Goal: Task Accomplishment & Management: Use online tool/utility

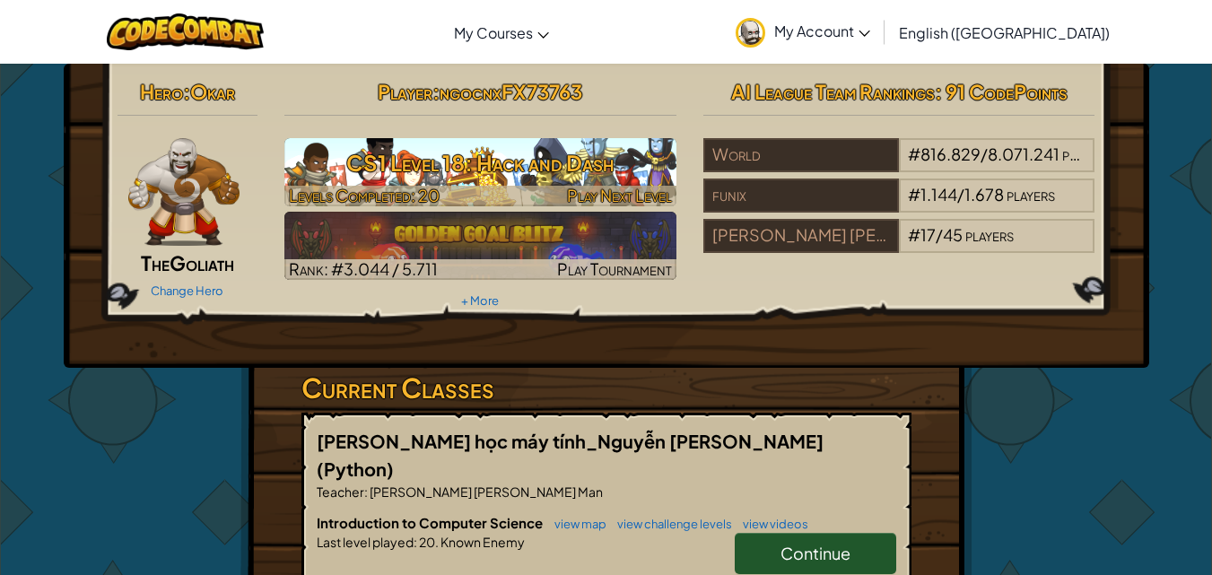
click at [636, 171] on h3 "CS1 Level 18: Hack and Dash" at bounding box center [480, 163] width 392 height 40
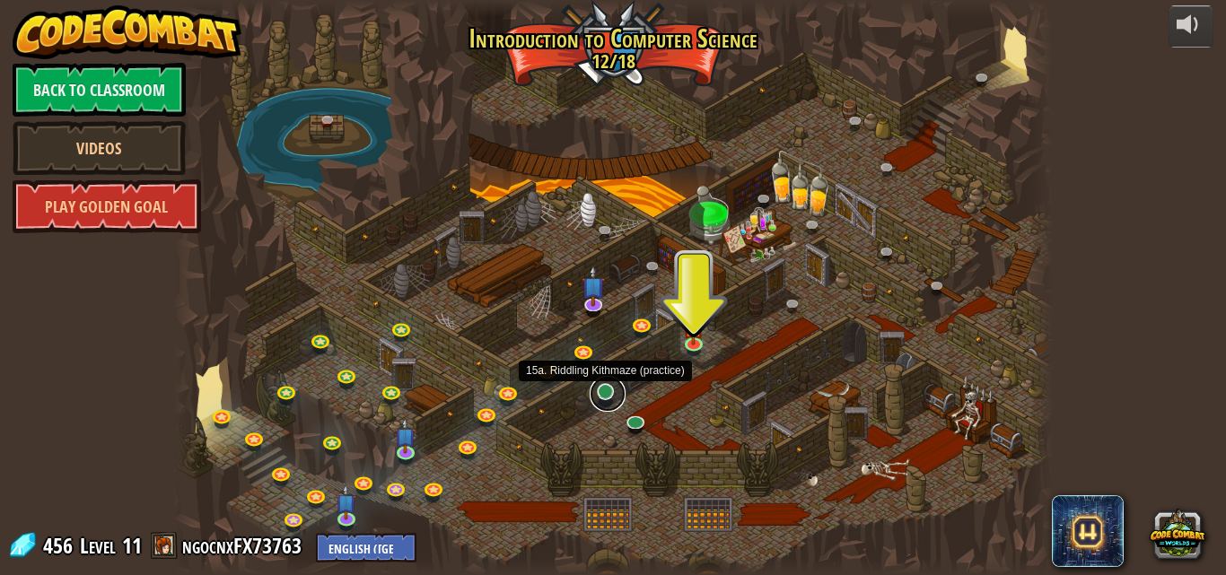
click at [608, 393] on link at bounding box center [608, 394] width 36 height 36
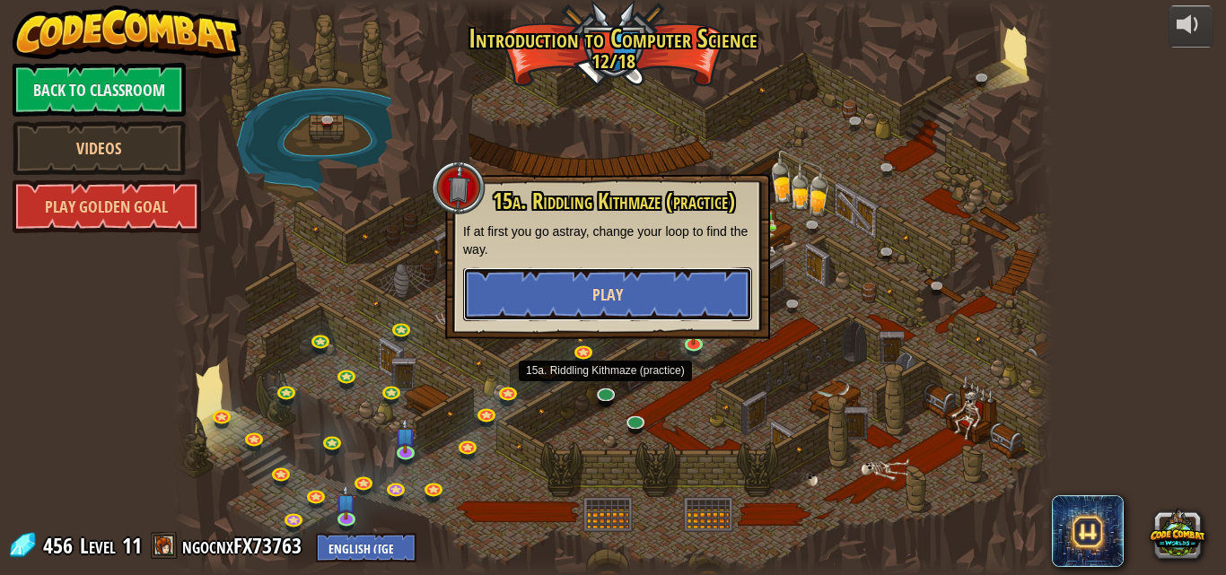
click at [628, 289] on button "Play" at bounding box center [607, 294] width 289 height 54
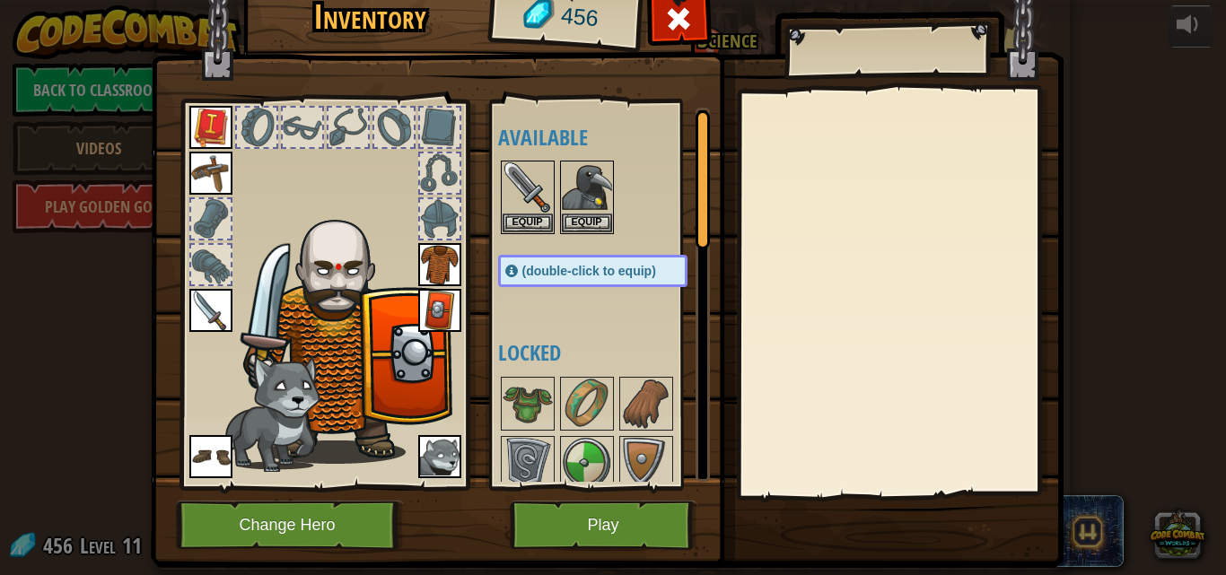
scroll to position [90, 0]
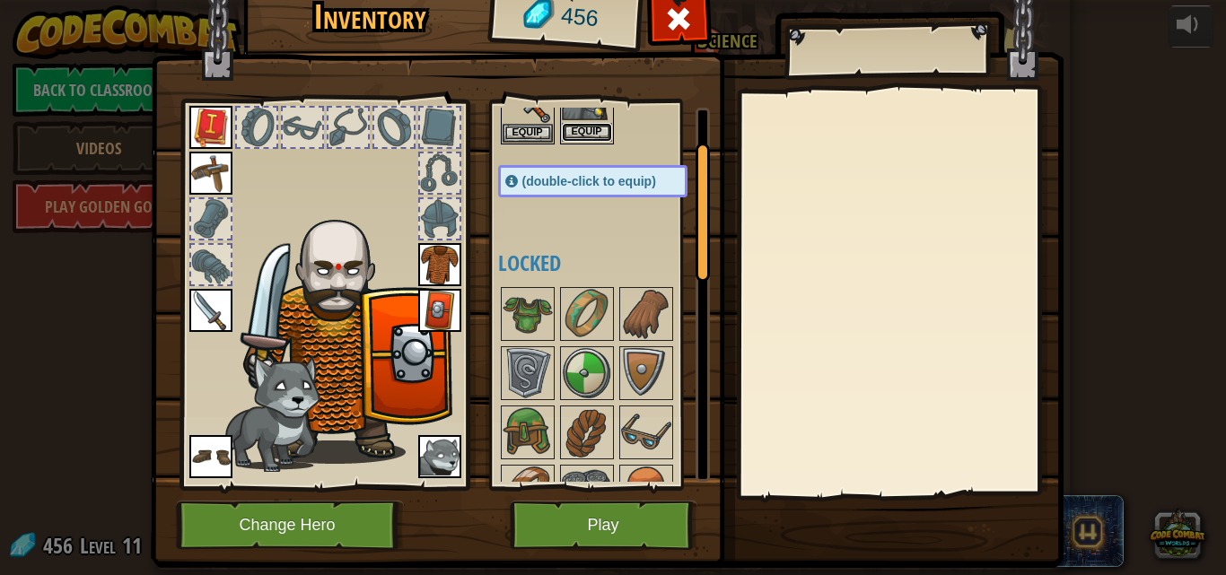
click at [595, 138] on button "Equip" at bounding box center [587, 132] width 50 height 19
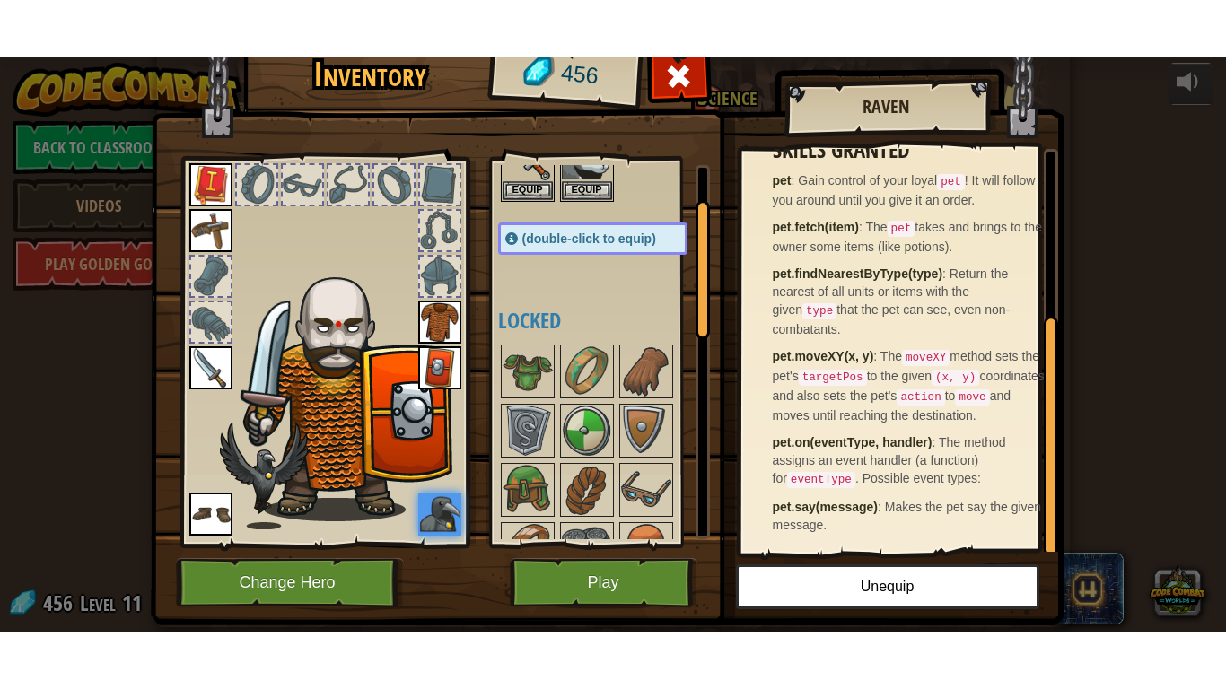
scroll to position [269, 0]
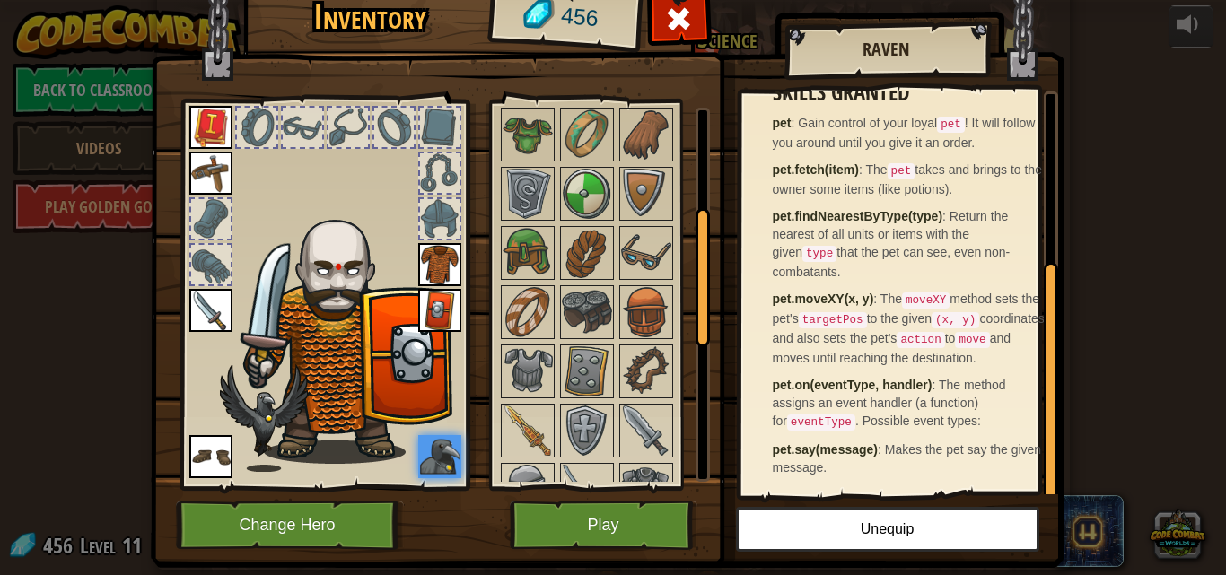
click at [1099, 401] on div "Inventory 456 Available Equip Equip Equip Equip Equip Equip Equip Equip Equip (…" at bounding box center [613, 287] width 1226 height 575
click at [616, 530] on button "Play" at bounding box center [604, 525] width 188 height 49
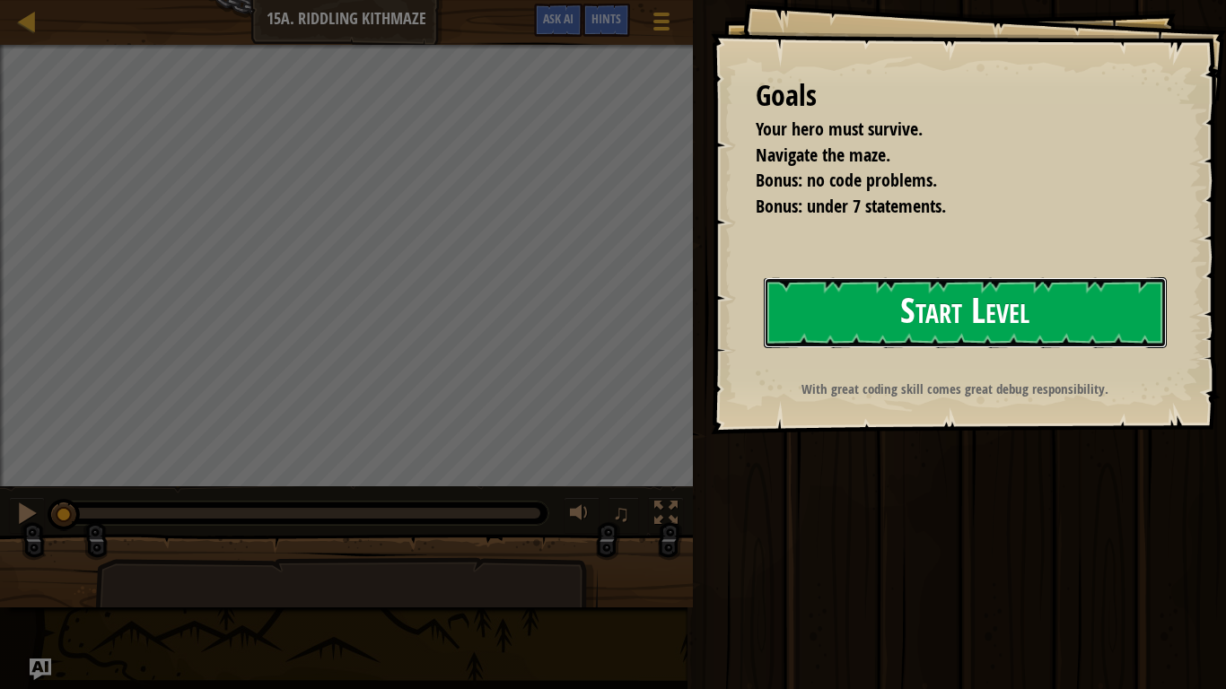
click at [926, 313] on button "Start Level" at bounding box center [965, 312] width 403 height 71
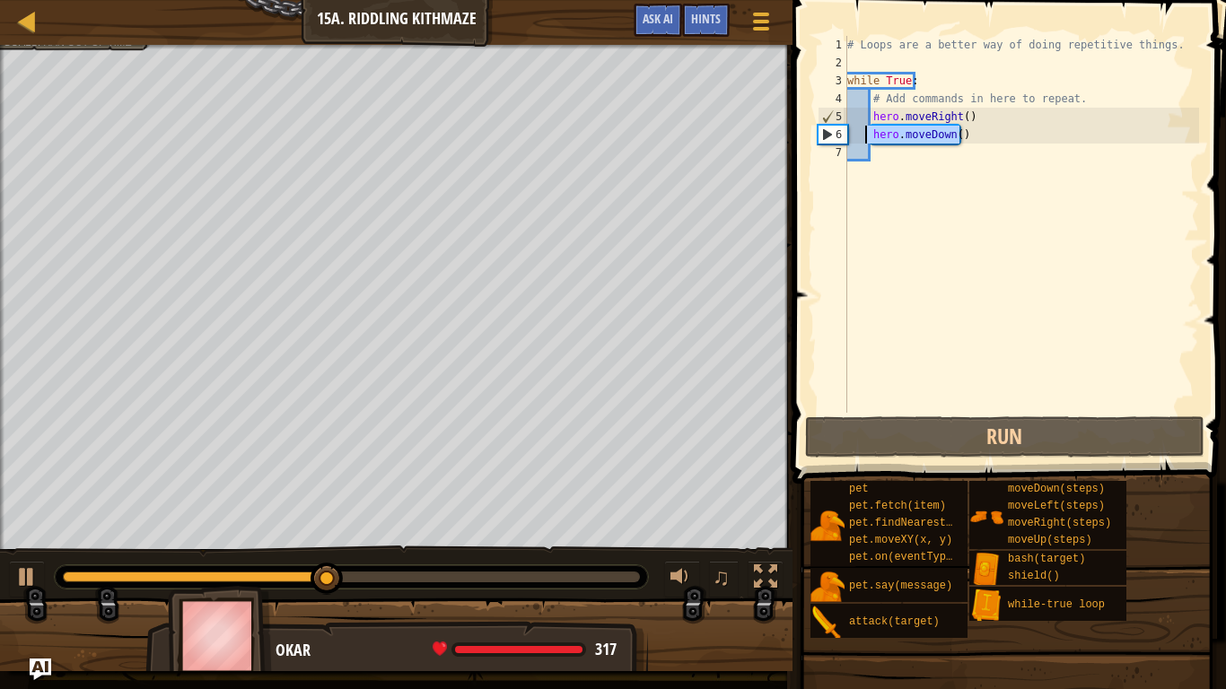
drag, startPoint x: 962, startPoint y: 138, endPoint x: 868, endPoint y: 136, distance: 94.3
click at [868, 136] on div "# Loops are a better way of doing repetitive things. while True : # Add command…" at bounding box center [1021, 242] width 355 height 413
type textarea "hero.moveDown()"
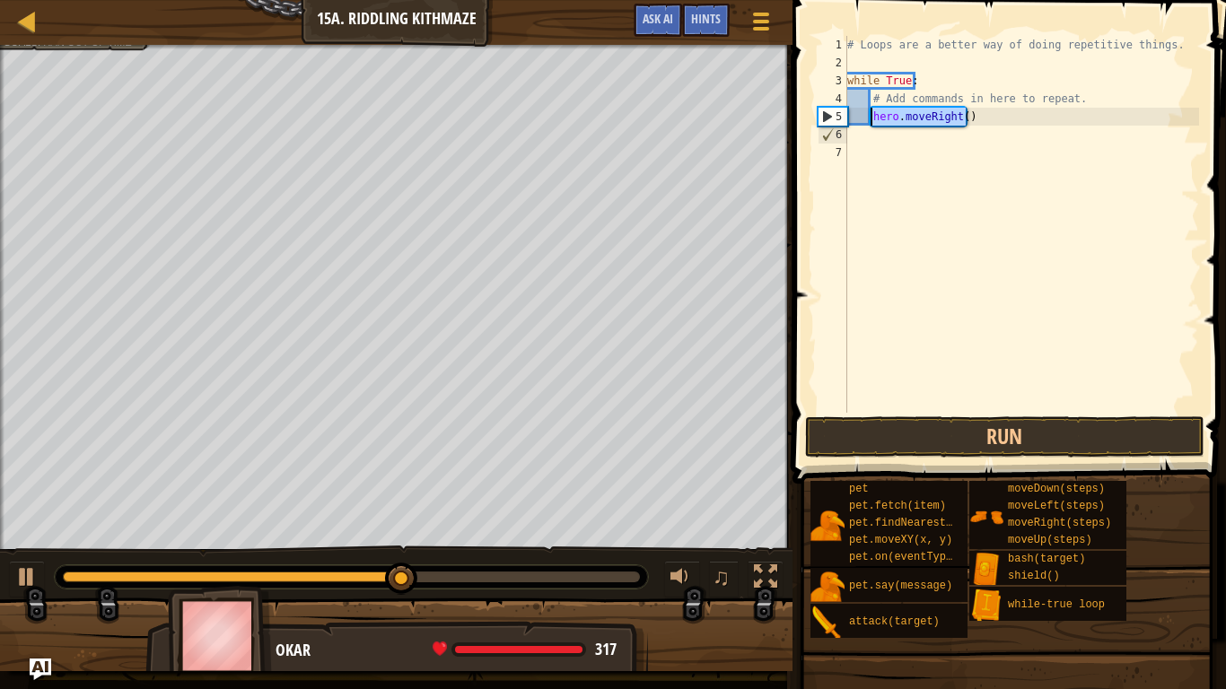
drag, startPoint x: 965, startPoint y: 110, endPoint x: 873, endPoint y: 112, distance: 91.6
click at [873, 112] on div "# Loops are a better way of doing repetitive things. while True : # Add command…" at bounding box center [1021, 242] width 355 height 413
type textarea "hero.moveRight()"
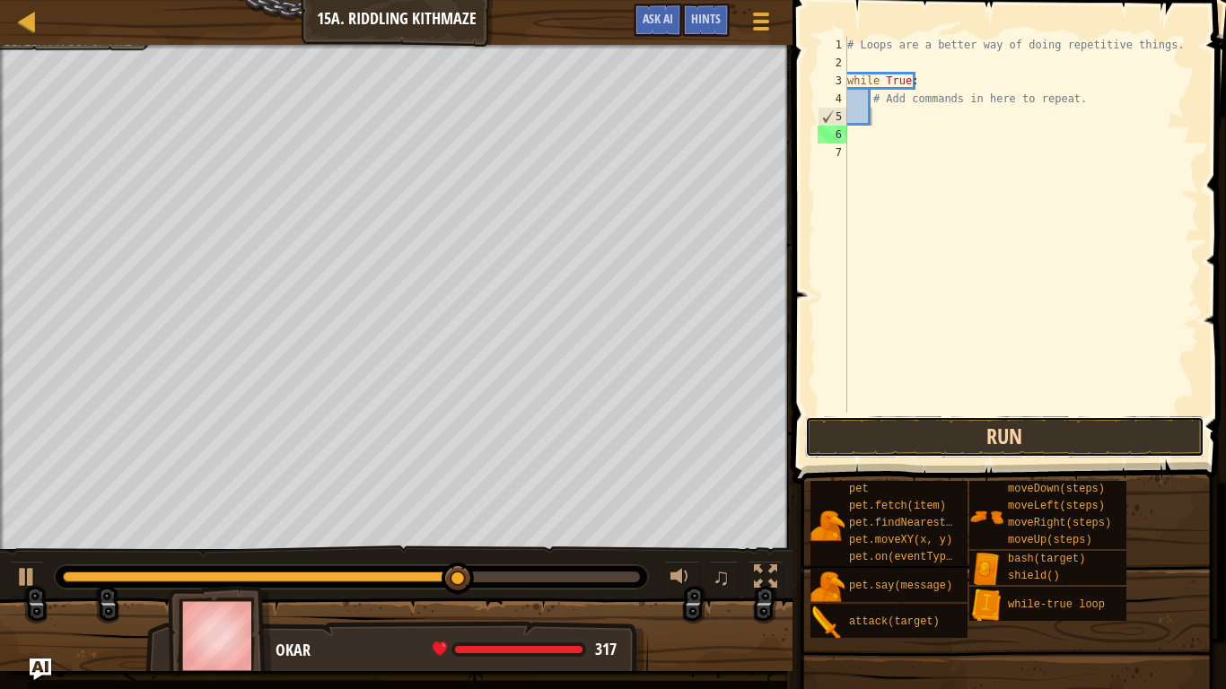
click at [907, 446] on button "Run" at bounding box center [1004, 436] width 399 height 41
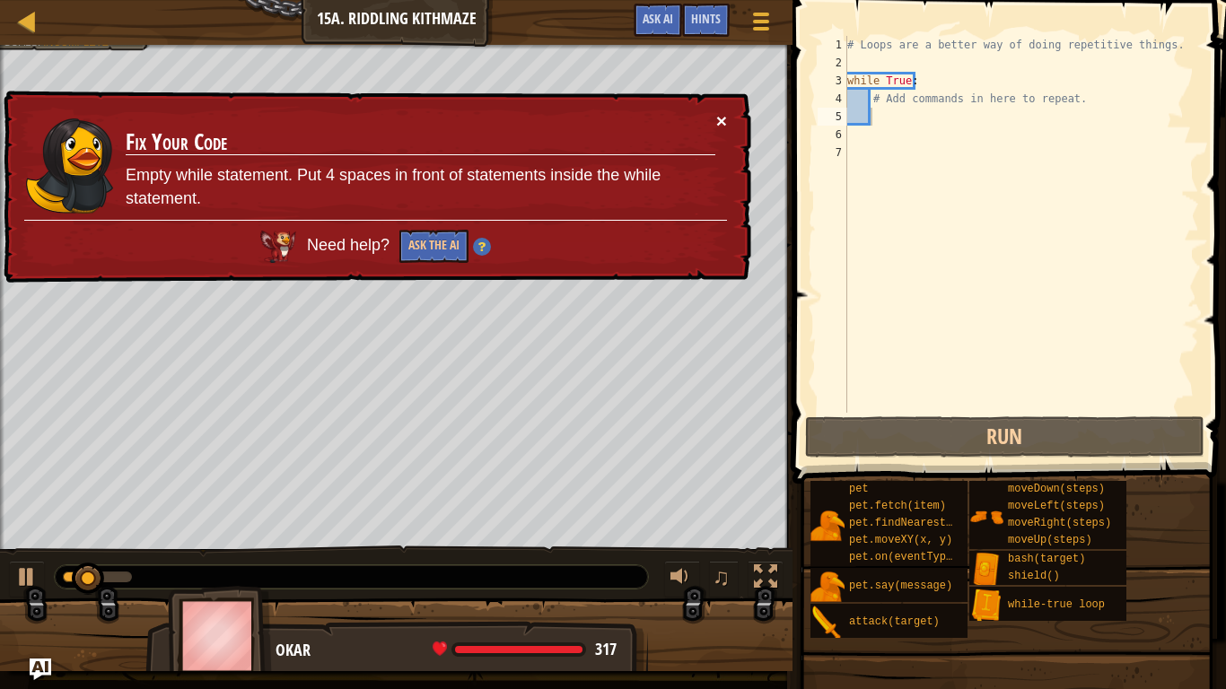
click at [718, 119] on button "×" at bounding box center [721, 120] width 11 height 19
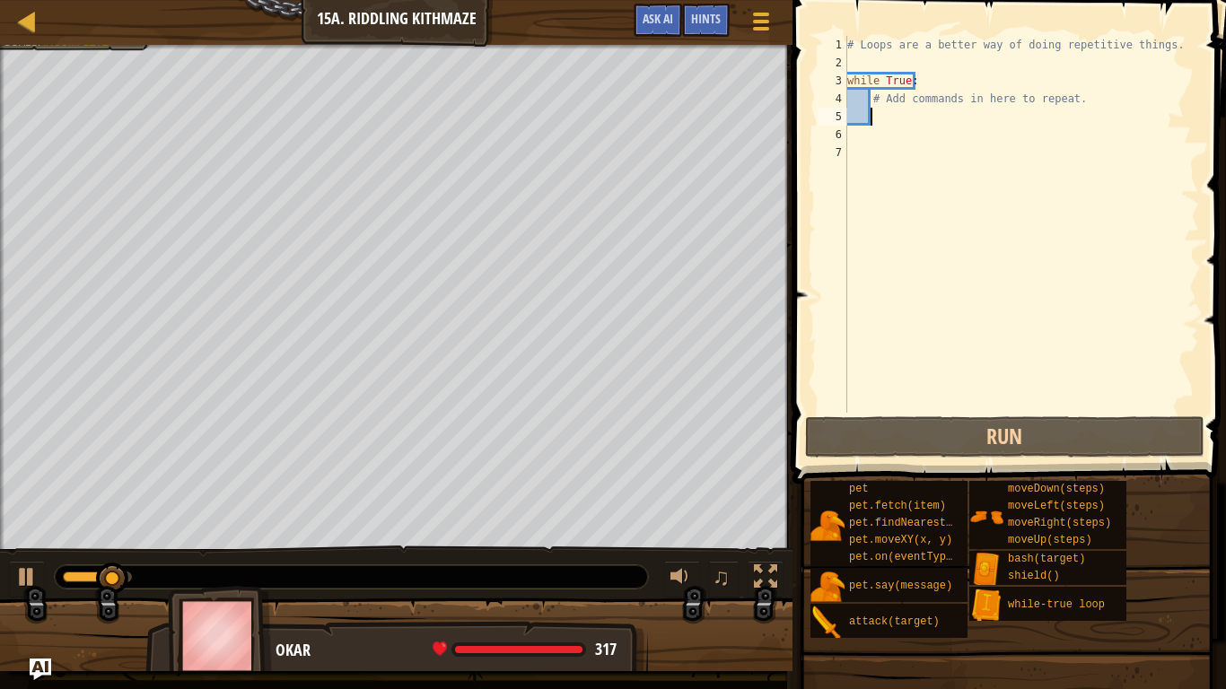
type textarea "h"
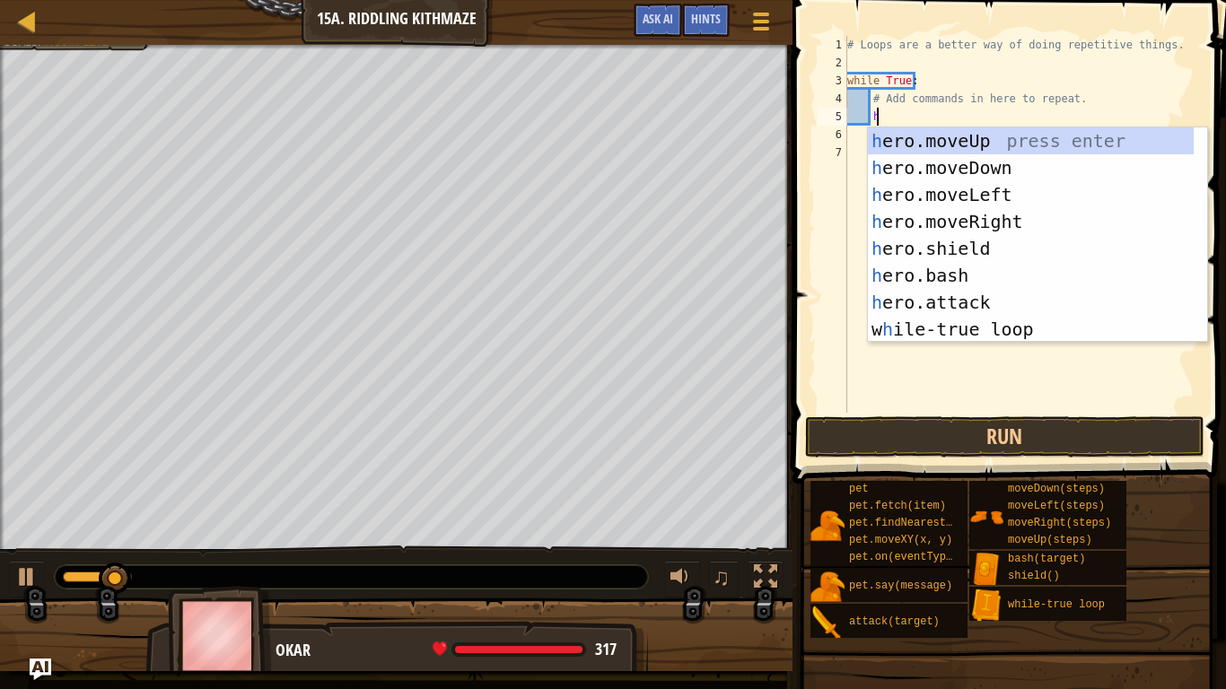
scroll to position [8, 2]
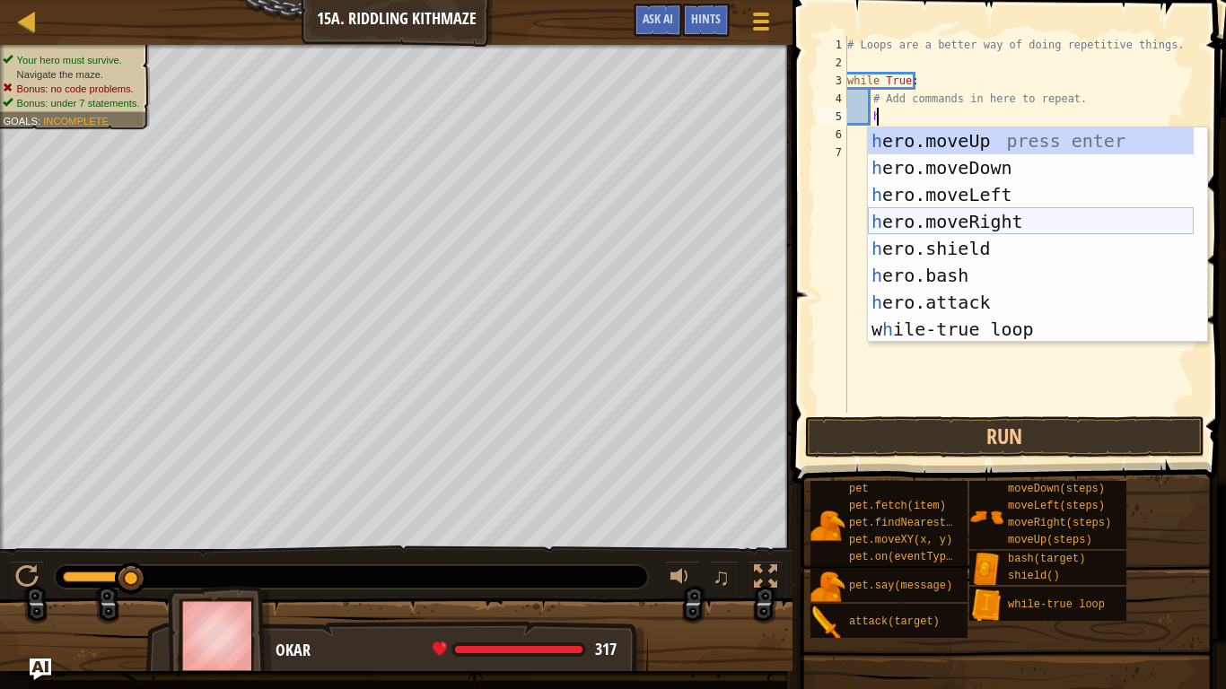
click at [969, 232] on div "h ero.moveUp press enter h ero.moveDown press enter h ero.moveLeft press enter …" at bounding box center [1031, 261] width 326 height 269
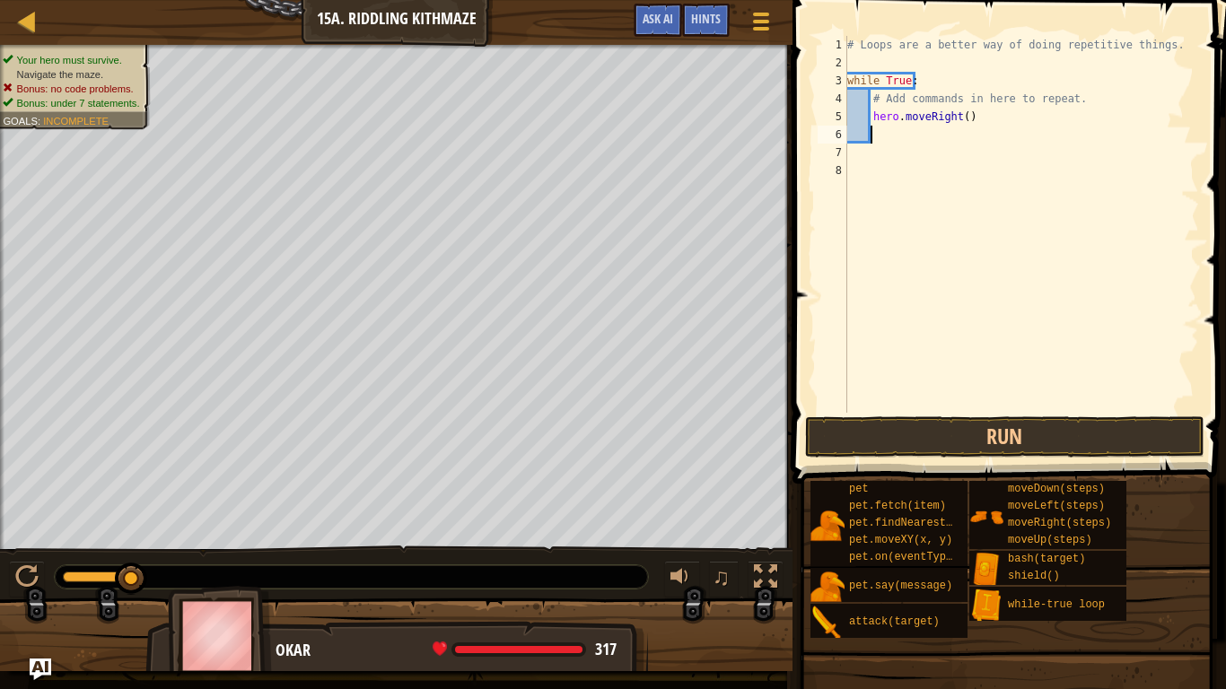
scroll to position [8, 1]
type textarea "h"
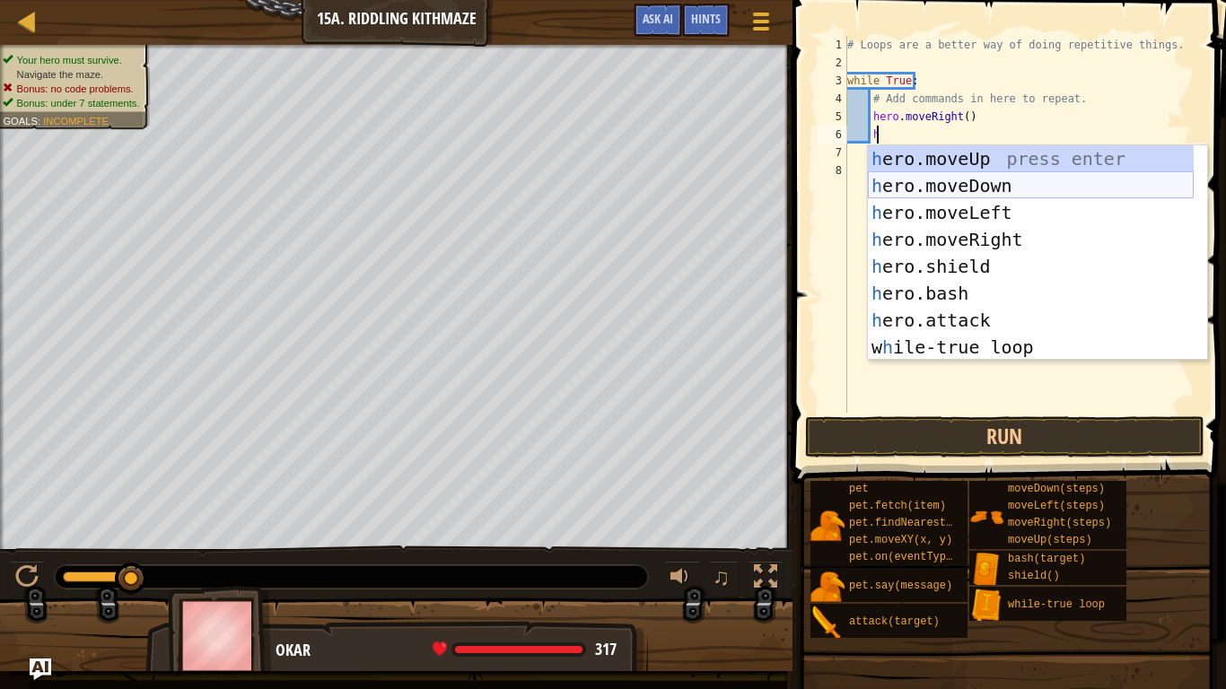
scroll to position [8, 2]
click at [985, 184] on div "h ero.moveUp press enter h ero.moveDown press enter h ero.moveLeft press enter …" at bounding box center [1031, 279] width 326 height 269
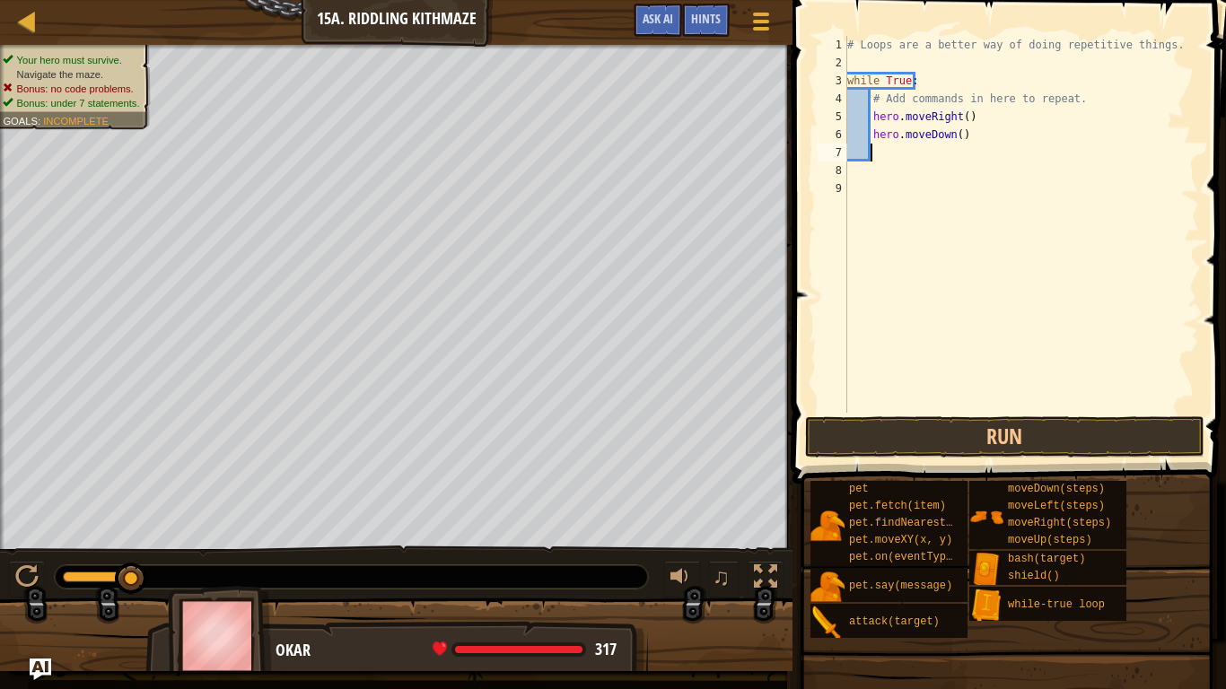
type textarea "h"
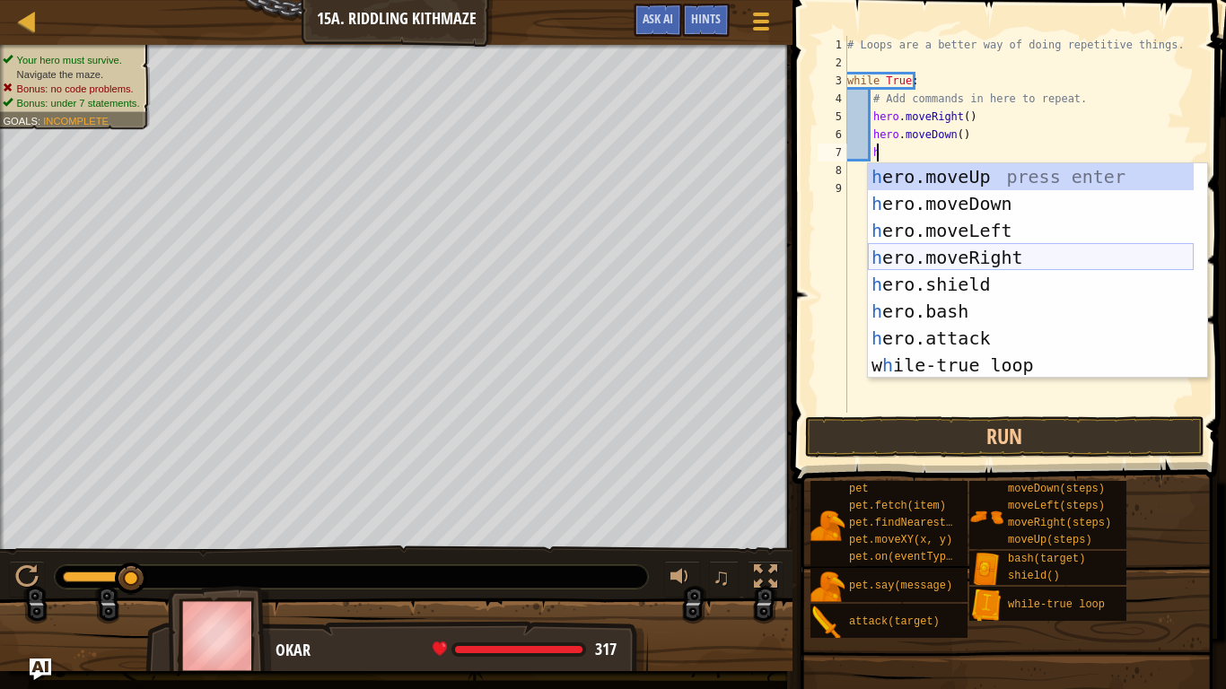
click at [987, 255] on div "h ero.moveUp press enter h ero.moveDown press enter h ero.moveLeft press enter …" at bounding box center [1031, 297] width 326 height 269
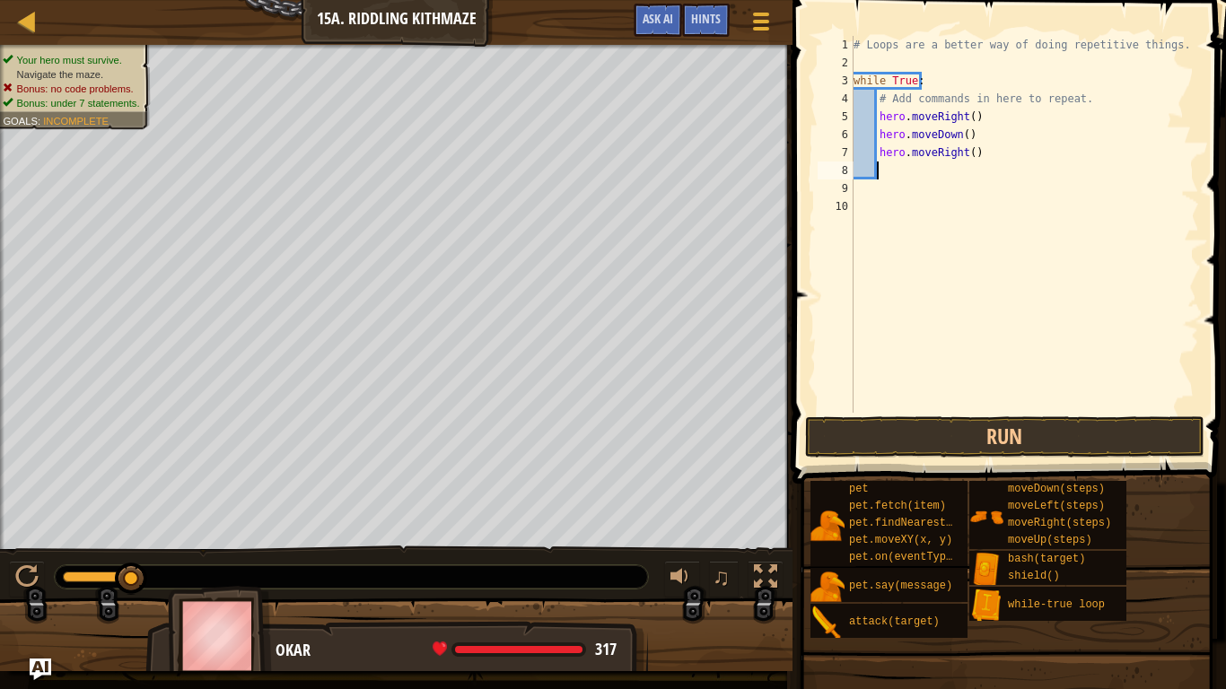
click at [964, 162] on div "# Loops are a better way of doing repetitive things. while True : # Add command…" at bounding box center [1025, 242] width 350 height 413
click at [967, 153] on div "# Loops are a better way of doing repetitive things. while True : # Add command…" at bounding box center [1025, 242] width 350 height 413
type textarea "hero.moveRight(2)"
click at [880, 169] on div "# Loops are a better way of doing repetitive things. while True : # Add command…" at bounding box center [1025, 242] width 350 height 413
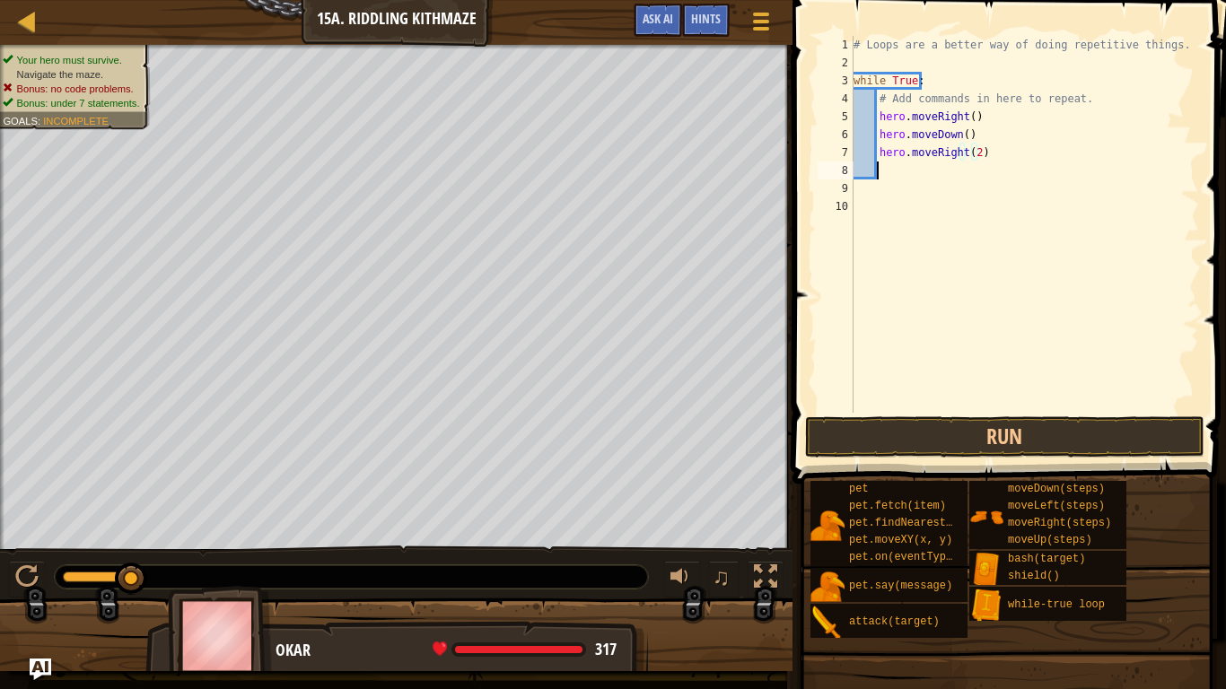
scroll to position [8, 1]
type textarea "h"
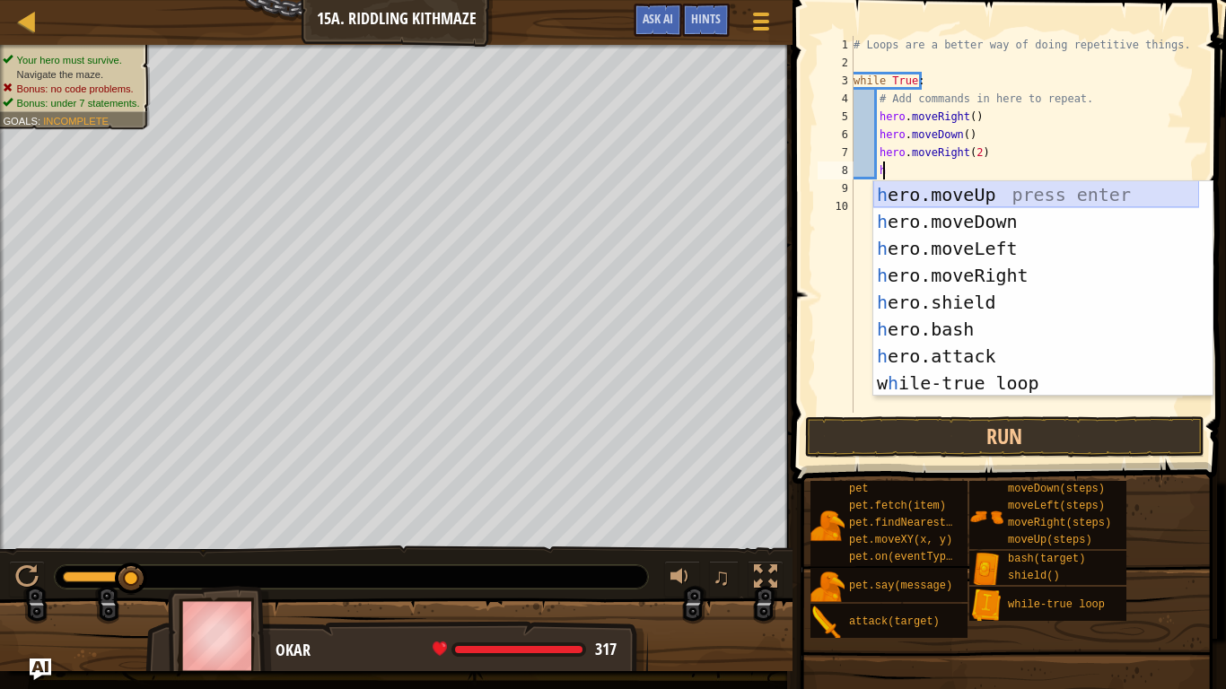
click at [983, 198] on div "h ero.moveUp press enter h ero.moveDown press enter h ero.moveLeft press enter …" at bounding box center [1036, 315] width 326 height 269
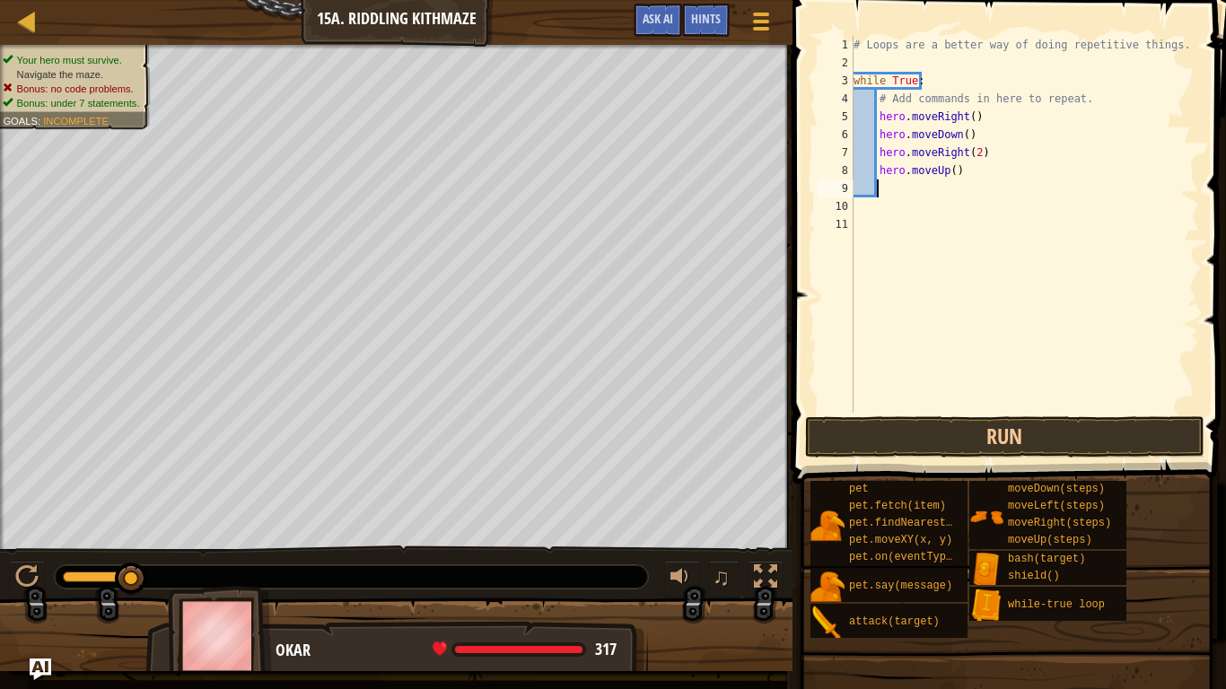
type textarea "h"
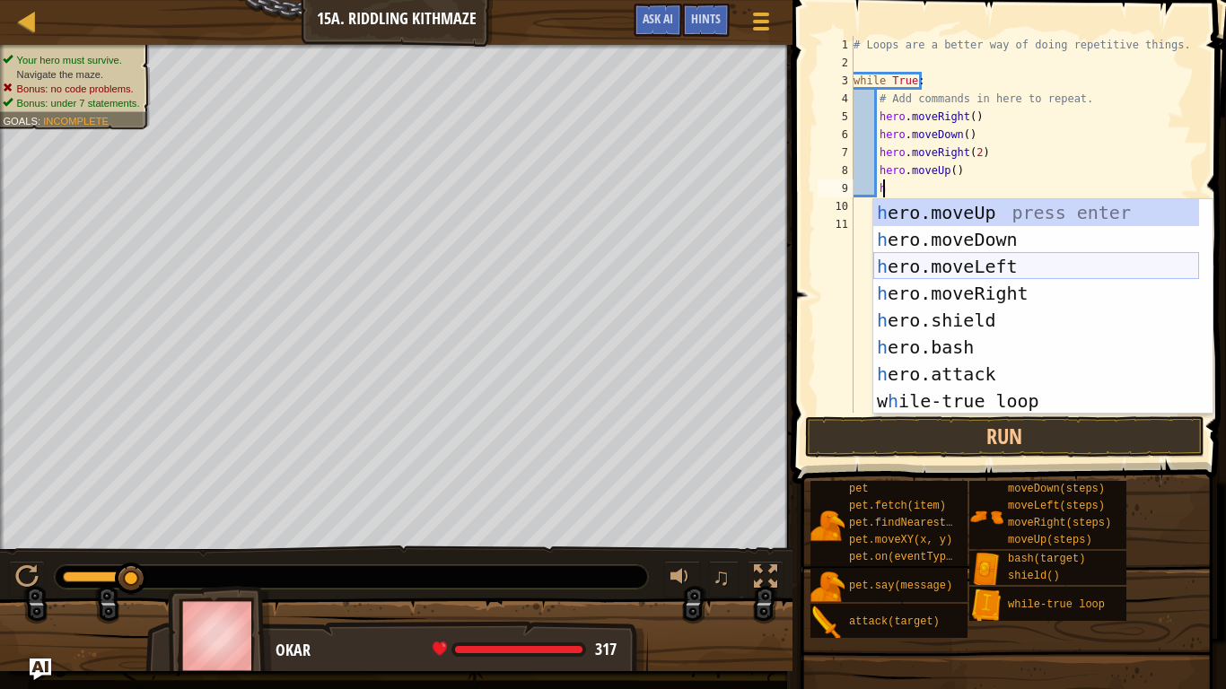
click at [999, 255] on div "h ero.moveUp press enter h ero.moveDown press enter h ero.moveLeft press enter …" at bounding box center [1036, 333] width 326 height 269
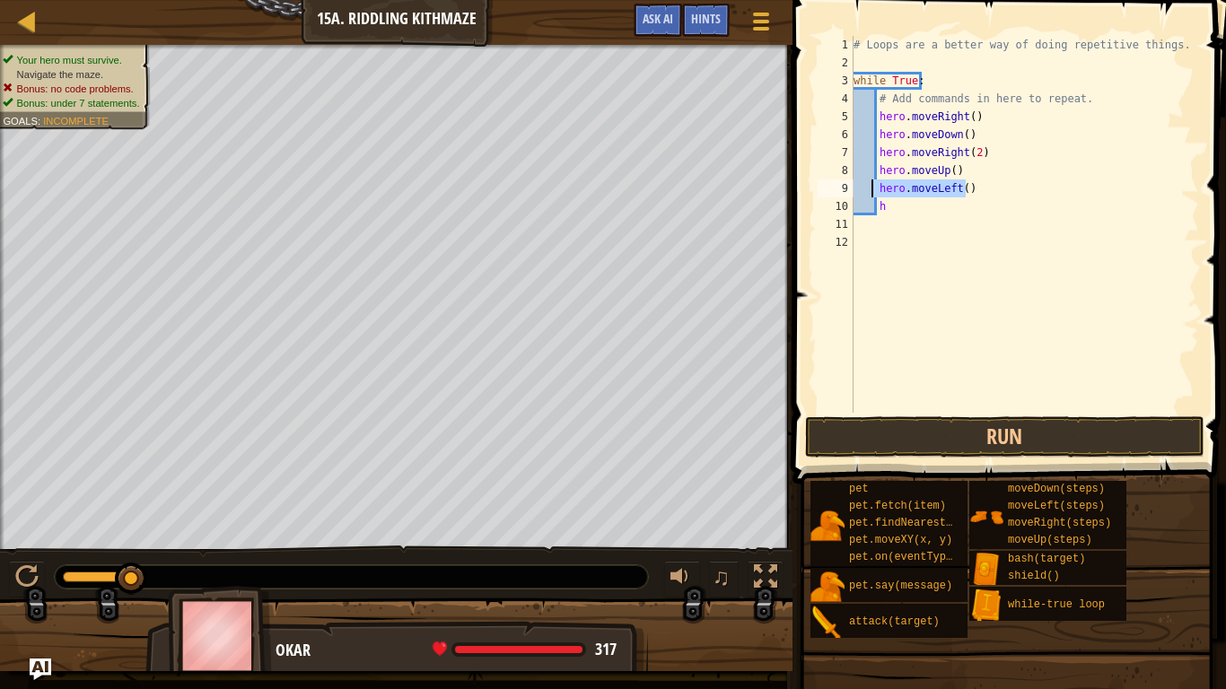
drag, startPoint x: 967, startPoint y: 189, endPoint x: 871, endPoint y: 188, distance: 96.0
click at [871, 188] on div "# Loops are a better way of doing repetitive things. while True : # Add command…" at bounding box center [1025, 242] width 350 height 413
type textarea "hero.moveLeft()"
type textarea "h"
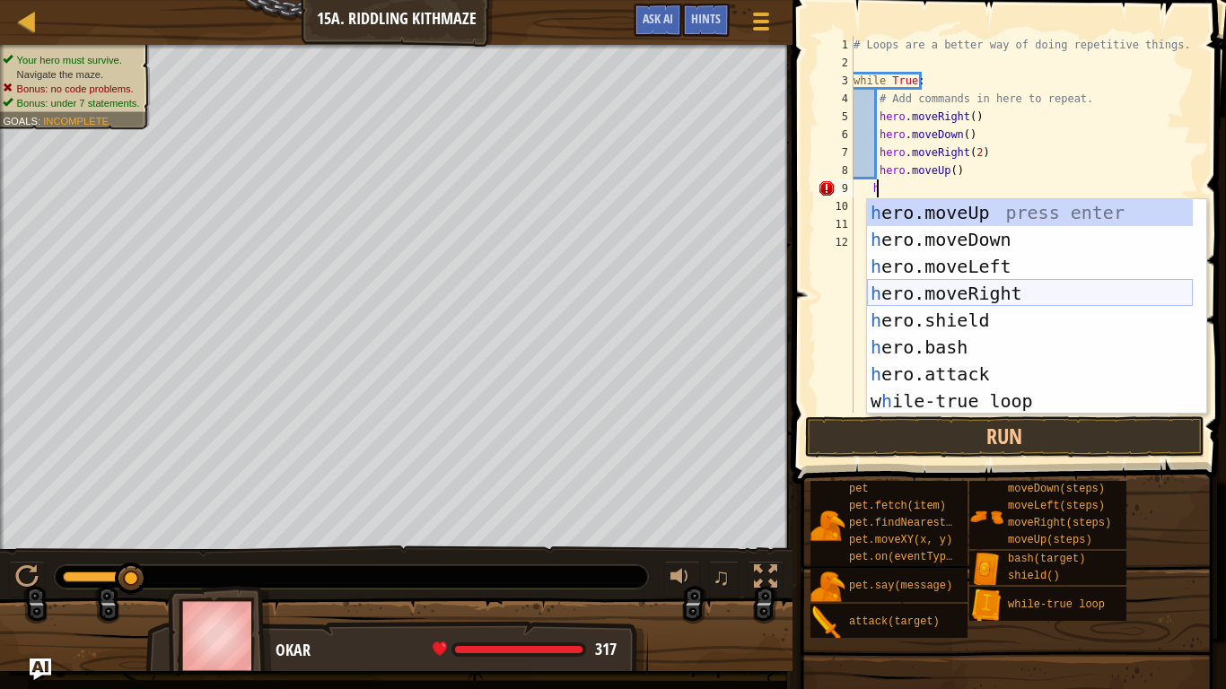
click at [1016, 294] on div "h ero.moveUp press enter h ero.moveDown press enter h ero.moveLeft press enter …" at bounding box center [1030, 333] width 326 height 269
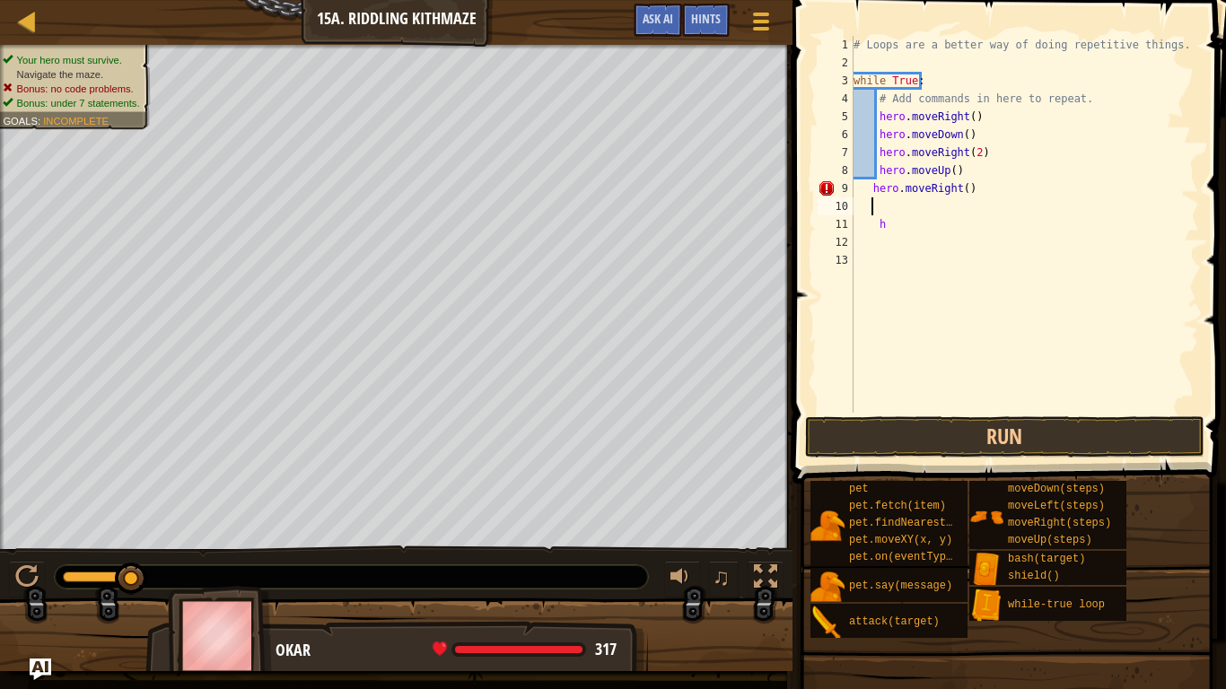
click at [897, 221] on div "# Loops are a better way of doing repetitive things. while True : # Add command…" at bounding box center [1025, 242] width 350 height 413
type textarea "h"
click at [874, 201] on div "# Loops are a better way of doing repetitive things. while True : # Add command…" at bounding box center [1025, 242] width 350 height 413
type textarea "h"
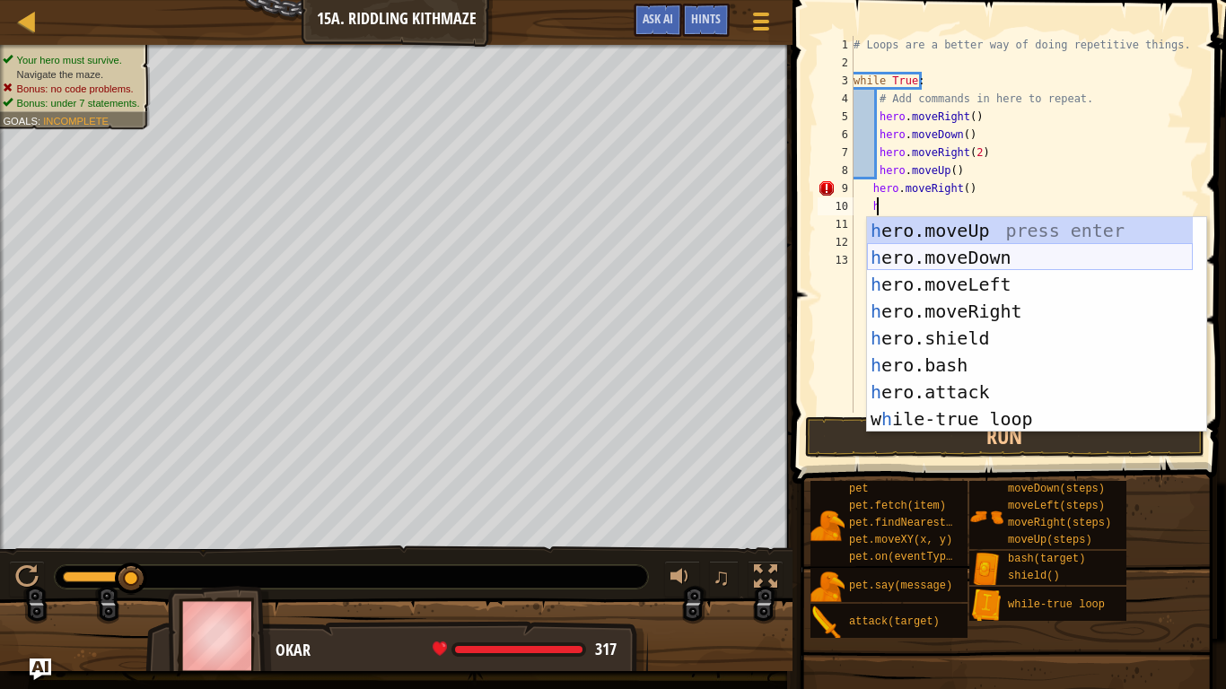
click at [1011, 253] on div "h ero.moveUp press enter h ero.moveDown press enter h ero.moveLeft press enter …" at bounding box center [1030, 351] width 326 height 269
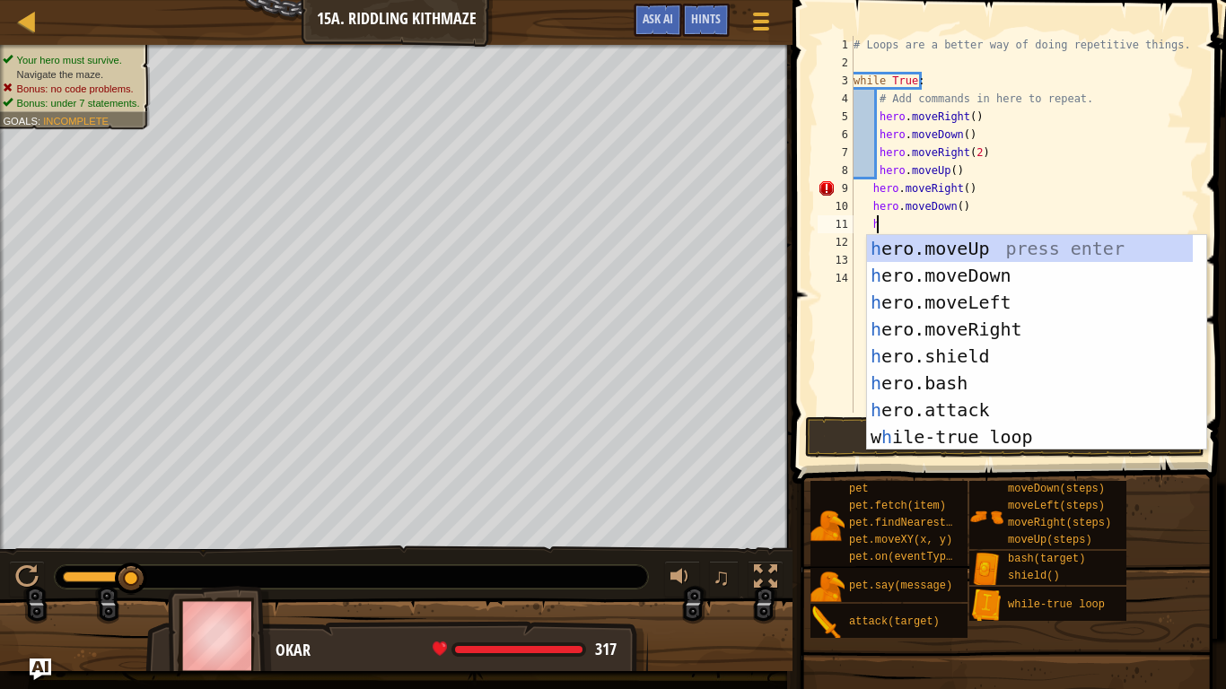
click at [814, 287] on div "h 1 2 3 4 5 6 7 8 9 10 11 12 13 14 # Loops are a better way of doing repetitive…" at bounding box center [1006, 224] width 385 height 377
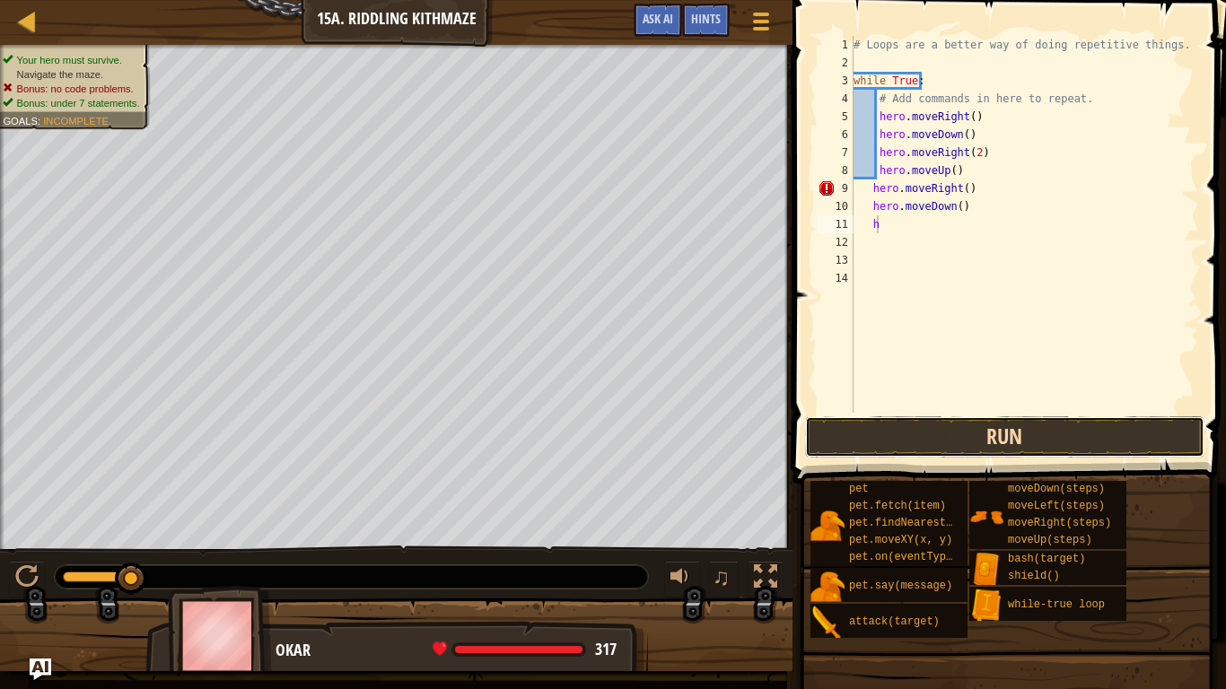
click at [921, 430] on button "Run" at bounding box center [1004, 436] width 399 height 41
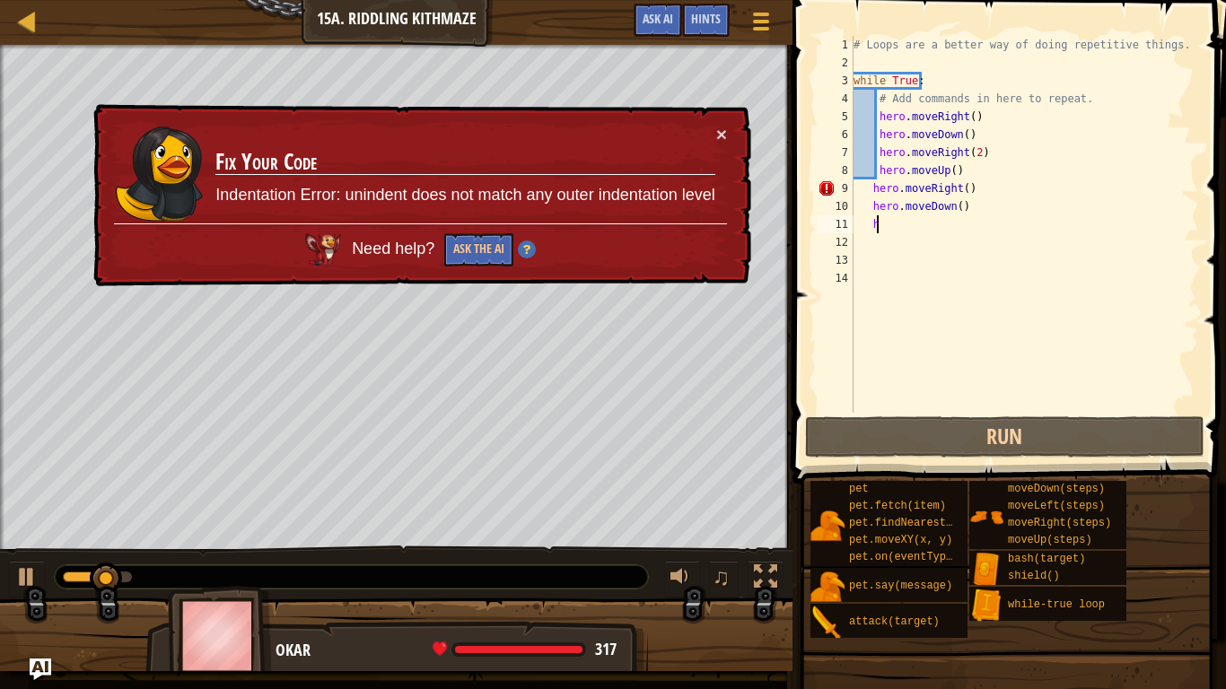
click at [409, 191] on div "Map Introduction to Computer Science 15a. Riddling Kithmaze Game Menu Done Hint…" at bounding box center [613, 344] width 1226 height 689
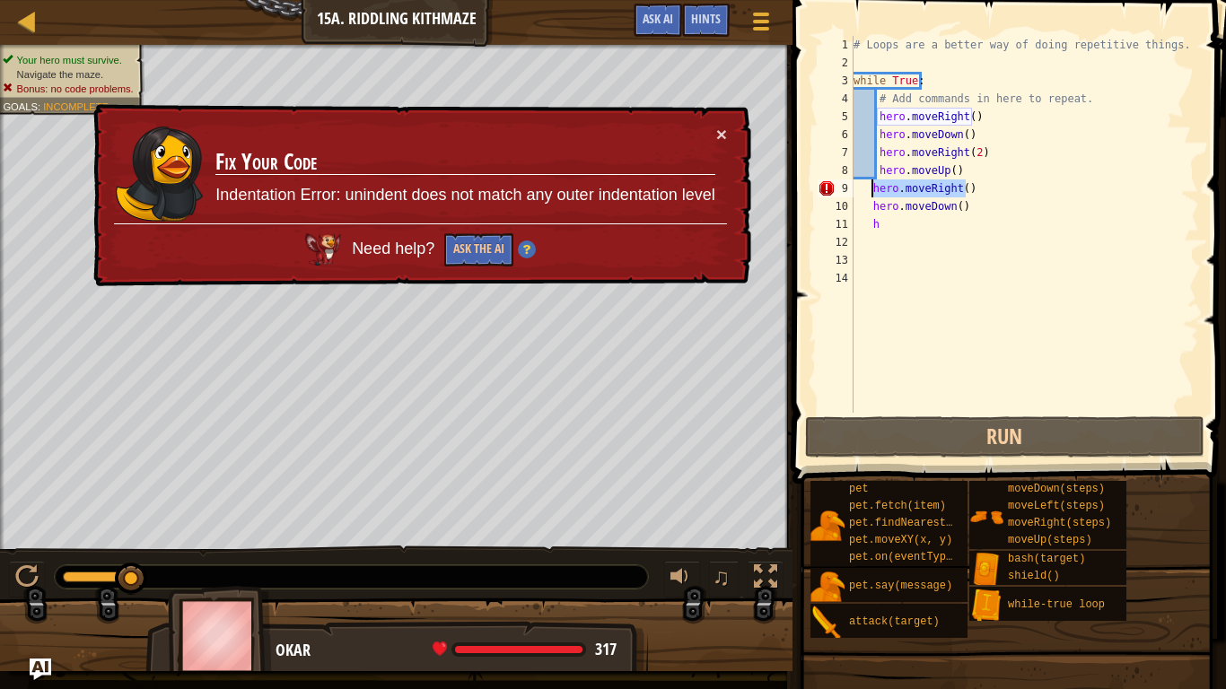
drag, startPoint x: 970, startPoint y: 195, endPoint x: 872, endPoint y: 196, distance: 97.8
click at [872, 196] on div "# Loops are a better way of doing repetitive things. while True : # Add command…" at bounding box center [1025, 242] width 350 height 413
type textarea "hero.moveRight()"
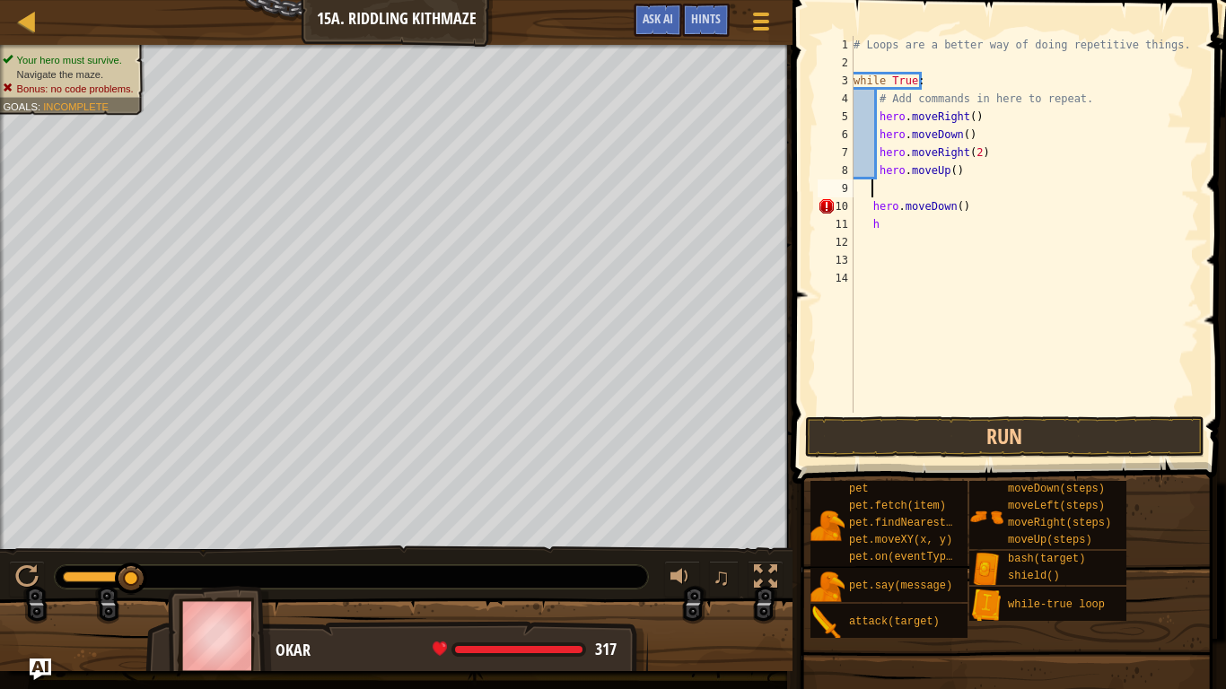
click at [867, 206] on div "# Loops are a better way of doing repetitive things. while True : # Add command…" at bounding box center [1025, 242] width 350 height 413
click at [872, 206] on div "# Loops are a better way of doing repetitive things. while True : # Add command…" at bounding box center [1025, 242] width 350 height 413
click at [882, 206] on div "# Loops are a better way of doing repetitive things. while True : # Add command…" at bounding box center [1025, 242] width 350 height 413
type textarea "h"
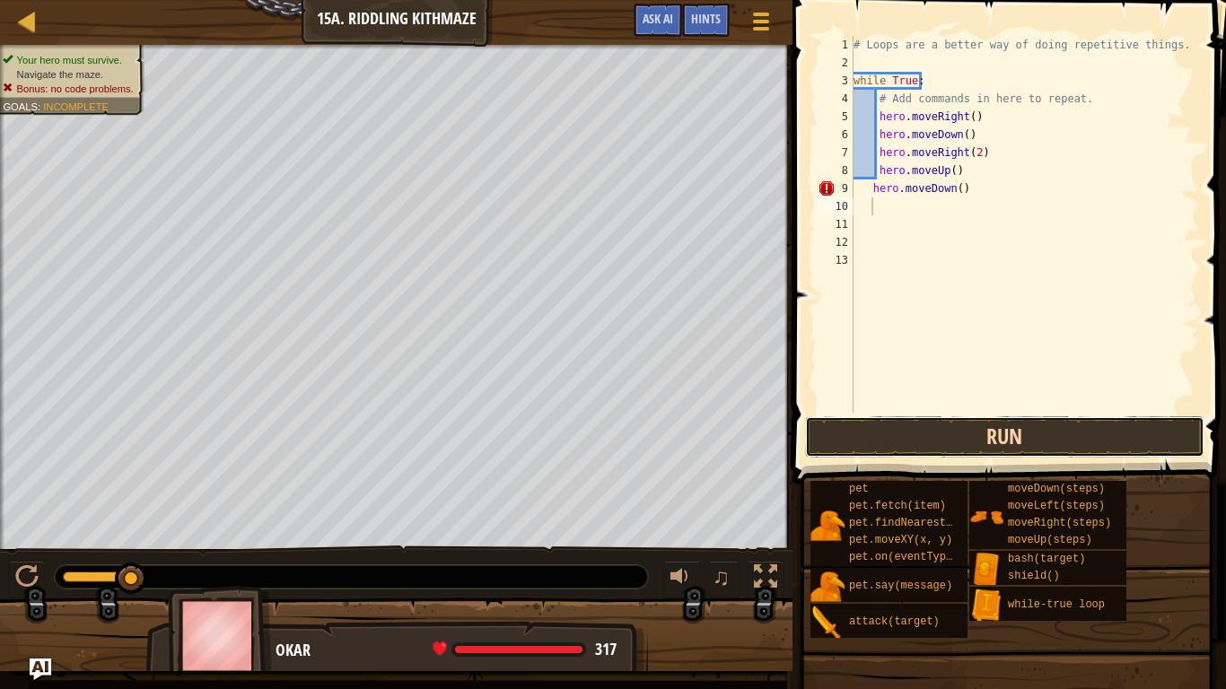
click at [1071, 433] on button "Run" at bounding box center [1004, 436] width 399 height 41
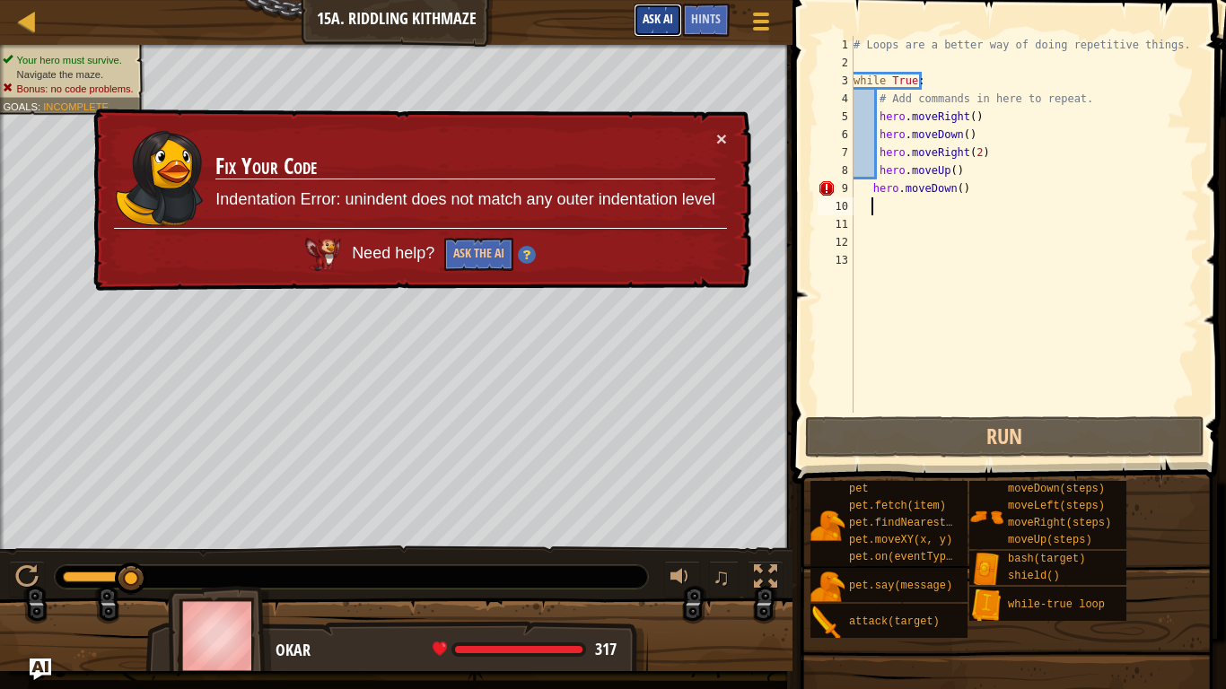
click at [663, 18] on span "Ask AI" at bounding box center [658, 18] width 31 height 17
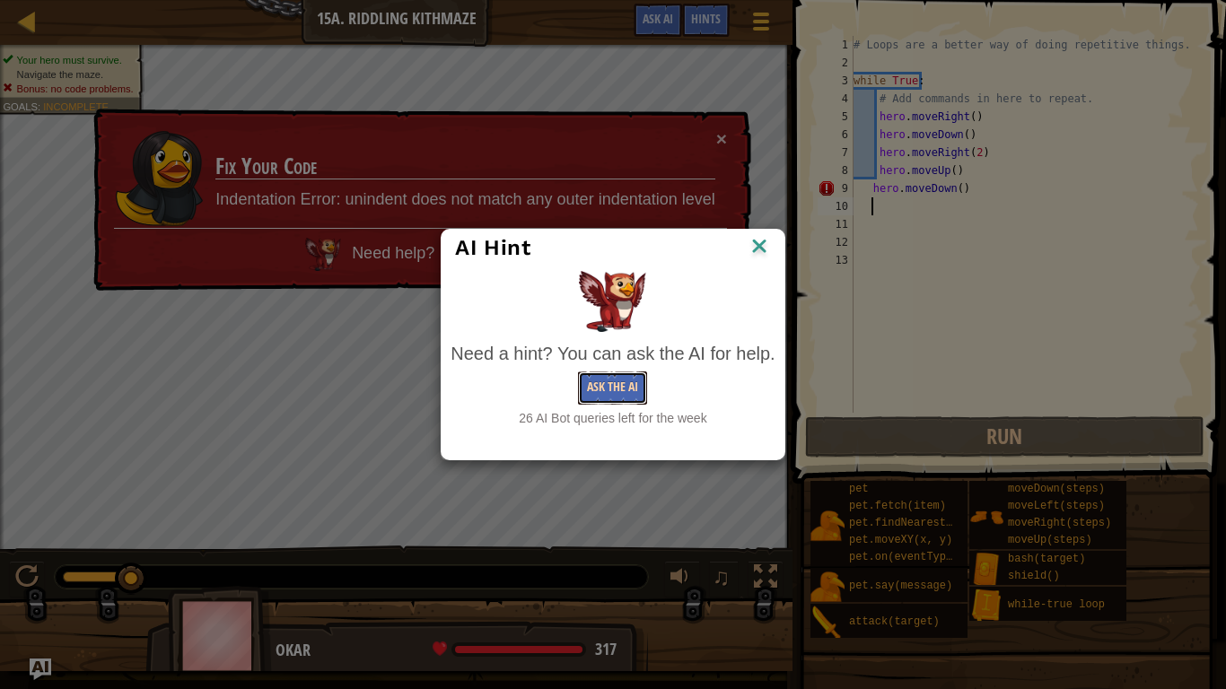
click at [635, 381] on button "Ask the AI" at bounding box center [612, 388] width 69 height 33
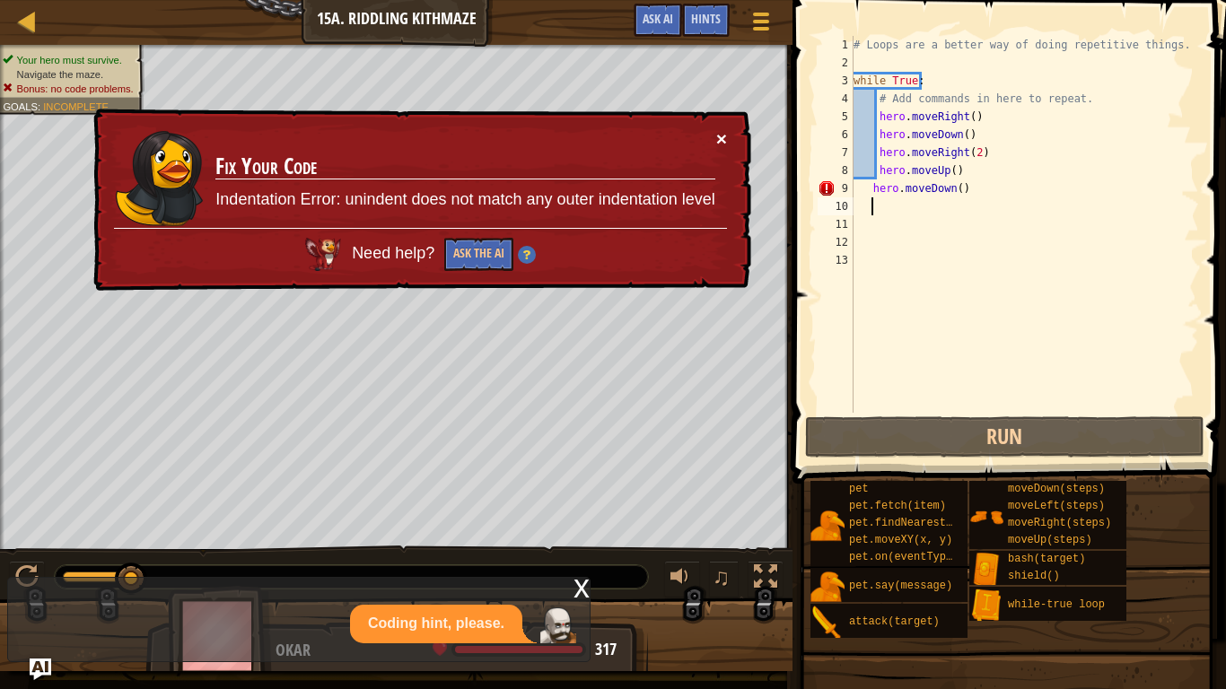
click at [720, 141] on button "×" at bounding box center [721, 138] width 11 height 19
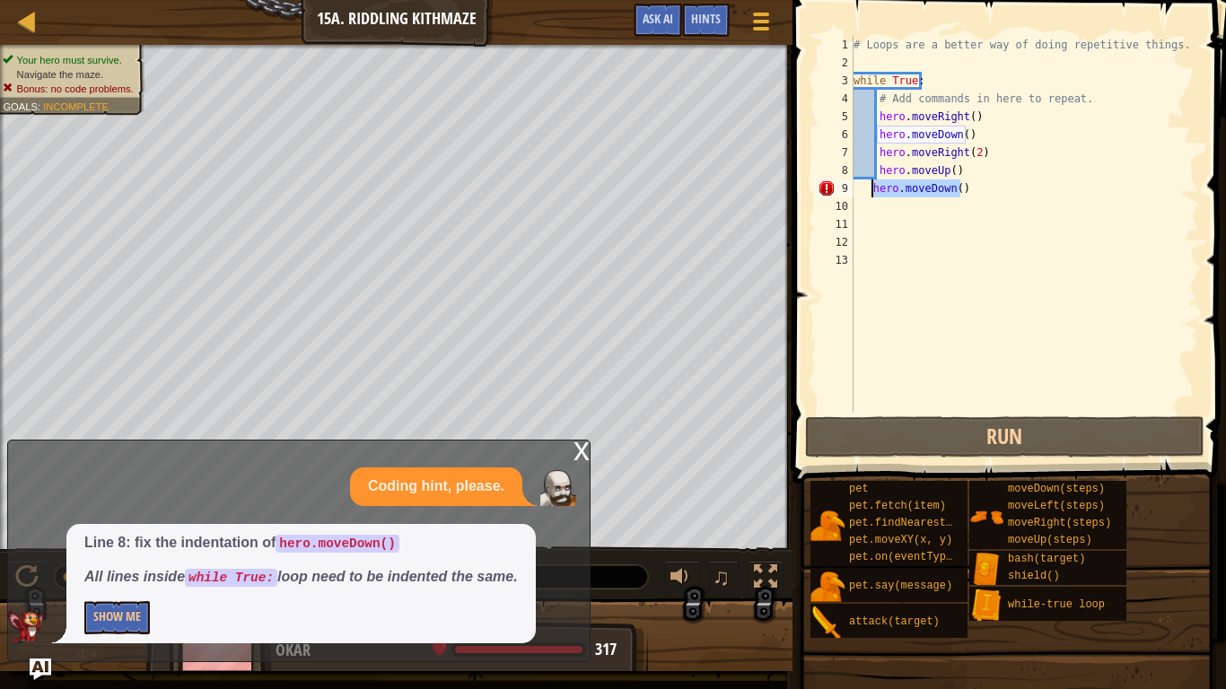
drag, startPoint x: 967, startPoint y: 194, endPoint x: 870, endPoint y: 189, distance: 97.0
click at [870, 189] on div "# Loops are a better way of doing repetitive things. while True : # Add command…" at bounding box center [1025, 242] width 350 height 413
type textarea "hero.moveDown()"
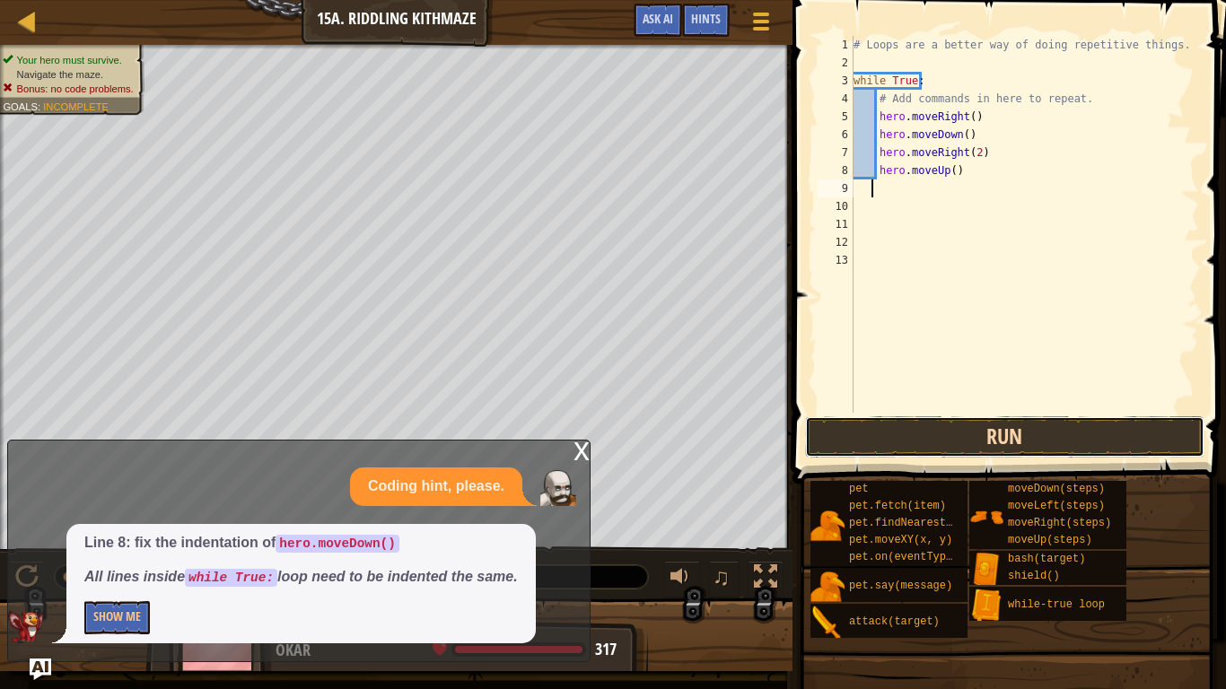
click at [1013, 454] on button "Run" at bounding box center [1004, 436] width 399 height 41
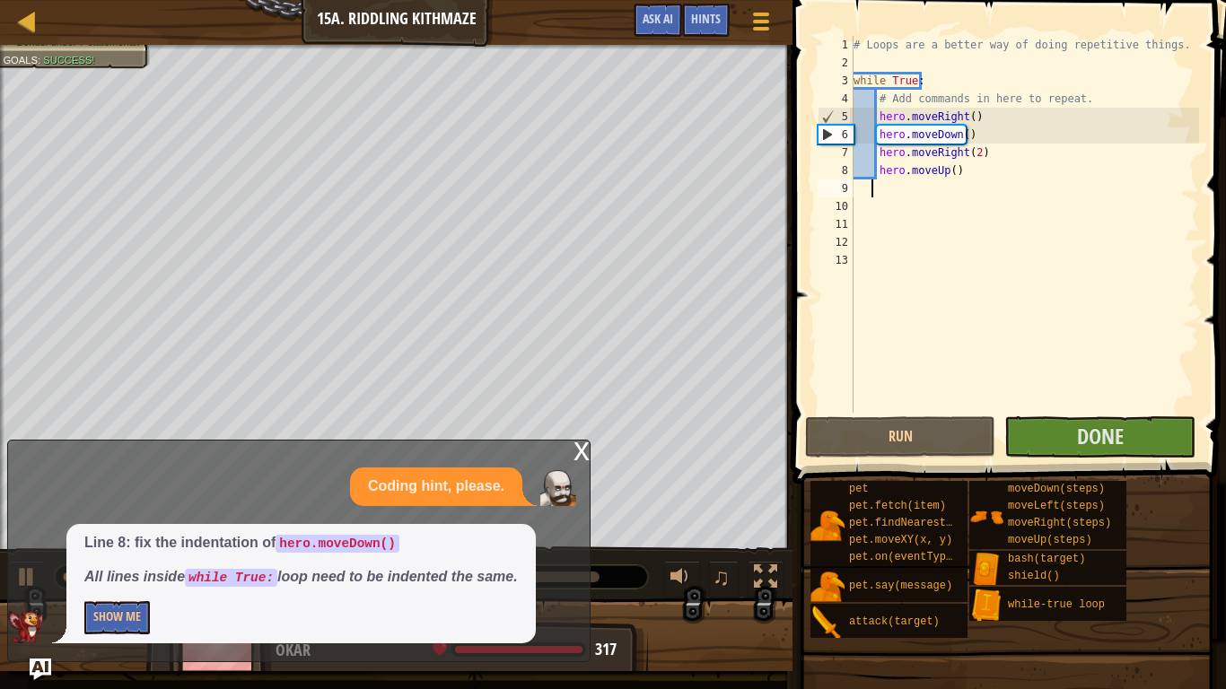
click at [581, 450] on div "x" at bounding box center [581, 450] width 16 height 18
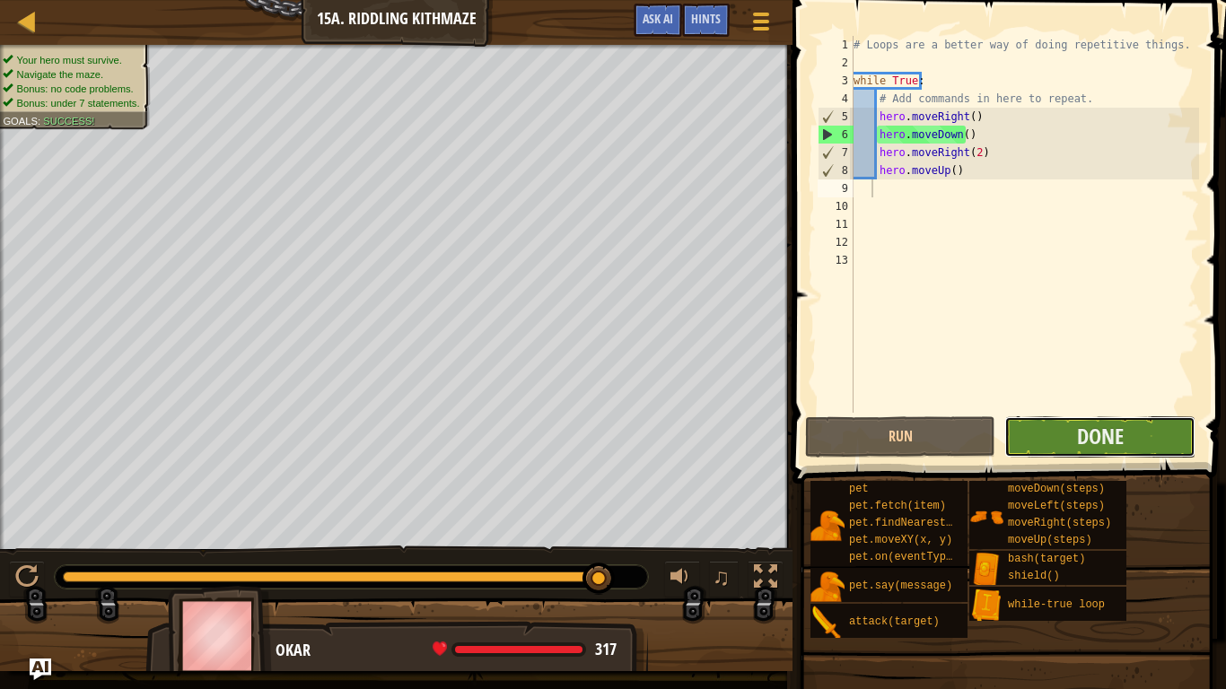
click at [1126, 457] on button "Done" at bounding box center [1099, 436] width 190 height 41
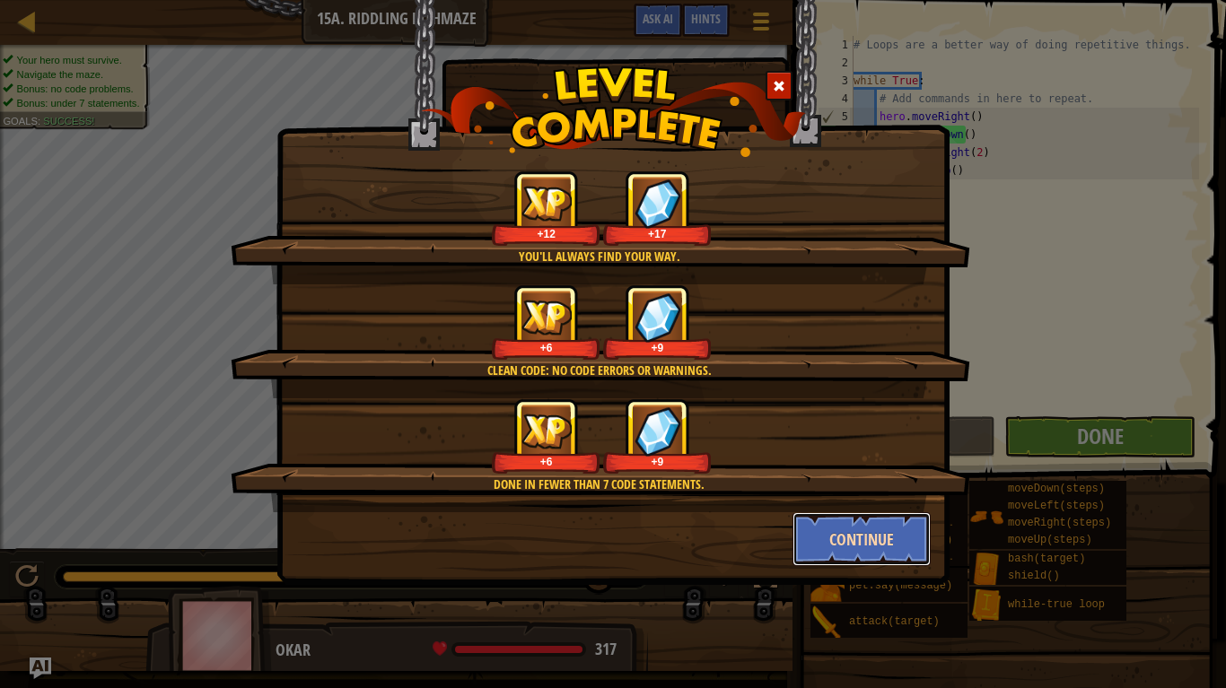
click at [854, 527] on button "Continue" at bounding box center [861, 539] width 139 height 54
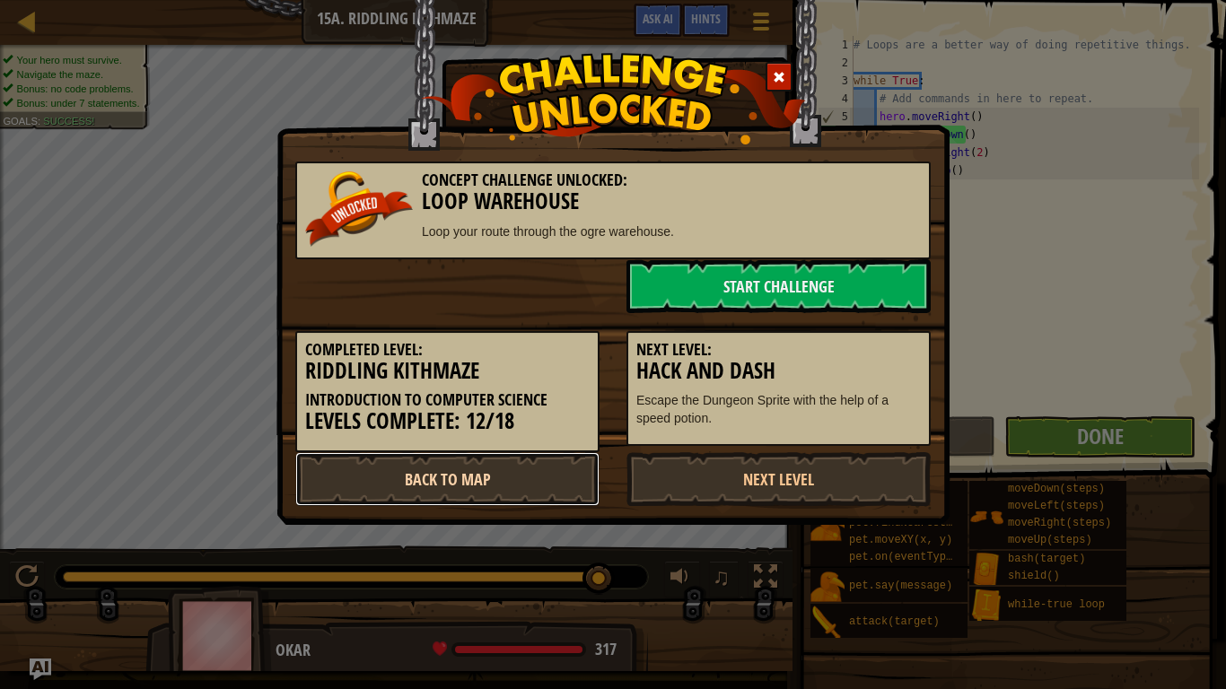
click at [517, 494] on link "Back to Map" at bounding box center [447, 479] width 304 height 54
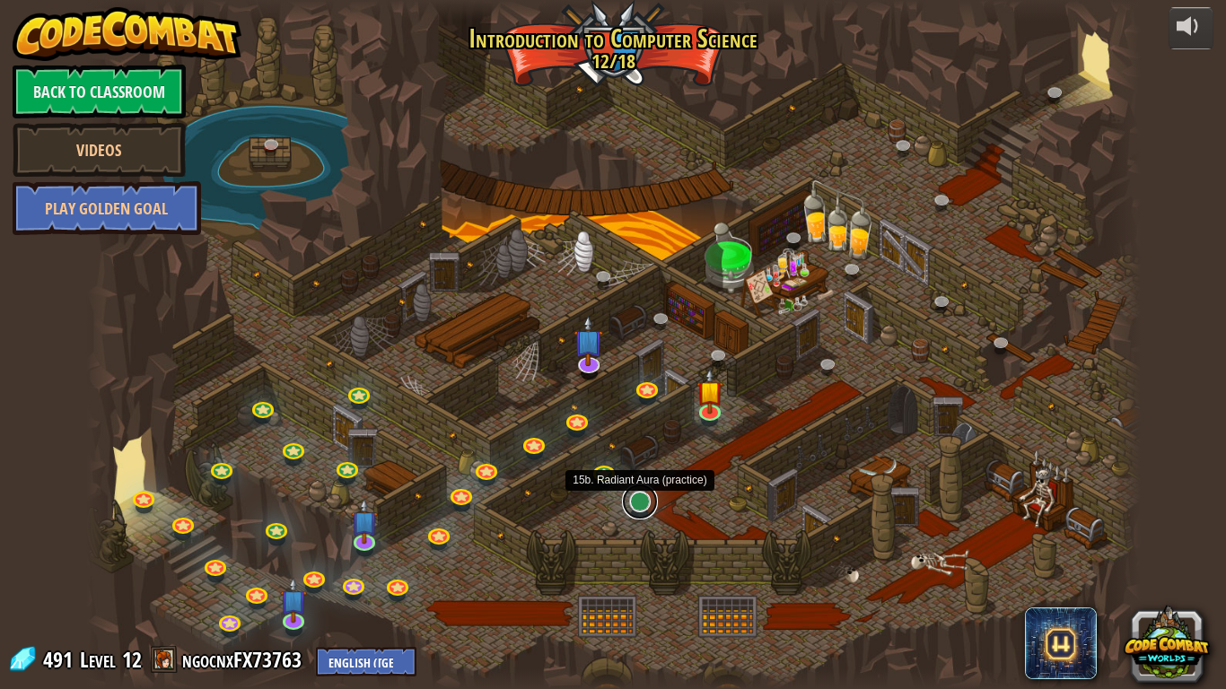
click at [644, 498] on link at bounding box center [640, 502] width 36 height 36
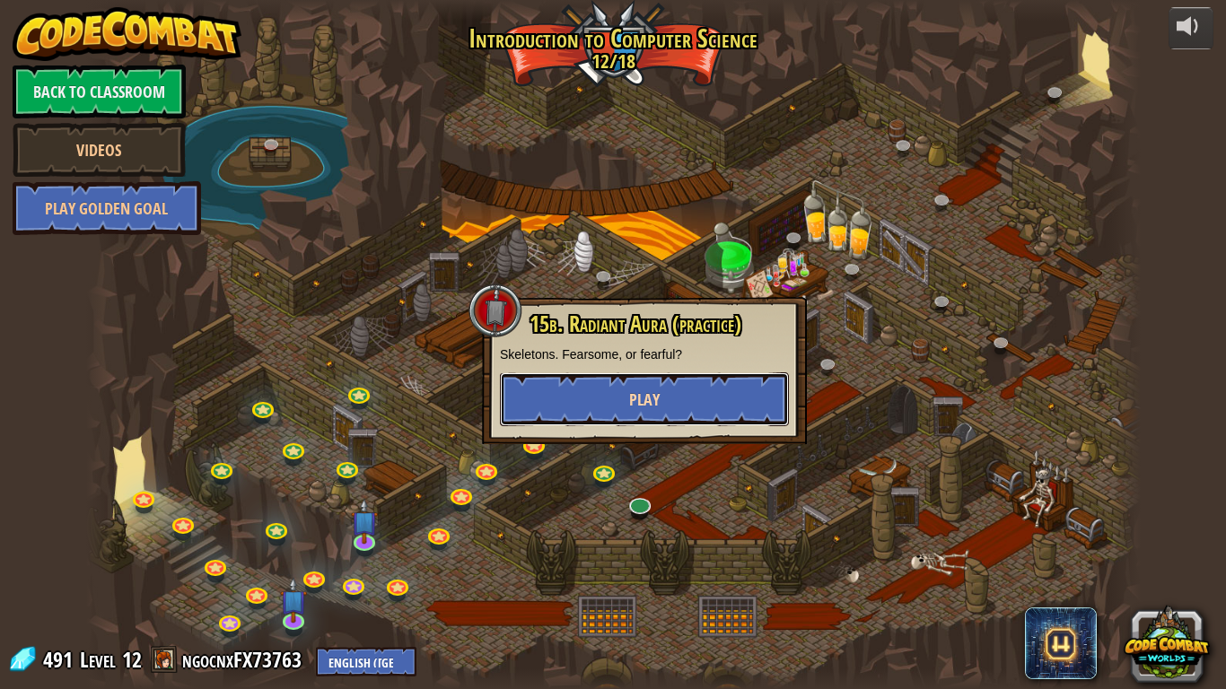
click at [687, 408] on button "Play" at bounding box center [644, 399] width 289 height 54
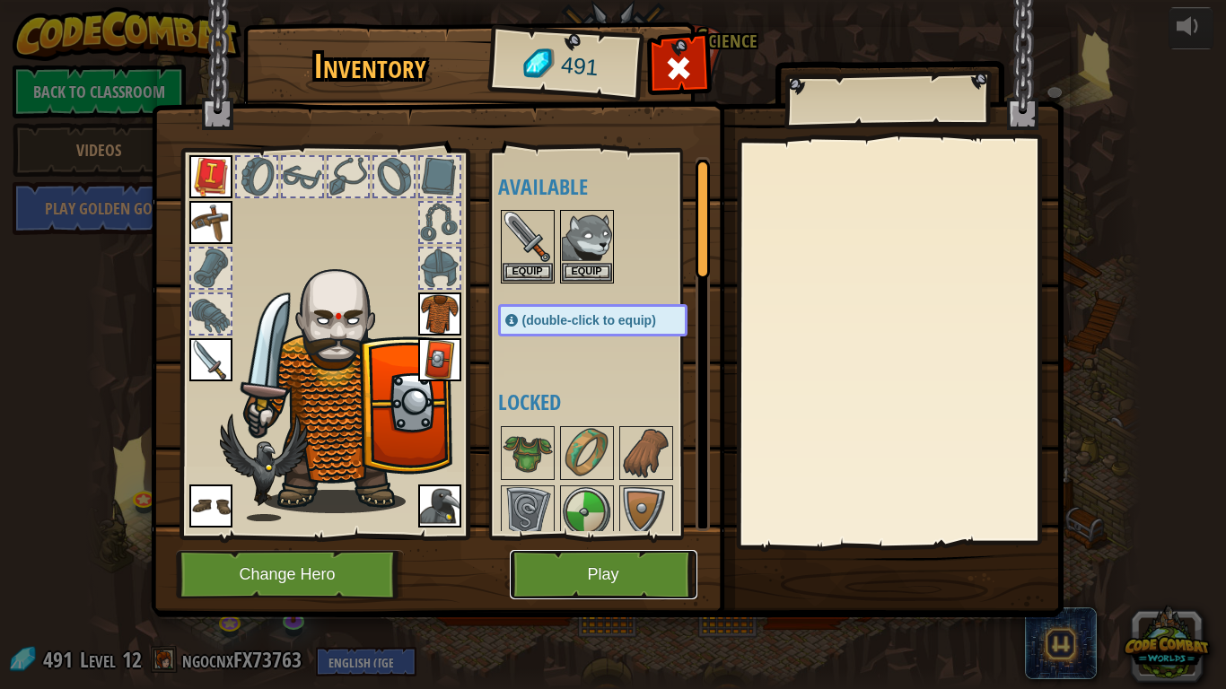
click at [613, 571] on button "Play" at bounding box center [604, 574] width 188 height 49
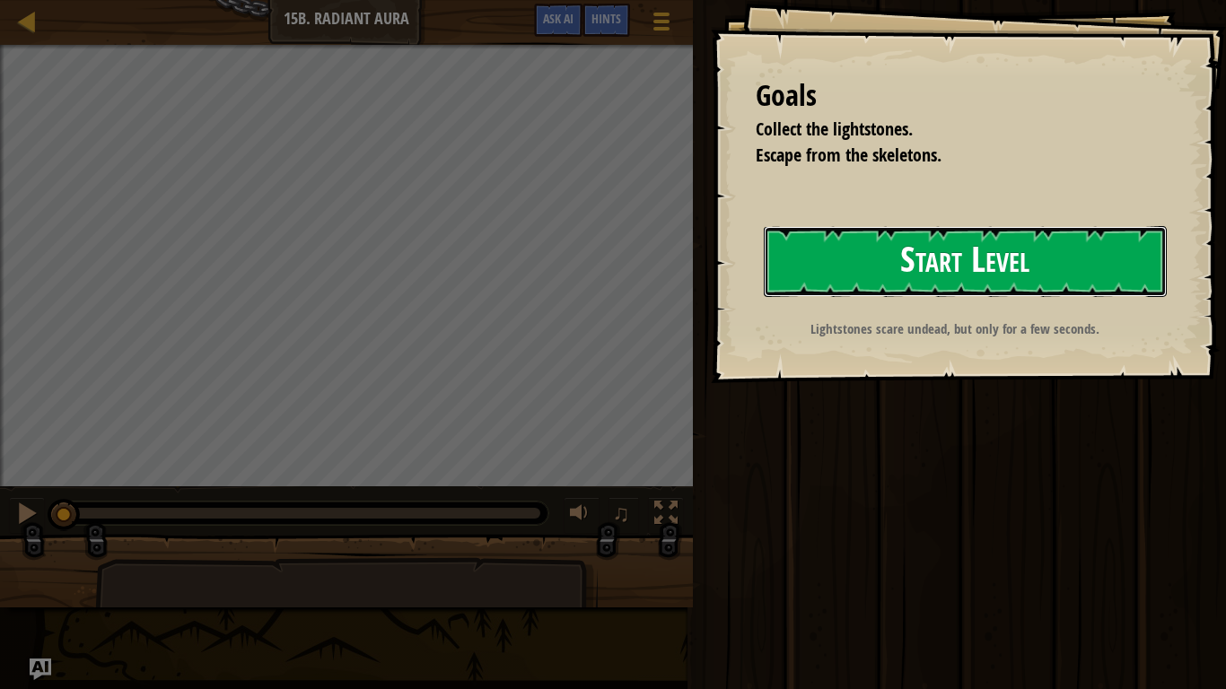
click at [1040, 274] on button "Start Level" at bounding box center [965, 261] width 403 height 71
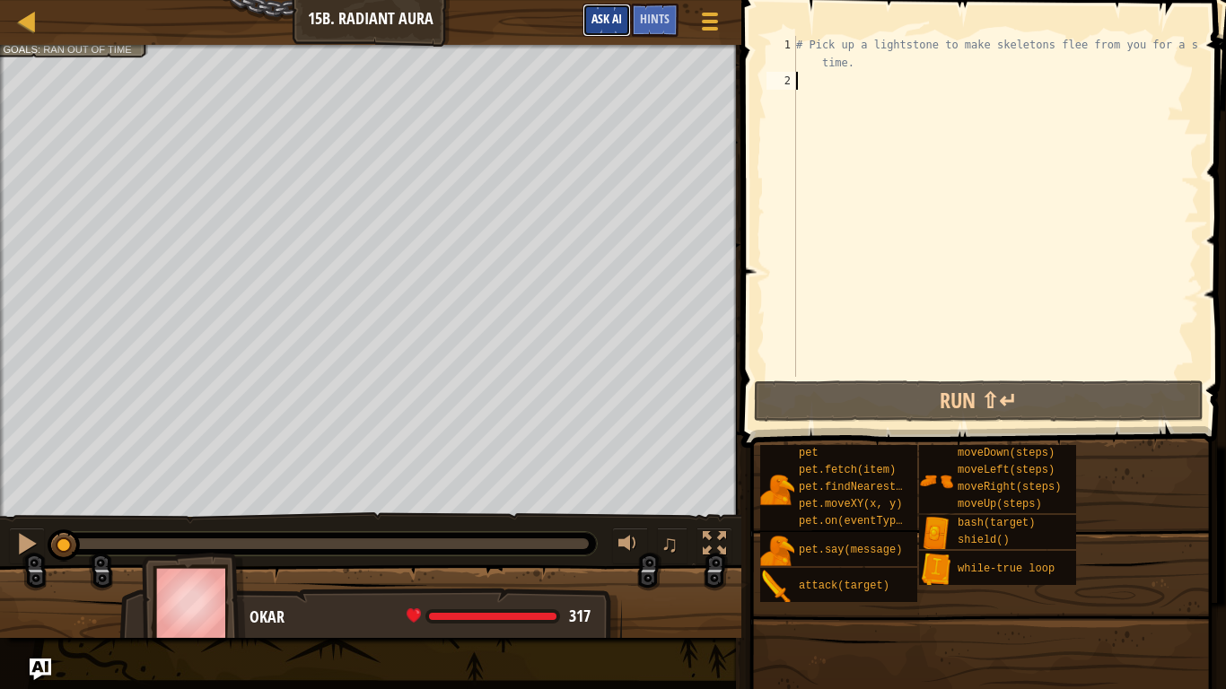
click at [603, 22] on span "Ask AI" at bounding box center [606, 18] width 31 height 17
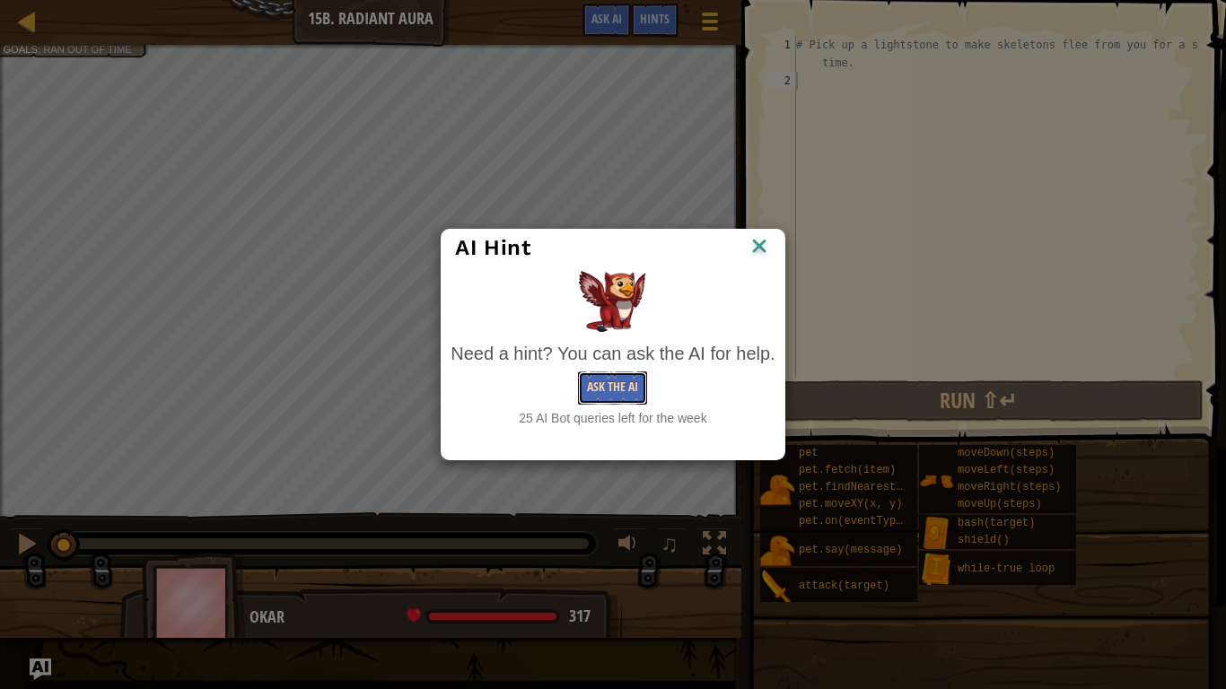
click at [620, 391] on button "Ask the AI" at bounding box center [612, 388] width 69 height 33
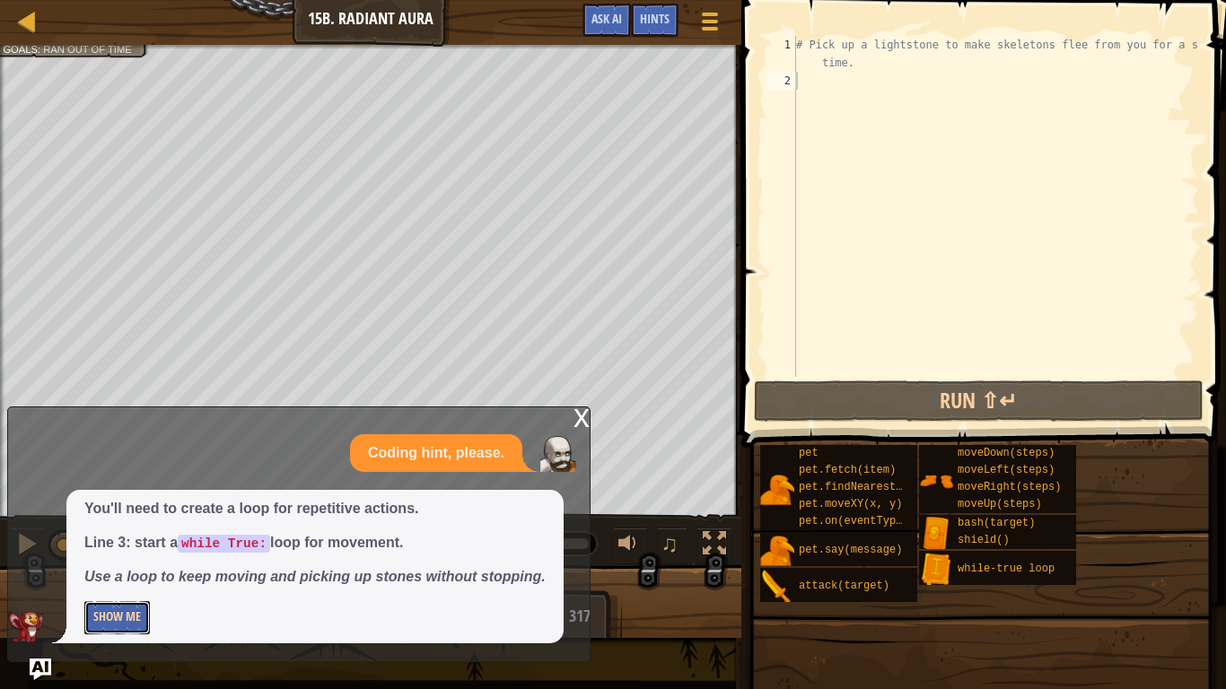
click at [139, 574] on button "Show Me" at bounding box center [117, 617] width 66 height 33
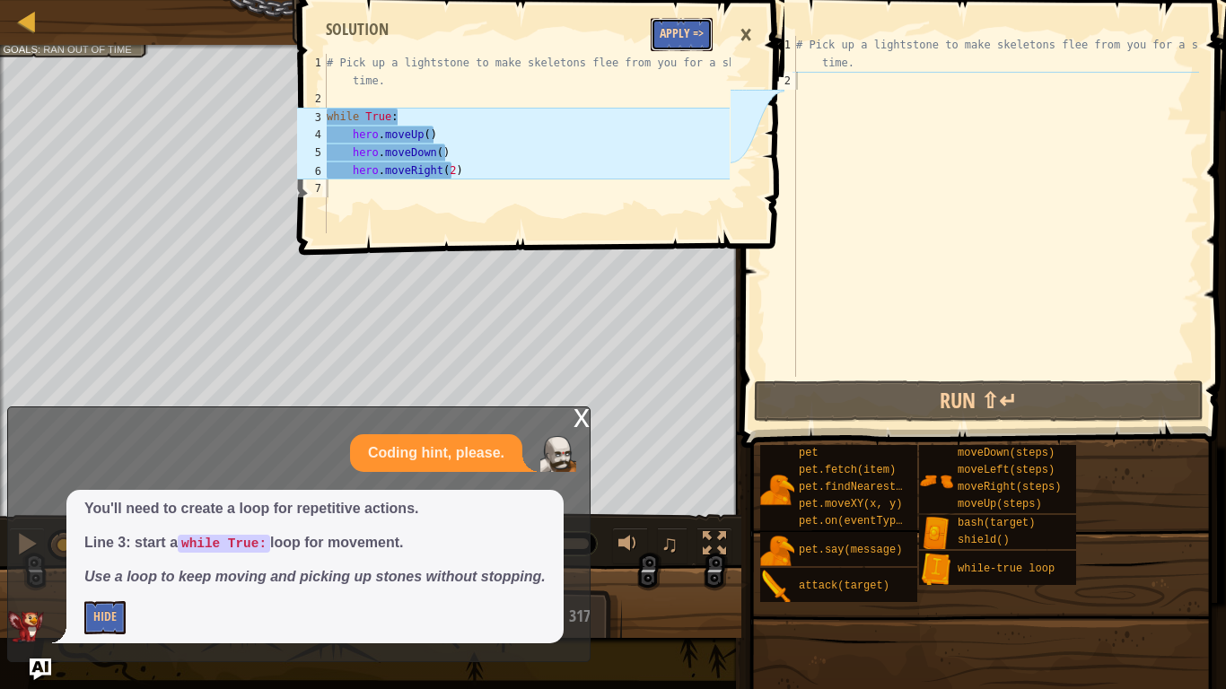
click at [675, 25] on button "Apply =>" at bounding box center [682, 34] width 62 height 33
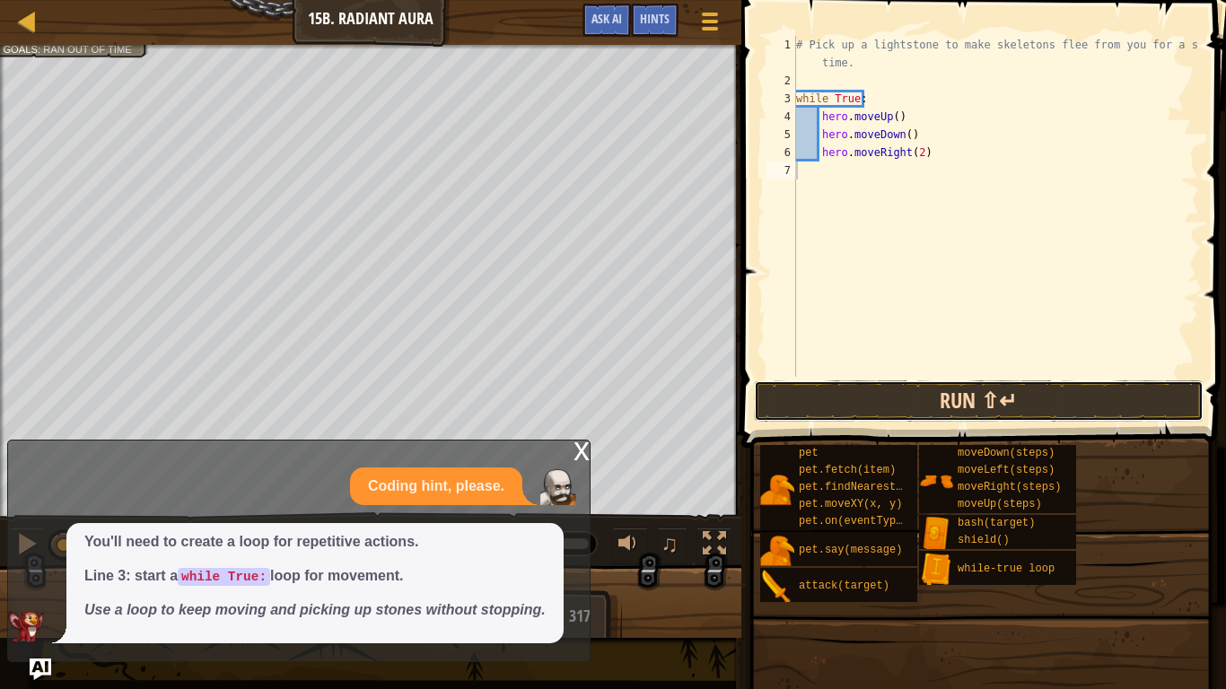
click at [875, 410] on button "Run ⇧↵" at bounding box center [979, 401] width 450 height 41
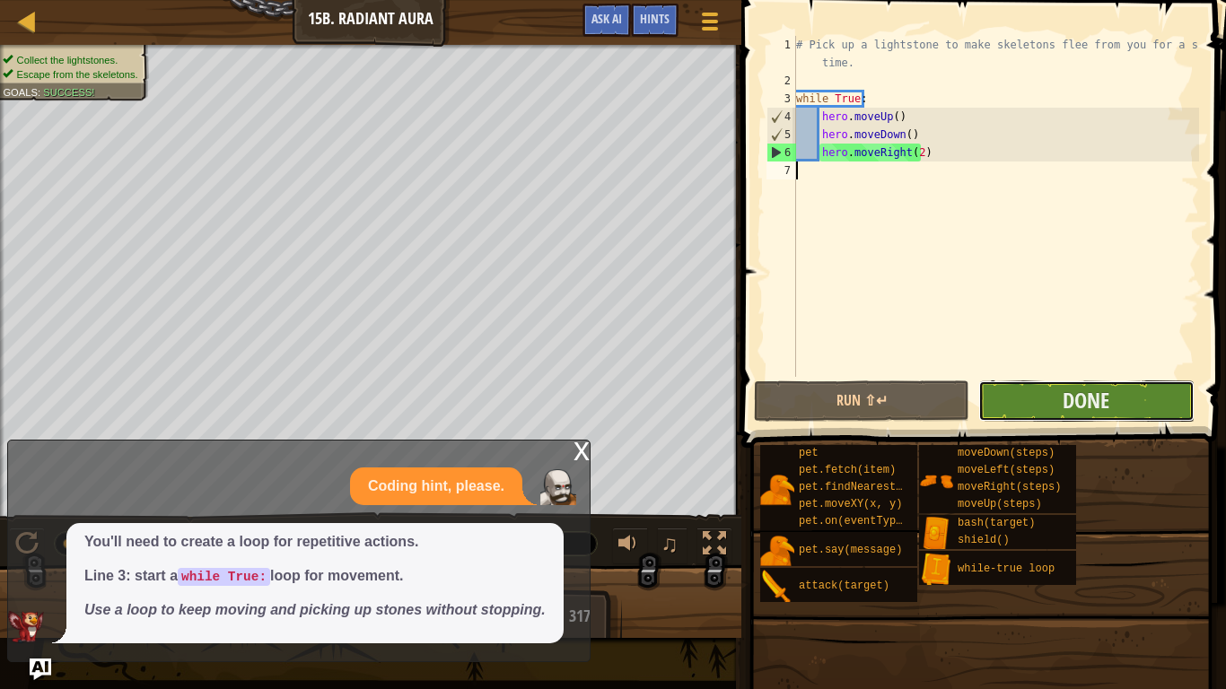
click at [1113, 384] on button "Done" at bounding box center [1085, 401] width 215 height 41
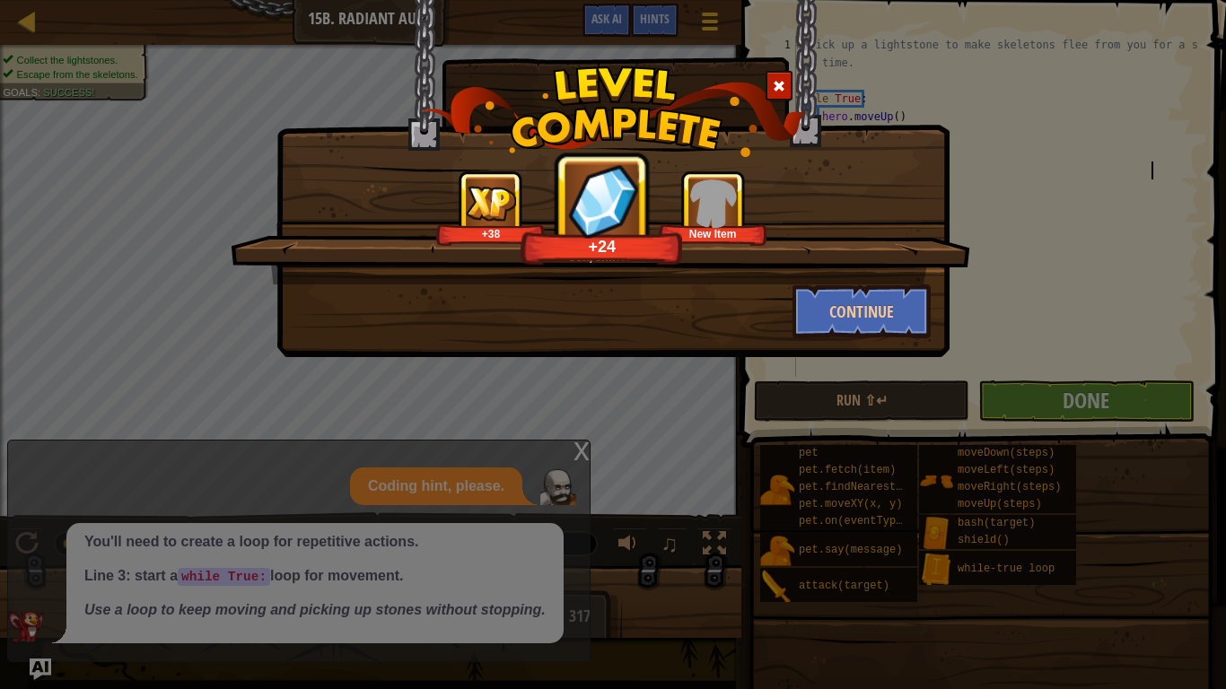
type textarea "·"
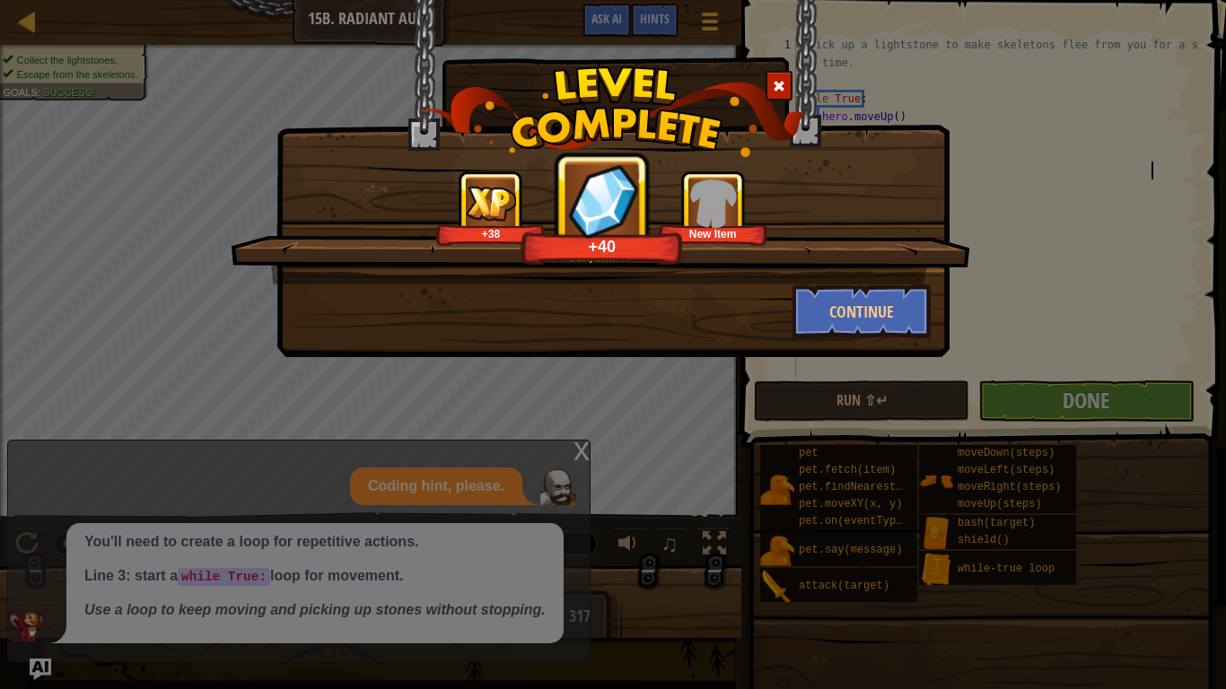
type textarea "·"
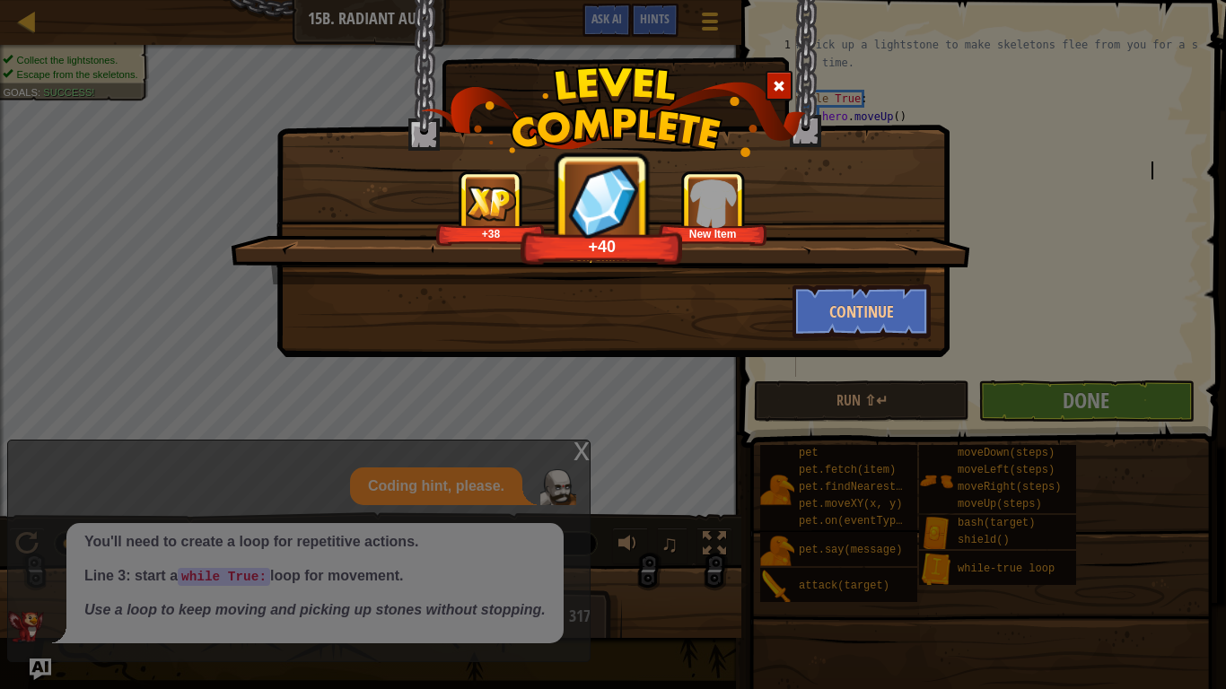
type textarea "·"
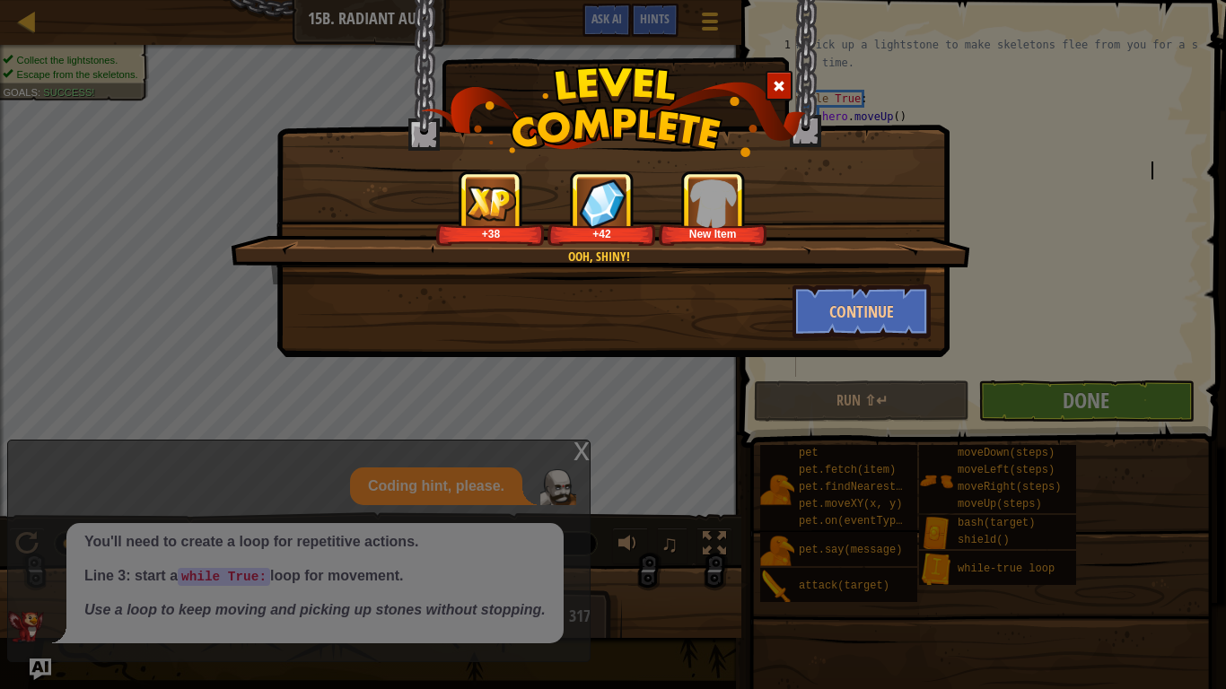
type textarea "·"
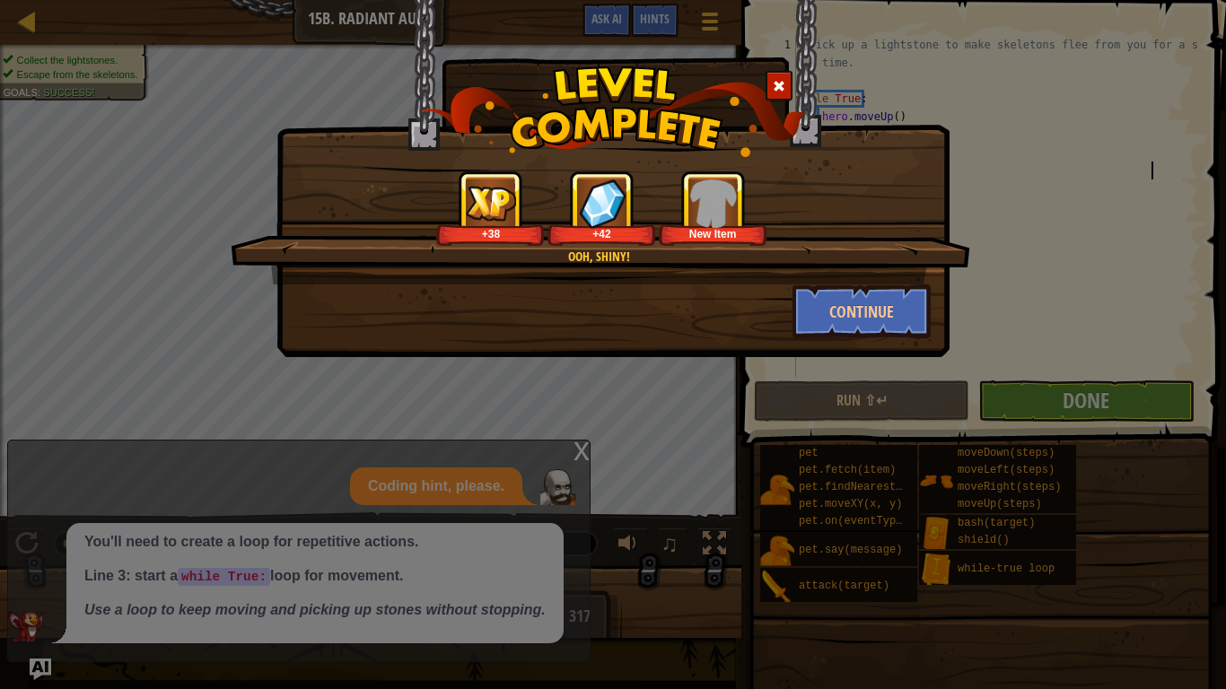
type textarea "·"
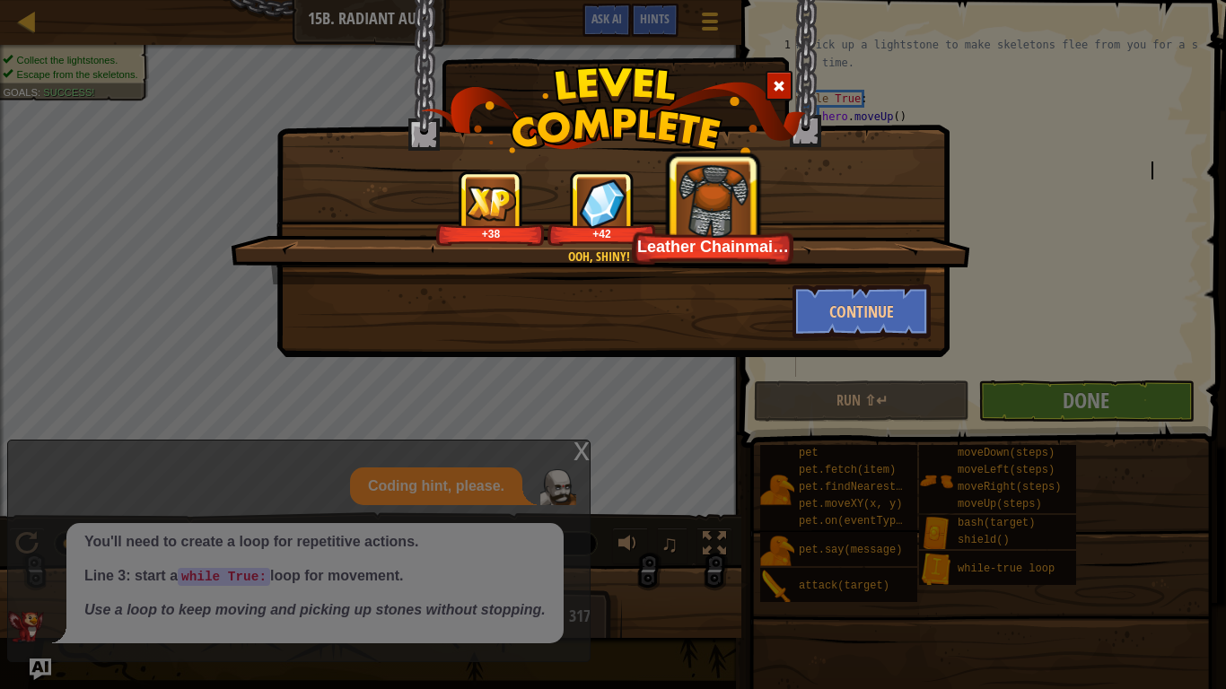
type textarea "·"
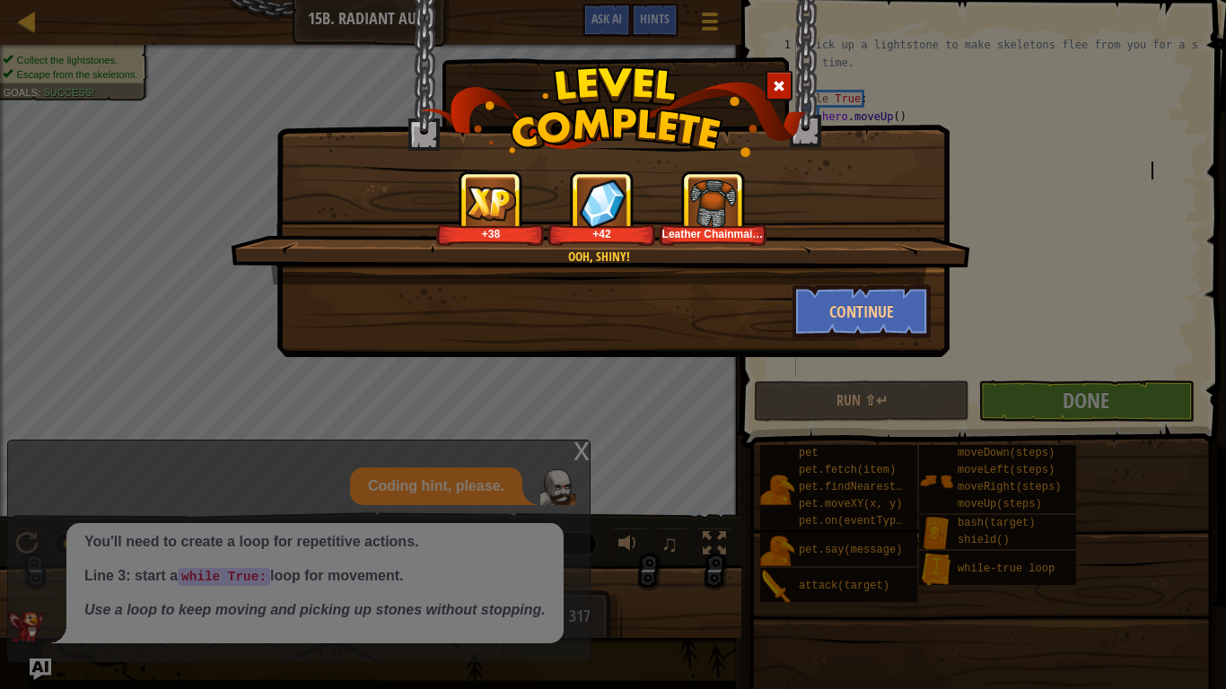
type textarea "·"
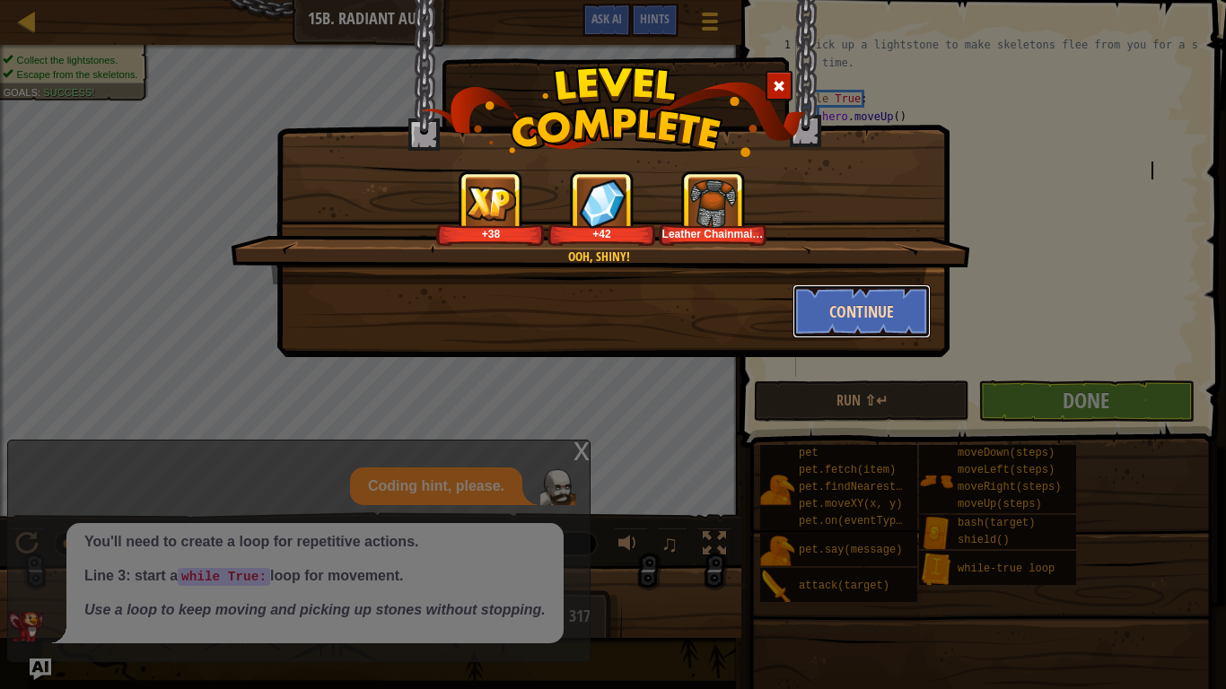
click at [888, 291] on button "Continue" at bounding box center [861, 311] width 139 height 54
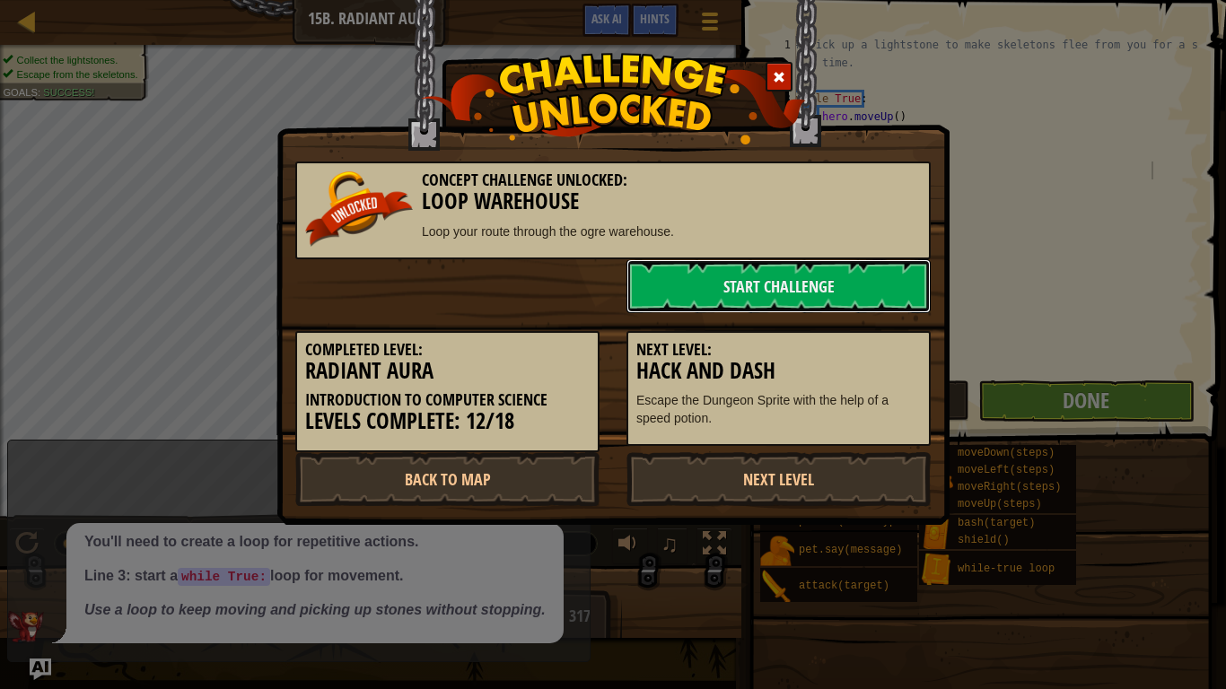
click at [880, 309] on link "Start Challenge" at bounding box center [778, 286] width 304 height 54
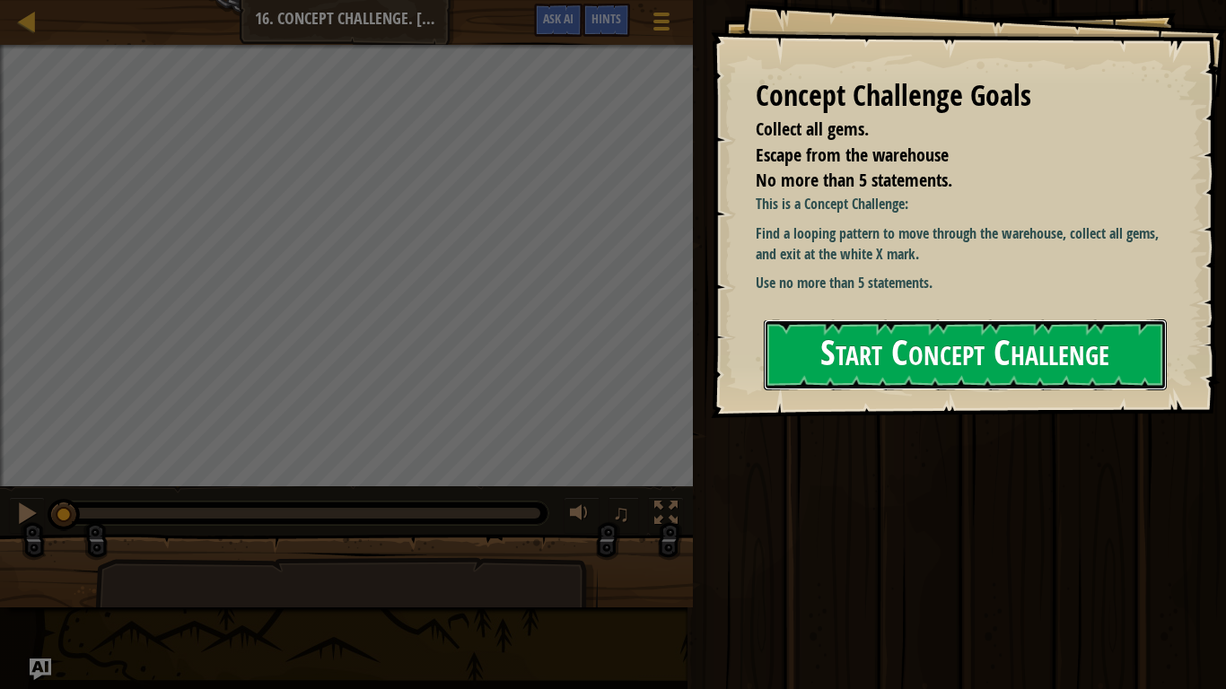
click at [880, 365] on button "Start Concept Challenge" at bounding box center [965, 354] width 403 height 71
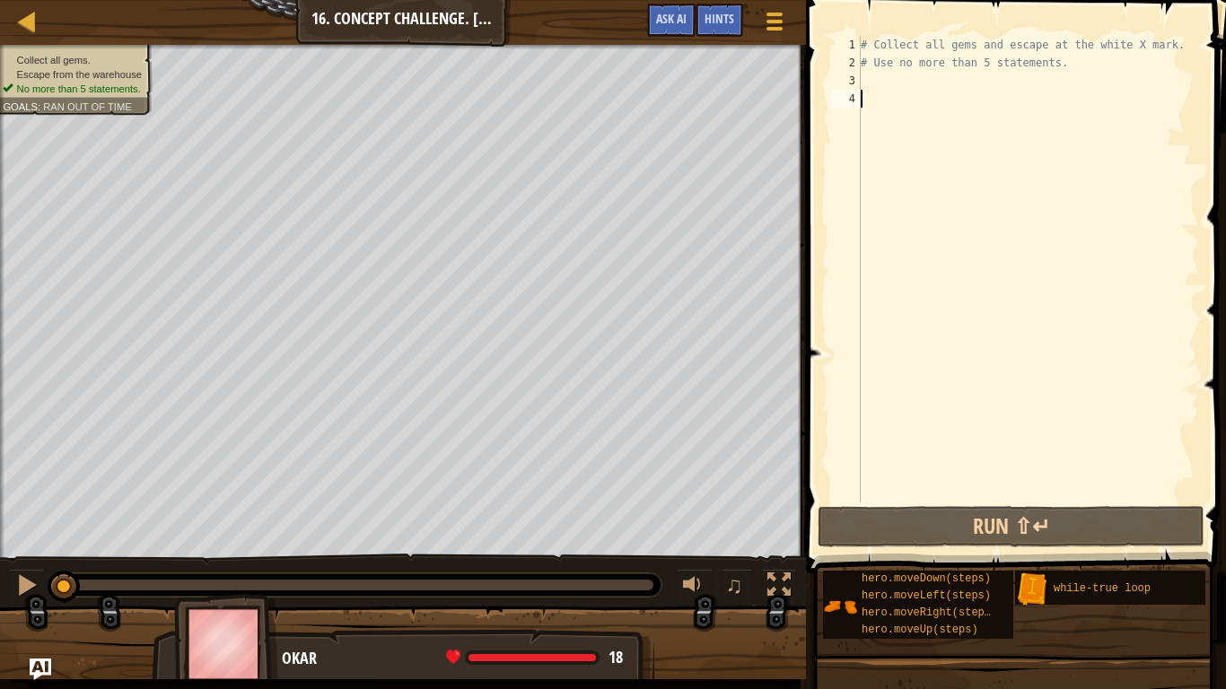
click at [872, 86] on div "# Collect all gems and escape at the white X mark. # Use no more than 5 stateme…" at bounding box center [1028, 287] width 342 height 503
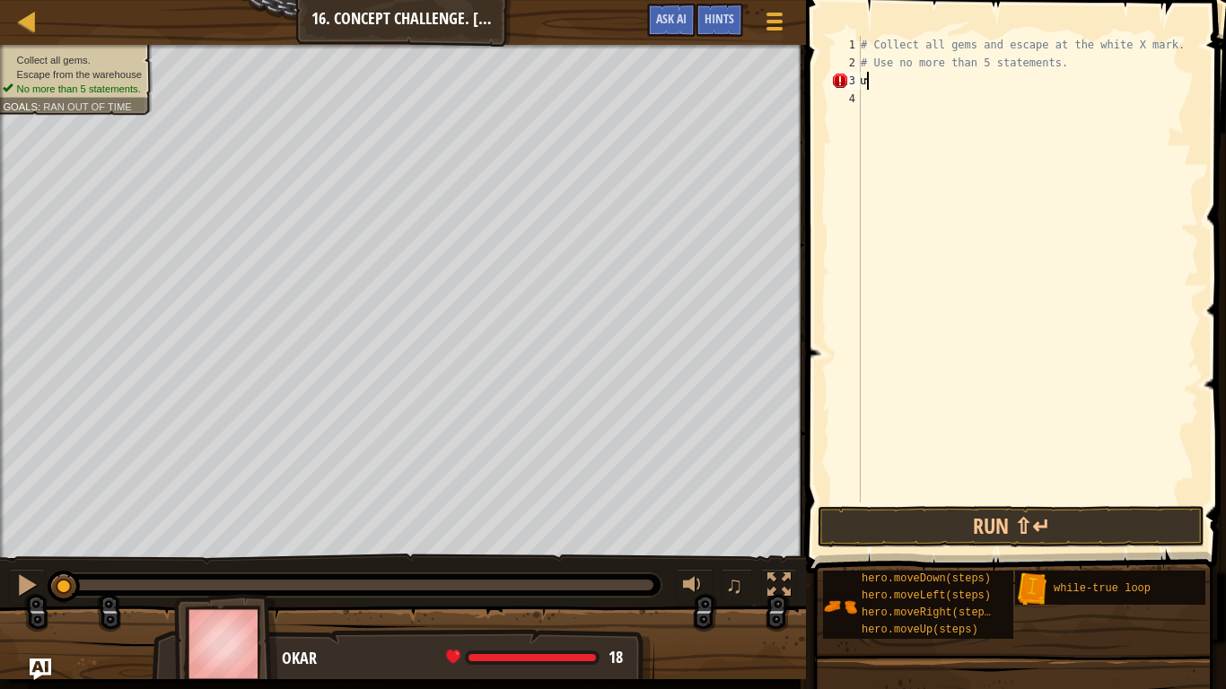
type textarea "ư"
type textarea "w"
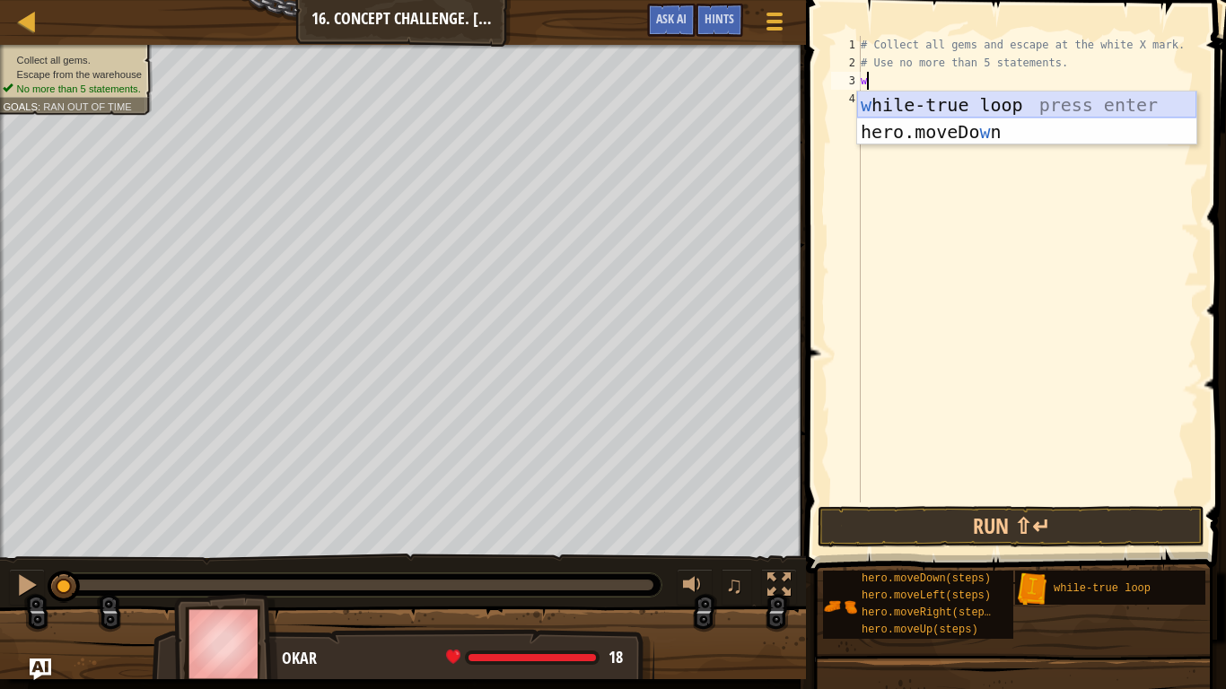
click at [976, 110] on div "w hile-true loop press enter hero.moveDo w n press enter" at bounding box center [1026, 146] width 339 height 108
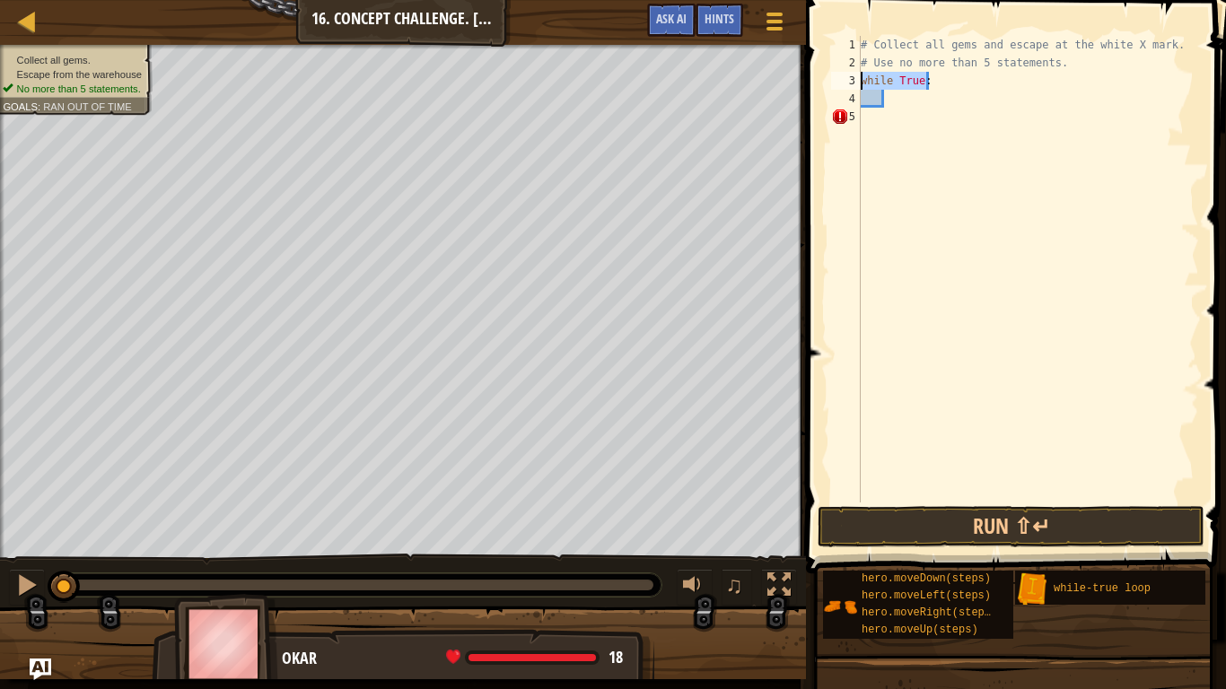
drag, startPoint x: 923, startPoint y: 78, endPoint x: 859, endPoint y: 78, distance: 63.7
click at [859, 78] on div "1 2 3 4 5 # Collect all gems and escape at the white X mark. # Use no more than…" at bounding box center [1013, 269] width 372 height 467
type textarea "while True:"
type textarea "h"
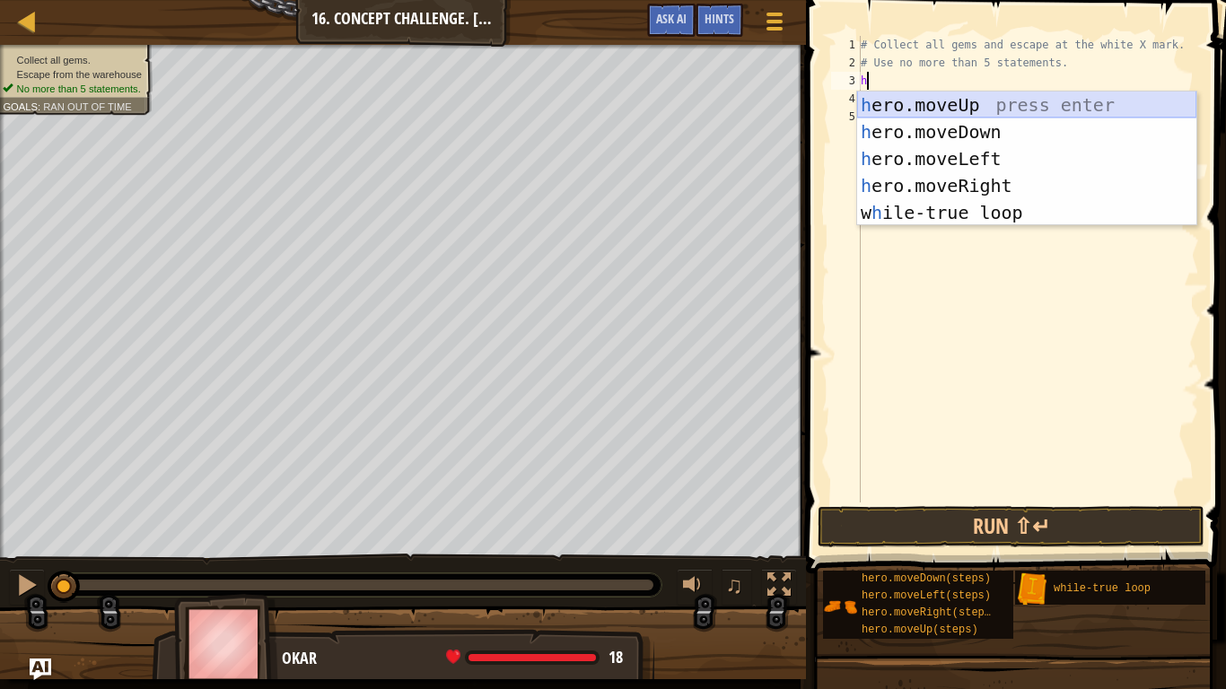
click at [956, 112] on div "h ero.moveUp press enter h ero.moveDown press enter h ero.moveLeft press enter …" at bounding box center [1026, 186] width 339 height 188
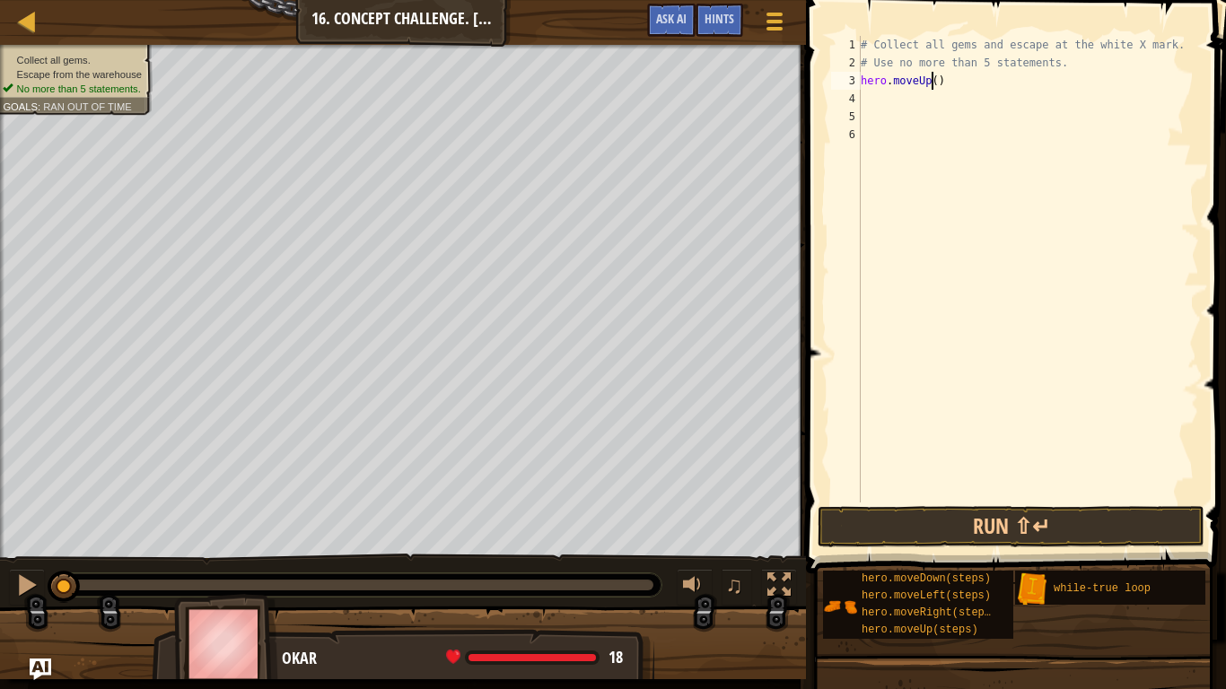
click at [930, 79] on div "# Collect all gems and escape at the white X mark. # Use no more than 5 stateme…" at bounding box center [1028, 287] width 342 height 503
type textarea "hero.moveUp(2)"
click at [872, 99] on div "# Collect all gems and escape at the white X mark. # Use no more than 5 stateme…" at bounding box center [1028, 287] width 342 height 503
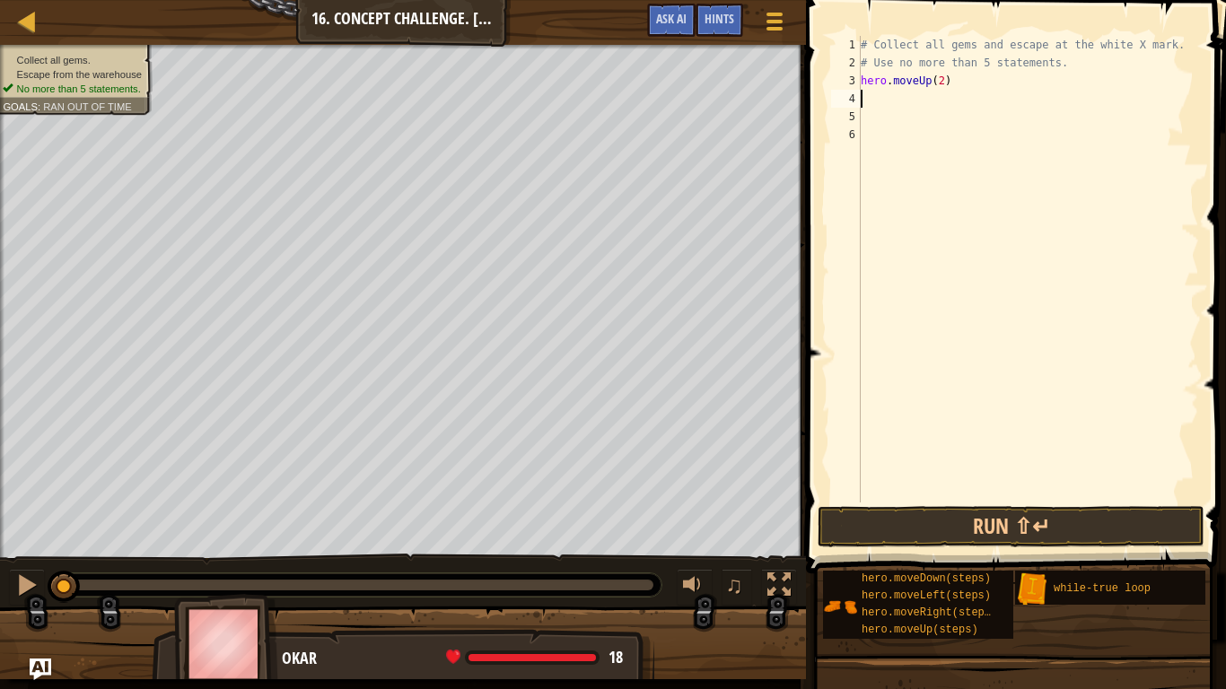
type textarea "h"
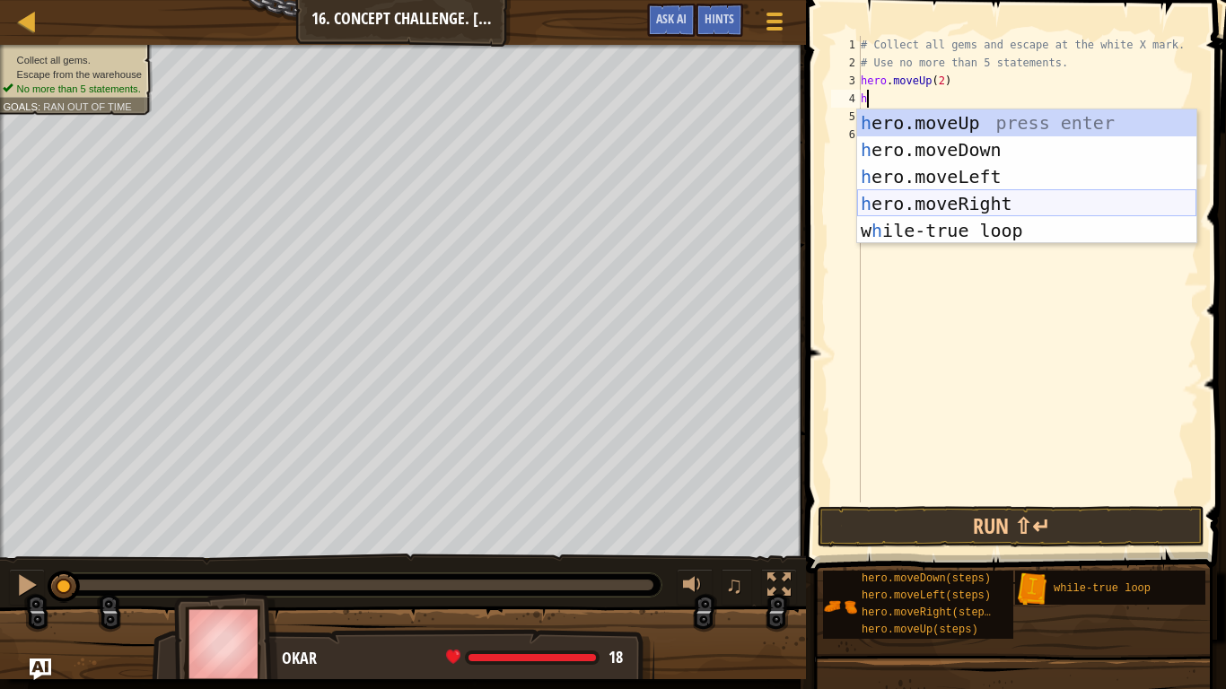
click at [993, 209] on div "h ero.moveUp press enter h ero.moveDown press enter h ero.moveLeft press enter …" at bounding box center [1026, 203] width 339 height 188
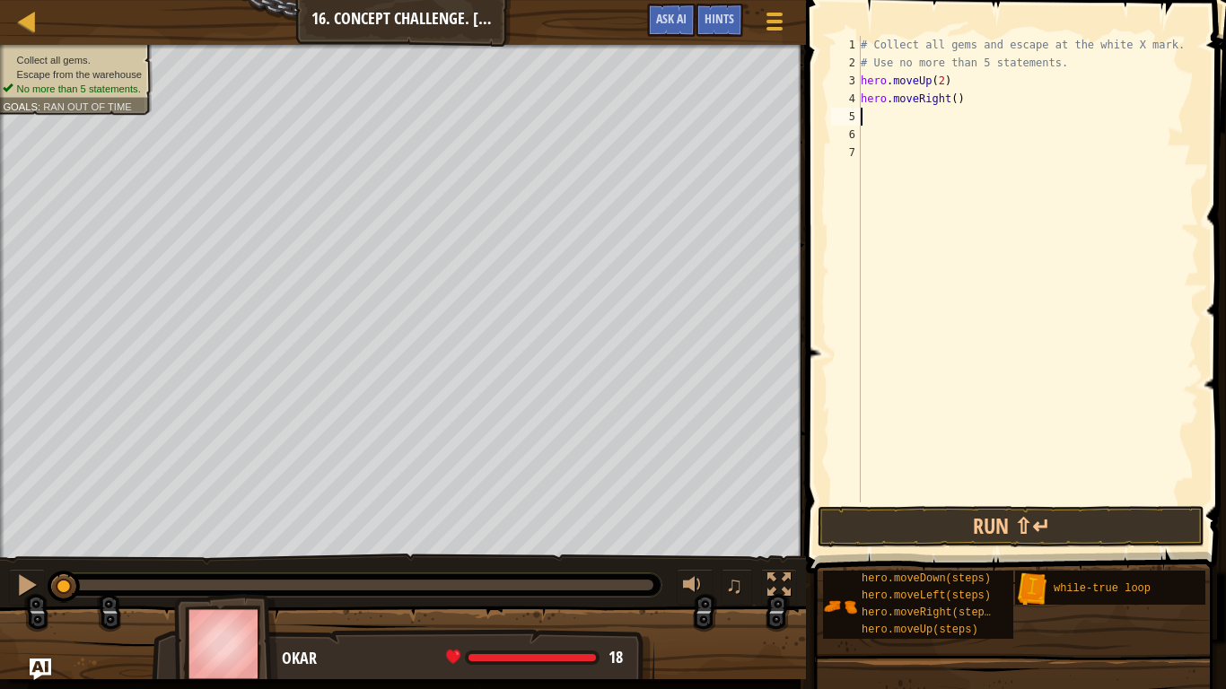
type textarea "h"
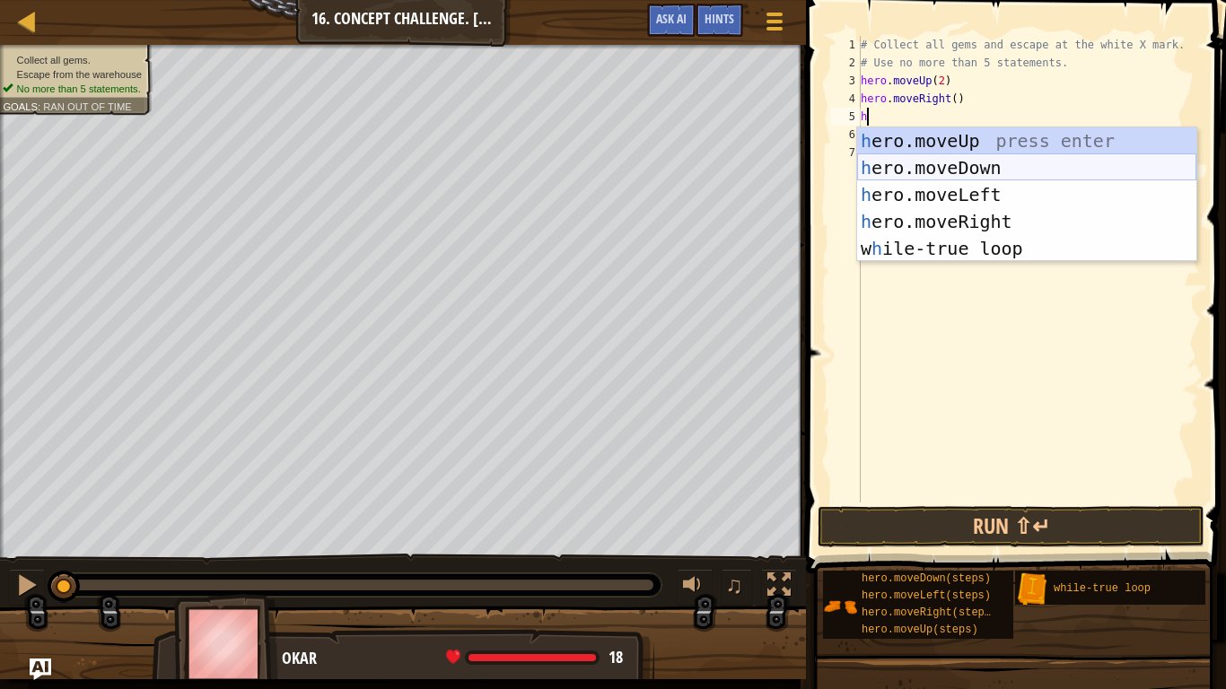
click at [980, 164] on div "h ero.moveUp press enter h ero.moveDown press enter h ero.moveLeft press enter …" at bounding box center [1026, 221] width 339 height 188
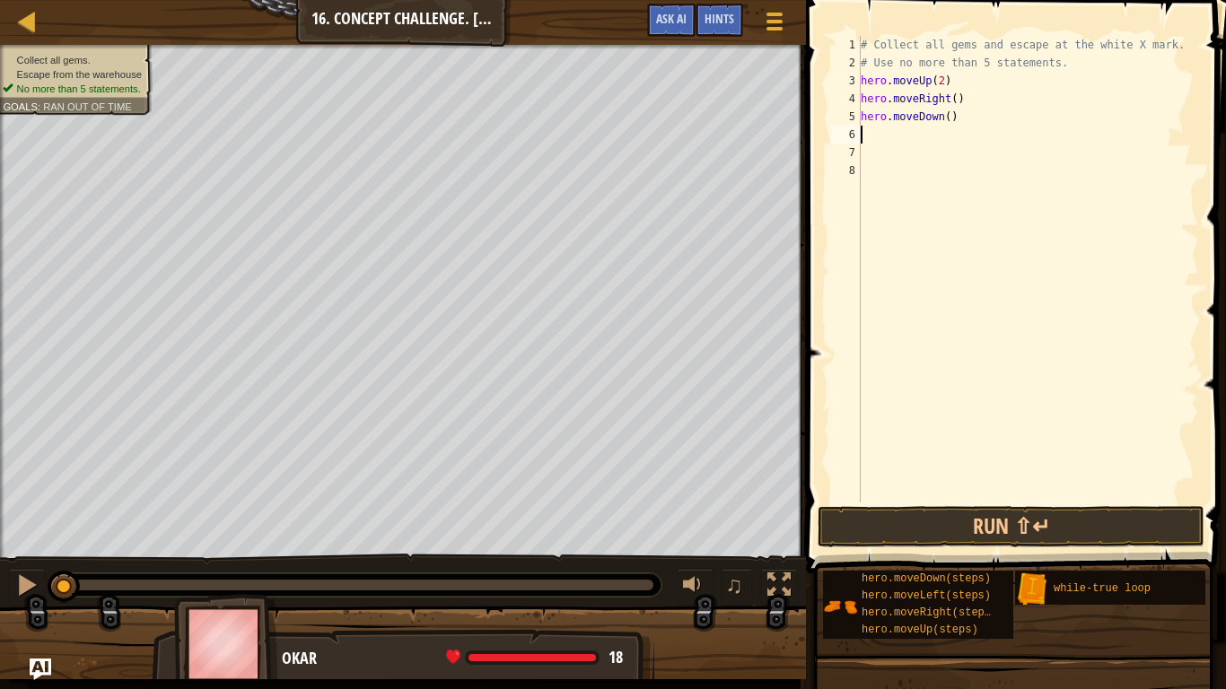
type textarea "h"
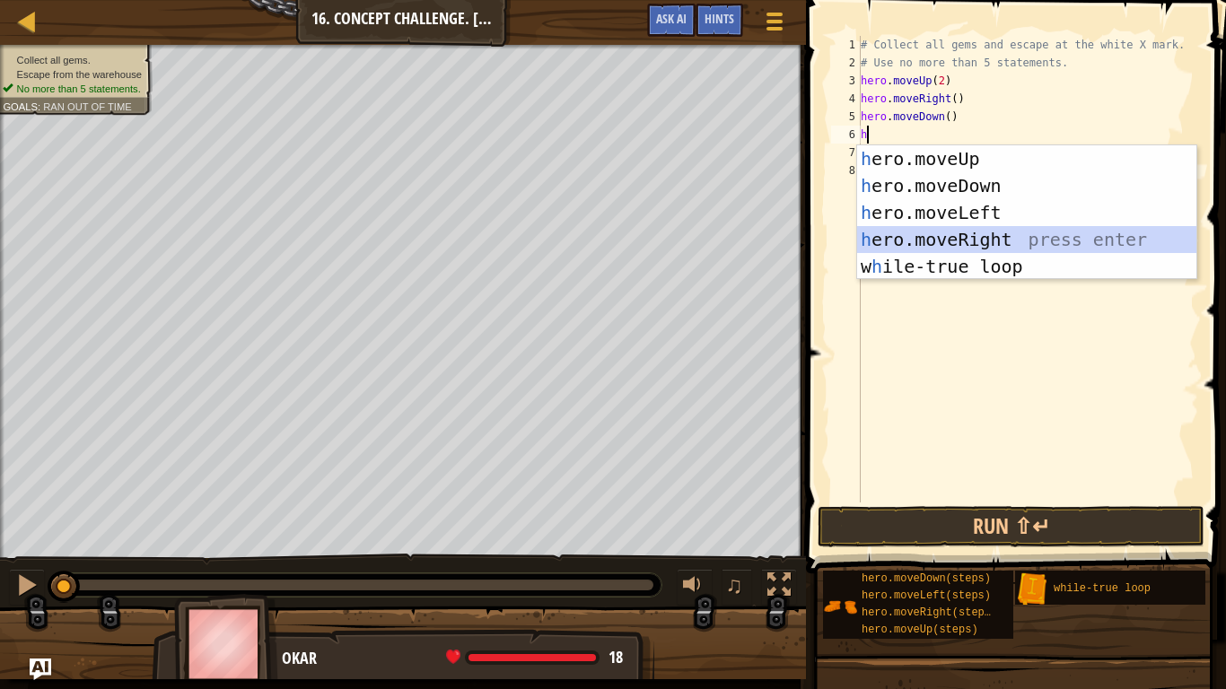
click at [985, 238] on div "h ero.moveUp press enter h ero.moveDown press enter h ero.moveLeft press enter …" at bounding box center [1026, 239] width 339 height 188
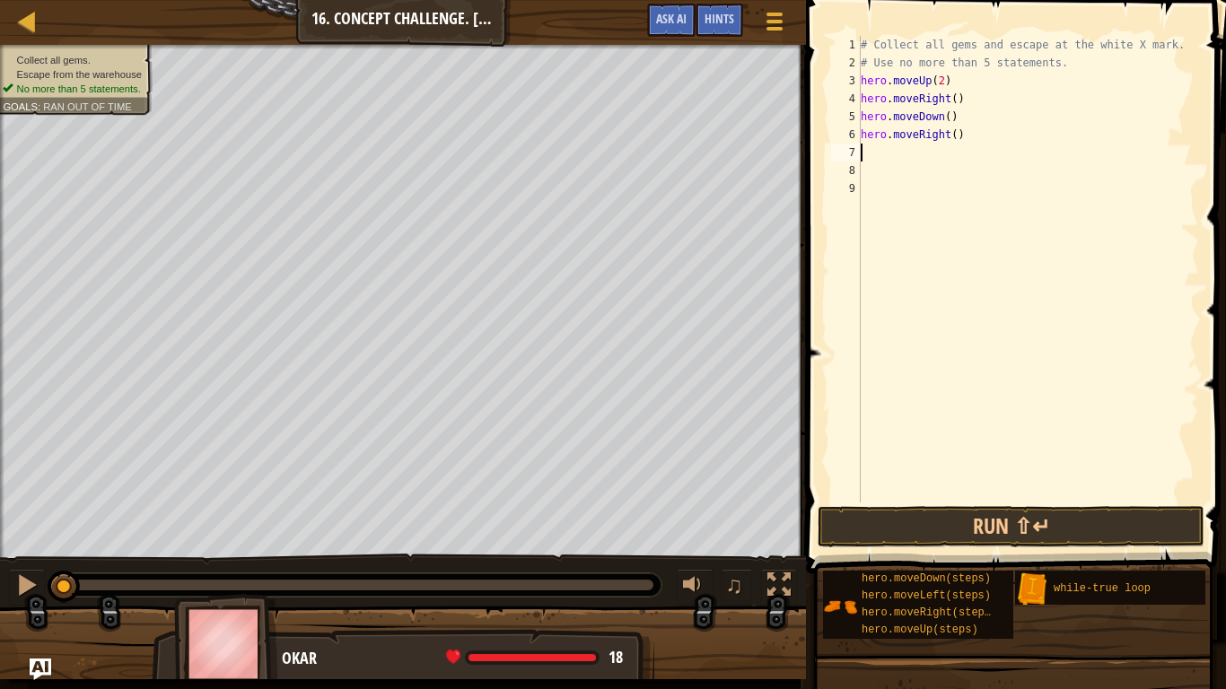
click at [950, 138] on div "# Collect all gems and escape at the white X mark. # Use no more than 5 stateme…" at bounding box center [1028, 287] width 342 height 503
type textarea "hero.moveRight(2)"
click at [879, 157] on div "# Collect all gems and escape at the white X mark. # Use no more than 5 stateme…" at bounding box center [1028, 287] width 342 height 503
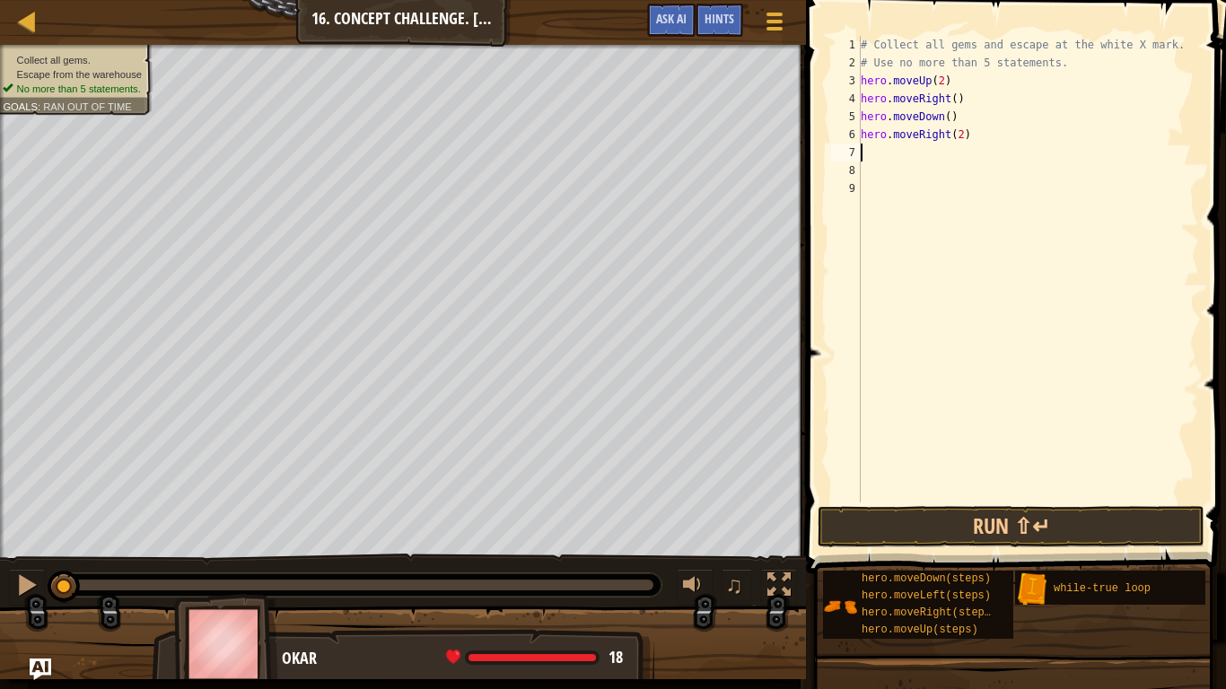
type textarea "h"
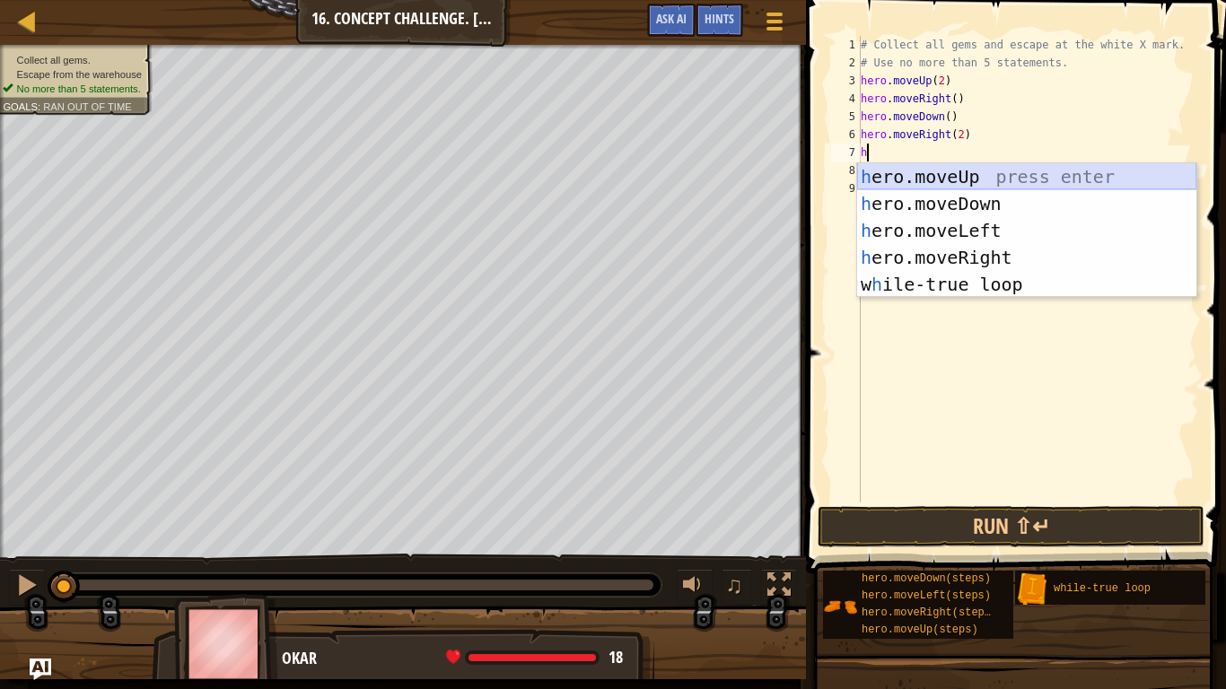
click at [961, 179] on div "h ero.moveUp press enter h ero.moveDown press enter h ero.moveLeft press enter …" at bounding box center [1026, 257] width 339 height 188
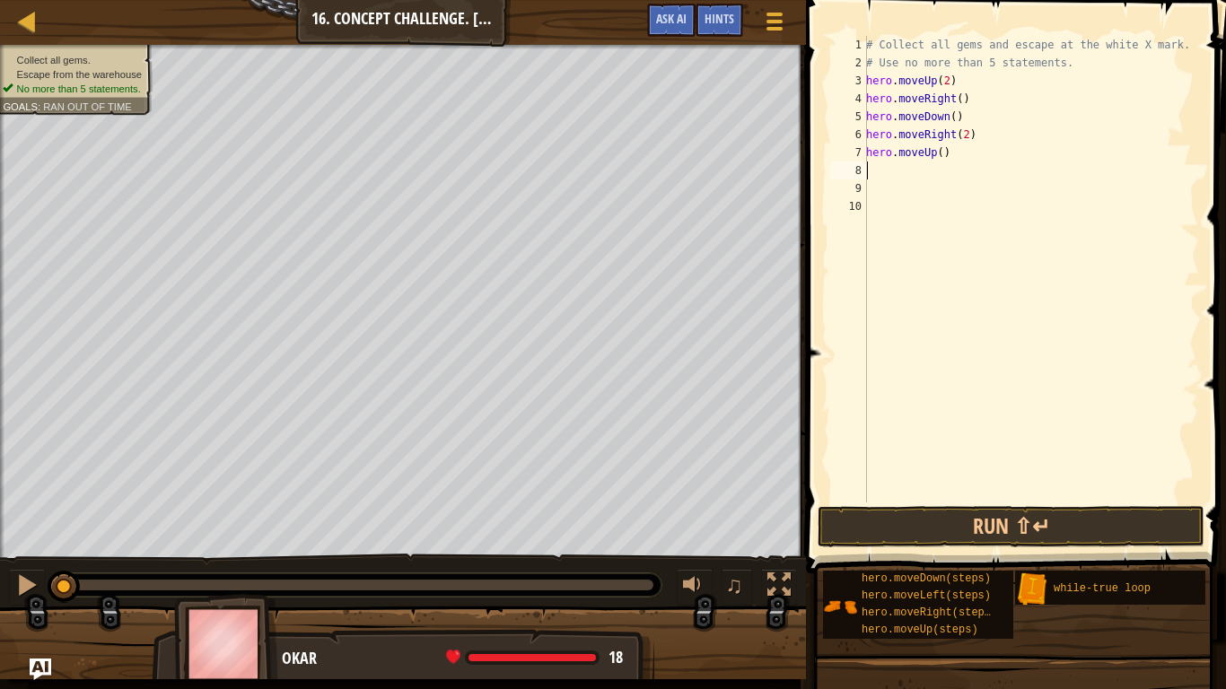
type textarea "h"
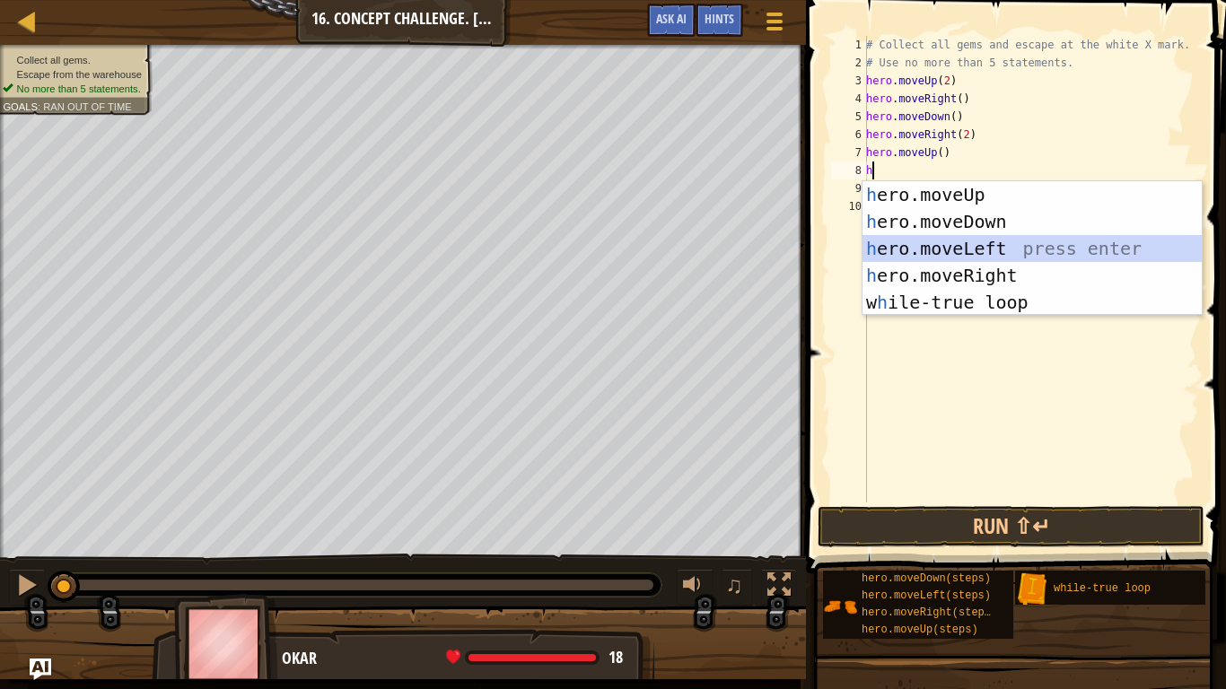
click at [986, 238] on div "h ero.moveUp press enter h ero.moveDown press enter h ero.moveLeft press enter …" at bounding box center [1031, 275] width 339 height 188
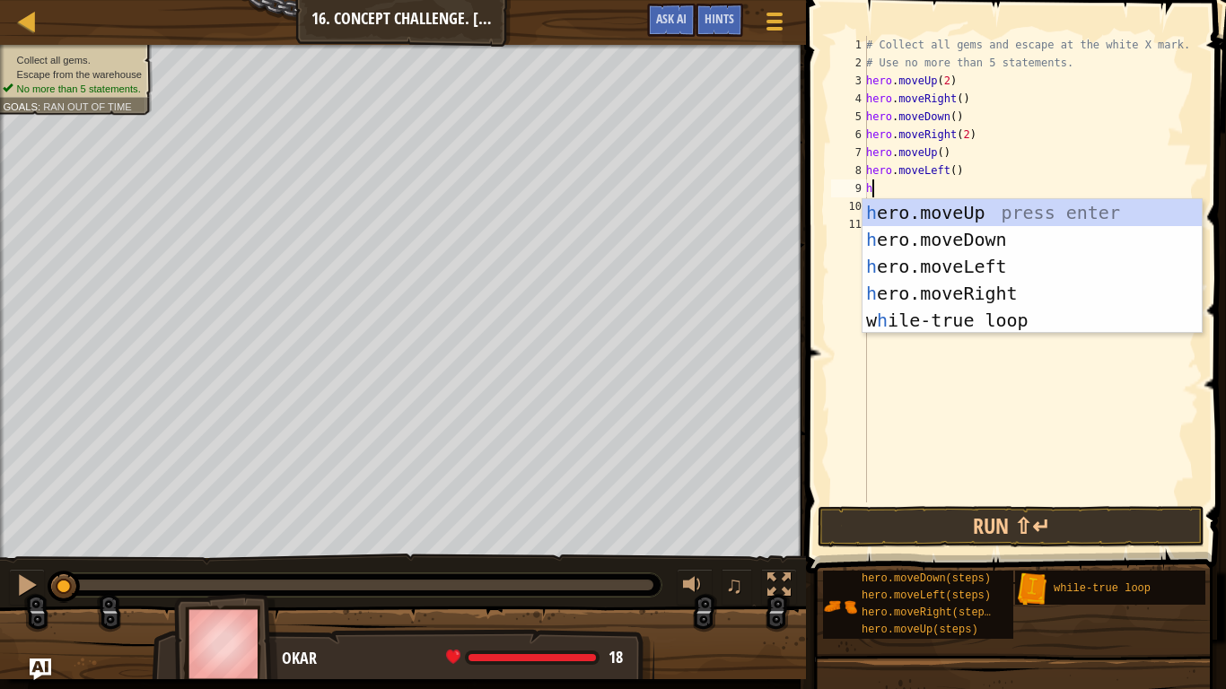
click at [946, 168] on div "# Collect all gems and escape at the white X mark. # Use no more than 5 stateme…" at bounding box center [1030, 287] width 337 height 503
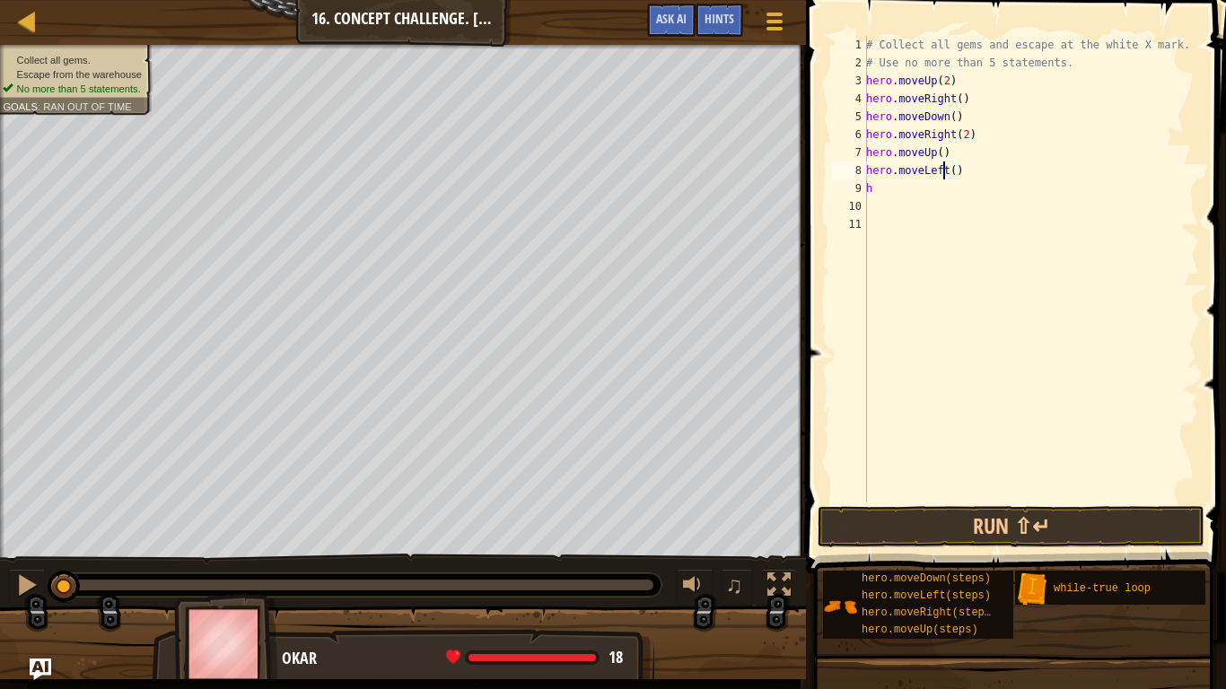
click at [946, 168] on div "# Collect all gems and escape at the white X mark. # Use no more than 5 stateme…" at bounding box center [1030, 287] width 337 height 503
click at [948, 170] on div "# Collect all gems and escape at the white X mark. # Use no more than 5 stateme…" at bounding box center [1030, 287] width 337 height 503
click at [884, 192] on div "# Collect all gems and escape at the white X mark. # Use no more than 5 stateme…" at bounding box center [1030, 287] width 337 height 503
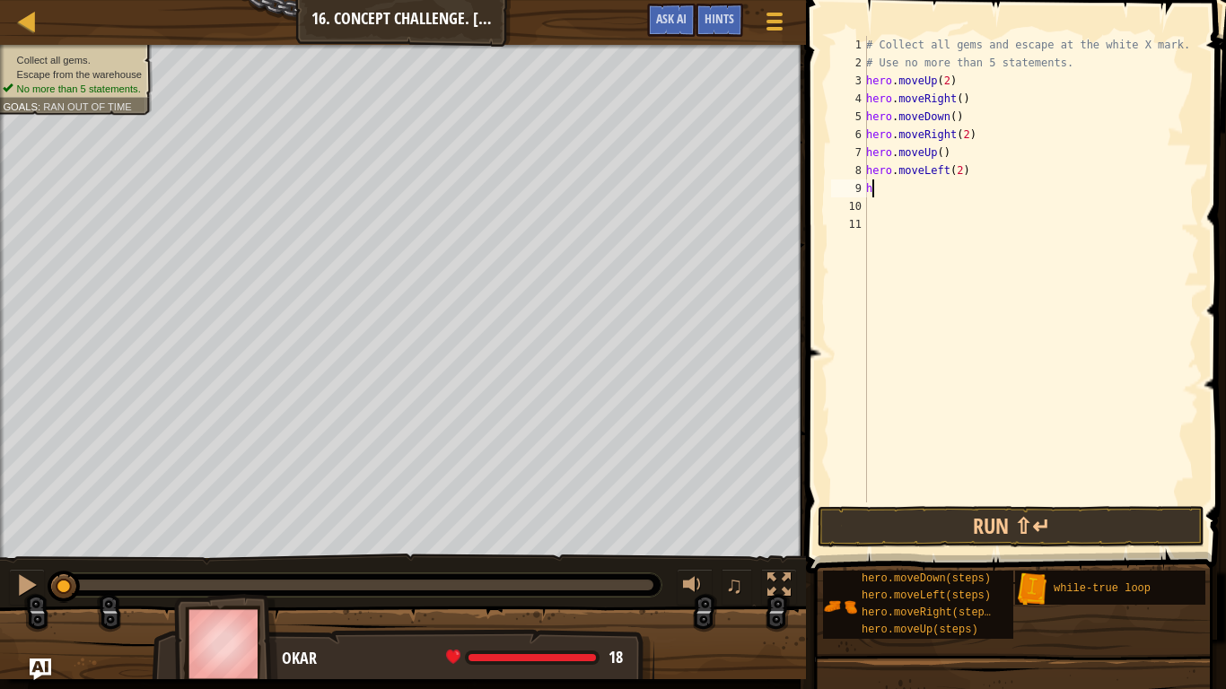
type textarea "he"
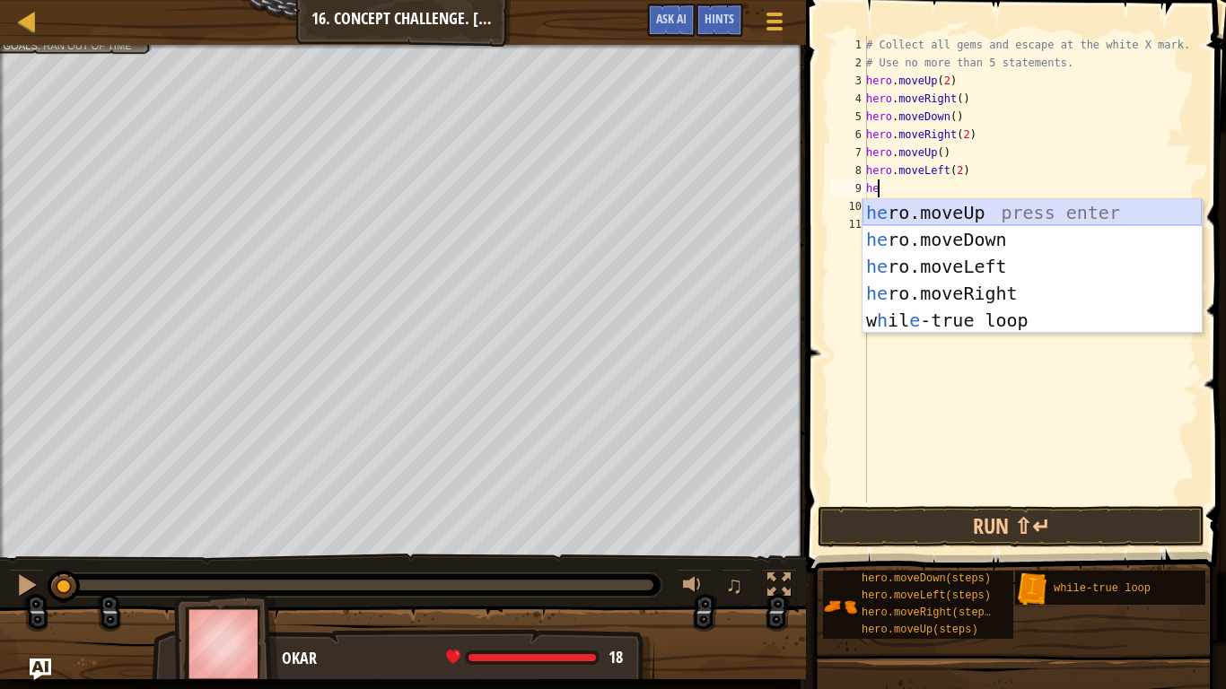
click at [1021, 217] on div "he ro.moveUp press enter he ro.moveDown press enter he ro.moveLeft press enter …" at bounding box center [1031, 293] width 339 height 188
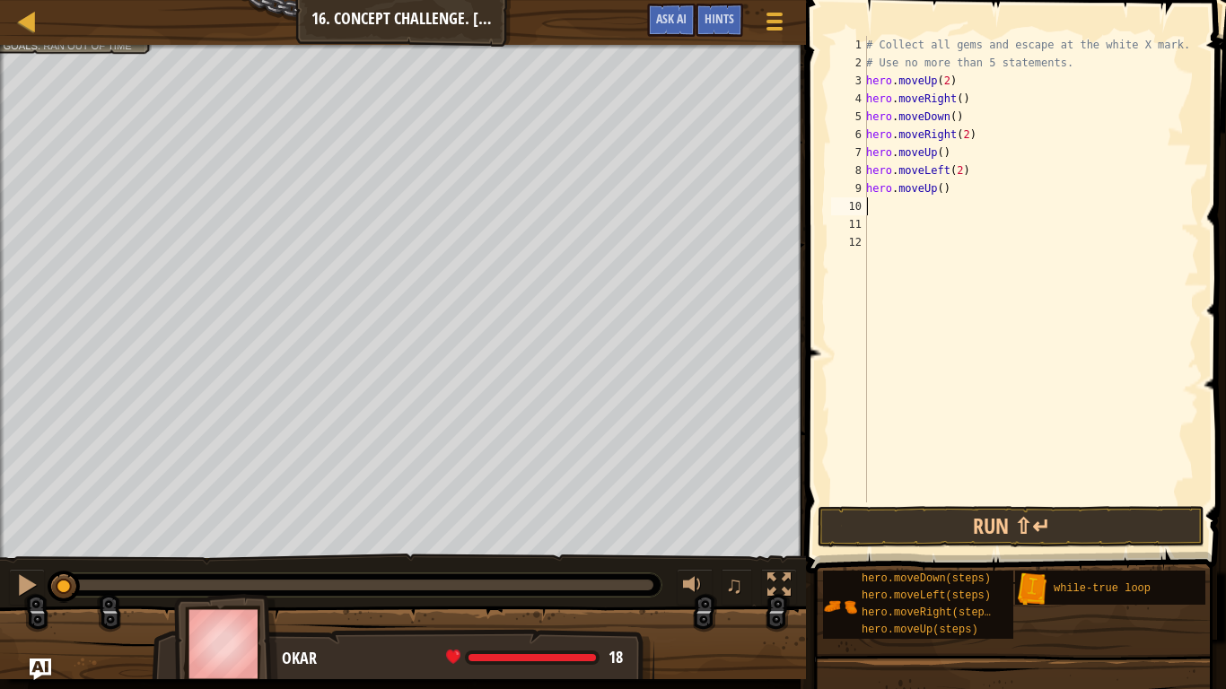
type textarea "h"
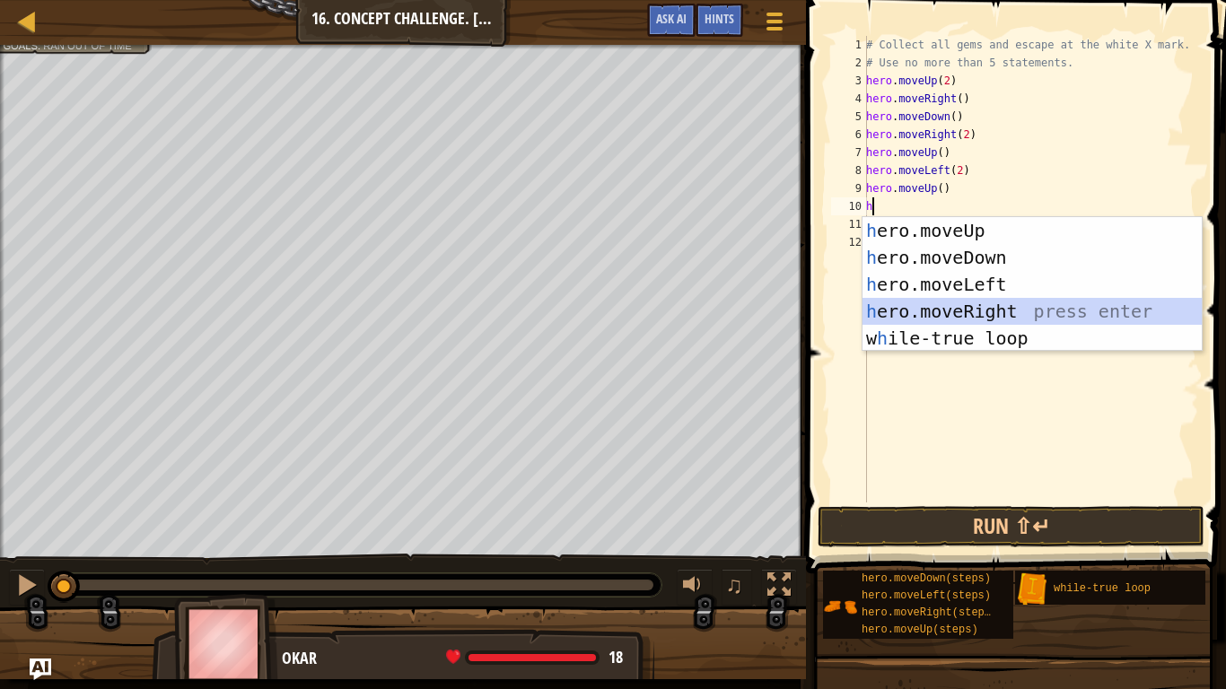
click at [992, 306] on div "h ero.moveUp press enter h ero.moveDown press enter h ero.moveLeft press enter …" at bounding box center [1031, 311] width 339 height 188
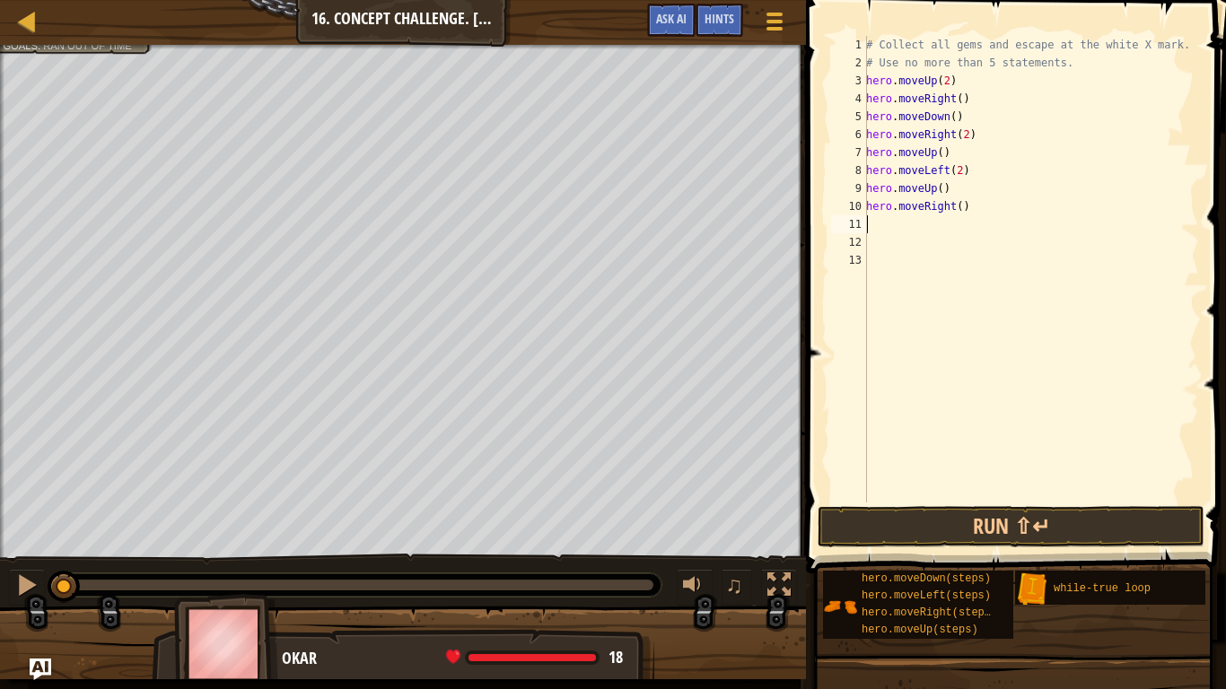
type textarea "h"
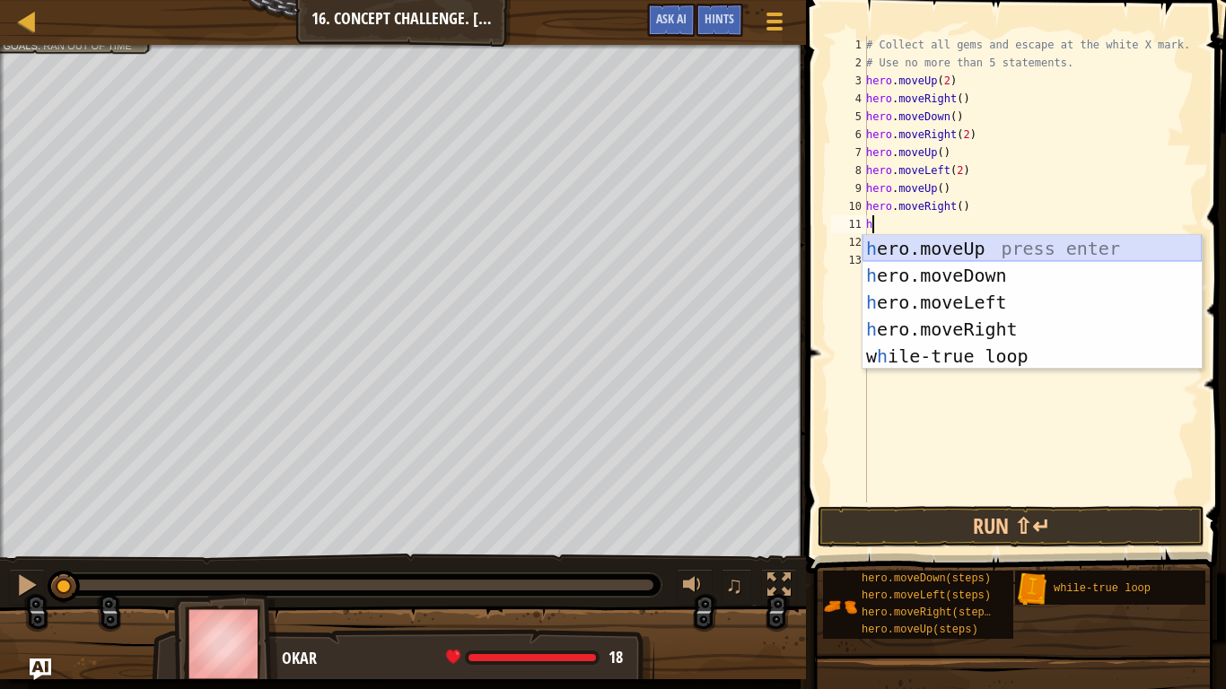
click at [1026, 244] on div "h ero.moveUp press enter h ero.moveDown press enter h ero.moveLeft press enter …" at bounding box center [1031, 329] width 339 height 188
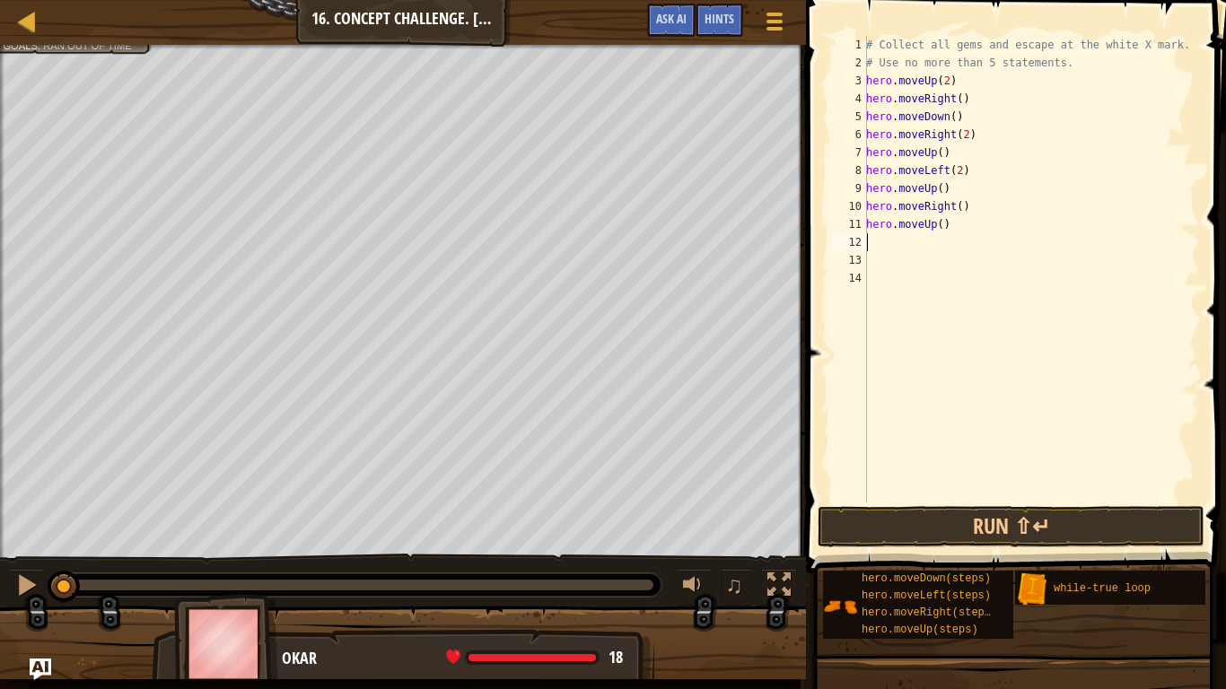
type textarea "h"
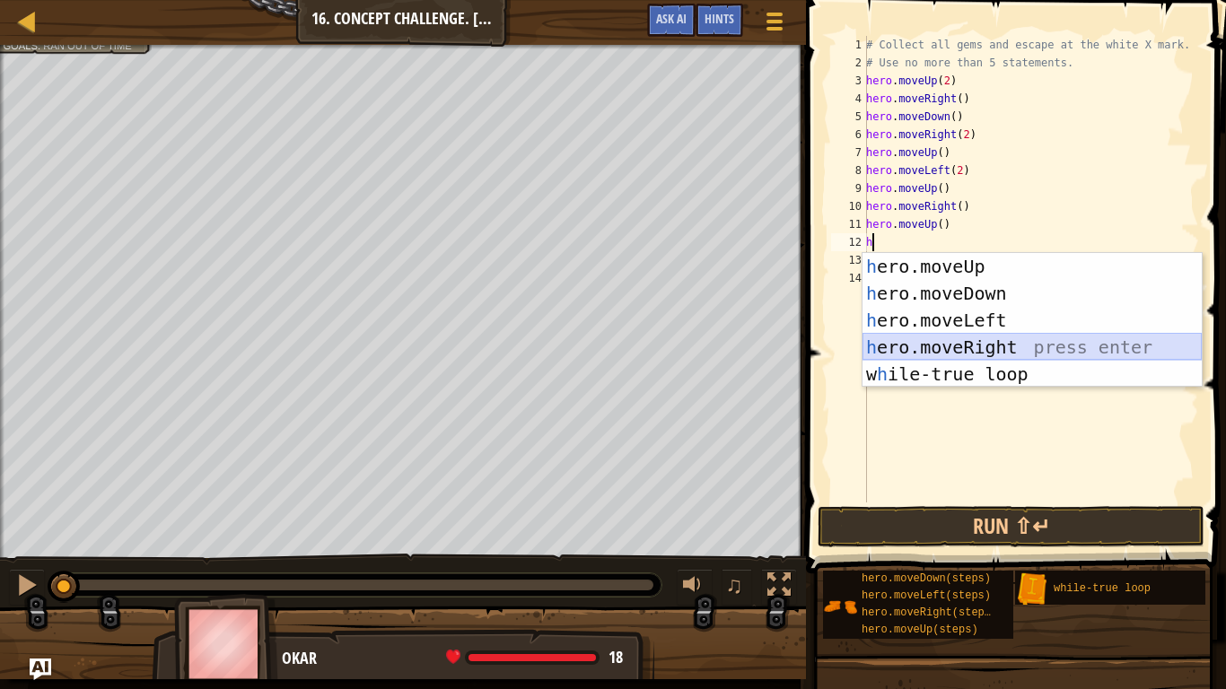
click at [1010, 346] on div "h ero.moveUp press enter h ero.moveDown press enter h ero.moveLeft press enter …" at bounding box center [1031, 347] width 339 height 188
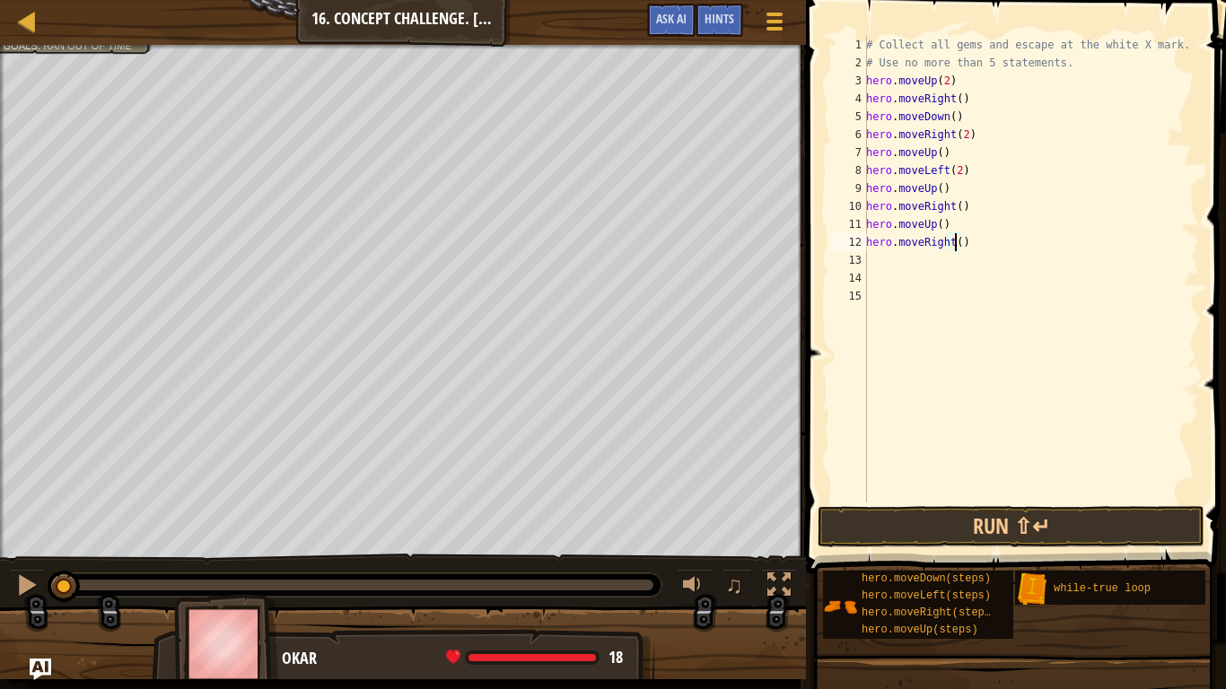
click at [955, 246] on div "# Collect all gems and escape at the white X mark. # Use no more than 5 stateme…" at bounding box center [1030, 287] width 337 height 503
type textarea "hero.moveRight(2)"
click at [871, 256] on div "# Collect all gems and escape at the white X mark. # Use no more than 5 stateme…" at bounding box center [1030, 287] width 337 height 503
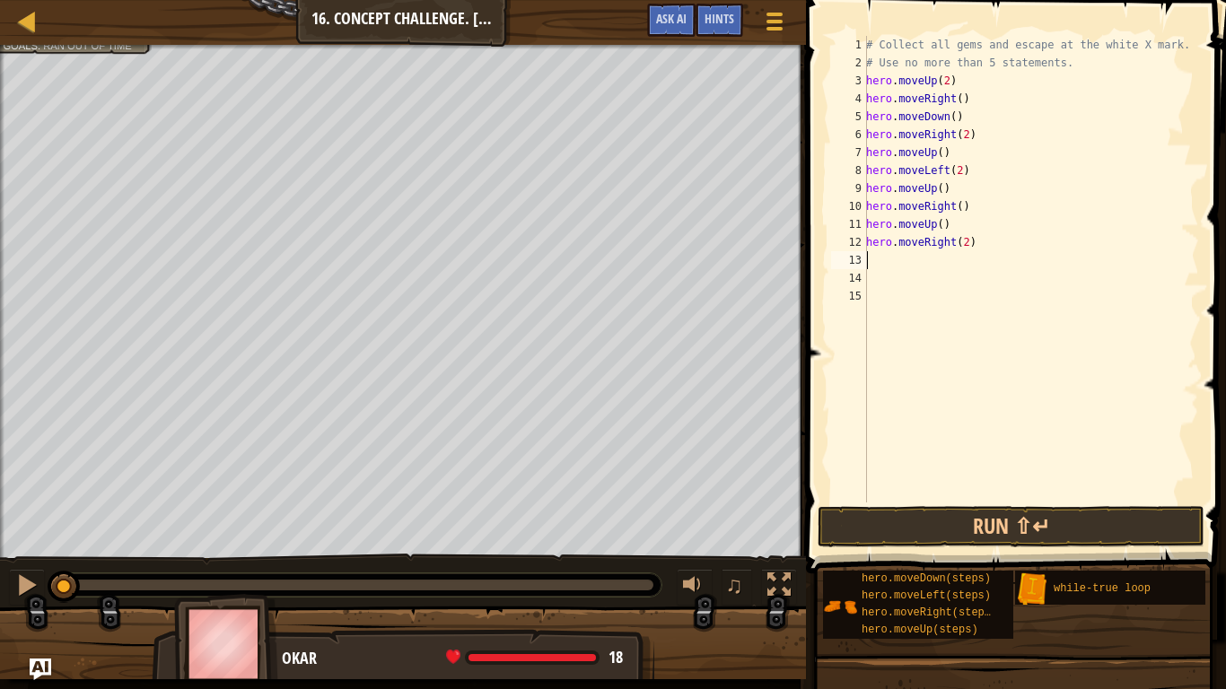
type textarea "h"
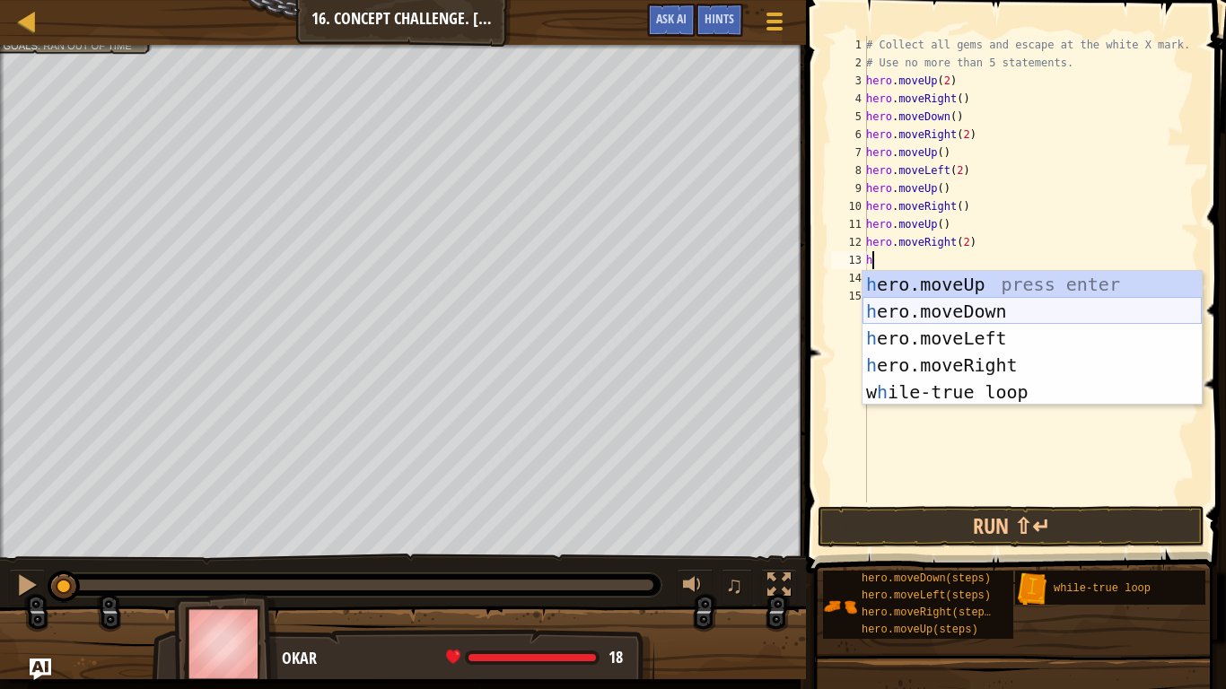
click at [977, 307] on div "h ero.moveUp press enter h ero.moveDown press enter h ero.moveLeft press enter …" at bounding box center [1031, 365] width 339 height 188
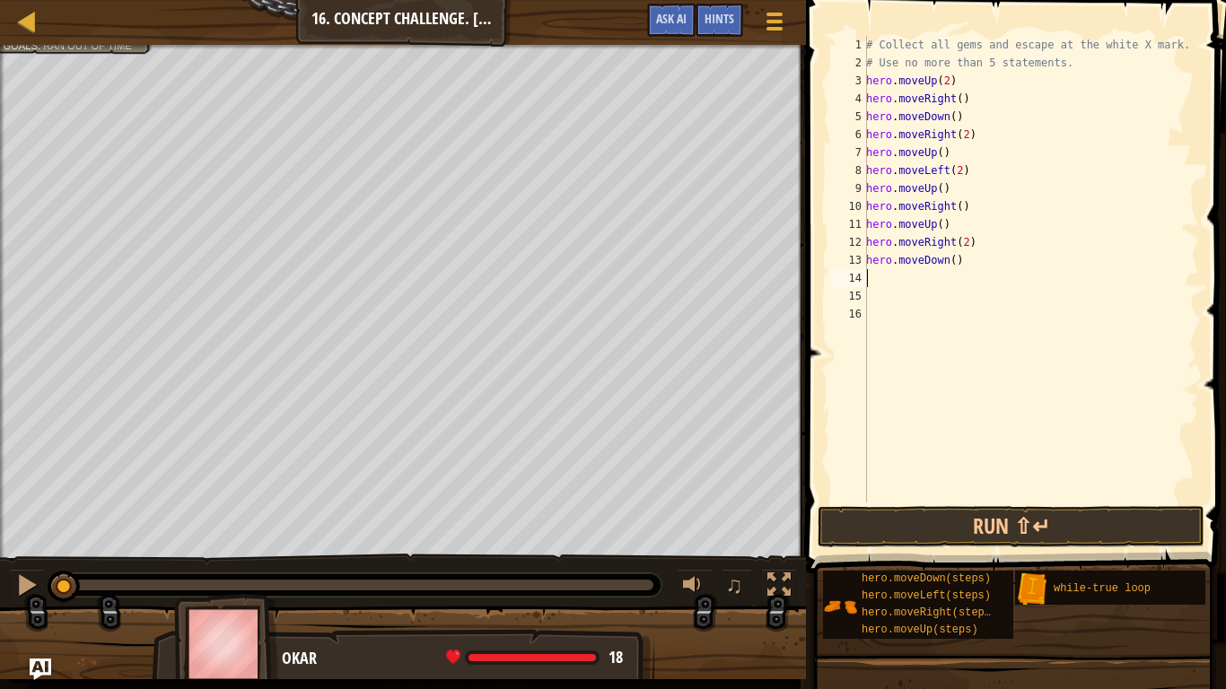
type textarea "h"
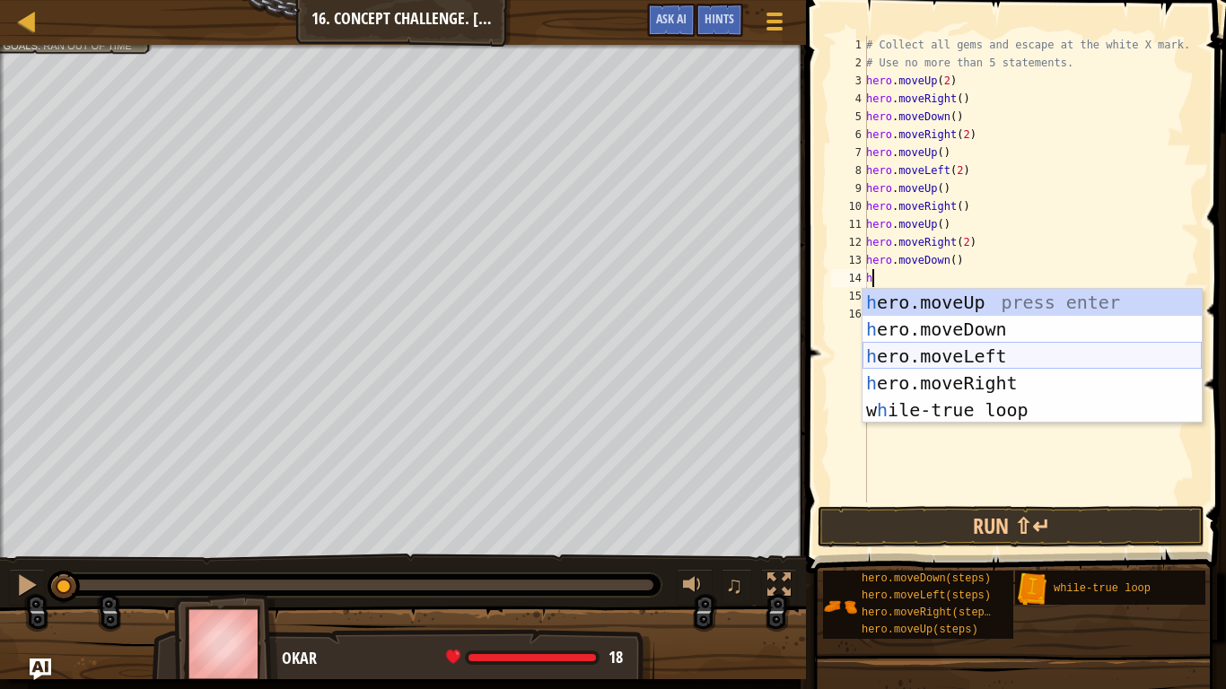
click at [984, 355] on div "h ero.moveUp press enter h ero.moveDown press enter h ero.moveLeft press enter …" at bounding box center [1031, 383] width 339 height 188
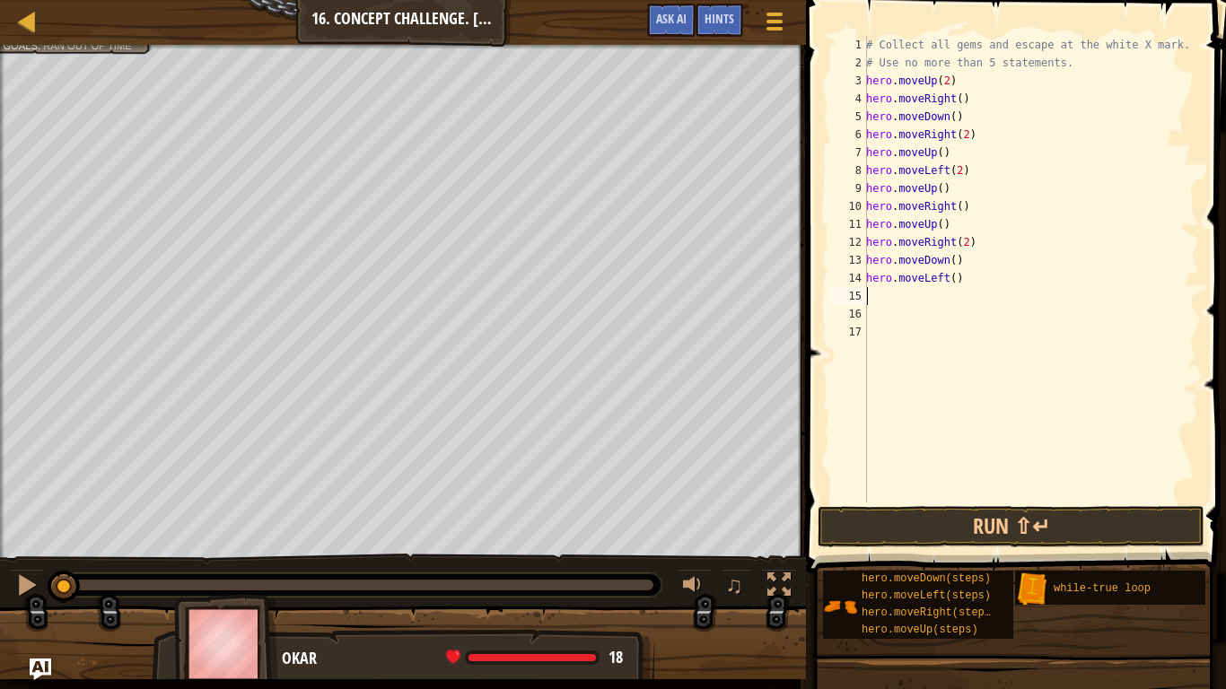
type textarea "h"
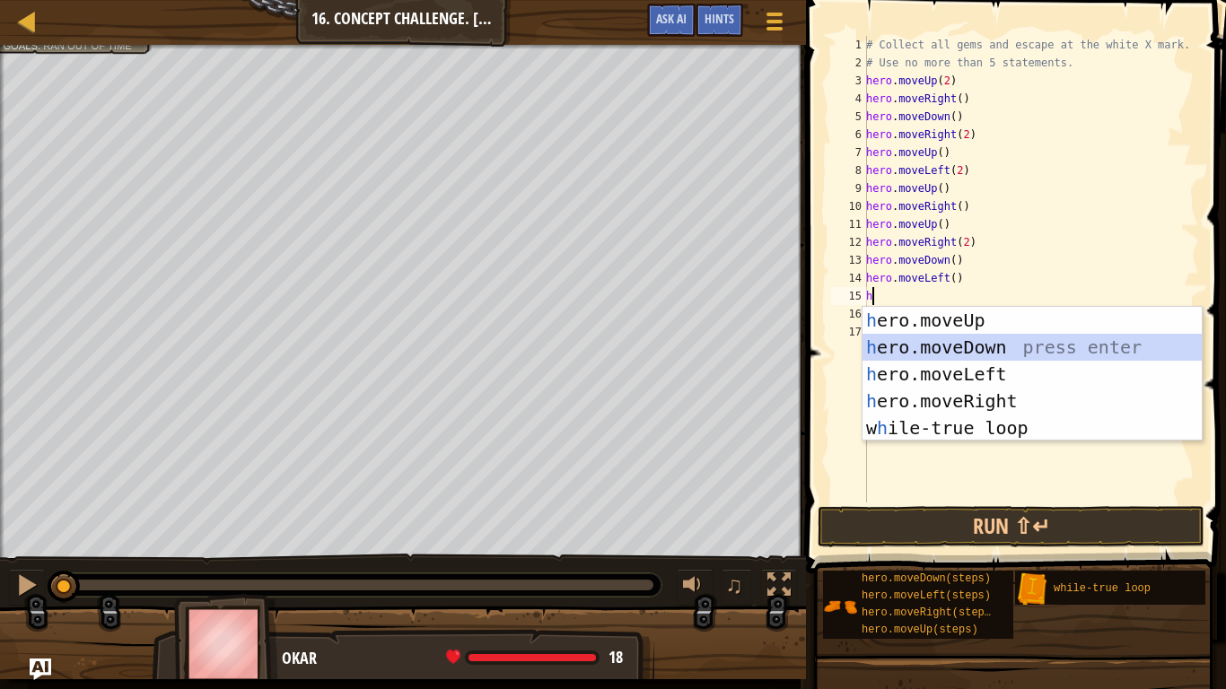
click at [987, 342] on div "h ero.moveUp press enter h ero.moveDown press enter h ero.moveLeft press enter …" at bounding box center [1031, 401] width 339 height 188
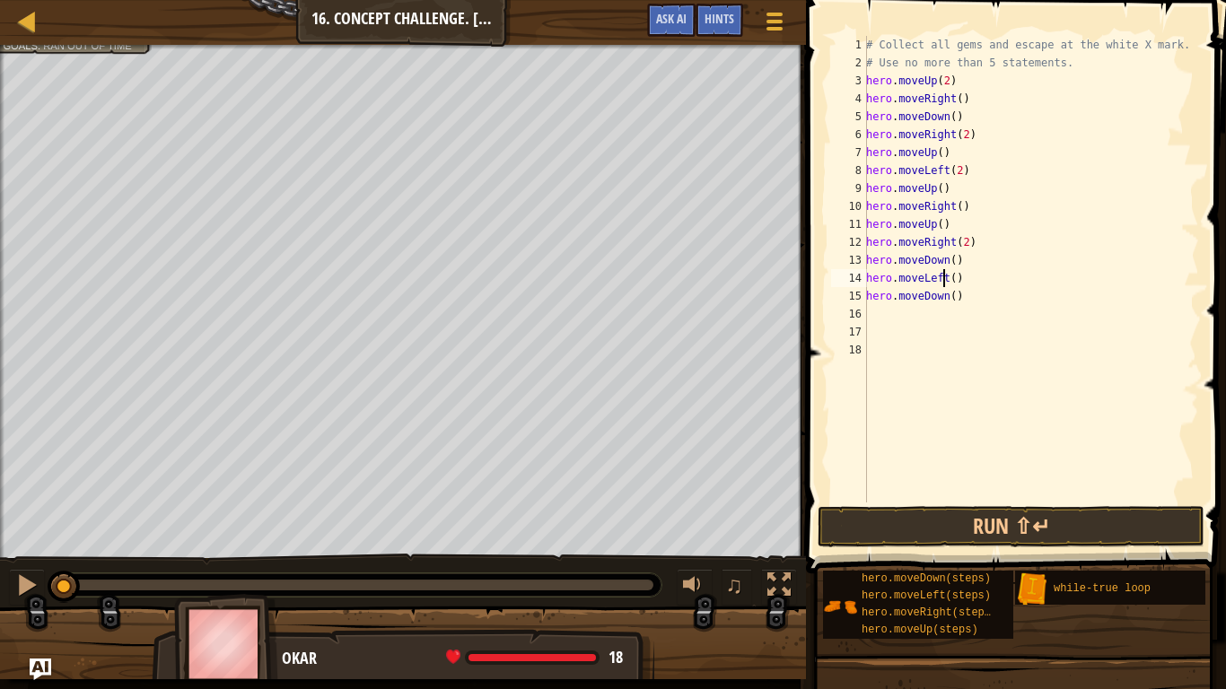
click at [946, 280] on div "# Collect all gems and escape at the white X mark. # Use no more than 5 stateme…" at bounding box center [1030, 287] width 337 height 503
click at [950, 280] on div "# Collect all gems and escape at the white X mark. # Use no more than 5 stateme…" at bounding box center [1030, 287] width 337 height 503
type textarea "hero.moveLeft(2)"
click at [875, 319] on div "# Collect all gems and escape at the white X mark. # Use no more than 5 stateme…" at bounding box center [1030, 287] width 337 height 503
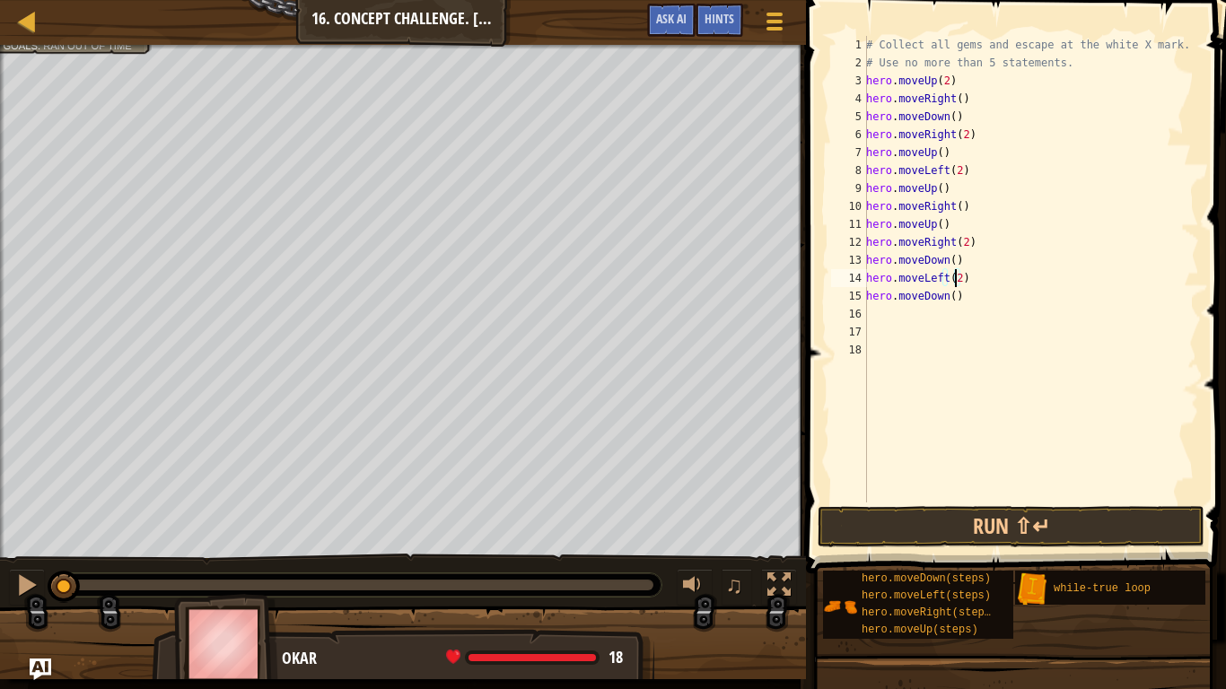
scroll to position [8, 0]
type textarea "h"
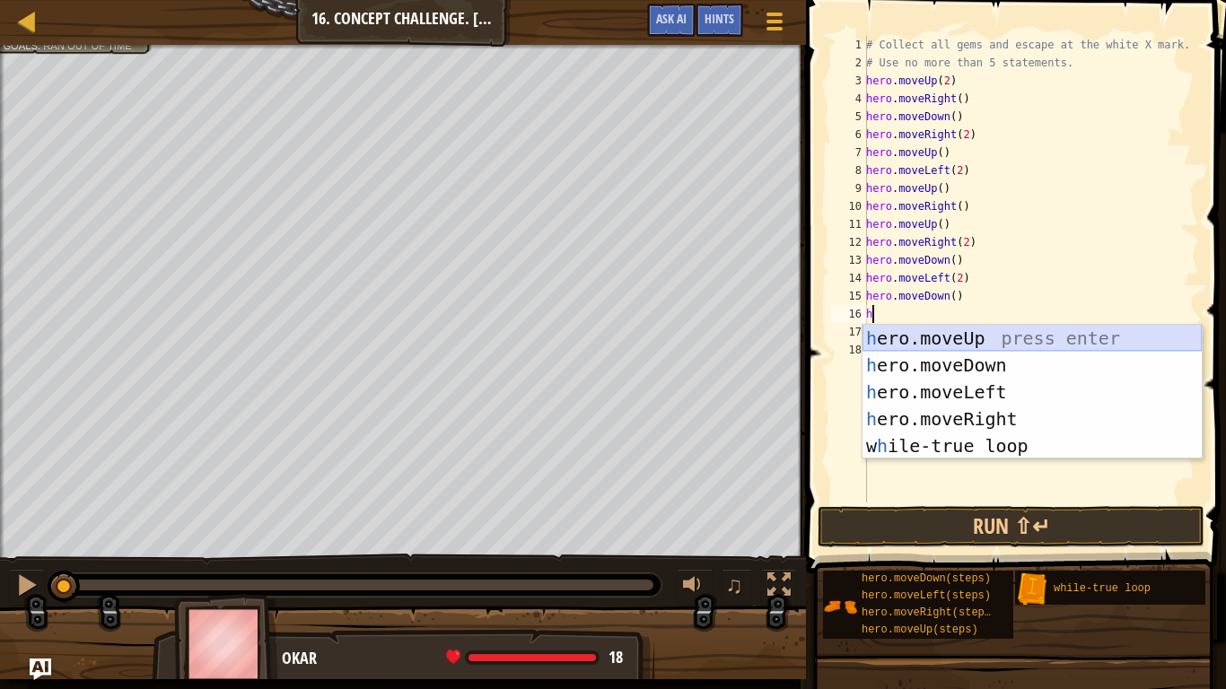
click at [970, 342] on div "h ero.moveUp press enter h ero.moveDown press enter h ero.moveLeft press enter …" at bounding box center [1031, 419] width 339 height 188
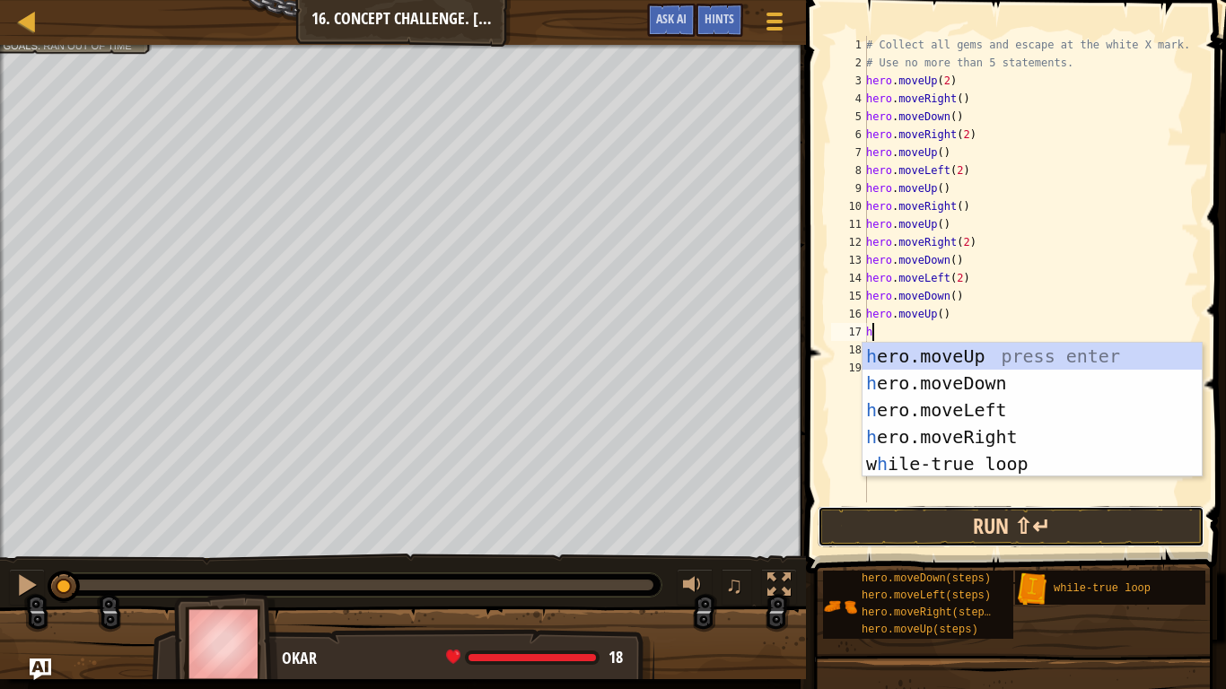
click at [1053, 519] on button "Run ⇧↵" at bounding box center [1011, 526] width 387 height 41
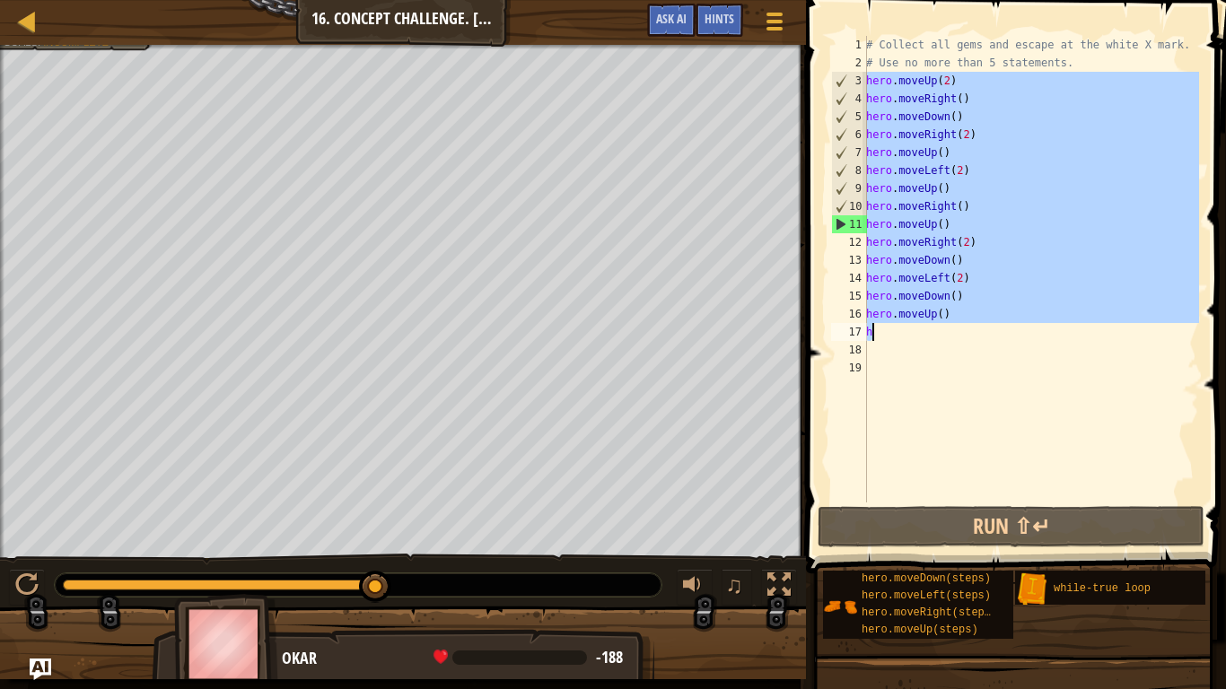
drag, startPoint x: 868, startPoint y: 82, endPoint x: 1011, endPoint y: 333, distance: 289.0
click at [1011, 333] on div "# Collect all gems and escape at the white X mark. # Use no more than 5 stateme…" at bounding box center [1030, 287] width 337 height 503
type textarea "hero.moveUp() h"
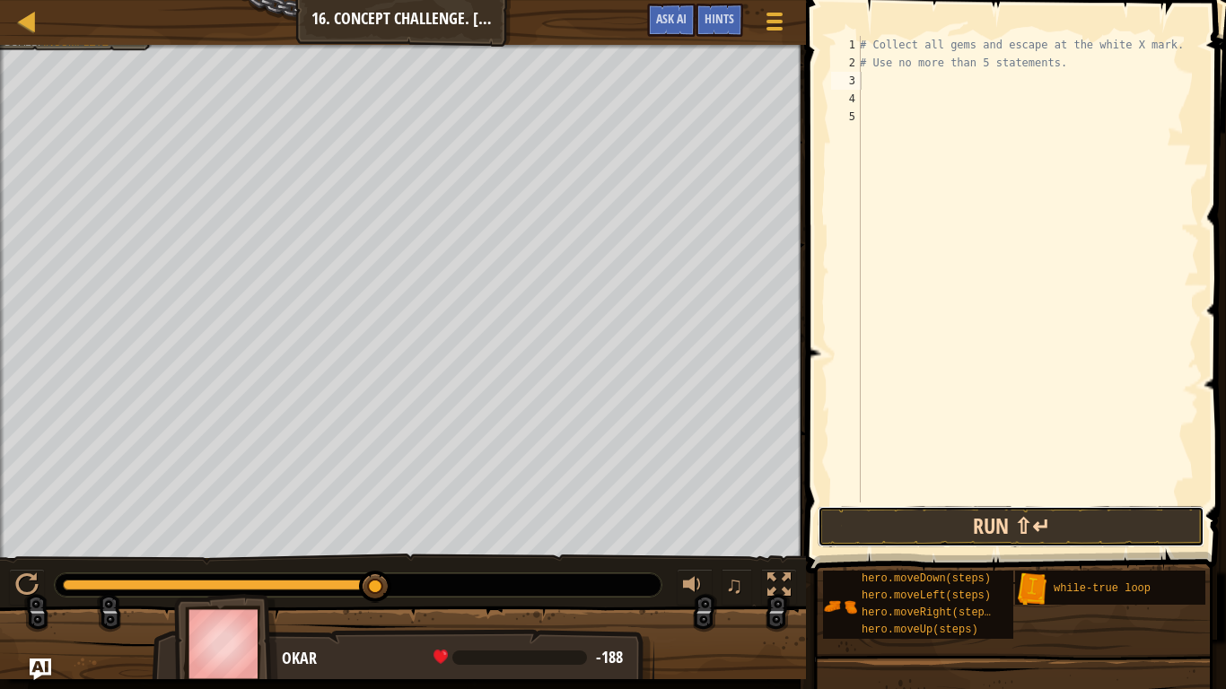
drag, startPoint x: 972, startPoint y: 530, endPoint x: 971, endPoint y: 521, distance: 9.0
click at [972, 530] on button "Run ⇧↵" at bounding box center [1011, 526] width 387 height 41
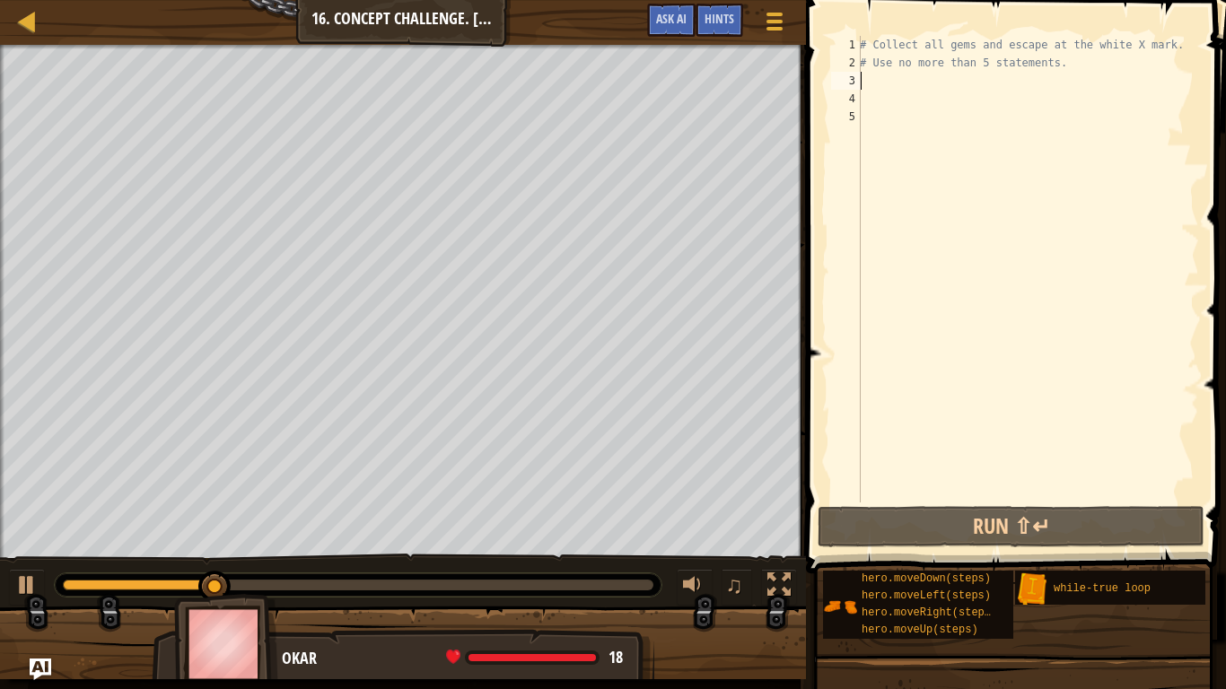
type textarea "h"
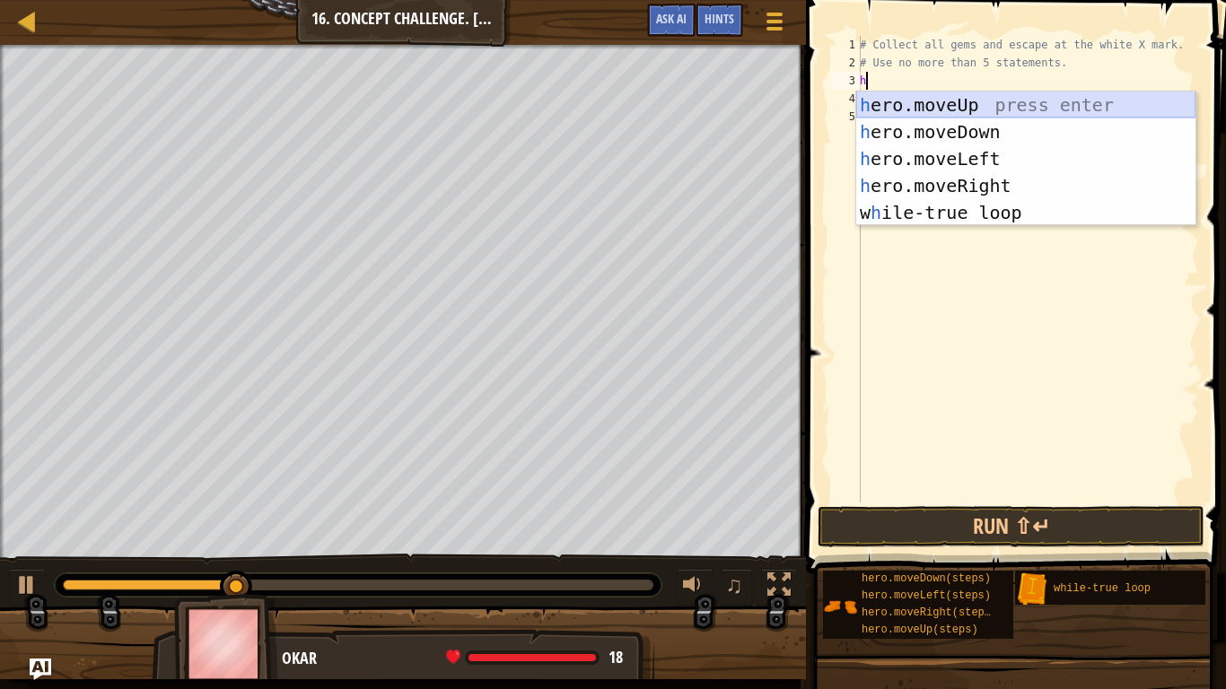
click at [941, 94] on div "h ero.moveUp press enter h ero.moveDown press enter h ero.moveLeft press enter …" at bounding box center [1025, 186] width 339 height 188
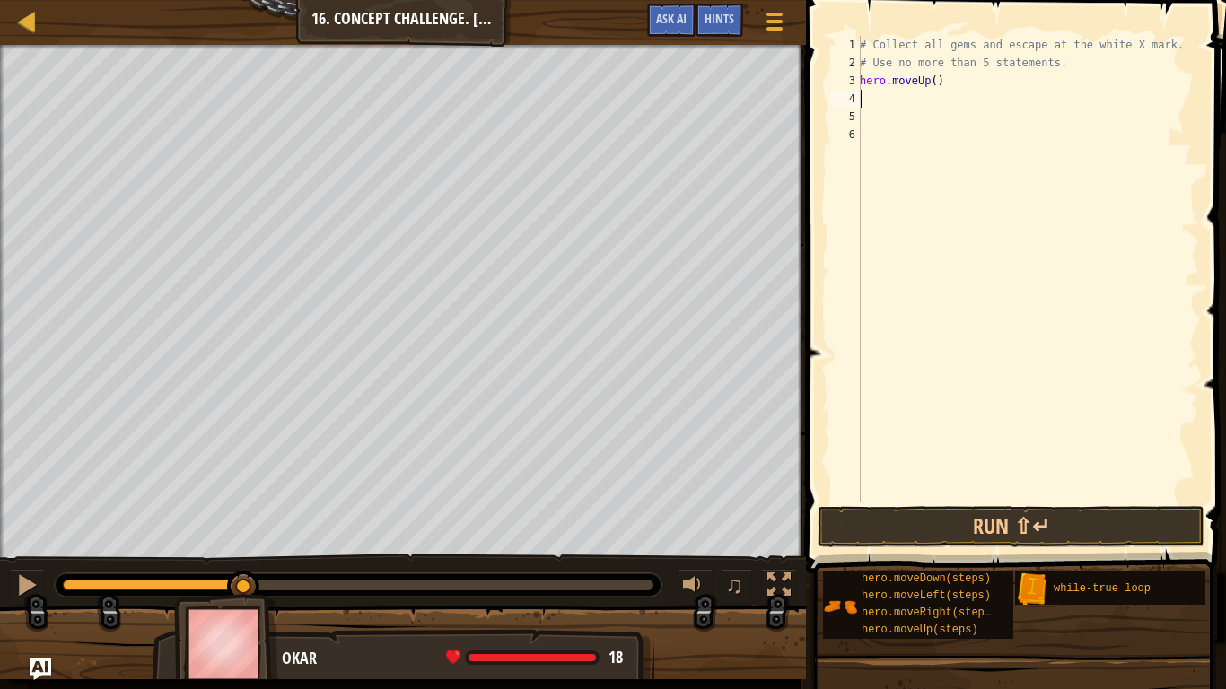
type textarea "h"
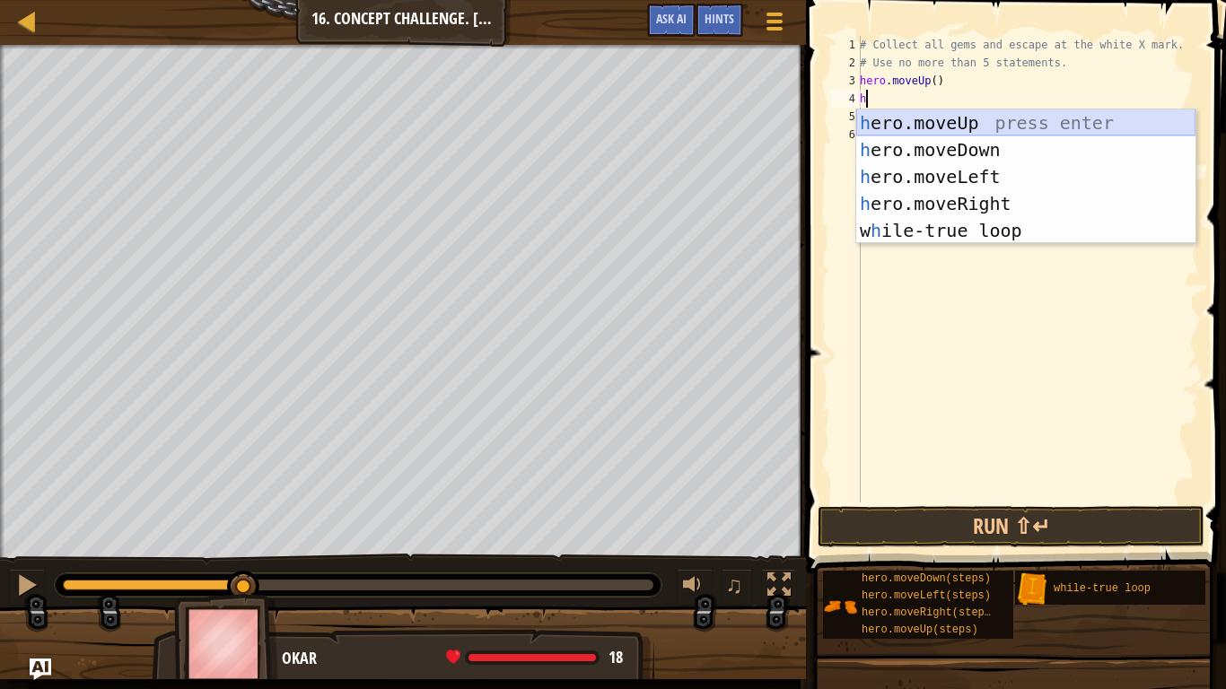
click at [926, 129] on div "h ero.moveUp press enter h ero.moveDown press enter h ero.moveLeft press enter …" at bounding box center [1025, 203] width 339 height 188
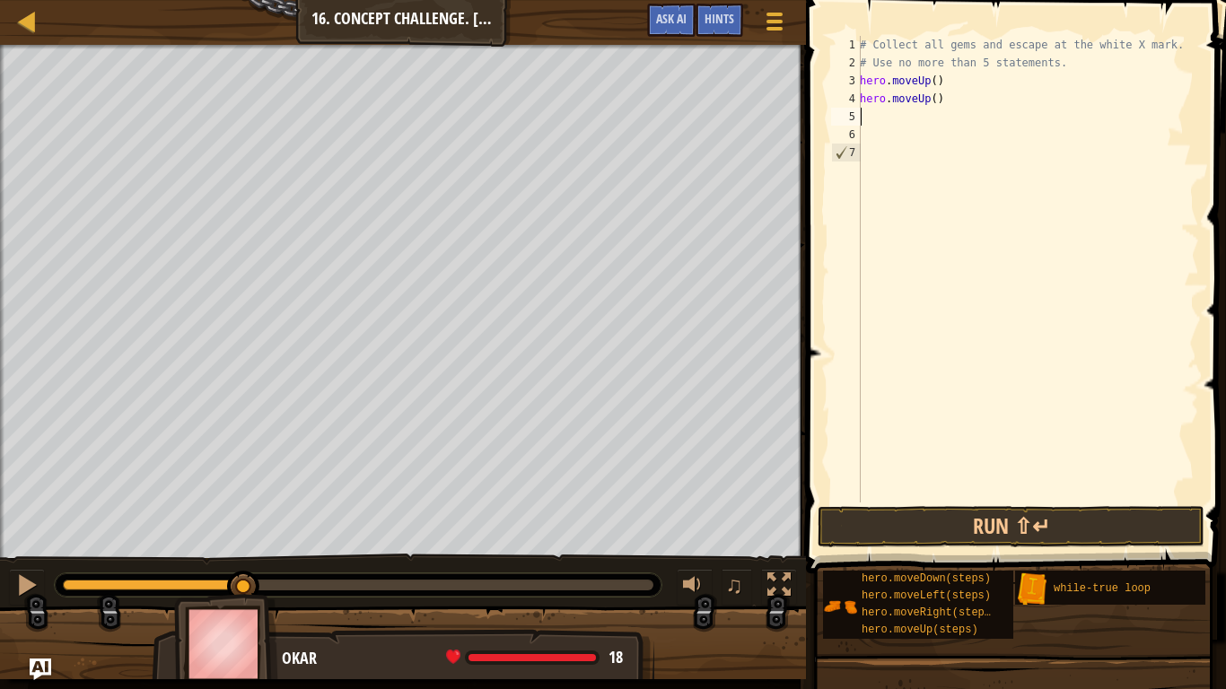
type textarea "h"
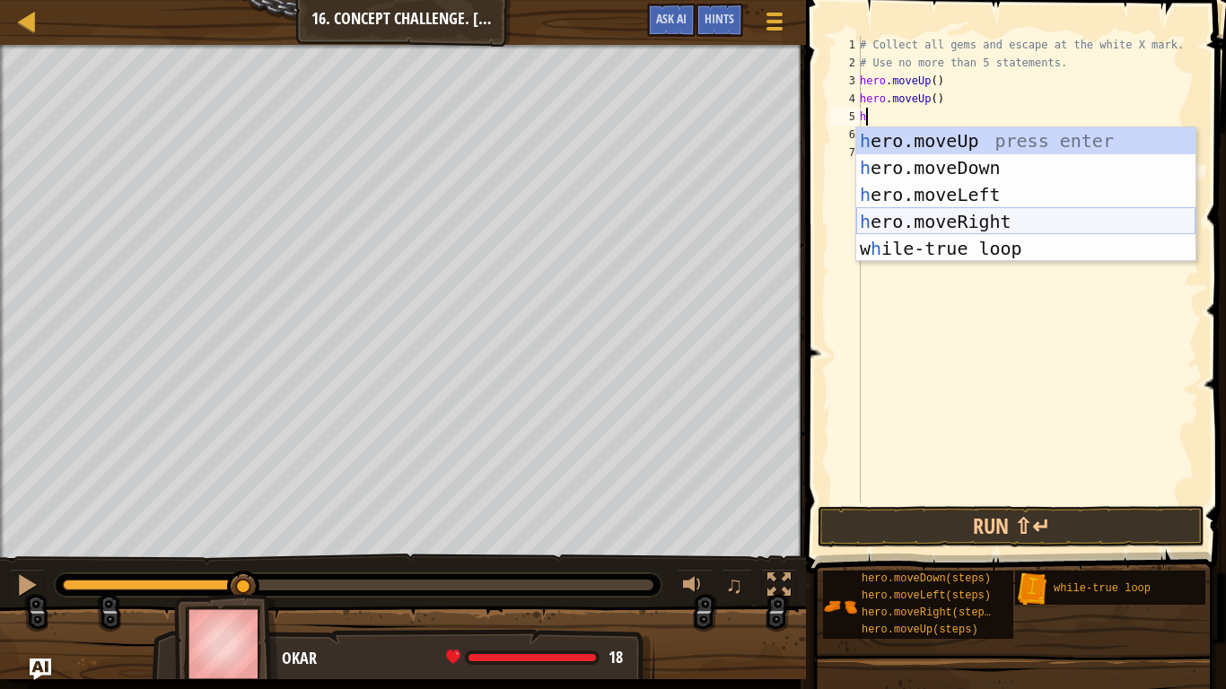
click at [956, 225] on div "h ero.moveUp press enter h ero.moveDown press enter h ero.moveLeft press enter …" at bounding box center [1025, 221] width 339 height 188
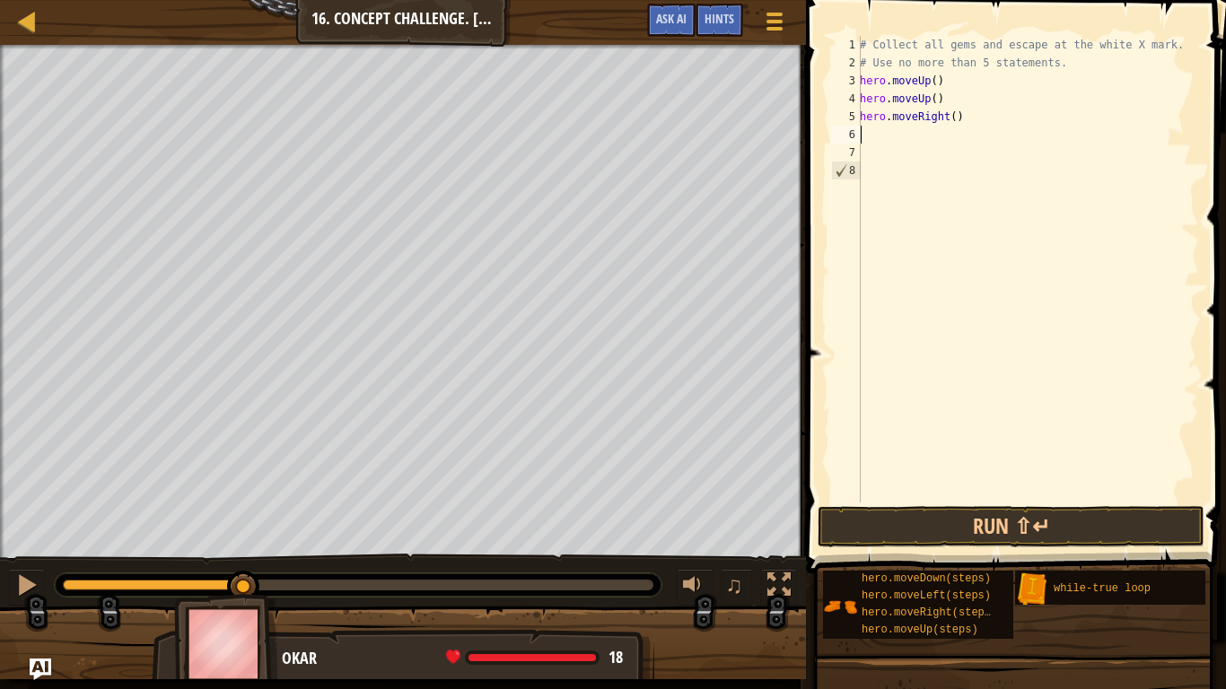
type textarea "h"
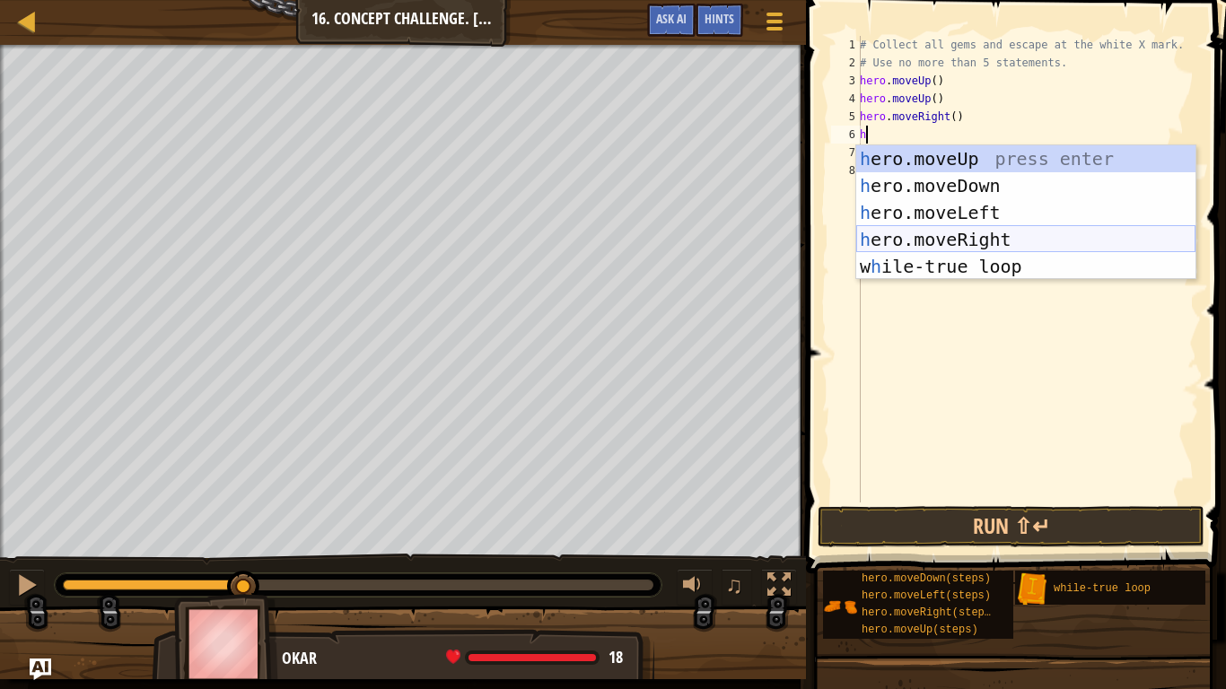
click at [997, 238] on div "h ero.moveUp press enter h ero.moveDown press enter h ero.moveLeft press enter …" at bounding box center [1025, 239] width 339 height 188
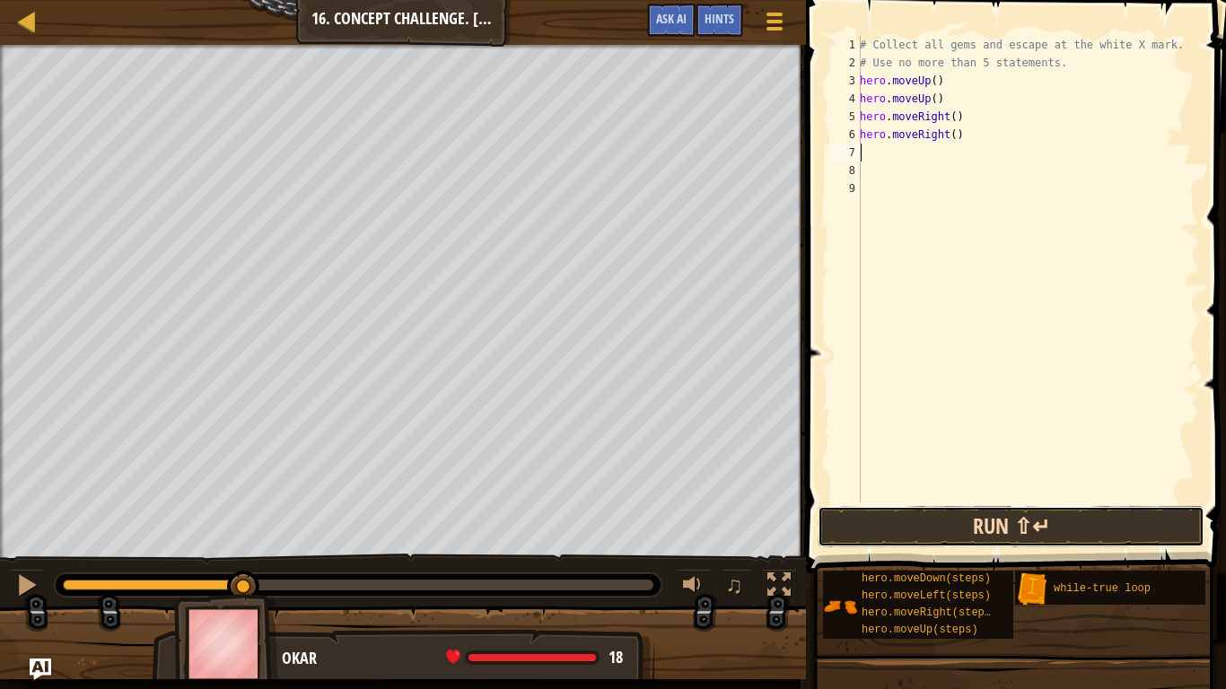
click at [1022, 538] on button "Run ⇧↵" at bounding box center [1011, 526] width 387 height 41
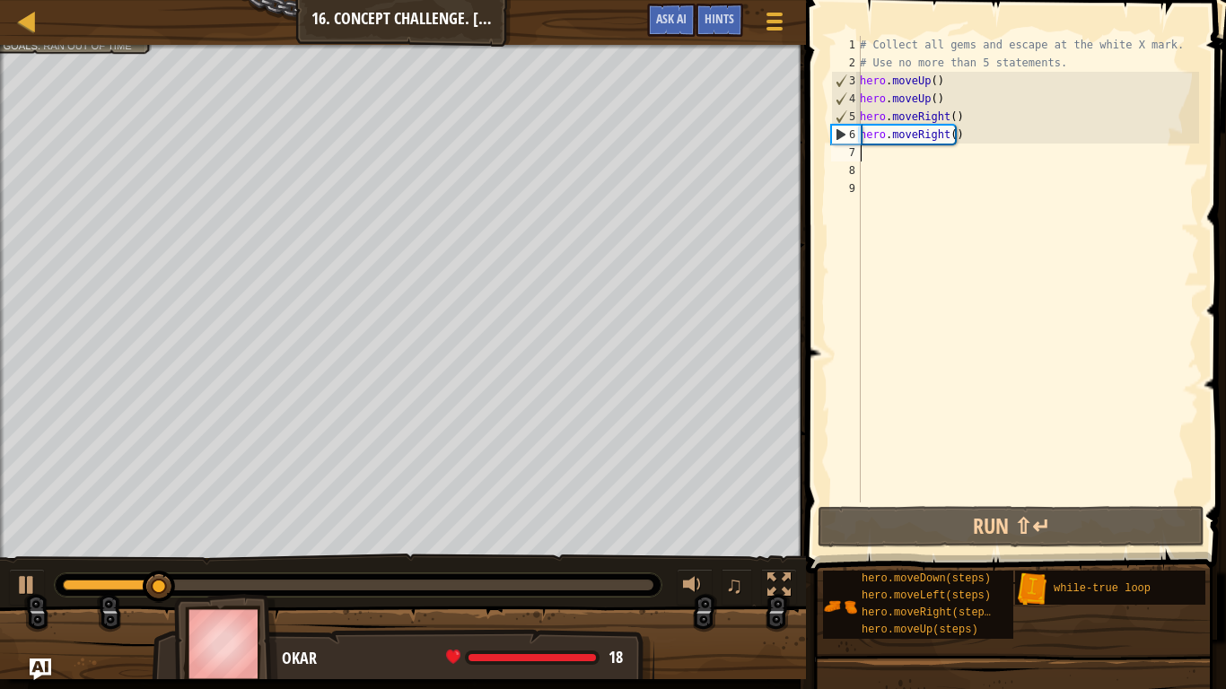
type textarea "h"
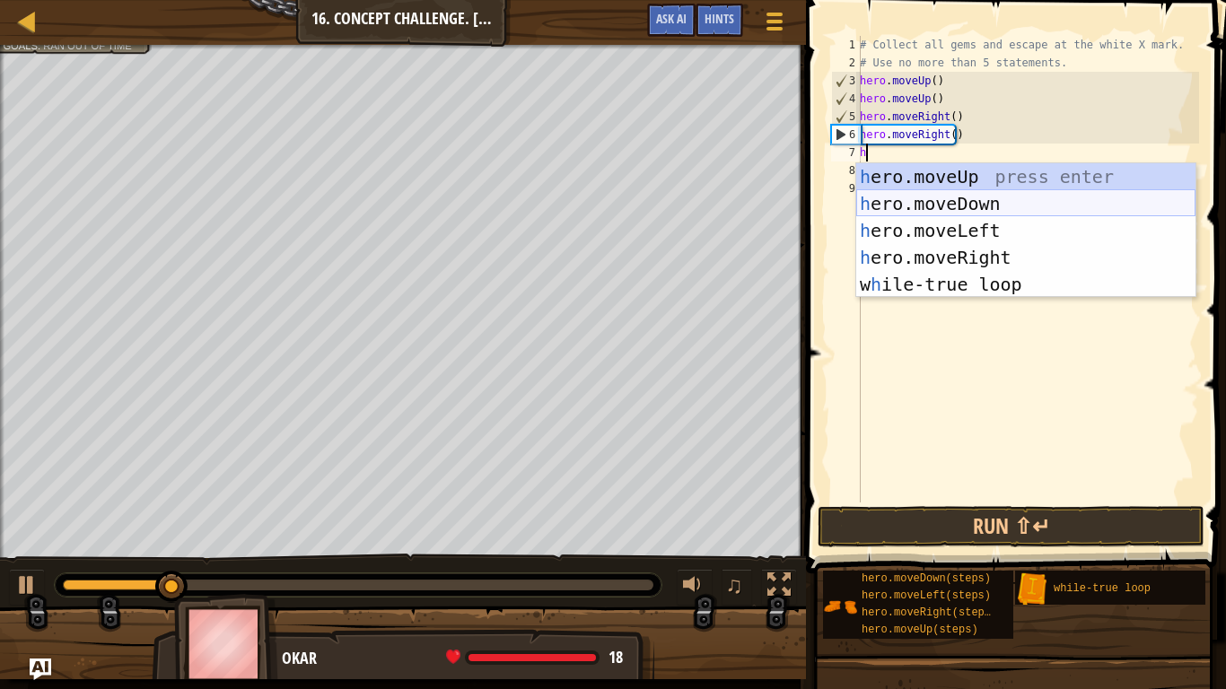
click at [975, 198] on div "h ero.moveUp press enter h ero.moveDown press enter h ero.moveLeft press enter …" at bounding box center [1025, 257] width 339 height 188
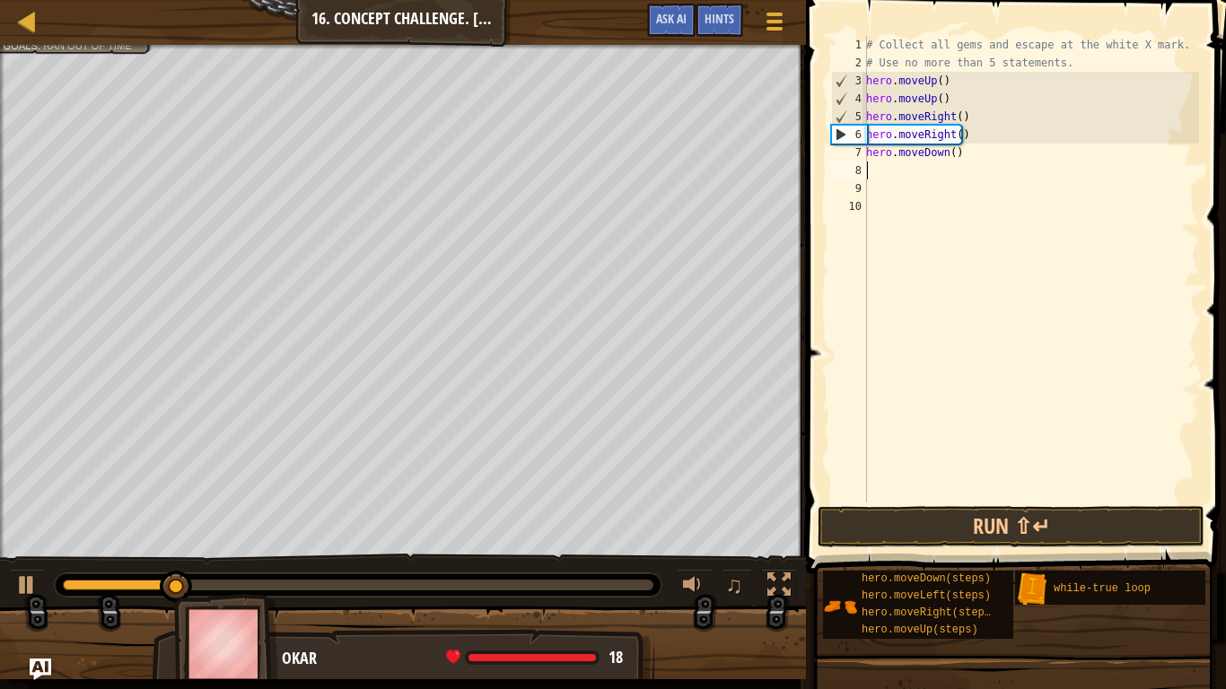
type textarea "h"
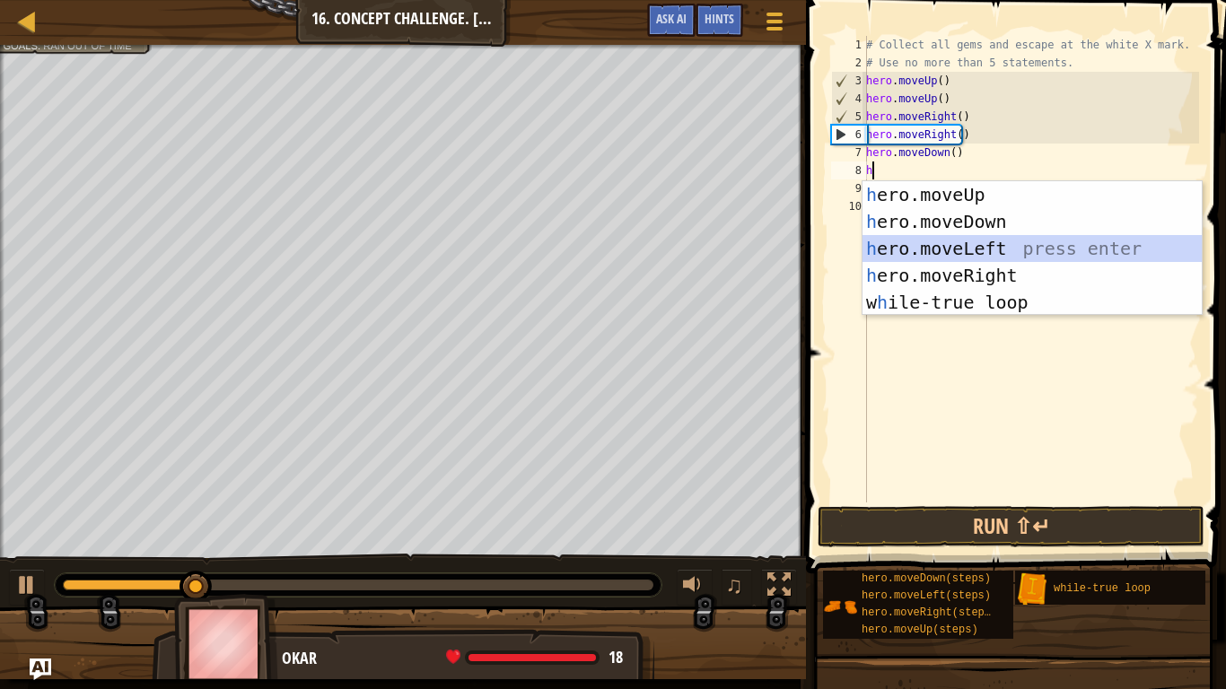
click at [958, 253] on div "h ero.moveUp press enter h ero.moveDown press enter h ero.moveLeft press enter …" at bounding box center [1031, 275] width 339 height 188
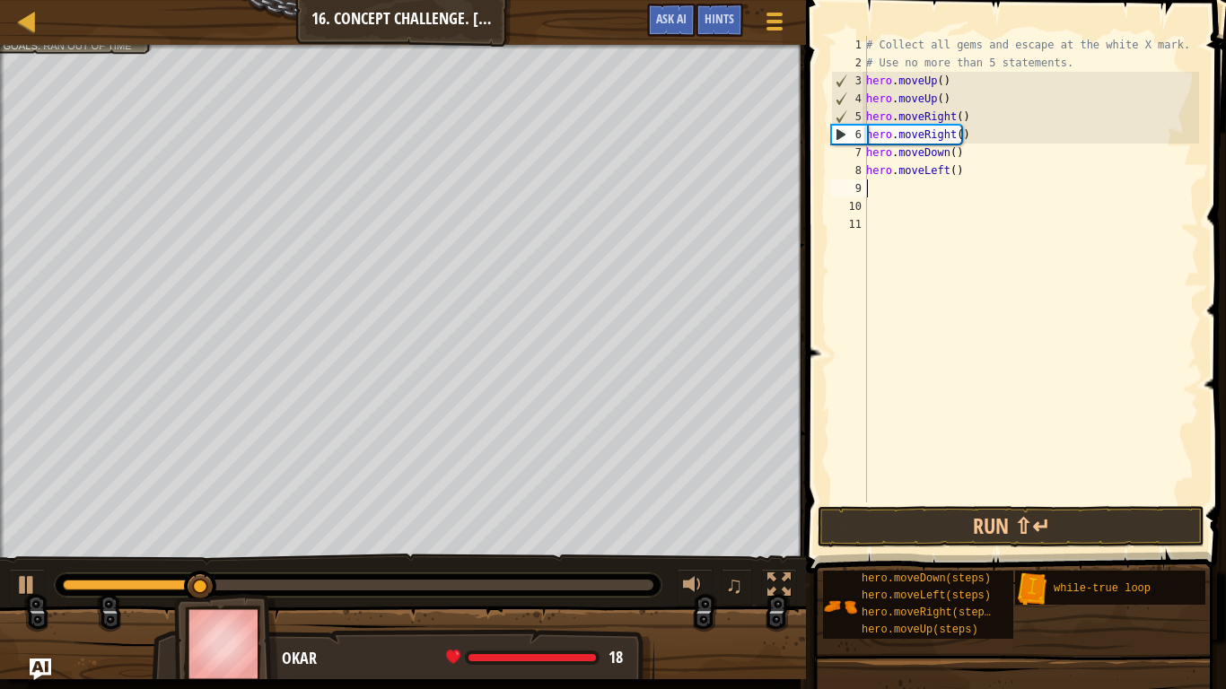
type textarea "h"
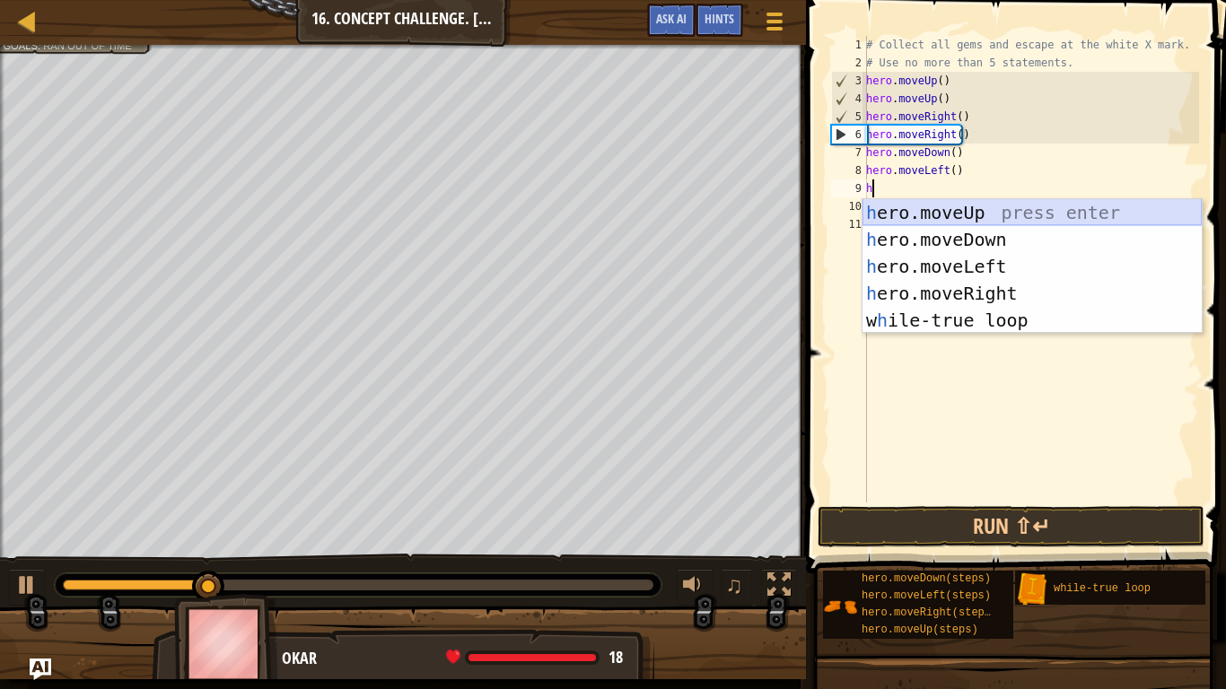
click at [973, 211] on div "h ero.moveUp press enter h ero.moveDown press enter h ero.moveLeft press enter …" at bounding box center [1031, 293] width 339 height 188
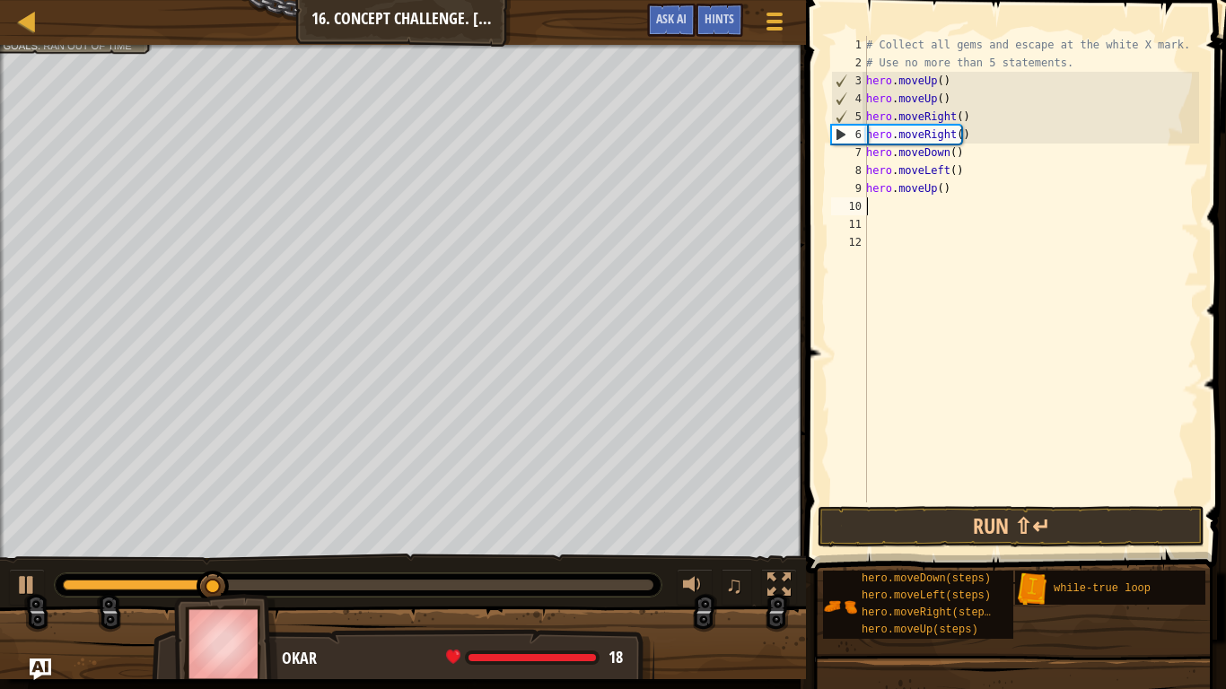
type textarea "h"
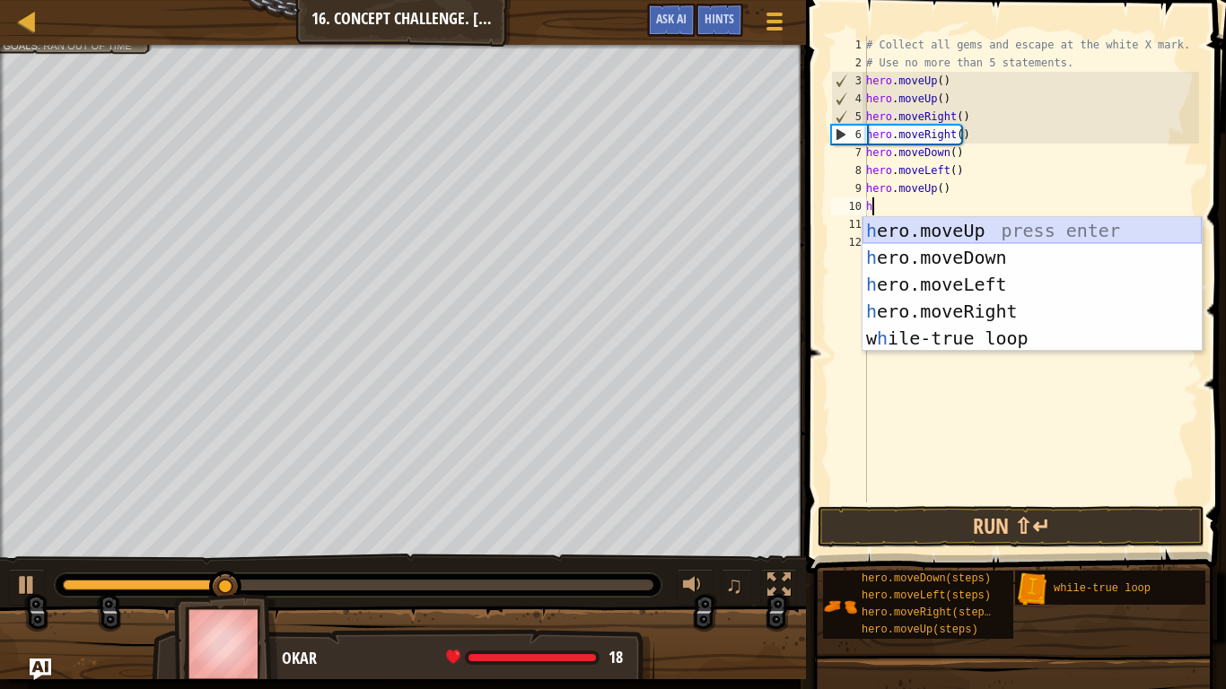
click at [977, 229] on div "h ero.moveUp press enter h ero.moveDown press enter h ero.moveLeft press enter …" at bounding box center [1031, 311] width 339 height 188
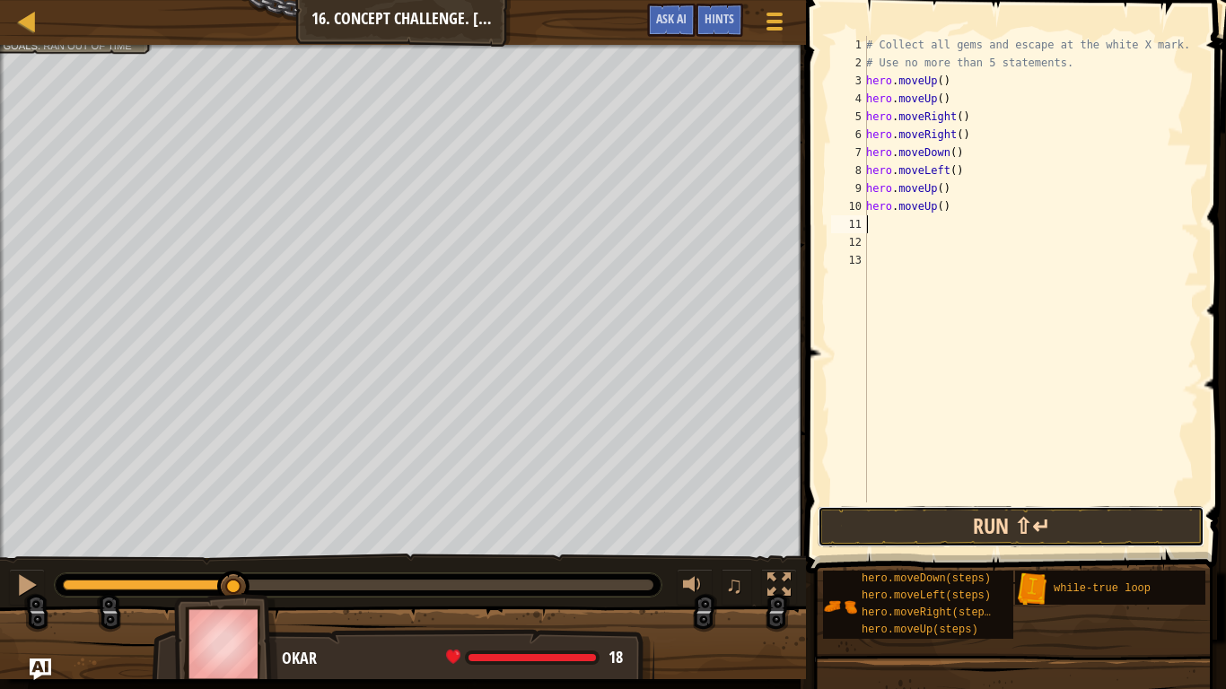
click at [1046, 522] on button "Run ⇧↵" at bounding box center [1011, 526] width 387 height 41
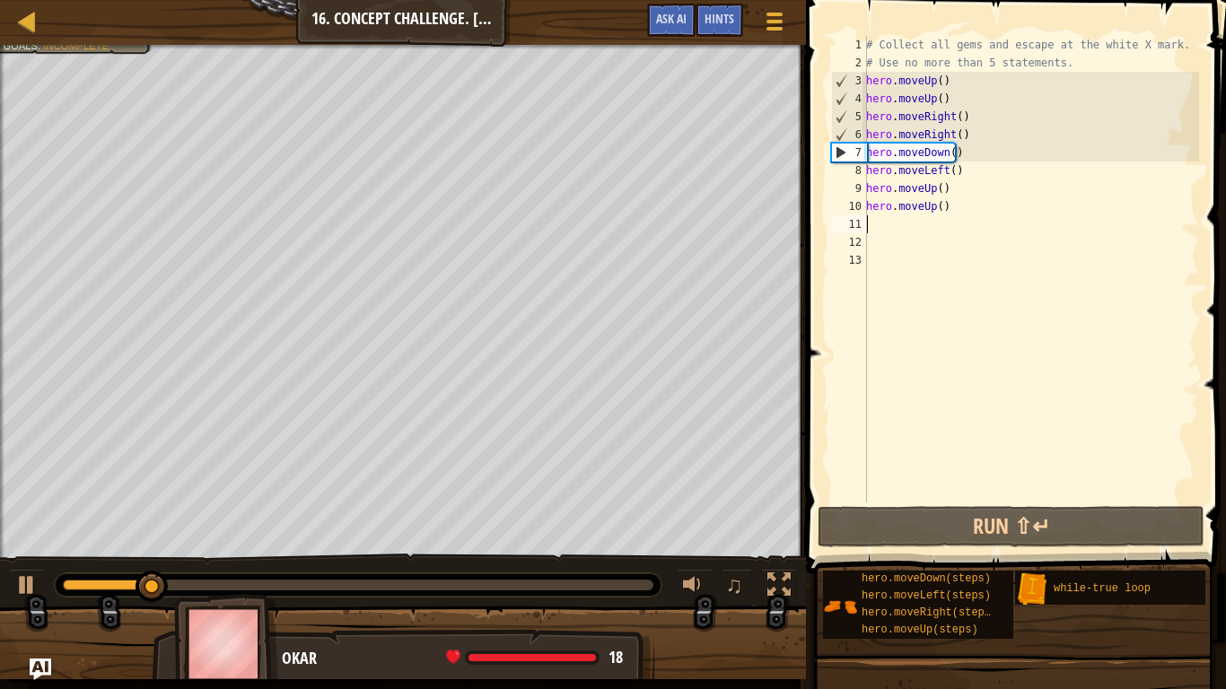
type textarea "h"
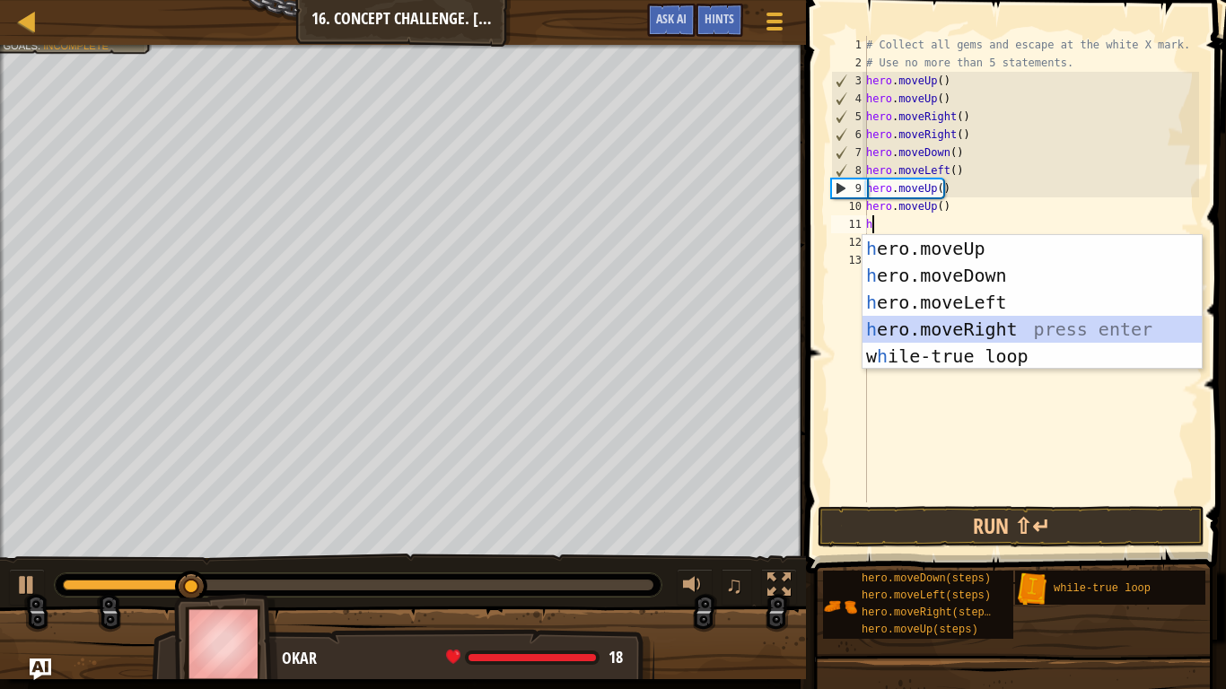
click at [939, 326] on div "h ero.moveUp press enter h ero.moveDown press enter h ero.moveLeft press enter …" at bounding box center [1031, 329] width 339 height 188
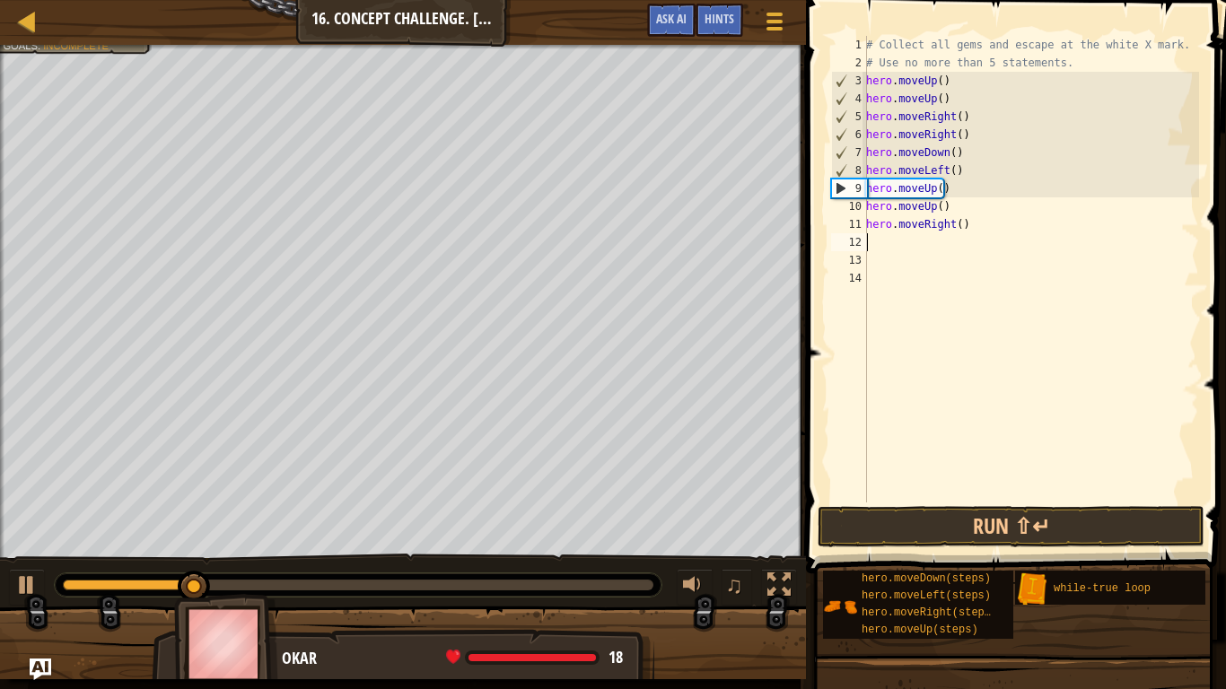
type textarea "h"
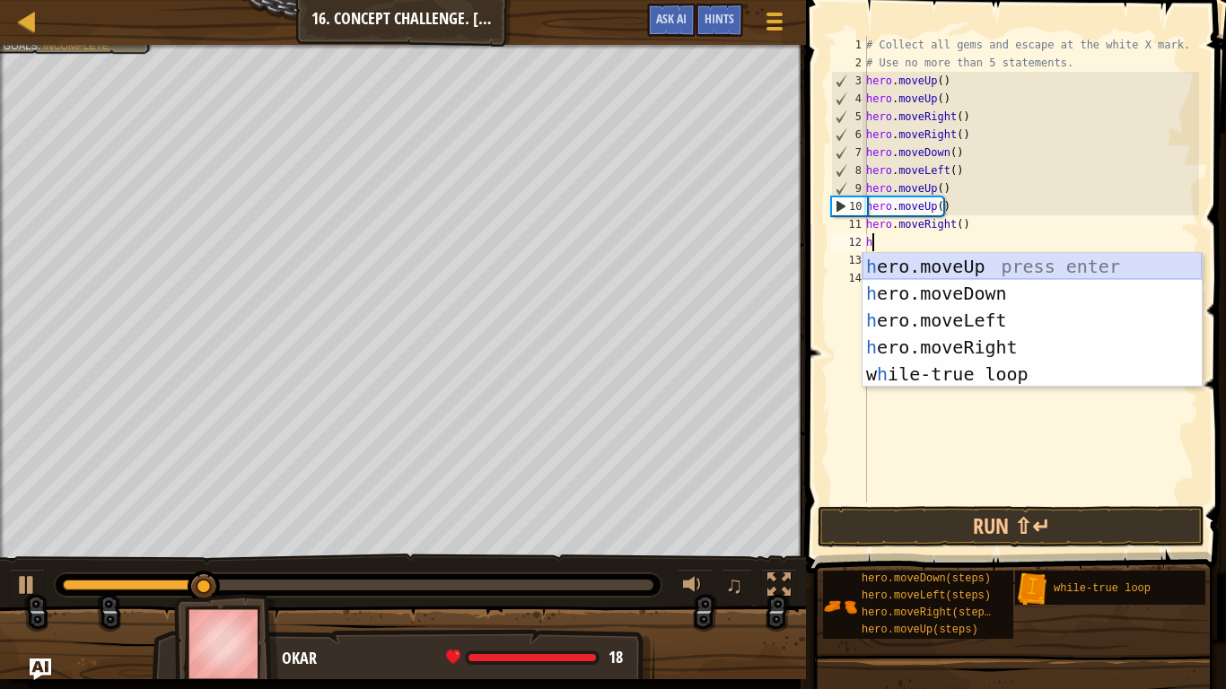
click at [947, 268] on div "h ero.moveUp press enter h ero.moveDown press enter h ero.moveLeft press enter …" at bounding box center [1031, 347] width 339 height 188
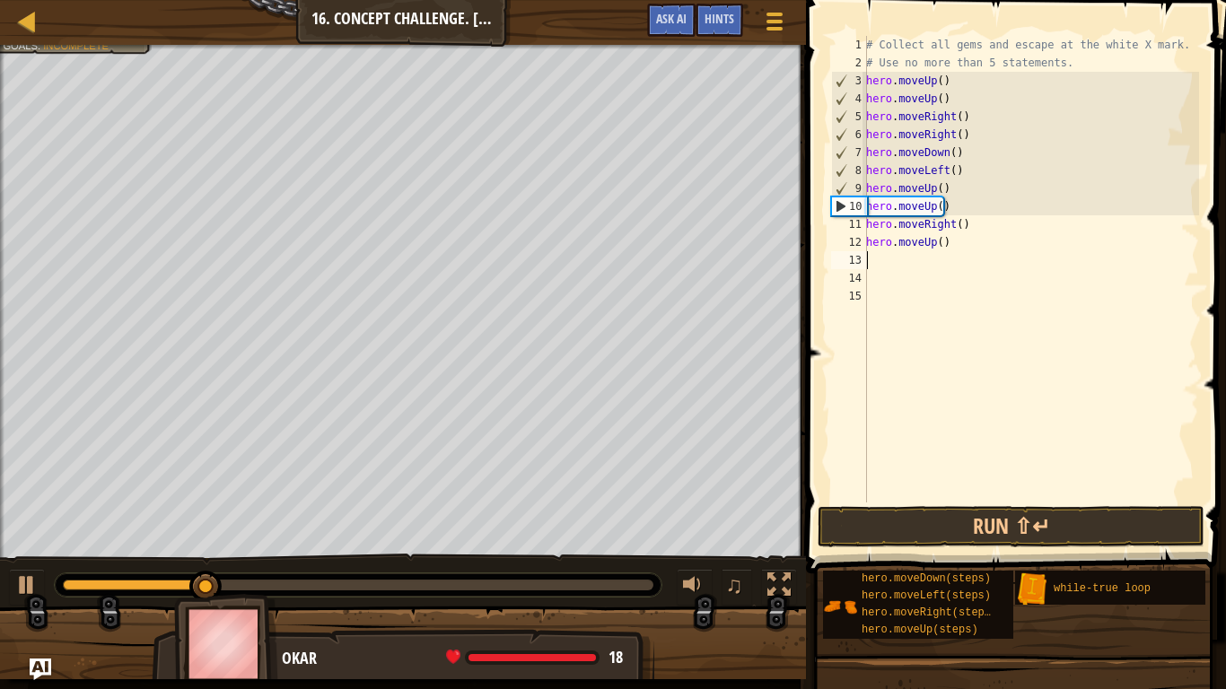
type textarea "h"
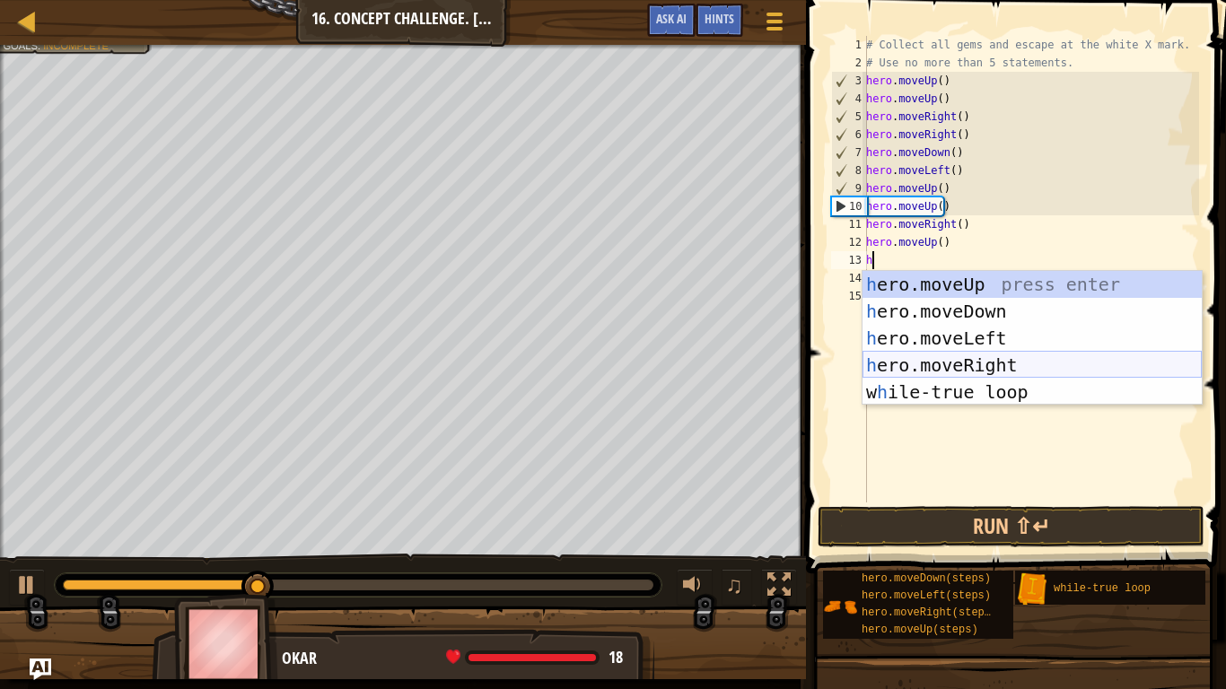
click at [992, 370] on div "h ero.moveUp press enter h ero.moveDown press enter h ero.moveLeft press enter …" at bounding box center [1031, 365] width 339 height 188
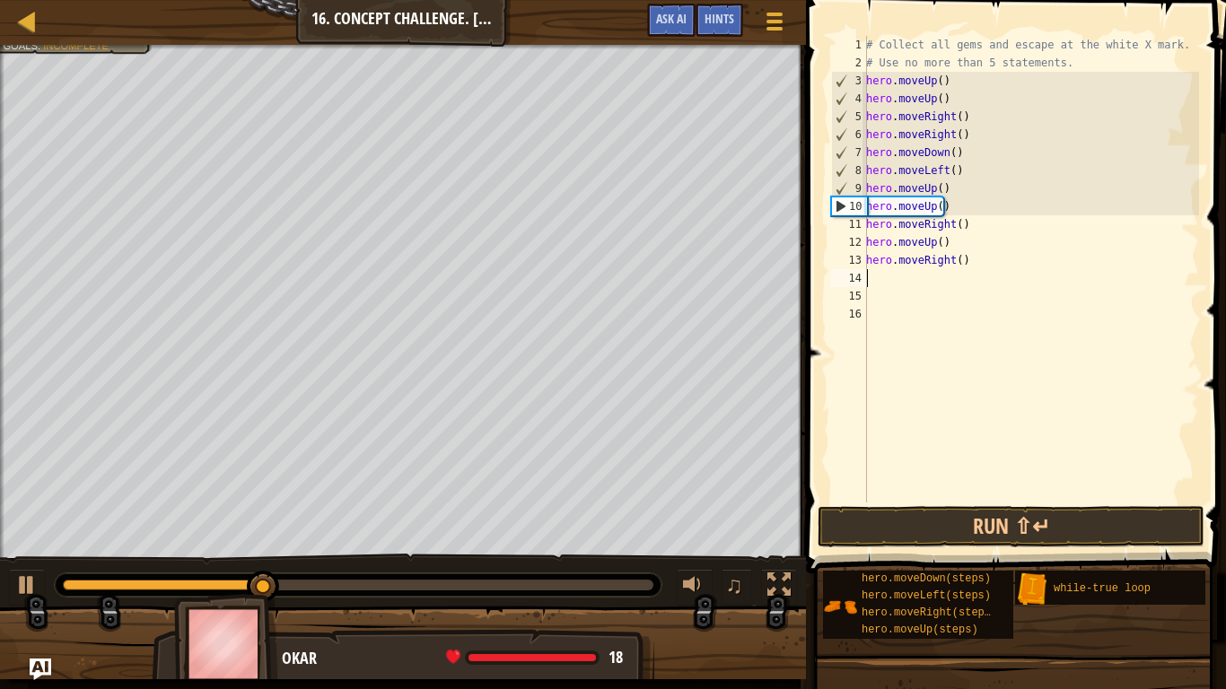
type textarea "h"
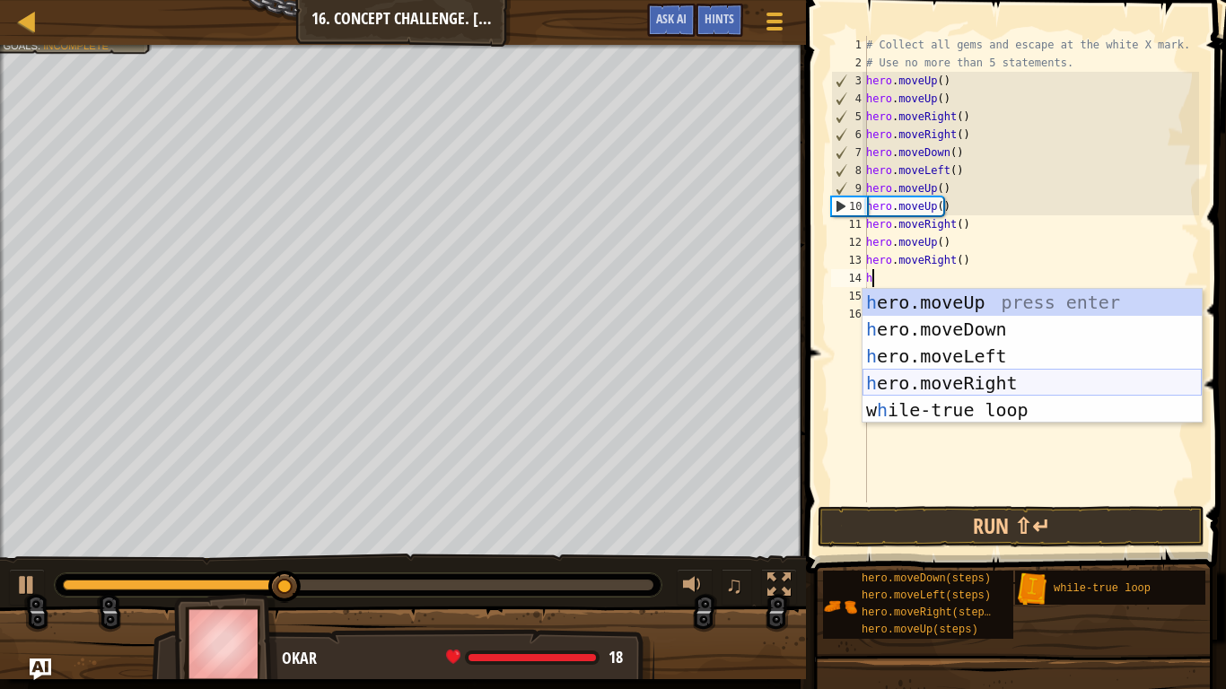
click at [978, 379] on div "h ero.moveUp press enter h ero.moveDown press enter h ero.moveLeft press enter …" at bounding box center [1031, 383] width 339 height 188
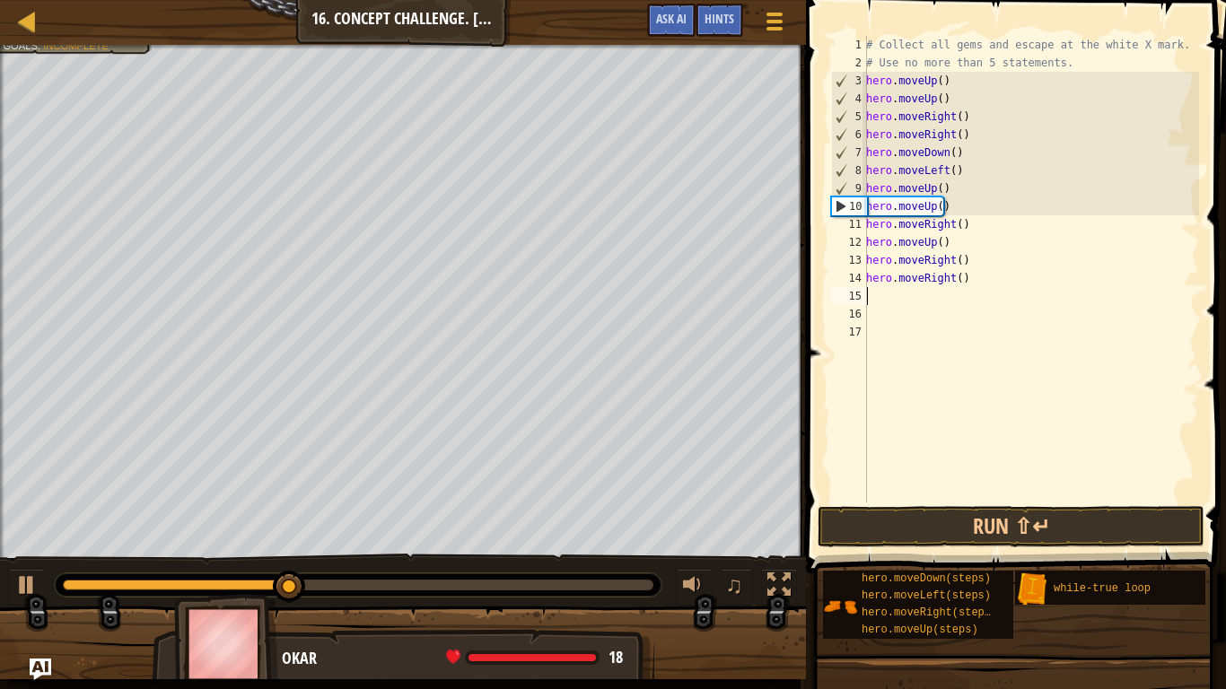
type textarea "h"
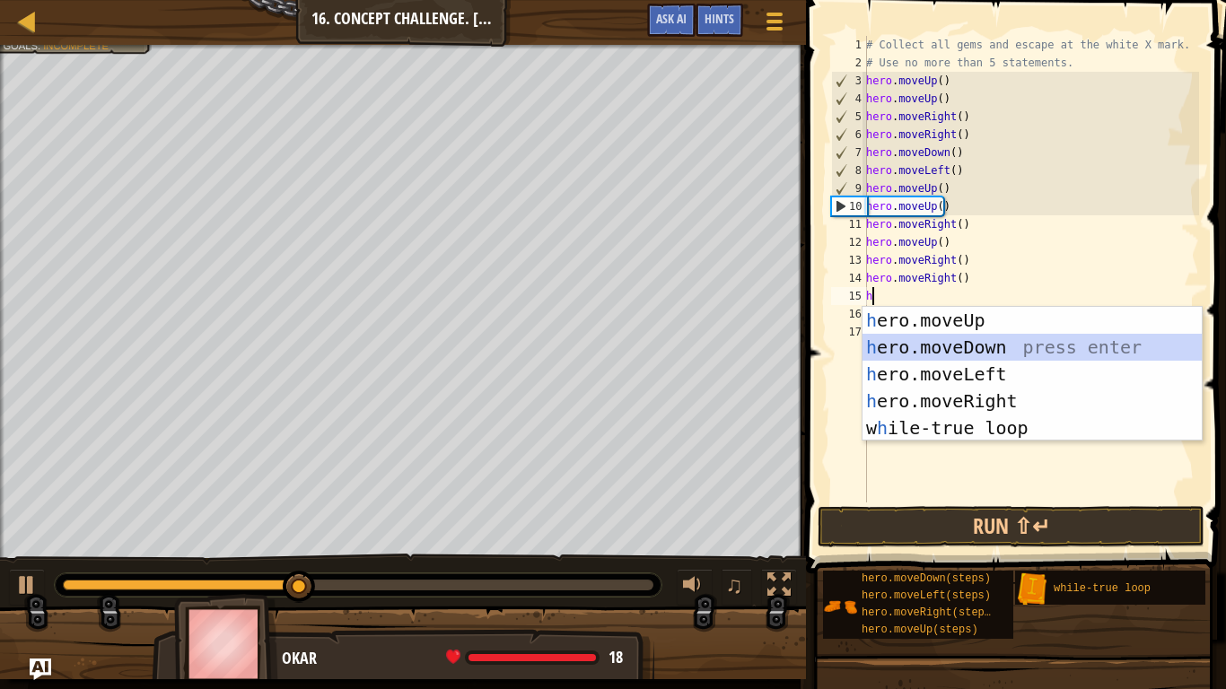
click at [973, 349] on div "h ero.moveUp press enter h ero.moveDown press enter h ero.moveLeft press enter …" at bounding box center [1031, 401] width 339 height 188
type textarea "h"
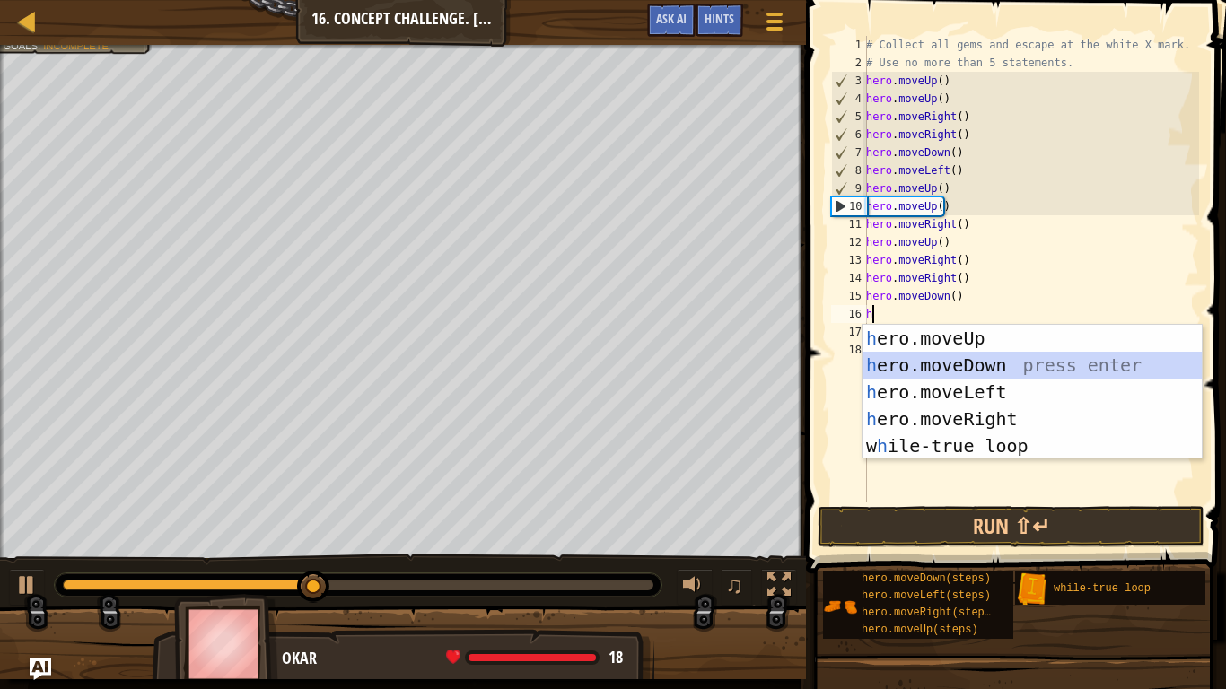
click at [978, 363] on div "h ero.moveUp press enter h ero.moveDown press enter h ero.moveLeft press enter …" at bounding box center [1031, 419] width 339 height 188
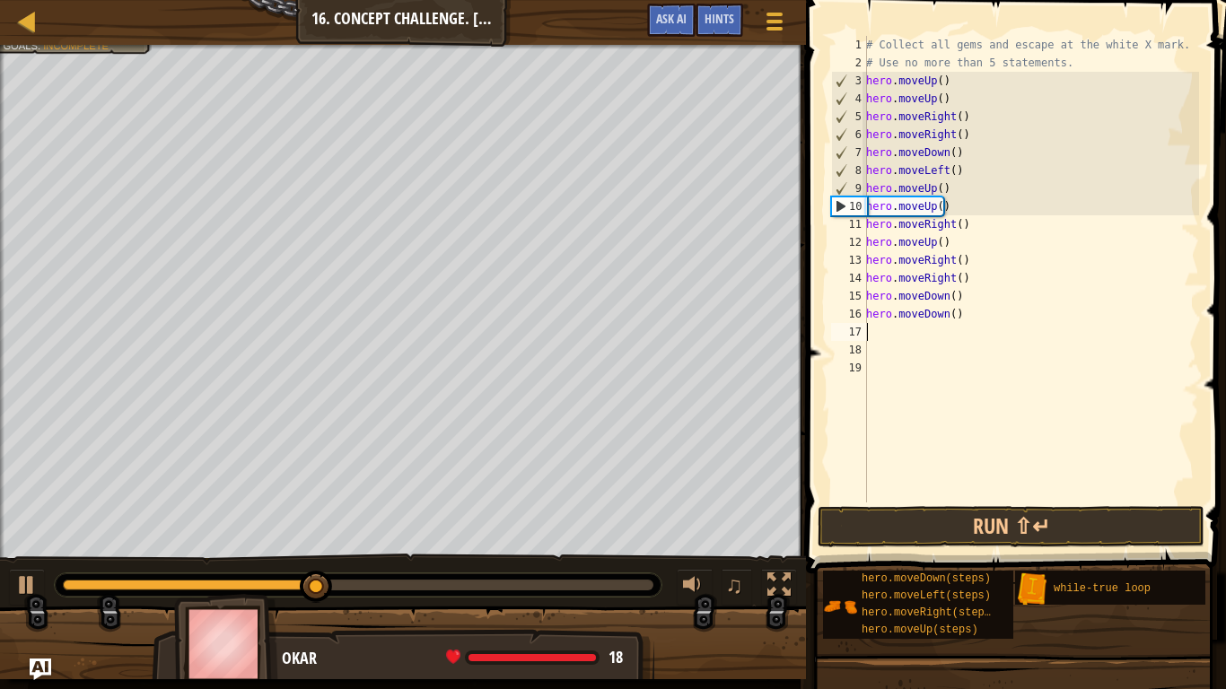
type textarea "h"
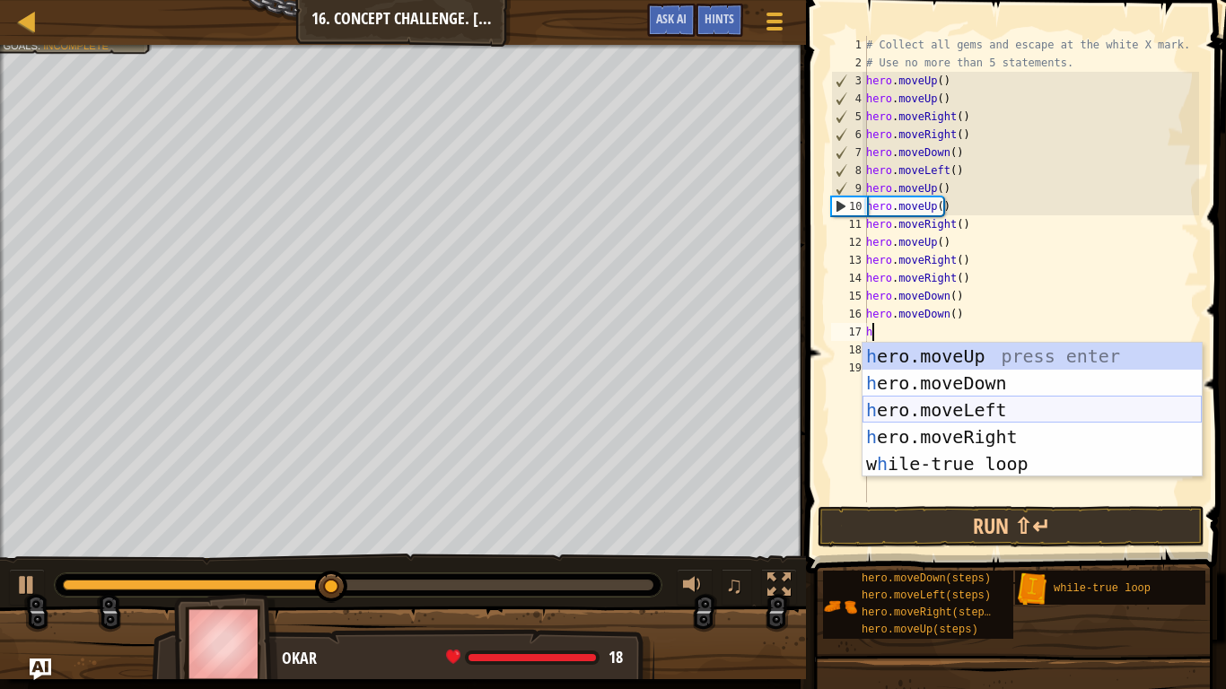
click at [971, 412] on div "h ero.moveUp press enter h ero.moveDown press enter h ero.moveLeft press enter …" at bounding box center [1031, 437] width 339 height 188
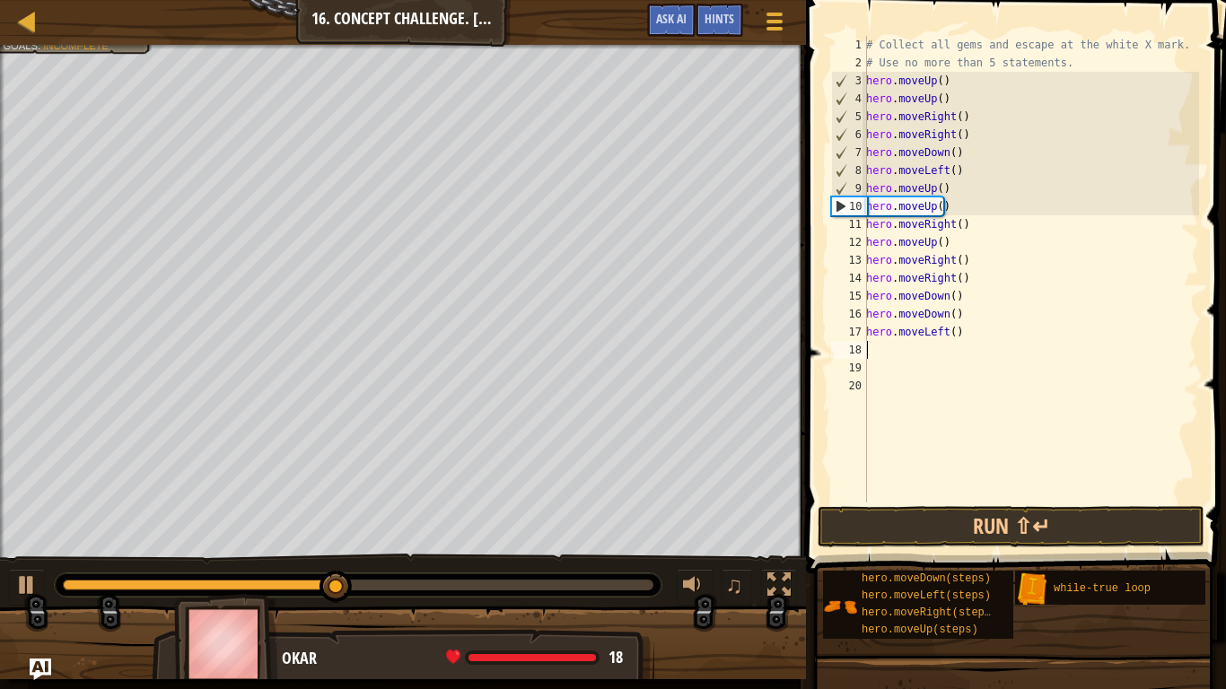
type textarea "h"
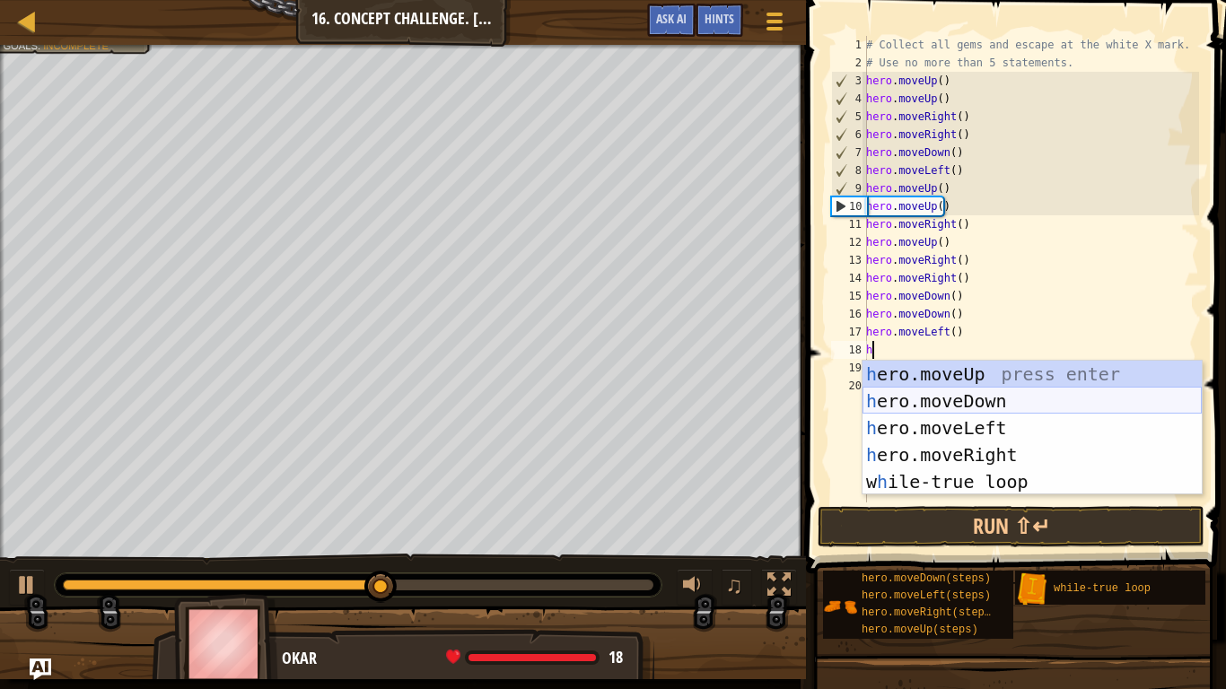
click at [975, 410] on div "h ero.moveUp press enter h ero.moveDown press enter h ero.moveLeft press enter …" at bounding box center [1031, 455] width 339 height 188
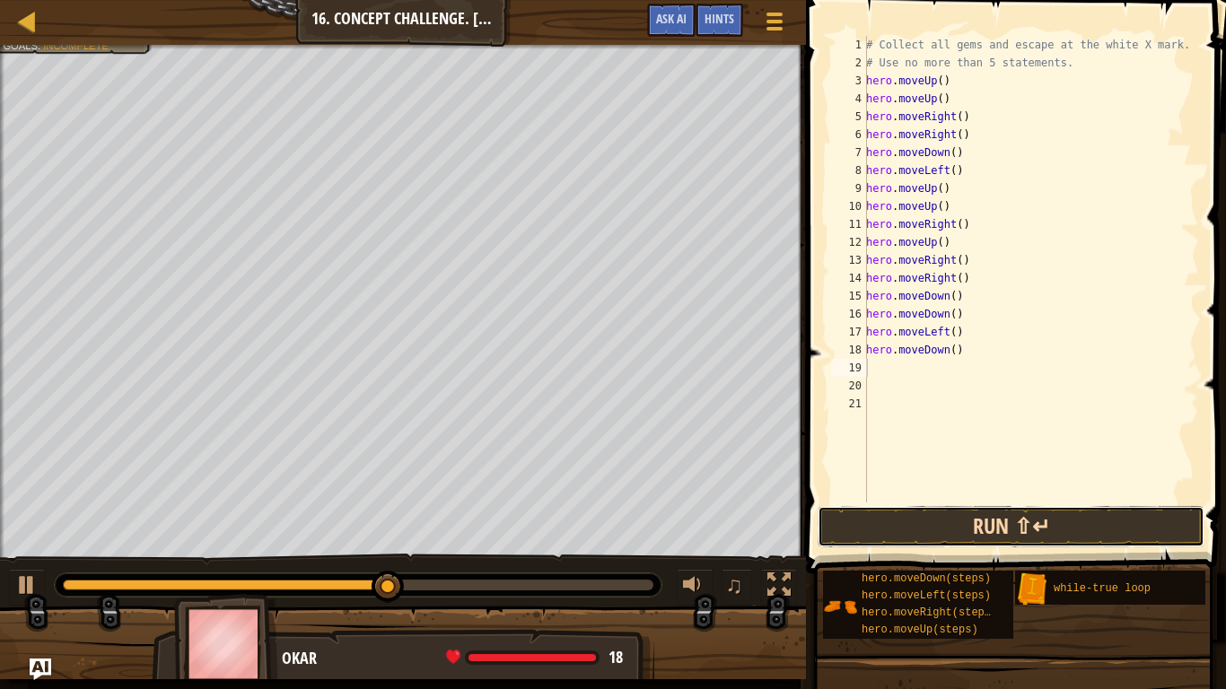
click at [1039, 528] on button "Run ⇧↵" at bounding box center [1011, 526] width 387 height 41
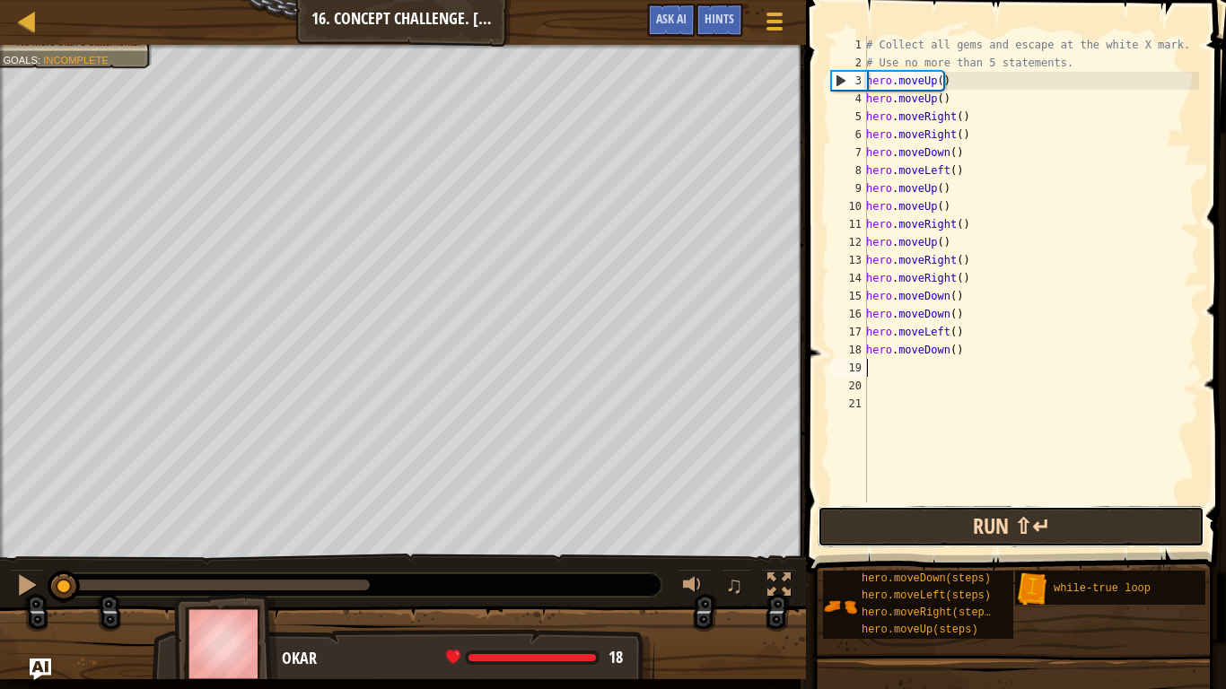
click at [1007, 522] on button "Run ⇧↵" at bounding box center [1011, 526] width 387 height 41
click at [1004, 522] on button "Run ⇧↵" at bounding box center [1011, 526] width 387 height 41
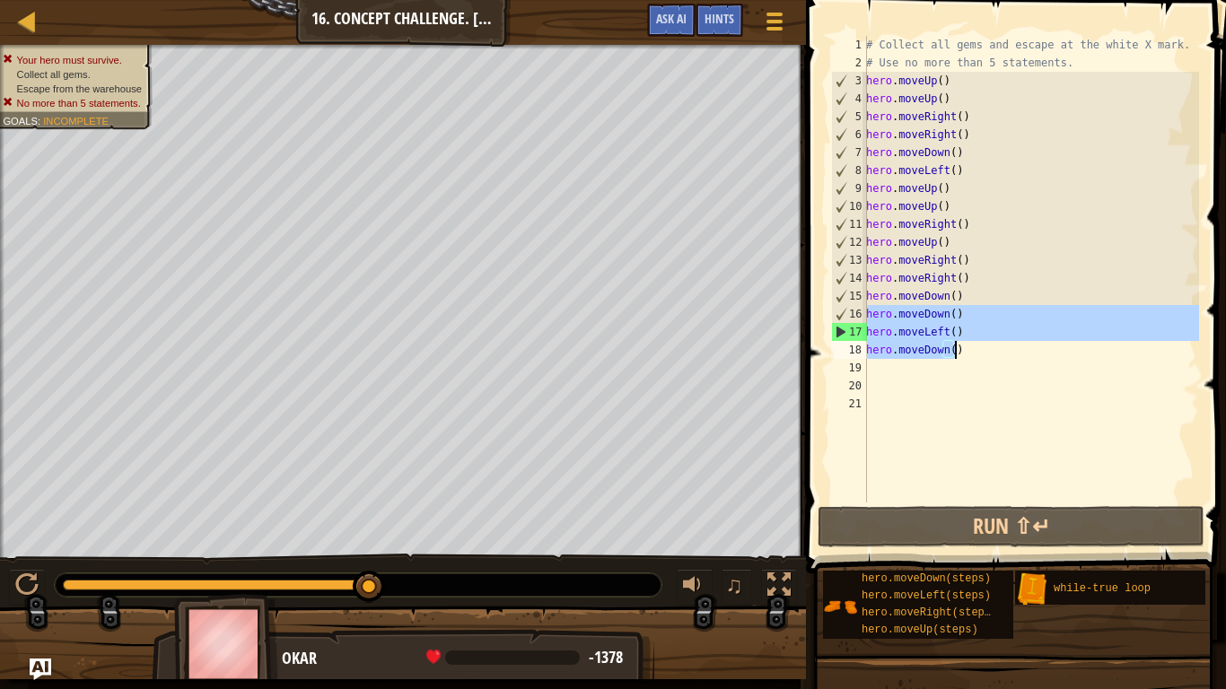
drag, startPoint x: 869, startPoint y: 315, endPoint x: 960, endPoint y: 343, distance: 95.7
click at [960, 343] on div "# Collect all gems and escape at the white X mark. # Use no more than 5 stateme…" at bounding box center [1030, 287] width 337 height 503
type textarea "hero.moveLeft() hero.moveDown()"
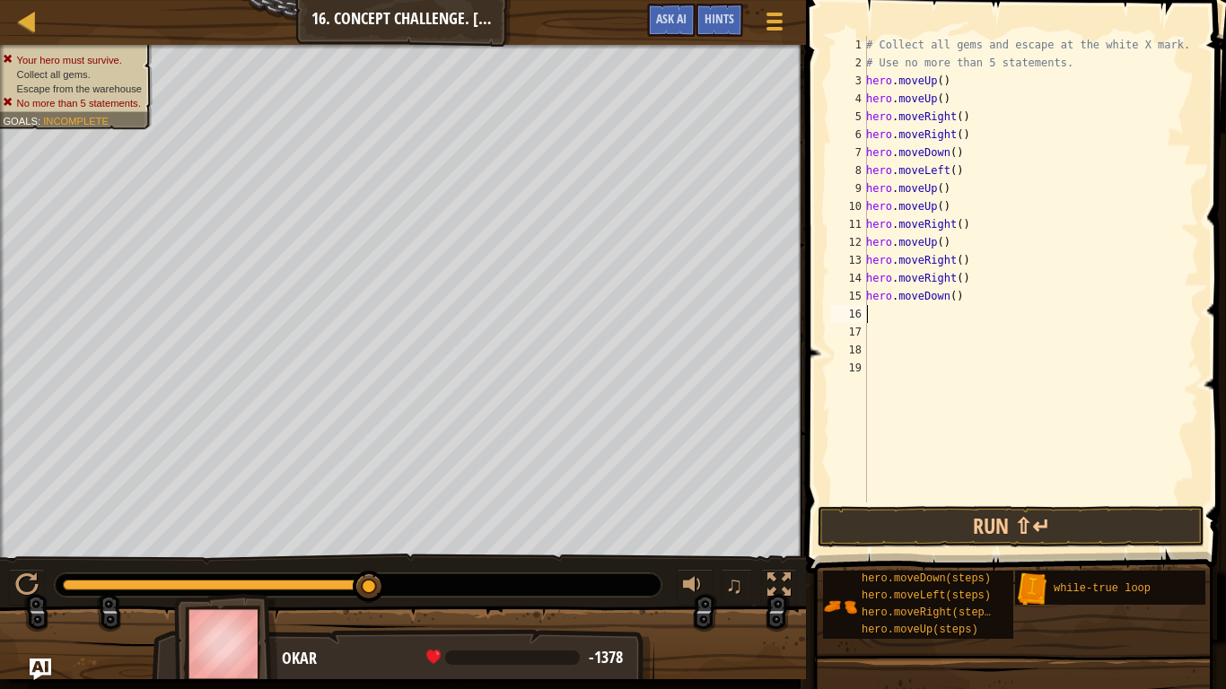
click at [937, 84] on div "# Collect all gems and escape at the white X mark. # Use no more than 5 stateme…" at bounding box center [1030, 287] width 337 height 503
type textarea "hero.moveUp()"
click at [8, 25] on div "Map Introduction to Computer Science 16. Concept Challenge. Loop Warehouse Game…" at bounding box center [403, 22] width 806 height 45
click at [39, 25] on link "Map" at bounding box center [40, 22] width 9 height 24
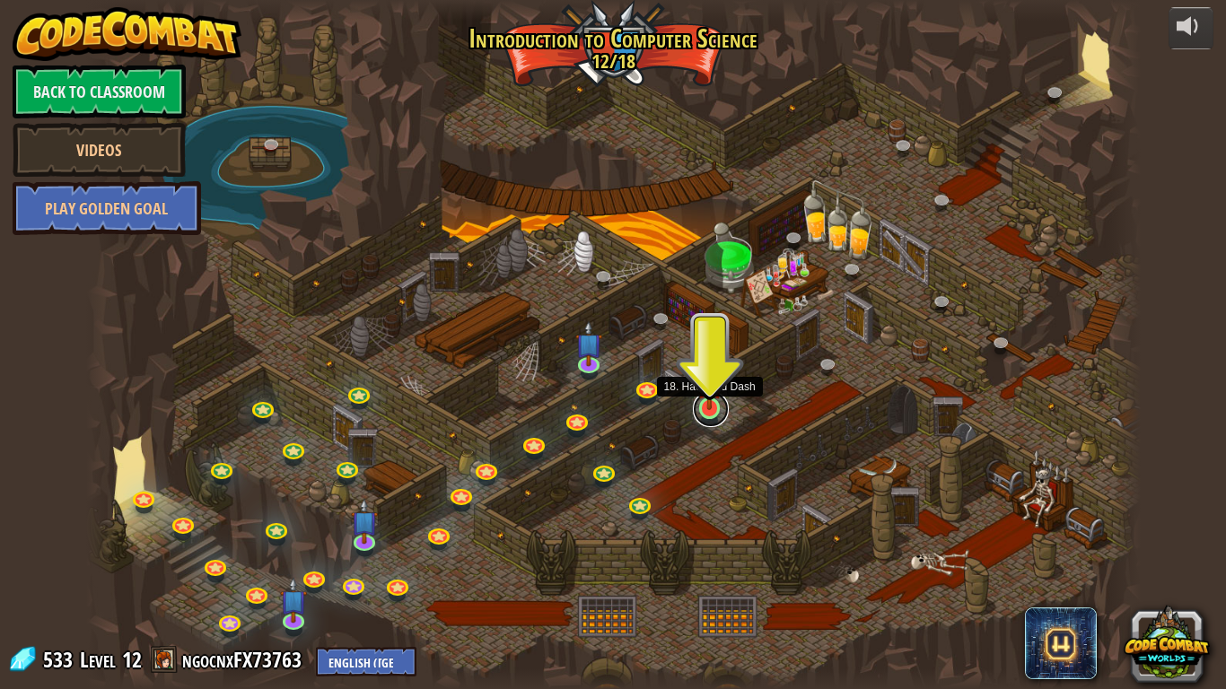
click at [713, 411] on link at bounding box center [711, 409] width 36 height 36
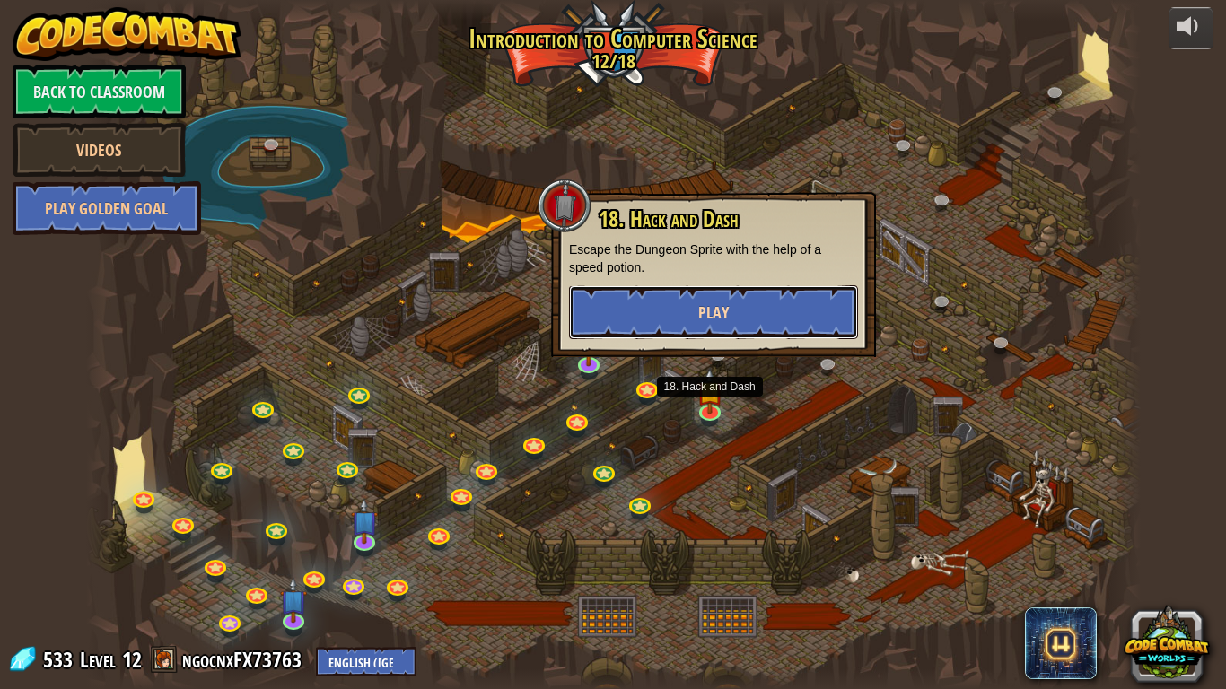
click at [722, 319] on span "Play" at bounding box center [713, 313] width 31 height 22
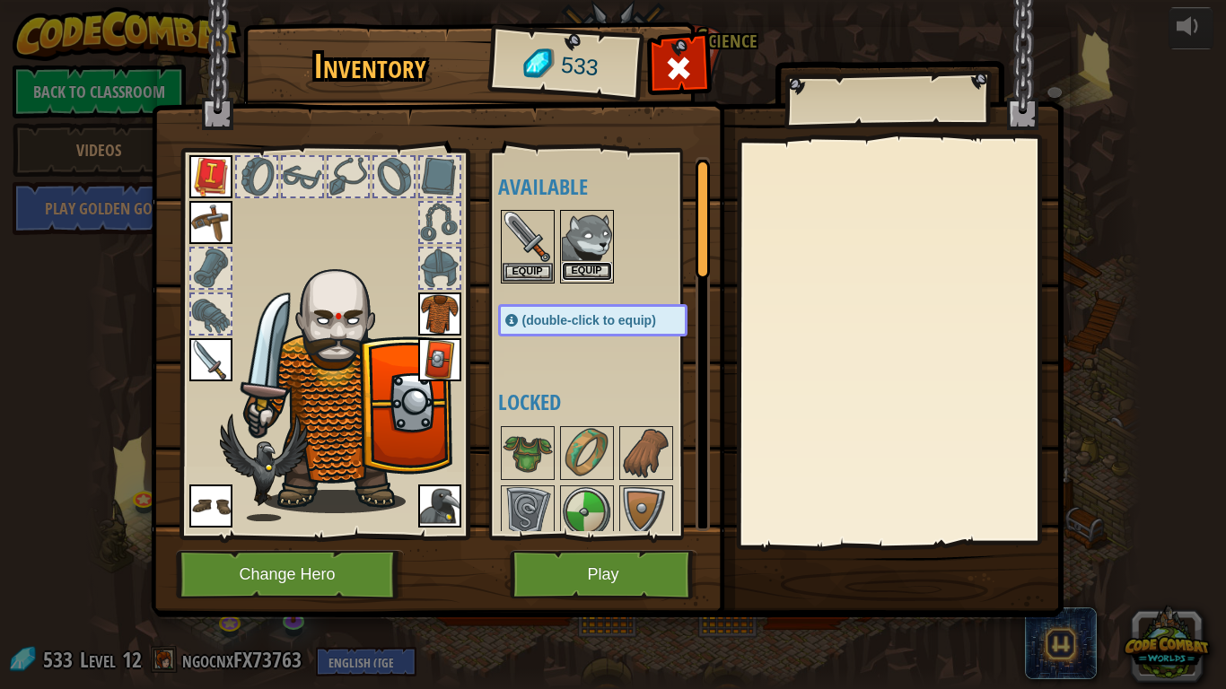
click at [567, 263] on button "Equip" at bounding box center [587, 271] width 50 height 19
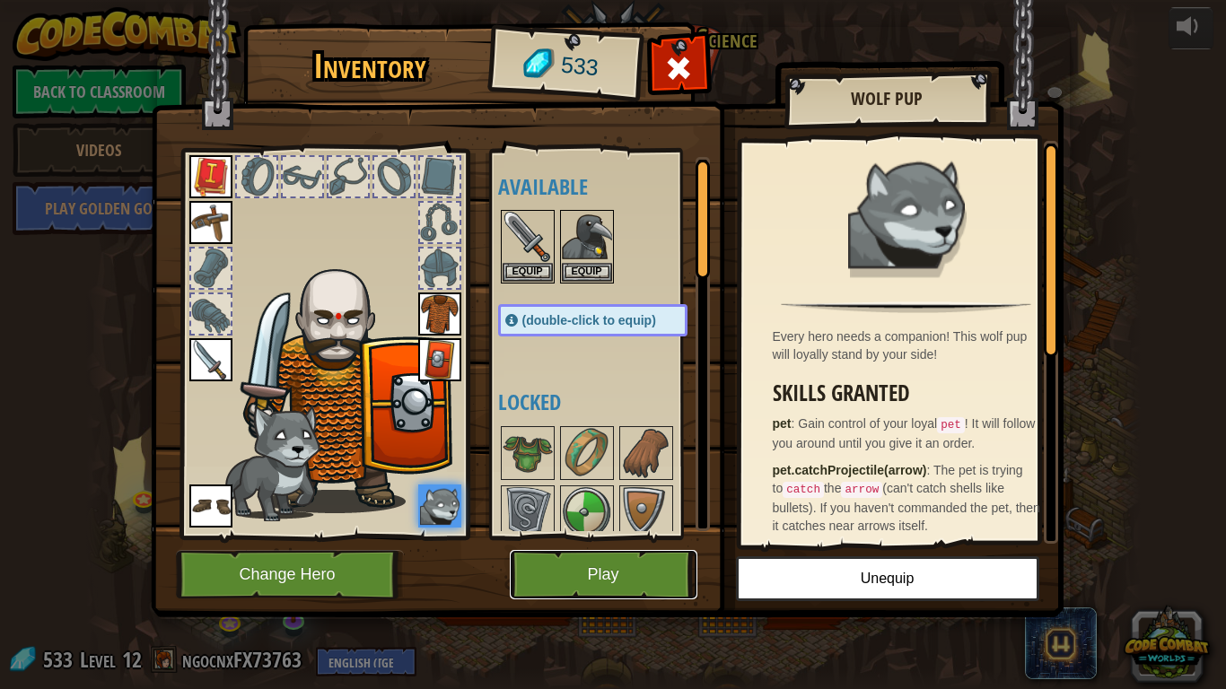
click at [573, 574] on button "Play" at bounding box center [604, 574] width 188 height 49
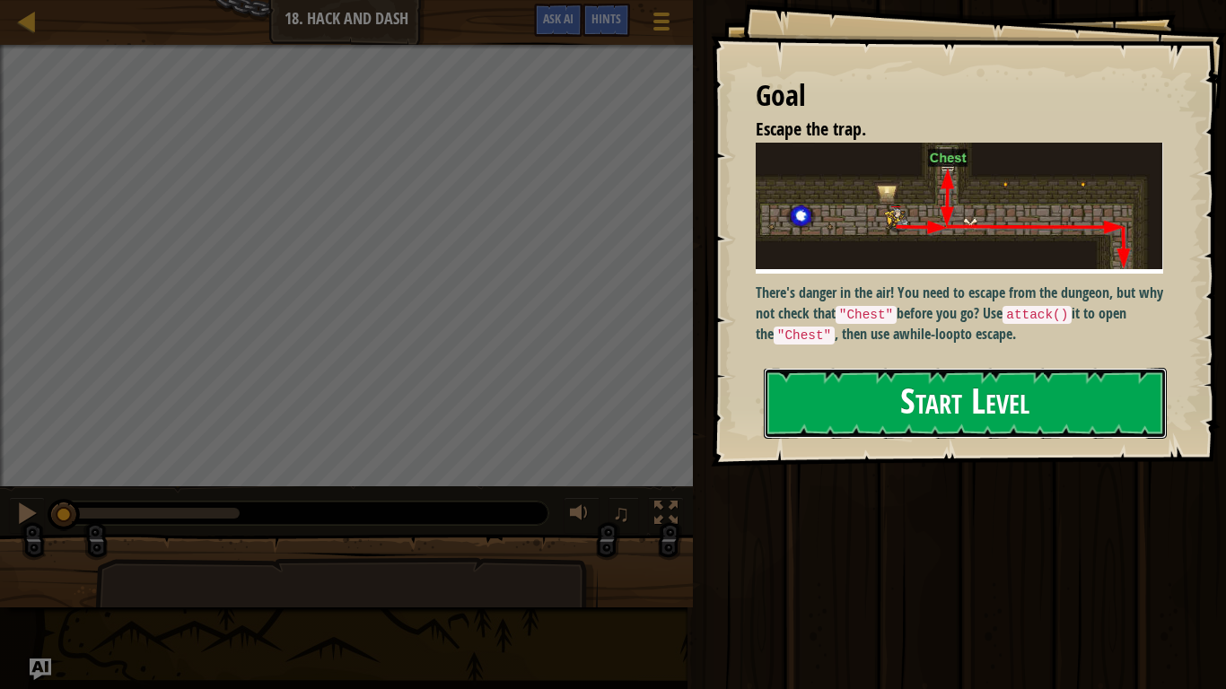
click at [875, 411] on button "Start Level" at bounding box center [965, 403] width 403 height 71
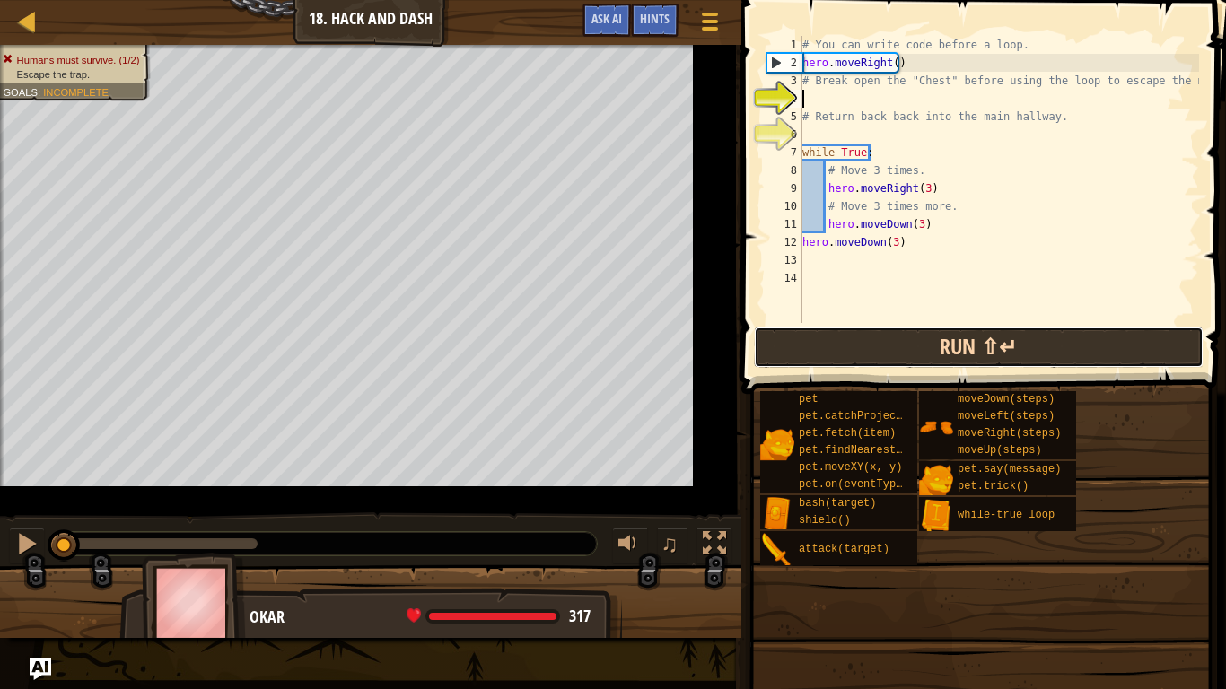
click at [832, 350] on button "Run ⇧↵" at bounding box center [979, 347] width 450 height 41
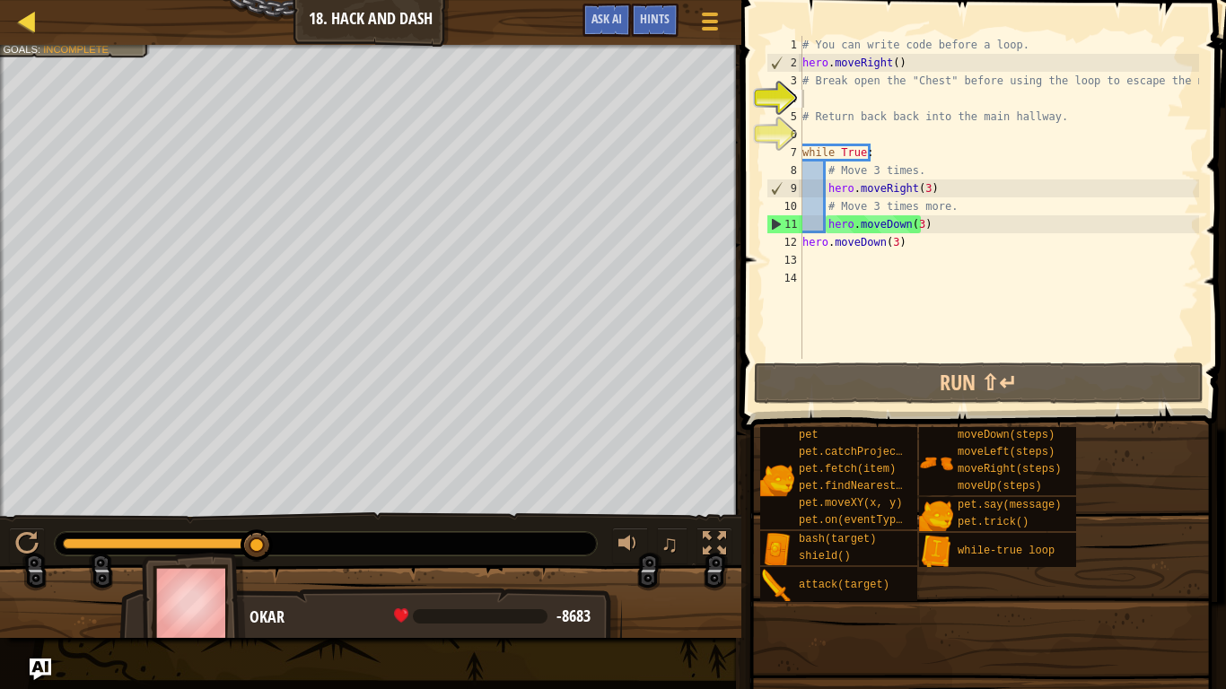
click at [37, 36] on div "Map" at bounding box center [40, 22] width 9 height 45
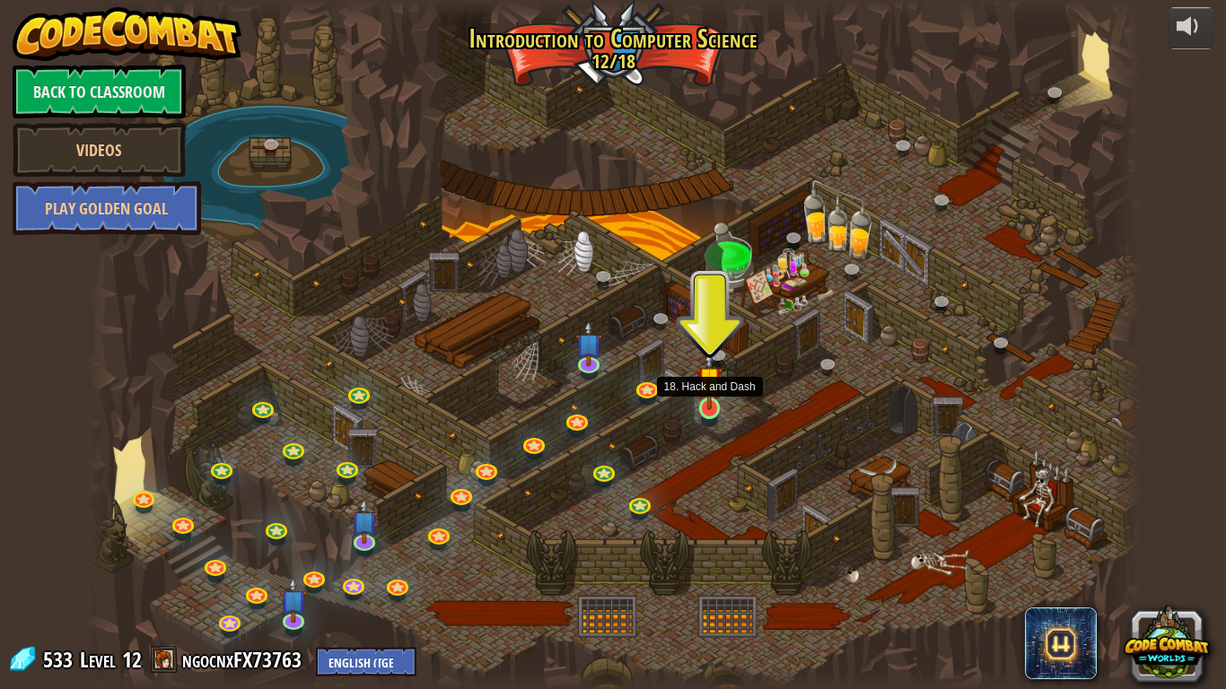
click at [708, 407] on img at bounding box center [709, 379] width 27 height 61
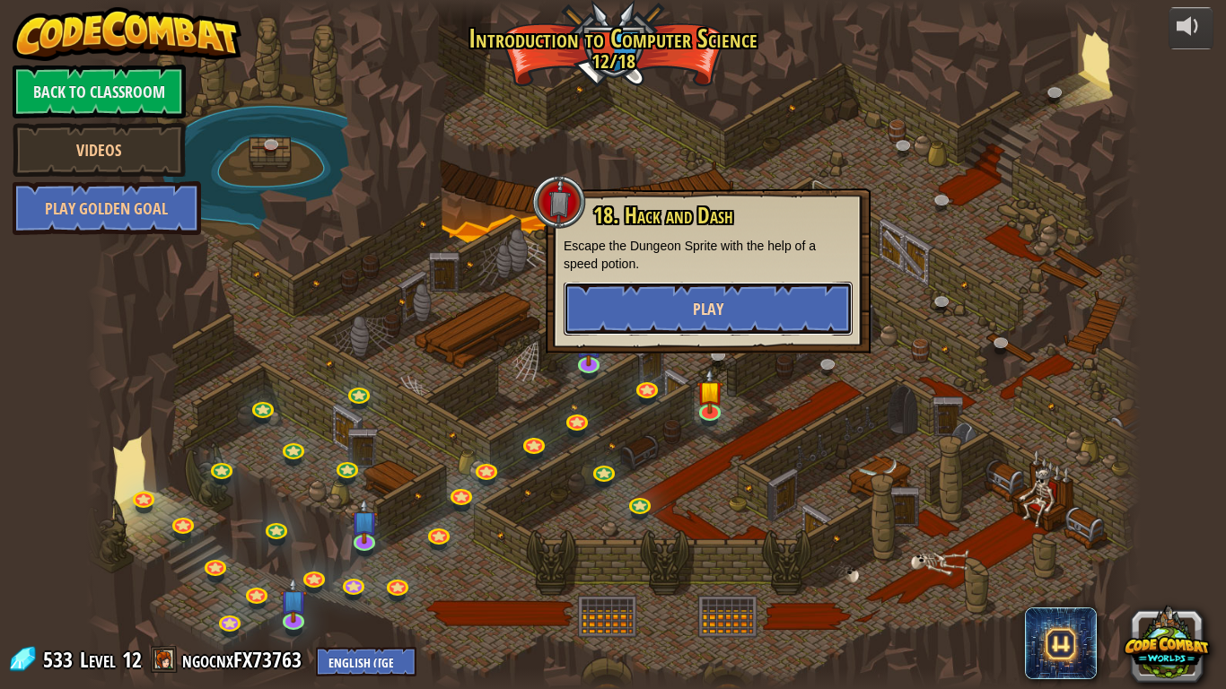
click at [726, 304] on button "Play" at bounding box center [708, 309] width 289 height 54
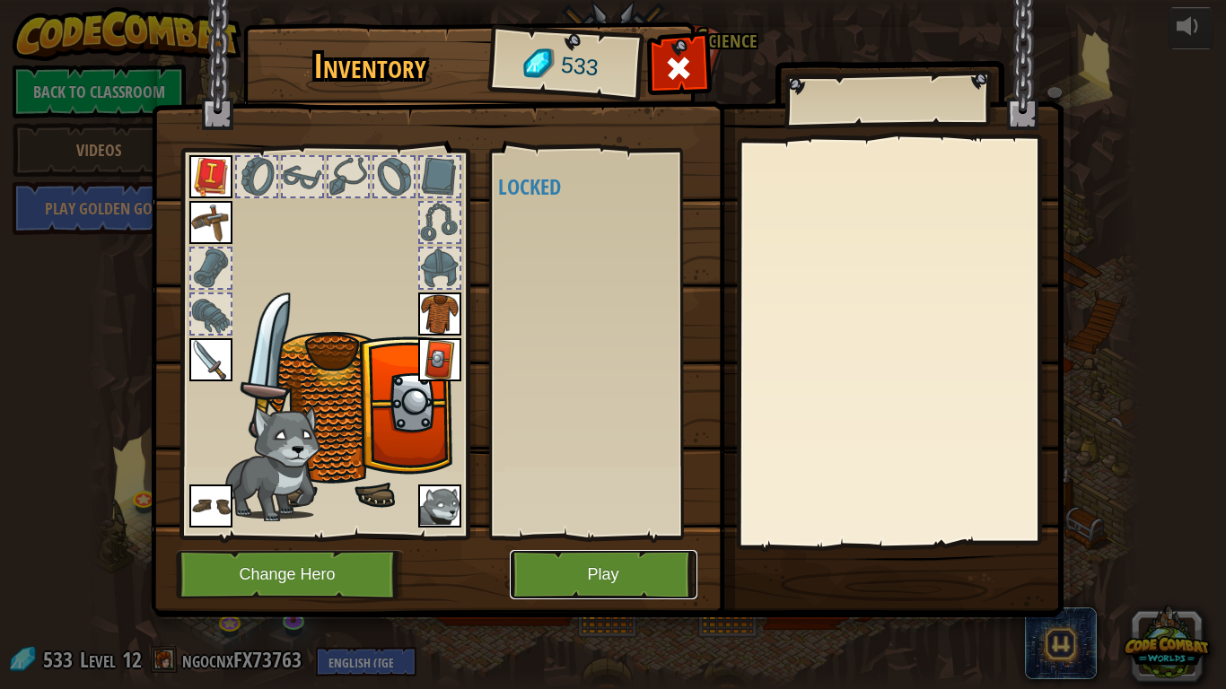
click at [614, 568] on button "Play" at bounding box center [604, 574] width 188 height 49
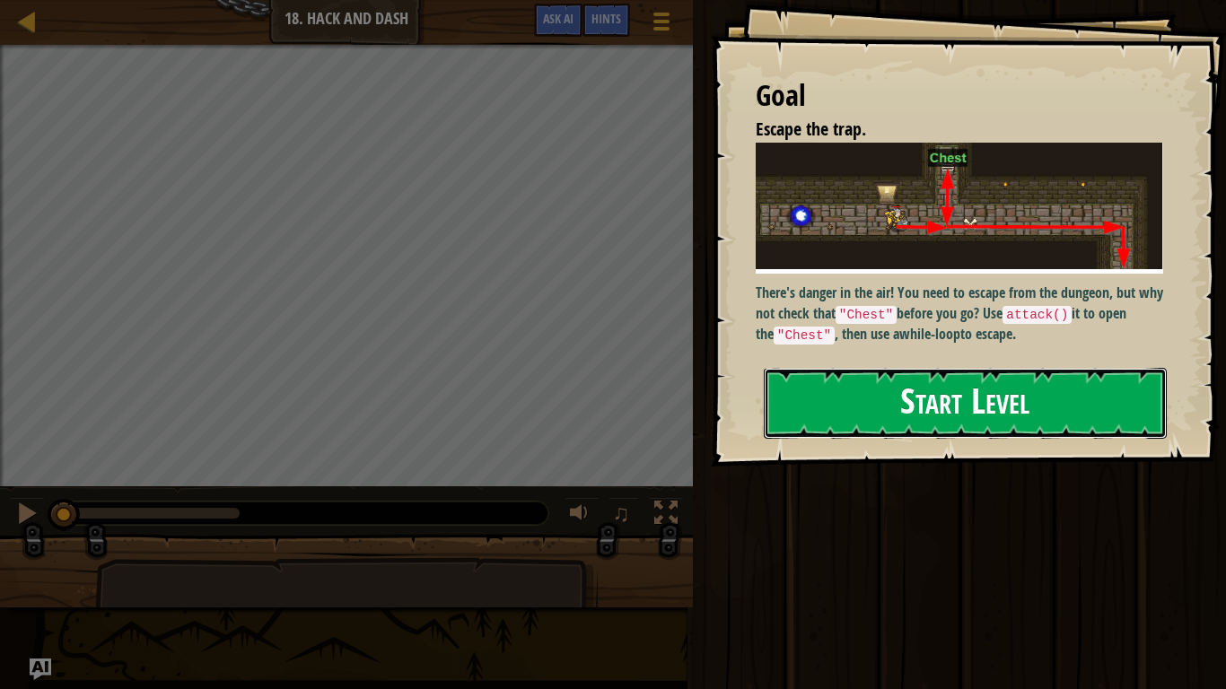
click at [854, 373] on button "Start Level" at bounding box center [965, 403] width 403 height 71
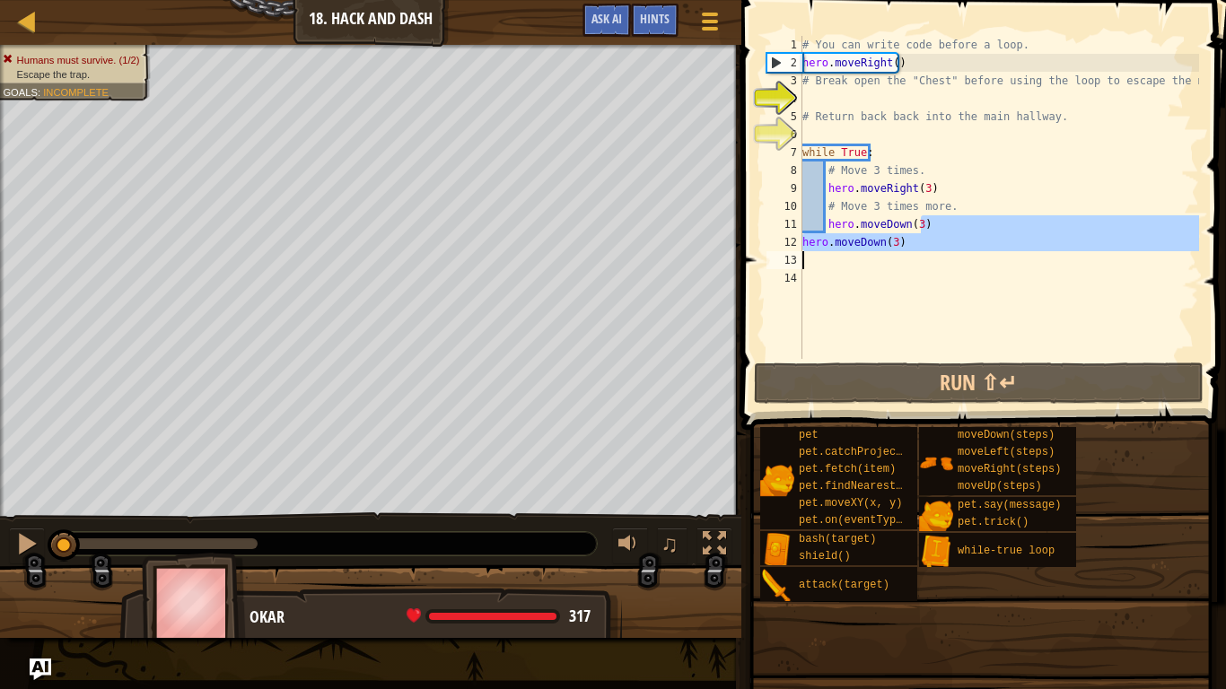
drag, startPoint x: 920, startPoint y: 229, endPoint x: 901, endPoint y: 253, distance: 30.7
click at [901, 253] on div "# You can write code before a loop. hero . moveRight ( ) # Break open the "Ches…" at bounding box center [999, 215] width 400 height 359
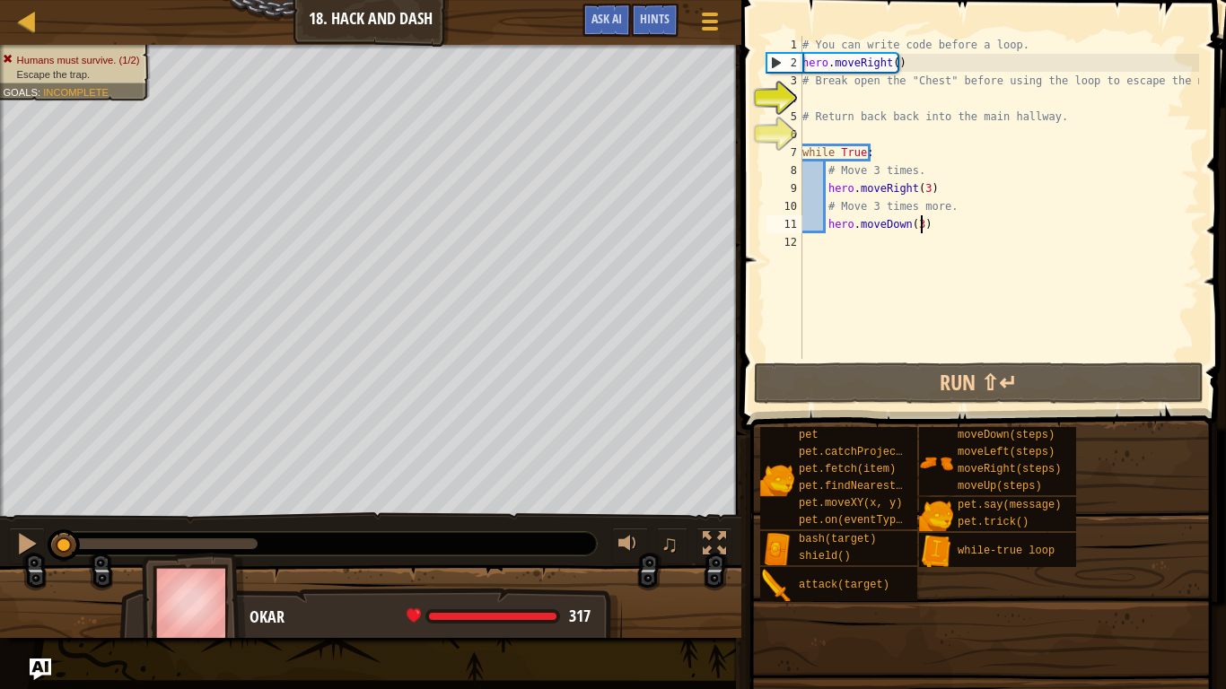
type textarea "hero.moveDown(3)"
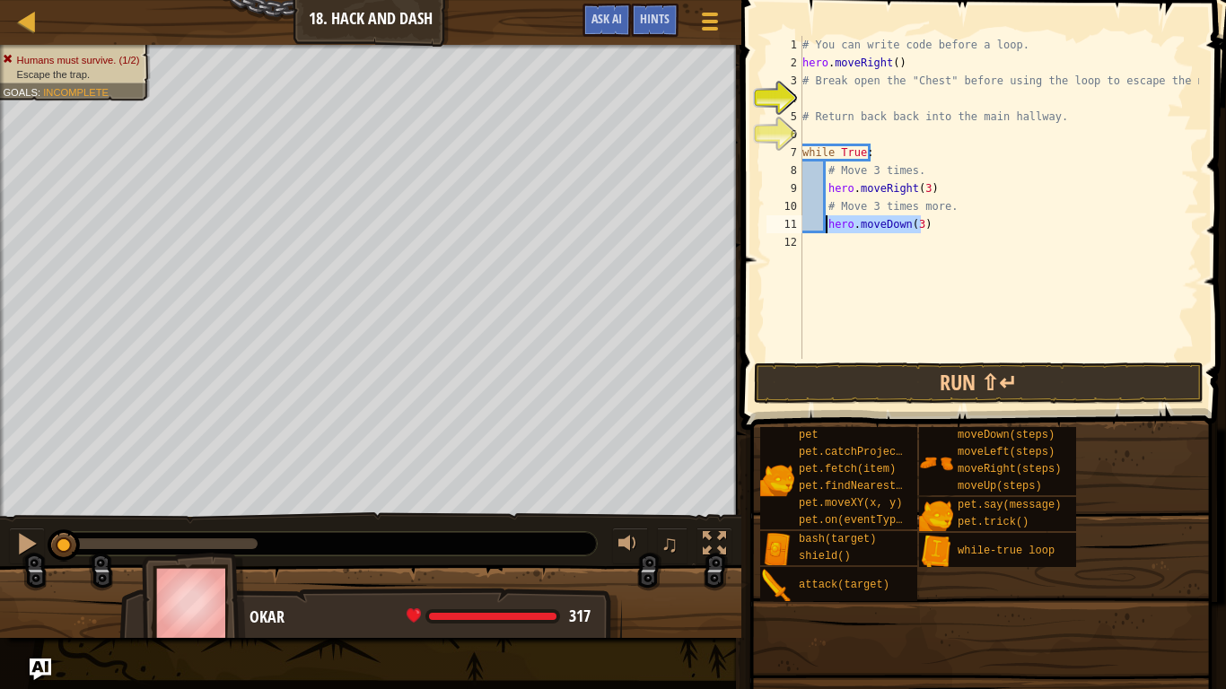
drag, startPoint x: 923, startPoint y: 226, endPoint x: 826, endPoint y: 230, distance: 97.9
click at [826, 230] on div "# You can write code before a loop. hero . moveRight ( ) # Break open the "Ches…" at bounding box center [999, 215] width 400 height 359
type textarea "h"
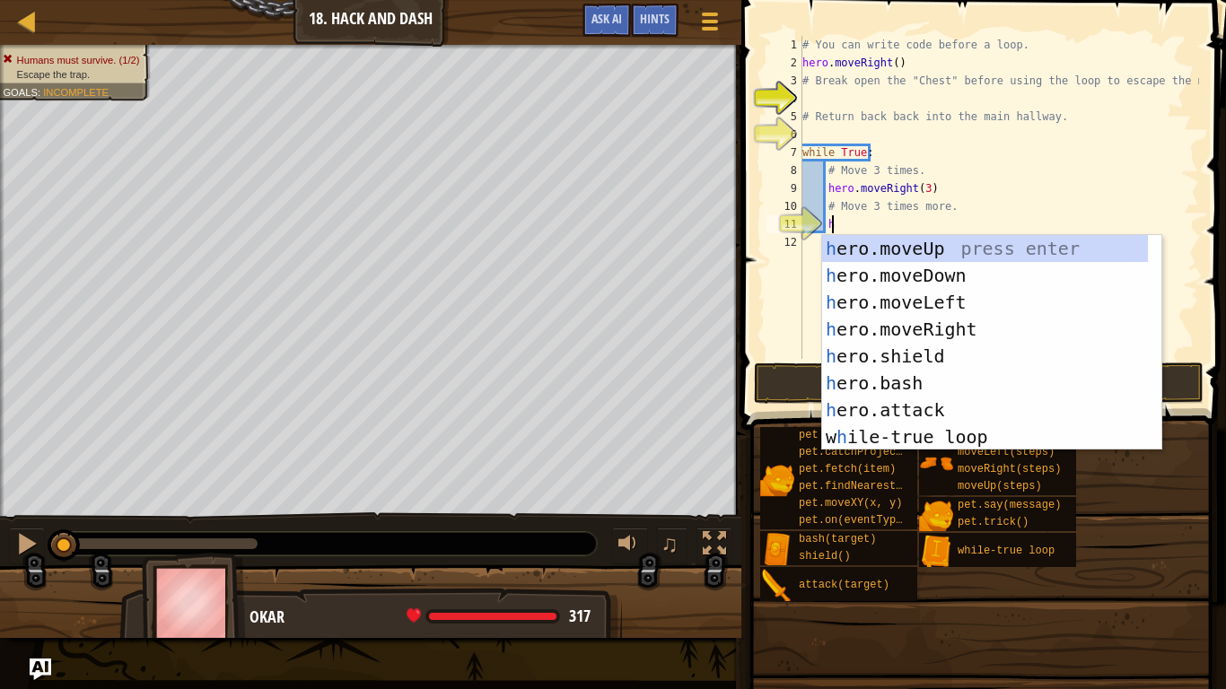
scroll to position [8, 1]
click at [915, 242] on div "h ero.moveUp press enter h ero.moveDown press enter h ero.moveLeft press enter …" at bounding box center [985, 369] width 326 height 269
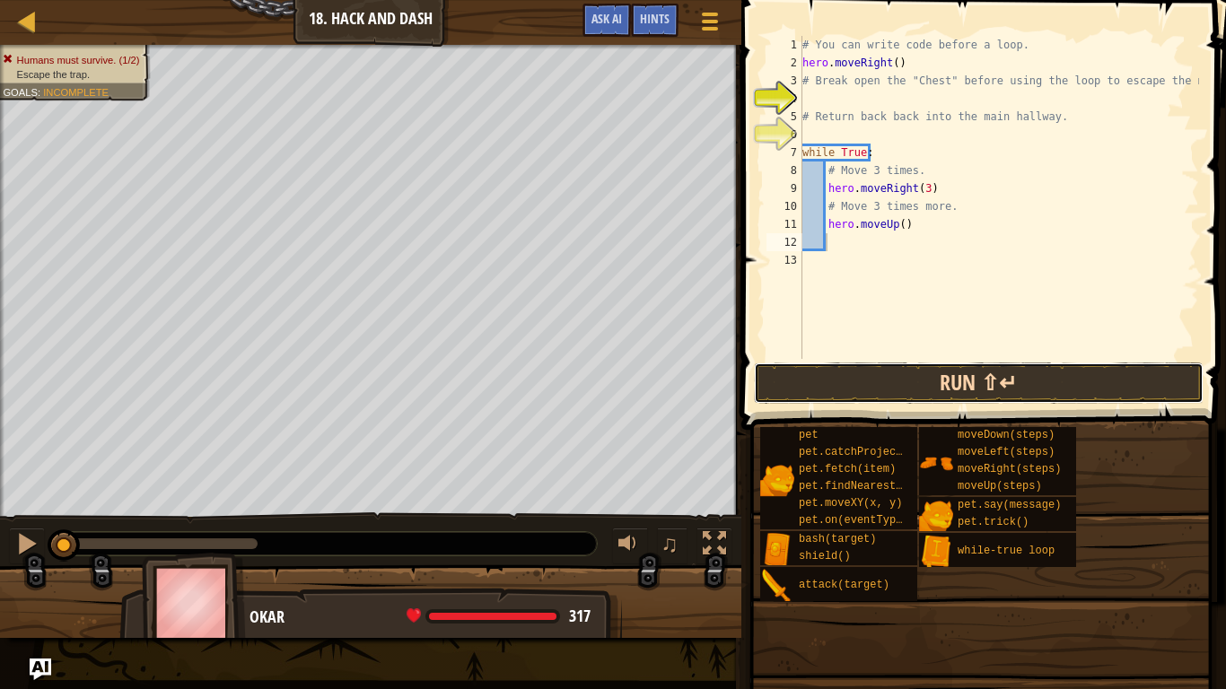
click at [963, 394] on button "Run ⇧↵" at bounding box center [979, 383] width 450 height 41
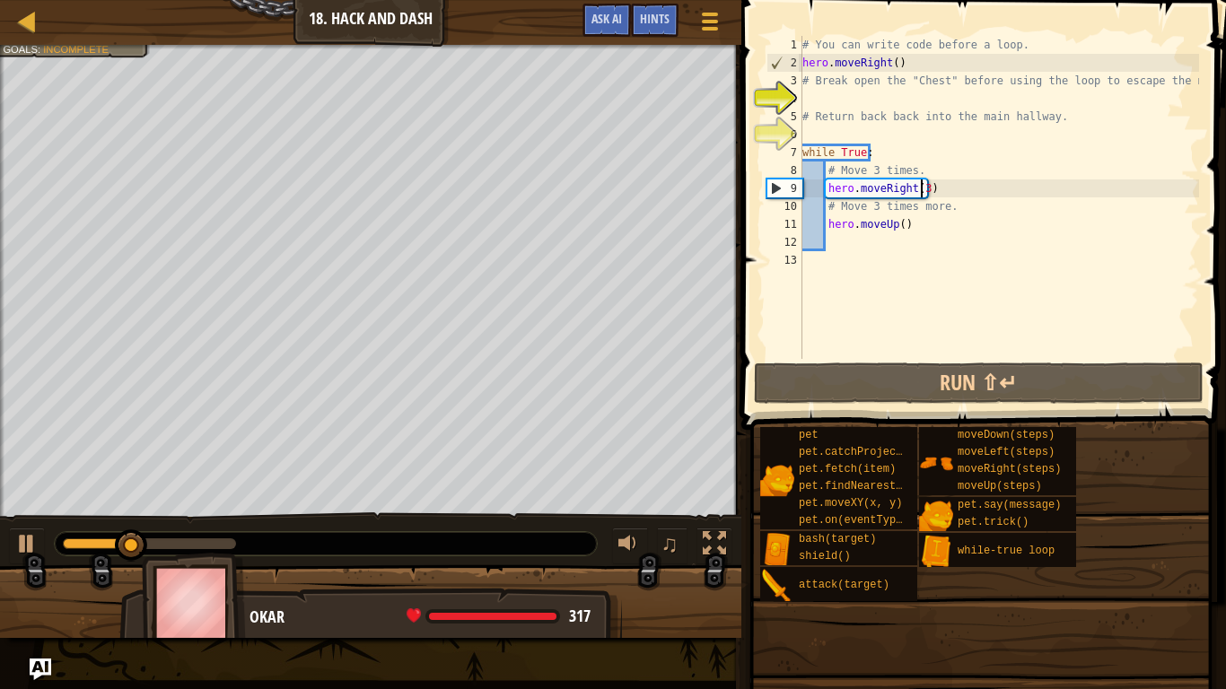
click at [922, 187] on div "# You can write code before a loop. hero . moveRight ( ) # Break open the "Ches…" at bounding box center [999, 215] width 400 height 359
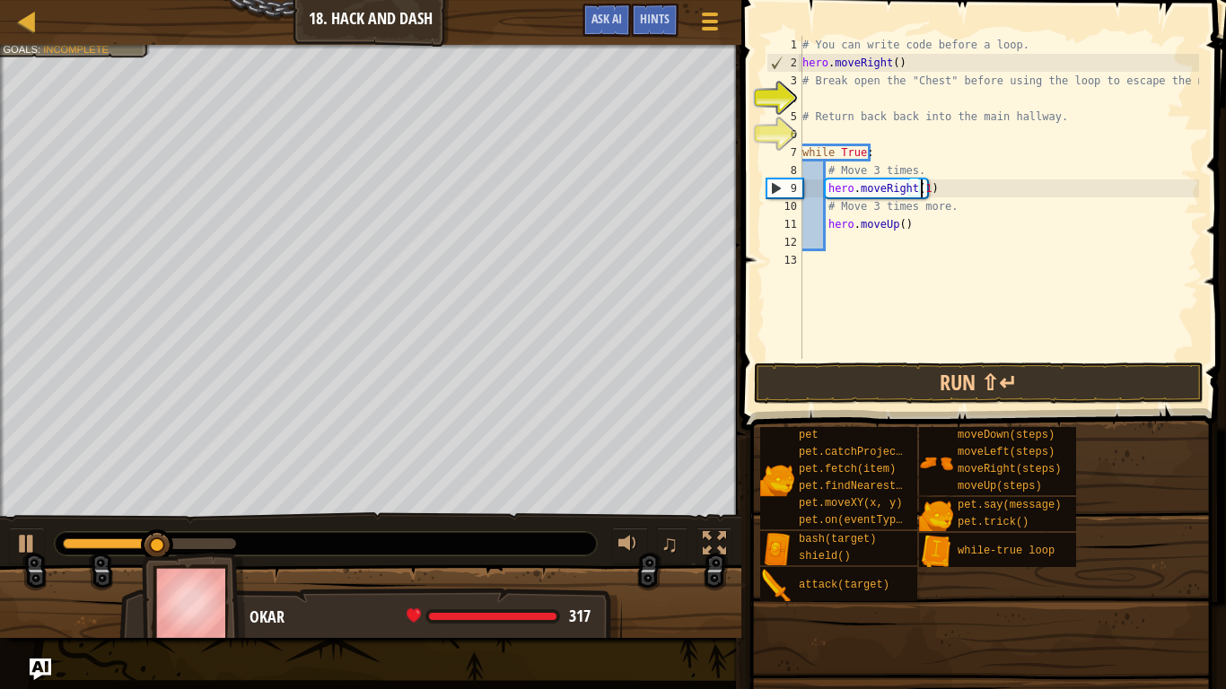
scroll to position [8, 9]
click at [966, 391] on button "Run ⇧↵" at bounding box center [979, 383] width 450 height 41
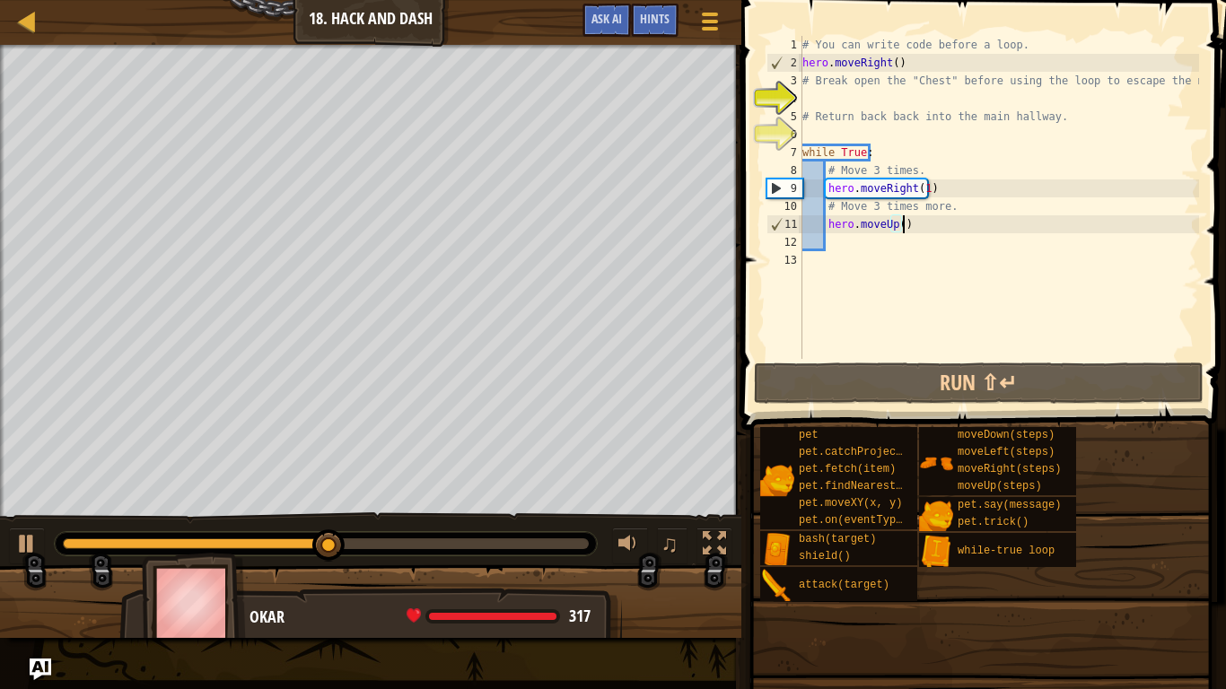
click at [921, 233] on div "# You can write code before a loop. hero . moveRight ( ) # Break open the "Ches…" at bounding box center [999, 215] width 400 height 359
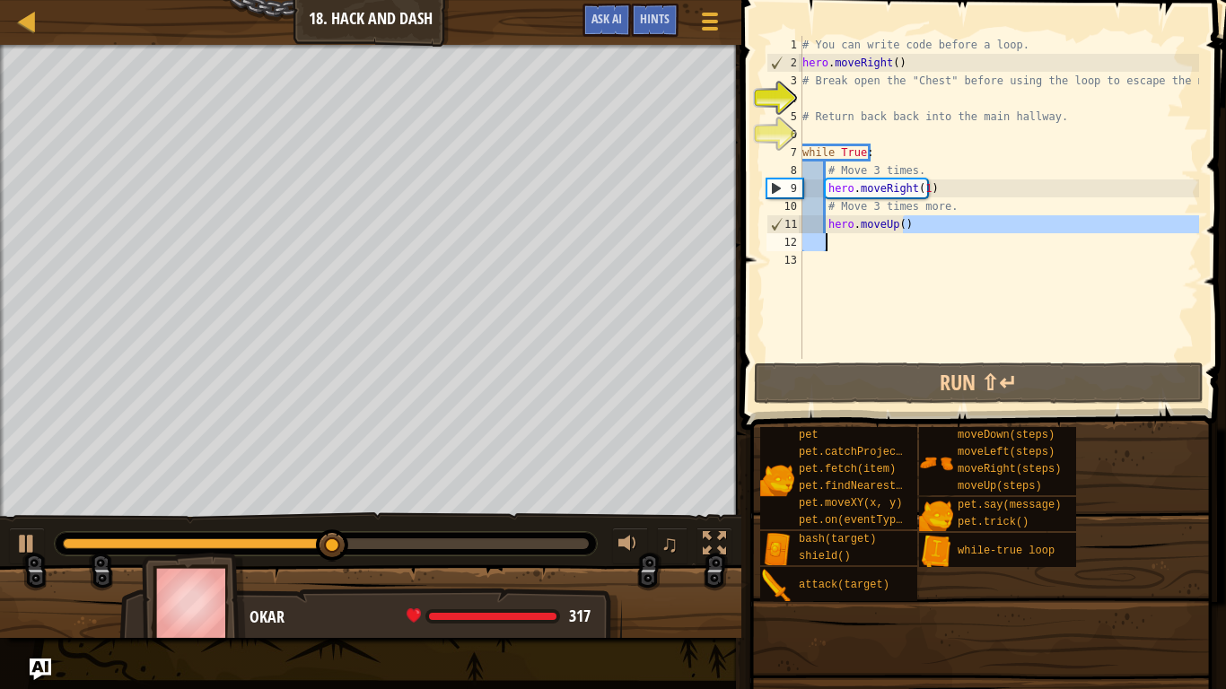
scroll to position [8, 7]
click at [920, 191] on div "# You can write code before a loop. hero . moveRight ( ) # Break open the "Ches…" at bounding box center [999, 215] width 400 height 359
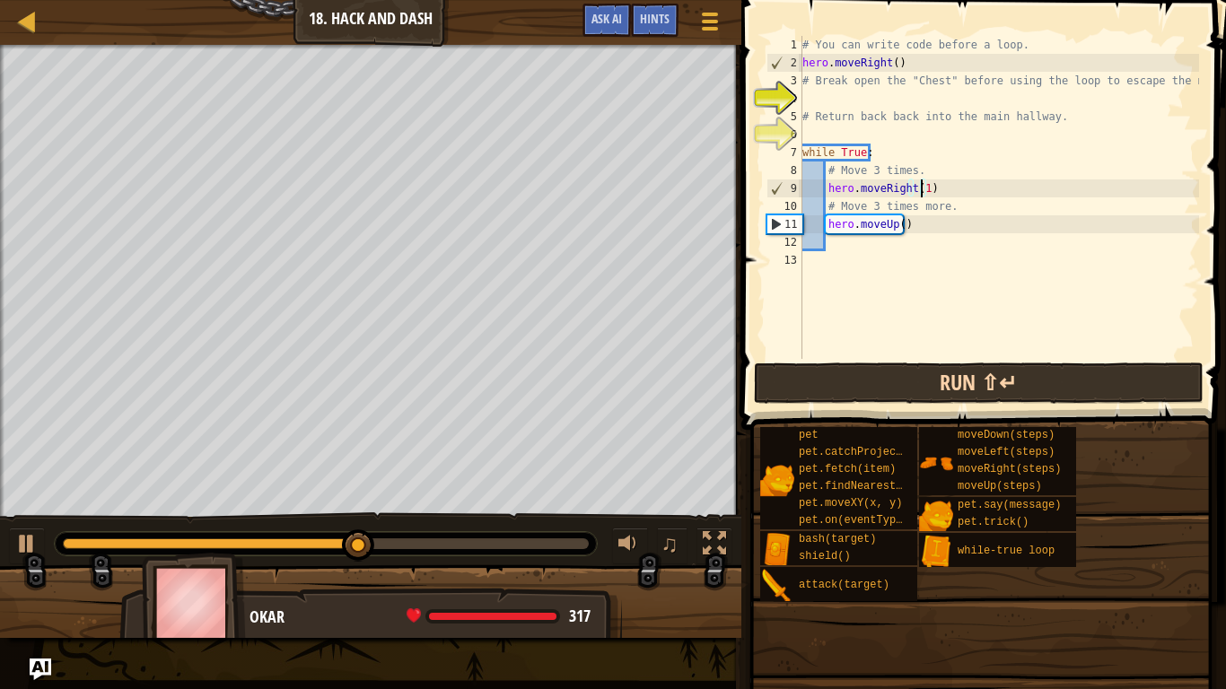
type textarea "hero.moveRight()"
click at [985, 372] on button "Run ⇧↵" at bounding box center [979, 383] width 450 height 41
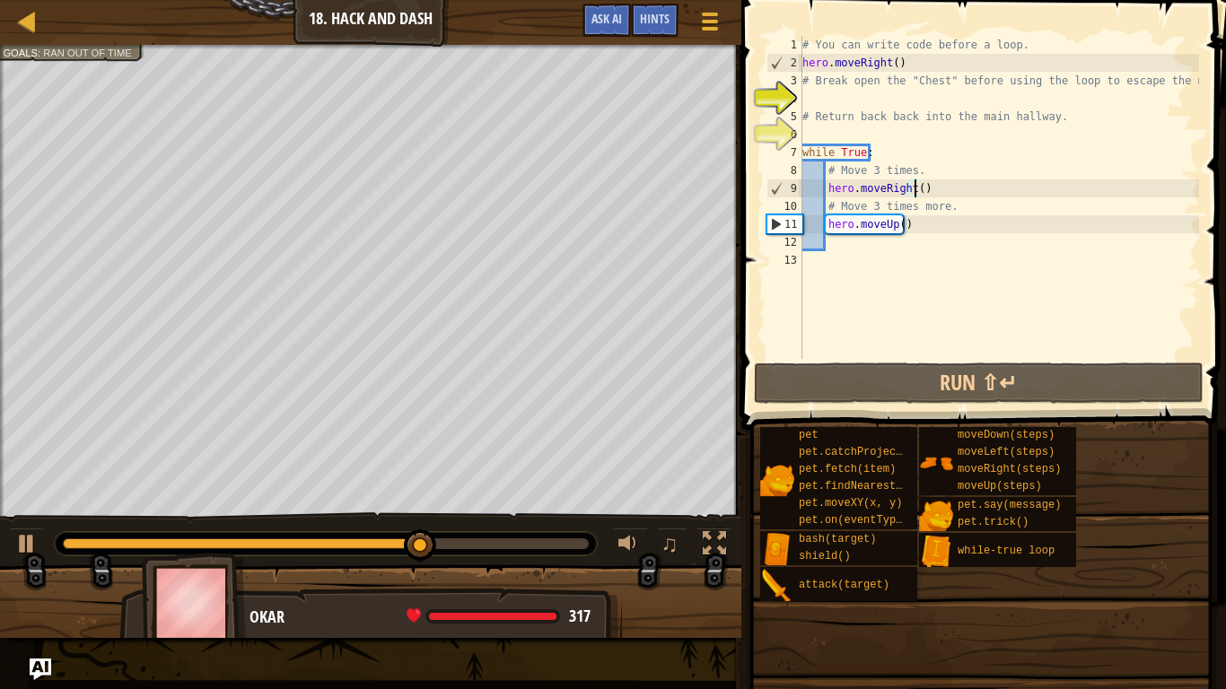
click at [828, 248] on div "# You can write code before a loop. hero . moveRight ( ) # Break open the "Ches…" at bounding box center [999, 215] width 400 height 359
click at [894, 223] on div "# You can write code before a loop. hero . moveRight ( ) # Break open the "Ches…" at bounding box center [999, 215] width 400 height 359
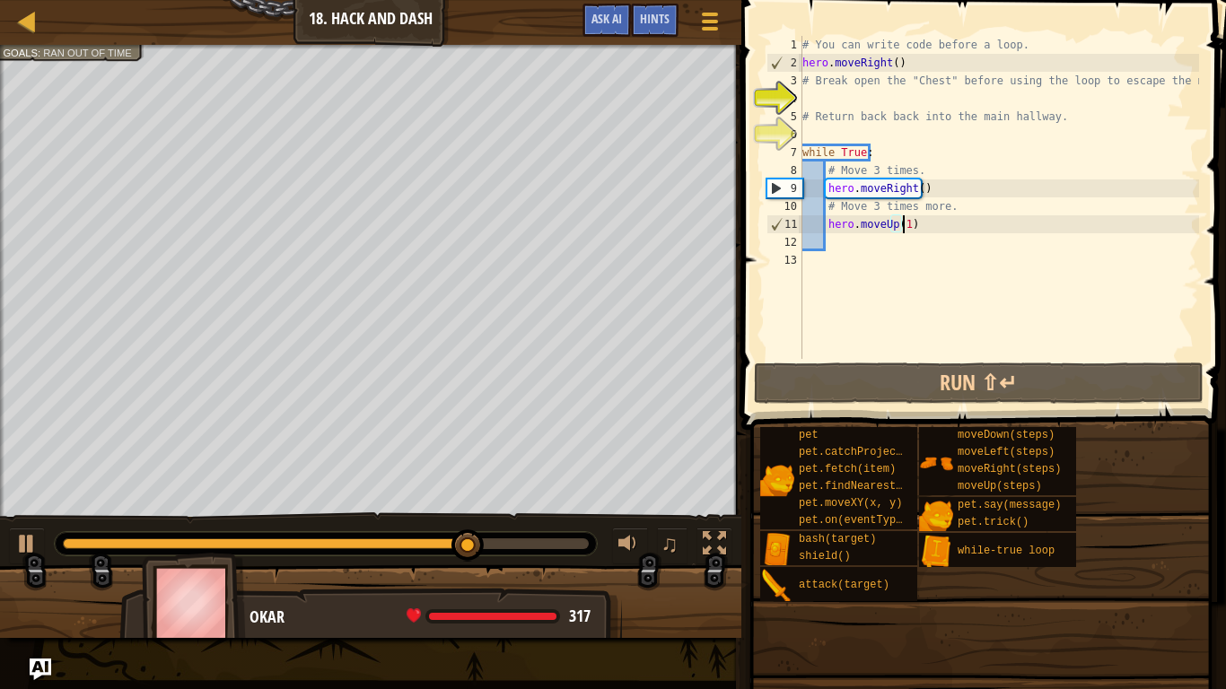
type textarea "hero.moveUp(1)"
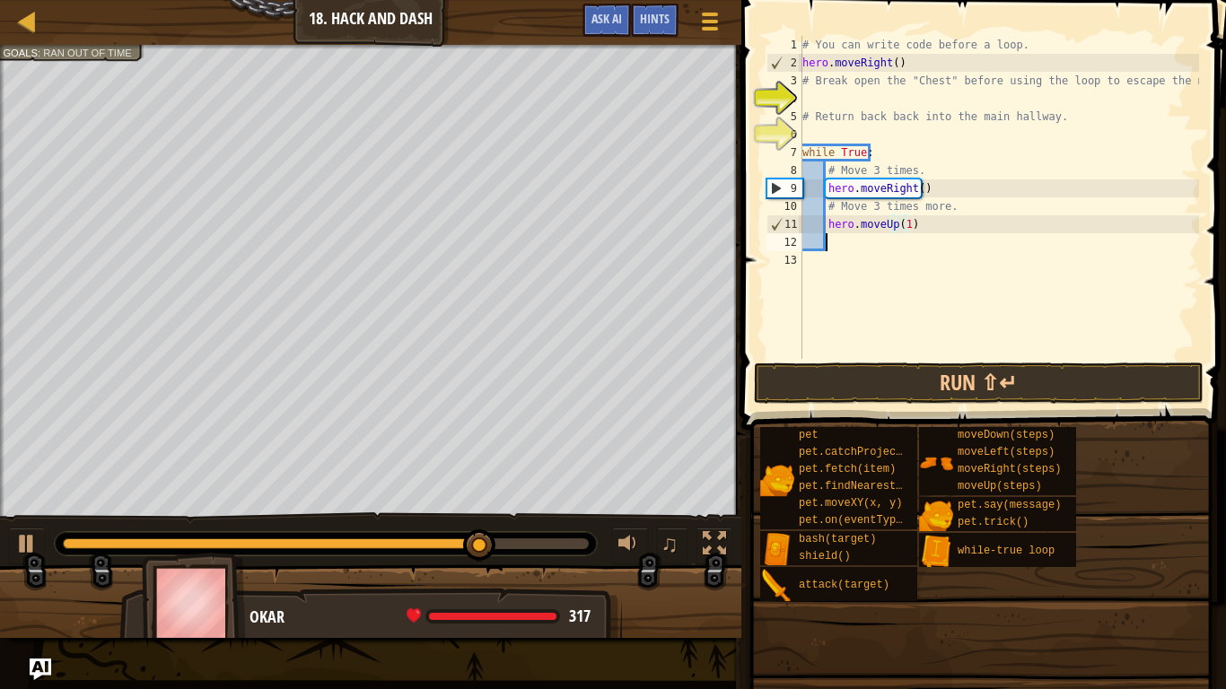
click at [831, 245] on div "# You can write code before a loop. hero . moveRight ( ) # Break open the "Ches…" at bounding box center [999, 215] width 400 height 359
type textarea "h"
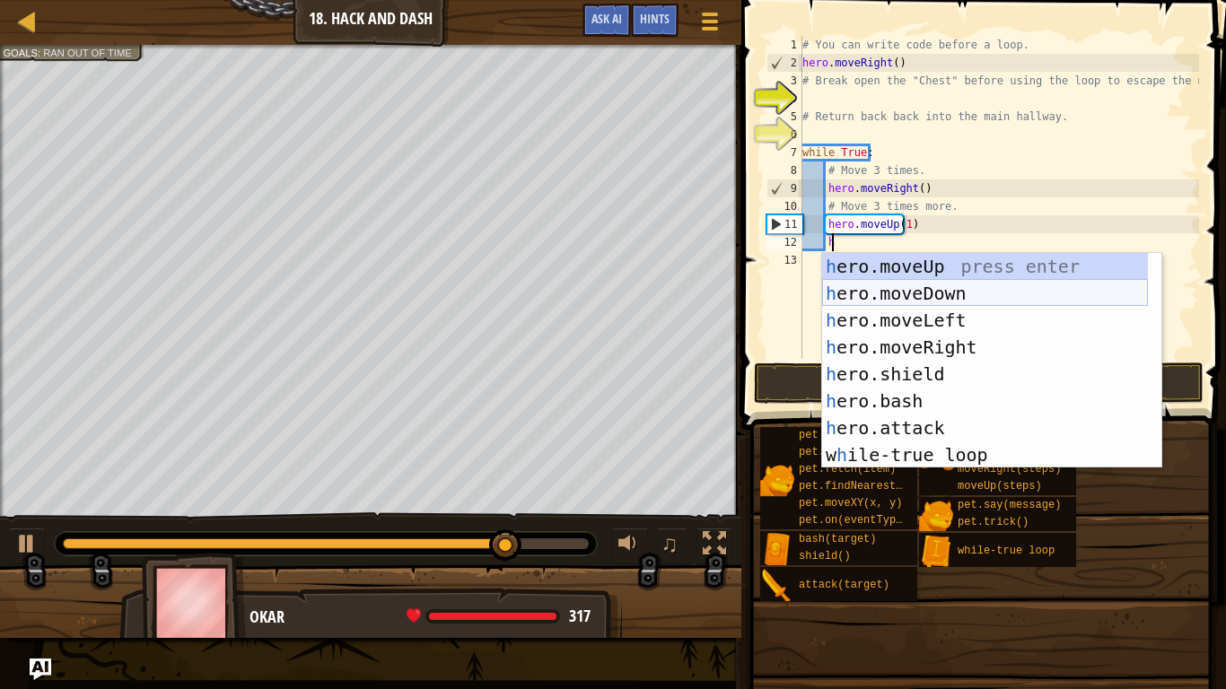
click at [937, 292] on div "h ero.moveUp press enter h ero.moveDown press enter h ero.moveLeft press enter …" at bounding box center [985, 387] width 326 height 269
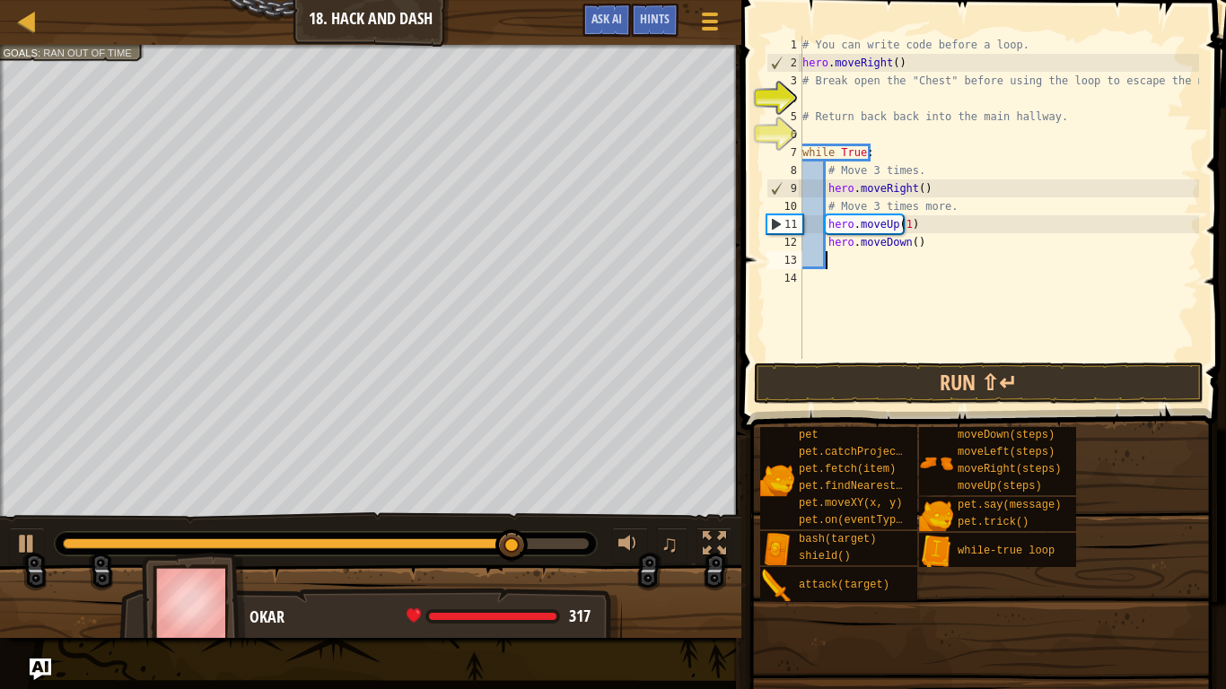
type textarea "h"
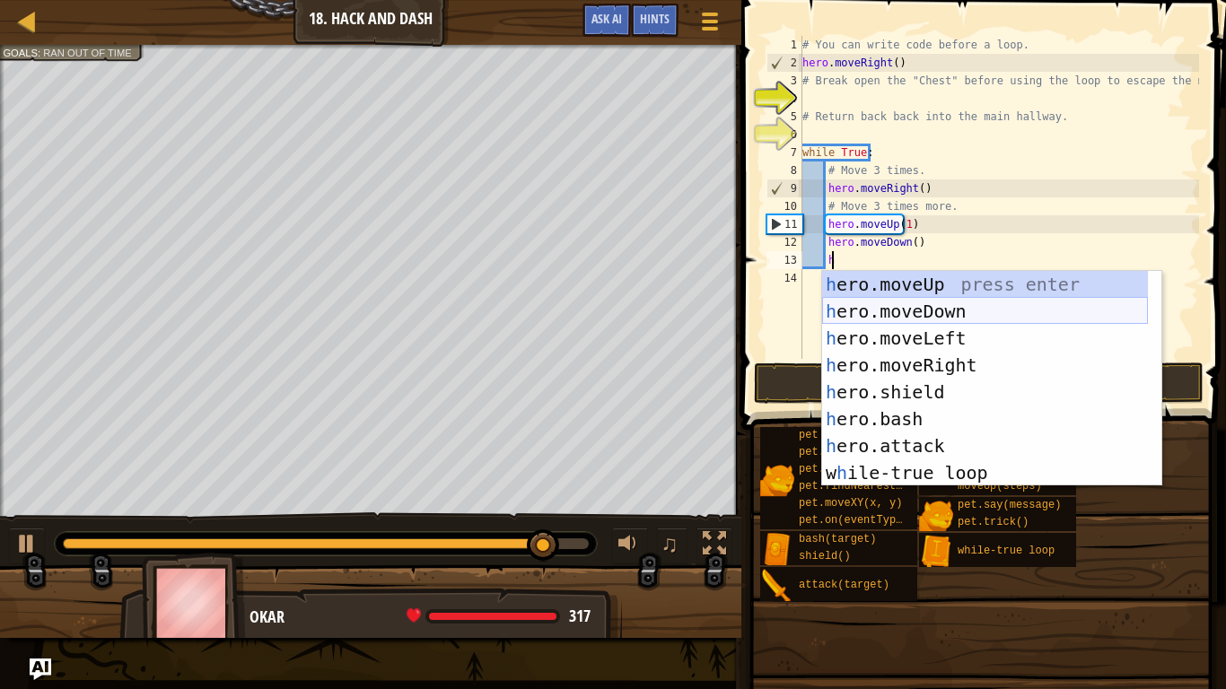
click at [936, 317] on div "h ero.moveUp press enter h ero.moveDown press enter h ero.moveLeft press enter …" at bounding box center [985, 405] width 326 height 269
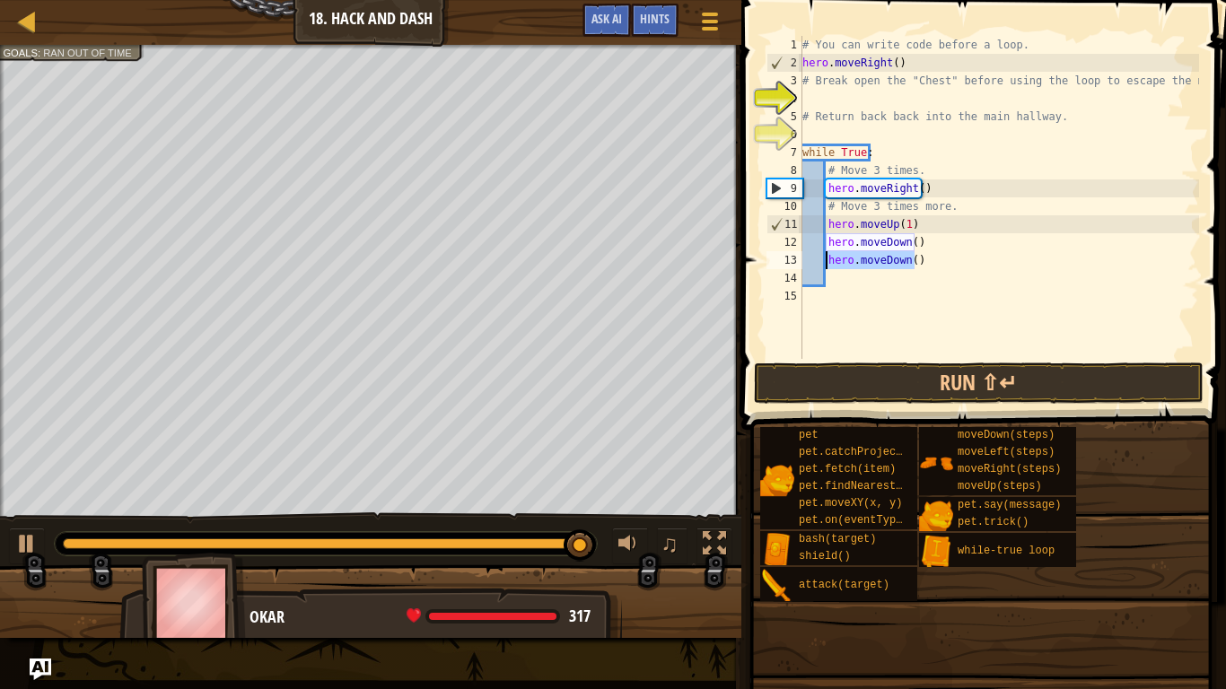
drag, startPoint x: 923, startPoint y: 258, endPoint x: 826, endPoint y: 265, distance: 97.2
click at [826, 265] on div "# You can write code before a loop. hero . moveRight ( ) # Break open the "Ches…" at bounding box center [999, 215] width 400 height 359
type textarea "hero.moveDown()"
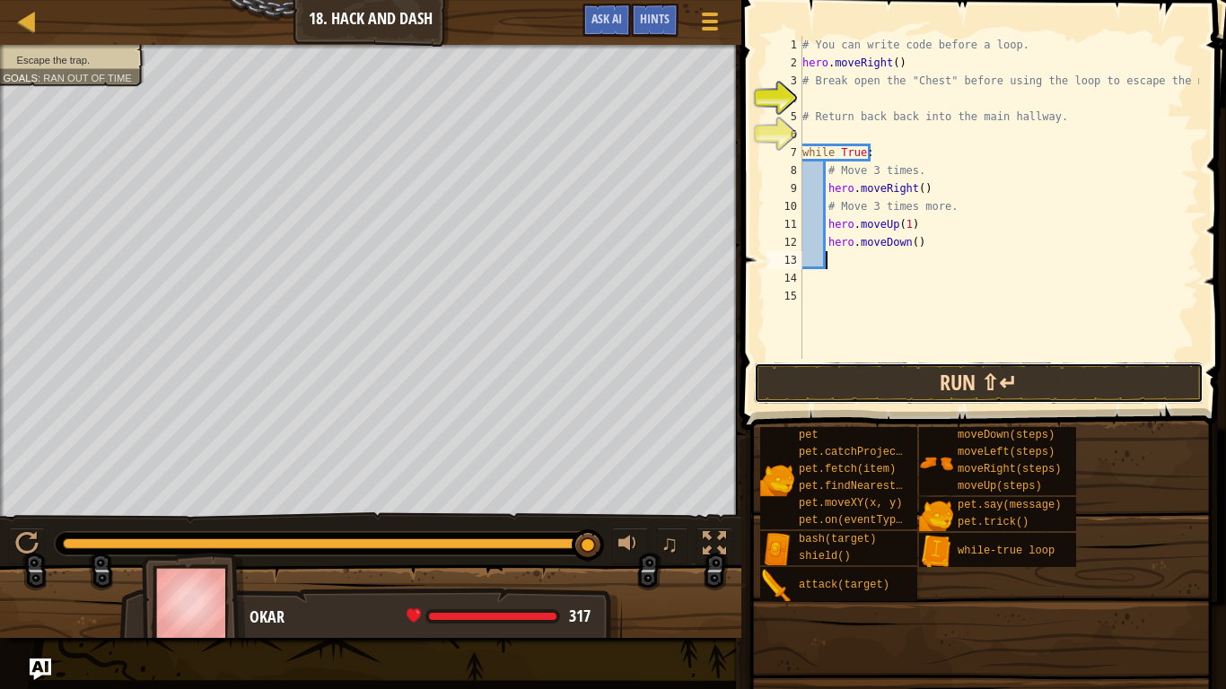
click at [947, 381] on button "Run ⇧↵" at bounding box center [979, 383] width 450 height 41
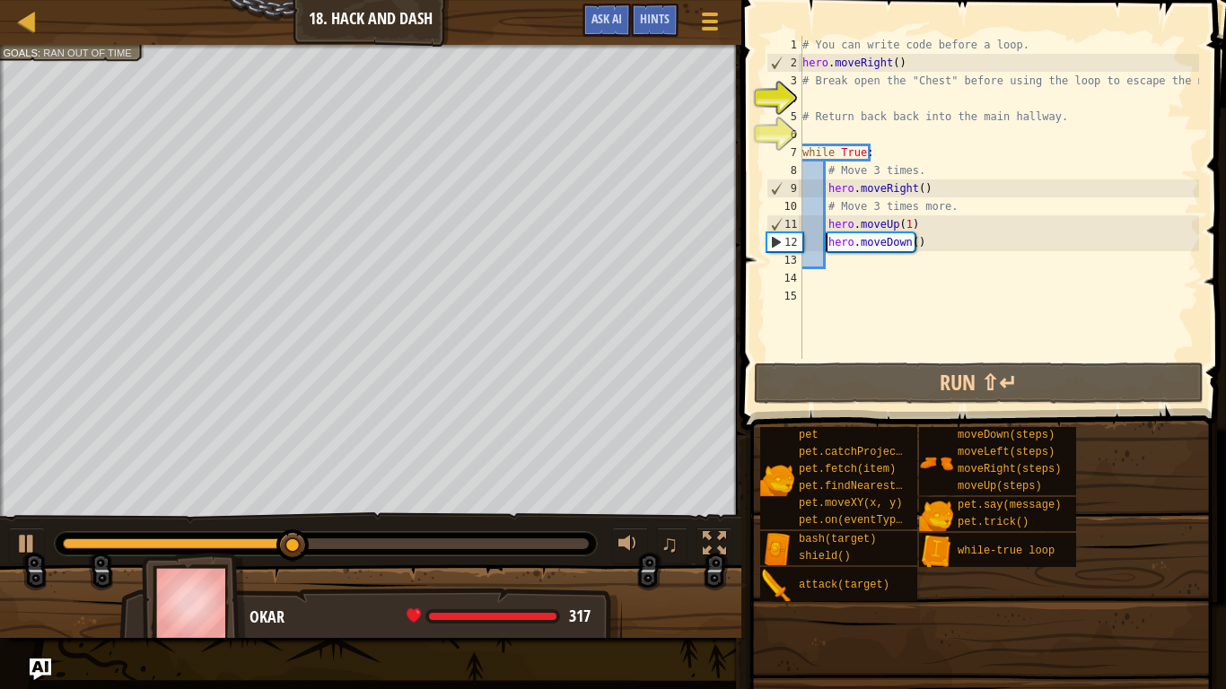
click at [826, 247] on div "# You can write code before a loop. hero . moveRight ( ) # Break open the "Ches…" at bounding box center [999, 215] width 400 height 359
type textarea "hero.moveDown()"
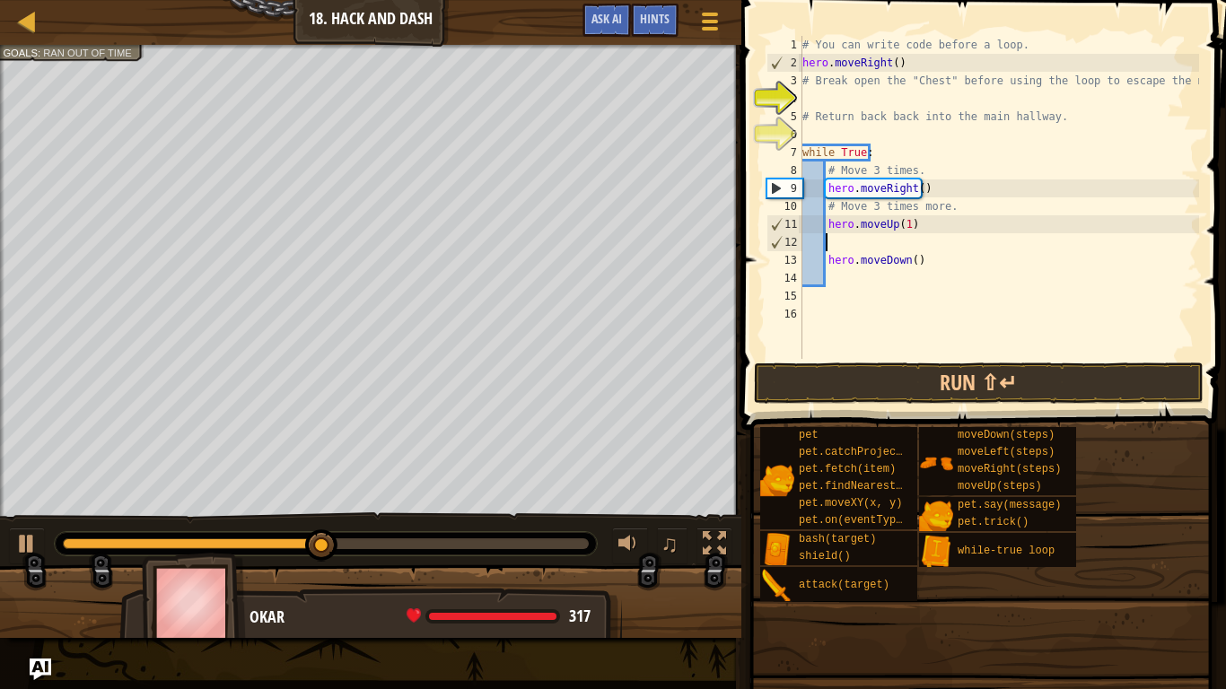
click at [836, 250] on div "# You can write code before a loop. hero . moveRight ( ) # Break open the "Ches…" at bounding box center [999, 215] width 400 height 359
type textarea "h"
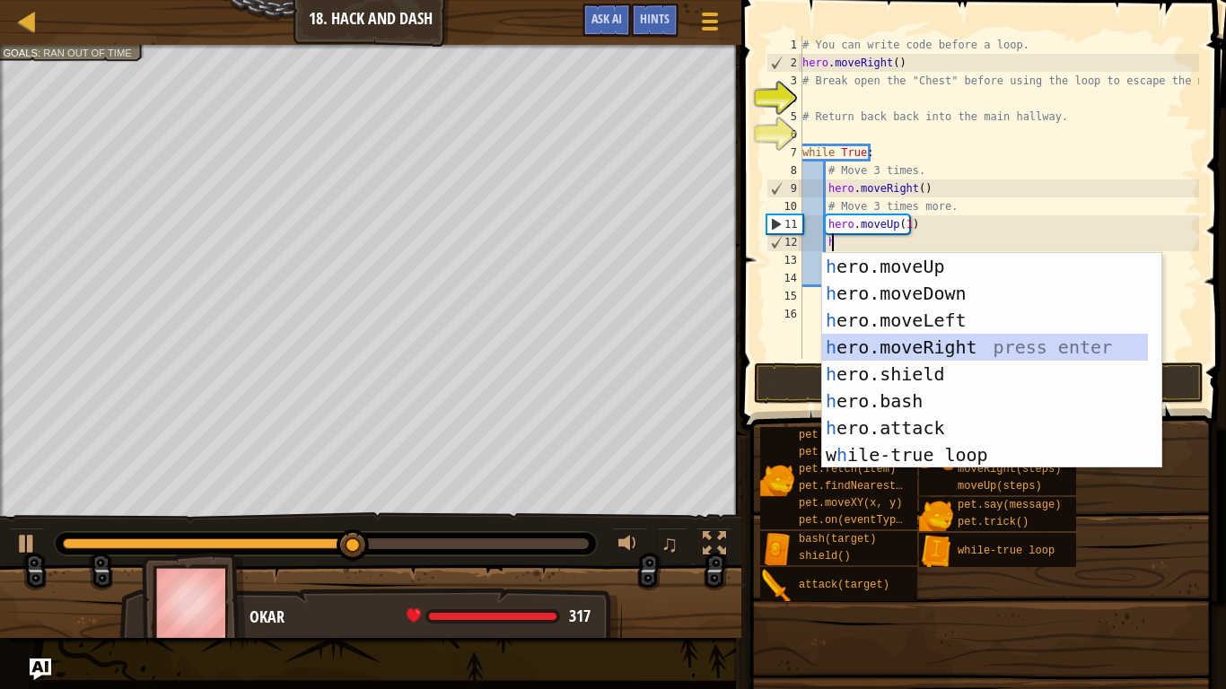
click at [931, 343] on div "h ero.moveUp press enter h ero.moveDown press enter h ero.moveLeft press enter …" at bounding box center [985, 387] width 326 height 269
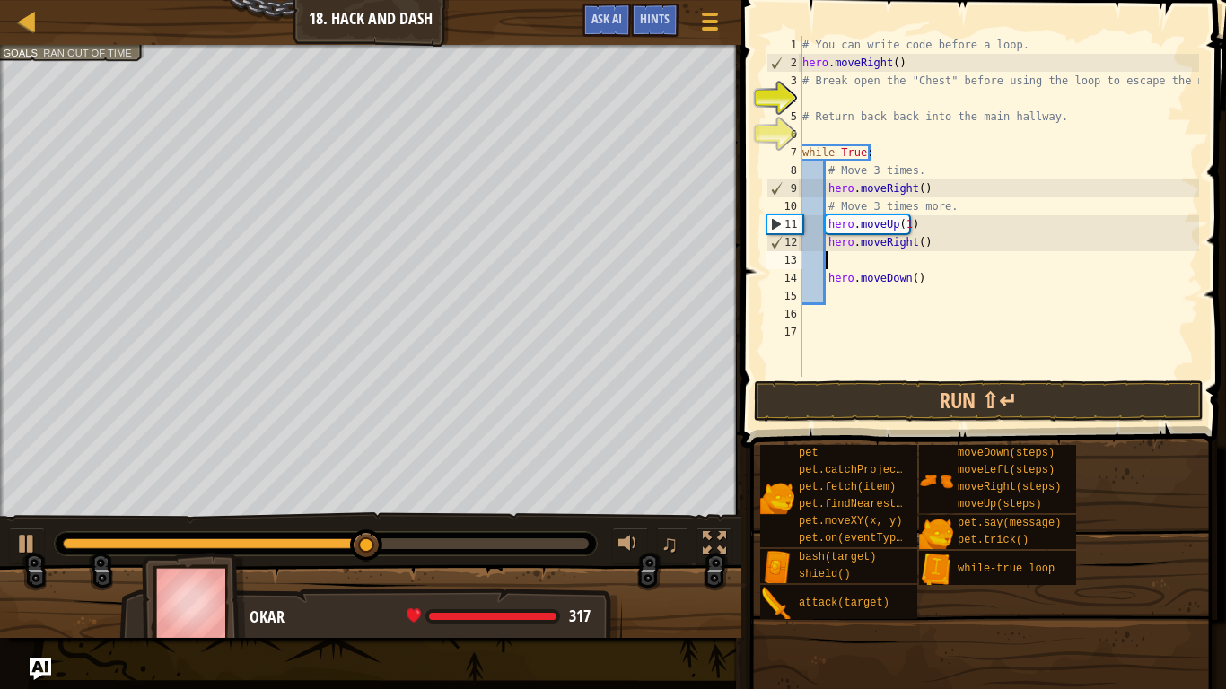
click at [829, 279] on div "# You can write code before a loop. hero . moveRight ( ) # Break open the "Ches…" at bounding box center [999, 224] width 400 height 377
click at [826, 277] on div "# You can write code before a loop. hero . moveRight ( ) # Break open the "Ches…" at bounding box center [999, 224] width 400 height 377
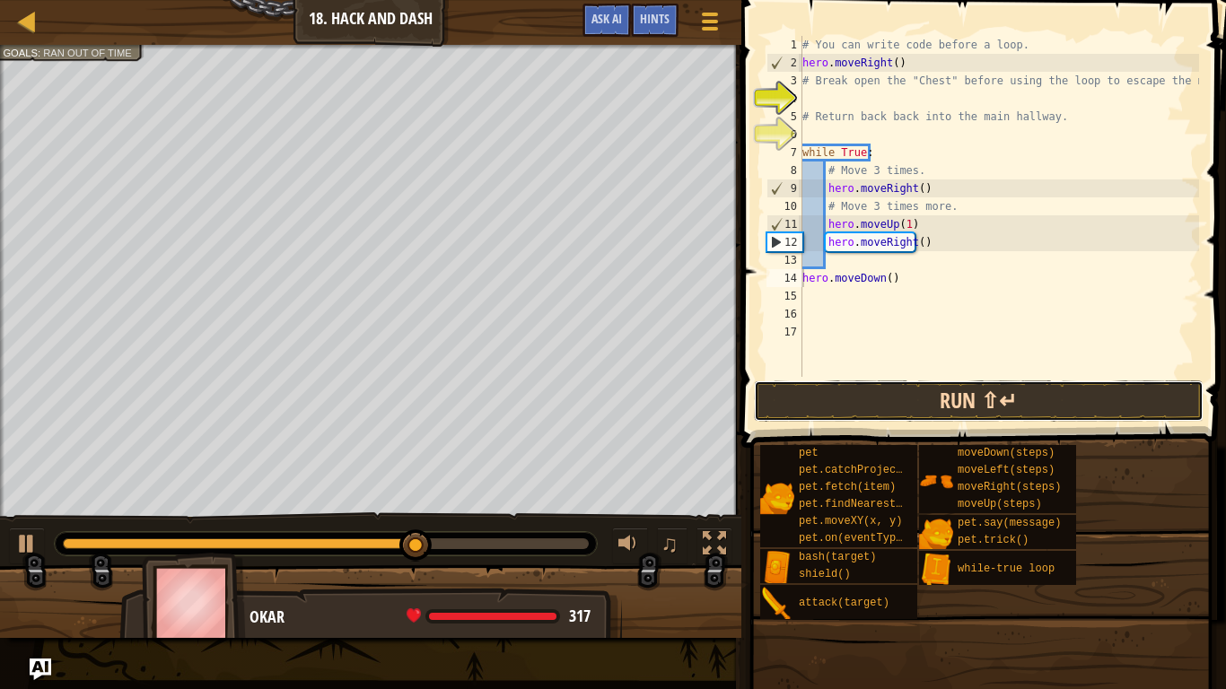
click at [961, 398] on button "Run ⇧↵" at bounding box center [979, 401] width 450 height 41
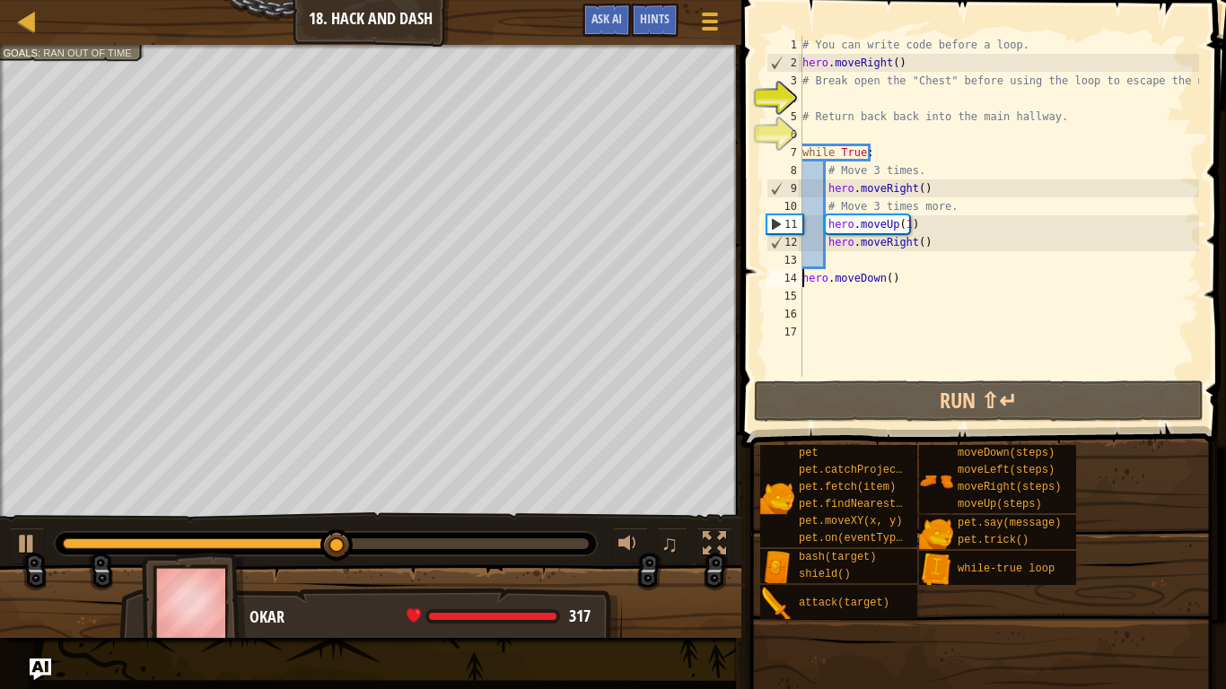
type textarea "hero.moveDown()"
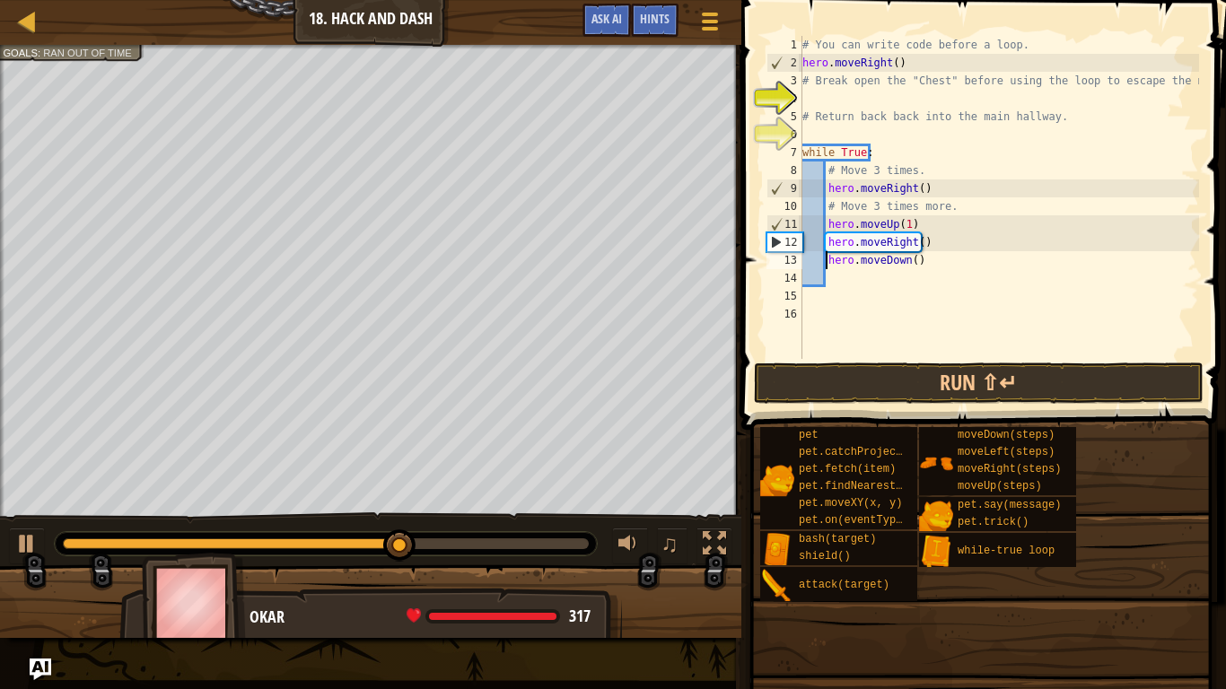
click at [826, 276] on div "# You can write code before a loop. hero . moveRight ( ) # Break open the "Ches…" at bounding box center [999, 215] width 400 height 359
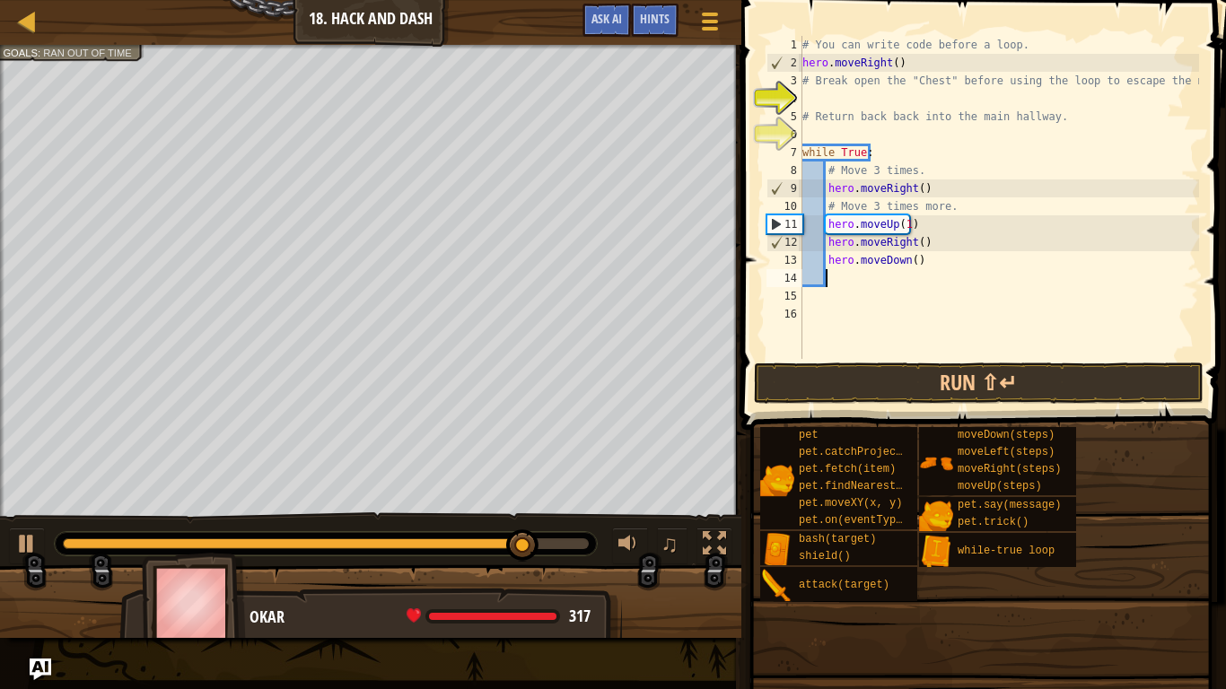
type textarea "h"
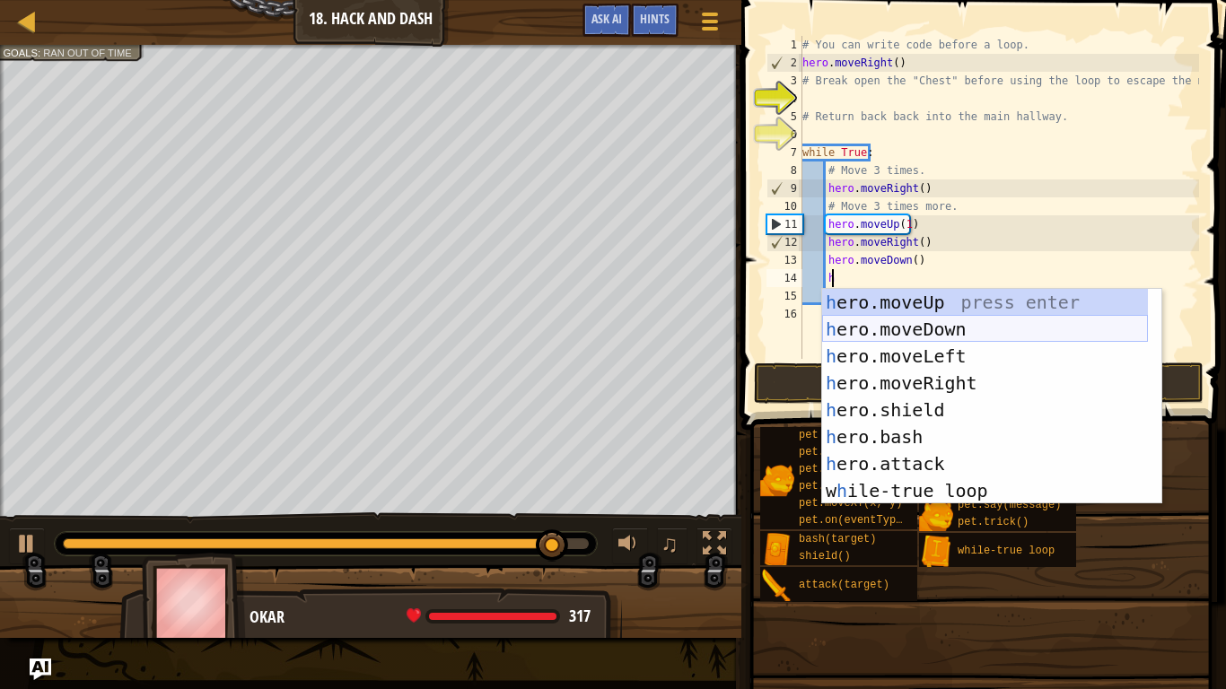
click at [917, 326] on div "h ero.moveUp press enter h ero.moveDown press enter h ero.moveLeft press enter …" at bounding box center [985, 423] width 326 height 269
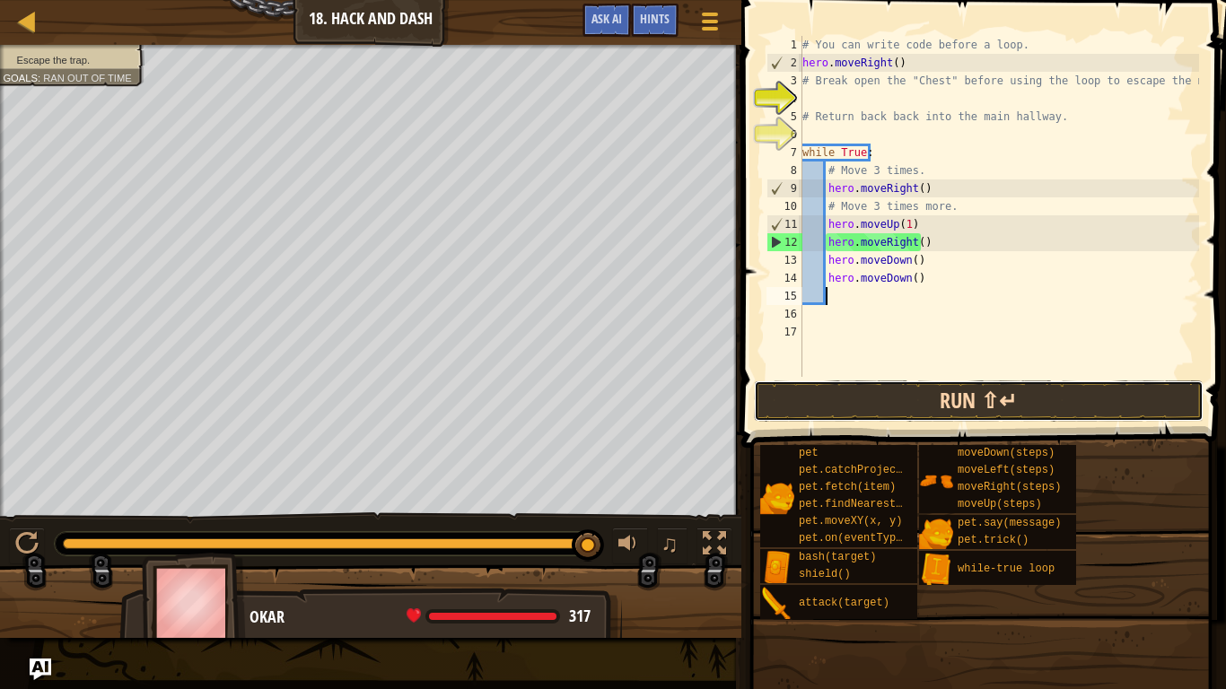
click at [912, 398] on button "Run ⇧↵" at bounding box center [979, 401] width 450 height 41
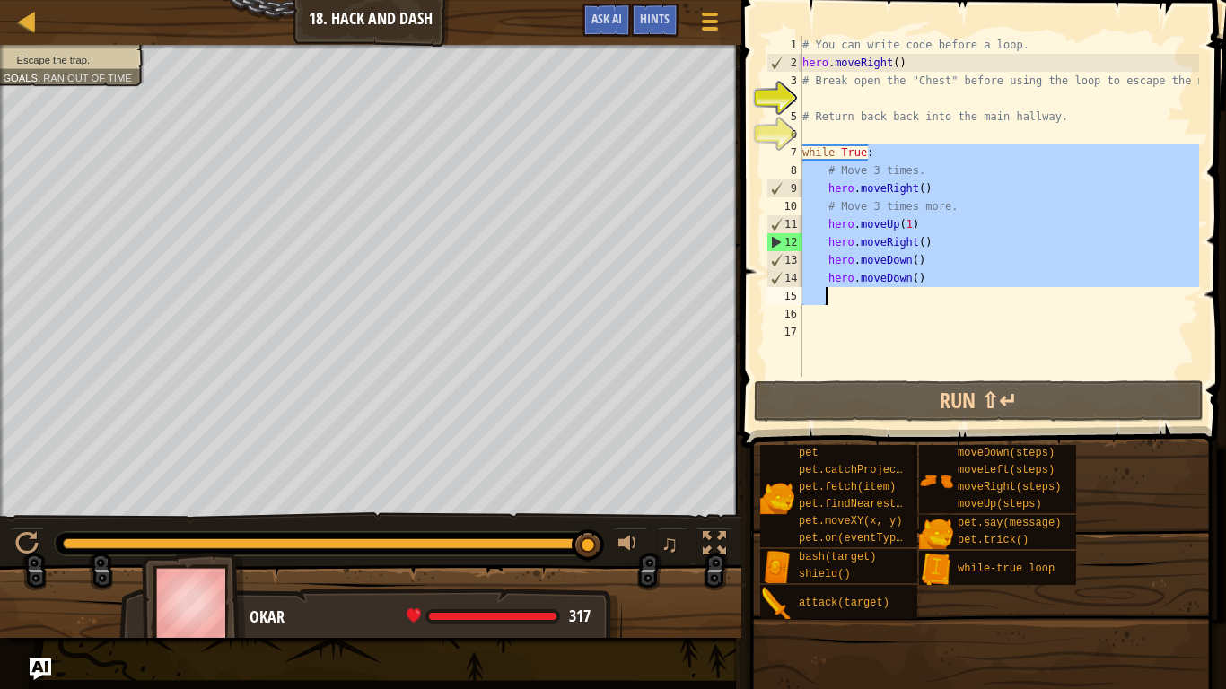
drag, startPoint x: 885, startPoint y: 159, endPoint x: 871, endPoint y: 295, distance: 137.2
click at [871, 295] on div "# You can write code before a loop. hero . moveRight ( ) # Break open the "Ches…" at bounding box center [999, 224] width 400 height 377
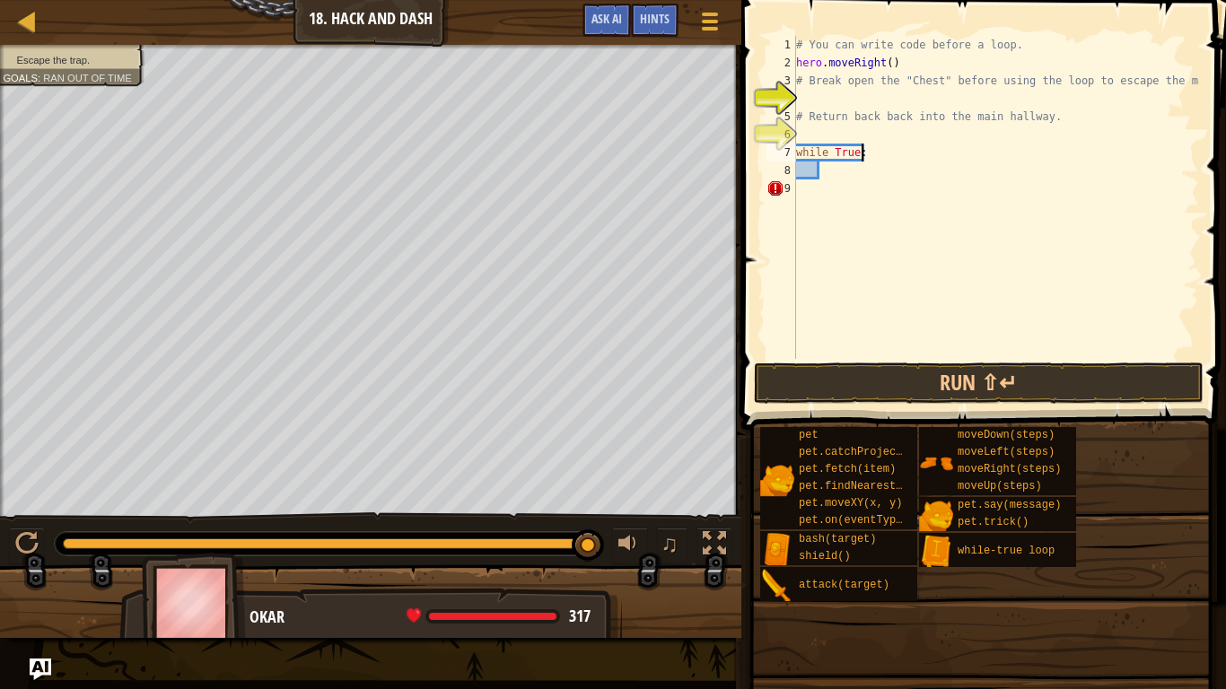
click at [874, 158] on div "# You can write code before a loop. hero . moveRight ( ) # Break open the "Ches…" at bounding box center [995, 215] width 407 height 359
type textarea "w"
click at [806, 144] on div "# You can write code before a loop. hero . moveRight ( ) # Break open the "Ches…" at bounding box center [995, 215] width 407 height 359
click at [803, 143] on div "# You can write code before a loop. hero . moveRight ( ) # Break open the "Ches…" at bounding box center [995, 215] width 407 height 359
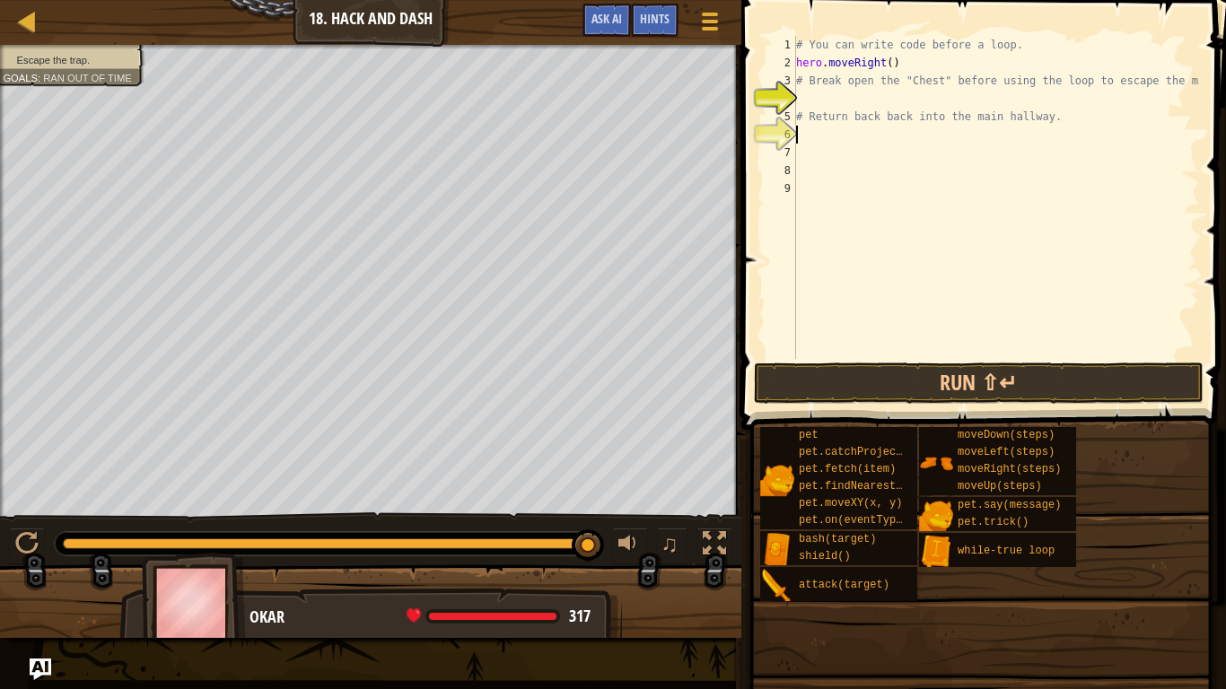
type textarea "h"
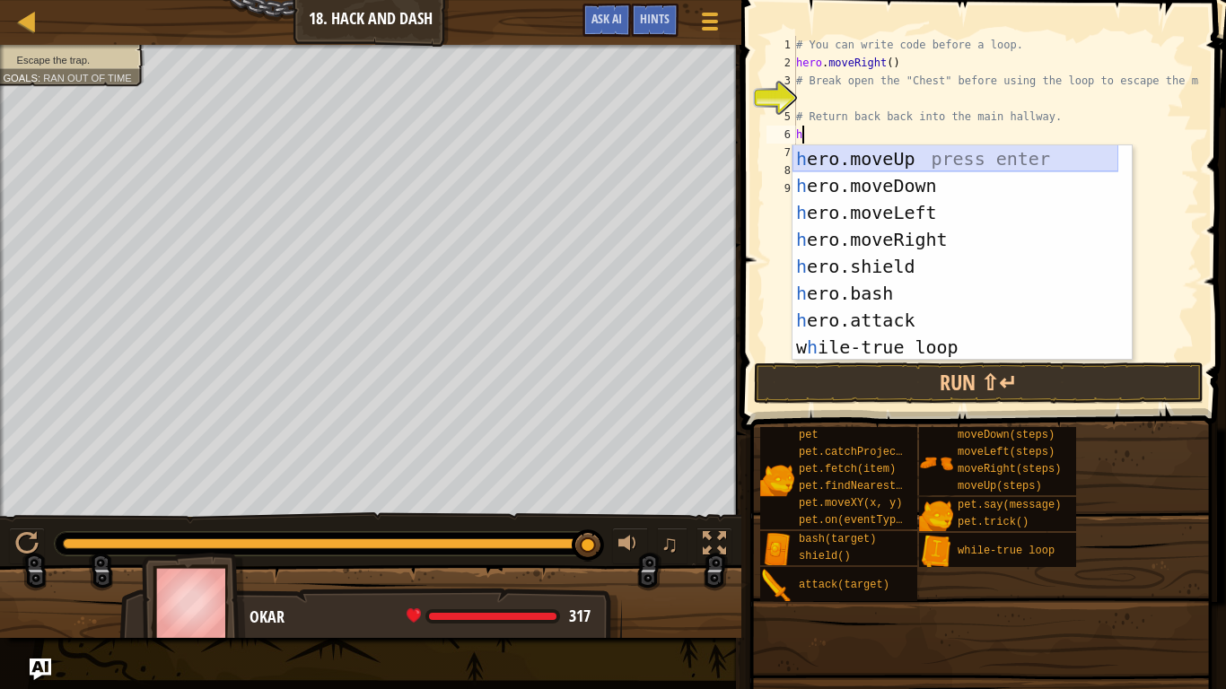
click at [903, 158] on div "h ero.moveUp press enter h ero.moveDown press enter h ero.moveLeft press enter …" at bounding box center [955, 279] width 326 height 269
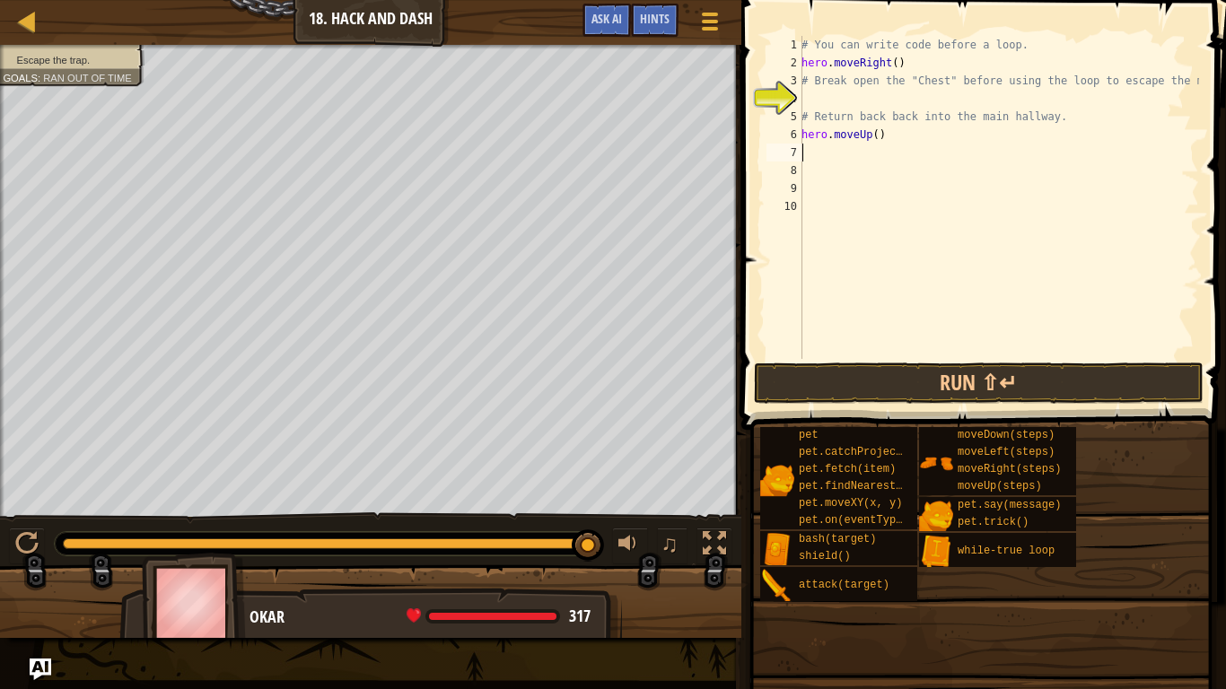
type textarea "h"
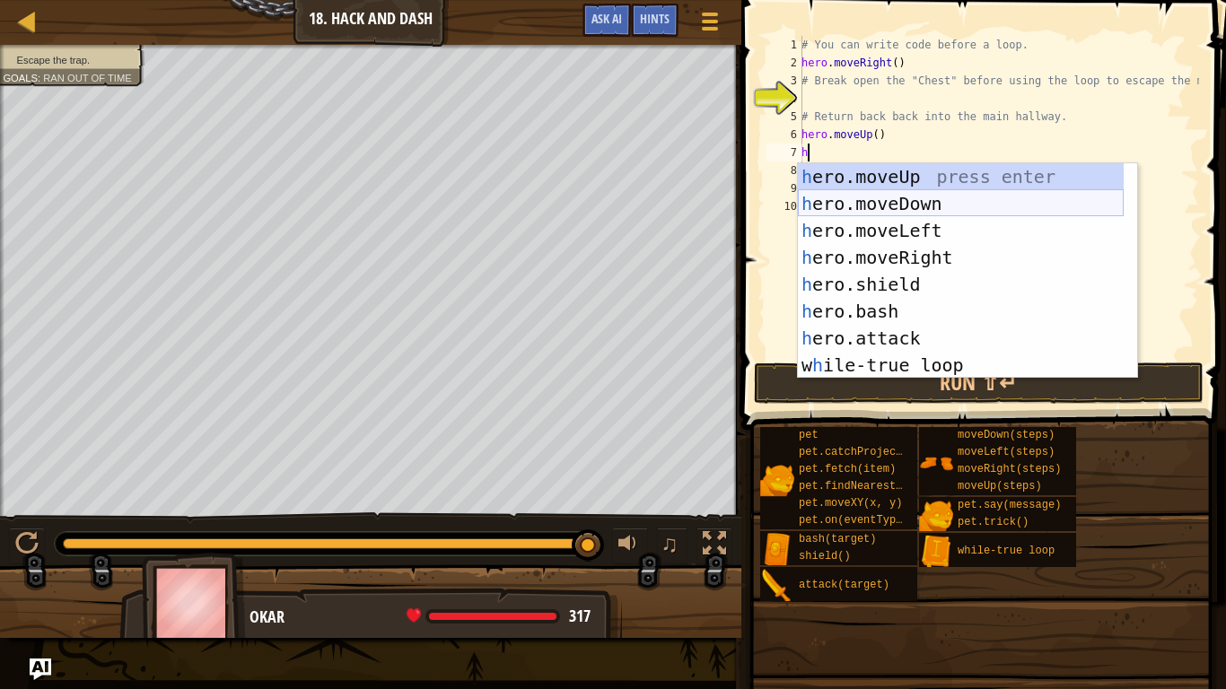
click at [915, 207] on div "h ero.moveUp press enter h ero.moveDown press enter h ero.moveLeft press enter …" at bounding box center [961, 297] width 326 height 269
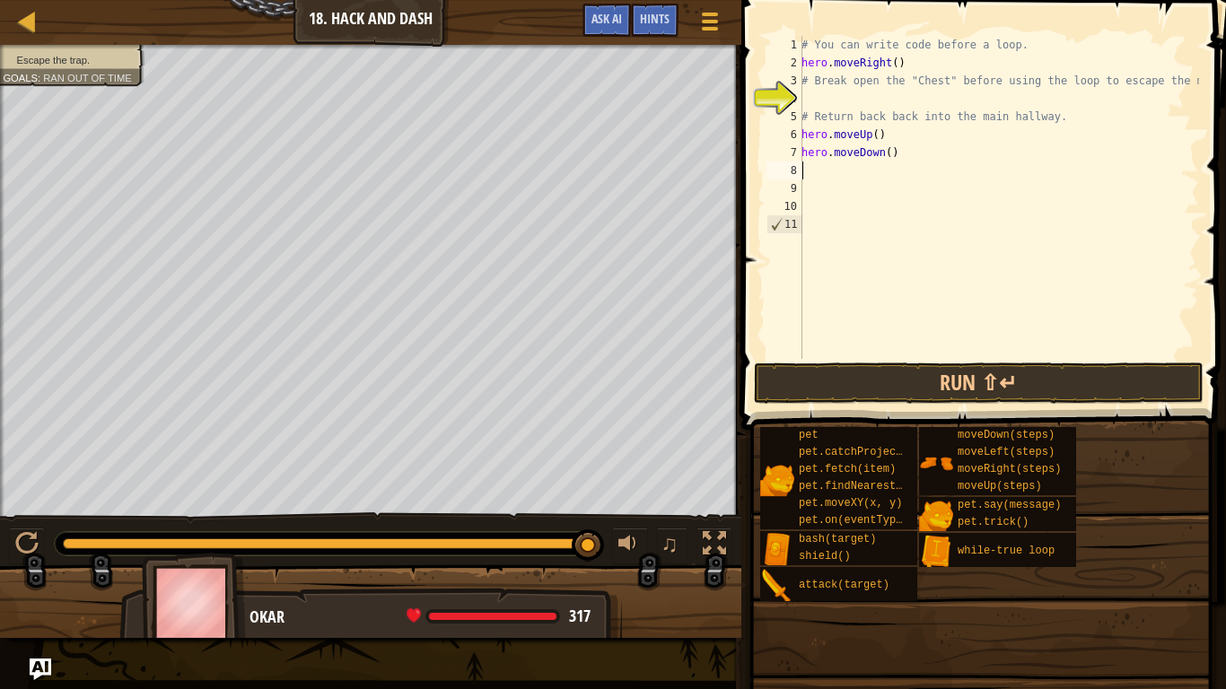
type textarea "h"
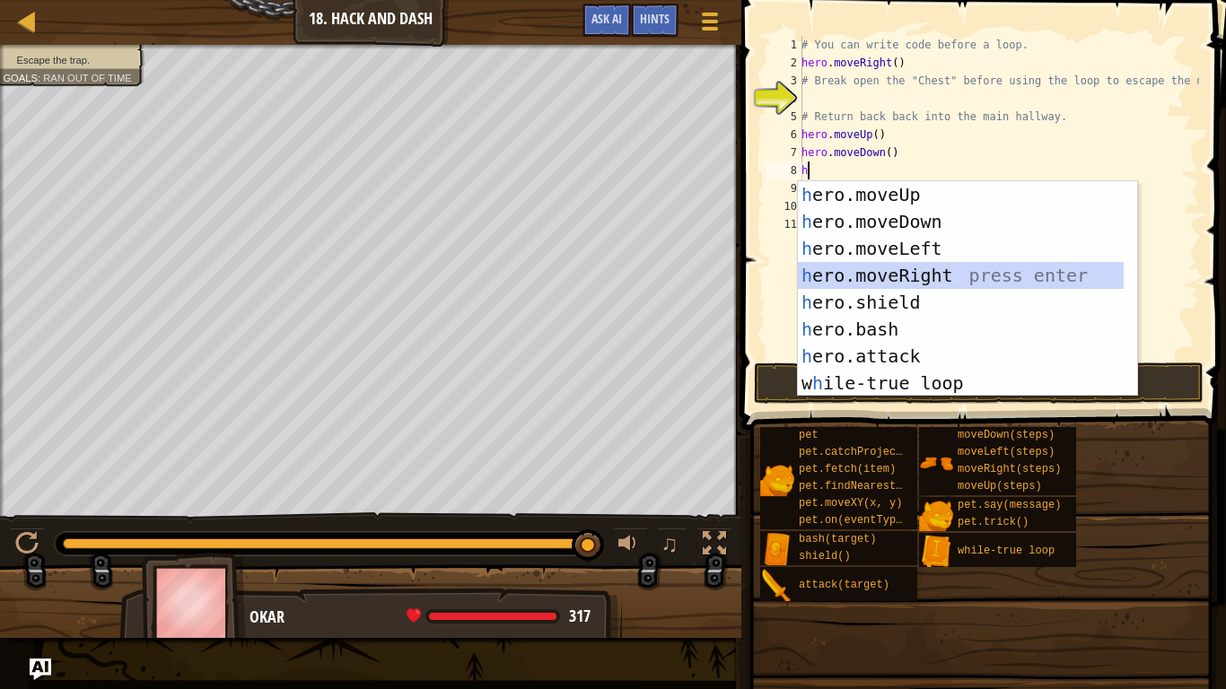
click at [929, 280] on div "h ero.moveUp press enter h ero.moveDown press enter h ero.moveLeft press enter …" at bounding box center [961, 315] width 326 height 269
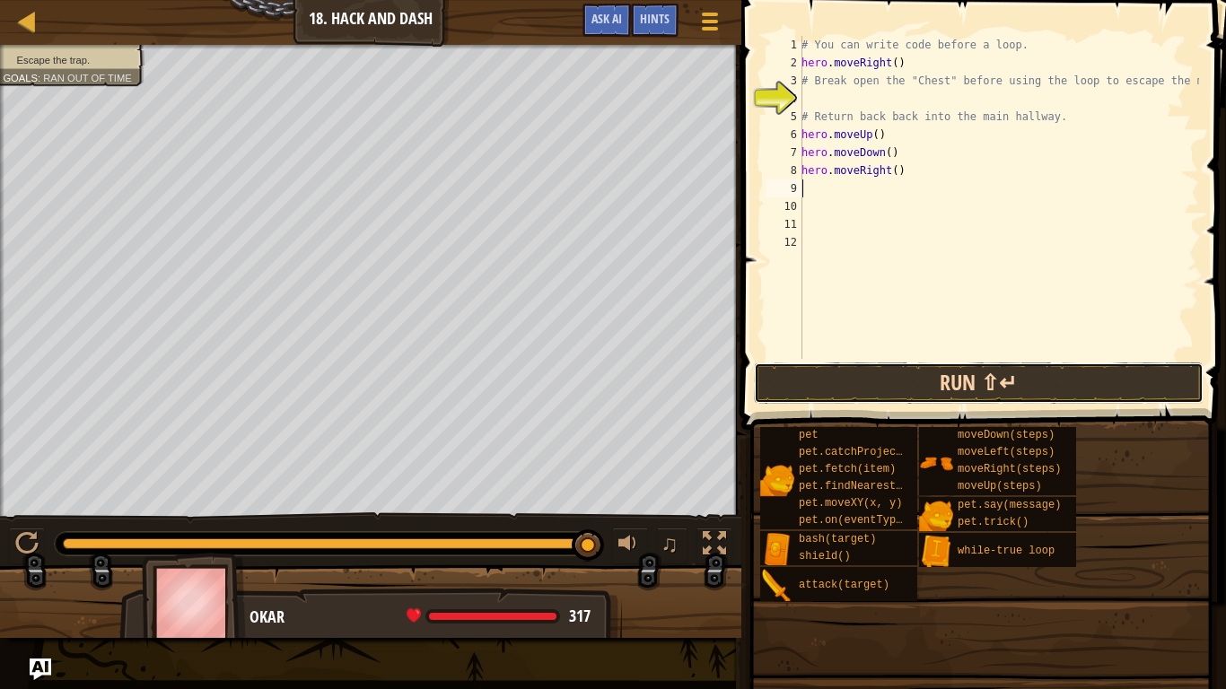
click at [958, 379] on button "Run ⇧↵" at bounding box center [979, 383] width 450 height 41
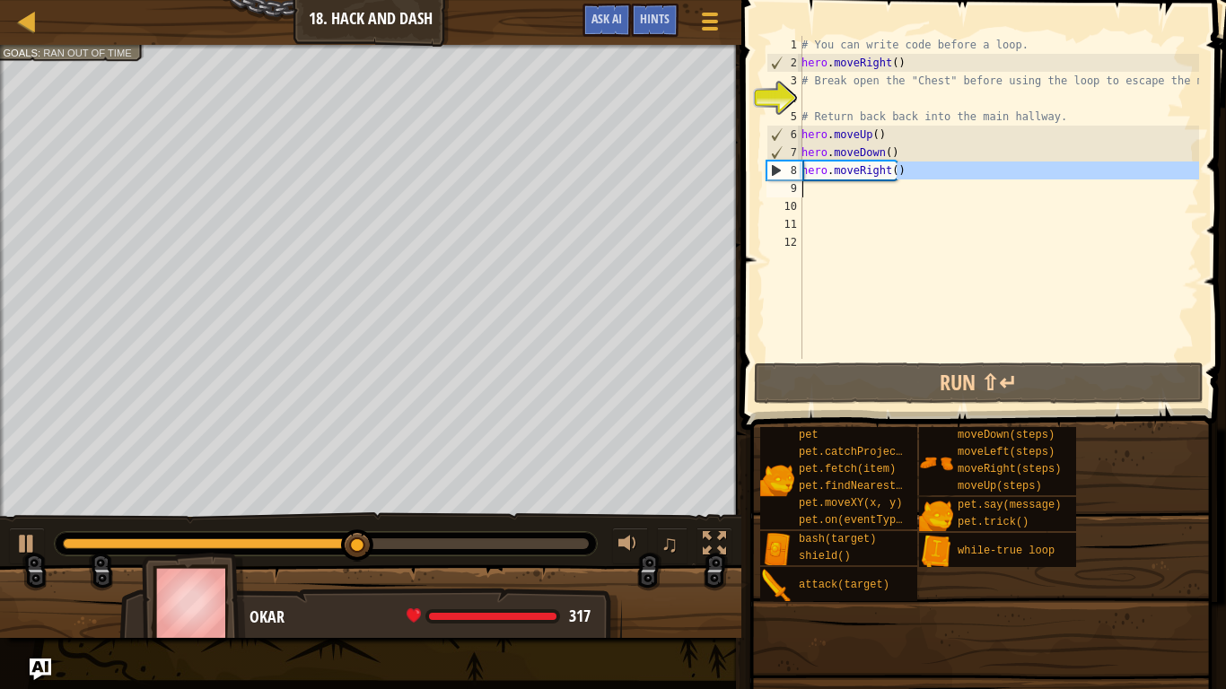
drag, startPoint x: 903, startPoint y: 165, endPoint x: 950, endPoint y: 184, distance: 50.3
click at [950, 184] on div "# You can write code before a loop. hero . moveRight ( ) # Break open the "Ches…" at bounding box center [998, 215] width 401 height 359
click at [870, 137] on div "# You can write code before a loop. hero . moveRight ( ) # Break open the "Ches…" at bounding box center [998, 215] width 401 height 359
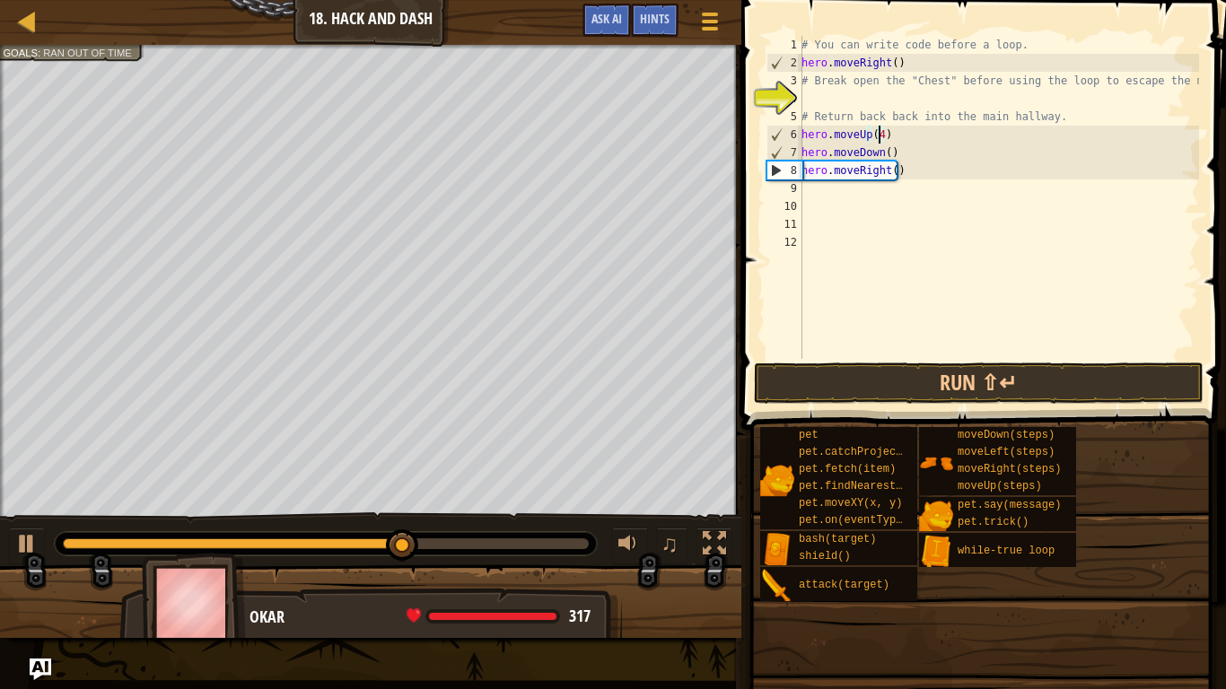
scroll to position [8, 5]
click at [989, 373] on button "Run ⇧↵" at bounding box center [979, 383] width 450 height 41
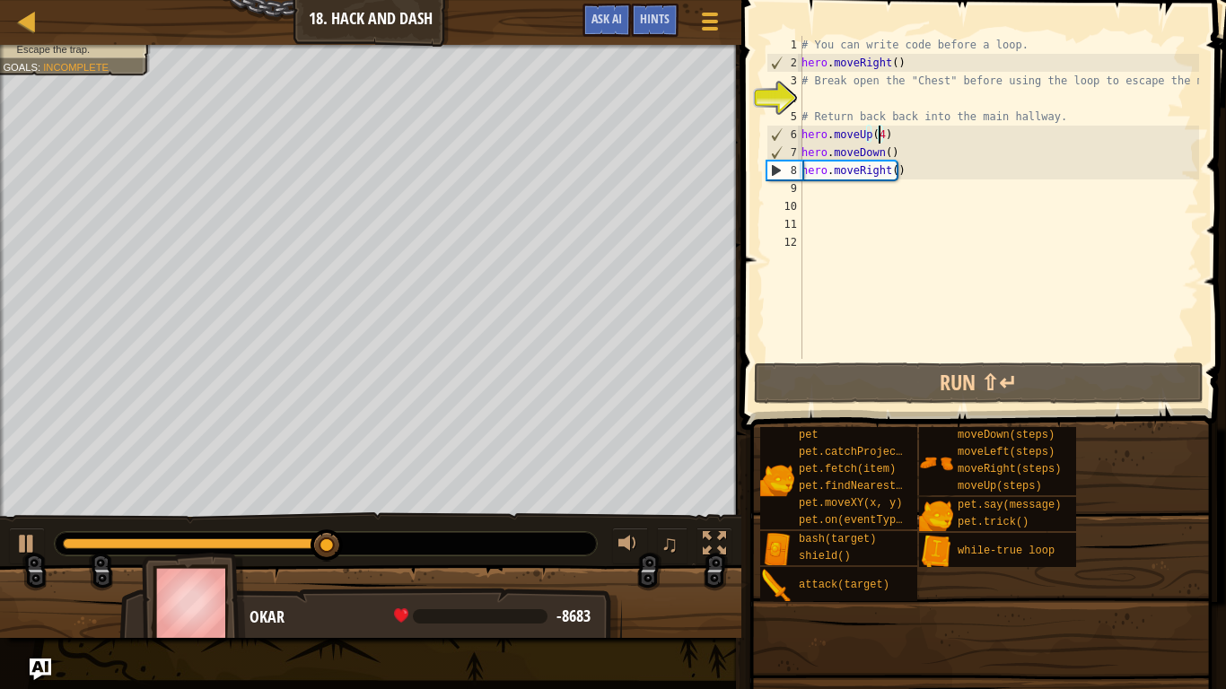
type textarea "hero.moveUp()"
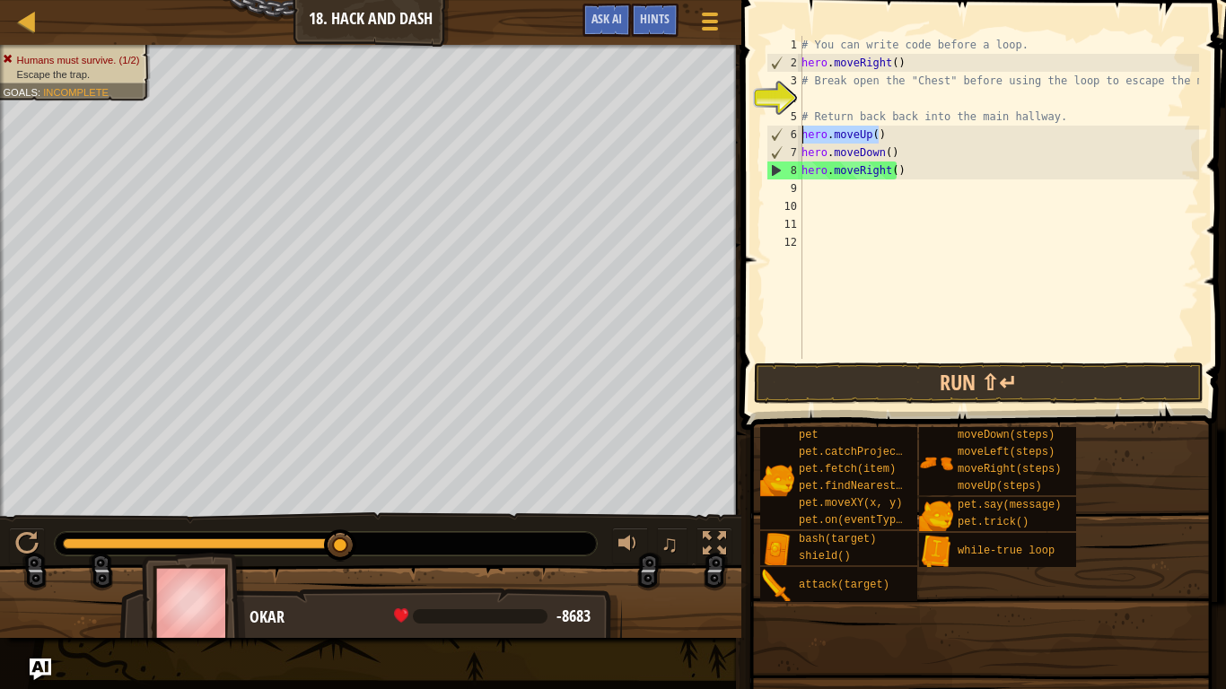
drag, startPoint x: 891, startPoint y: 137, endPoint x: 803, endPoint y: 140, distance: 88.0
click at [803, 140] on div "# You can write code before a loop. hero . moveRight ( ) # Break open the "Ches…" at bounding box center [998, 215] width 401 height 359
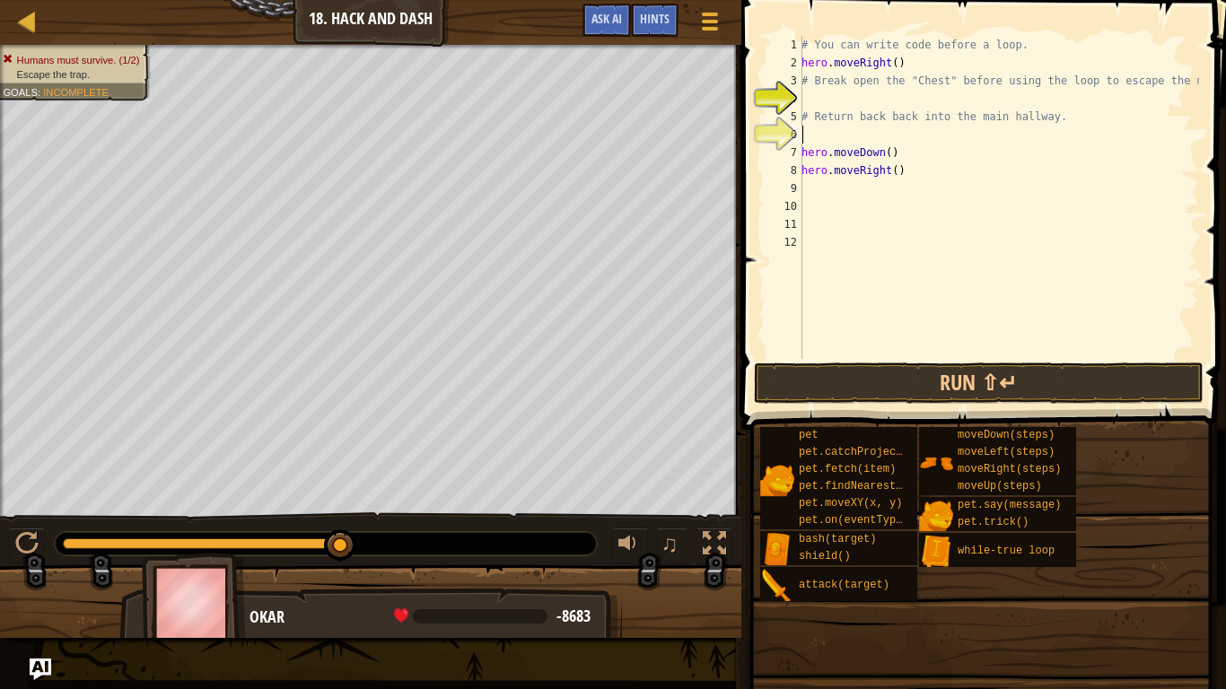
type textarea "h"
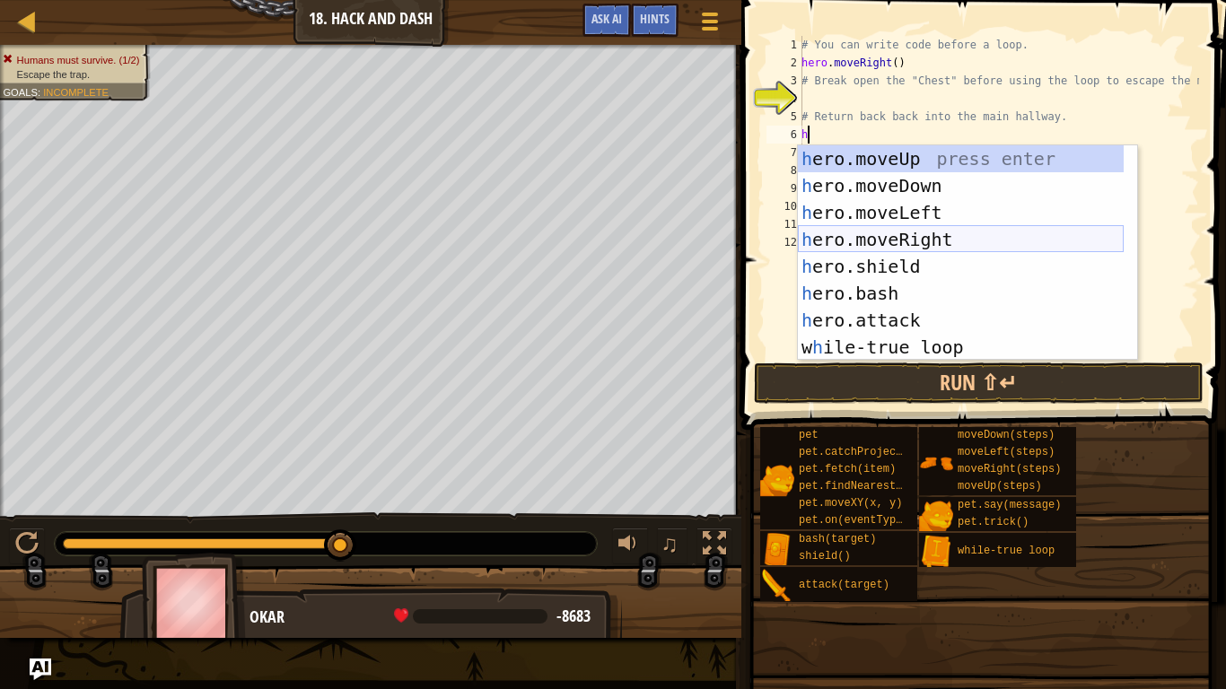
click at [942, 235] on div "h ero.moveUp press enter h ero.moveDown press enter h ero.moveLeft press enter …" at bounding box center [961, 279] width 326 height 269
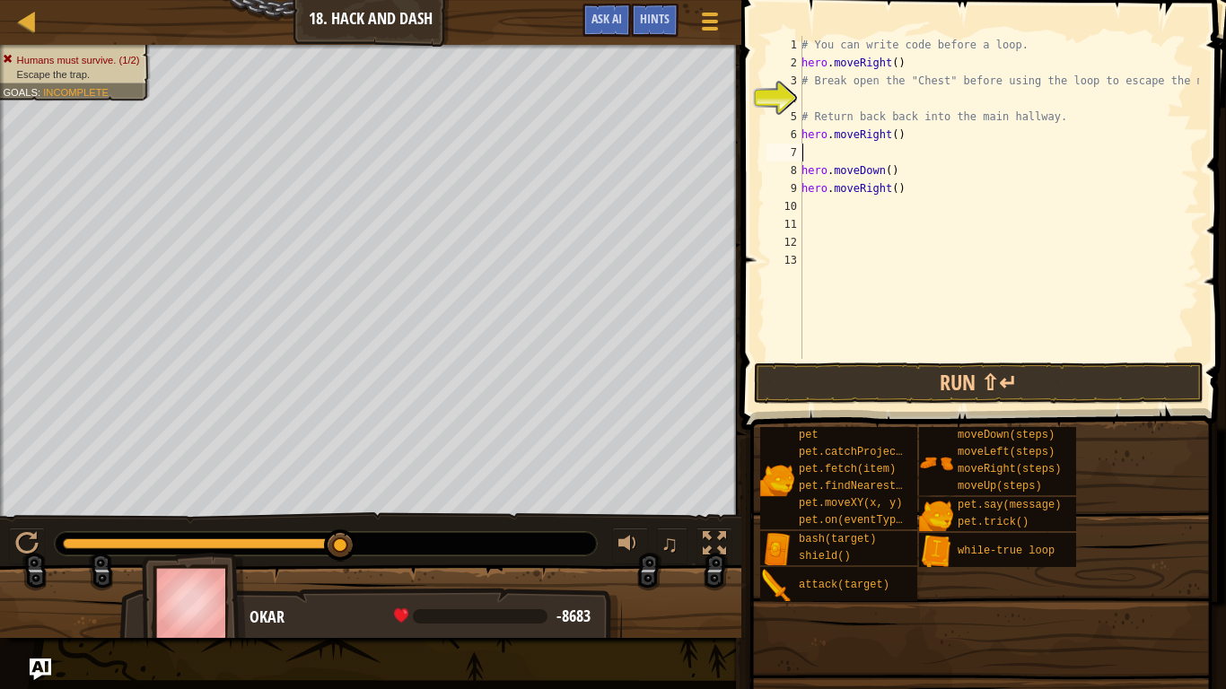
type textarea "h"
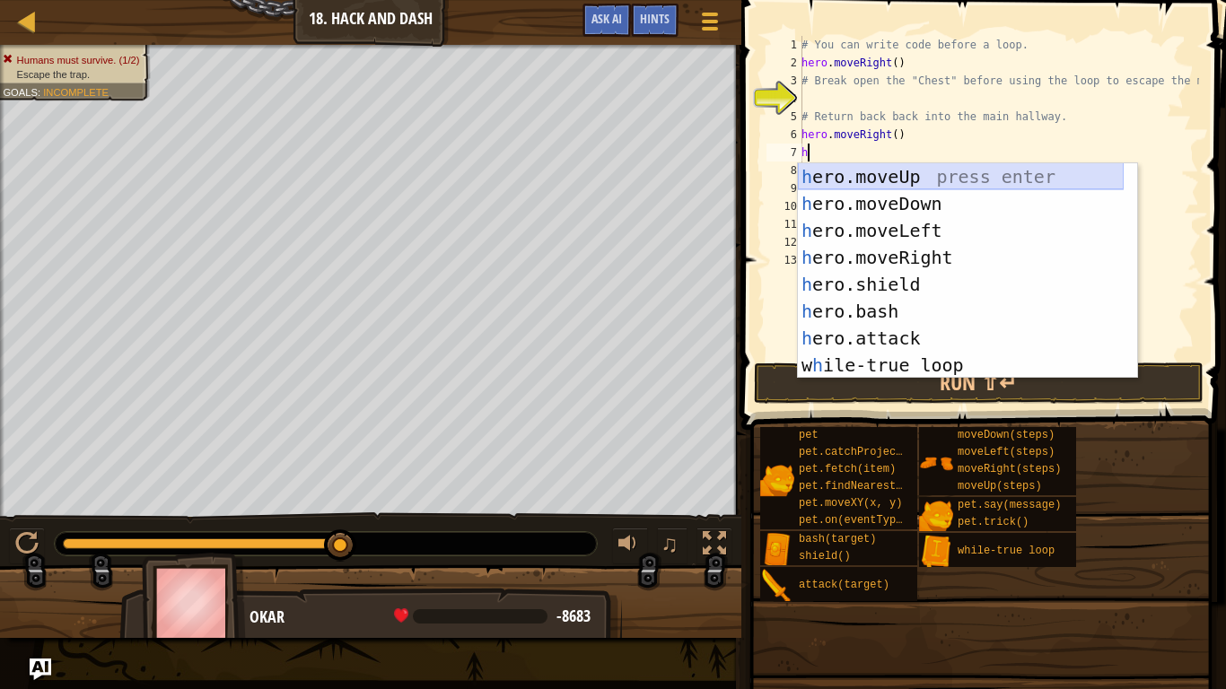
click at [928, 181] on div "h ero.moveUp press enter h ero.moveDown press enter h ero.moveLeft press enter …" at bounding box center [961, 297] width 326 height 269
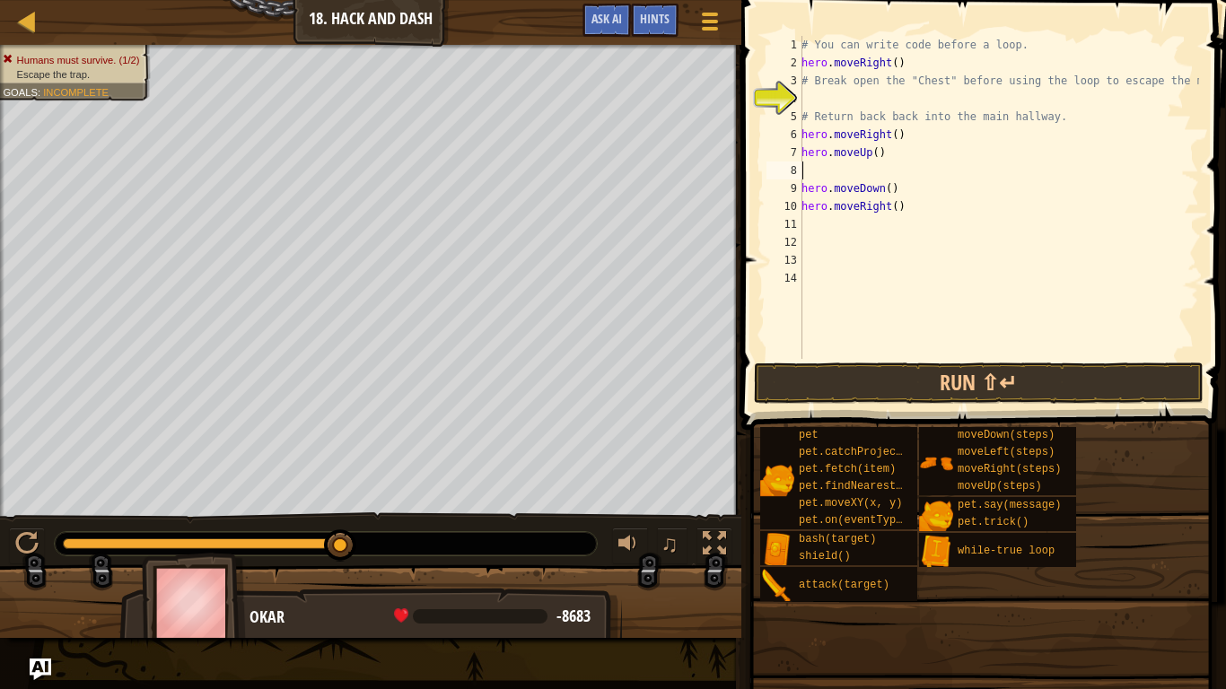
click at [804, 185] on div "# You can write code before a loop. hero . moveRight ( ) # Break open the "Ches…" at bounding box center [998, 215] width 401 height 359
click at [1024, 382] on button "Run ⇧↵" at bounding box center [979, 383] width 450 height 41
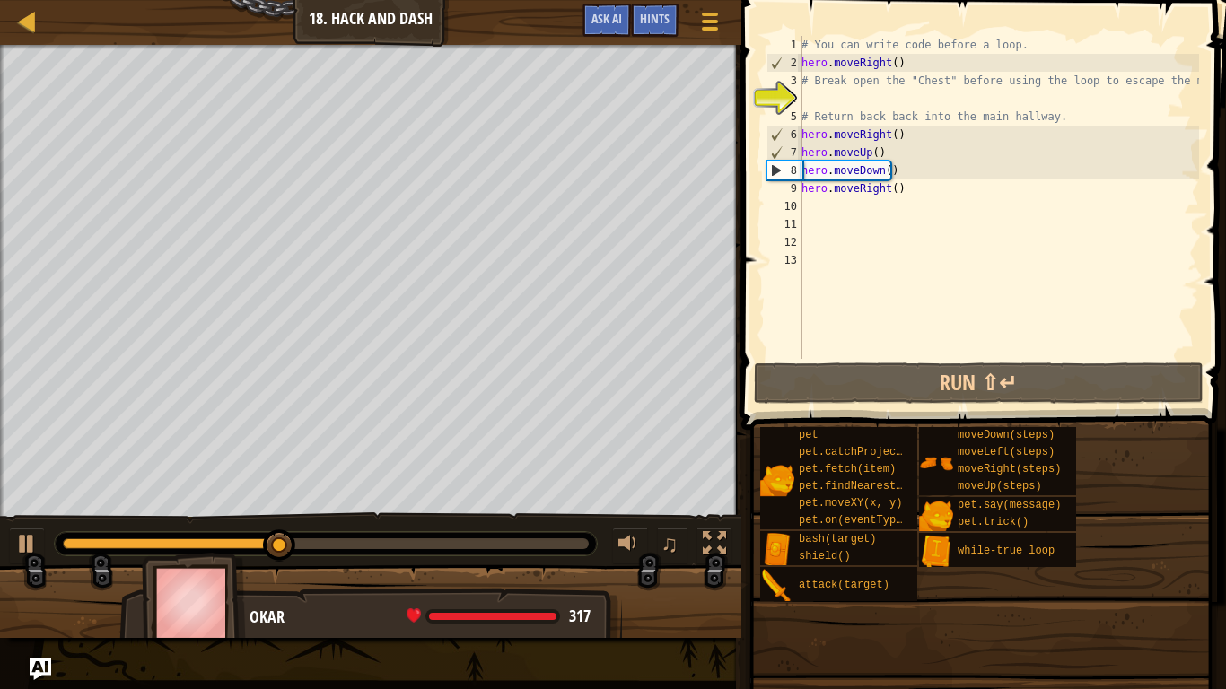
click at [888, 189] on div "# You can write code before a loop. hero . moveRight ( ) # Break open the "Ches…" at bounding box center [998, 215] width 401 height 359
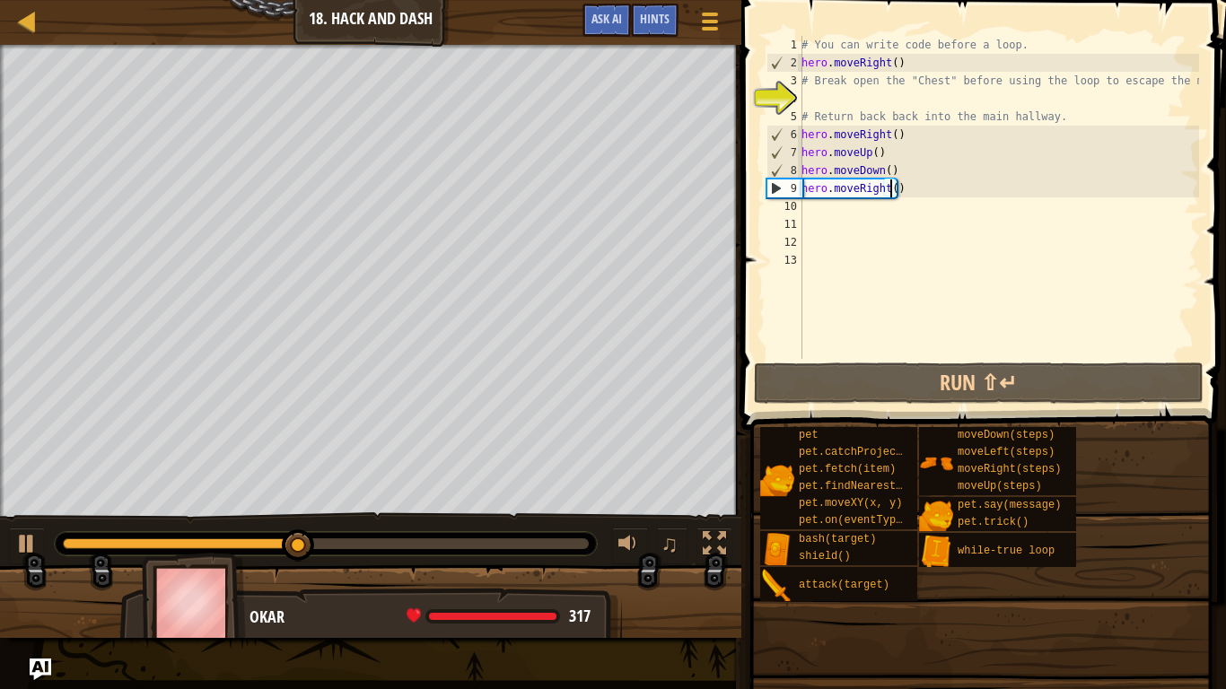
type textarea "hero.moveRight(2)"
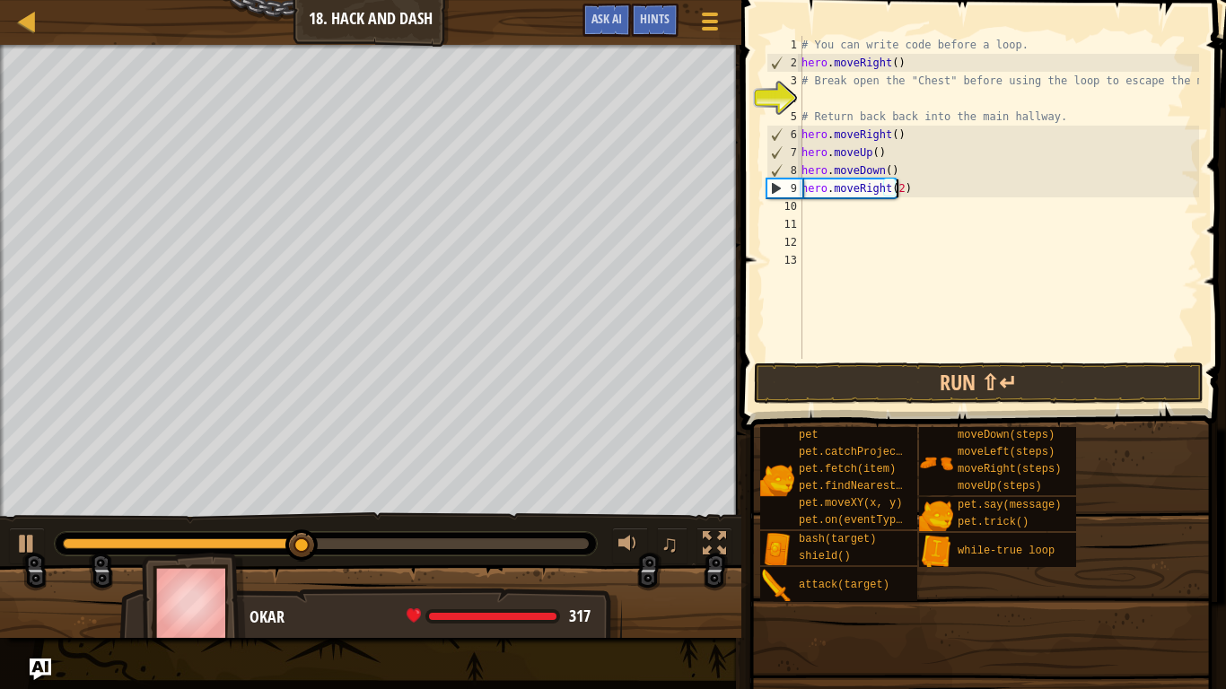
scroll to position [8, 7]
click at [808, 208] on div "# You can write code before a loop. hero . moveRight ( ) # Break open the "Ches…" at bounding box center [998, 215] width 401 height 359
type textarea "h"
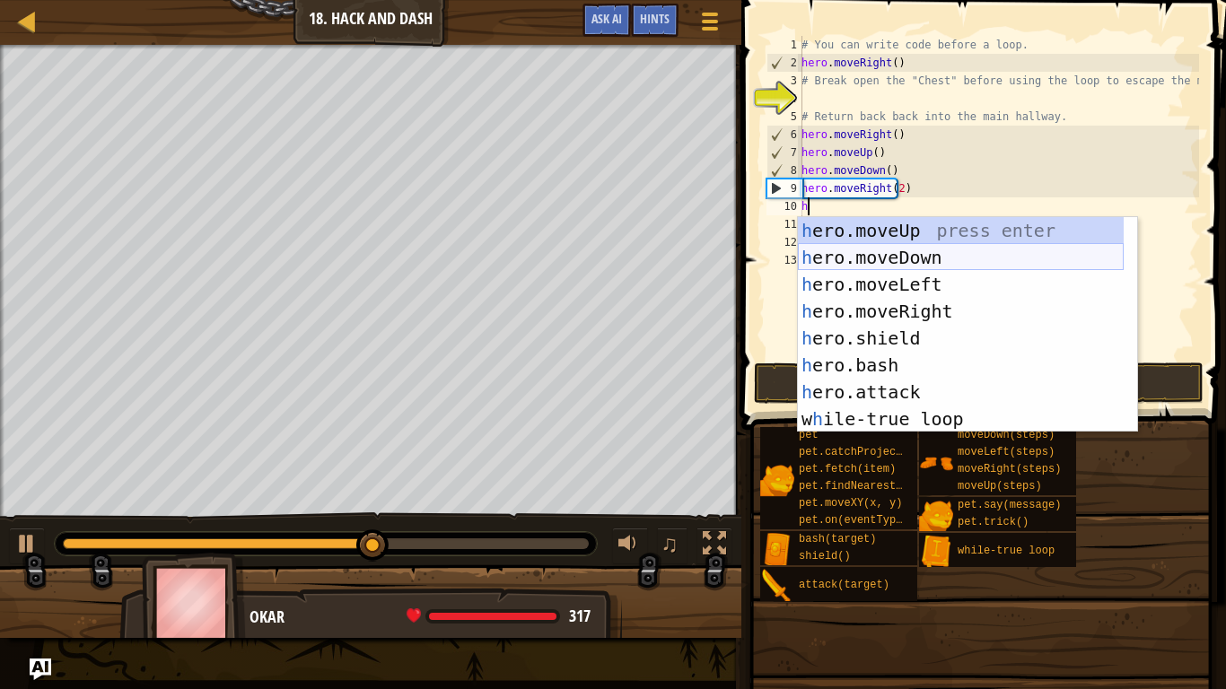
click at [921, 264] on div "h ero.moveUp press enter h ero.moveDown press enter h ero.moveLeft press enter …" at bounding box center [961, 351] width 326 height 269
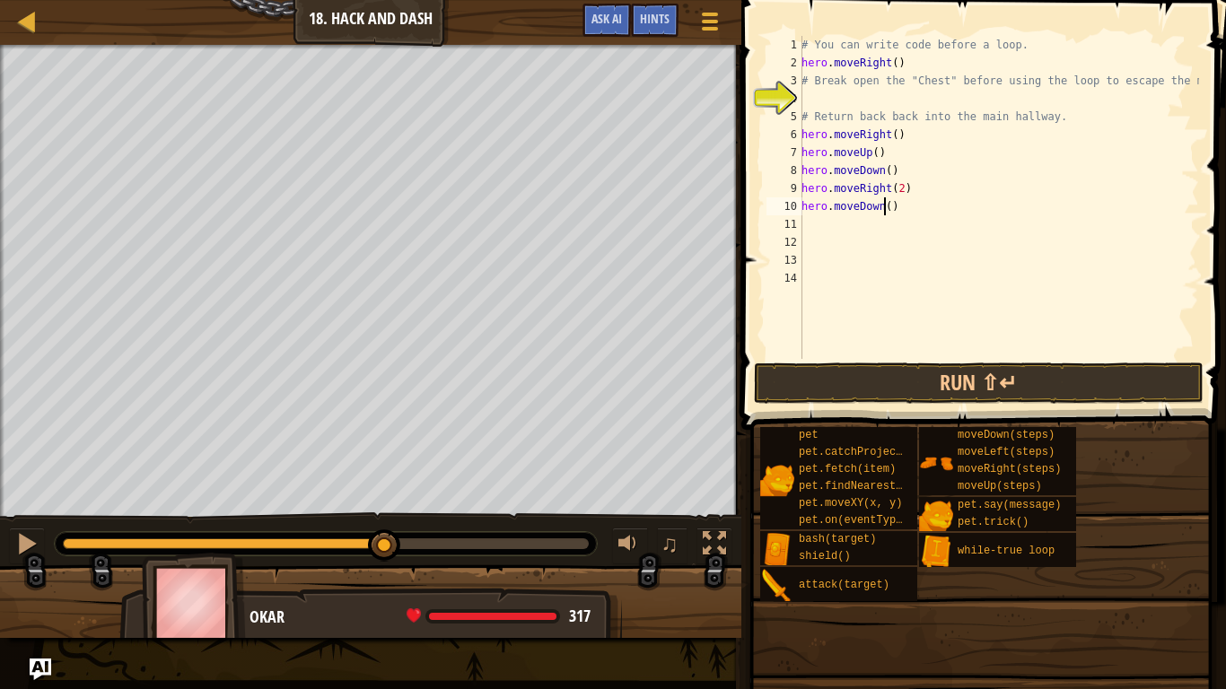
click at [884, 211] on div "# You can write code before a loop. hero . moveRight ( ) # Break open the "Ches…" at bounding box center [998, 215] width 401 height 359
type textarea "hero.moveDown(3)"
click at [802, 223] on div "# You can write code before a loop. hero . moveRight ( ) # Break open the "Ches…" at bounding box center [998, 215] width 401 height 359
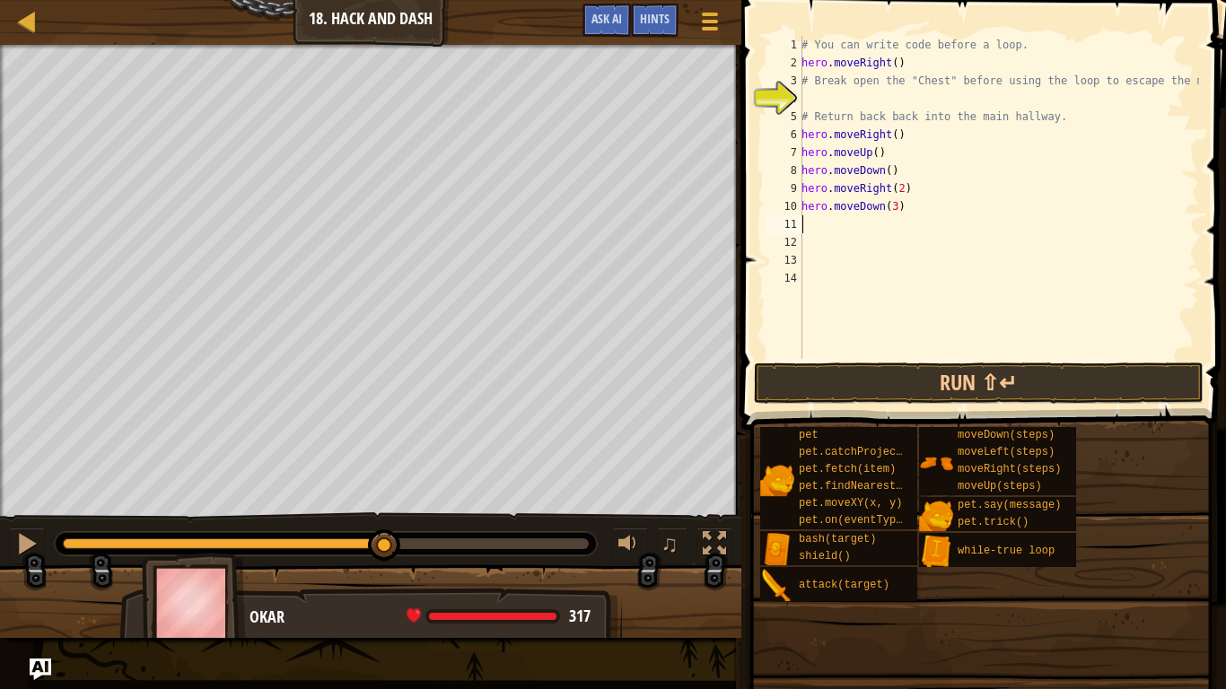
type textarea "h"
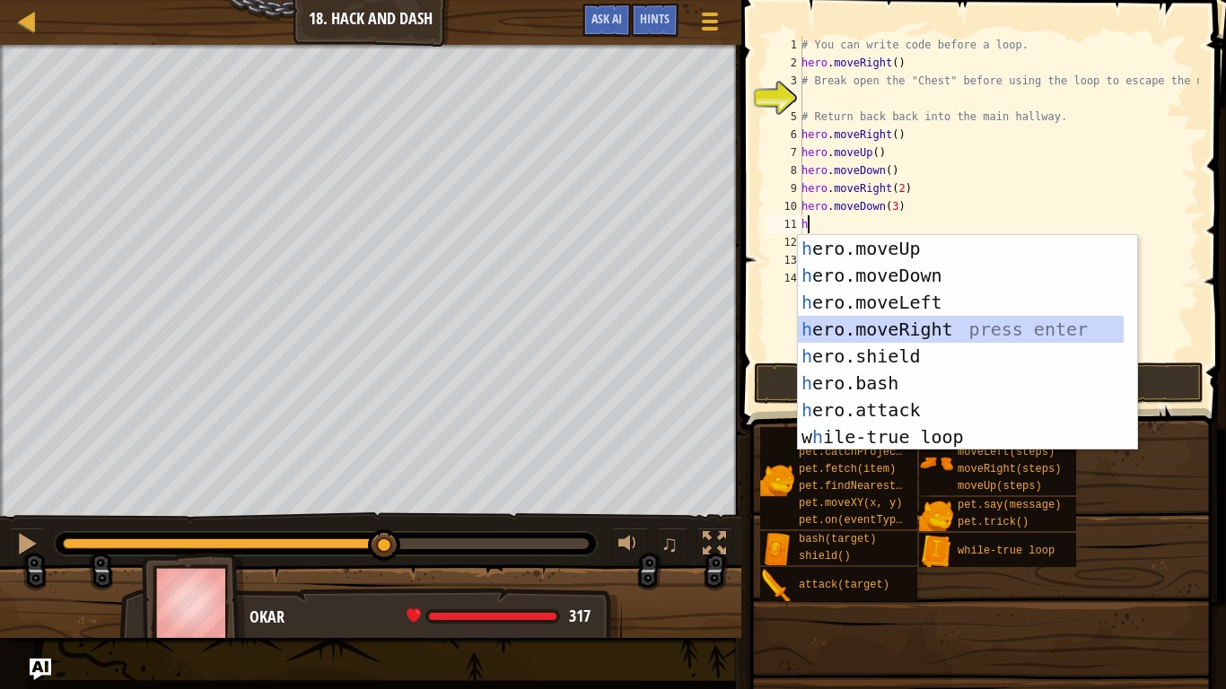
click at [929, 321] on div "h ero.moveUp press enter h ero.moveDown press enter h ero.moveLeft press enter …" at bounding box center [961, 369] width 326 height 269
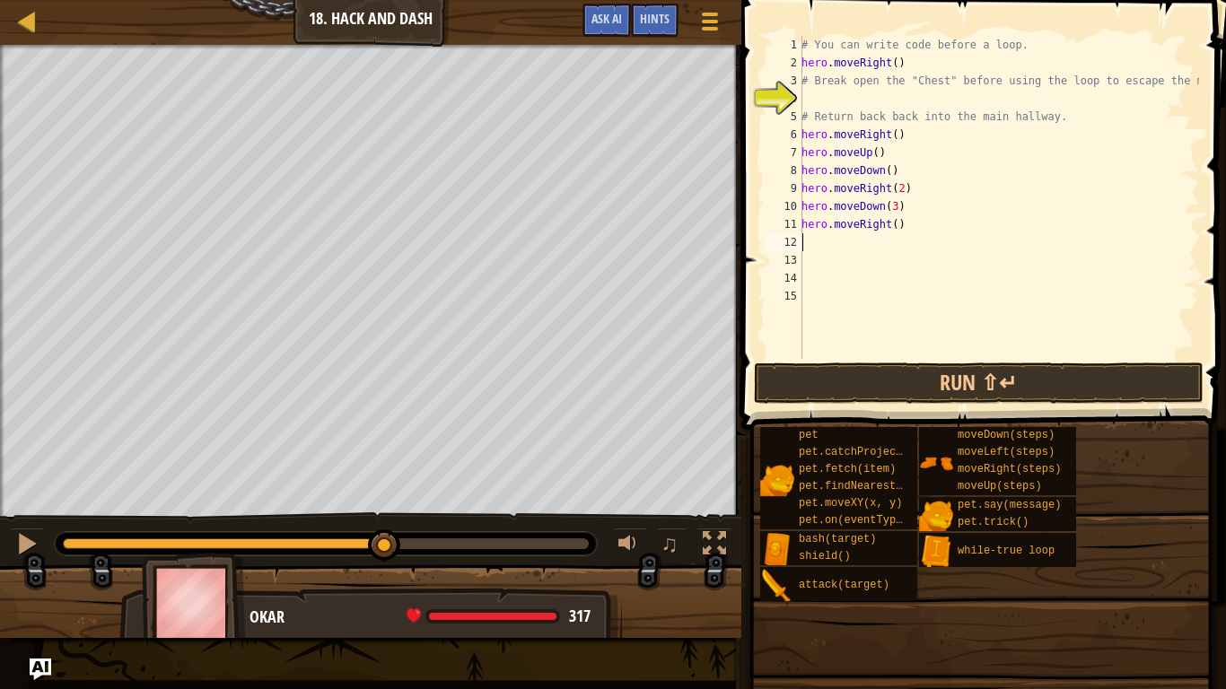
click at [889, 221] on div "# You can write code before a loop. hero . moveRight ( ) # Break open the "Ches…" at bounding box center [998, 215] width 401 height 359
click at [695, 539] on div "Escape the trap. Goals : Ran out of time ♫ Okar 317 x: 74 y: 109 No target" at bounding box center [613, 341] width 1226 height 593
click at [803, 134] on div "# You can write code before a loop. hero . moveRight ( ) # Break open the "Ches…" at bounding box center [998, 215] width 401 height 359
type textarea "hero.moveRight()"
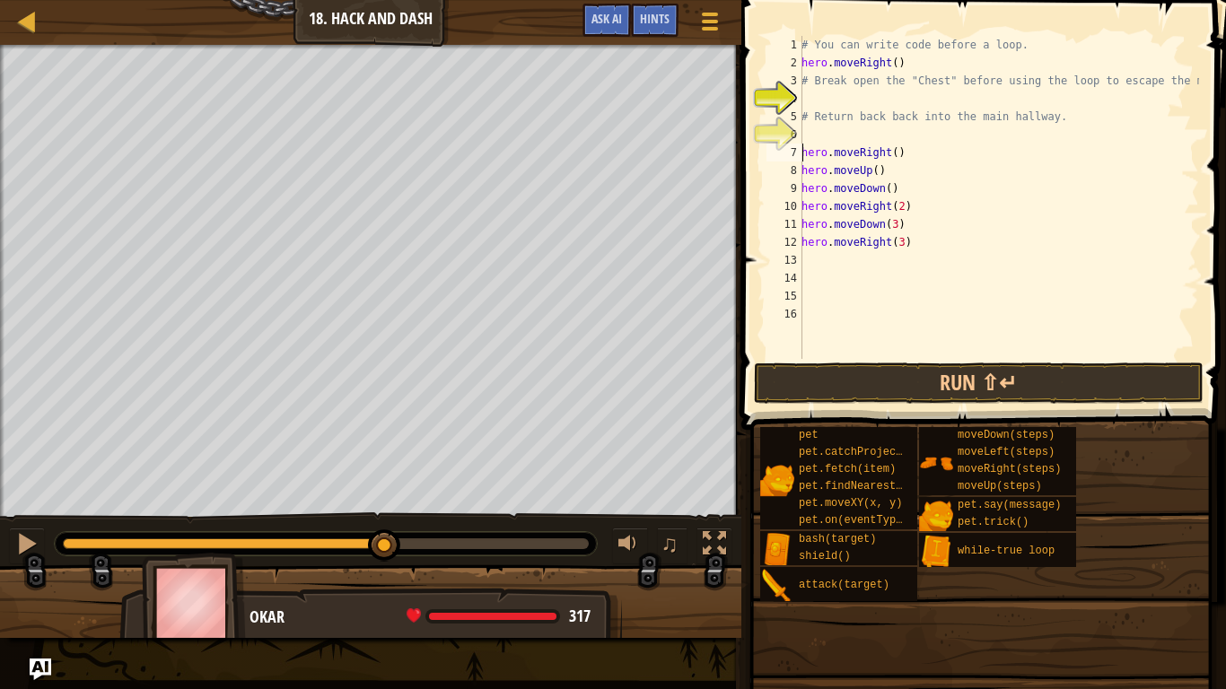
click at [804, 131] on div "# You can write code before a loop. hero . moveRight ( ) # Break open the "Ches…" at bounding box center [998, 215] width 401 height 359
type textarea "ư"
type textarea "w"
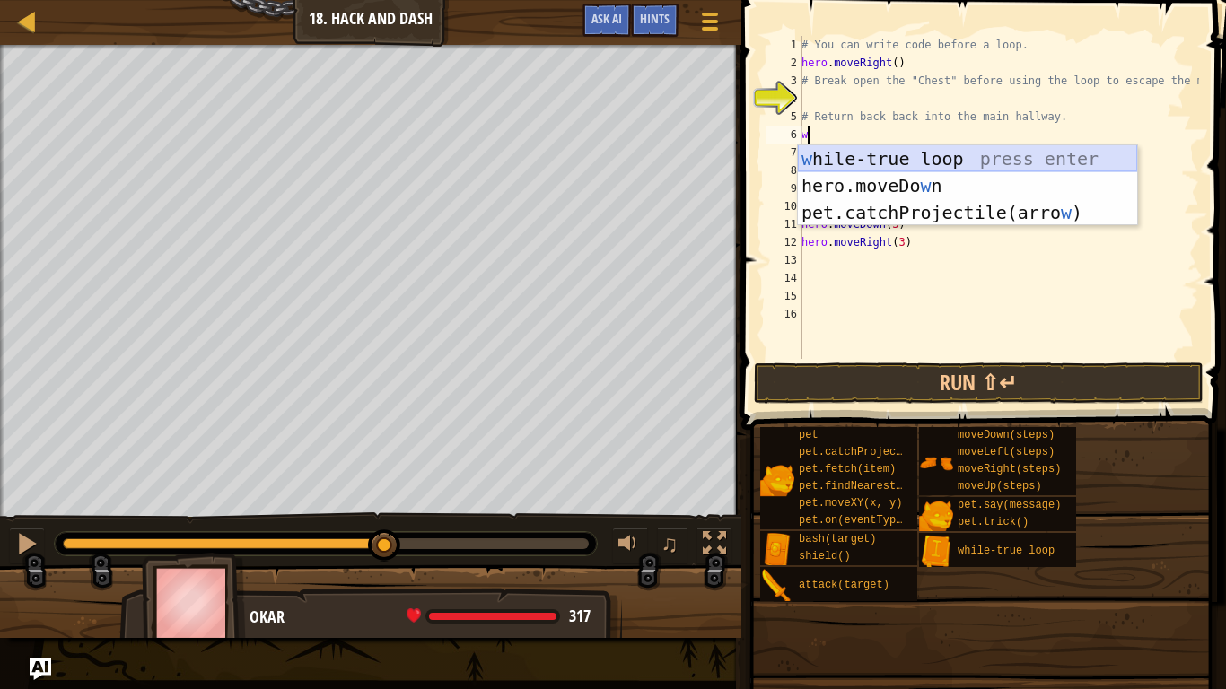
click at [888, 162] on div "w hile-true loop press enter hero.moveDo w n press enter pet.catchProjectile(ar…" at bounding box center [967, 212] width 339 height 135
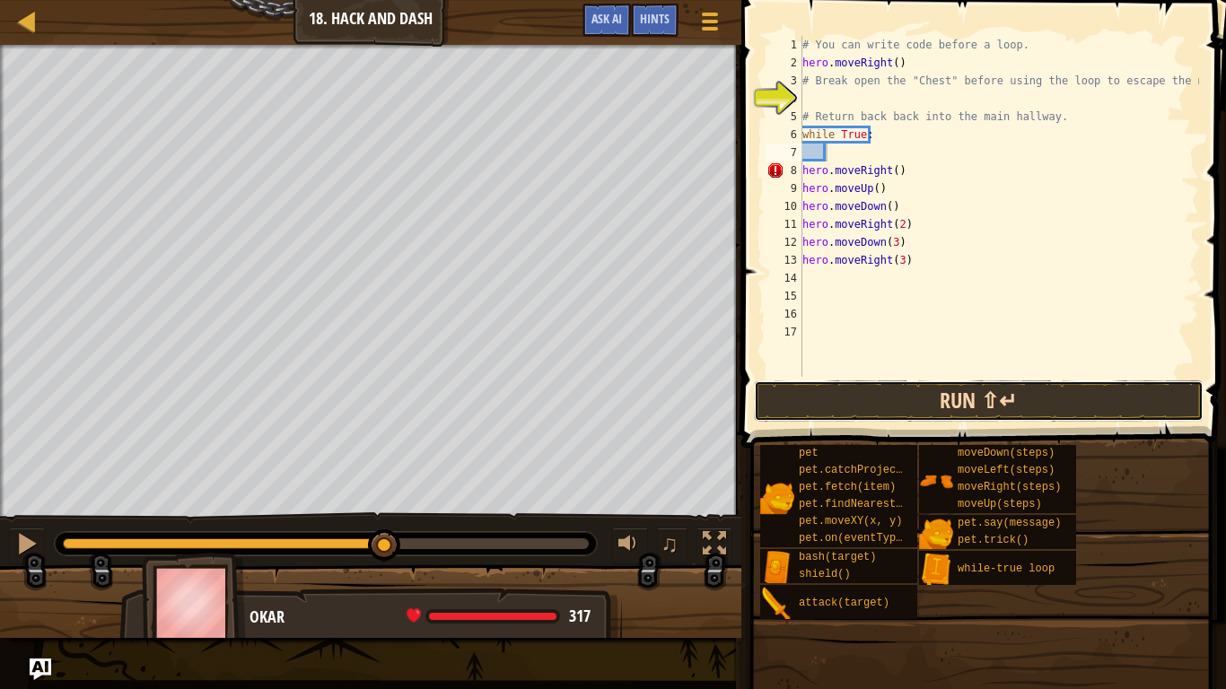
click at [1010, 402] on button "Run ⇧↵" at bounding box center [979, 401] width 450 height 41
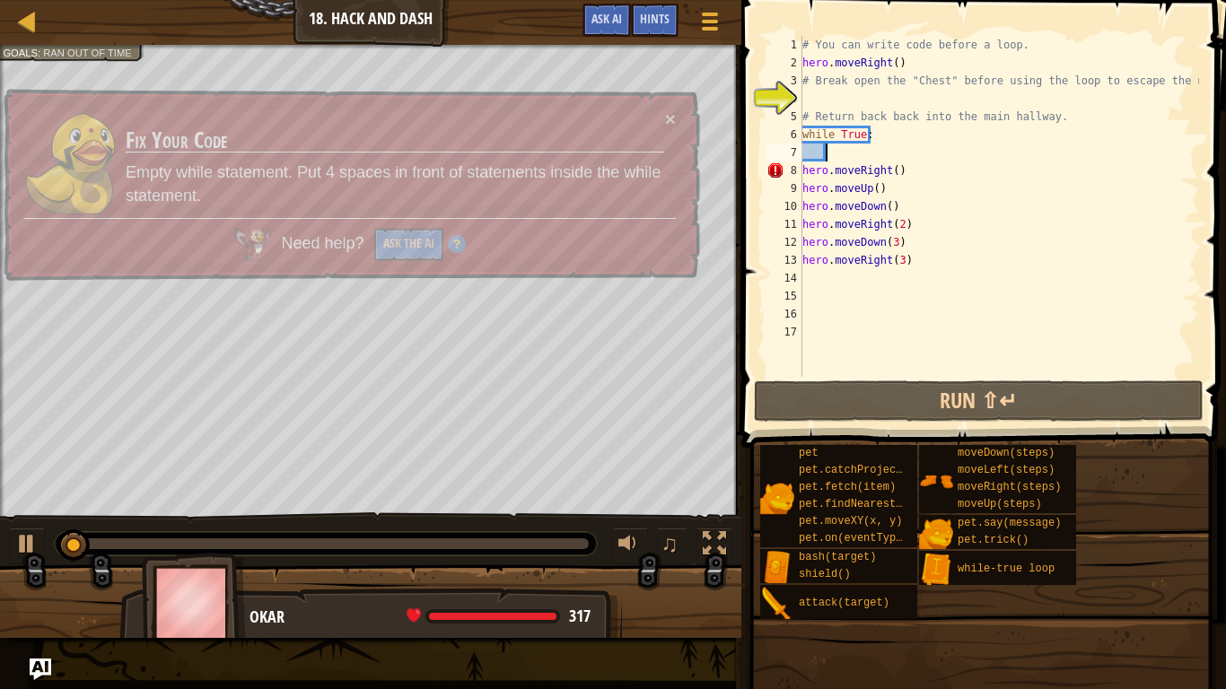
click at [804, 167] on div "# You can write code before a loop. hero . moveRight ( ) # Break open the "Ches…" at bounding box center [999, 224] width 400 height 377
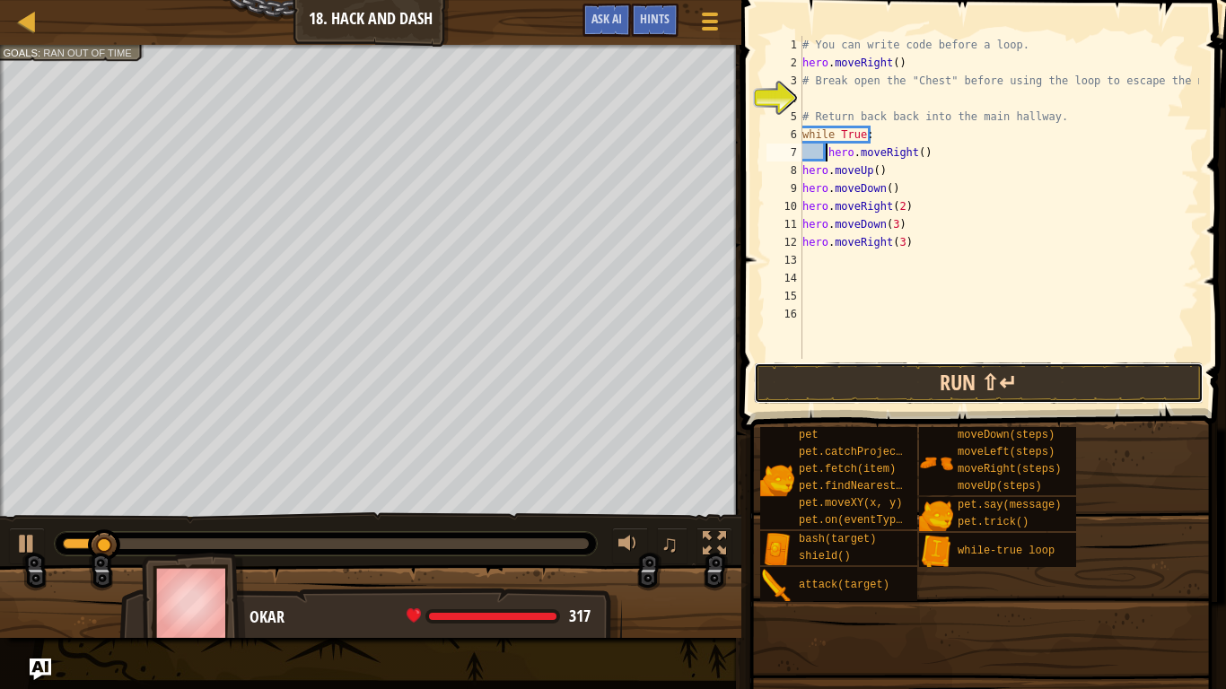
click at [978, 378] on button "Run ⇧↵" at bounding box center [979, 383] width 450 height 41
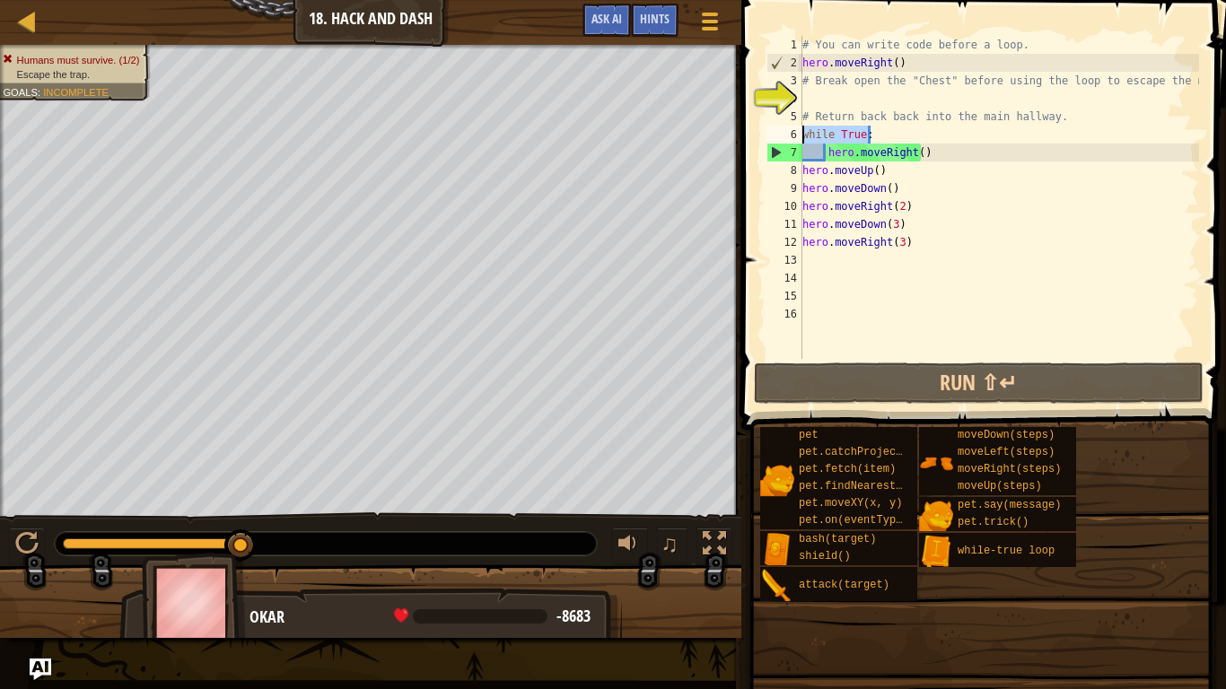
drag, startPoint x: 871, startPoint y: 133, endPoint x: 796, endPoint y: 138, distance: 75.6
click at [796, 138] on div "hero.moveRight() 1 2 3 4 5 6 7 8 9 10 11 12 13 14 15 16 # You can write code be…" at bounding box center [981, 197] width 436 height 323
type textarea "while True:"
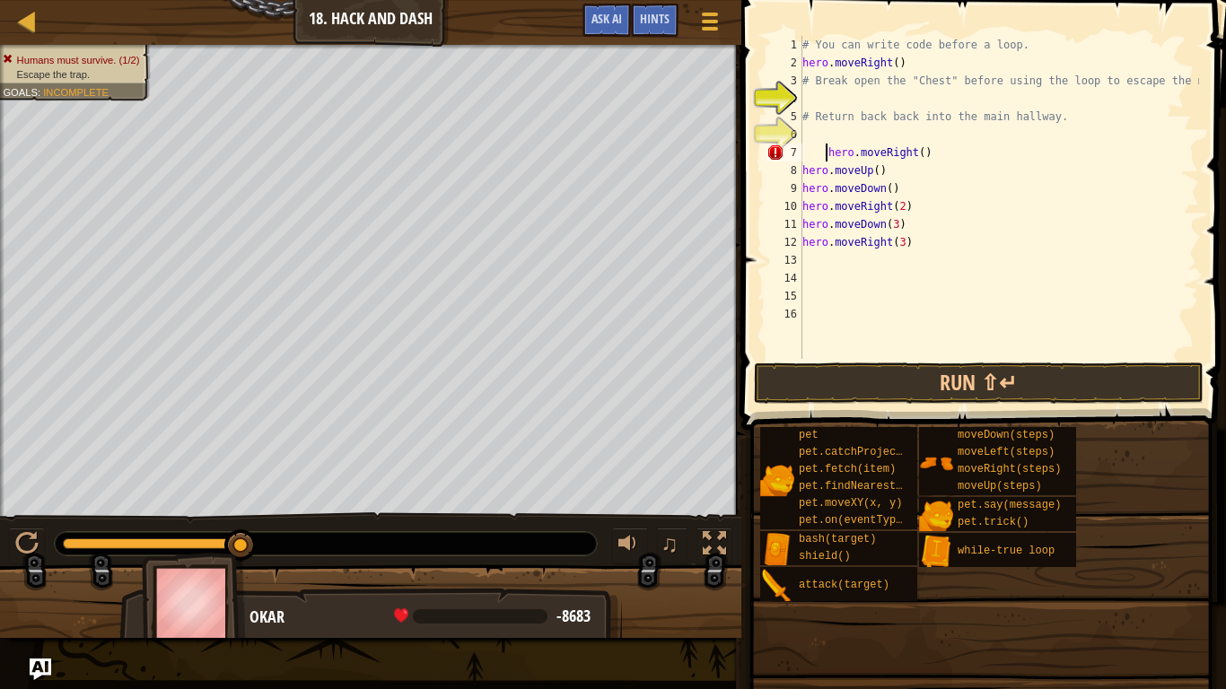
click at [828, 154] on div "# You can write code before a loop. hero . moveRight ( ) # Break open the "Ches…" at bounding box center [999, 215] width 400 height 359
type textarea "hero.moveRight()"
click at [807, 239] on div "# You can write code before a loop. hero . moveRight ( ) # Break open the "Ches…" at bounding box center [999, 215] width 400 height 359
click at [247, 44] on div "Map Introduction to Computer Science 18. Hack and Dash Game Menu Done Hints Ask…" at bounding box center [613, 344] width 1226 height 689
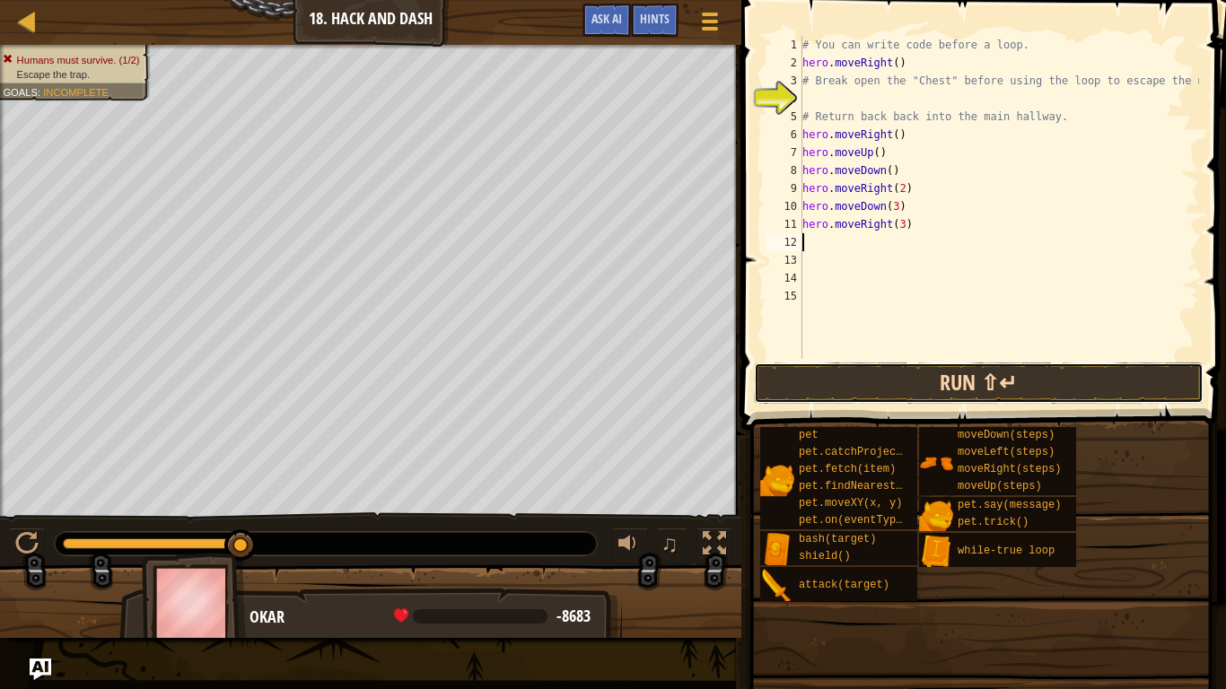
click at [862, 383] on button "Run ⇧↵" at bounding box center [979, 383] width 450 height 41
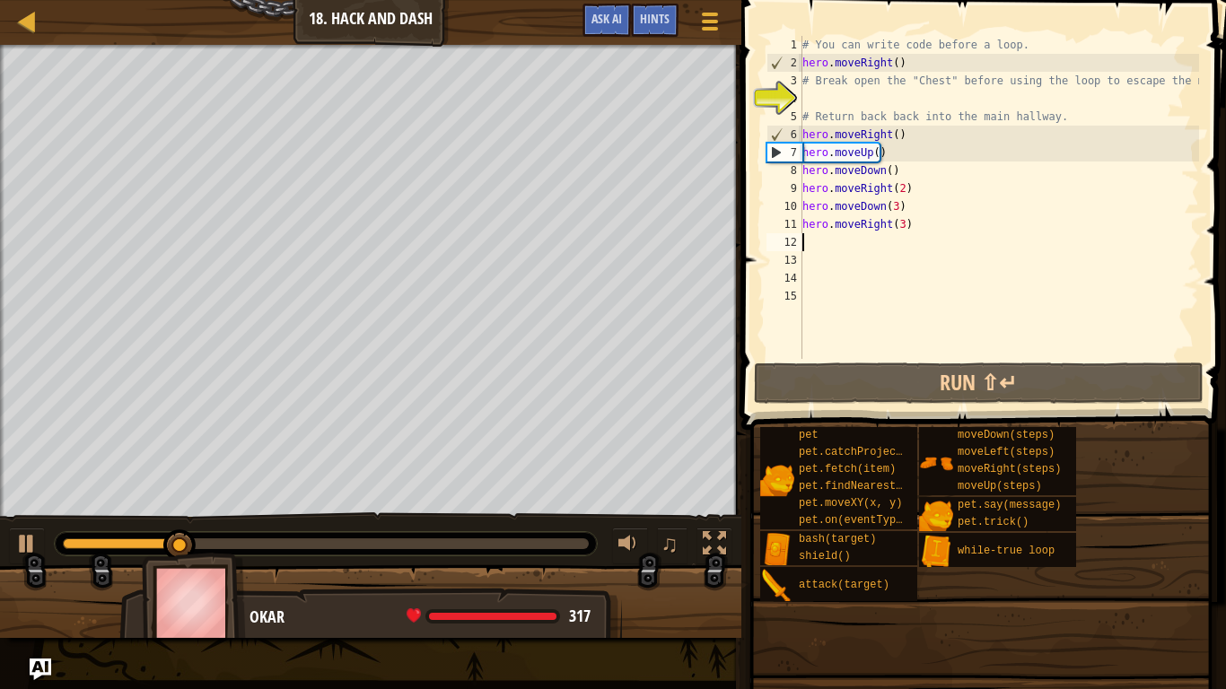
click at [240, 48] on div "Escape the trap. Goals : Ran out of time" at bounding box center [370, 281] width 741 height 472
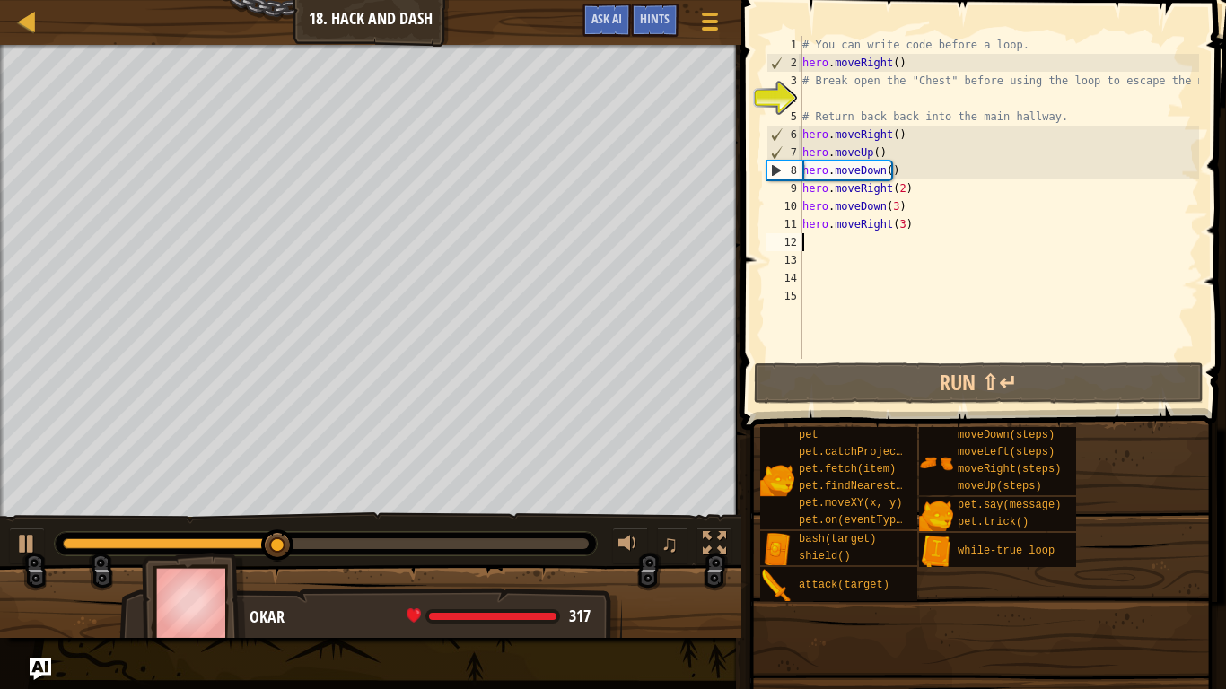
type textarea "h"
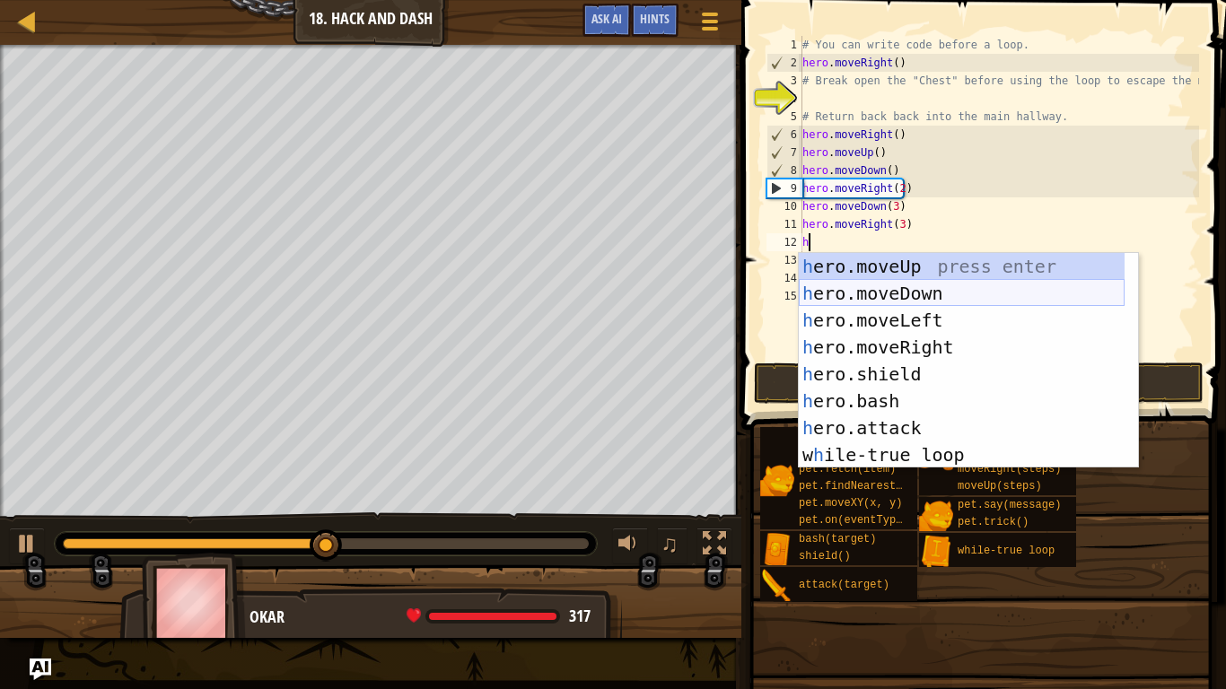
click at [915, 291] on div "h ero.moveUp press enter h ero.moveDown press enter h ero.moveLeft press enter …" at bounding box center [962, 387] width 326 height 269
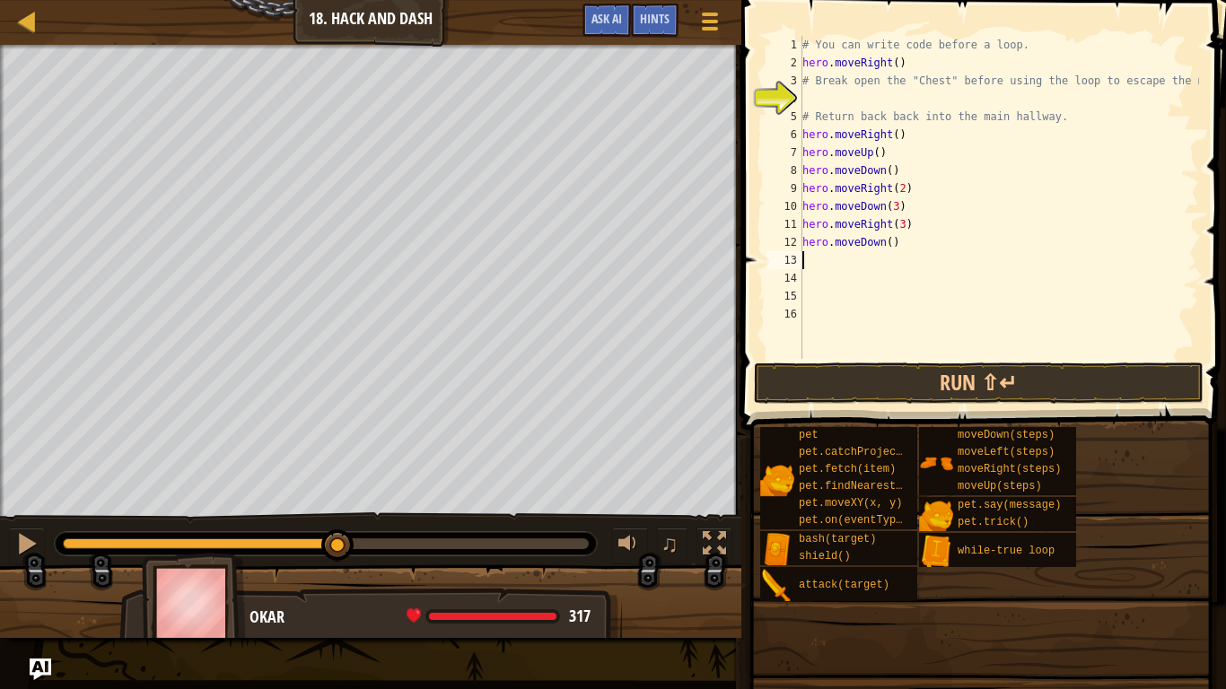
click at [882, 245] on div "# You can write code before a loop. hero . moveRight ( ) # Break open the "Ches…" at bounding box center [999, 215] width 400 height 359
type textarea "hero.moveDown(3)"
click at [810, 271] on div "# You can write code before a loop. hero . moveRight ( ) # Break open the "Ches…" at bounding box center [999, 215] width 400 height 359
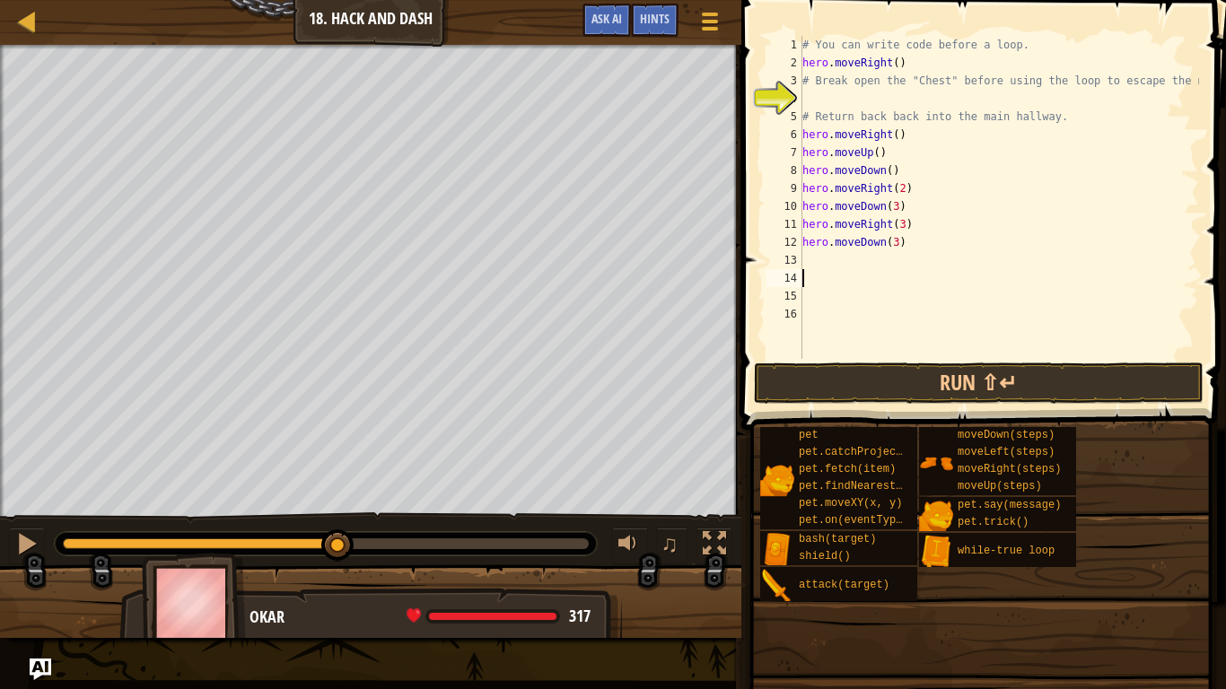
click at [805, 257] on div "# You can write code before a loop. hero . moveRight ( ) # Break open the "Ches…" at bounding box center [999, 215] width 400 height 359
type textarea "h"
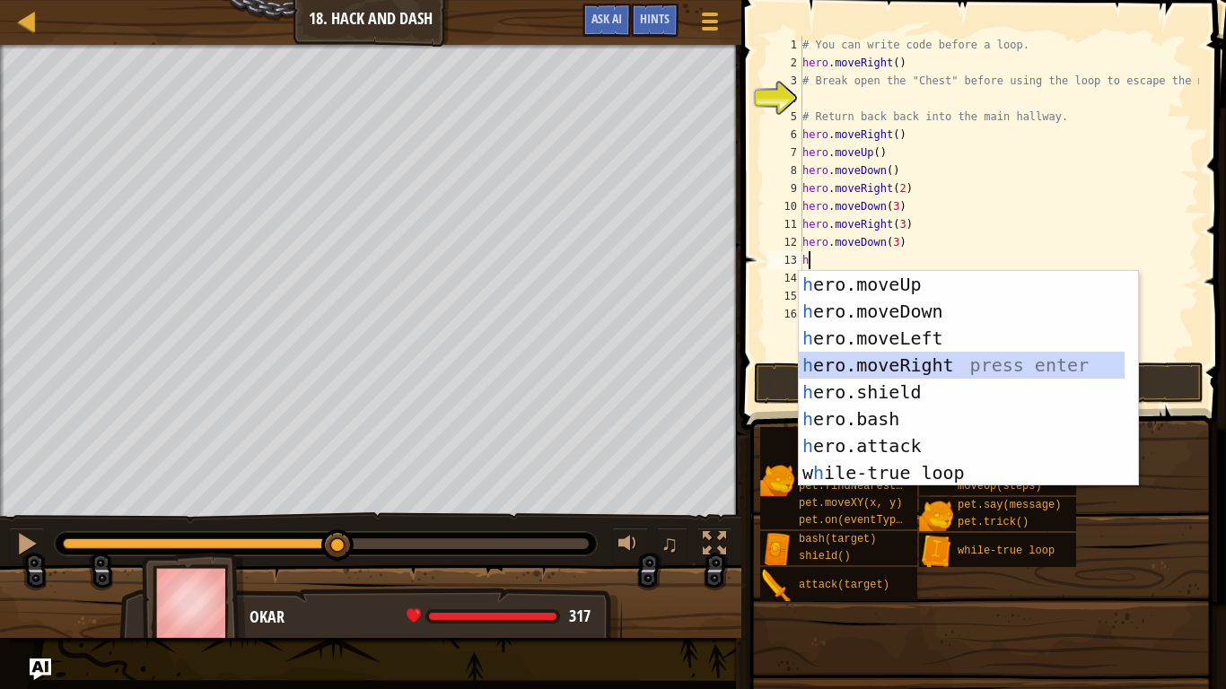
click at [920, 372] on div "h ero.moveUp press enter h ero.moveDown press enter h ero.moveLeft press enter …" at bounding box center [962, 405] width 326 height 269
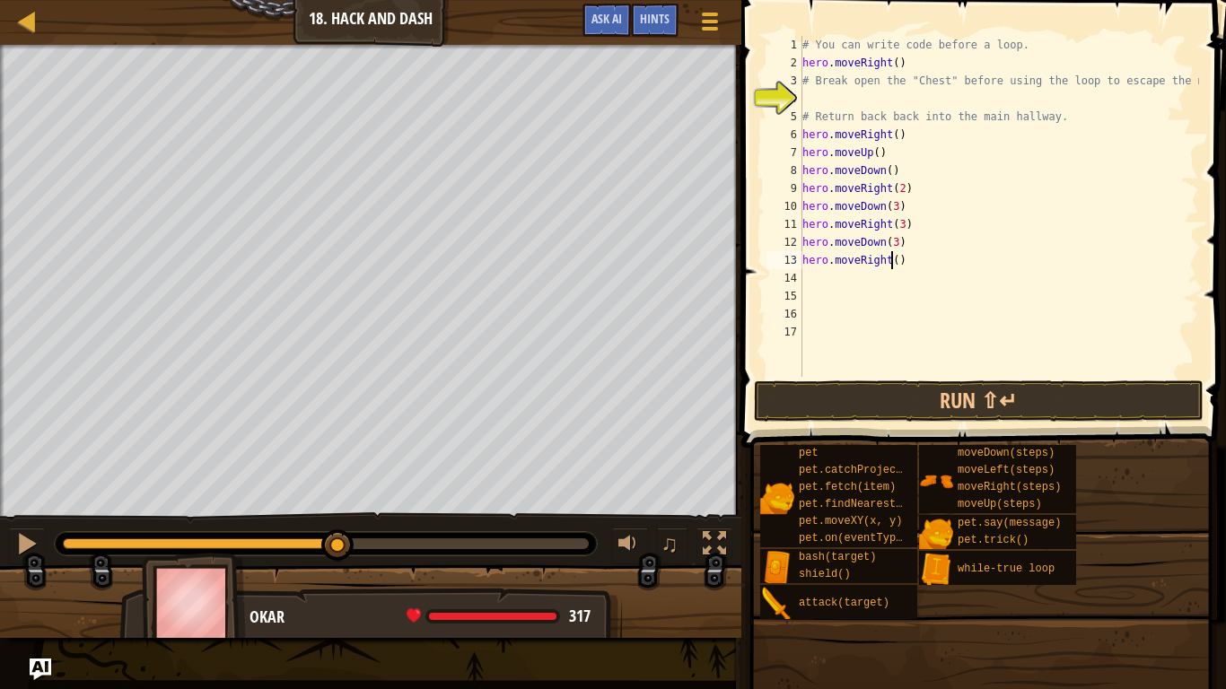
click at [890, 262] on div "# You can write code before a loop. hero . moveRight ( ) # Break open the "Ches…" at bounding box center [999, 224] width 400 height 377
type textarea "hero.moveRight(3)"
click at [815, 282] on div "# You can write code before a loop. hero . moveRight ( ) # Break open the "Ches…" at bounding box center [999, 224] width 400 height 377
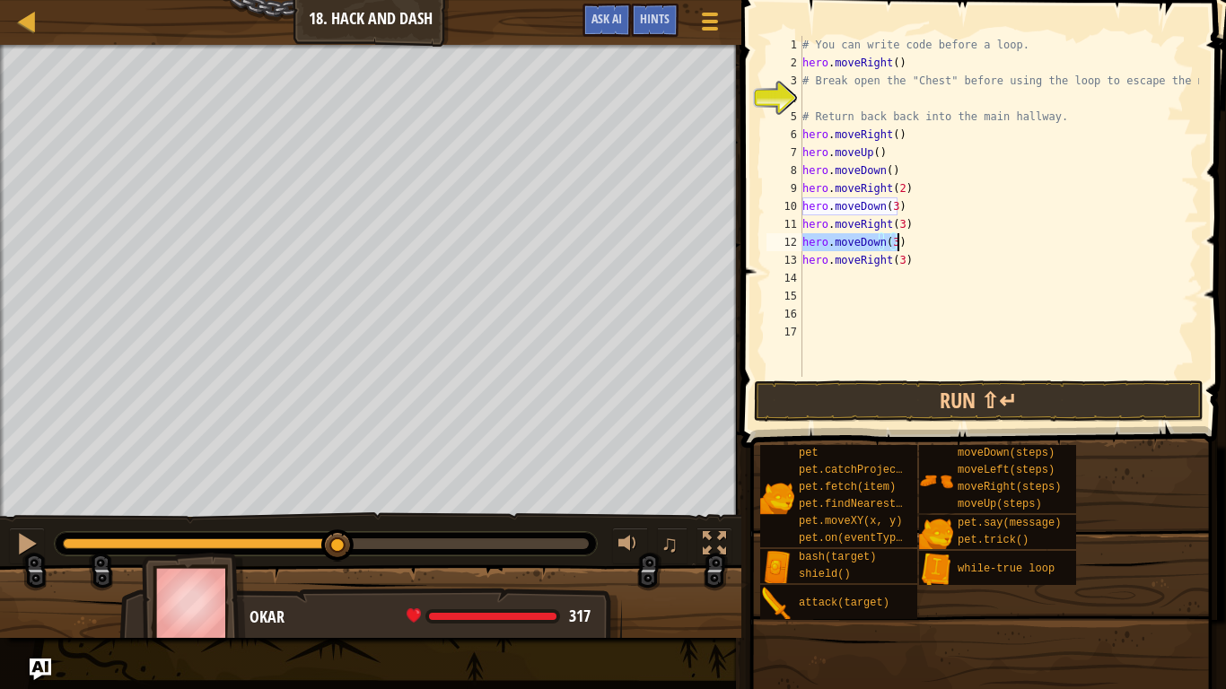
drag, startPoint x: 802, startPoint y: 243, endPoint x: 900, endPoint y: 242, distance: 97.8
click at [900, 242] on div "# You can write code before a loop. hero . moveRight ( ) # Break open the "Ches…" at bounding box center [999, 224] width 400 height 377
type textarea "hero.moveDown(3)"
click at [805, 284] on div "# You can write code before a loop. hero . moveRight ( ) # Break open the "Ches…" at bounding box center [999, 224] width 400 height 377
paste textarea "hero.moveDown(3)"
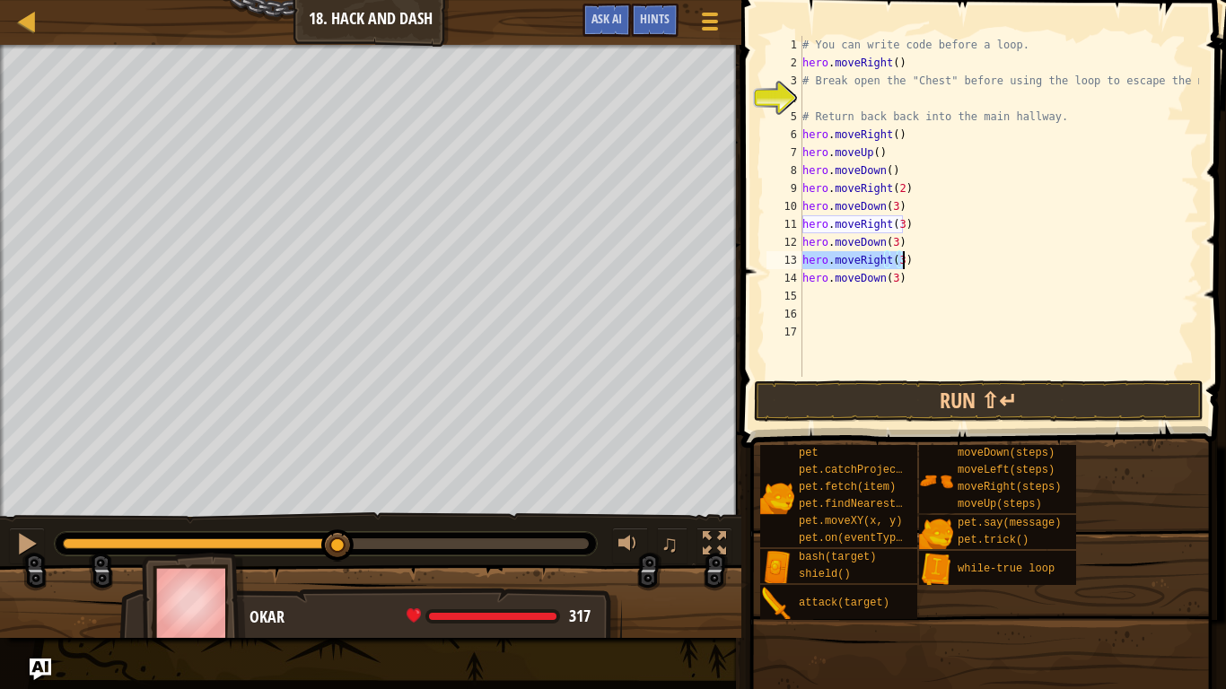
drag, startPoint x: 805, startPoint y: 263, endPoint x: 915, endPoint y: 259, distance: 109.5
click at [915, 259] on div "# You can write code before a loop. hero . moveRight ( ) # Break open the "Ches…" at bounding box center [999, 224] width 400 height 377
type textarea "hero.moveRight(3)"
click at [812, 294] on div "# You can write code before a loop. hero . moveRight ( ) # Break open the "Ches…" at bounding box center [999, 224] width 400 height 377
paste textarea "hero.moveRight(3)"
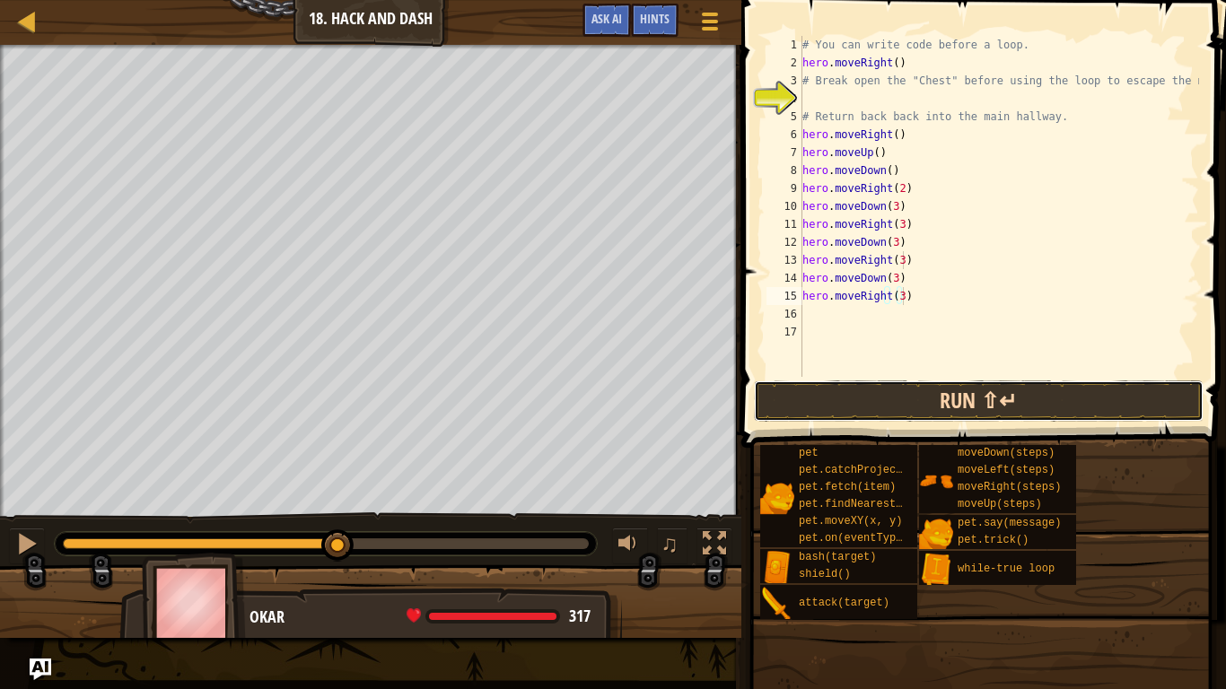
click at [927, 397] on button "Run ⇧↵" at bounding box center [979, 401] width 450 height 41
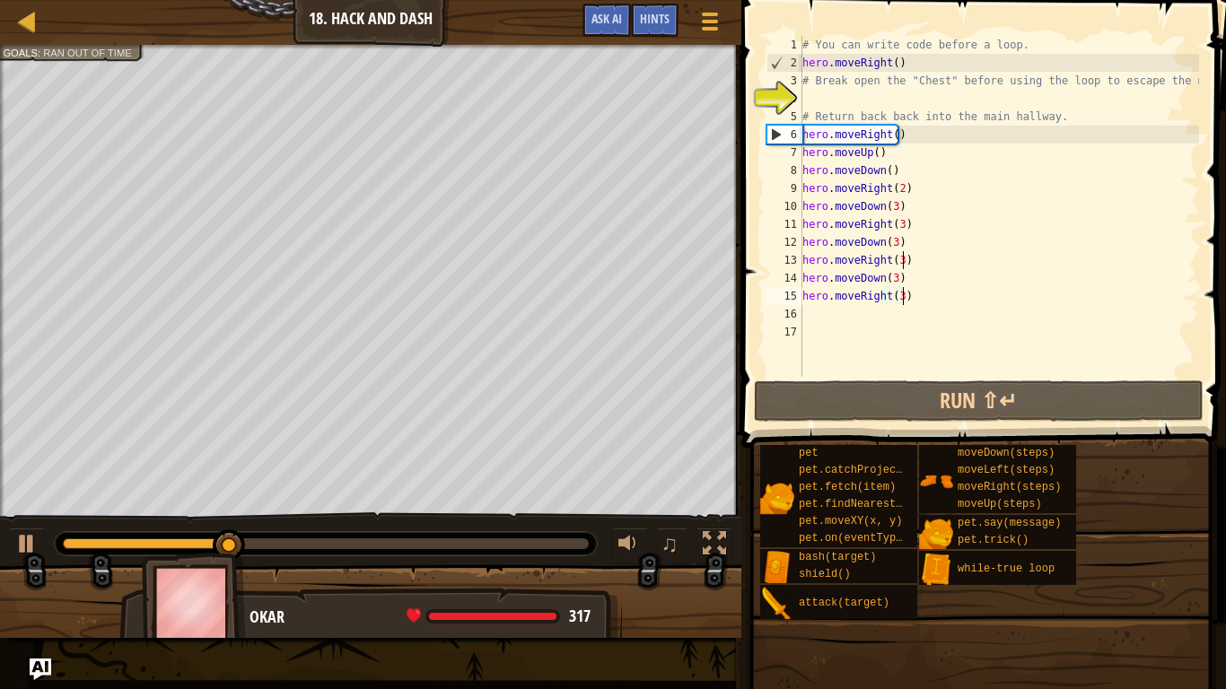
click at [88, 0] on div "Map Introduction to Computer Science 18. Hack and Dash Game Menu Done Hints Ask…" at bounding box center [613, 344] width 1226 height 689
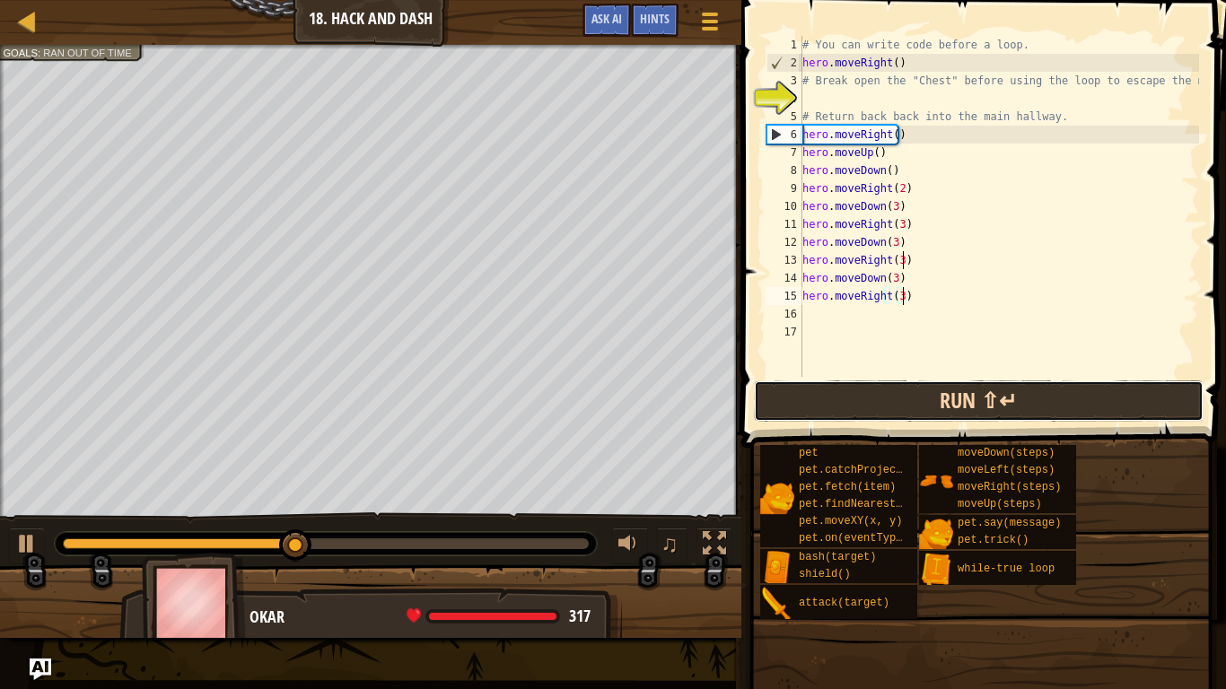
click at [883, 409] on button "Run ⇧↵" at bounding box center [979, 401] width 450 height 41
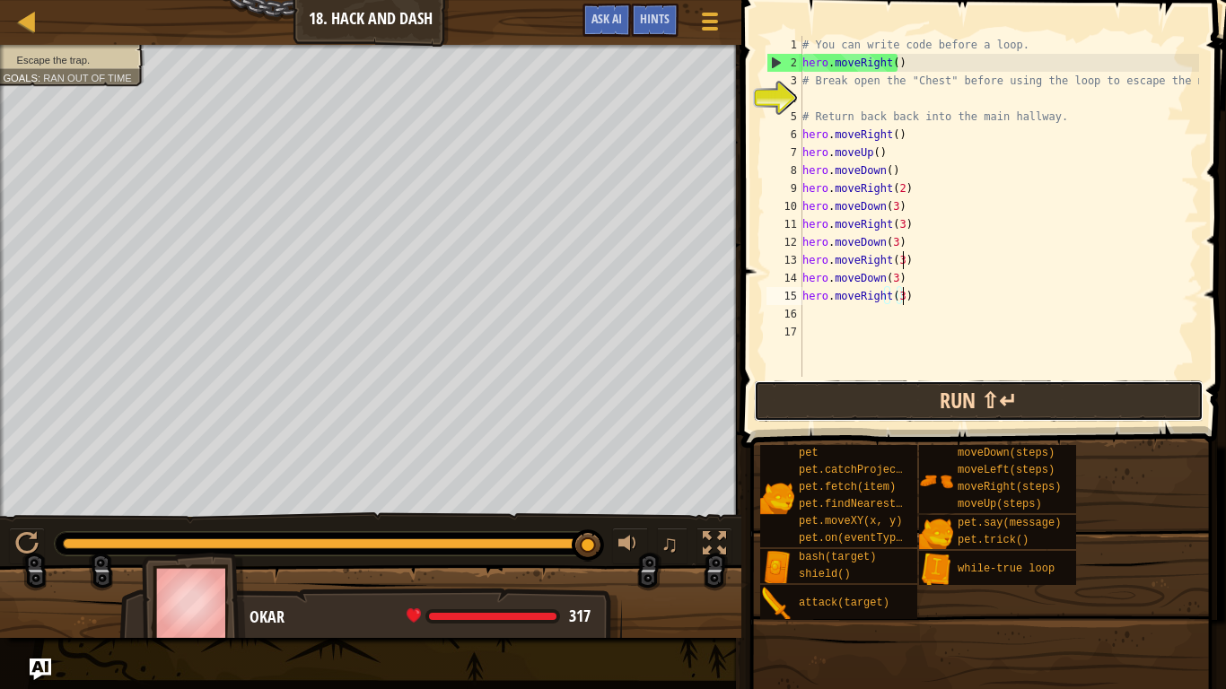
click at [941, 398] on button "Run ⇧↵" at bounding box center [979, 401] width 450 height 41
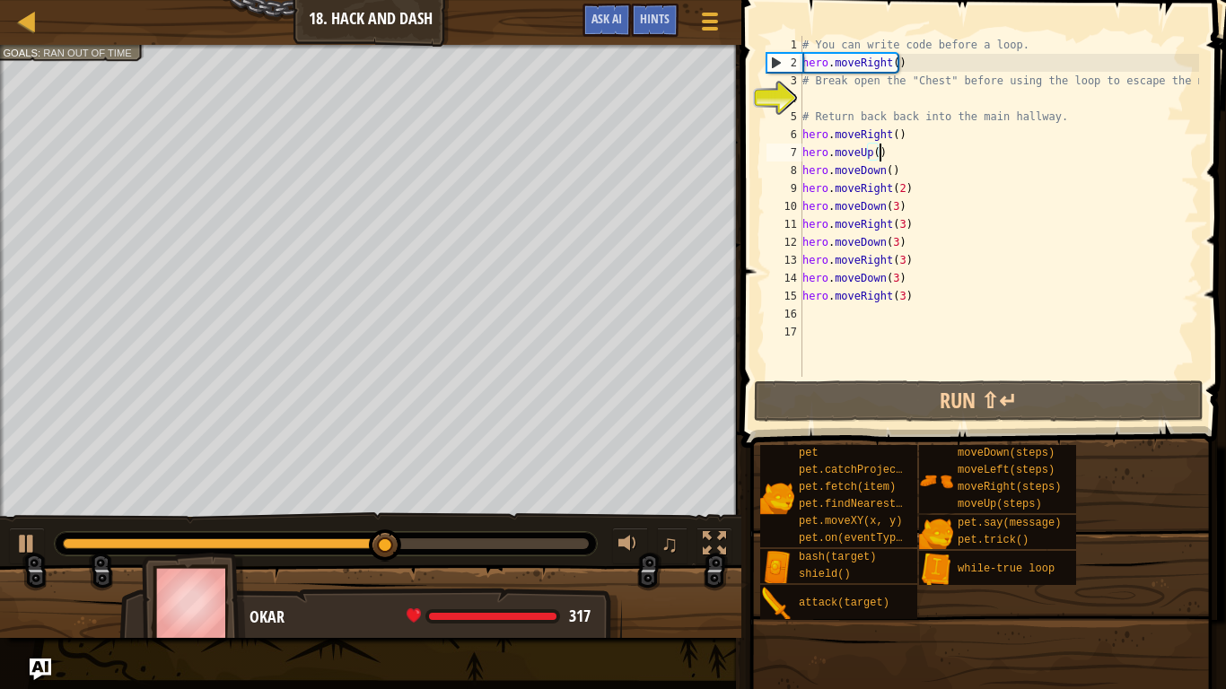
click at [909, 158] on div "# You can write code before a loop. hero . moveRight ( ) # Break open the "Ches…" at bounding box center [999, 224] width 400 height 377
click at [910, 170] on div "# You can write code before a loop. hero . moveRight ( ) # Break open the "Ches…" at bounding box center [999, 224] width 400 height 377
click at [930, 202] on div "# You can write code before a loop. hero . moveRight ( ) # Break open the "Ches…" at bounding box center [999, 224] width 400 height 377
click at [932, 259] on div "# You can write code before a loop. hero . moveRight ( ) # Break open the "Ches…" at bounding box center [999, 224] width 400 height 377
type textarea "hero.moveRight(3)"
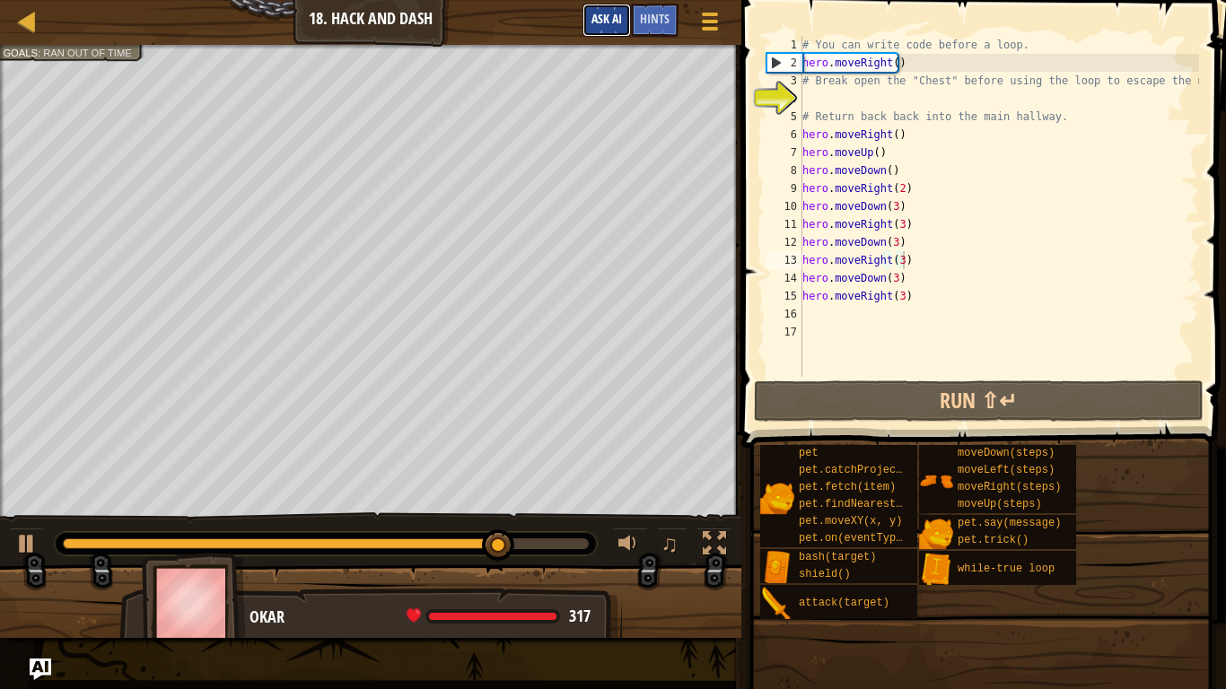
click at [629, 24] on button "Ask AI" at bounding box center [606, 20] width 48 height 33
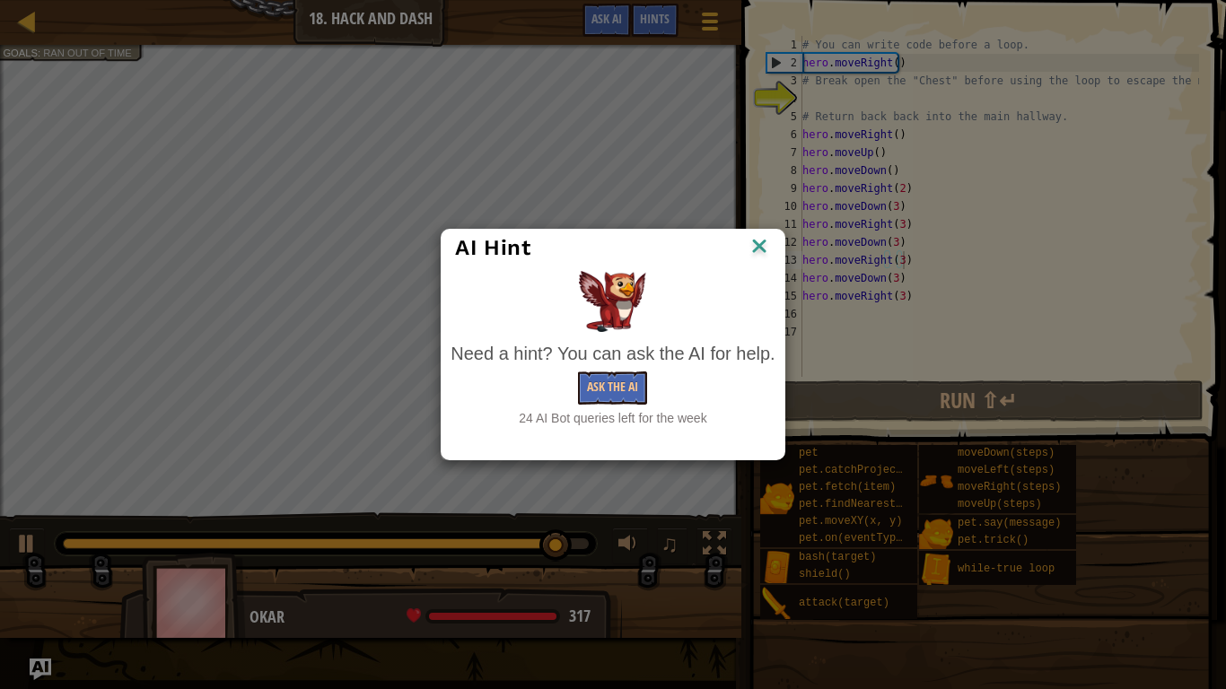
click at [625, 367] on div "Need a hint? You can ask the AI for help. Ask the AI 24 AI Bot queries left for…" at bounding box center [613, 384] width 324 height 86
click at [624, 389] on button "Ask the AI" at bounding box center [612, 388] width 69 height 33
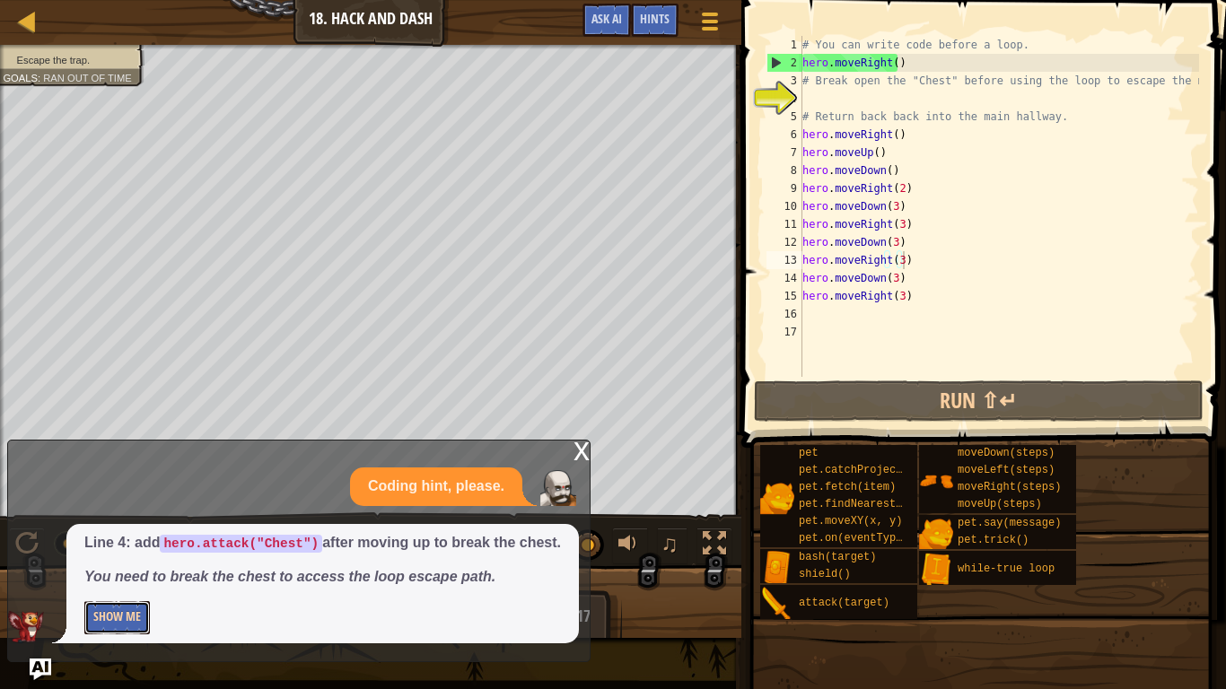
click at [105, 574] on button "Show Me" at bounding box center [117, 617] width 66 height 33
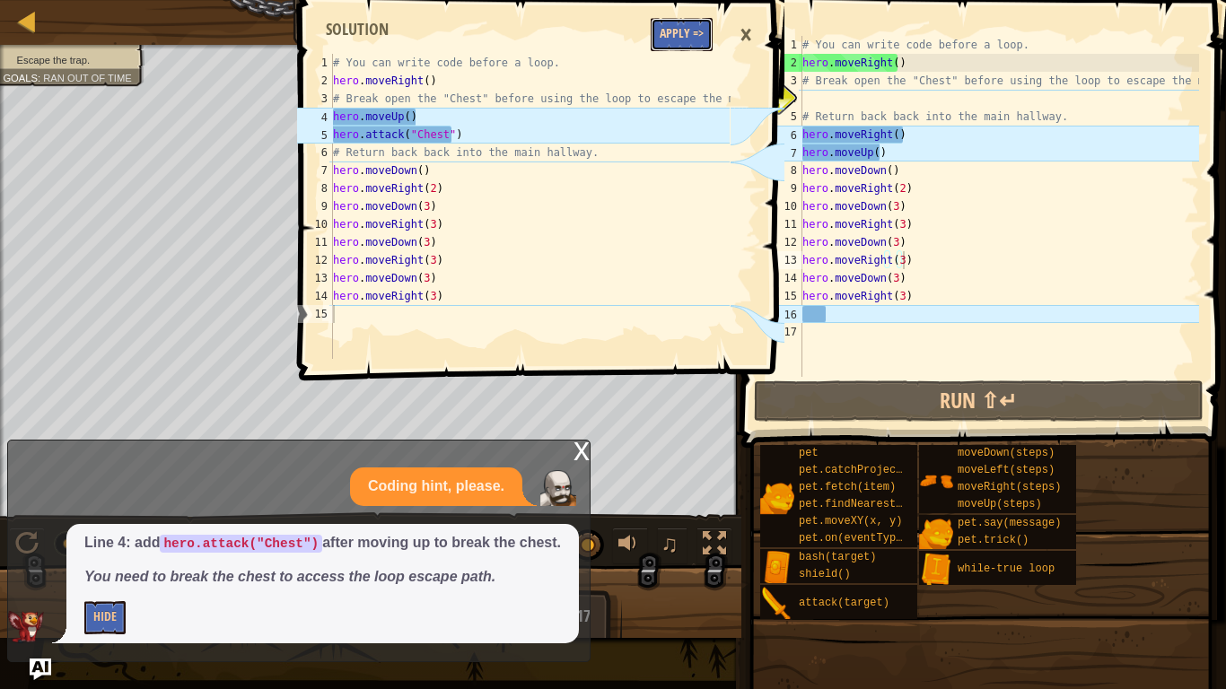
click at [696, 31] on button "Apply =>" at bounding box center [682, 34] width 62 height 33
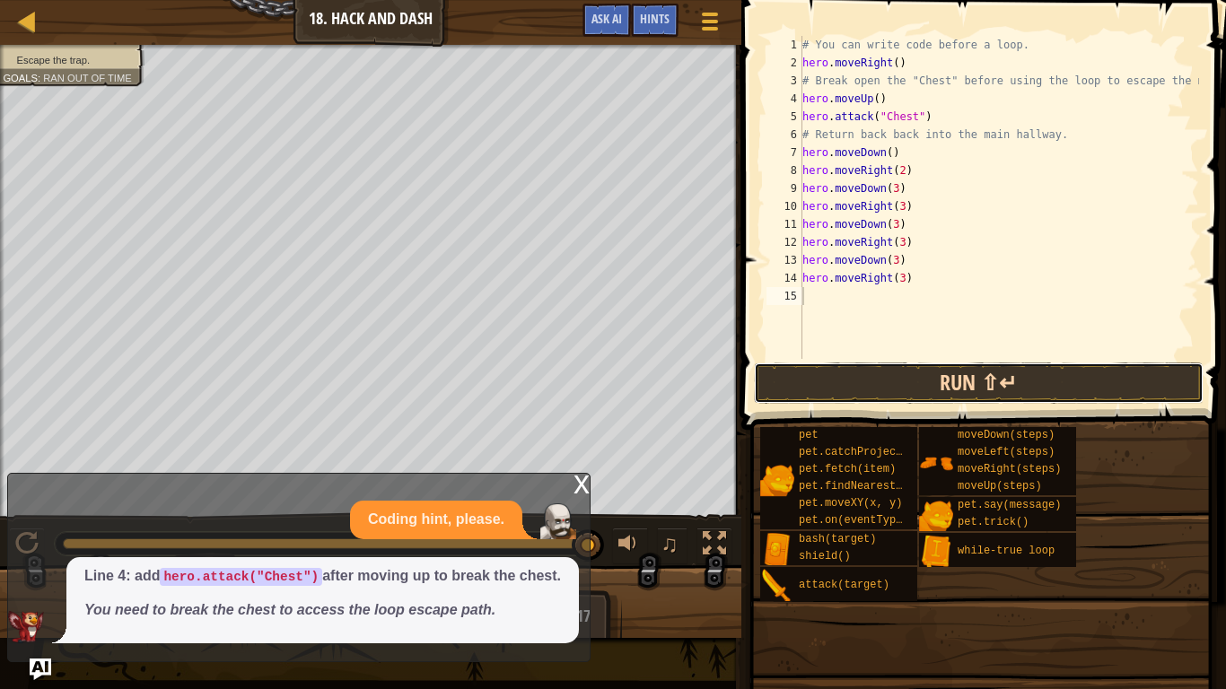
click at [865, 389] on button "Run ⇧↵" at bounding box center [979, 383] width 450 height 41
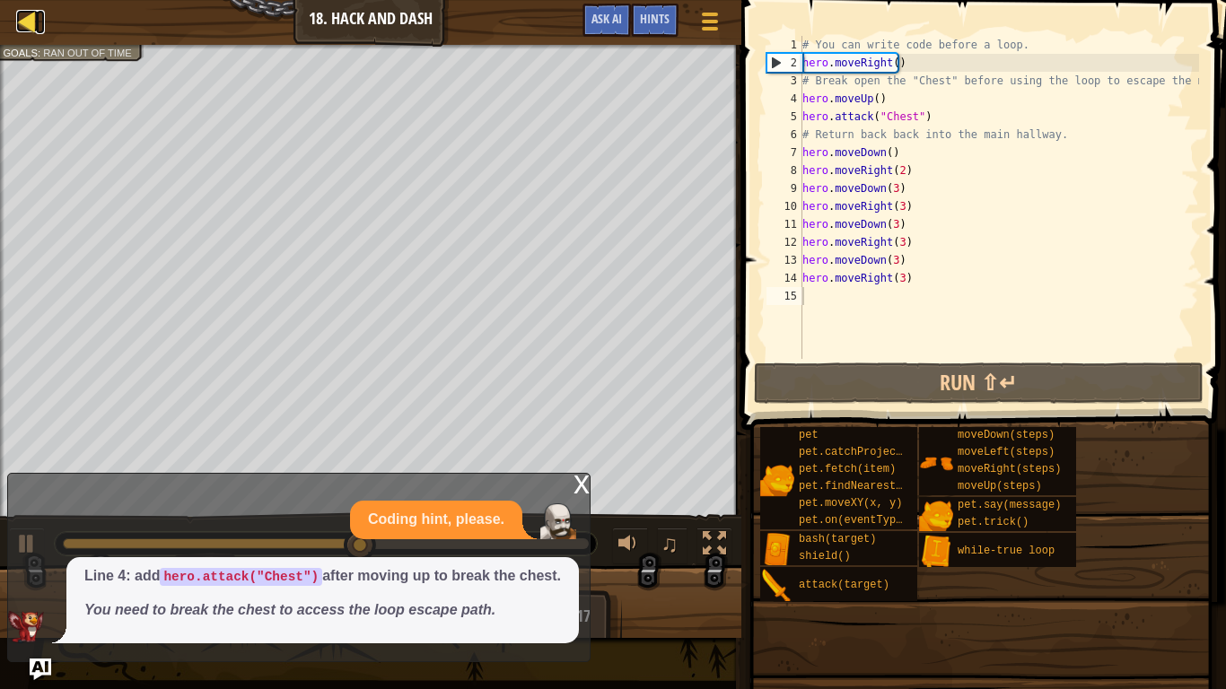
click at [29, 19] on div at bounding box center [27, 21] width 22 height 22
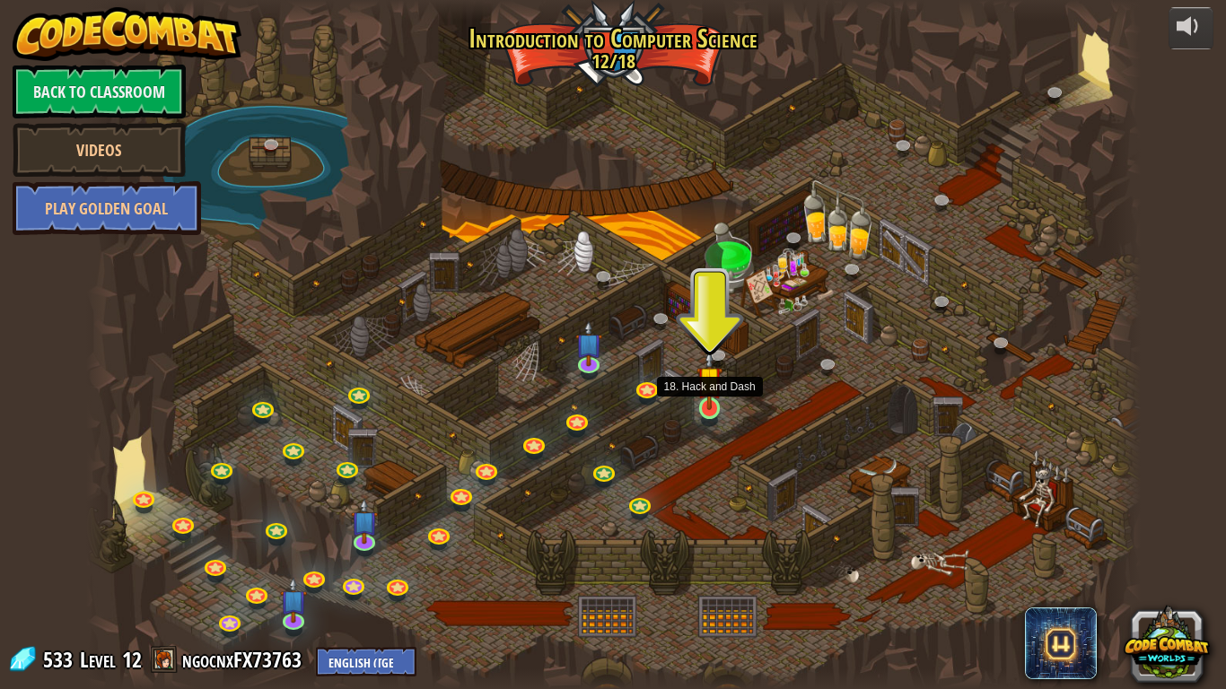
click at [708, 409] on img at bounding box center [709, 379] width 27 height 61
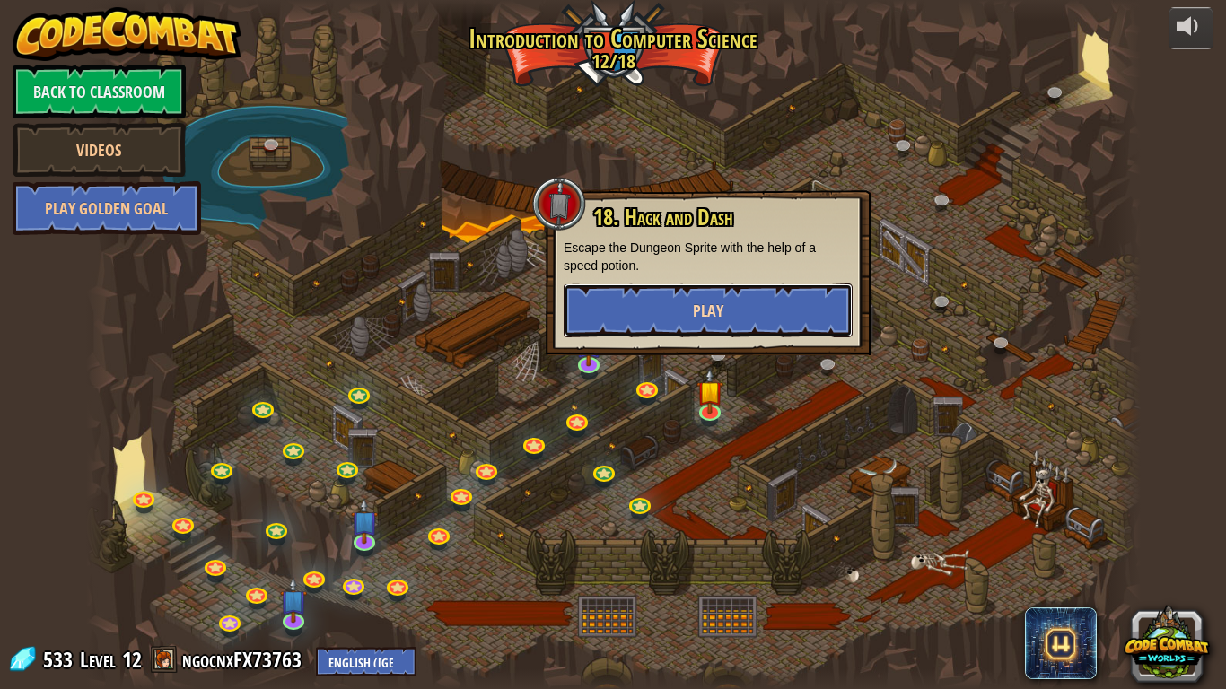
click at [740, 327] on button "Play" at bounding box center [708, 311] width 289 height 54
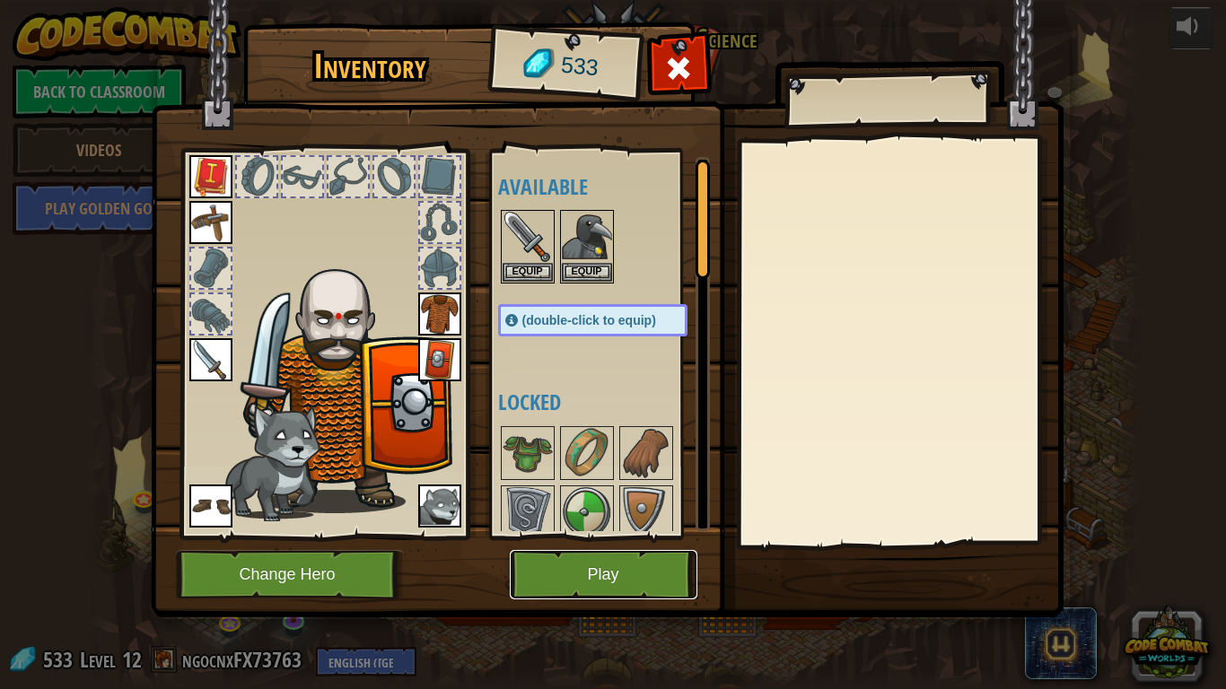
click at [646, 560] on button "Play" at bounding box center [604, 574] width 188 height 49
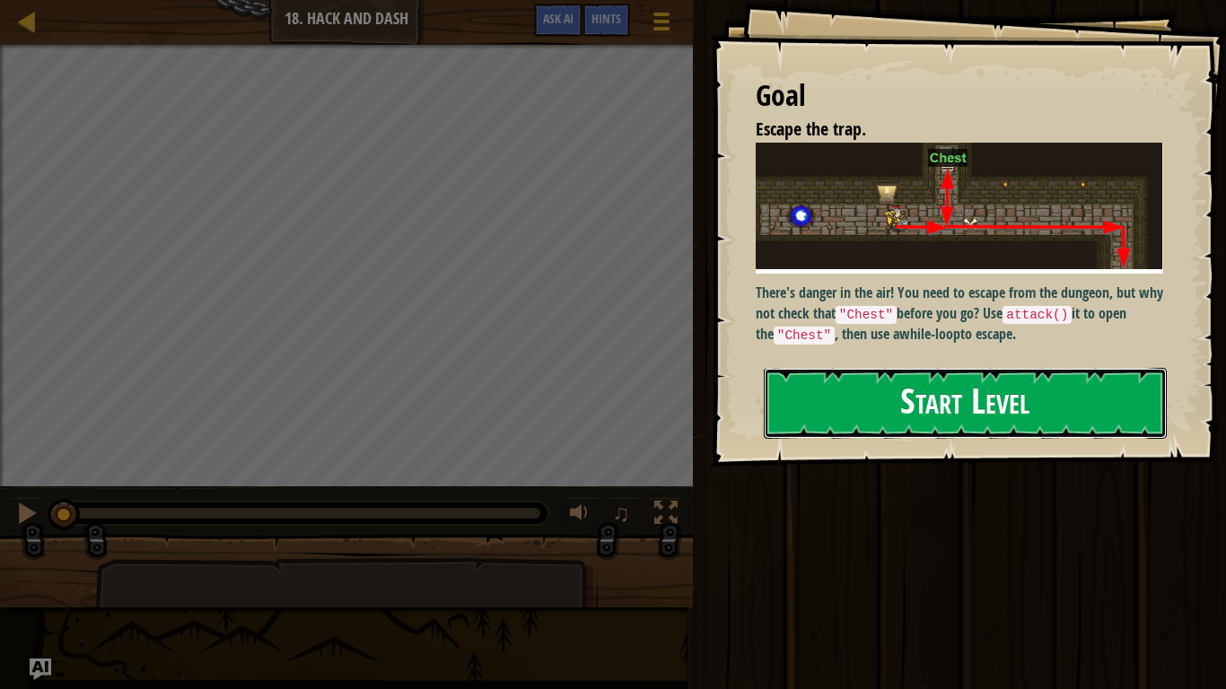
click at [906, 381] on button "Start Level" at bounding box center [965, 403] width 403 height 71
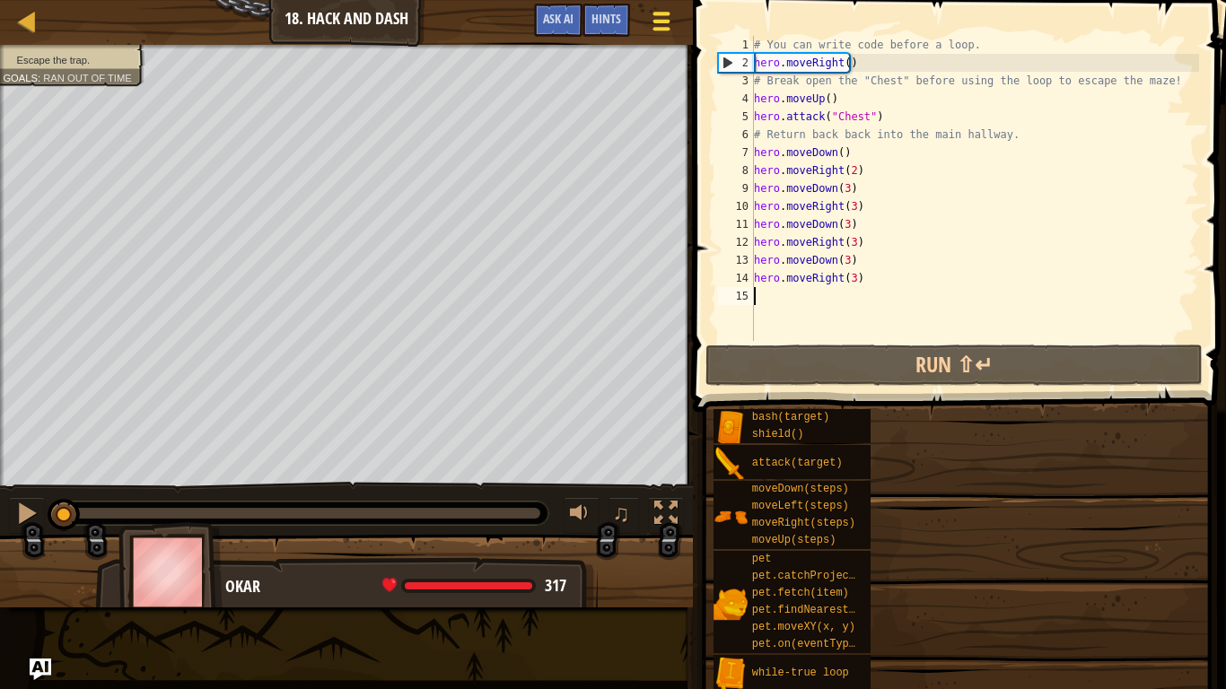
click at [678, 13] on button "Game Menu" at bounding box center [662, 25] width 48 height 44
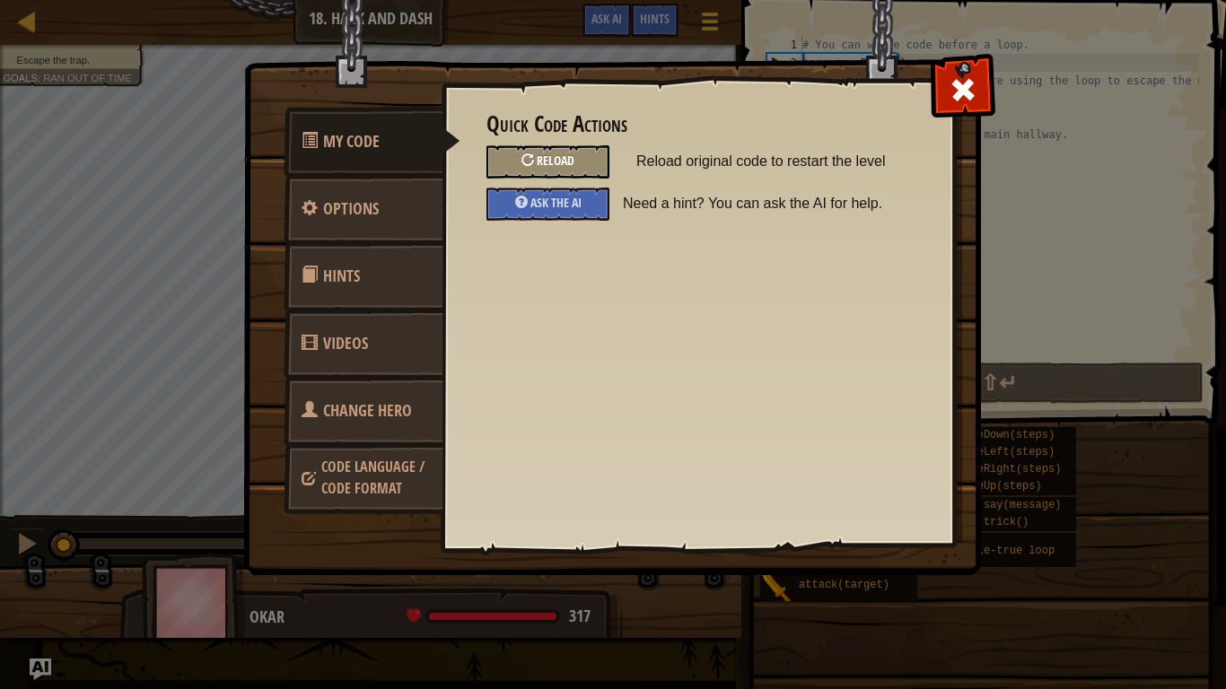
click at [553, 160] on span "Reload" at bounding box center [556, 160] width 38 height 17
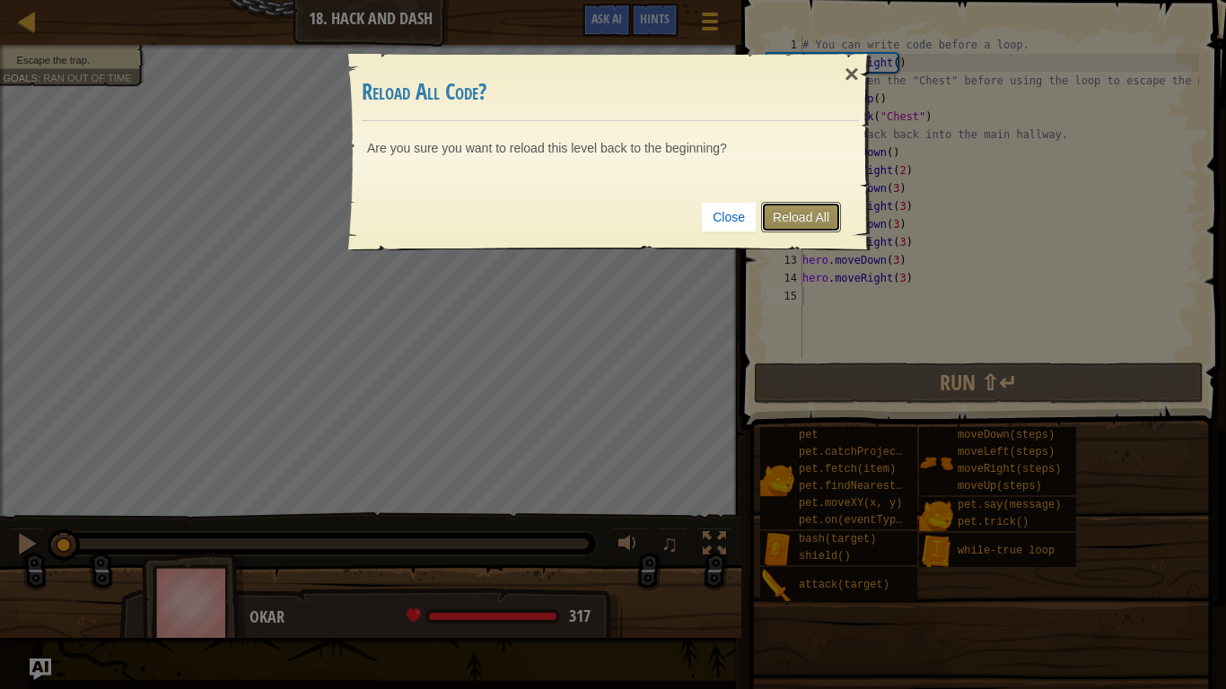
click at [799, 216] on link "Reload All" at bounding box center [801, 217] width 80 height 31
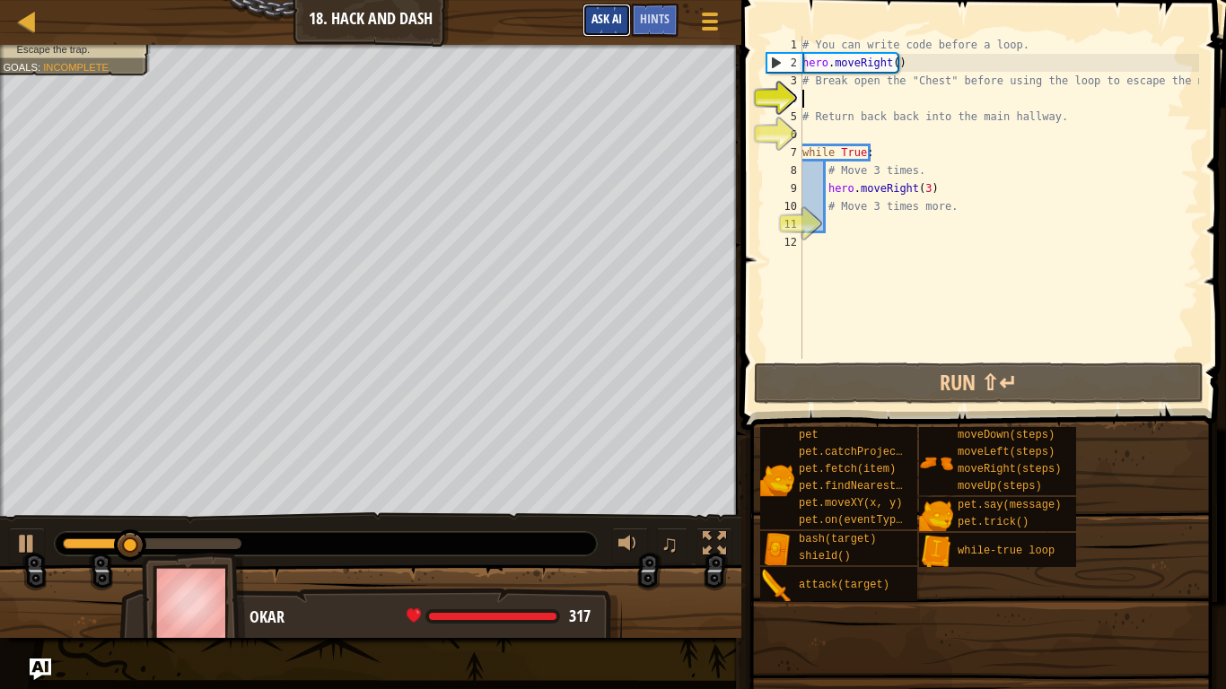
click at [609, 12] on span "Ask AI" at bounding box center [606, 18] width 31 height 17
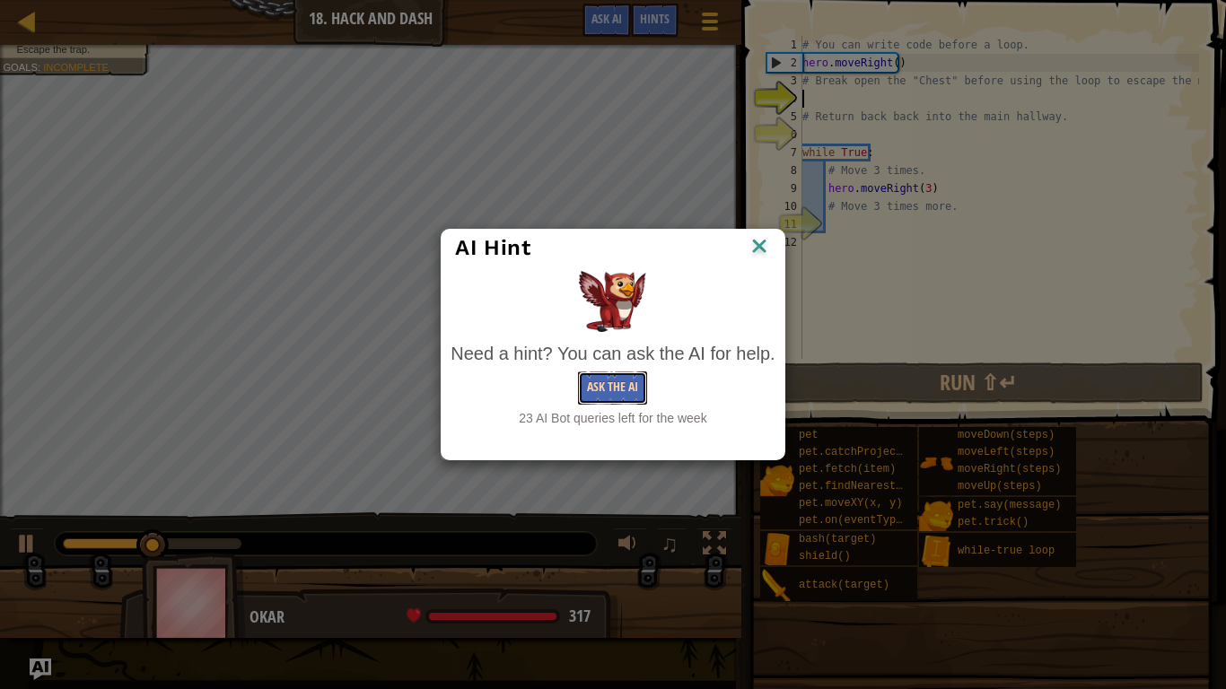
click at [603, 396] on button "Ask the AI" at bounding box center [612, 388] width 69 height 33
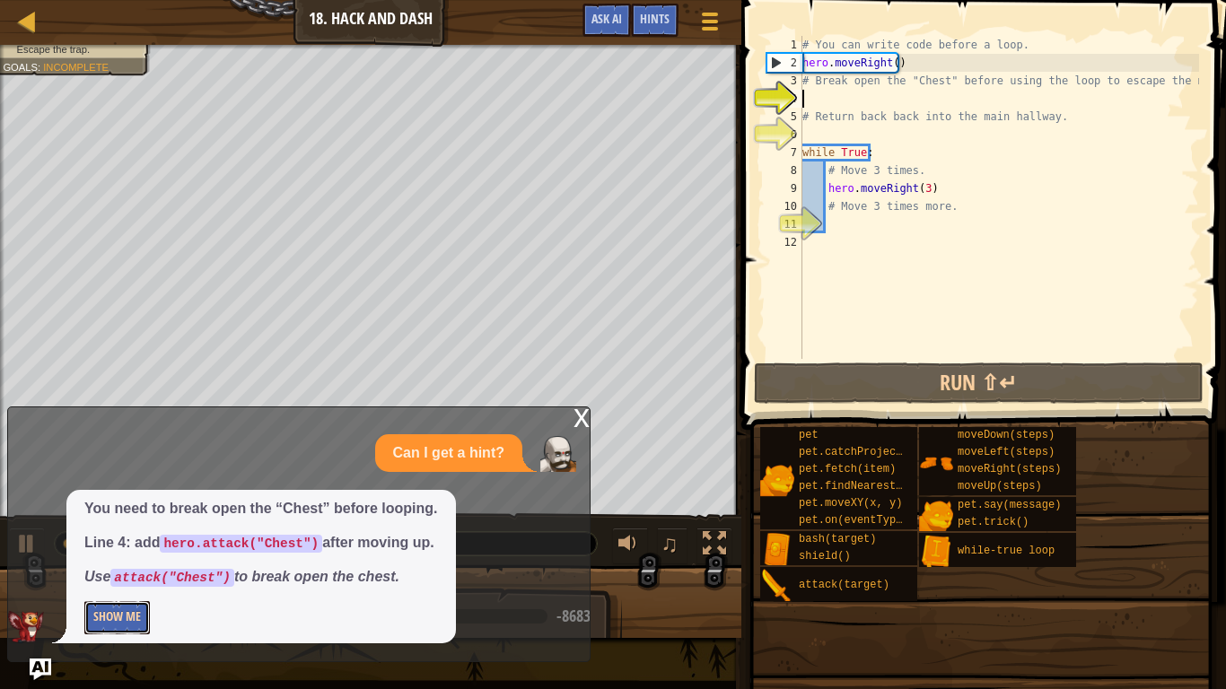
click at [118, 574] on button "Show Me" at bounding box center [117, 617] width 66 height 33
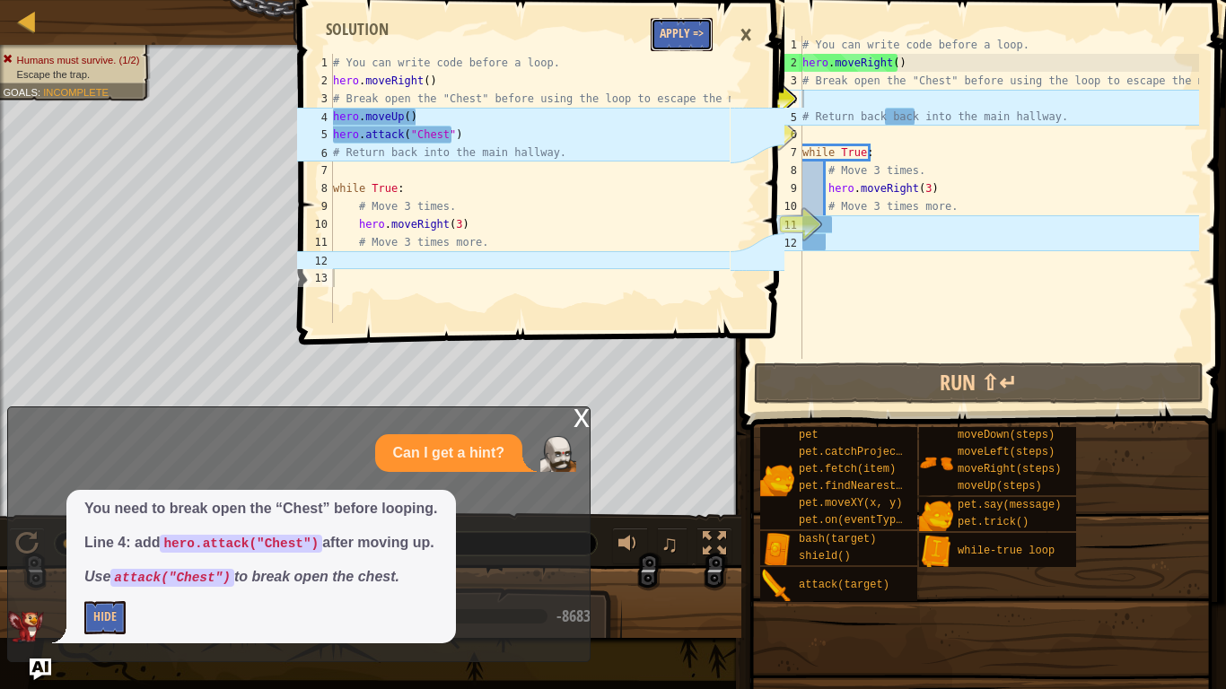
click at [663, 24] on button "Apply =>" at bounding box center [682, 34] width 62 height 33
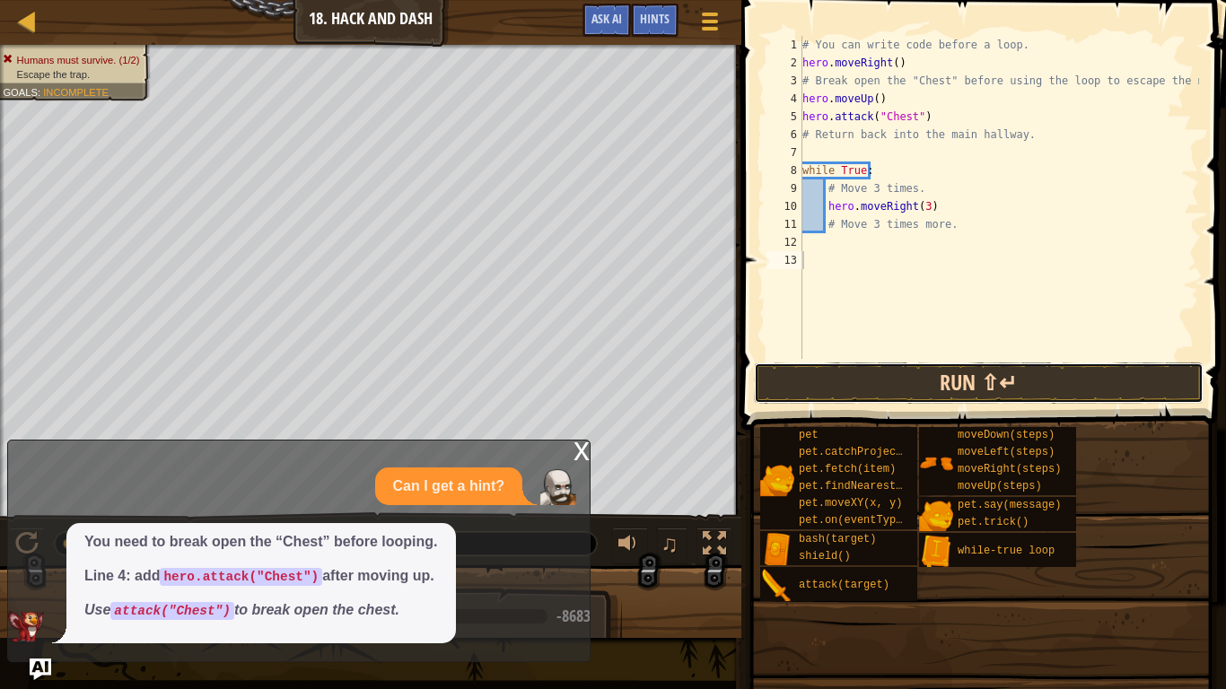
click at [914, 376] on button "Run ⇧↵" at bounding box center [979, 383] width 450 height 41
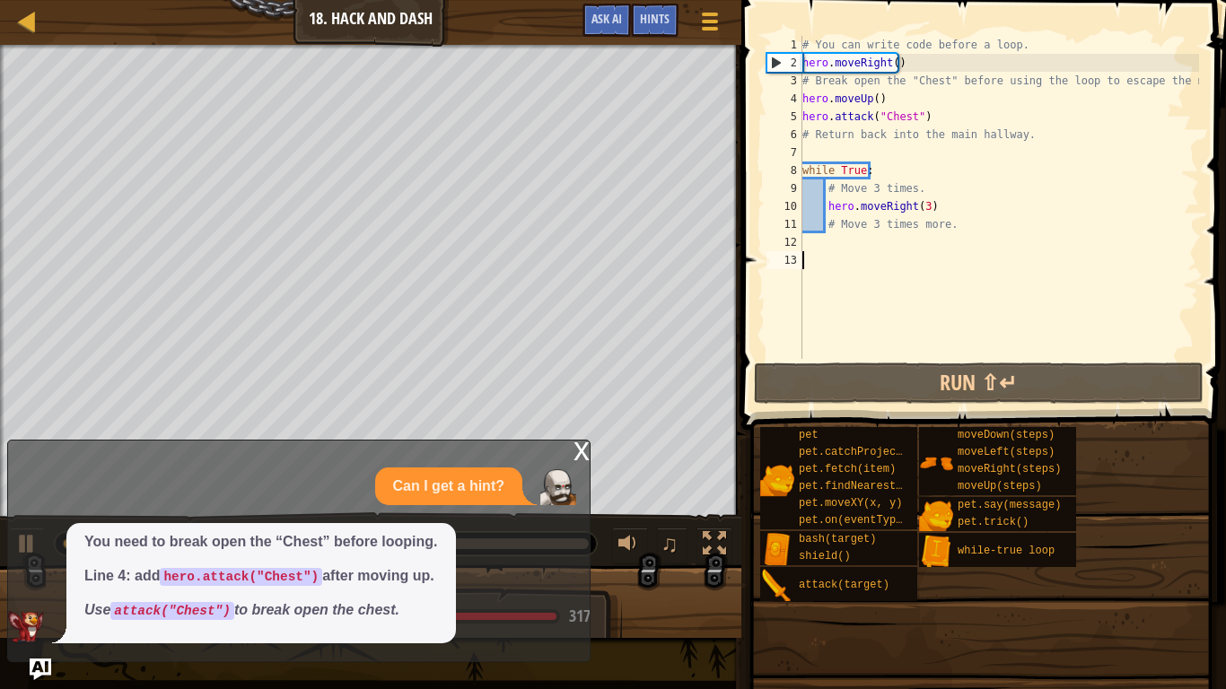
click at [809, 249] on div "# You can write code before a loop. hero . moveRight ( ) # Break open the "Ches…" at bounding box center [999, 215] width 400 height 359
click at [826, 242] on div "# You can write code before a loop. hero . moveRight ( ) # Break open the "Ches…" at bounding box center [999, 215] width 400 height 359
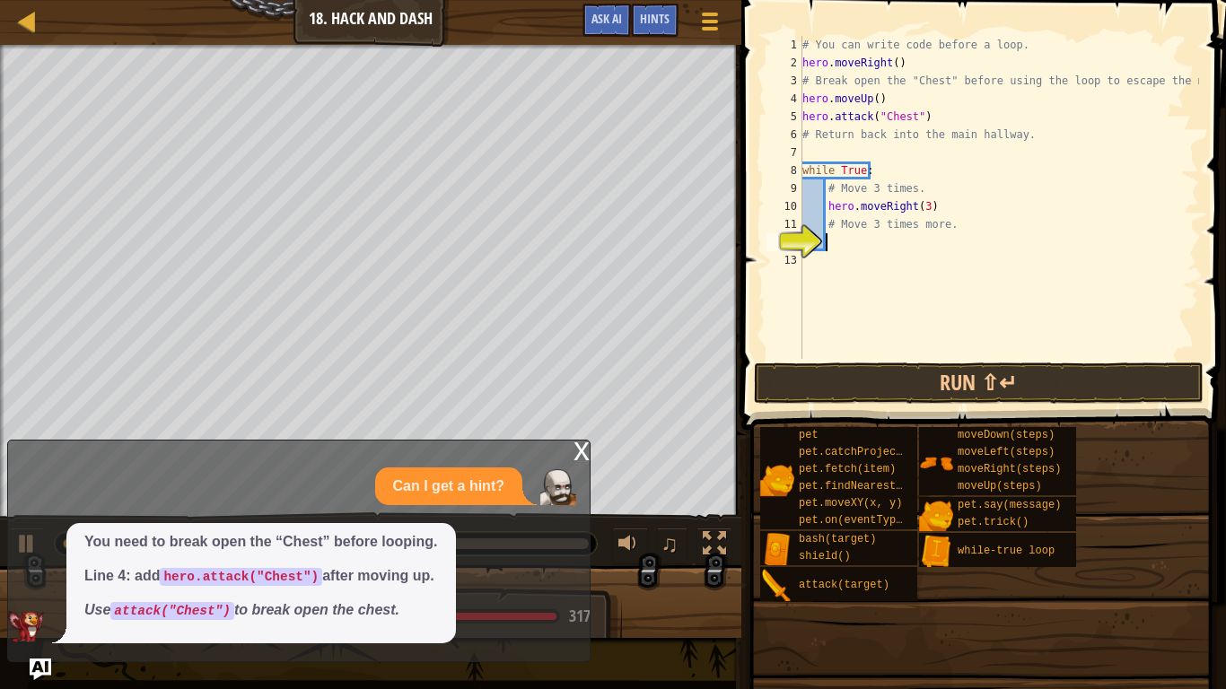
type textarea "h"
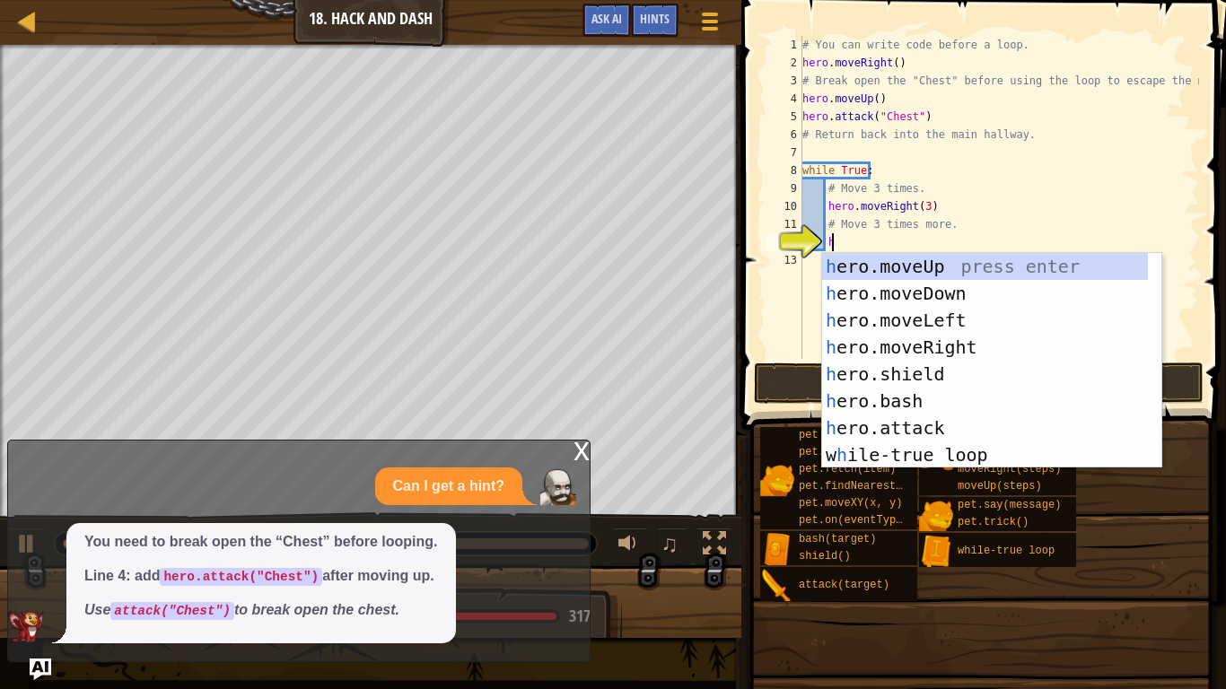
scroll to position [8, 1]
click at [967, 286] on div "h ero.moveUp press enter h ero.moveDown press enter h ero.moveLeft press enter …" at bounding box center [985, 387] width 326 height 269
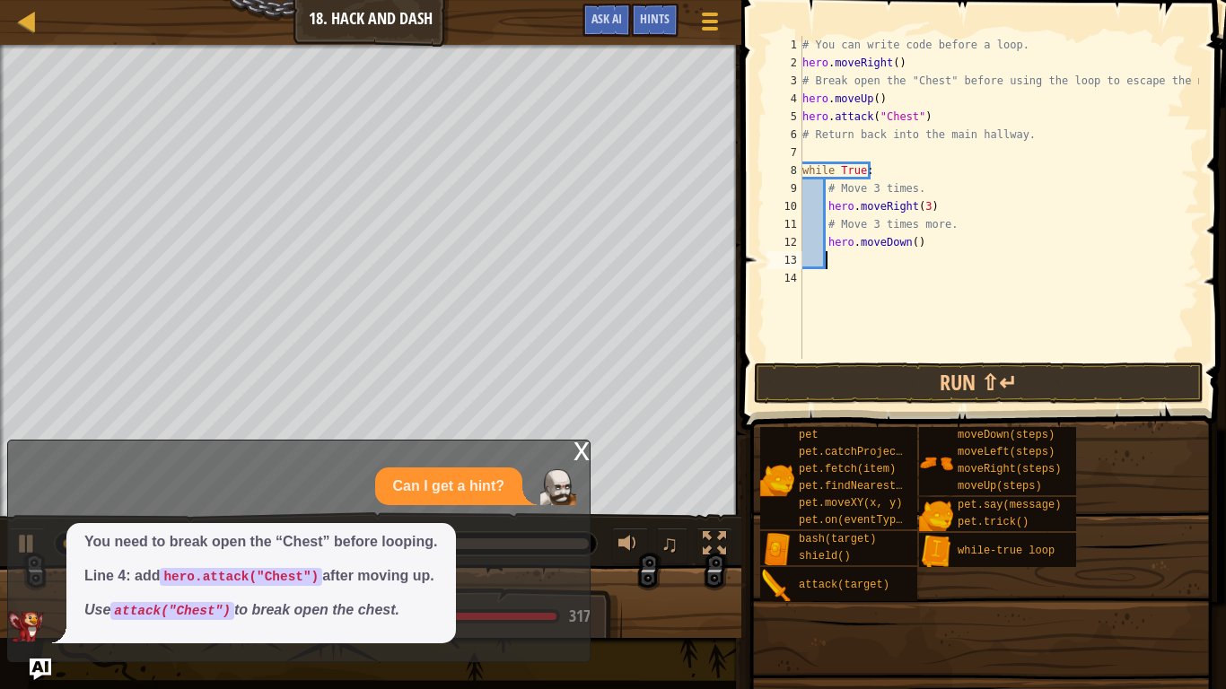
type textarea "h"
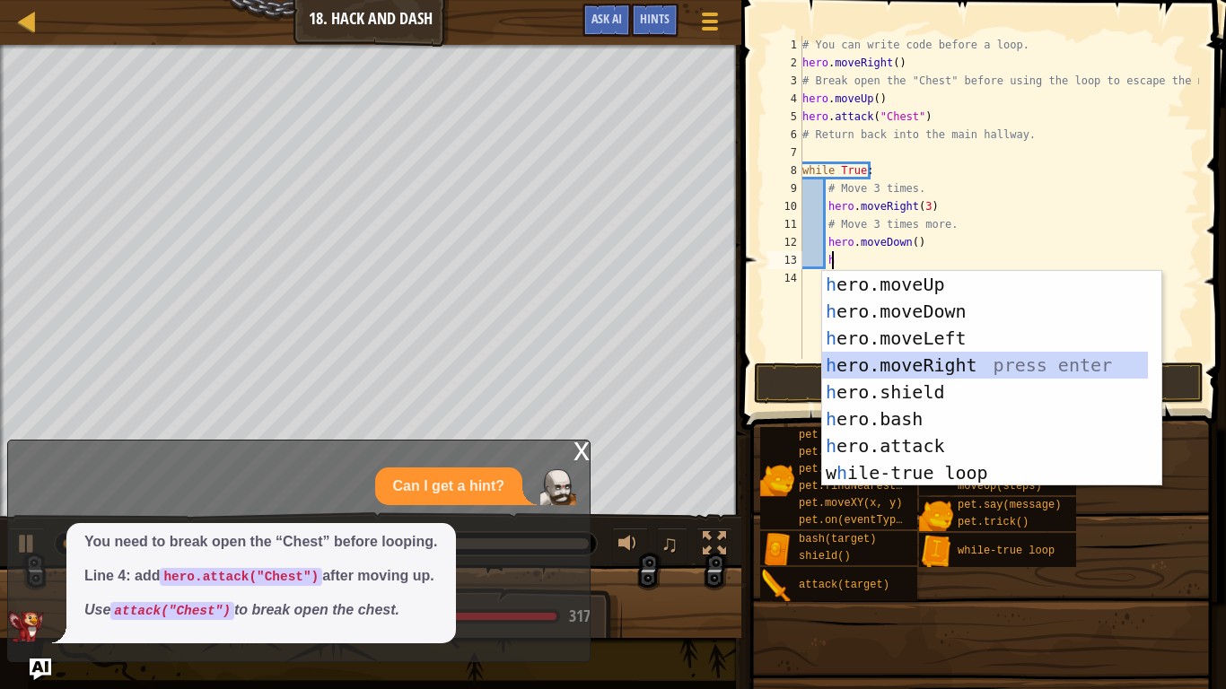
click at [966, 363] on div "h ero.moveUp press enter h ero.moveDown press enter h ero.moveLeft press enter …" at bounding box center [985, 405] width 326 height 269
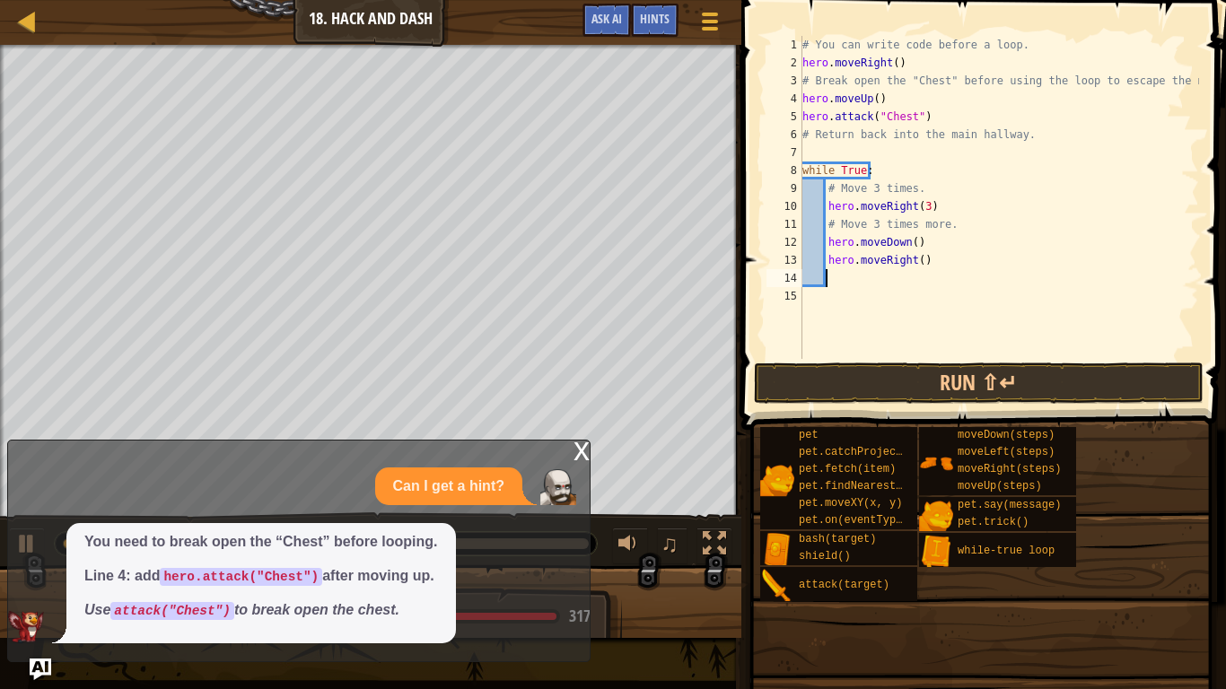
type textarea "h"
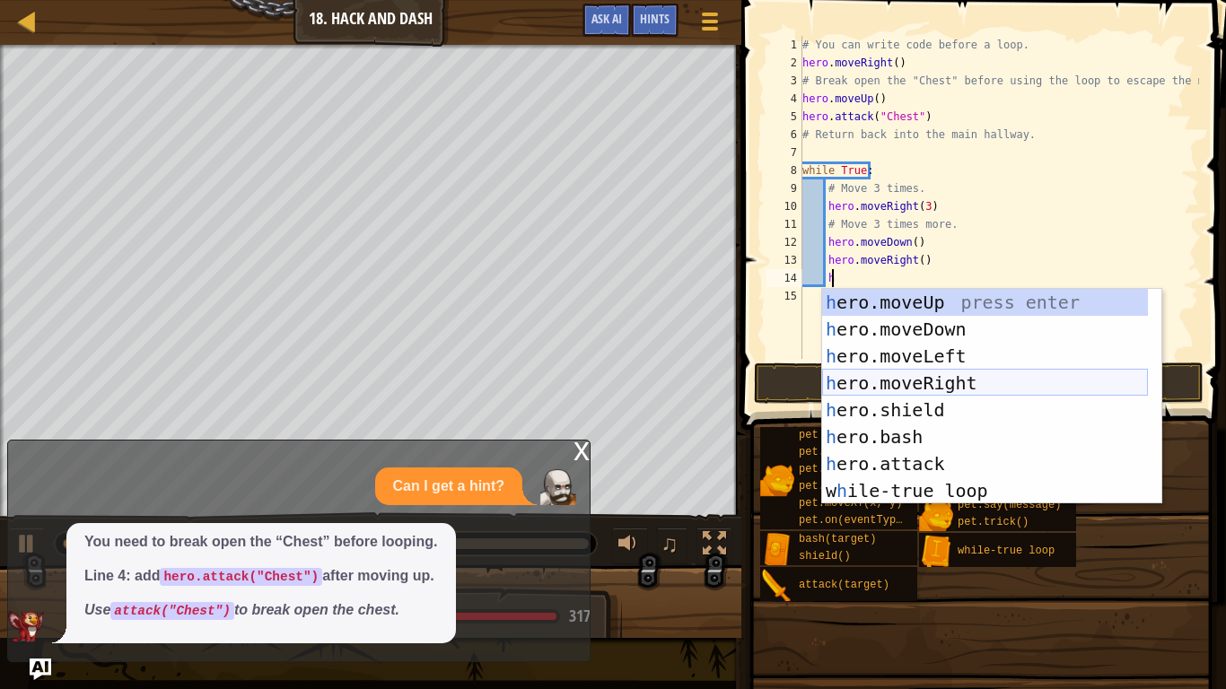
click at [965, 381] on div "h ero.moveUp press enter h ero.moveDown press enter h ero.moveLeft press enter …" at bounding box center [985, 423] width 326 height 269
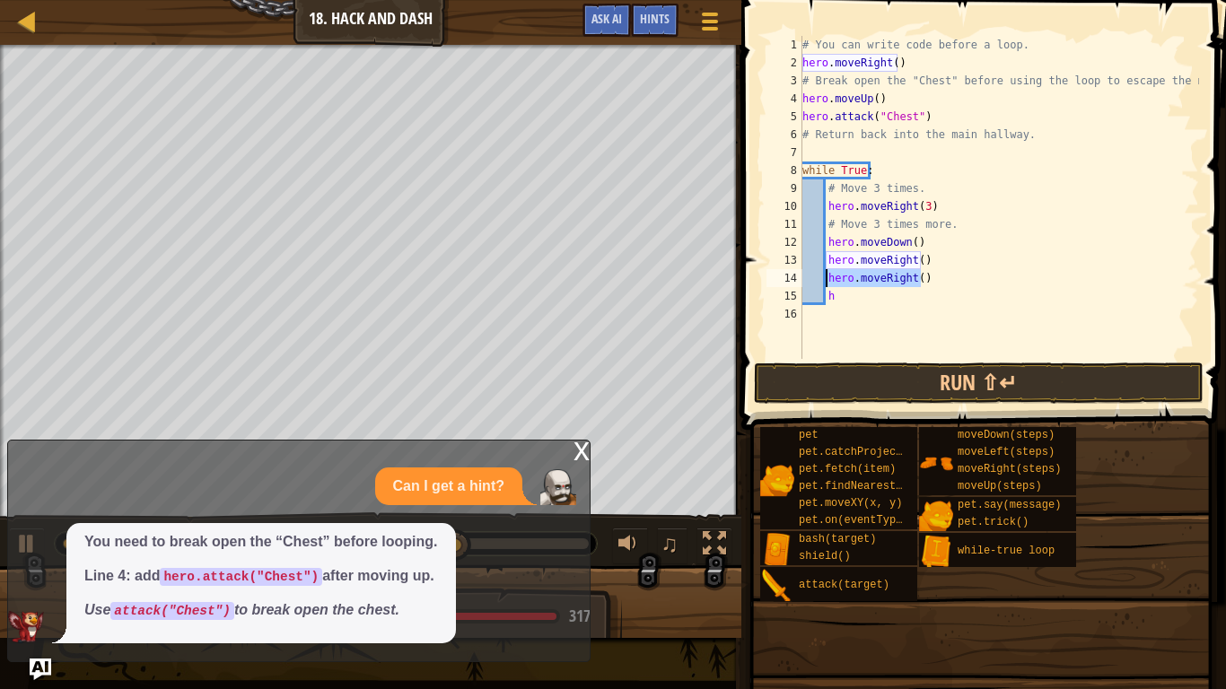
drag, startPoint x: 931, startPoint y: 284, endPoint x: 827, endPoint y: 285, distance: 104.1
click at [827, 285] on div "# You can write code before a loop. hero . moveRight ( ) # Break open the "Ches…" at bounding box center [999, 215] width 400 height 359
type textarea "hero.moveRight()"
click at [842, 295] on div "# You can write code before a loop. hero . moveRight ( ) # Break open the "Ches…" at bounding box center [999, 215] width 400 height 359
type textarea "h"
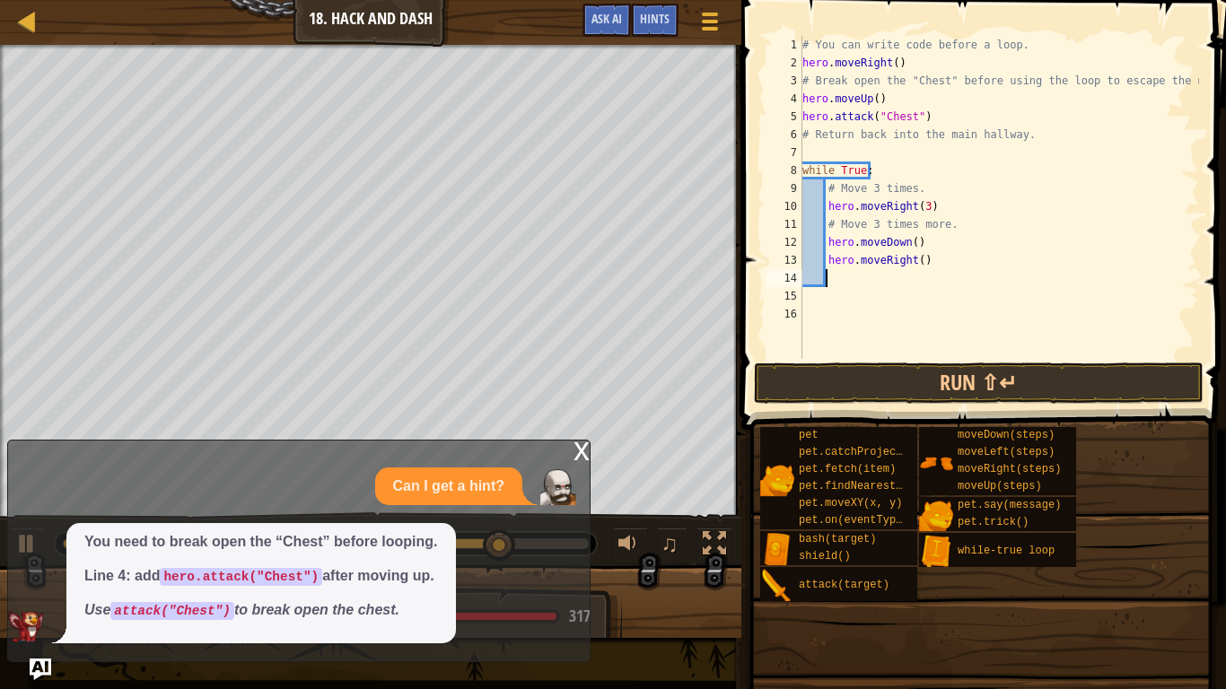
click at [833, 279] on div "# You can write code before a loop. hero . moveRight ( ) # Break open the "Ches…" at bounding box center [999, 215] width 400 height 359
type textarea "h"
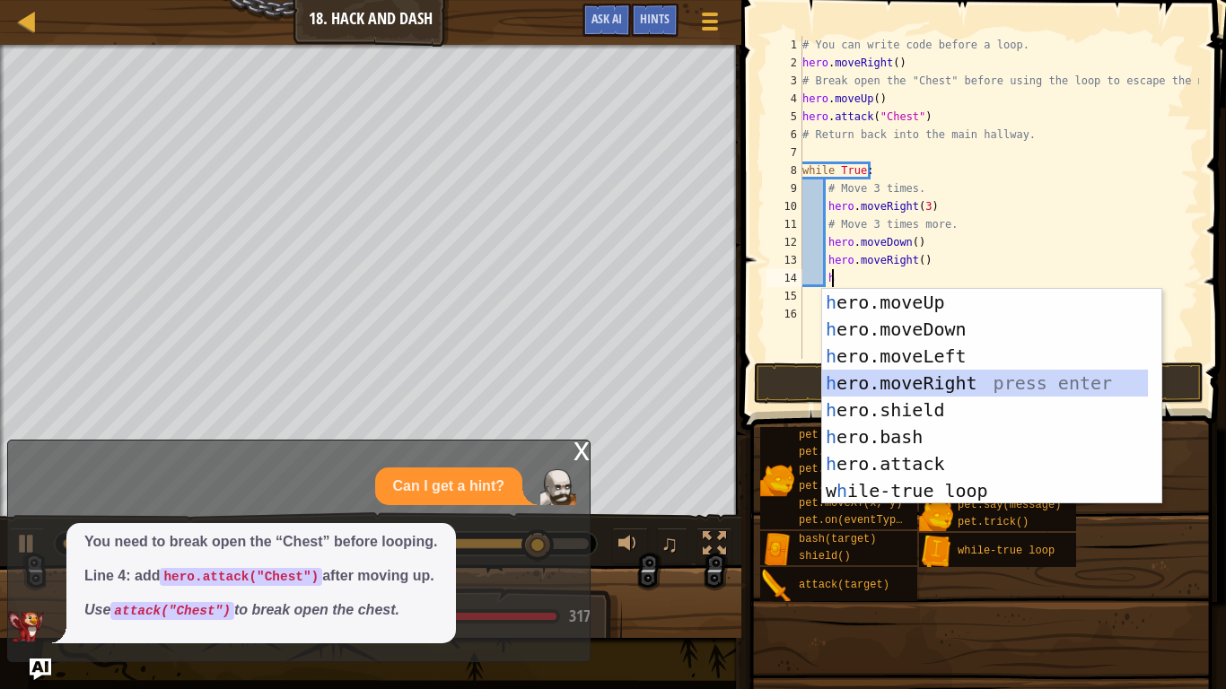
click at [943, 380] on div "h ero.moveUp press enter h ero.moveDown press enter h ero.moveLeft press enter …" at bounding box center [985, 423] width 326 height 269
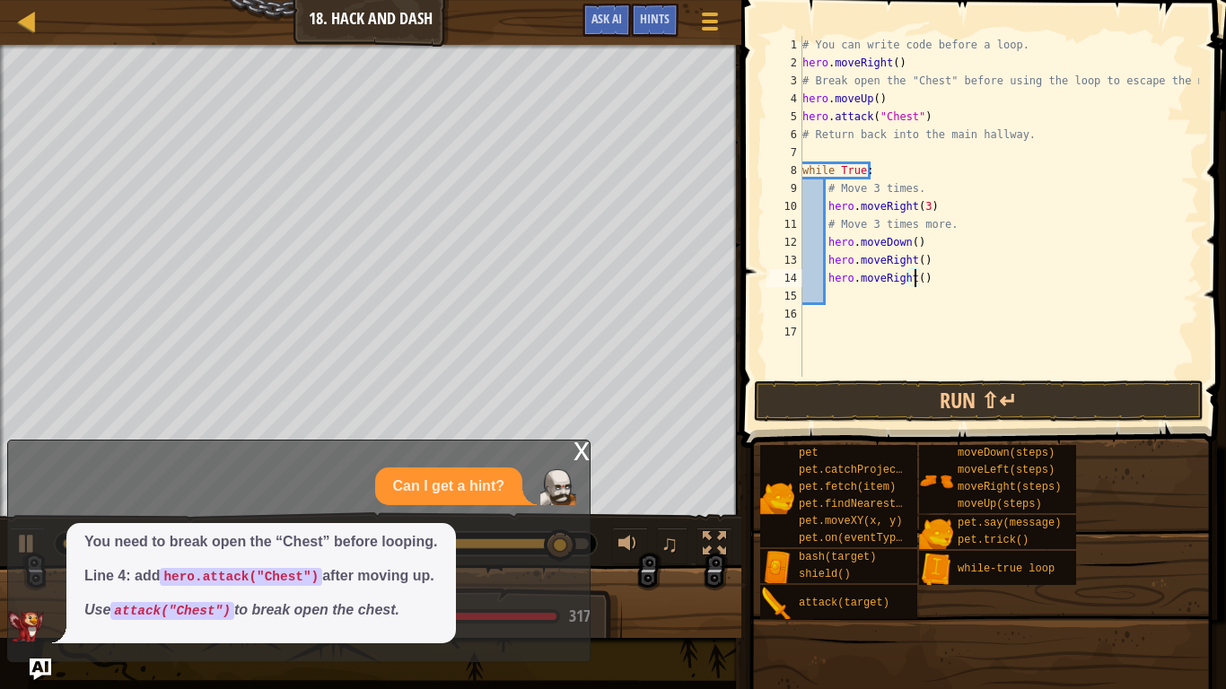
click at [914, 281] on div "# You can write code before a loop. hero . moveRight ( ) # Break open the "Ches…" at bounding box center [999, 224] width 400 height 377
type textarea "hero.moveRight()"
click at [829, 303] on div "# You can write code before a loop. hero . moveRight ( ) # Break open the "Ches…" at bounding box center [999, 224] width 400 height 377
type textarea "h"
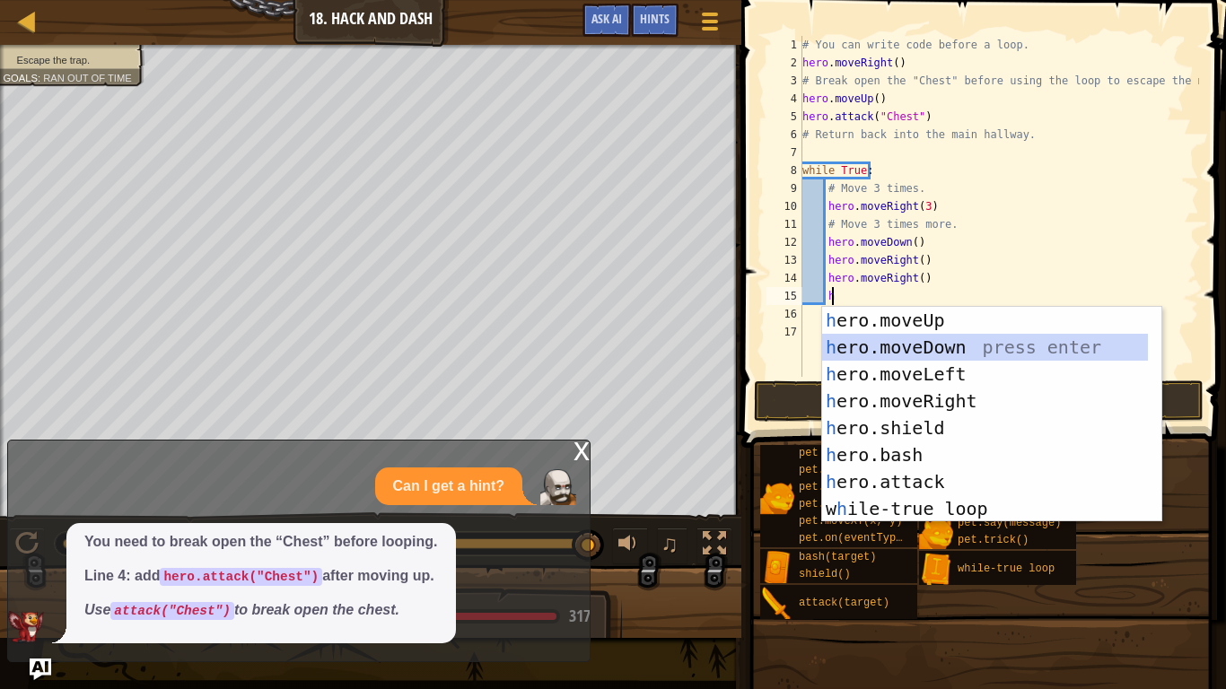
click at [937, 343] on div "h ero.moveUp press enter h ero.moveDown press enter h ero.moveLeft press enter …" at bounding box center [985, 441] width 326 height 269
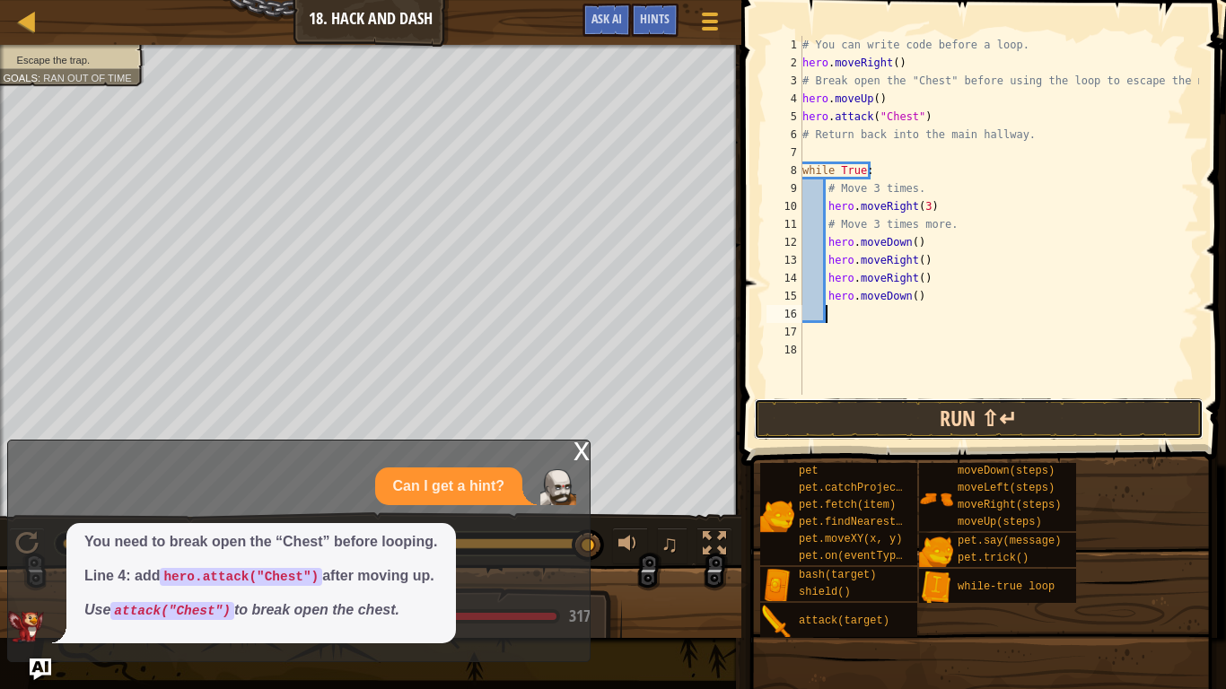
click at [965, 423] on button "Run ⇧↵" at bounding box center [979, 418] width 450 height 41
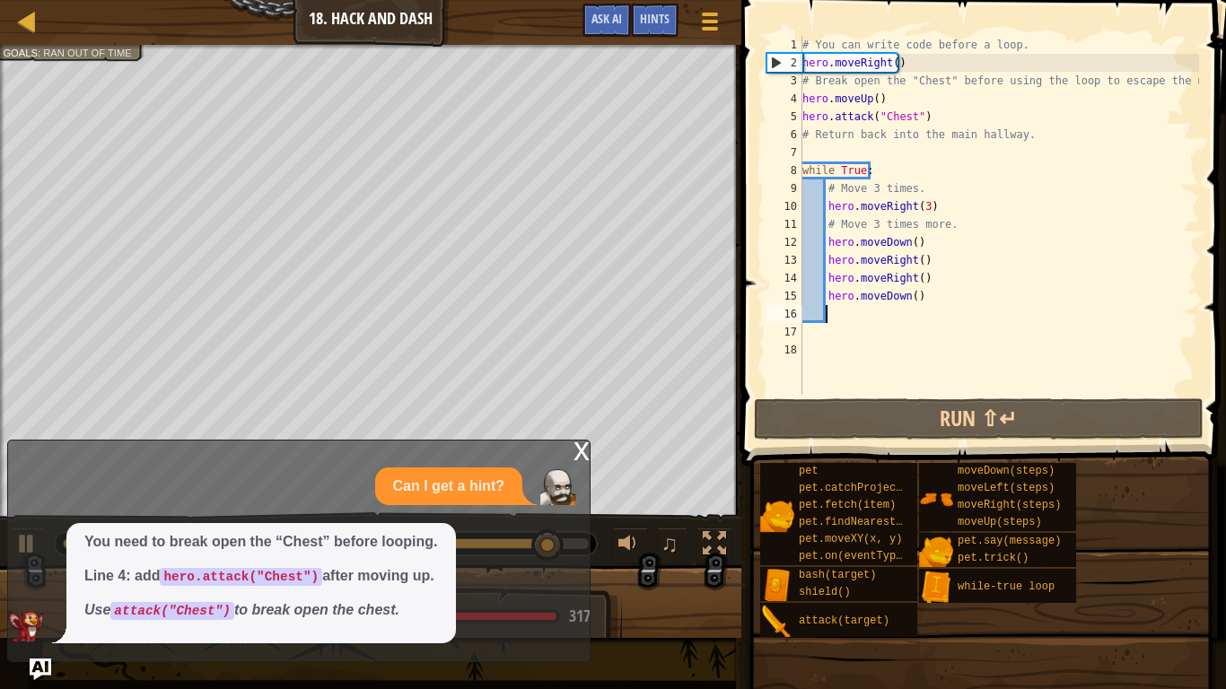
click at [909, 298] on div "# You can write code before a loop. hero . moveRight ( ) # Break open the "Ches…" at bounding box center [999, 233] width 400 height 395
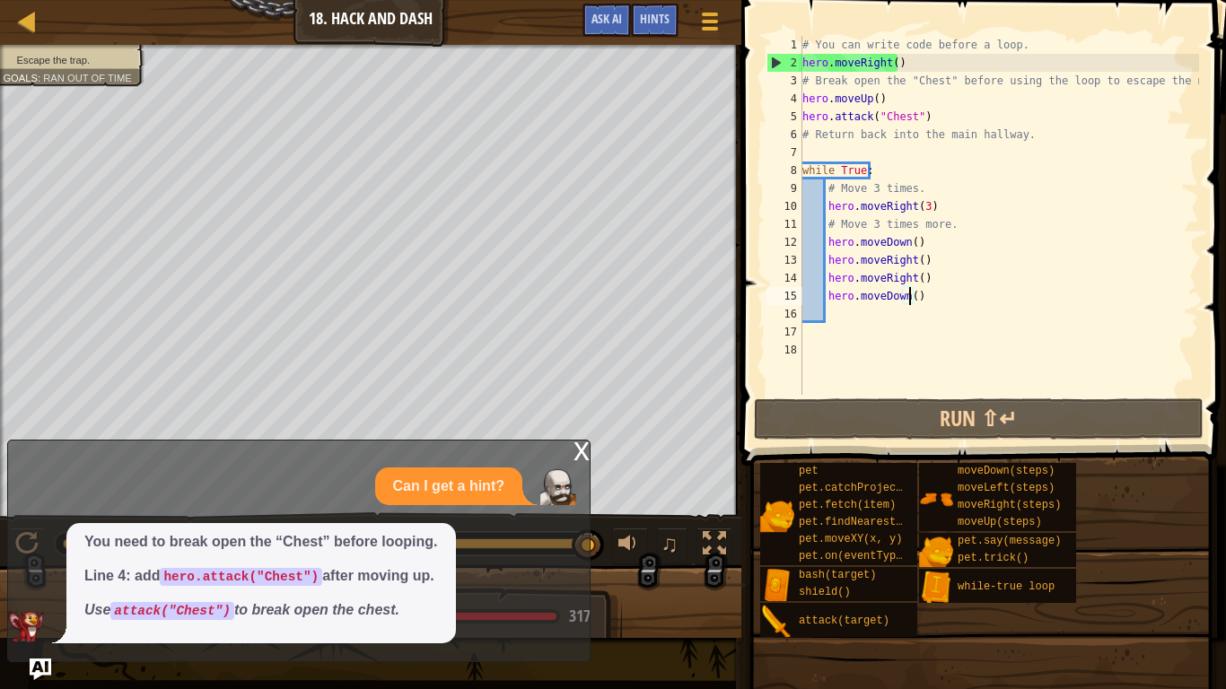
scroll to position [8, 9]
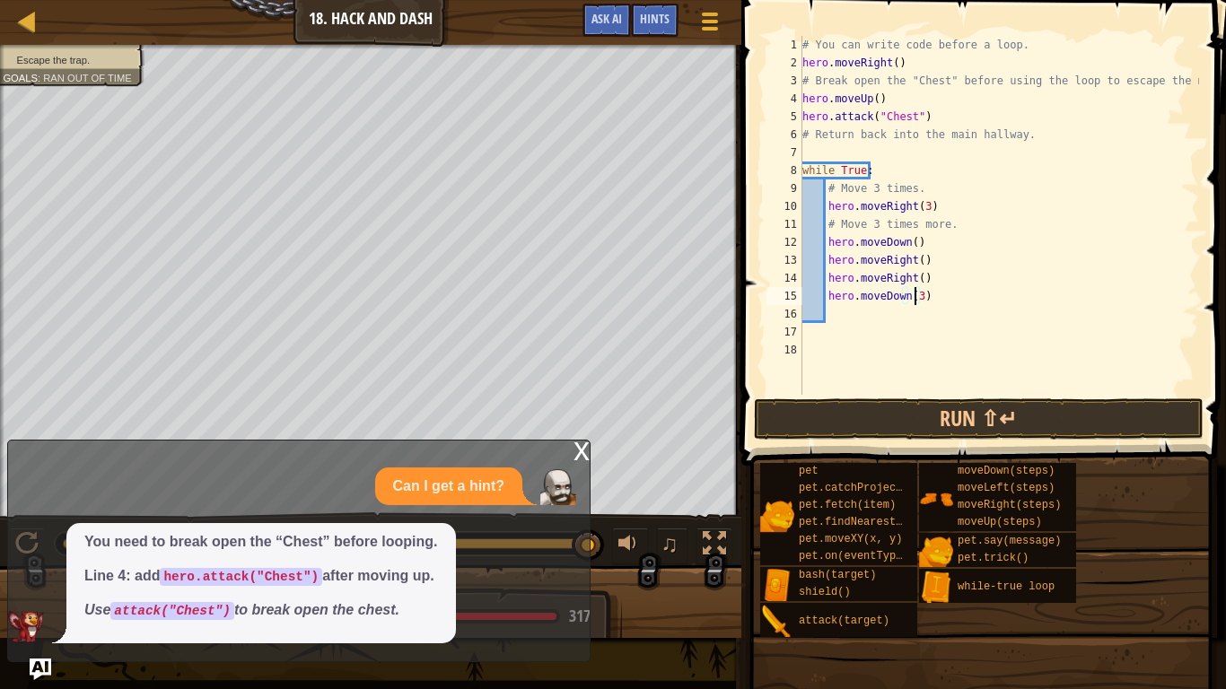
click at [912, 261] on div "# You can write code before a loop. hero . moveRight ( ) # Break open the "Ches…" at bounding box center [999, 233] width 400 height 395
click at [967, 421] on button "Run ⇧↵" at bounding box center [979, 418] width 450 height 41
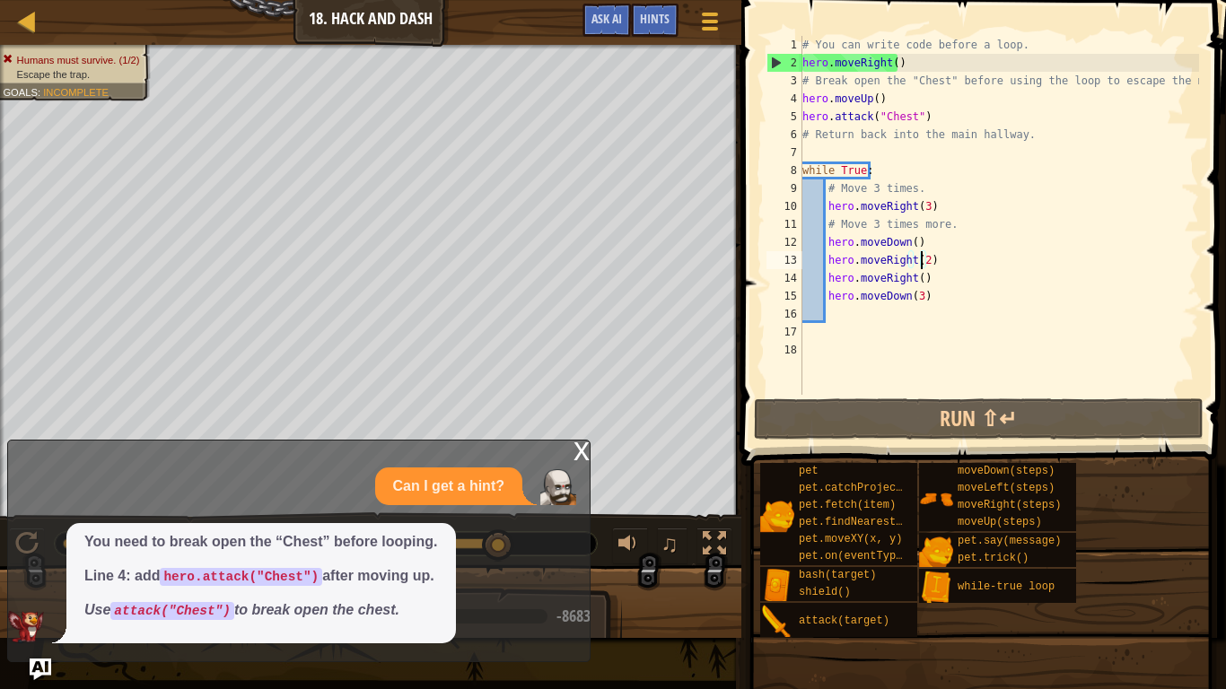
click at [582, 446] on div "x" at bounding box center [581, 450] width 16 height 18
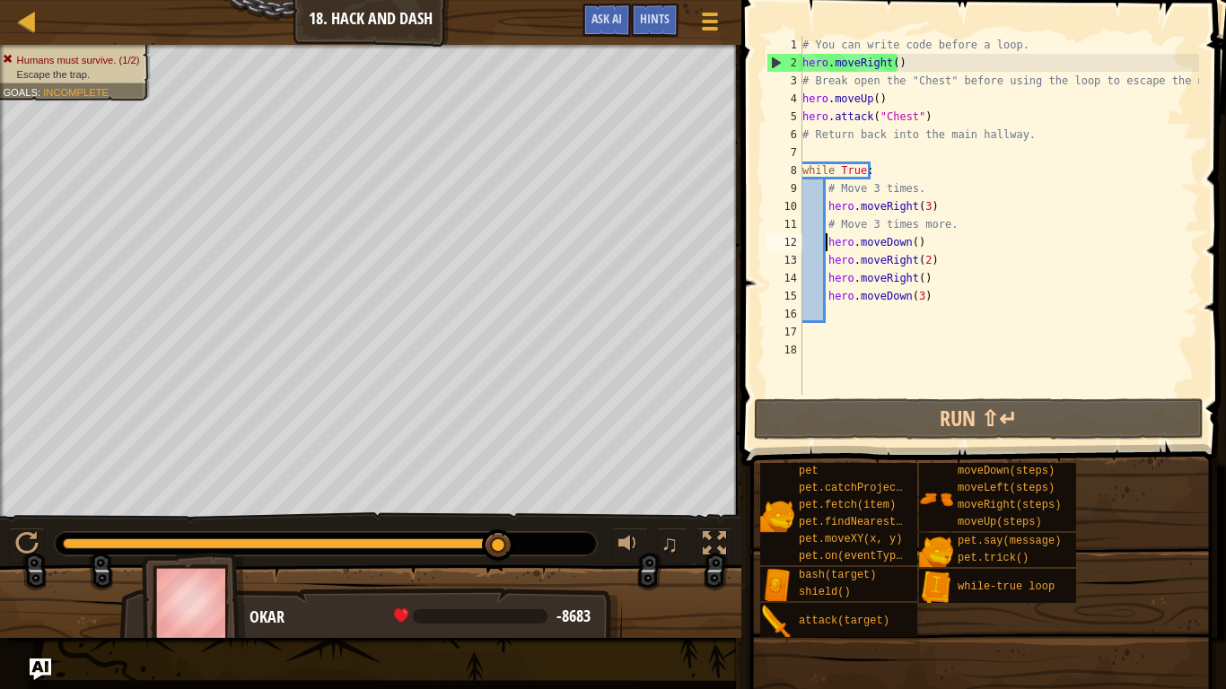
scroll to position [8, 8]
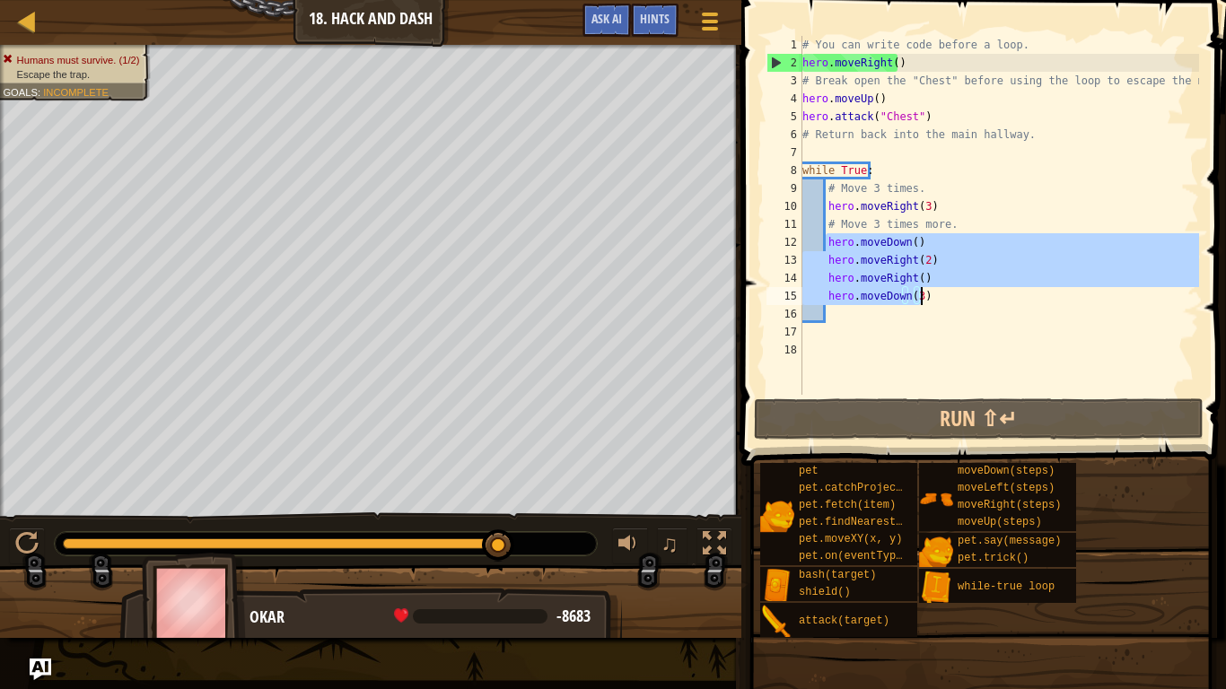
drag, startPoint x: 826, startPoint y: 242, endPoint x: 921, endPoint y: 303, distance: 113.0
click at [921, 303] on div "# You can write code before a loop. hero . moveRight ( ) # Break open the "Ches…" at bounding box center [999, 233] width 400 height 395
type textarea "hero.moveRight() hero.moveDown(3)"
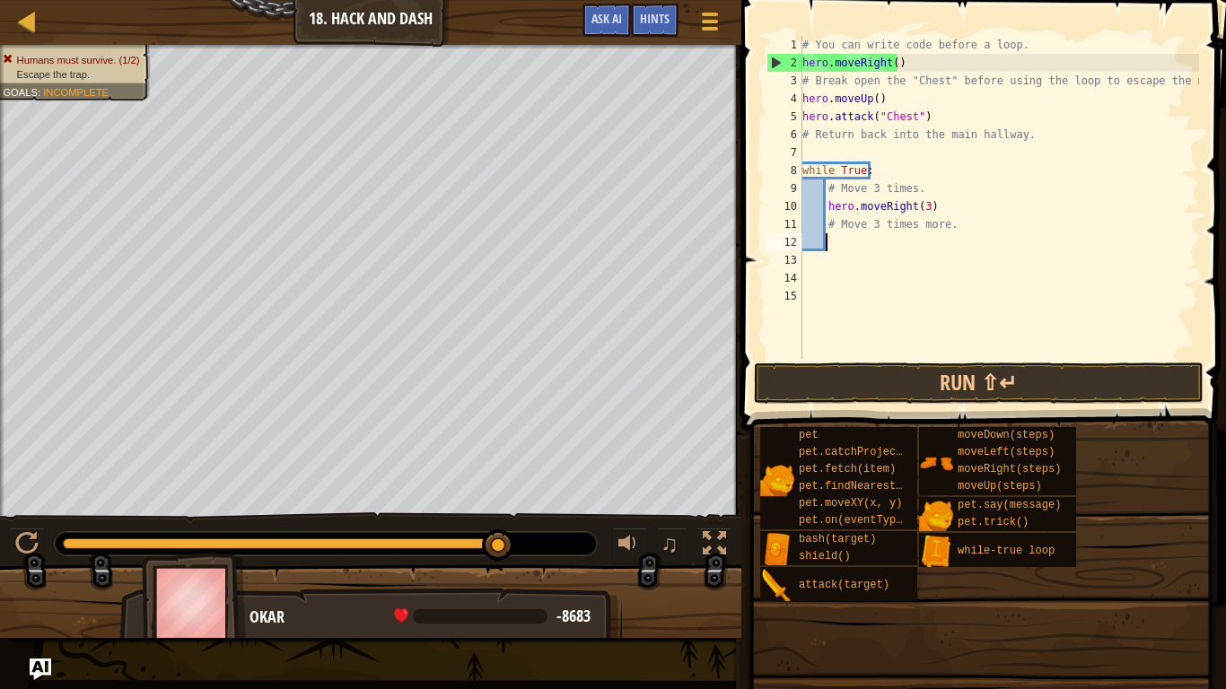
scroll to position [8, 1]
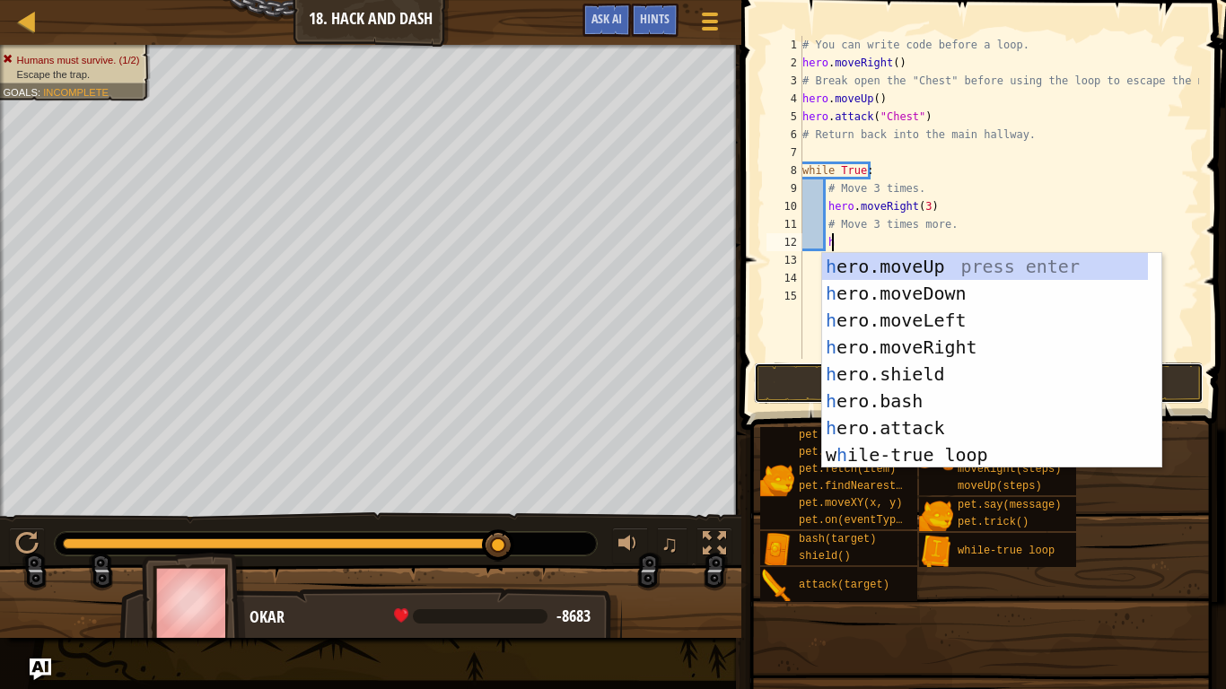
click at [786, 387] on button "Run ⇧↵" at bounding box center [979, 383] width 450 height 41
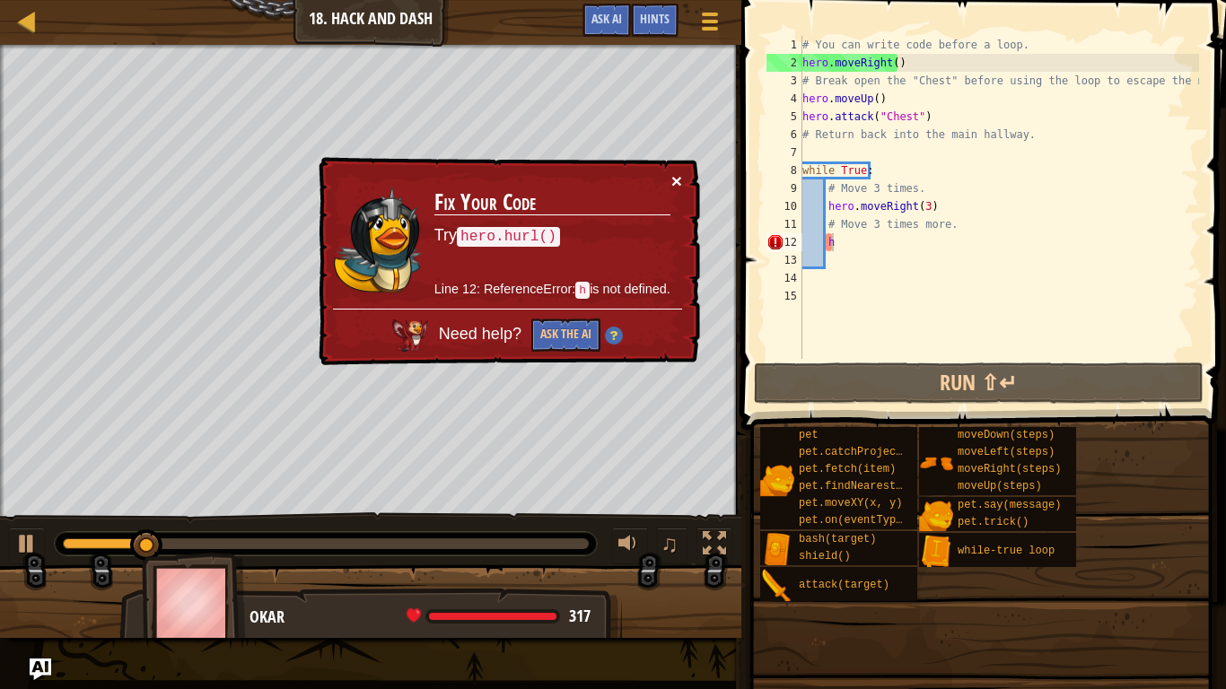
click at [674, 188] on button "×" at bounding box center [676, 180] width 11 height 19
click at [919, 202] on div "# You can write code before a loop. hero . moveRight ( ) # Break open the "Ches…" at bounding box center [999, 215] width 400 height 359
type textarea "hero.moveRight()"
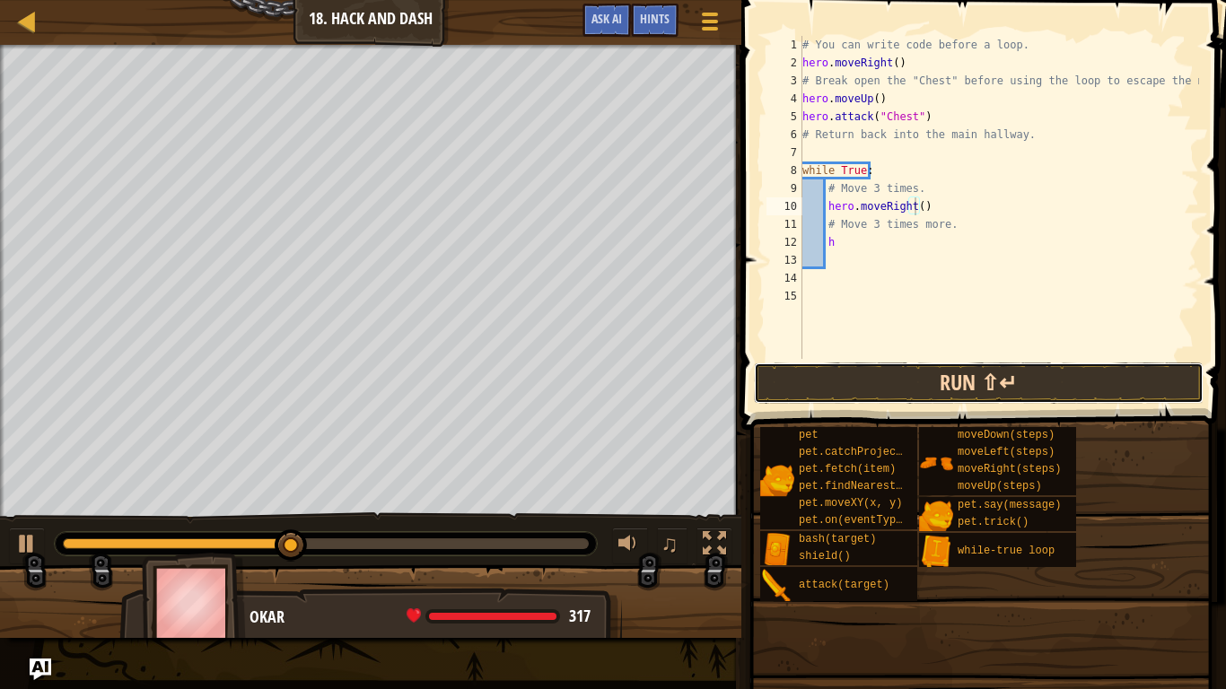
click at [976, 389] on button "Run ⇧↵" at bounding box center [979, 383] width 450 height 41
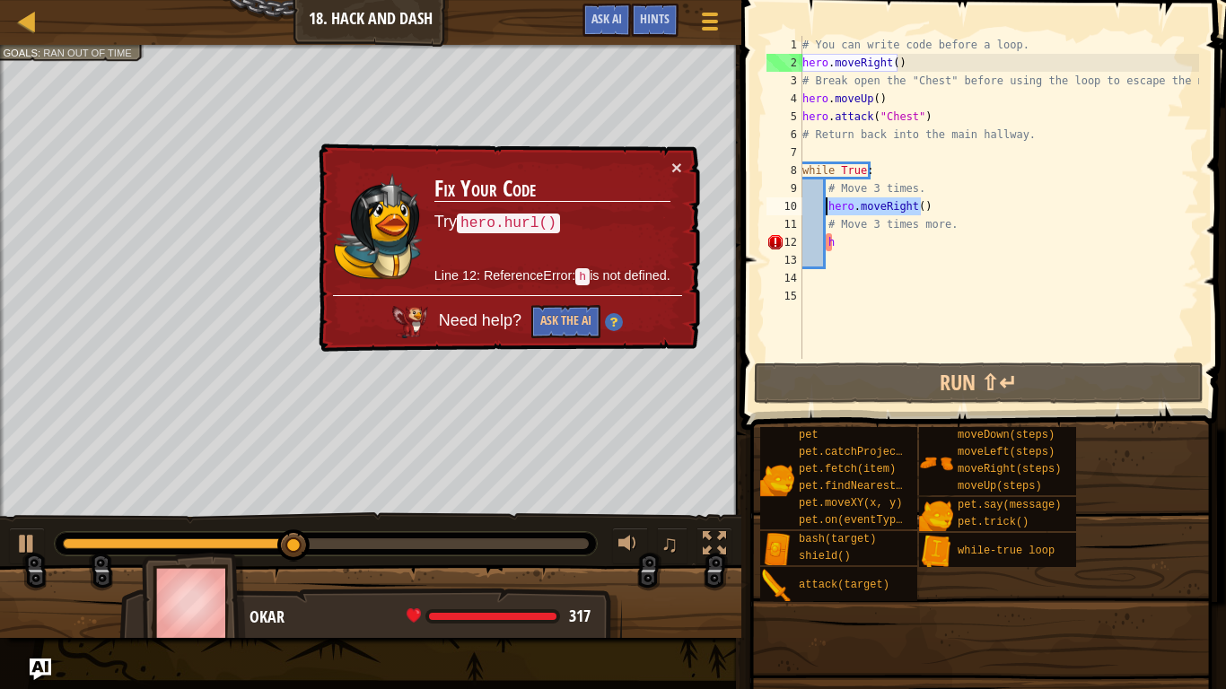
drag, startPoint x: 928, startPoint y: 206, endPoint x: 825, endPoint y: 212, distance: 103.3
click at [825, 212] on div "# You can write code before a loop. hero . moveRight ( ) # Break open the "Ches…" at bounding box center [999, 215] width 400 height 359
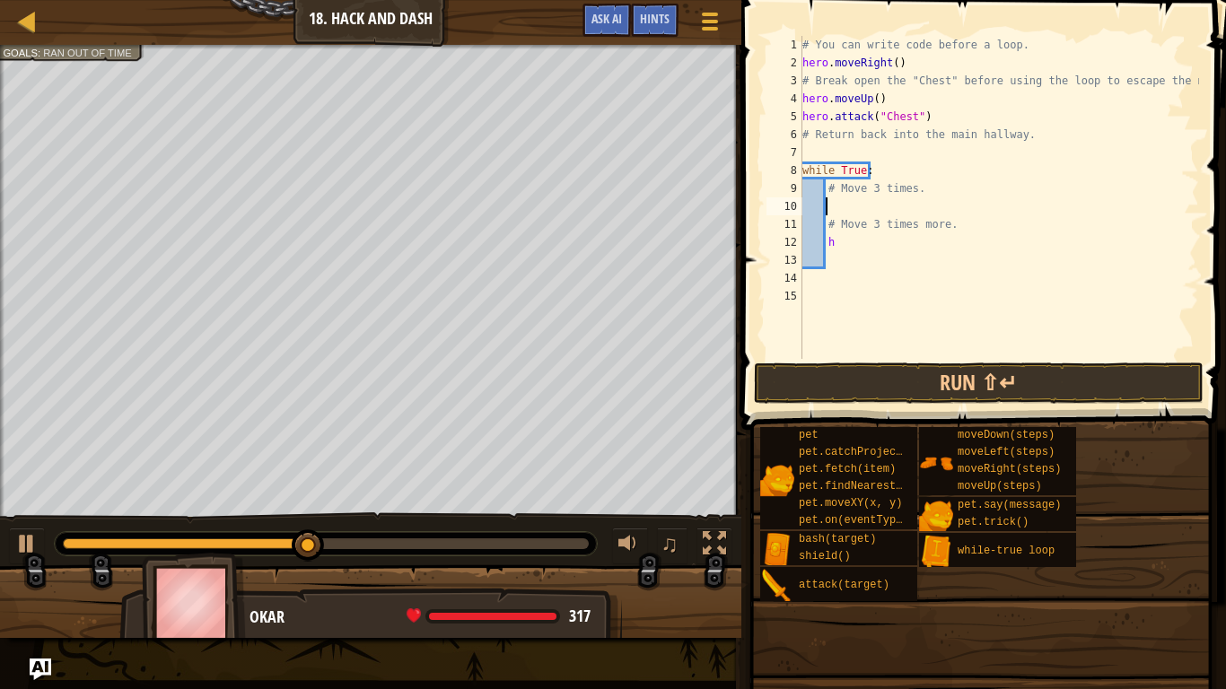
click at [836, 252] on div "# You can write code before a loop. hero . moveRight ( ) # Break open the "Ches…" at bounding box center [999, 215] width 400 height 359
click at [838, 247] on div "# You can write code before a loop. hero . moveRight ( ) # Break open the "Ches…" at bounding box center [999, 215] width 400 height 359
type textarea "h"
click at [831, 210] on div "# You can write code before a loop. hero . moveRight ( ) # Break open the "Ches…" at bounding box center [999, 215] width 400 height 359
type textarea "h"
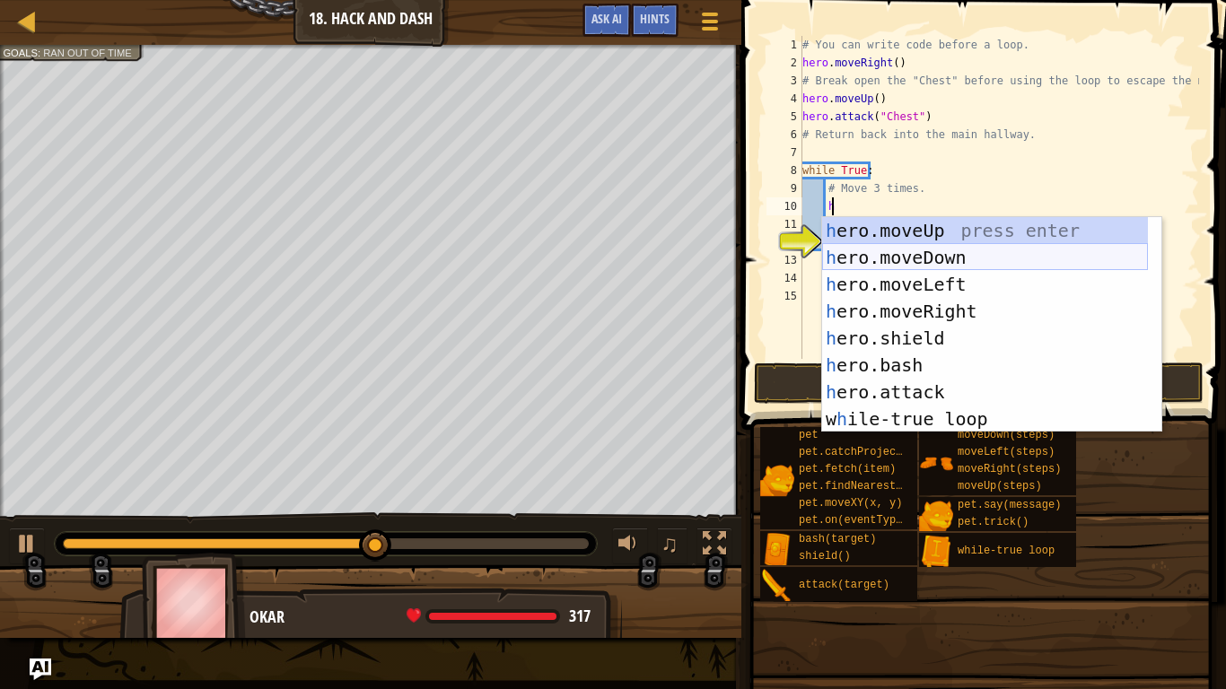
click at [934, 255] on div "h ero.moveUp press enter h ero.moveDown press enter h ero.moveLeft press enter …" at bounding box center [985, 351] width 326 height 269
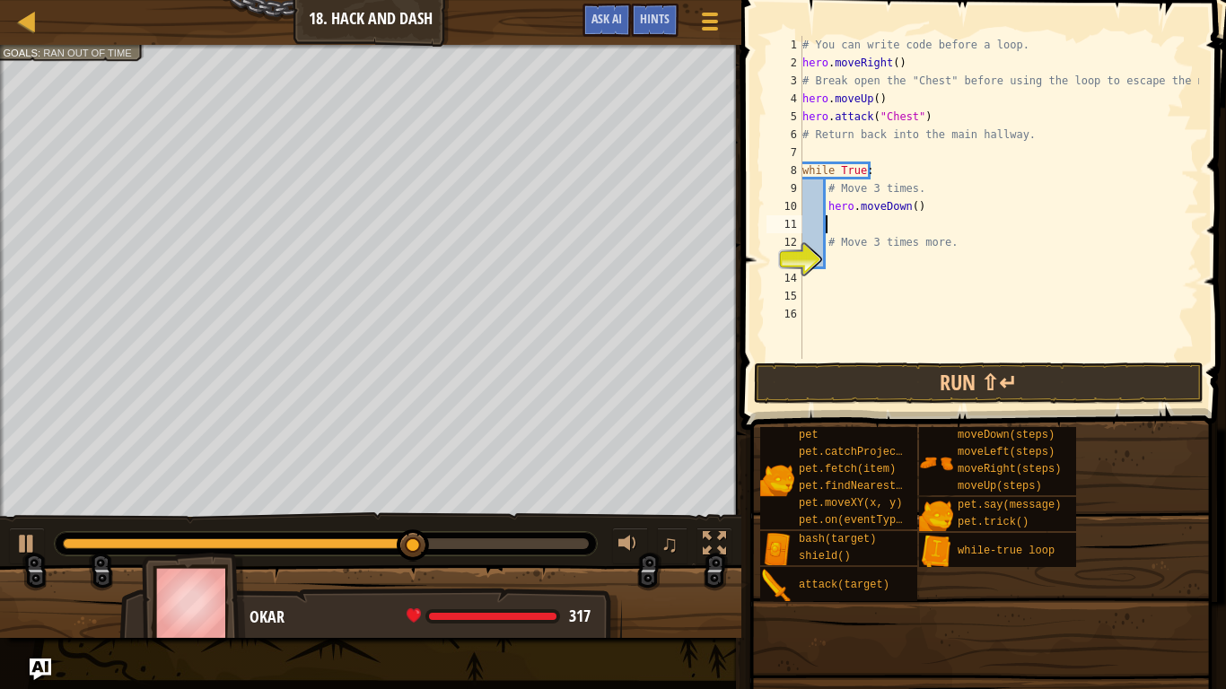
click at [828, 241] on div "# You can write code before a loop. hero . moveRight ( ) # Break open the "Ches…" at bounding box center [999, 215] width 400 height 359
type textarea "# Move 3 times more."
click at [840, 248] on div "# You can write code before a loop. hero . moveRight ( ) # Break open the "Ches…" at bounding box center [999, 215] width 400 height 359
type textarea "h"
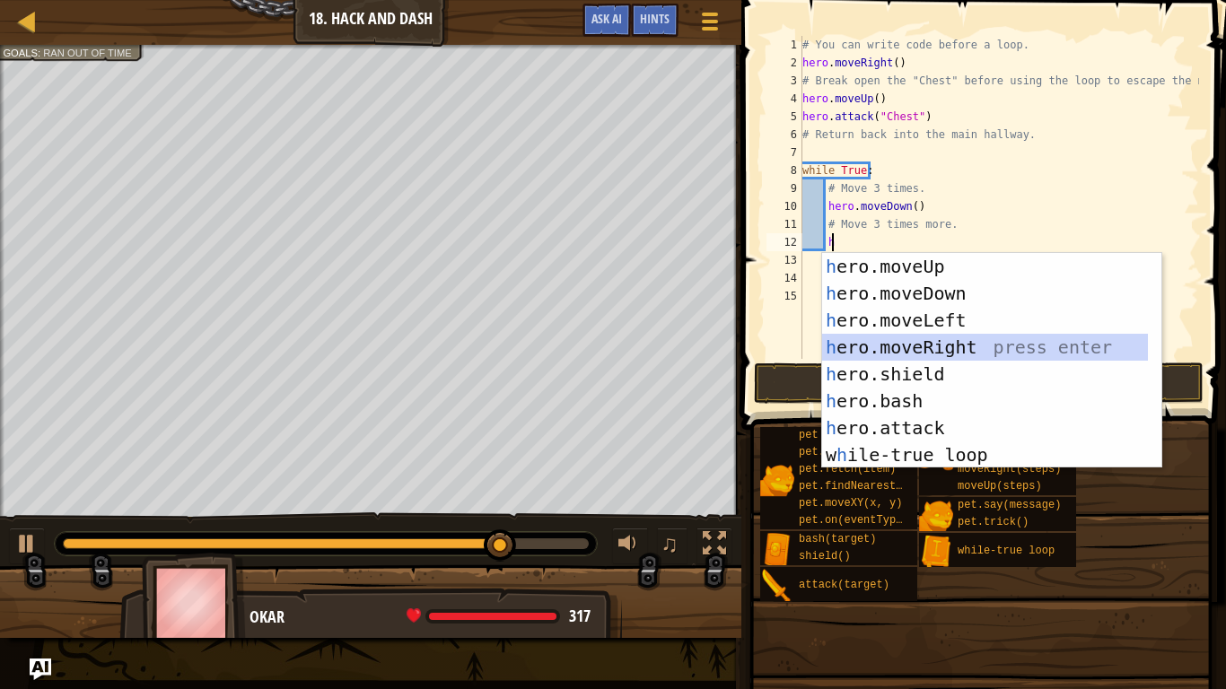
click at [931, 346] on div "h ero.moveUp press enter h ero.moveDown press enter h ero.moveLeft press enter …" at bounding box center [985, 387] width 326 height 269
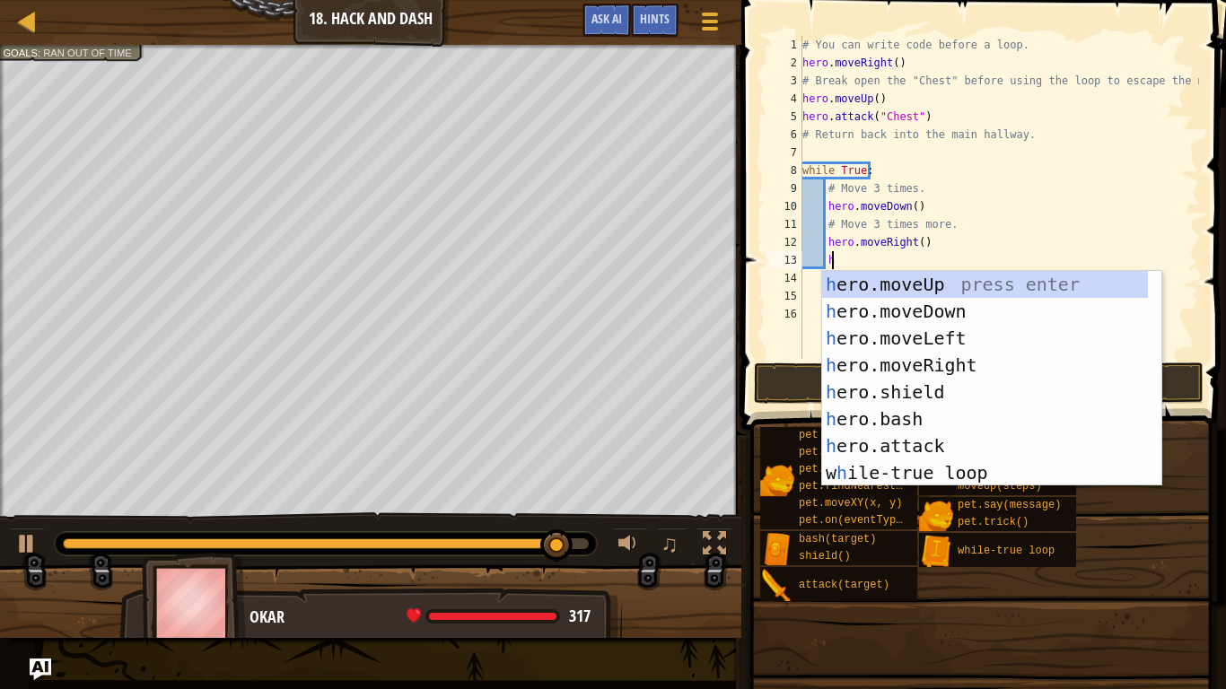
click at [913, 240] on div "# You can write code before a loop. hero . moveRight ( ) # Break open the "Ches…" at bounding box center [999, 215] width 400 height 359
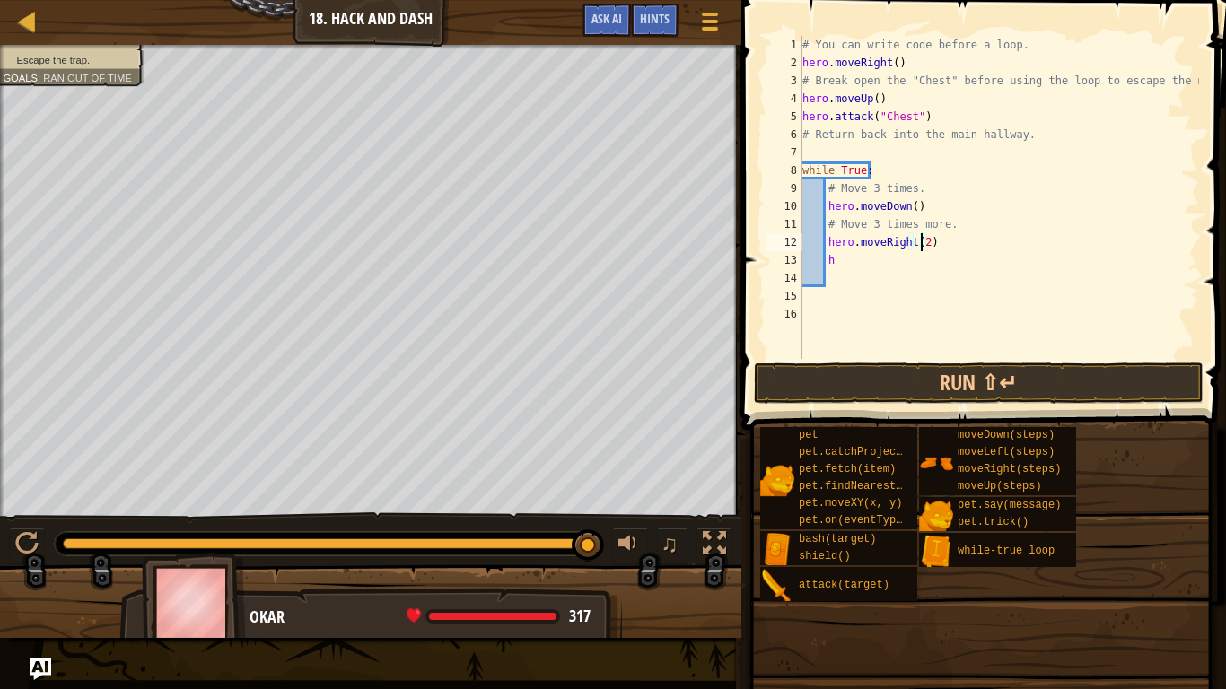
scroll to position [8, 9]
click at [1015, 380] on button "Run ⇧↵" at bounding box center [979, 383] width 450 height 41
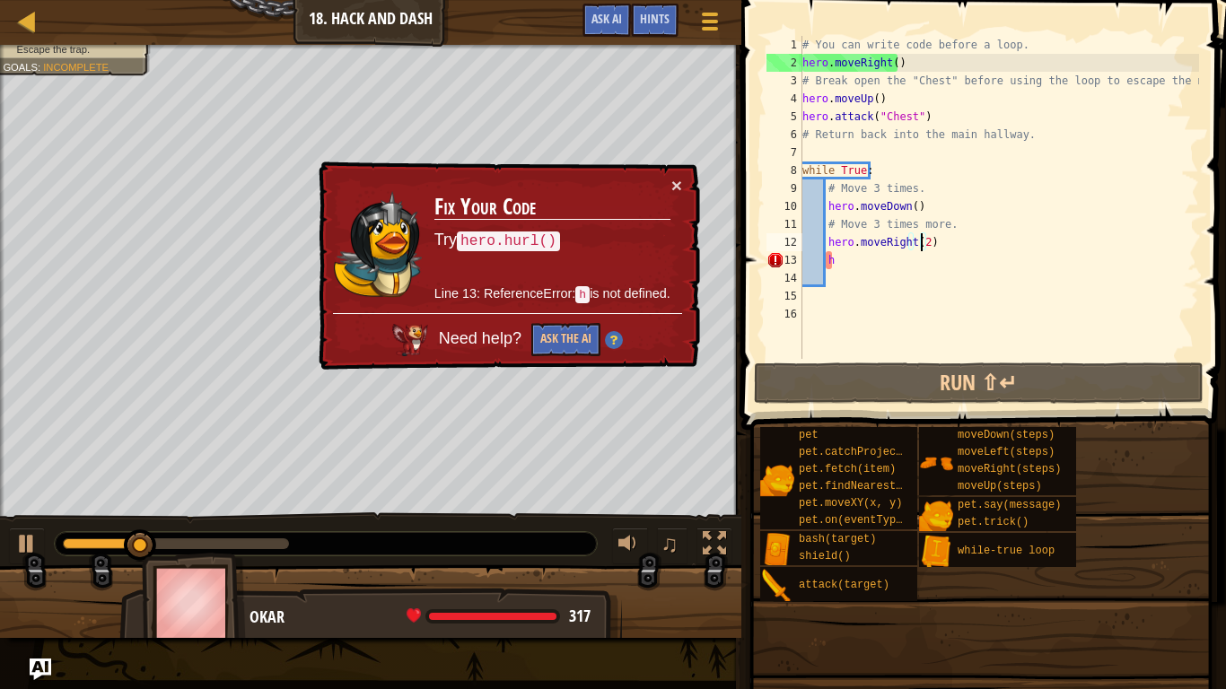
click at [315, 207] on div "Map Introduction to Computer Science 18. Hack and Dash Game Menu Done Hints Ask…" at bounding box center [613, 344] width 1226 height 689
click at [676, 189] on button "×" at bounding box center [676, 185] width 11 height 19
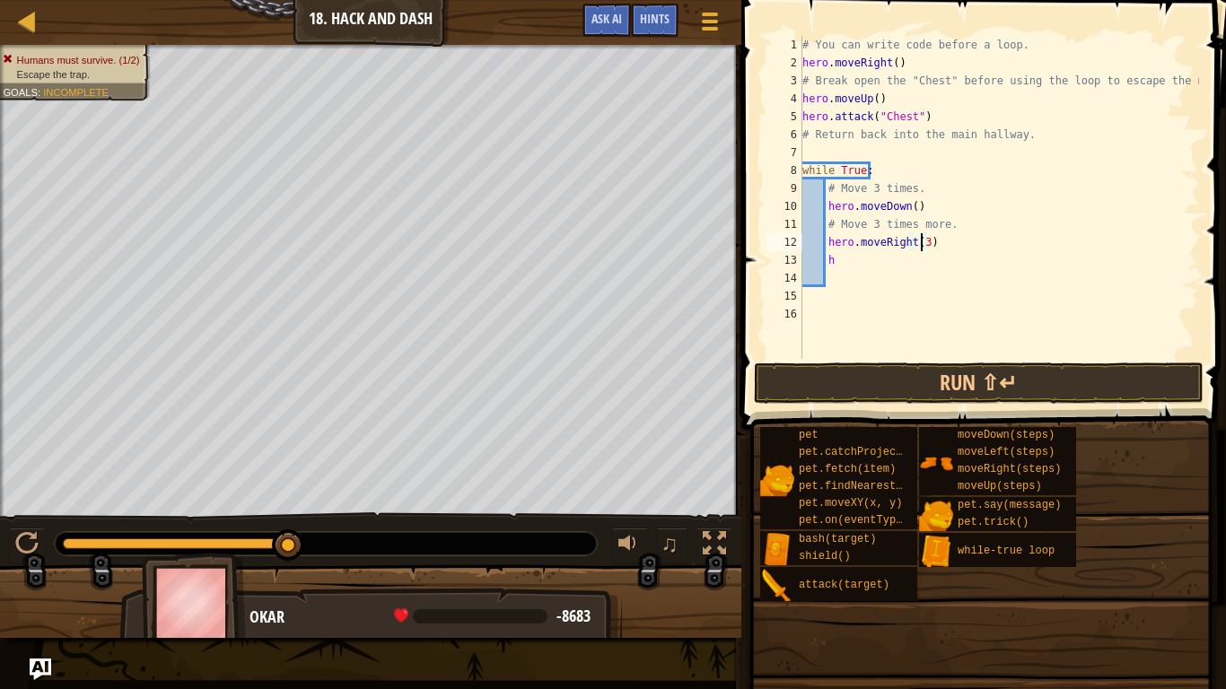
click at [837, 268] on div "# You can write code before a loop. hero . moveRight ( ) # Break open the "Ches…" at bounding box center [999, 215] width 400 height 359
type textarea "he"
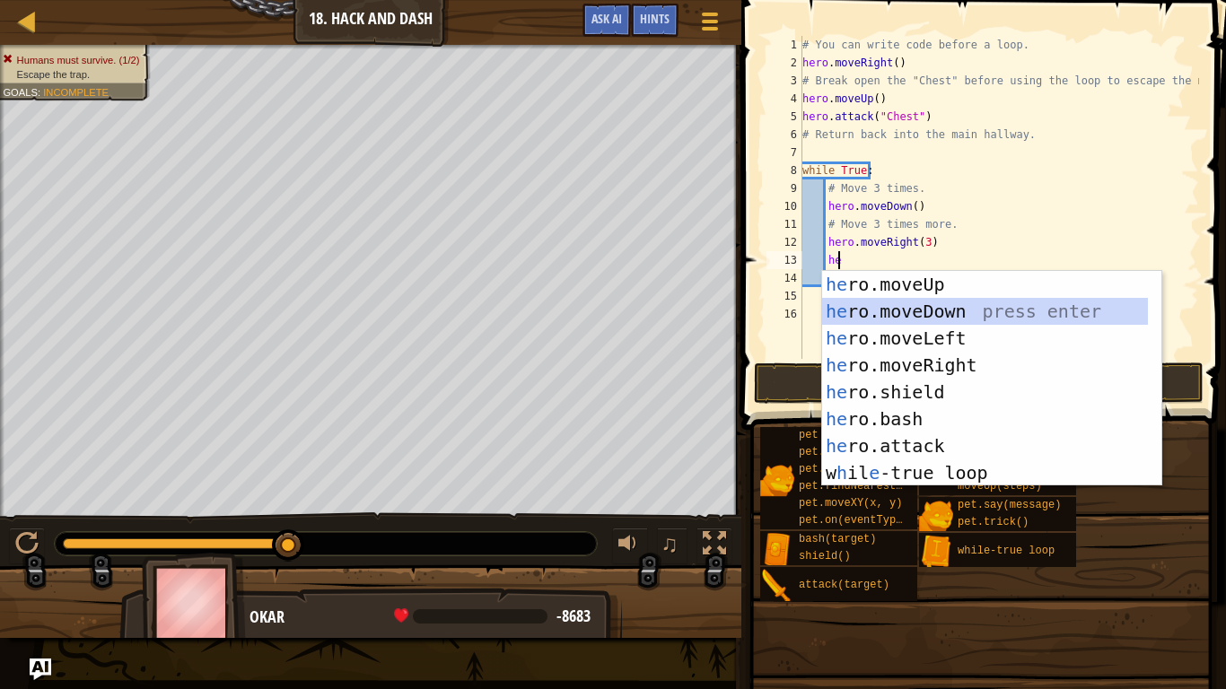
click at [961, 317] on div "he ro.moveUp press enter he ro.moveDown press enter he ro.moveLeft press enter …" at bounding box center [985, 405] width 326 height 269
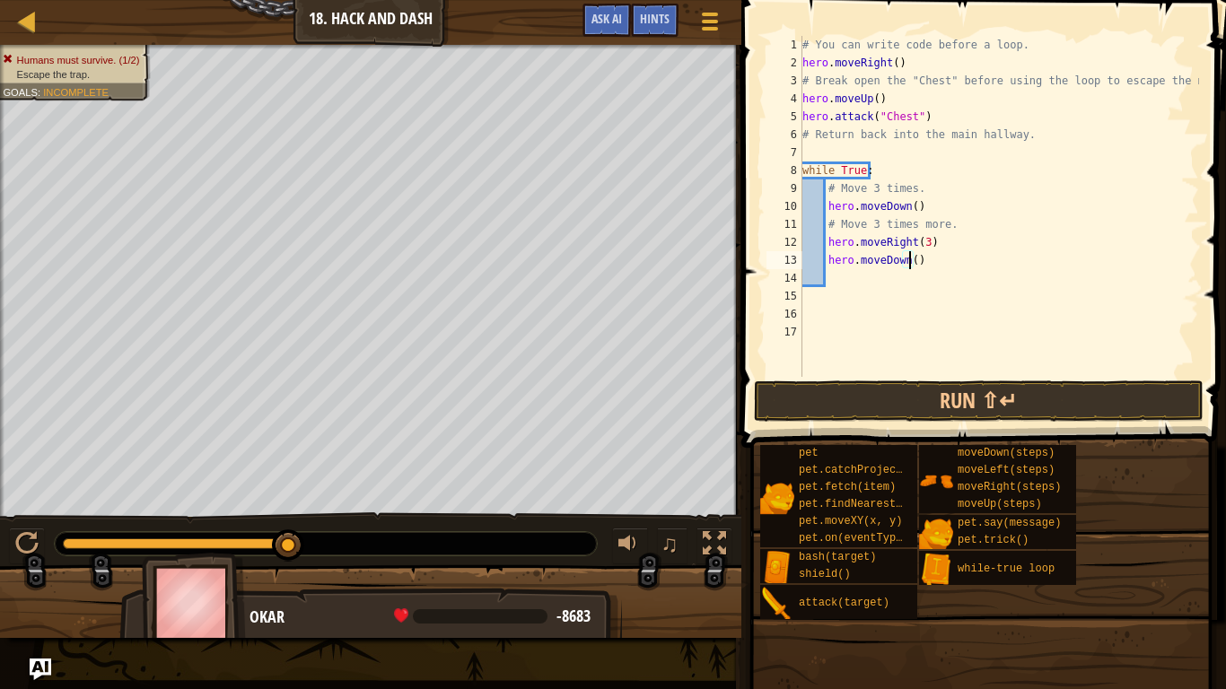
click at [908, 259] on div "# You can write code before a loop. hero . moveRight ( ) # Break open the "Ches…" at bounding box center [999, 224] width 400 height 377
click at [974, 412] on button "Run ⇧↵" at bounding box center [979, 401] width 450 height 41
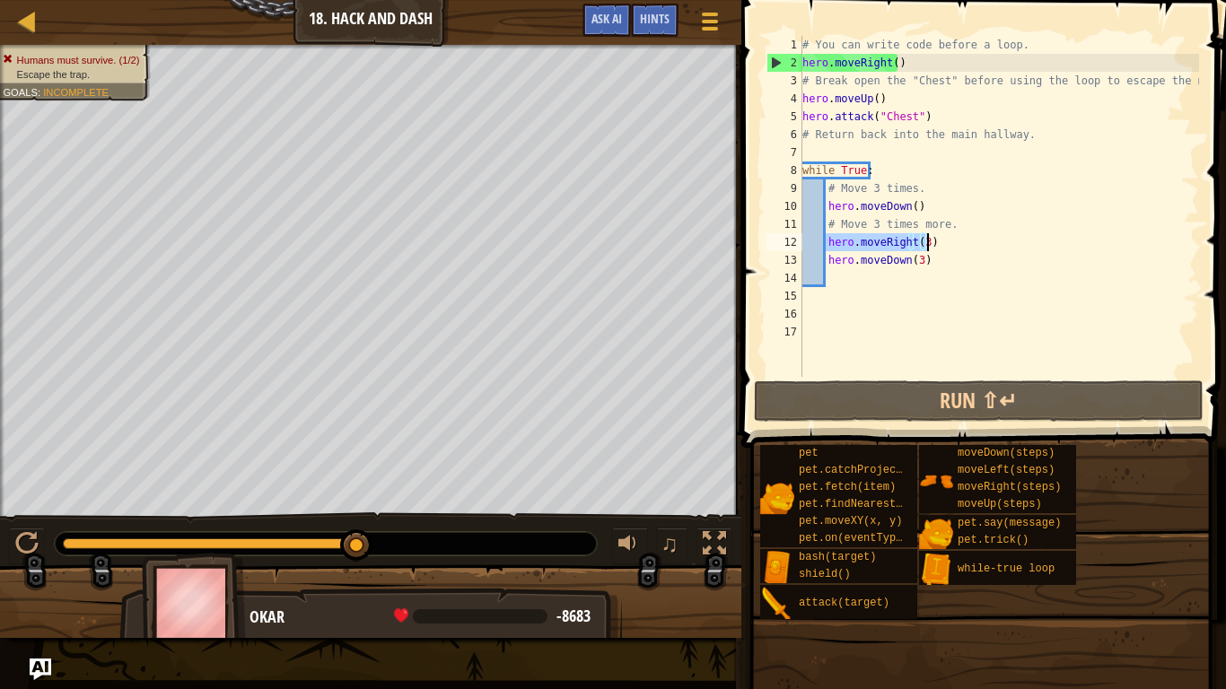
drag, startPoint x: 826, startPoint y: 242, endPoint x: 927, endPoint y: 242, distance: 101.4
click at [927, 242] on div "# You can write code before a loop. hero . moveRight ( ) # Break open the "Ches…" at bounding box center [999, 224] width 400 height 377
type textarea "hero.moveRight(3)"
click at [836, 277] on div "# You can write code before a loop. hero . moveRight ( ) # Break open the "Ches…" at bounding box center [999, 224] width 400 height 377
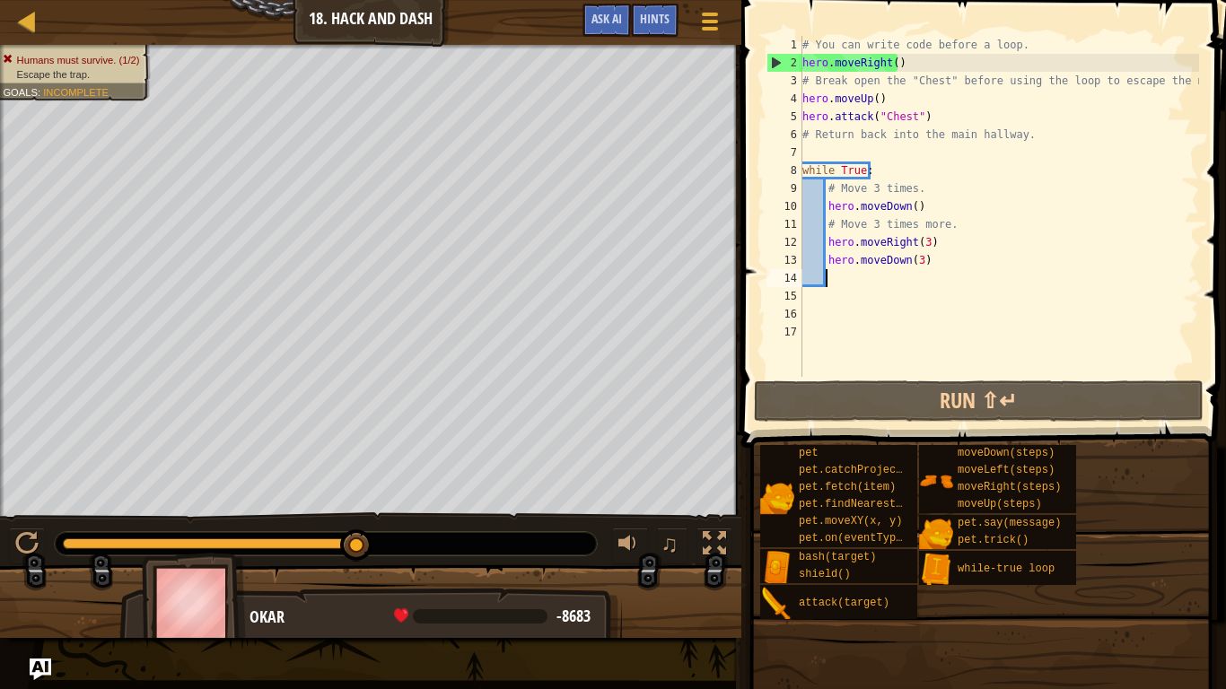
paste textarea "hero.moveRight(3)"
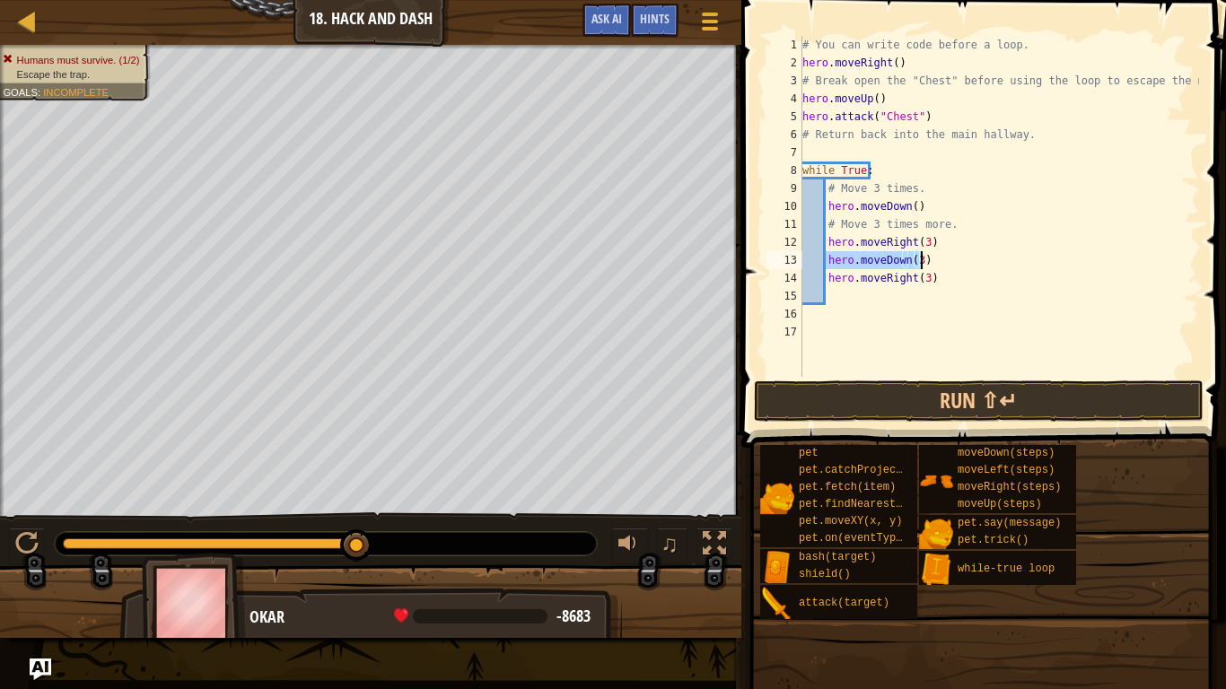
drag, startPoint x: 827, startPoint y: 265, endPoint x: 920, endPoint y: 267, distance: 92.5
click at [920, 267] on div "# You can write code before a loop. hero . moveRight ( ) # Break open the "Ches…" at bounding box center [999, 224] width 400 height 377
type textarea "hero.moveDown(3)"
click at [836, 299] on div "# You can write code before a loop. hero . moveRight ( ) # Break open the "Ches…" at bounding box center [999, 224] width 400 height 377
paste textarea "hero.moveDown(3)"
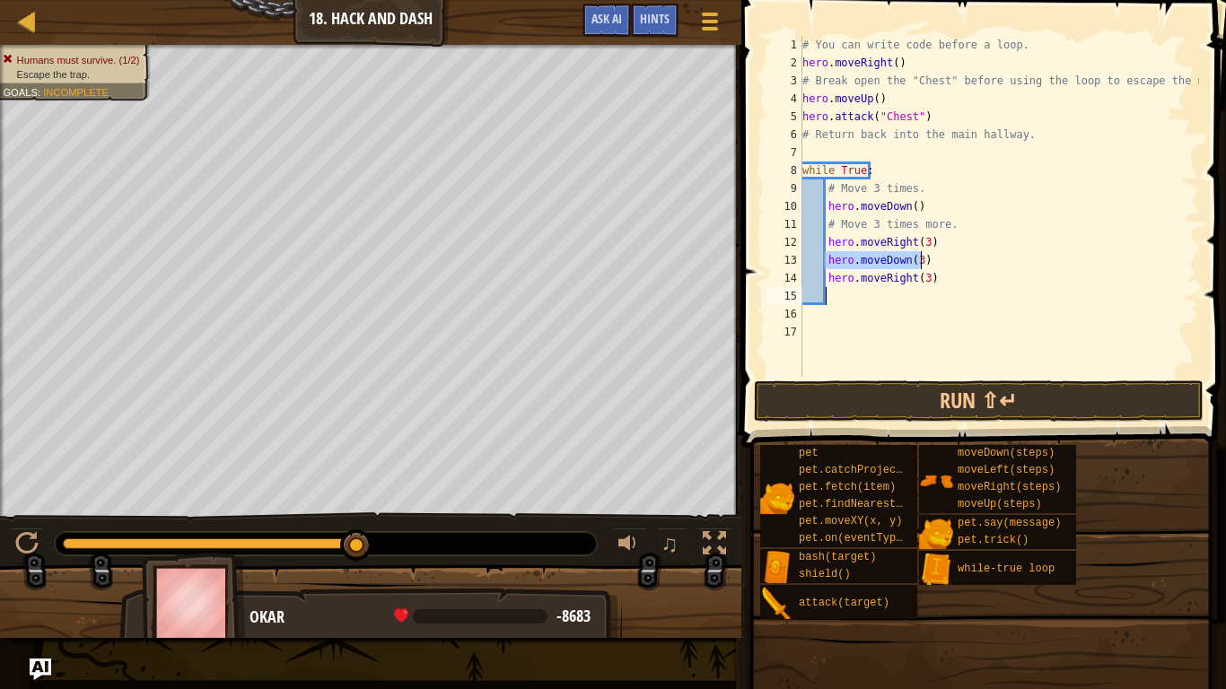
type textarea "hero.moveDown(3)"
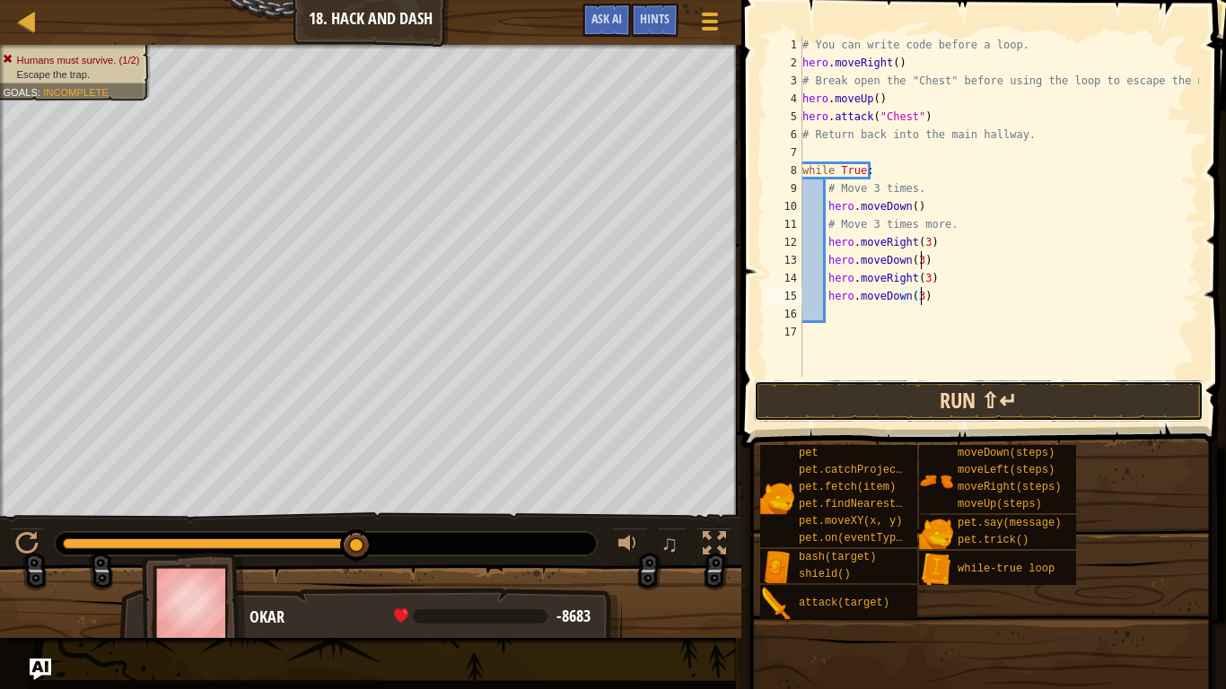
click at [1015, 390] on button "Run ⇧↵" at bounding box center [979, 401] width 450 height 41
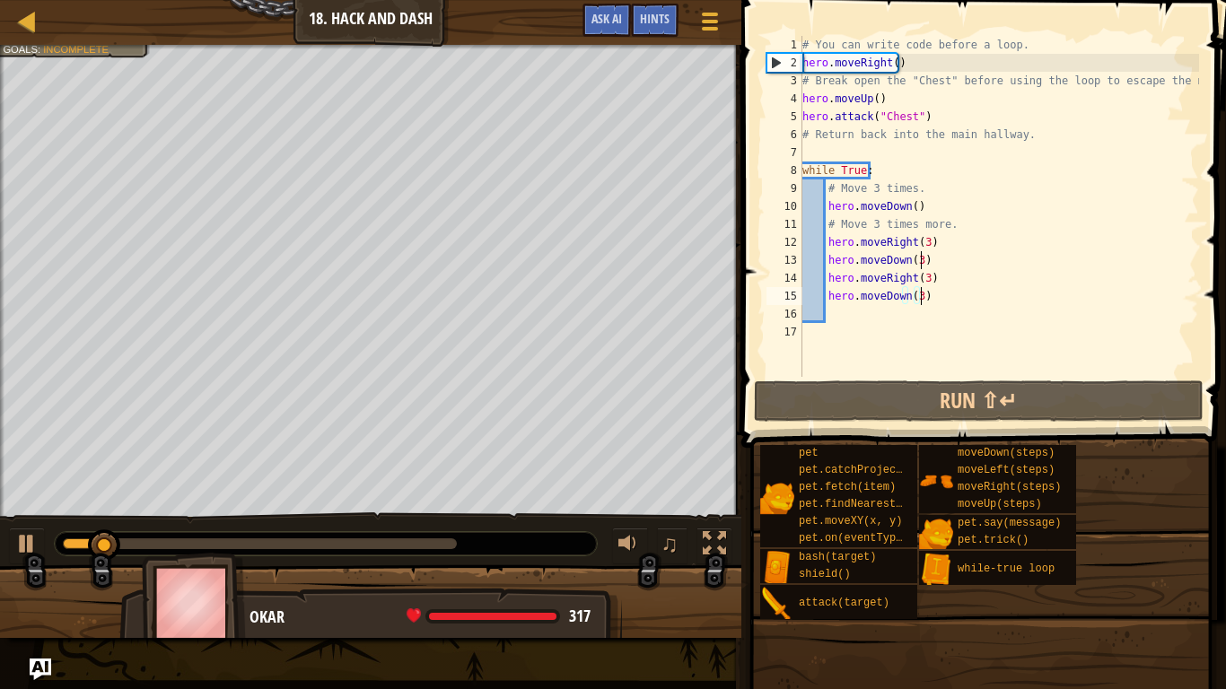
click at [60, 20] on div "Map Introduction to Computer Science 18. Hack and Dash Game Menu Done Hints Ask…" at bounding box center [613, 344] width 1226 height 689
click at [374, 13] on div "Map Introduction to Computer Science 18. Hack and Dash Game Menu Done Hints Ask…" at bounding box center [613, 344] width 1226 height 689
click at [837, 314] on div "# You can write code before a loop. hero . moveRight ( ) # Break open the "Ches…" at bounding box center [999, 224] width 400 height 377
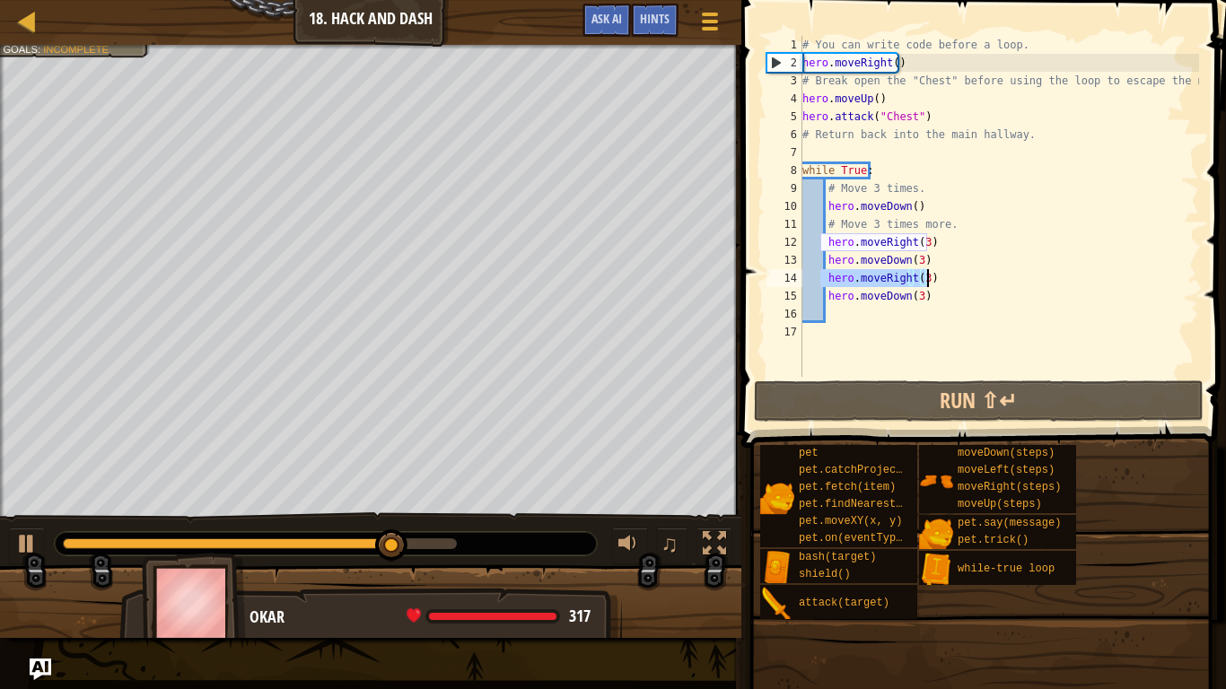
drag, startPoint x: 822, startPoint y: 278, endPoint x: 924, endPoint y: 281, distance: 102.3
click at [924, 281] on div "# You can write code before a loop. hero . moveRight ( ) # Break open the "Ches…" at bounding box center [999, 224] width 400 height 377
type textarea "hero.moveRight(3)"
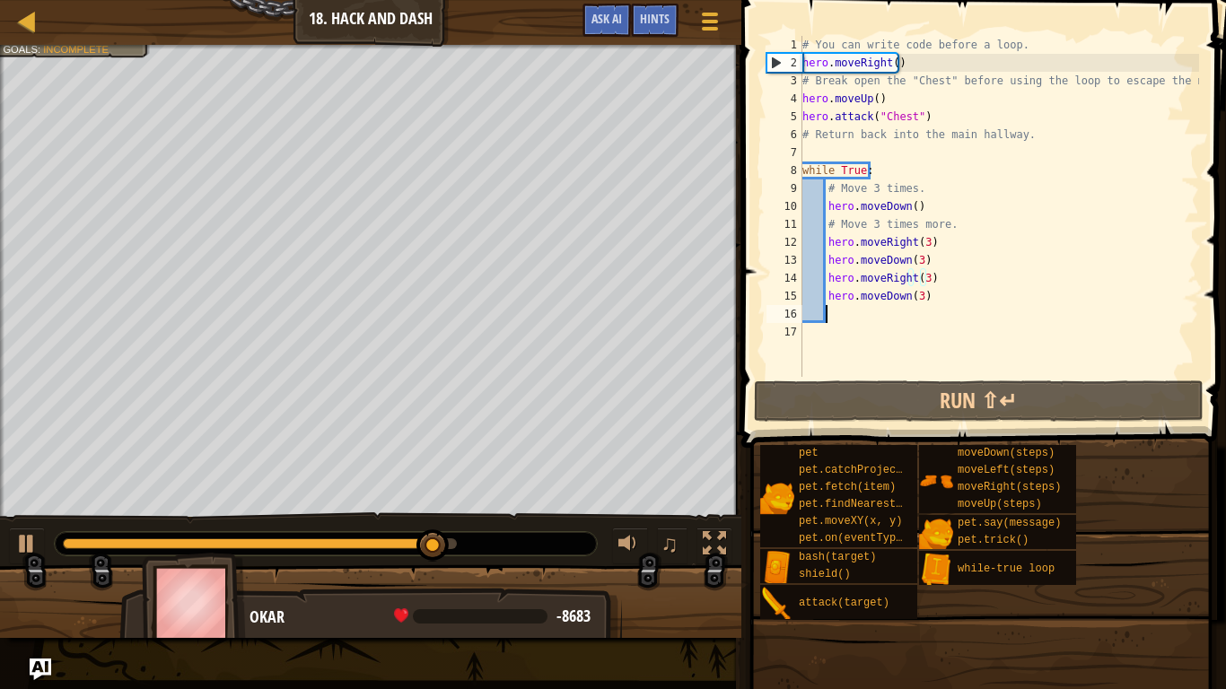
click at [831, 320] on div "# You can write code before a loop. hero . moveRight ( ) # Break open the "Ches…" at bounding box center [999, 224] width 400 height 377
paste textarea "hero.moveRight(3)"
type textarea "hero.moveRight(3)"
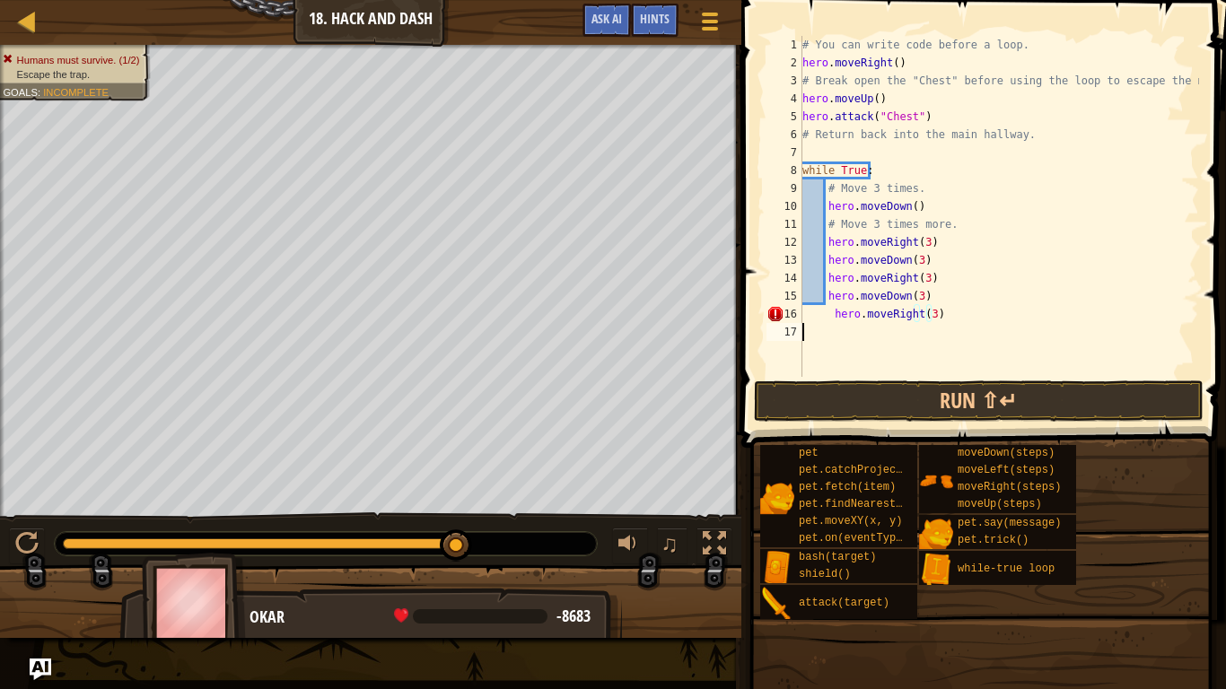
click at [835, 327] on div "# You can write code before a loop. hero . moveRight ( ) # Break open the "Ches…" at bounding box center [999, 224] width 400 height 377
click at [832, 329] on div "# You can write code before a loop. hero . moveRight ( ) # Break open the "Ches…" at bounding box center [999, 224] width 400 height 377
paste textarea "hero.moveRight(3)"
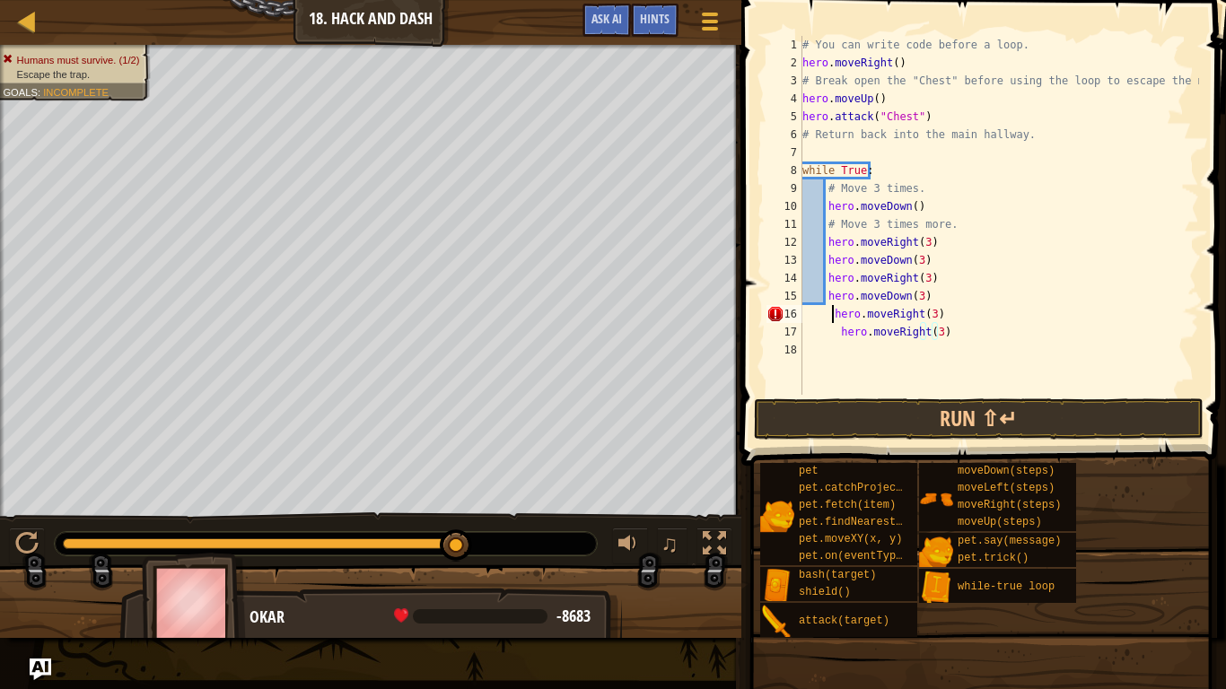
click at [832, 316] on div "# You can write code before a loop. hero . moveRight ( ) # Break open the "Ches…" at bounding box center [999, 233] width 400 height 395
click at [833, 326] on div "# You can write code before a loop. hero . moveRight ( ) # Break open the "Ches…" at bounding box center [999, 233] width 400 height 395
type textarea "hero.moveRight(3)"
click at [987, 419] on button "Run ⇧↵" at bounding box center [979, 418] width 450 height 41
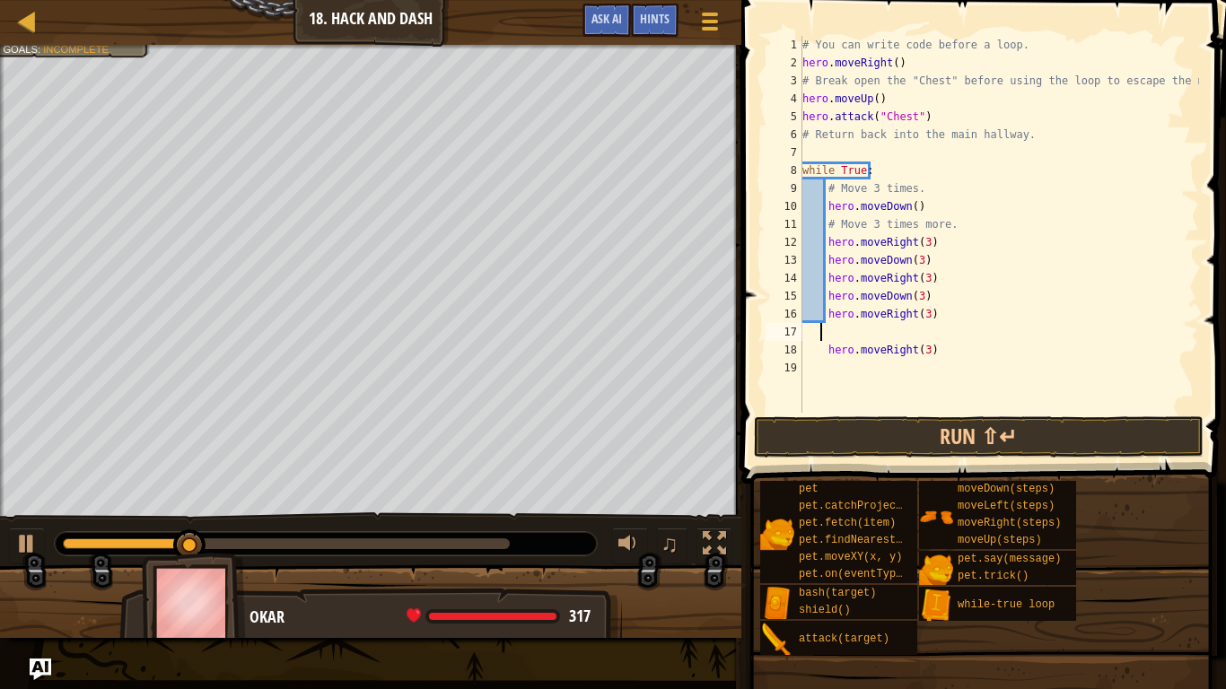
click at [830, 332] on div "# You can write code before a loop. hero . moveRight ( ) # Break open the "Ches…" at bounding box center [999, 242] width 400 height 413
type textarea "h"
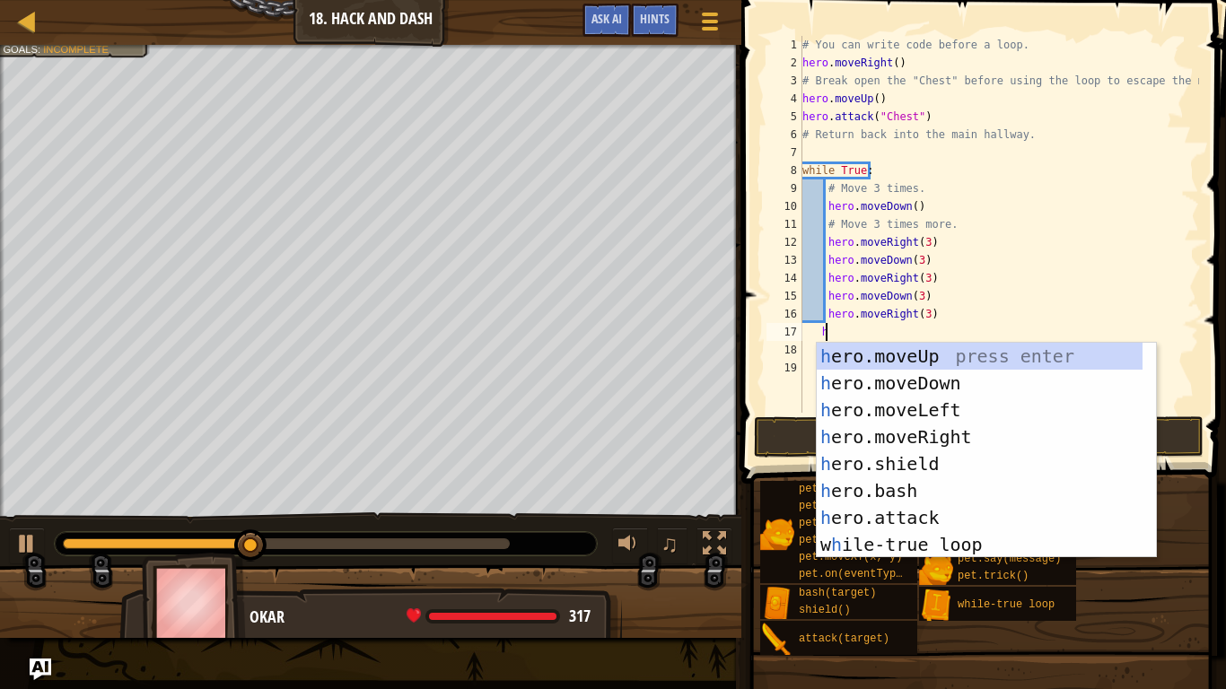
scroll to position [8, 1]
click at [920, 383] on div "h ero.moveUp press enter h ero.moveDown press enter h ero.moveLeft press enter …" at bounding box center [980, 477] width 326 height 269
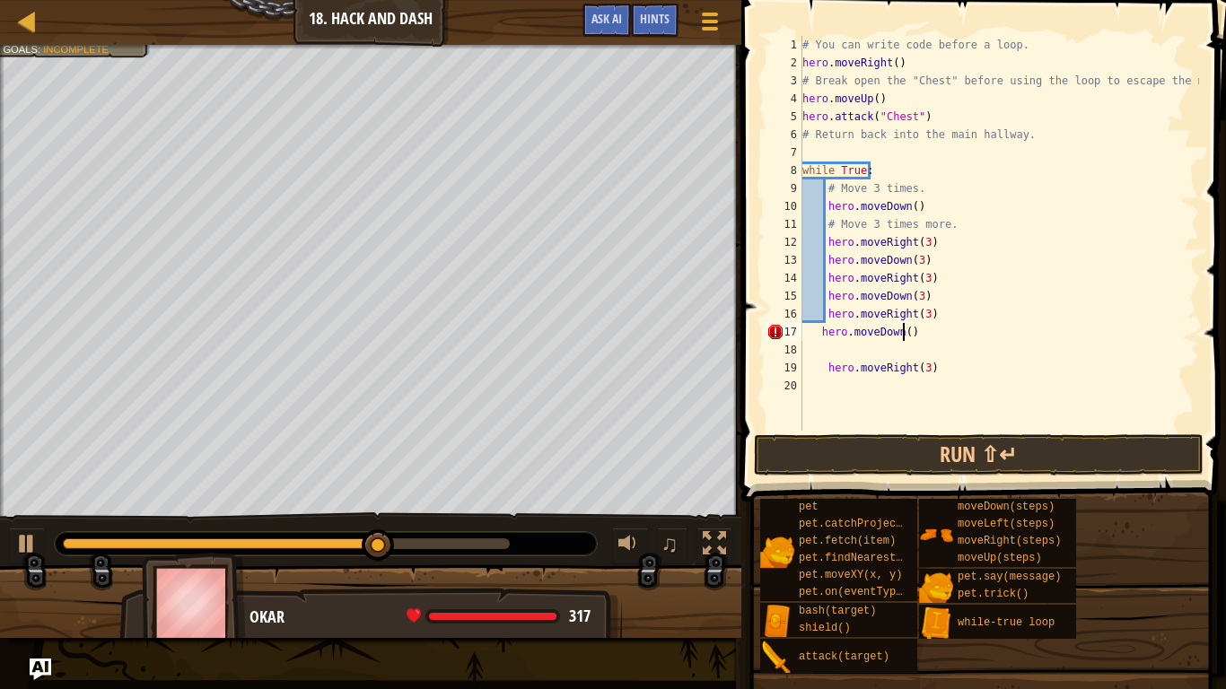
click at [902, 331] on div "# You can write code before a loop. hero . moveRight ( ) # Break open the "Ches…" at bounding box center [999, 251] width 400 height 431
click at [828, 363] on div "# You can write code before a loop. hero . moveRight ( ) # Break open the "Ches…" at bounding box center [999, 251] width 400 height 431
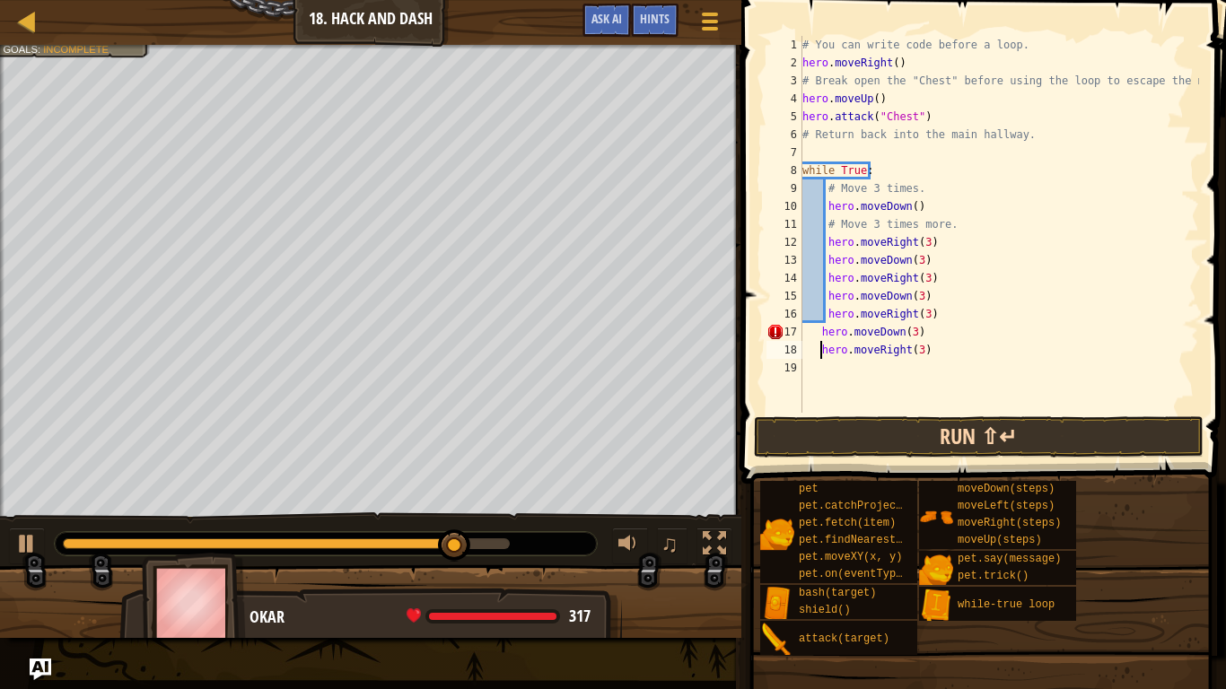
type textarea "hero.moveRight(3)"
click at [907, 420] on button "Run ⇧↵" at bounding box center [979, 436] width 450 height 41
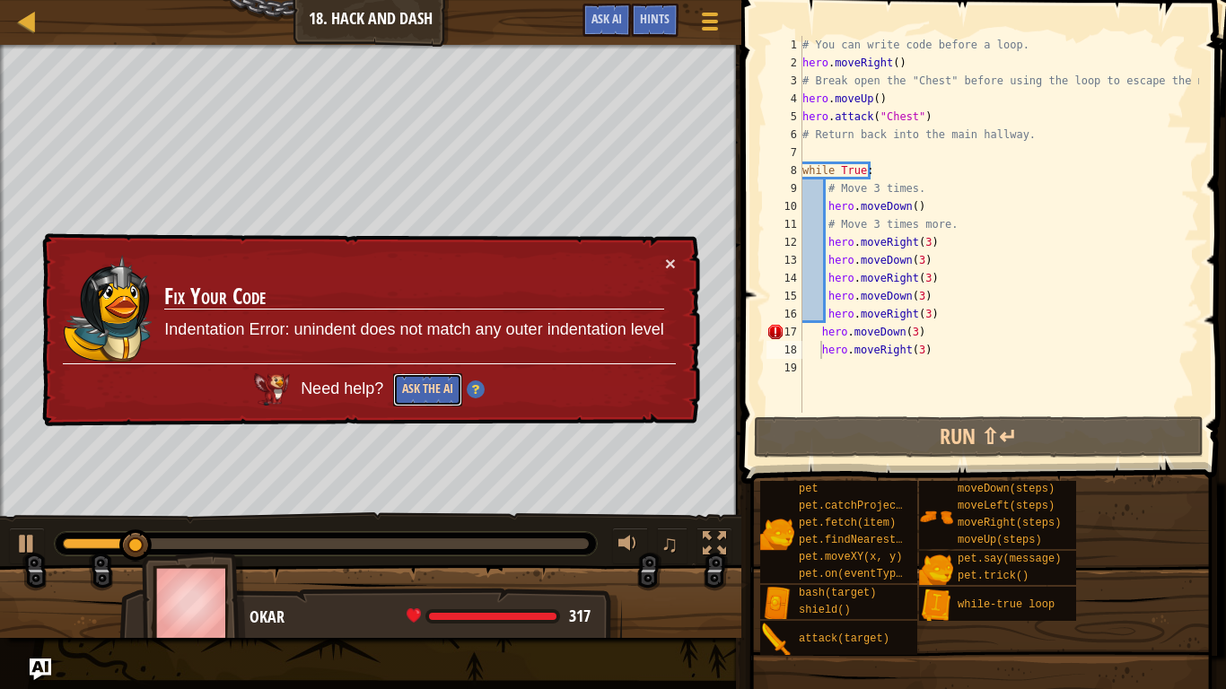
click at [436, 398] on button "Ask the AI" at bounding box center [427, 389] width 69 height 33
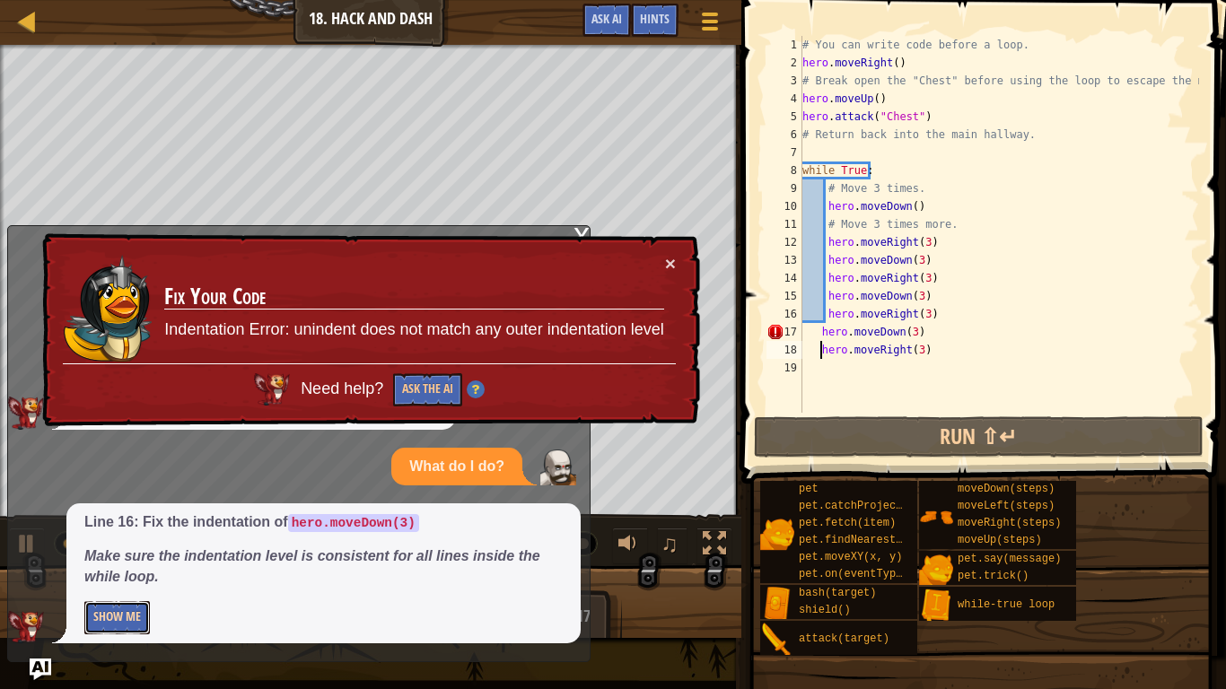
click at [118, 574] on button "Show Me" at bounding box center [117, 617] width 66 height 33
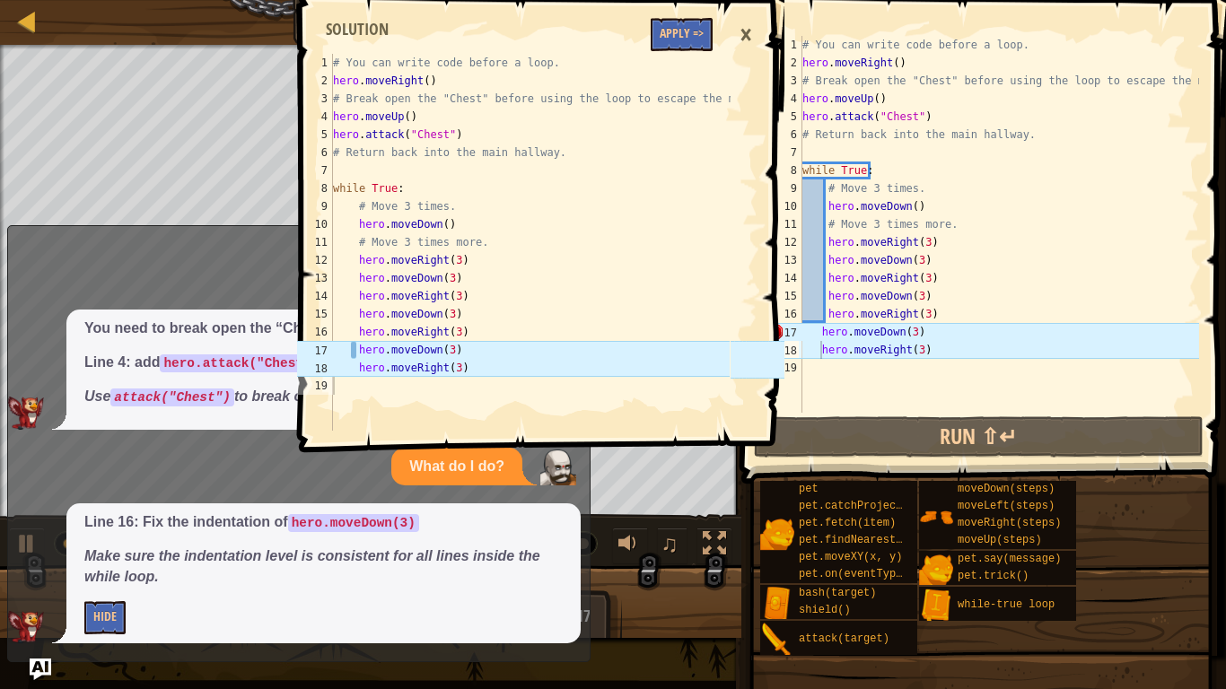
click at [696, 52] on span at bounding box center [542, 200] width 499 height 505
click at [707, 31] on button "Apply =>" at bounding box center [682, 34] width 62 height 33
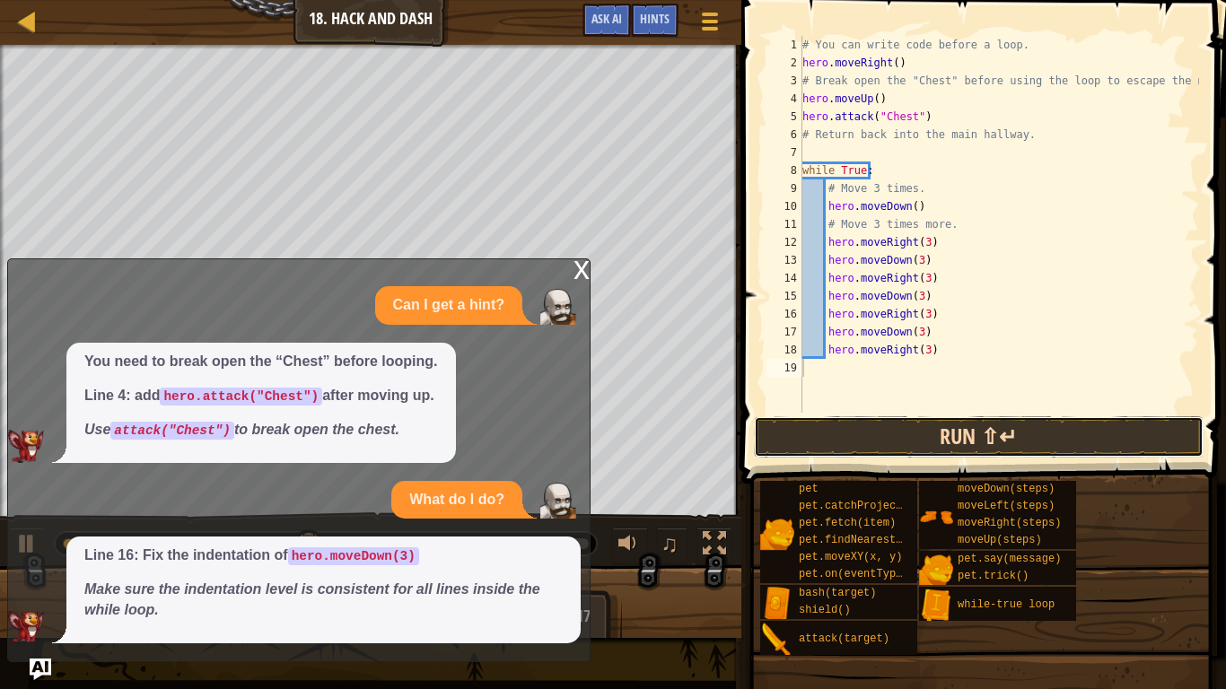
click at [932, 433] on button "Run ⇧↵" at bounding box center [979, 436] width 450 height 41
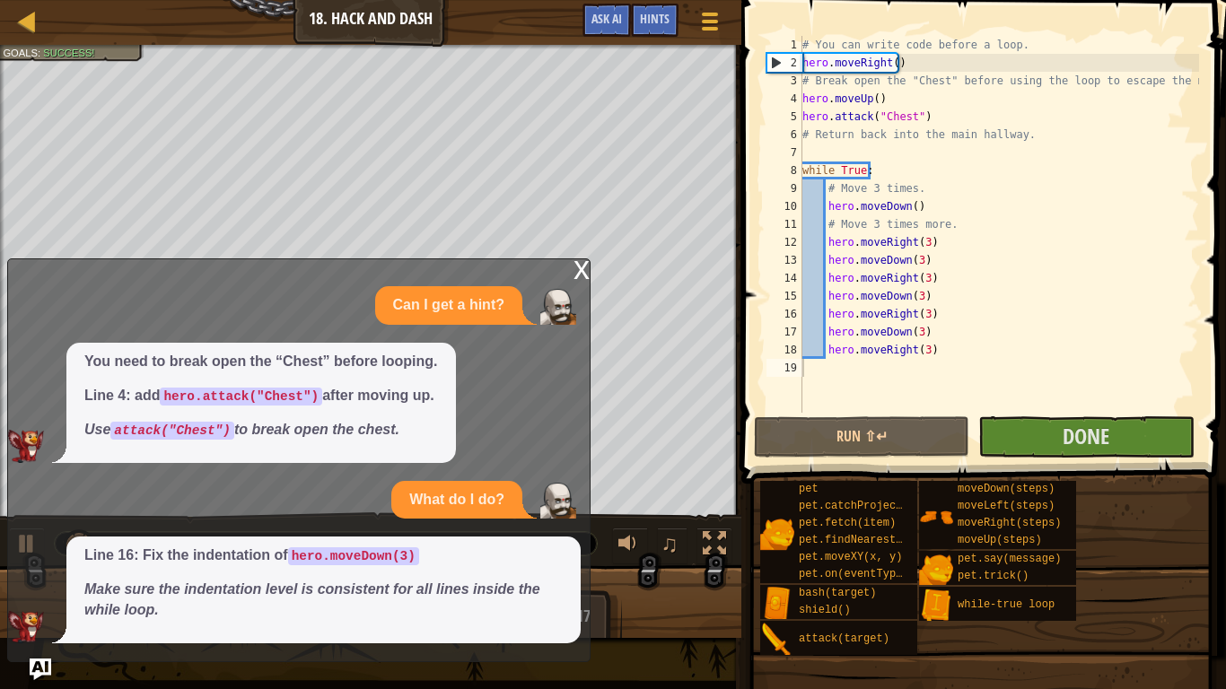
click at [583, 265] on div "x" at bounding box center [581, 268] width 16 height 18
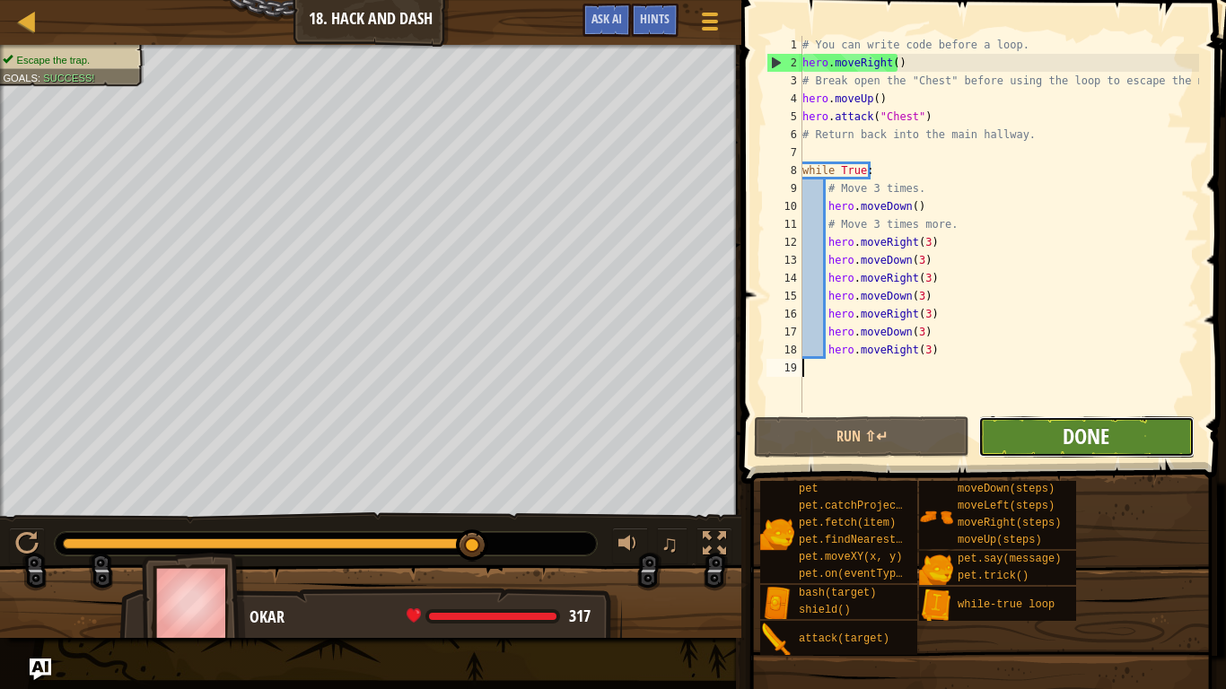
click at [1104, 435] on span "Done" at bounding box center [1086, 436] width 47 height 29
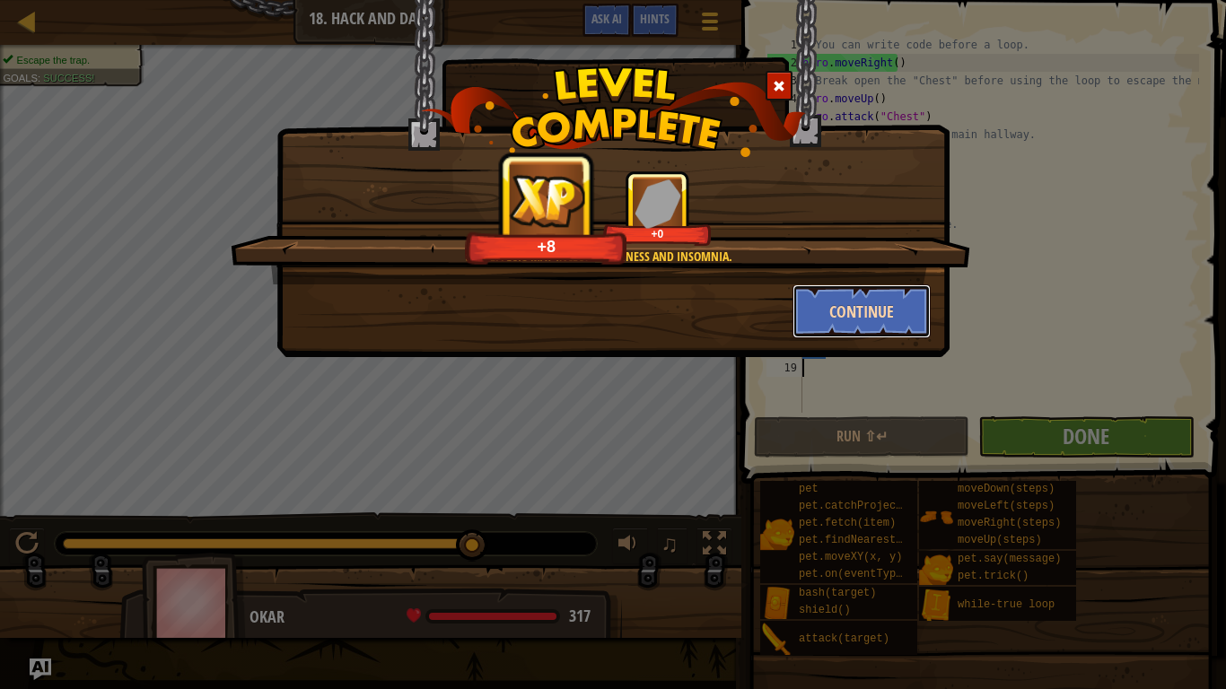
click at [898, 311] on button "Continue" at bounding box center [861, 311] width 139 height 54
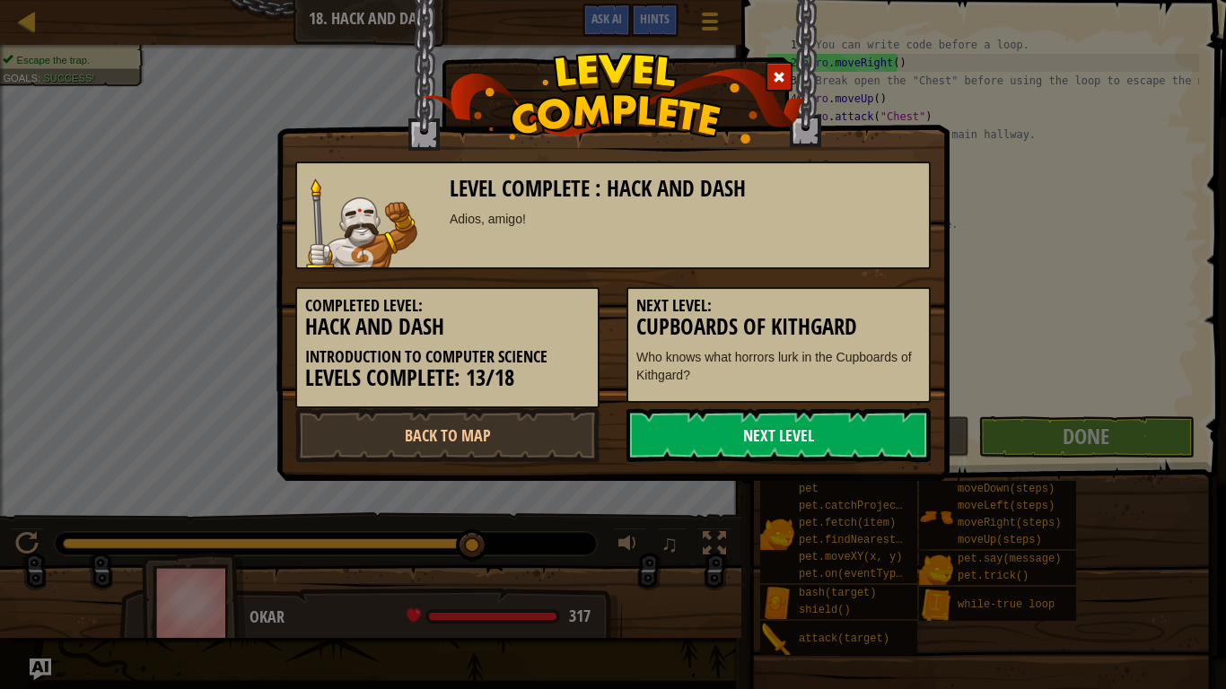
click at [684, 444] on link "Next Level" at bounding box center [778, 435] width 304 height 54
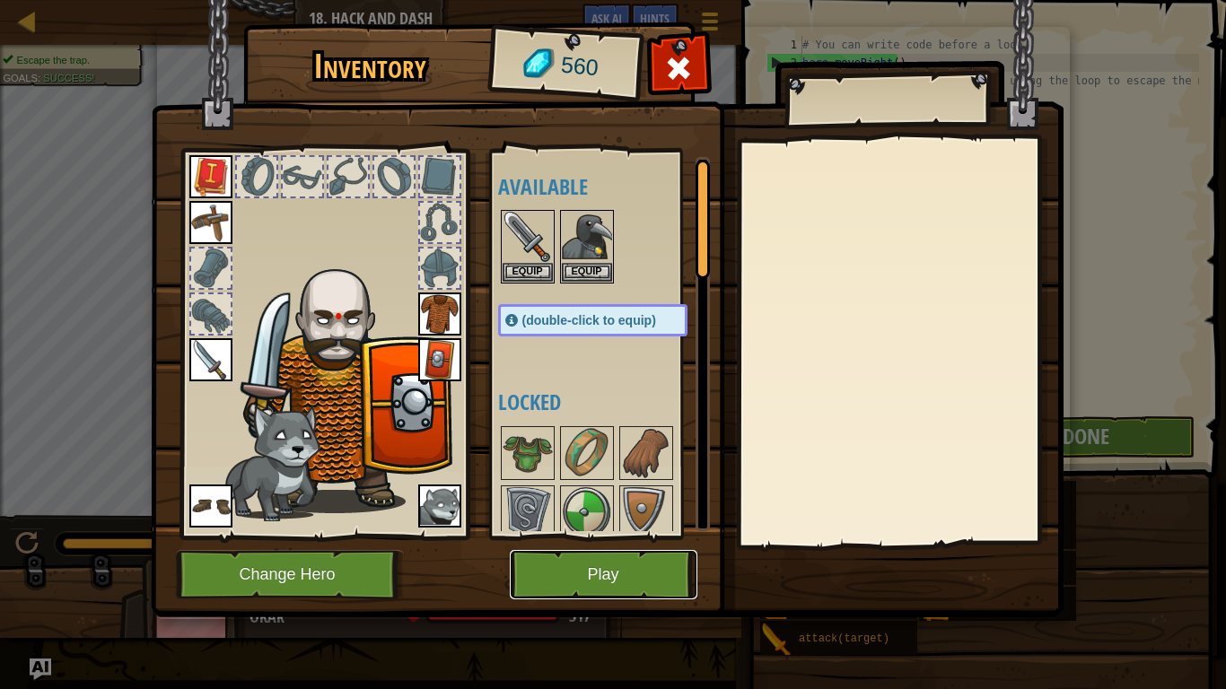
click at [614, 567] on button "Play" at bounding box center [604, 574] width 188 height 49
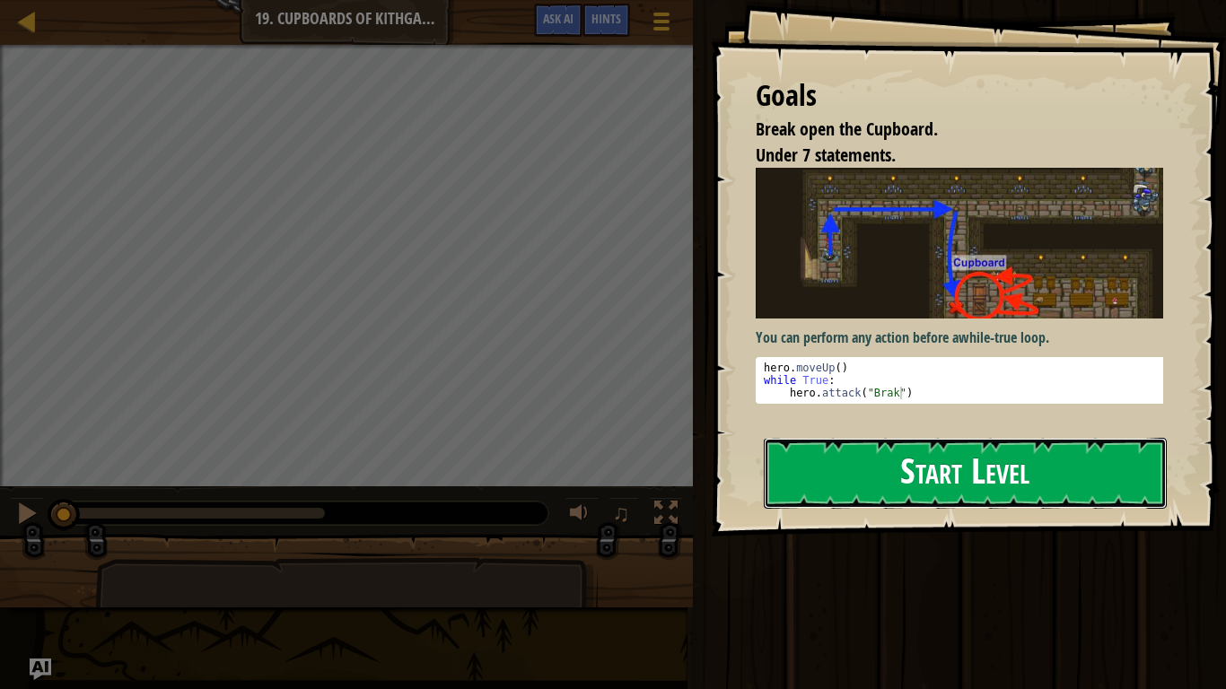
click at [934, 491] on button "Start Level" at bounding box center [965, 473] width 403 height 71
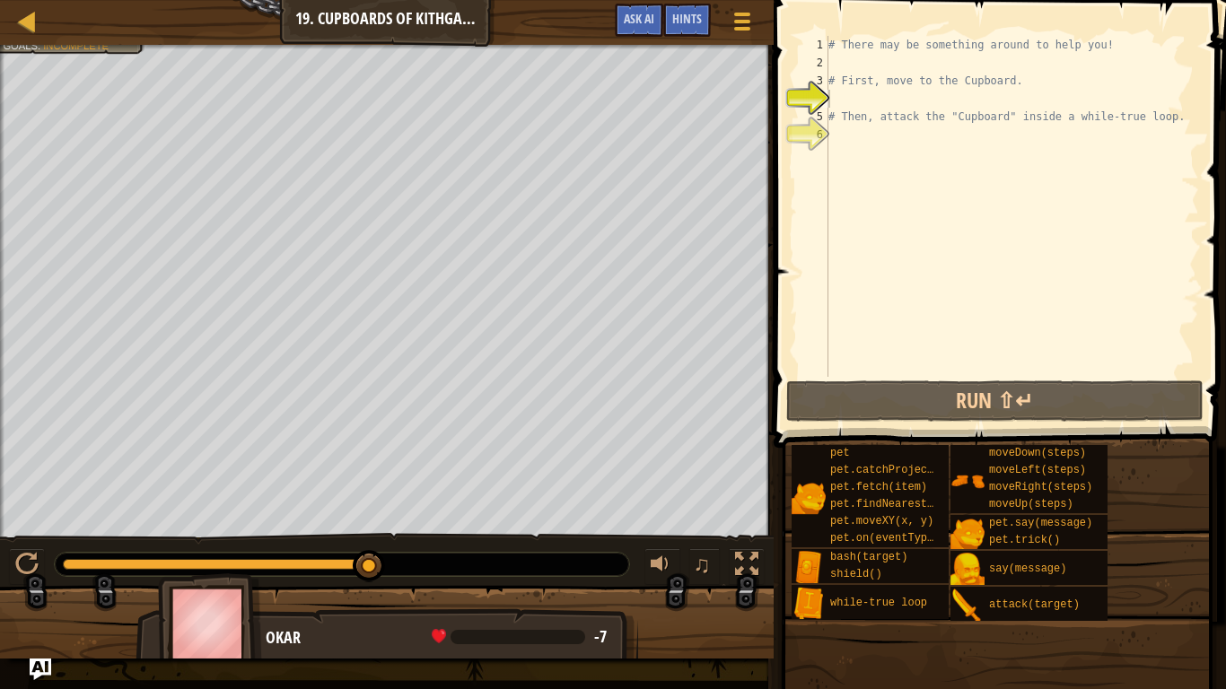
click at [103, 47] on div "Map Introduction to Computer Science 19. Cupboards of Kithgard Game Menu Done H…" at bounding box center [613, 344] width 1226 height 689
click at [122, 82] on div "Map Introduction to Computer Science 19. Cupboards of Kithgard Game Menu Done H…" at bounding box center [613, 344] width 1226 height 689
click at [841, 101] on div "# There may be something around to help you! # First, move to the Cupboard. # T…" at bounding box center [1012, 224] width 374 height 377
type textarea "h"
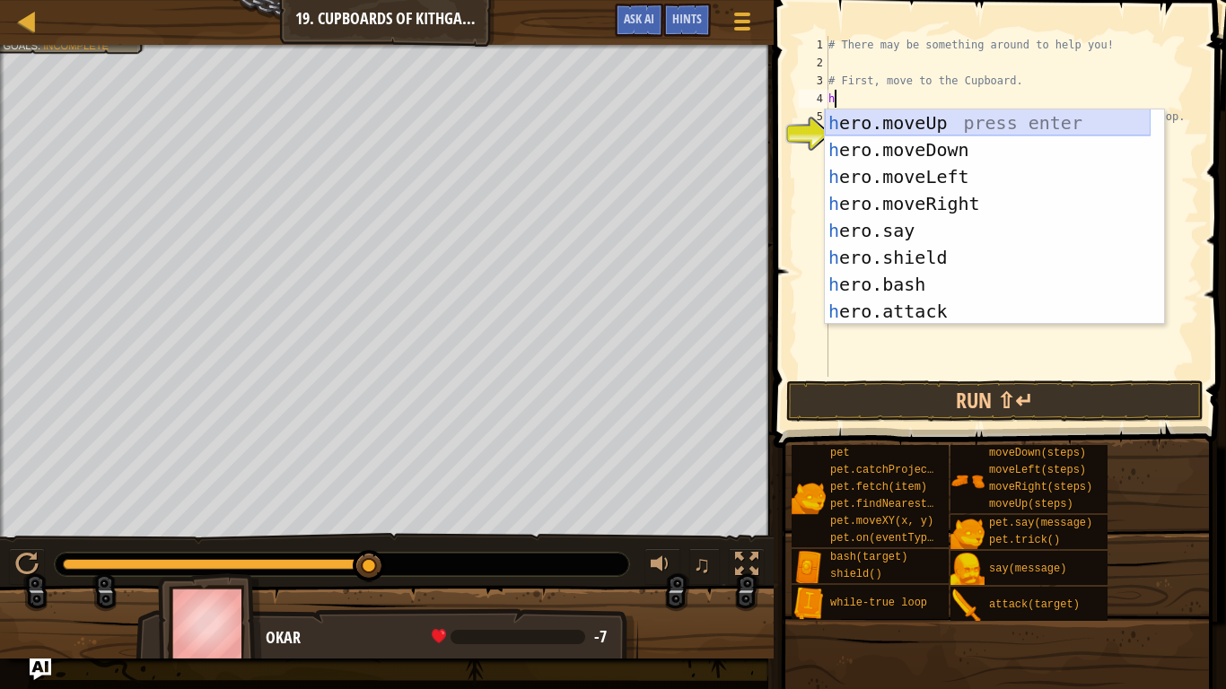
click at [897, 131] on div "h ero.moveUp press enter h ero.moveDown press enter h ero.moveLeft press enter …" at bounding box center [988, 243] width 326 height 269
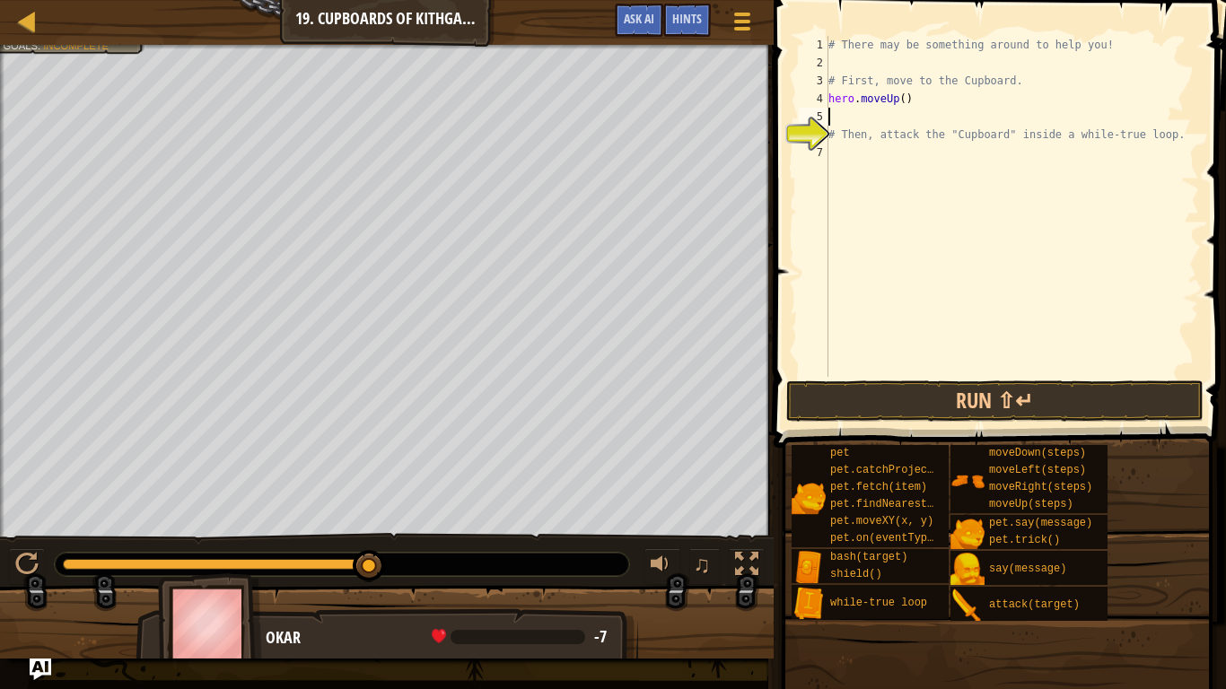
type textarea "h"
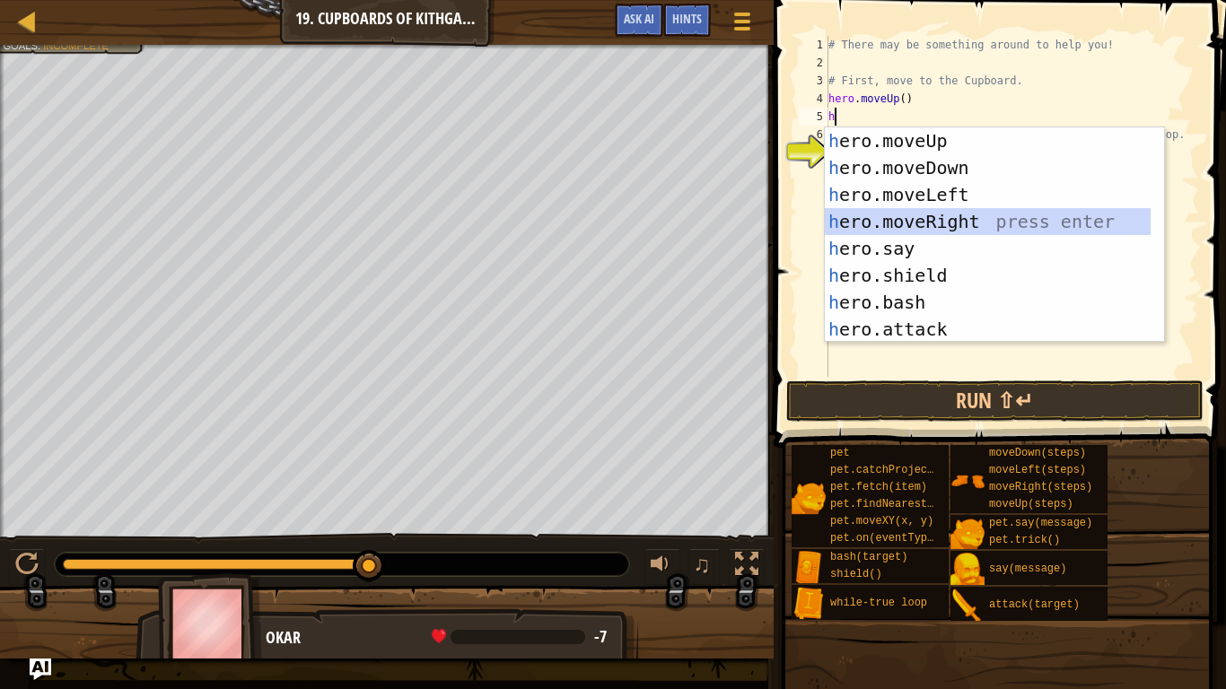
click at [949, 214] on div "h ero.moveUp press enter h ero.moveDown press enter h ero.moveLeft press enter …" at bounding box center [988, 261] width 326 height 269
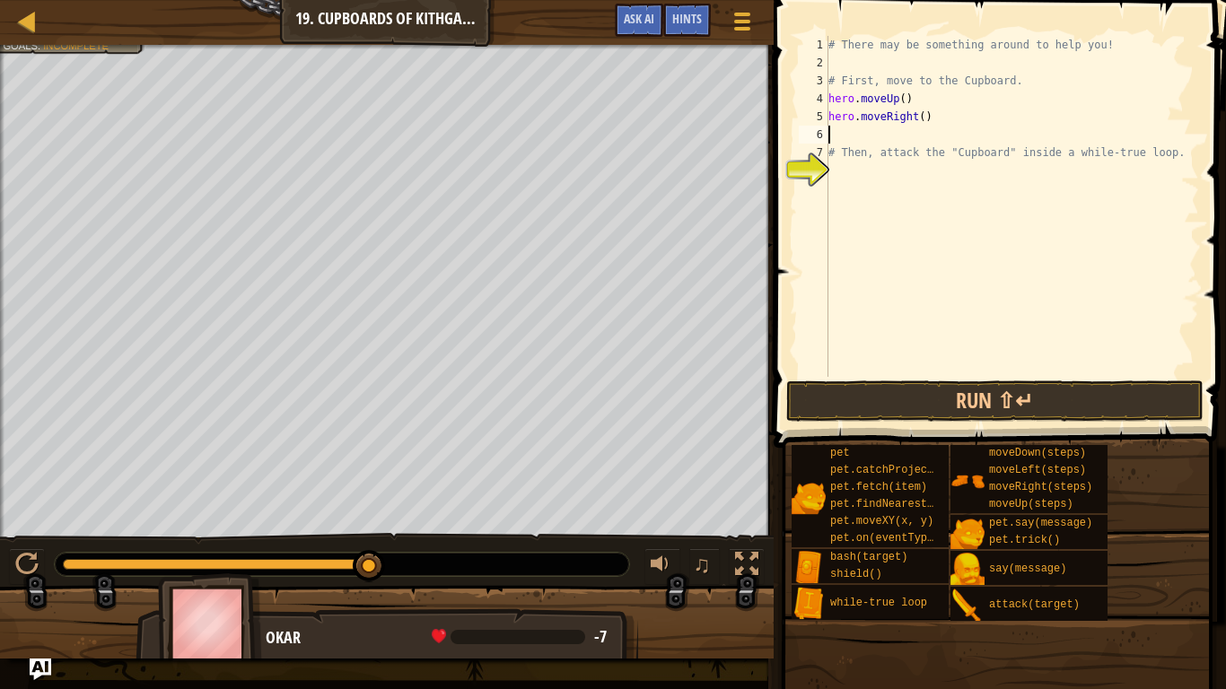
click at [915, 118] on div "# There may be something around to help you! # First, move to the Cupboard. her…" at bounding box center [1012, 224] width 374 height 377
type textarea "hero.moveRight(2)"
click at [835, 129] on div "# There may be something around to help you! # First, move to the Cupboard. her…" at bounding box center [1012, 224] width 374 height 377
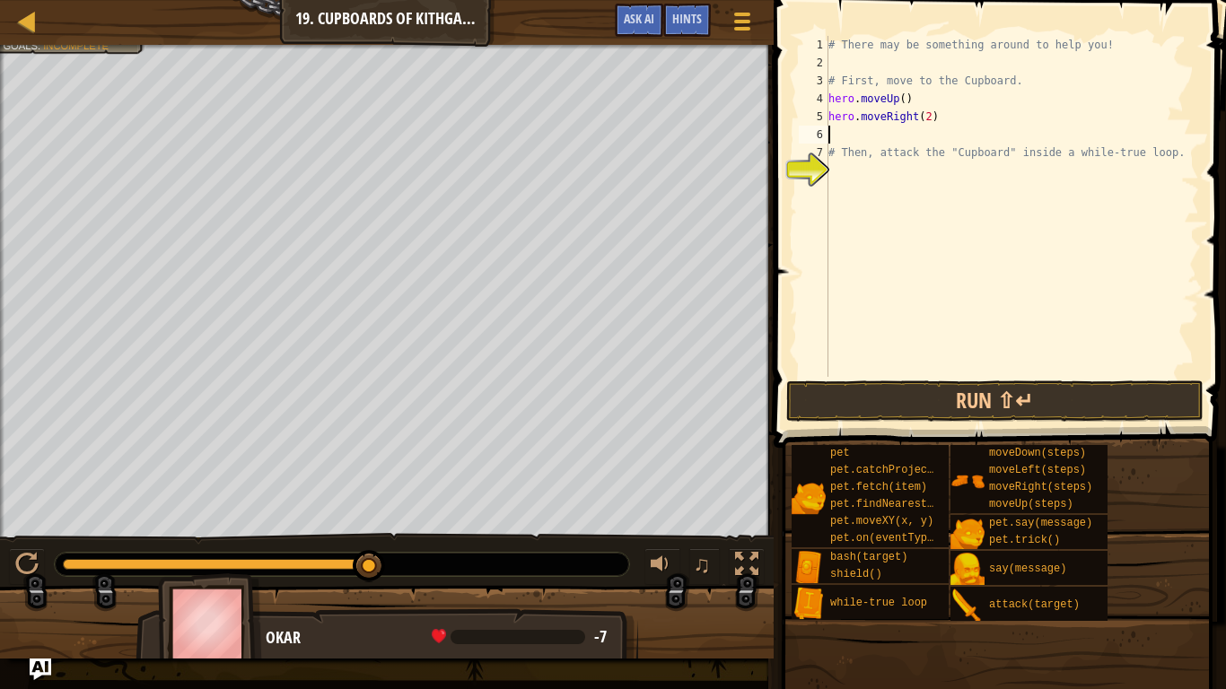
type textarea "h"
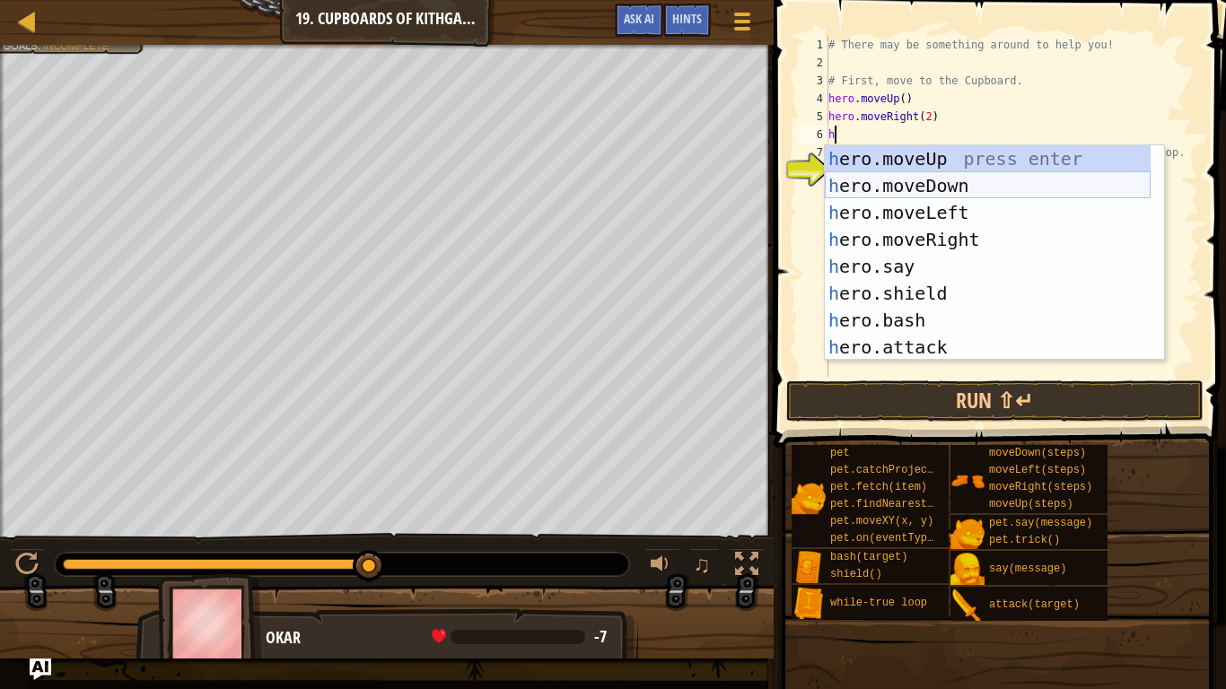
click at [920, 193] on div "h ero.moveUp press enter h ero.moveDown press enter h ero.moveLeft press enter …" at bounding box center [988, 279] width 326 height 269
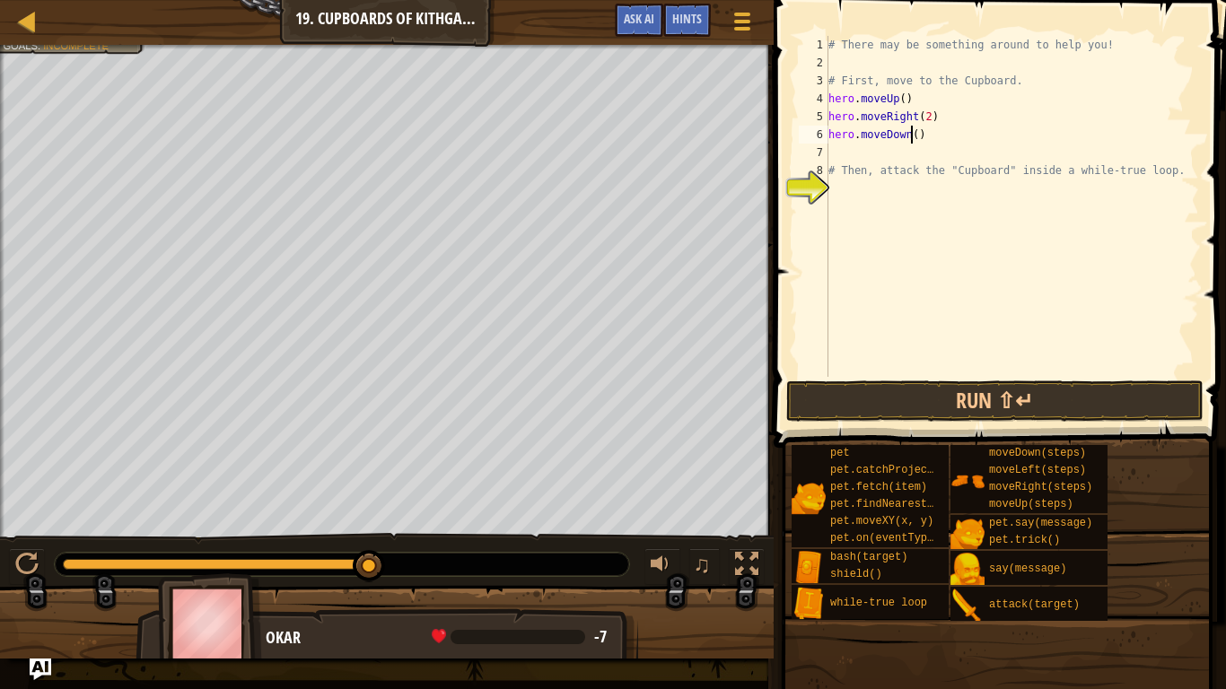
click at [909, 132] on div "# There may be something around to help you! # First, move to the Cupboard. her…" at bounding box center [1012, 224] width 374 height 377
type textarea "hero.moveDown(2)"
click at [911, 411] on button "Run ⇧↵" at bounding box center [995, 401] width 418 height 41
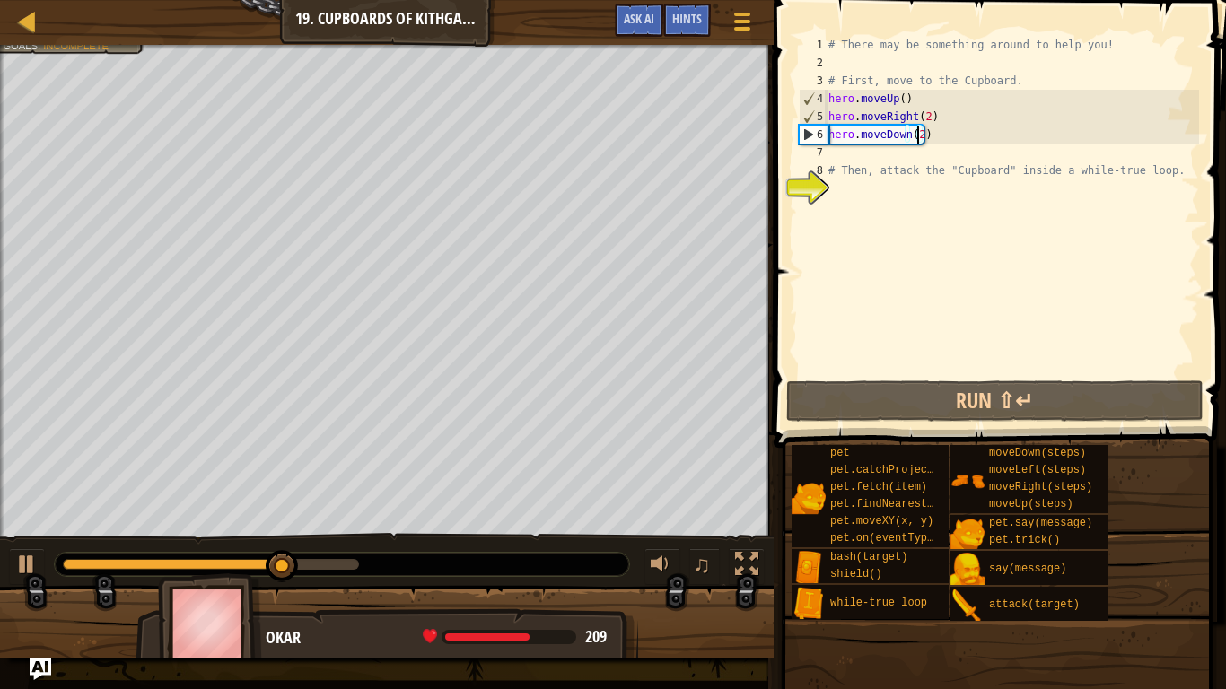
click at [836, 161] on div "# There may be something around to help you! # First, move to the Cupboard. her…" at bounding box center [1012, 224] width 374 height 377
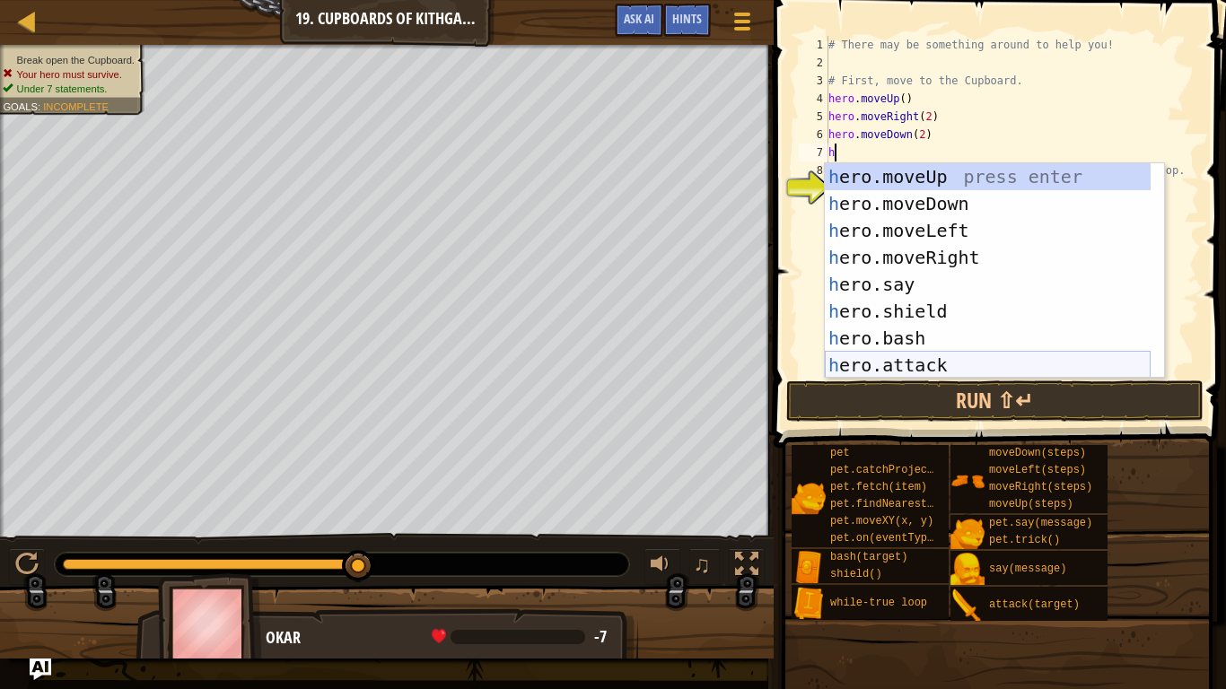
click at [945, 365] on div "h ero.moveUp press enter h ero.moveDown press enter h ero.moveLeft press enter …" at bounding box center [988, 297] width 326 height 269
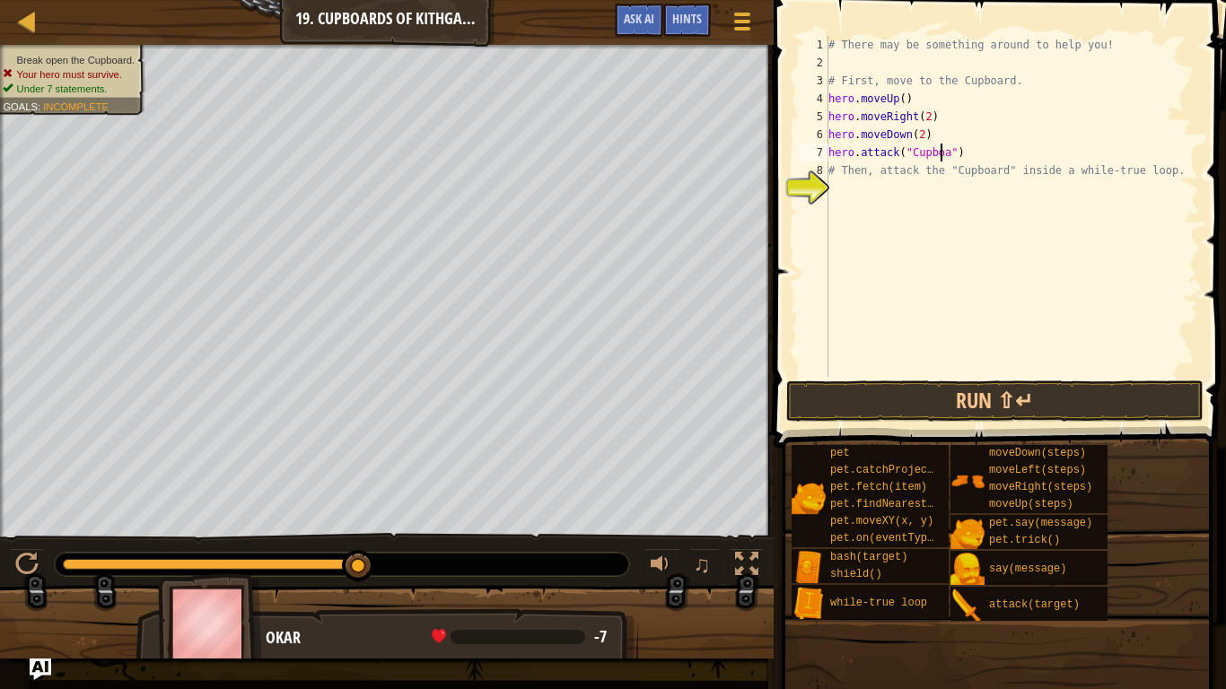
scroll to position [8, 10]
type textarea "hero.attack("Cupboard")"
click at [978, 393] on button "Run ⇧↵" at bounding box center [995, 401] width 418 height 41
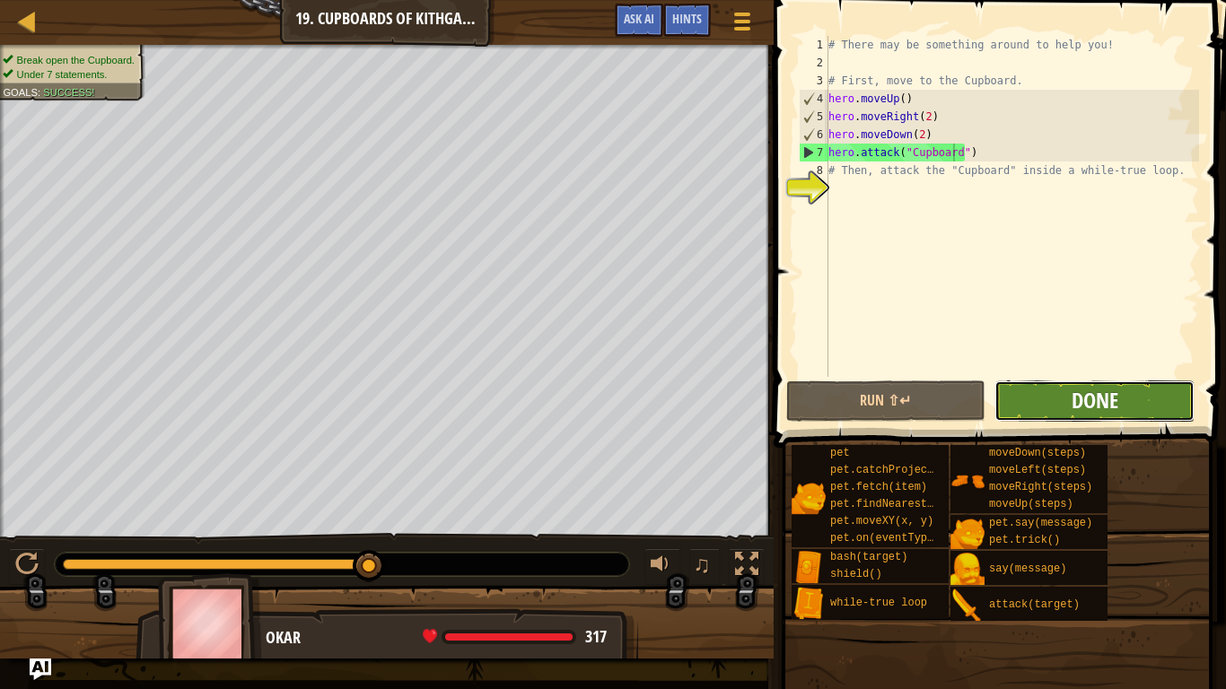
click at [1113, 390] on span "Done" at bounding box center [1095, 400] width 47 height 29
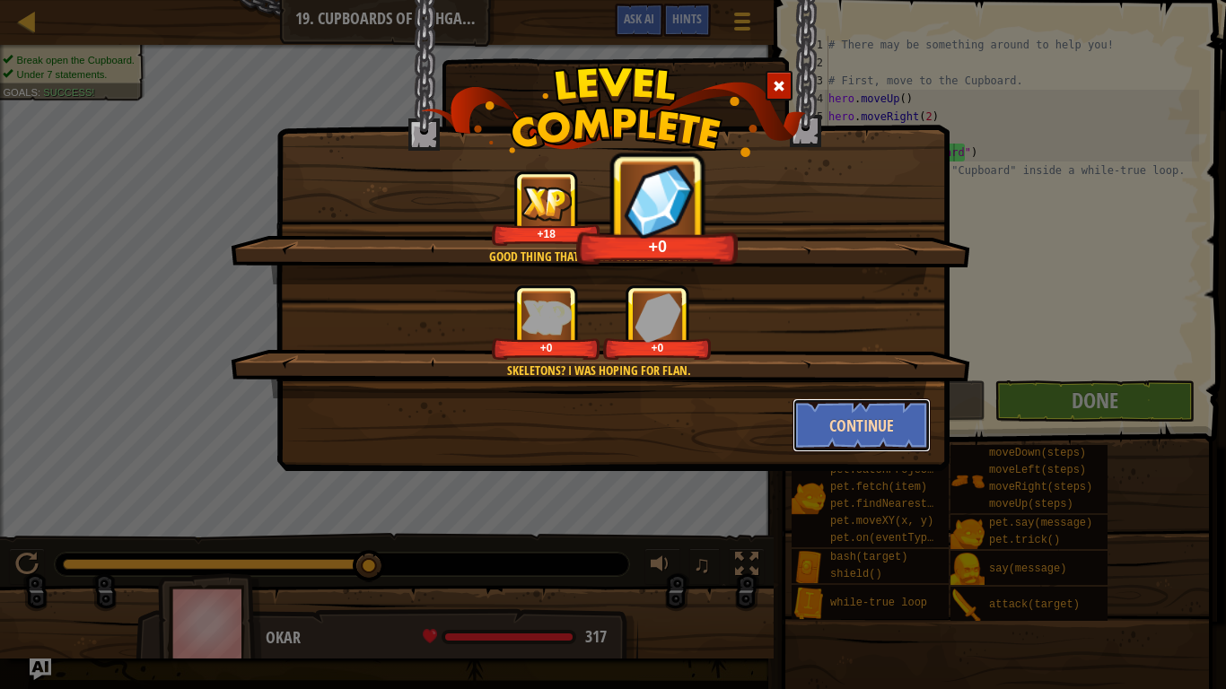
click at [893, 433] on button "Continue" at bounding box center [861, 425] width 139 height 54
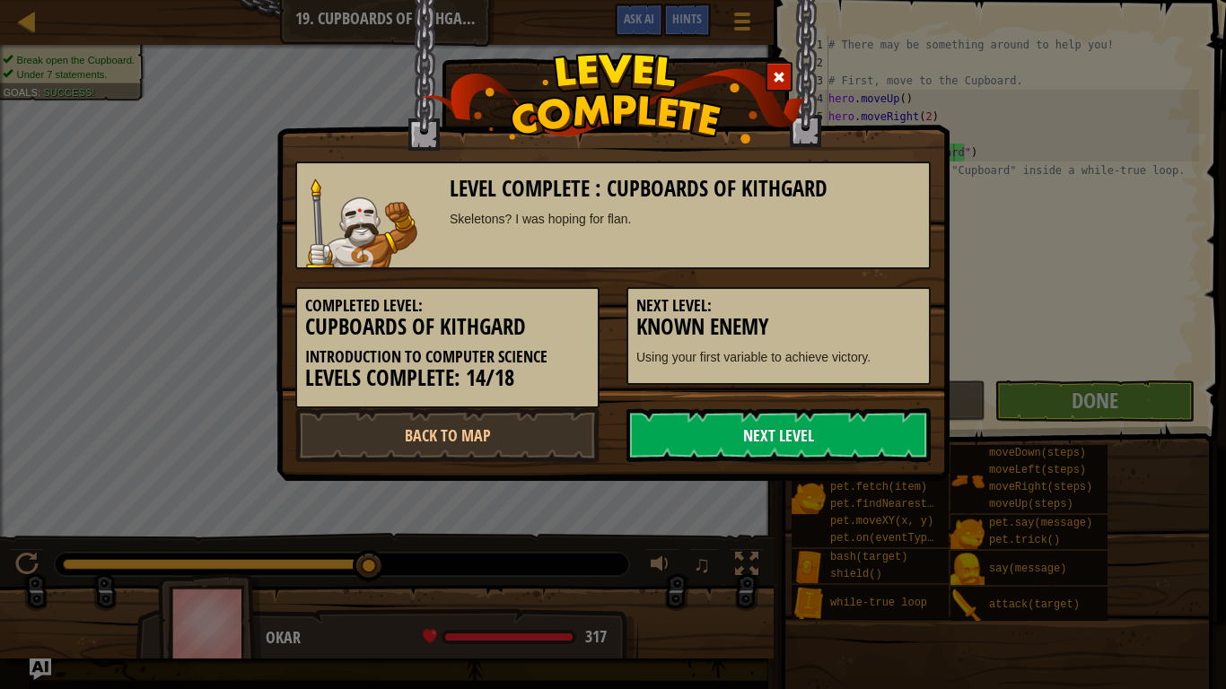
click at [732, 427] on link "Next Level" at bounding box center [778, 435] width 304 height 54
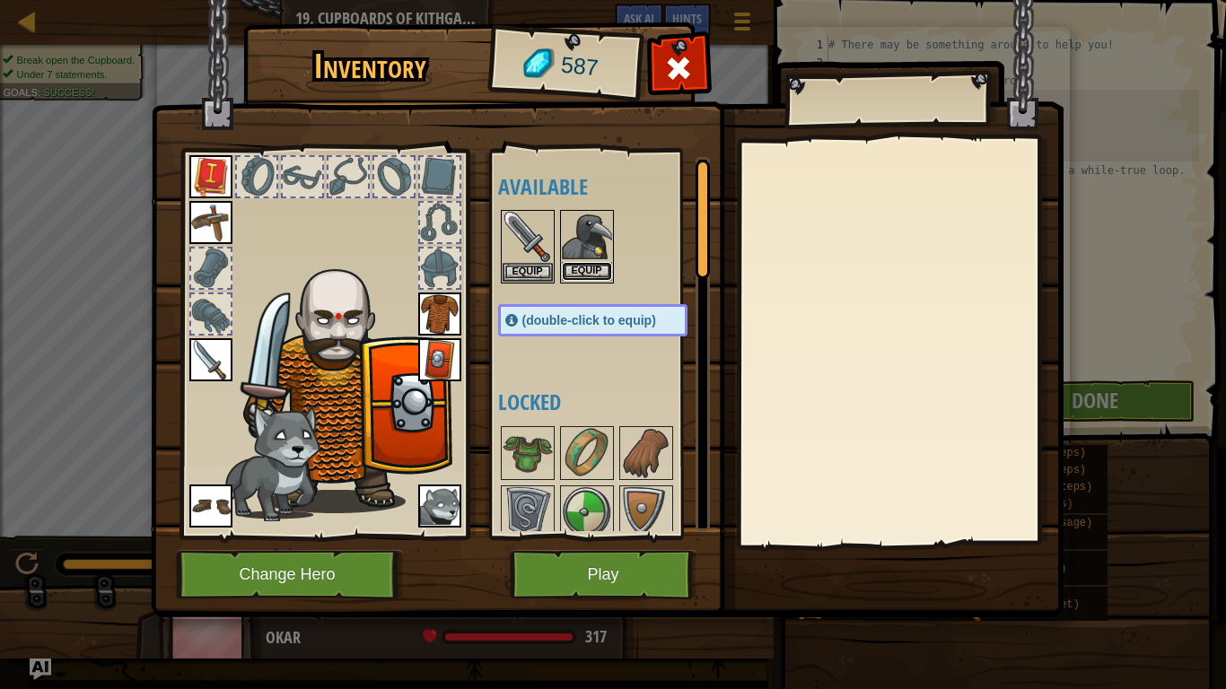
click at [584, 276] on button "Equip" at bounding box center [587, 271] width 50 height 19
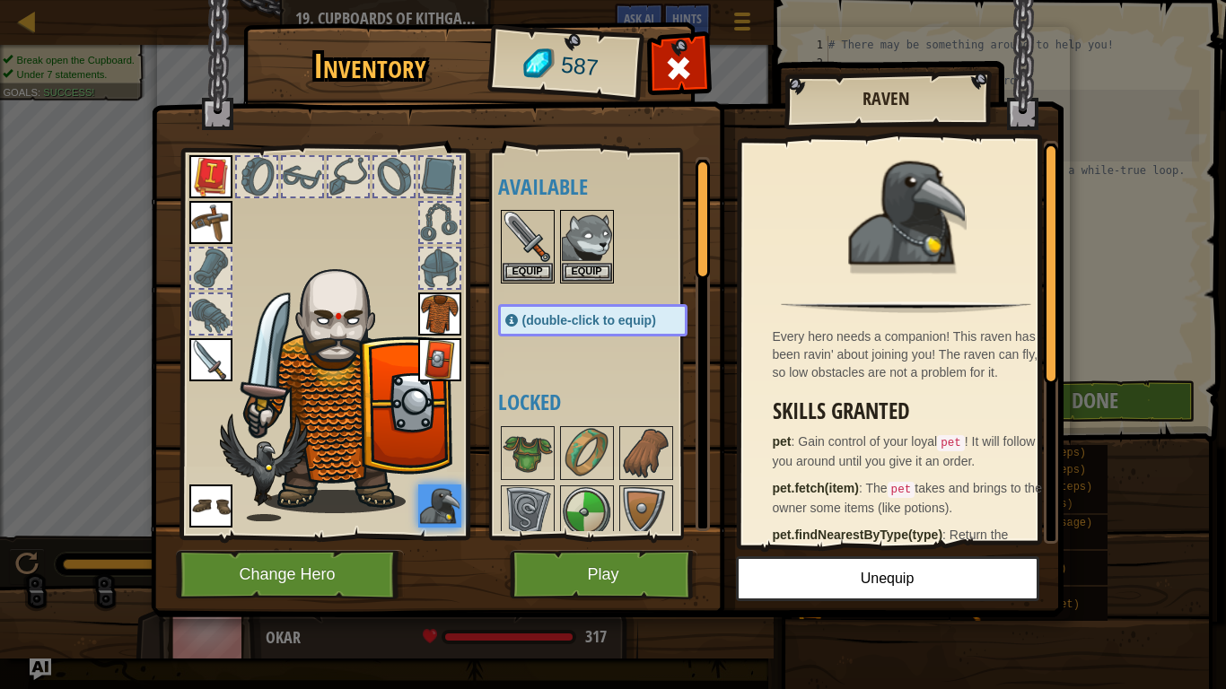
click at [613, 547] on img at bounding box center [607, 292] width 913 height 652
click at [616, 558] on button "Play" at bounding box center [604, 574] width 188 height 49
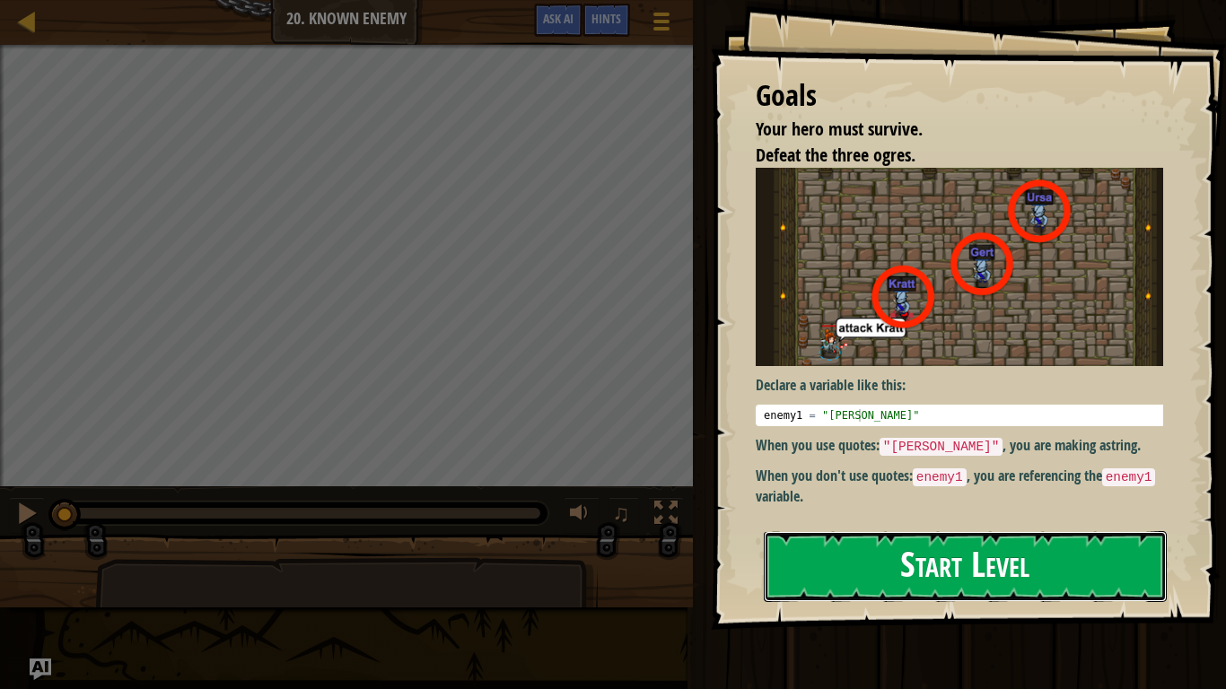
click at [1002, 550] on button "Start Level" at bounding box center [965, 566] width 403 height 71
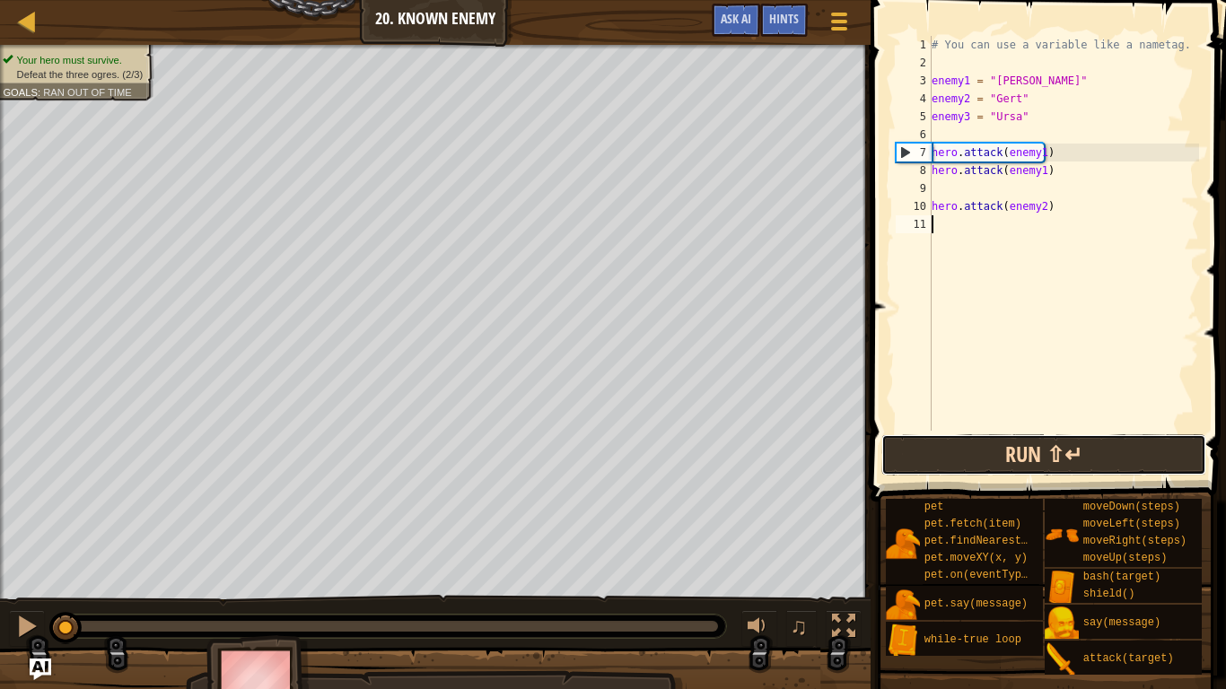
click at [1028, 453] on button "Run ⇧↵" at bounding box center [1043, 454] width 324 height 41
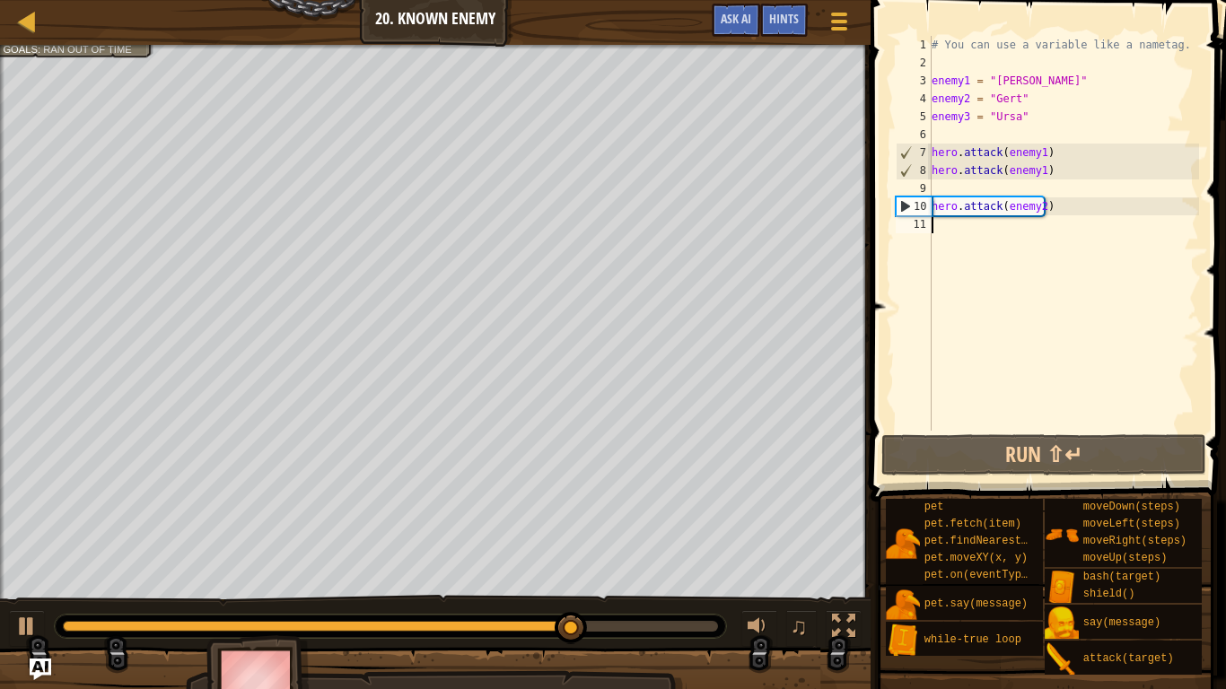
scroll to position [8, 0]
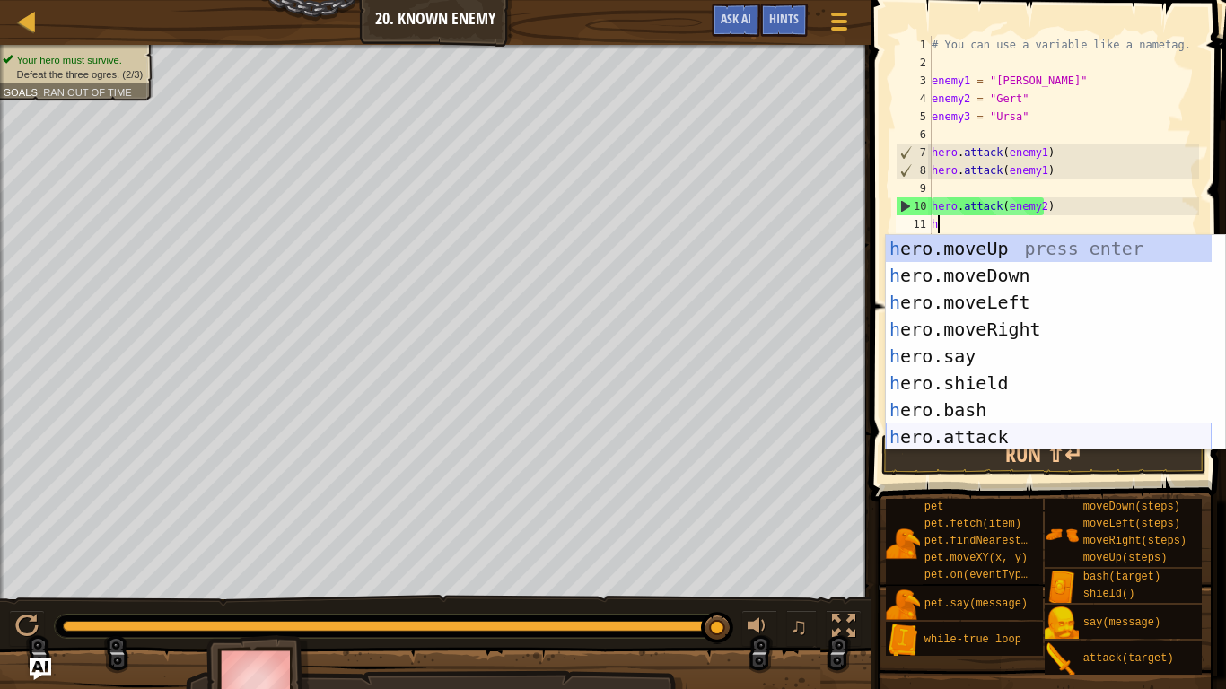
click at [982, 432] on div "h ero.moveUp press enter h ero.moveDown press enter h ero.moveLeft press enter …" at bounding box center [1049, 369] width 326 height 269
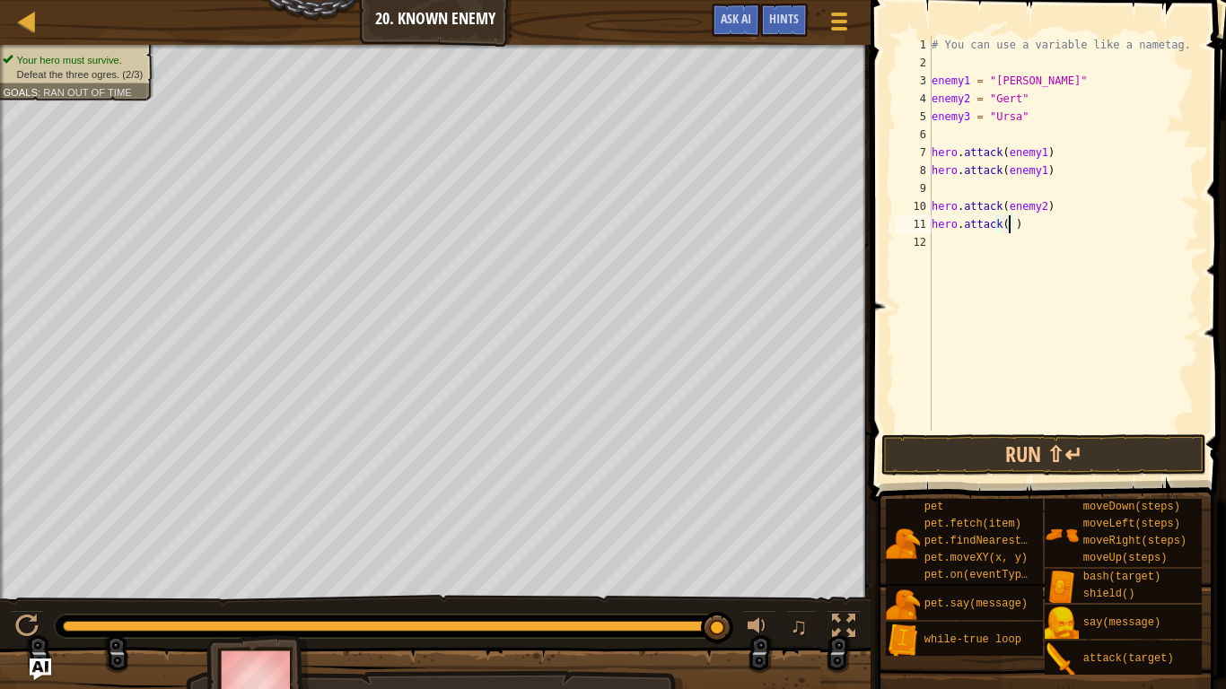
scroll to position [8, 6]
click at [1120, 471] on button "Run ⇧↵" at bounding box center [1043, 454] width 324 height 41
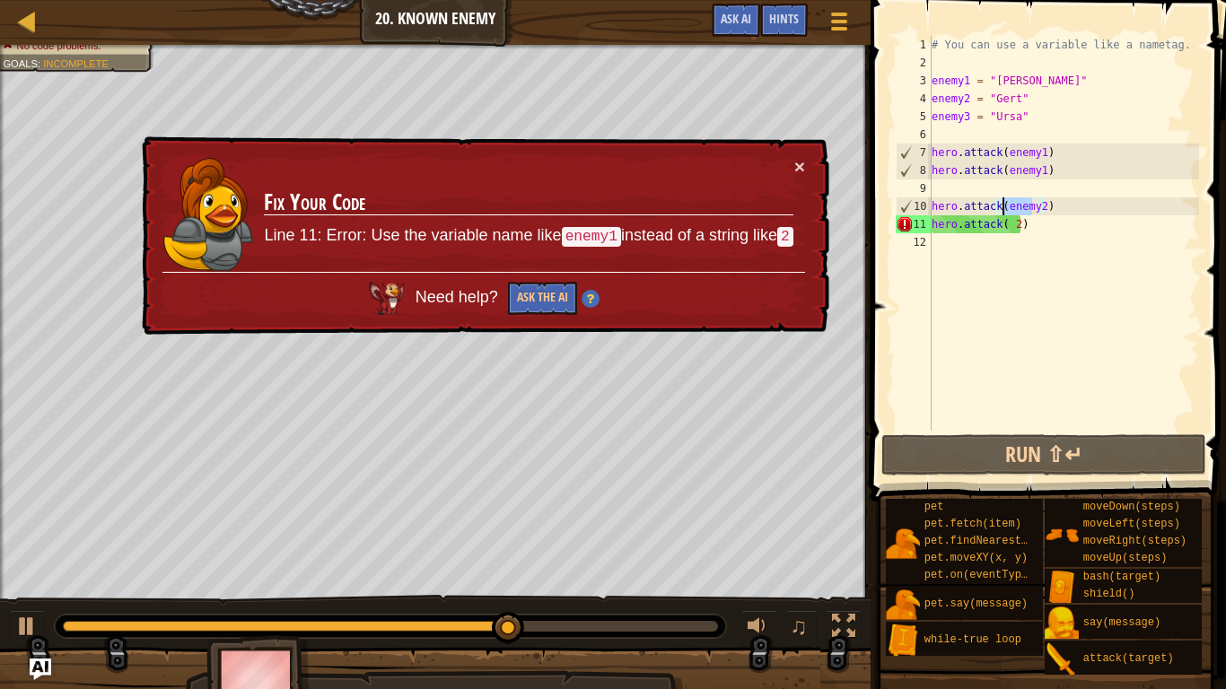
drag, startPoint x: 1032, startPoint y: 210, endPoint x: 1002, endPoint y: 213, distance: 29.7
click at [1002, 213] on div "# You can use a variable like a nametag. enemy1 = "Kratt" enemy2 = "Gert" enemy…" at bounding box center [1063, 251] width 271 height 431
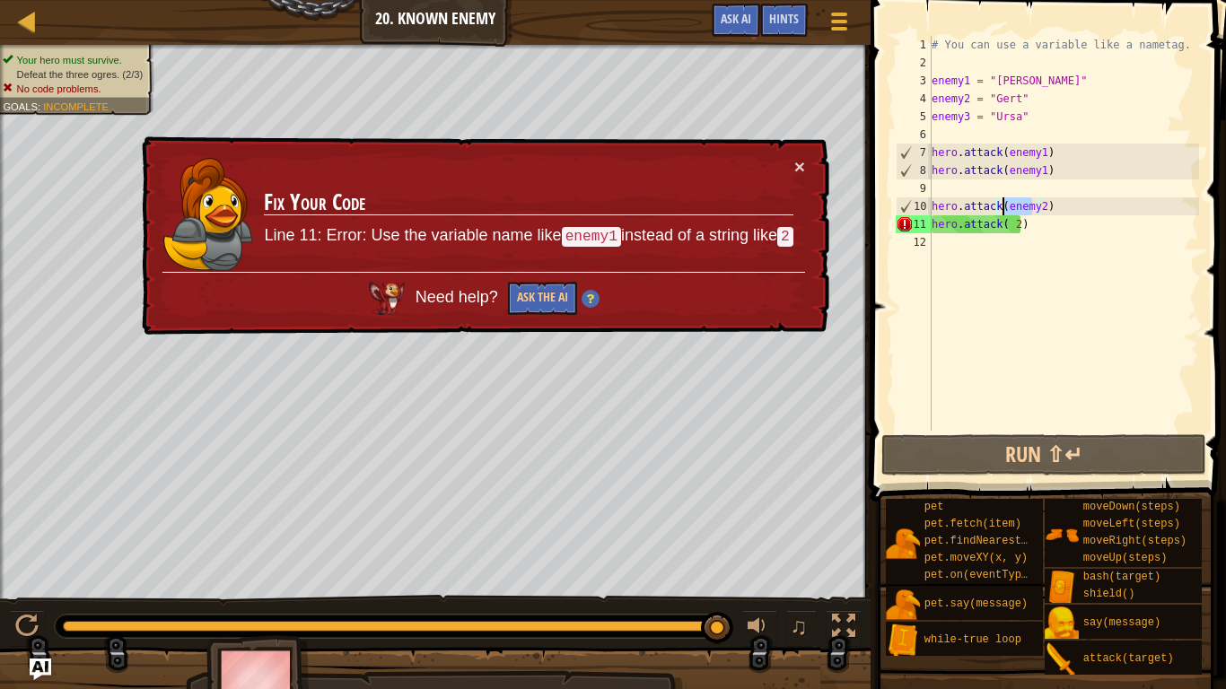
click at [1002, 227] on div "# You can use a variable like a nametag. enemy1 = "Kratt" enemy2 = "Gert" enemy…" at bounding box center [1063, 251] width 271 height 431
paste textarea "enemy"
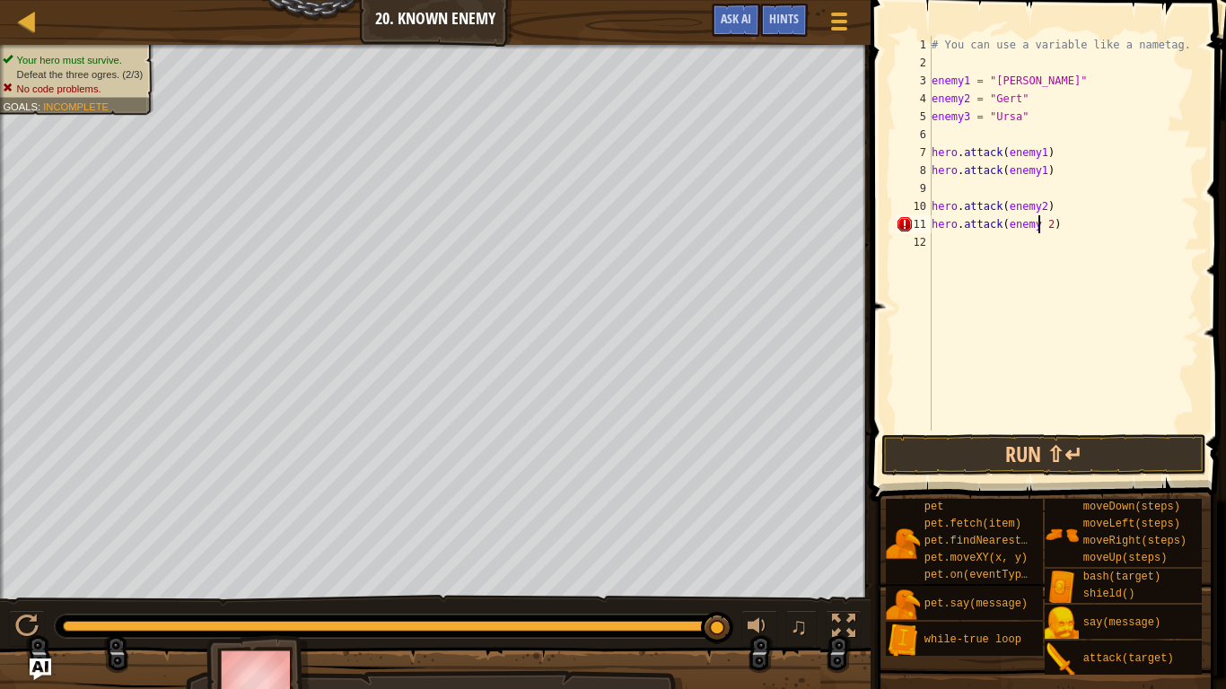
click at [1037, 229] on div "# You can use a variable like a nametag. enemy1 = "Kratt" enemy2 = "Gert" enemy…" at bounding box center [1063, 251] width 271 height 431
type textarea "hero.attack(enemy2)"
click at [1073, 457] on button "Run ⇧↵" at bounding box center [1043, 454] width 324 height 41
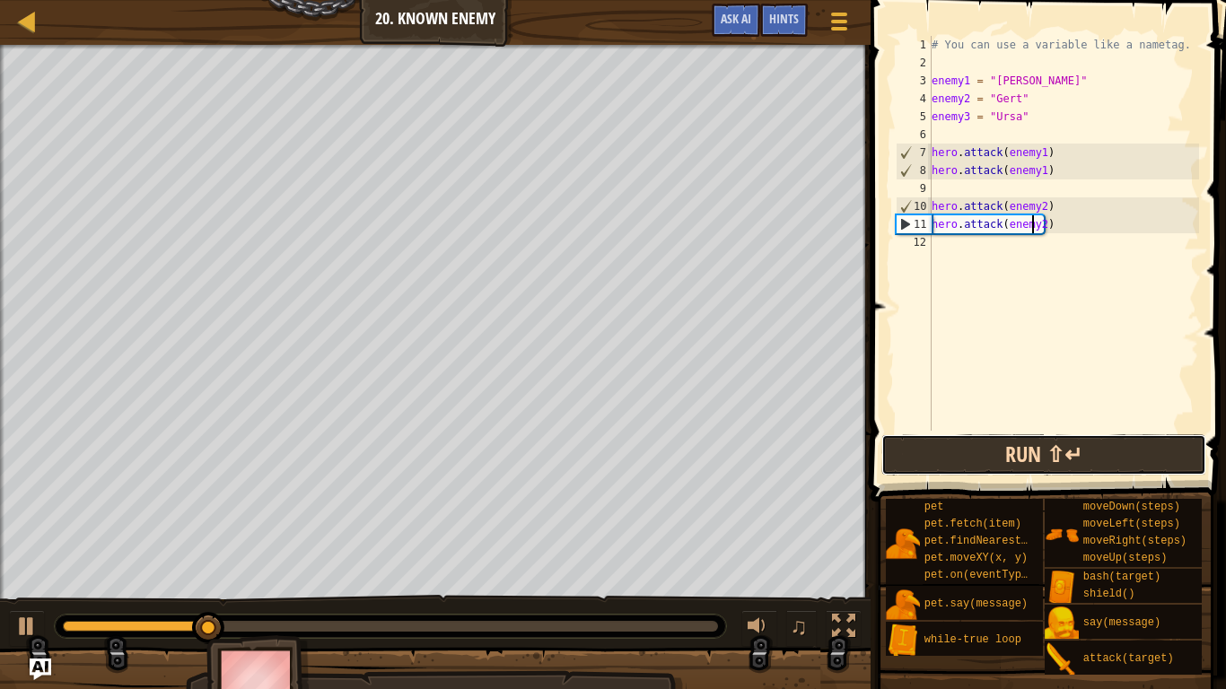
click at [1081, 446] on button "Run ⇧↵" at bounding box center [1043, 454] width 324 height 41
click at [1080, 457] on button "Run ⇧↵" at bounding box center [1043, 454] width 324 height 41
click at [1089, 464] on button "Run ⇧↵" at bounding box center [1043, 454] width 324 height 41
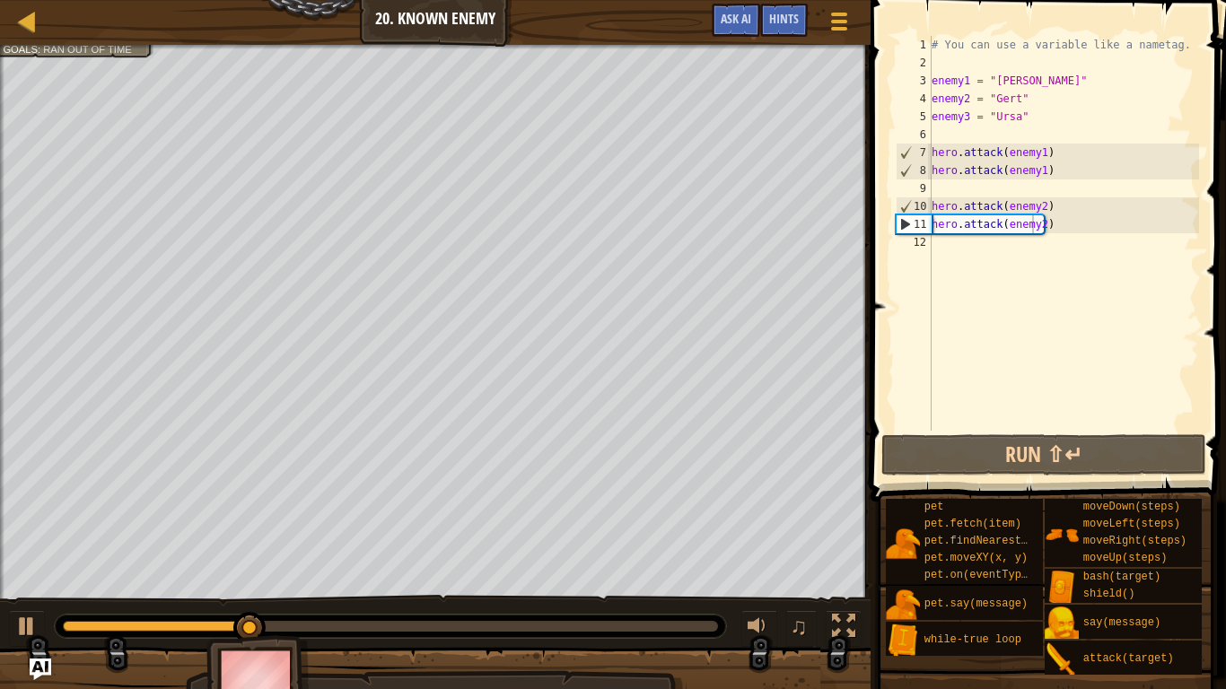
click at [1079, 478] on span at bounding box center [1050, 225] width 370 height 555
click at [1077, 477] on span at bounding box center [1050, 225] width 370 height 555
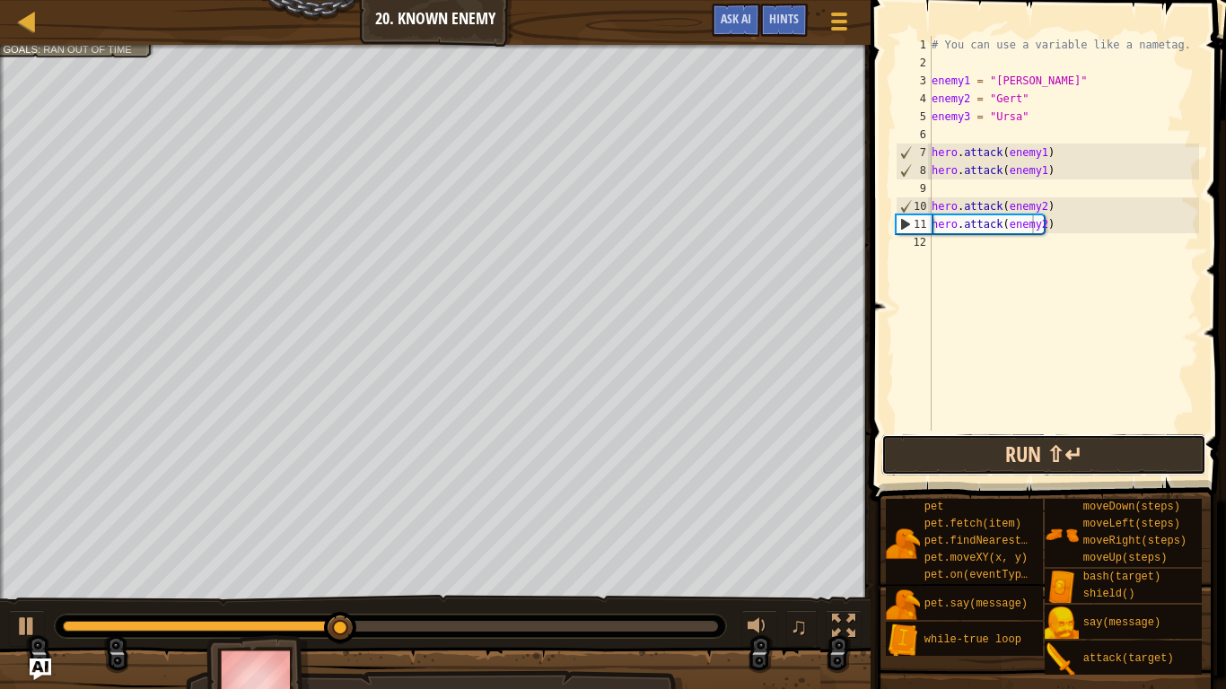
click at [1036, 441] on button "Run ⇧↵" at bounding box center [1043, 454] width 324 height 41
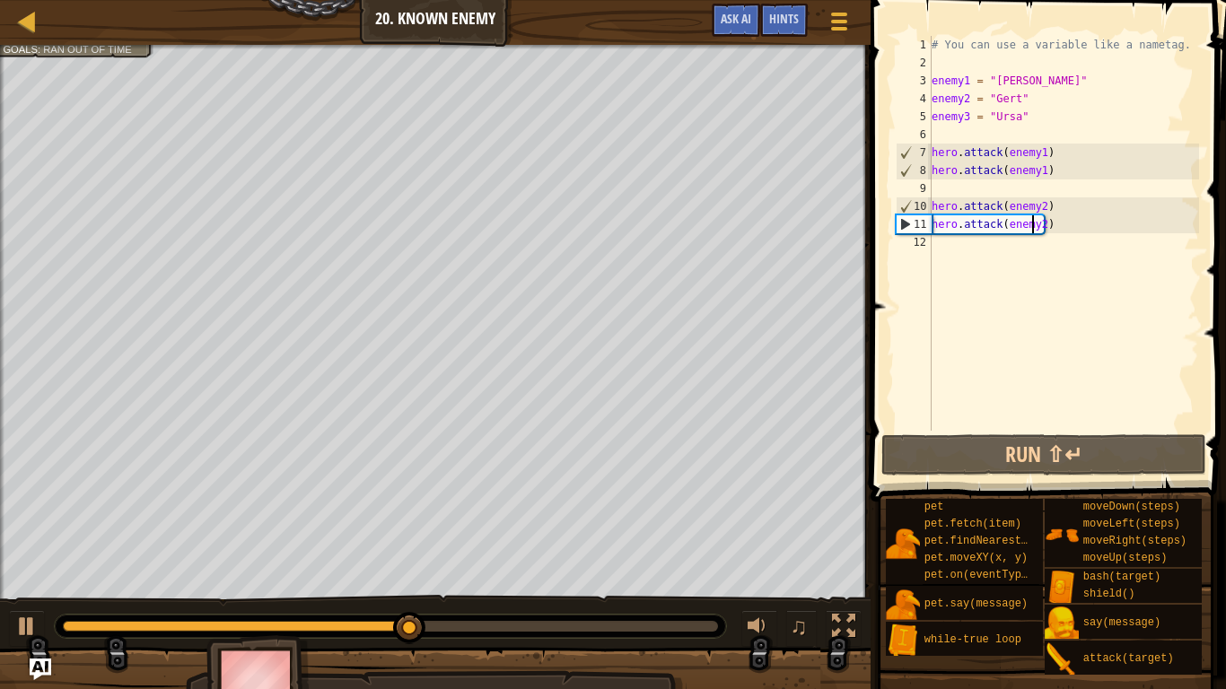
click at [939, 249] on div "# You can use a variable like a nametag. enemy1 = "Kratt" enemy2 = "Gert" enemy…" at bounding box center [1063, 251] width 271 height 431
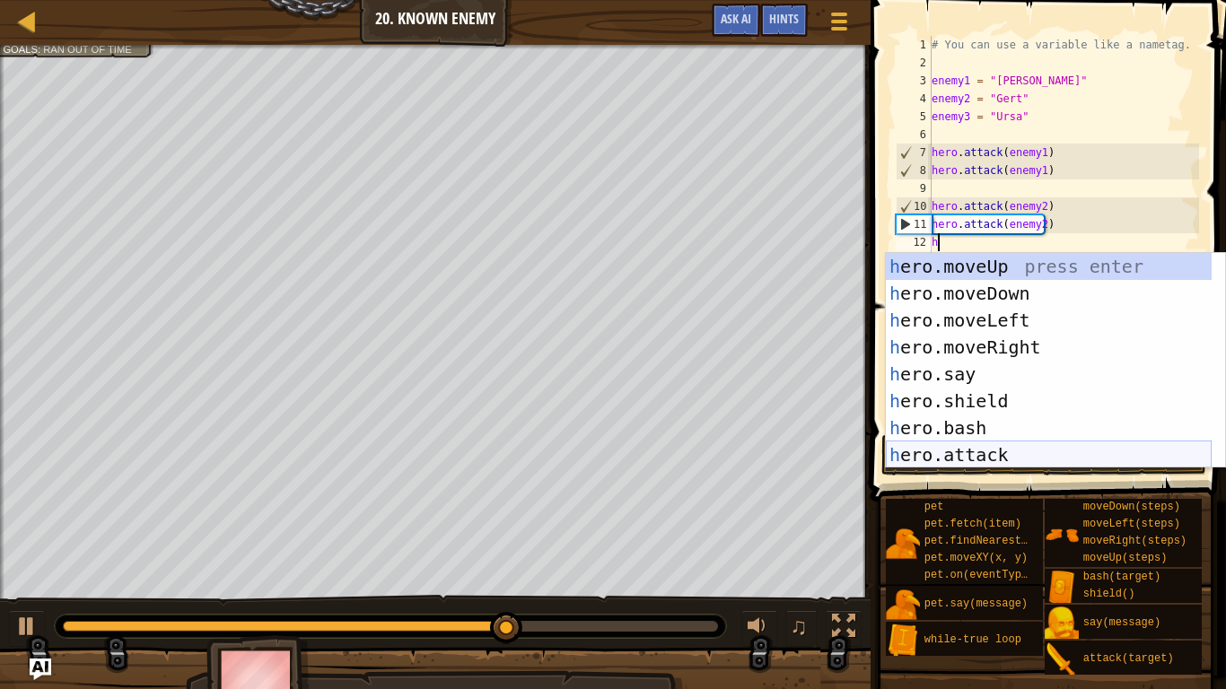
click at [996, 452] on div "h ero.moveUp press enter h ero.moveDown press enter h ero.moveLeft press enter …" at bounding box center [1049, 387] width 326 height 269
type textarea "hero.attack(enemy)"
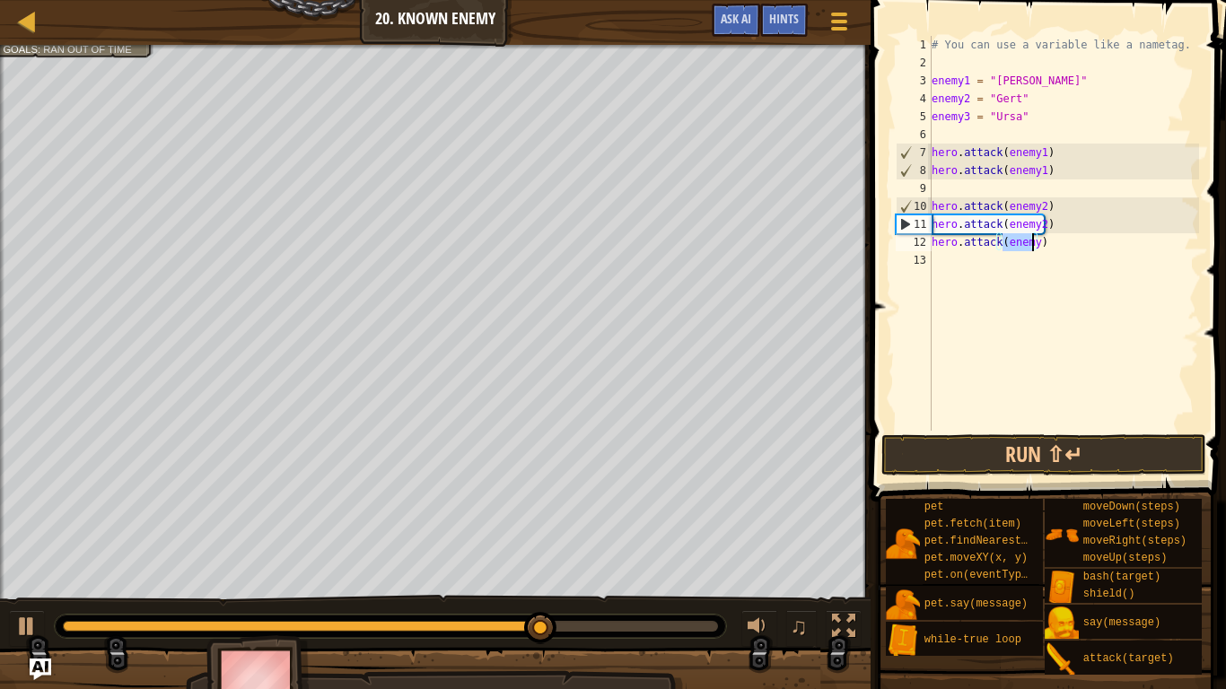
click at [940, 264] on div "# You can use a variable like a nametag. enemy1 = "Kratt" enemy2 = "Gert" enemy…" at bounding box center [1063, 251] width 271 height 431
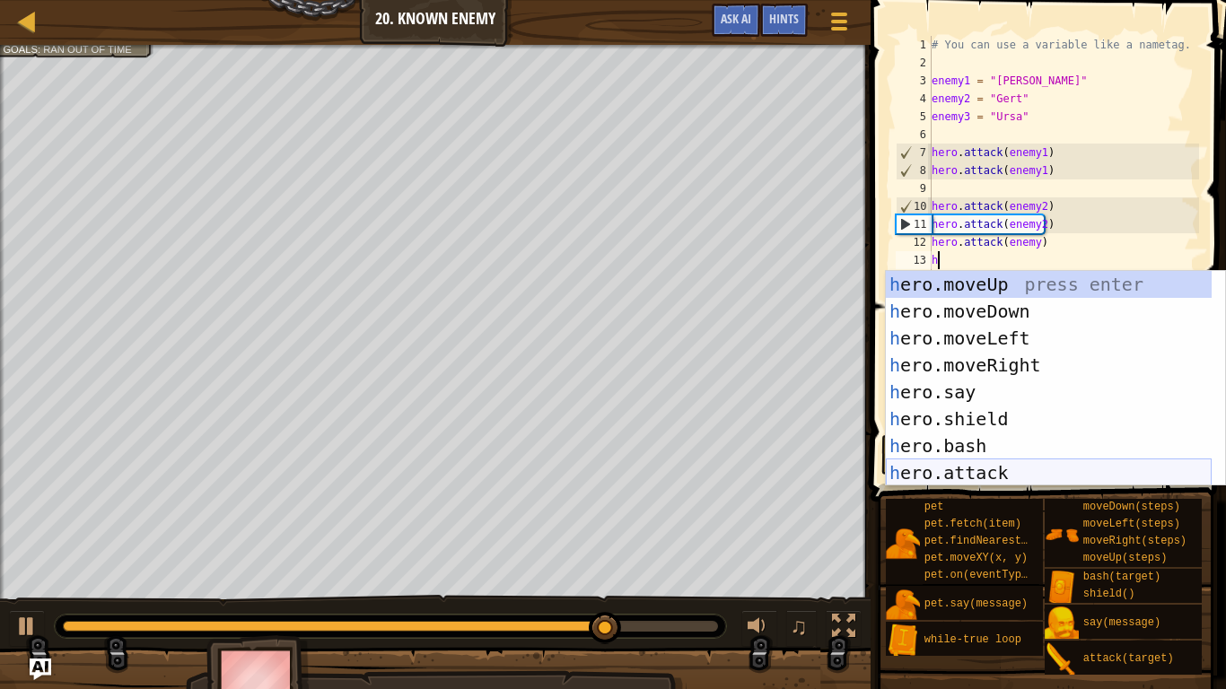
click at [1011, 471] on div "h ero.moveUp press enter h ero.moveDown press enter h ero.moveLeft press enter …" at bounding box center [1049, 405] width 326 height 269
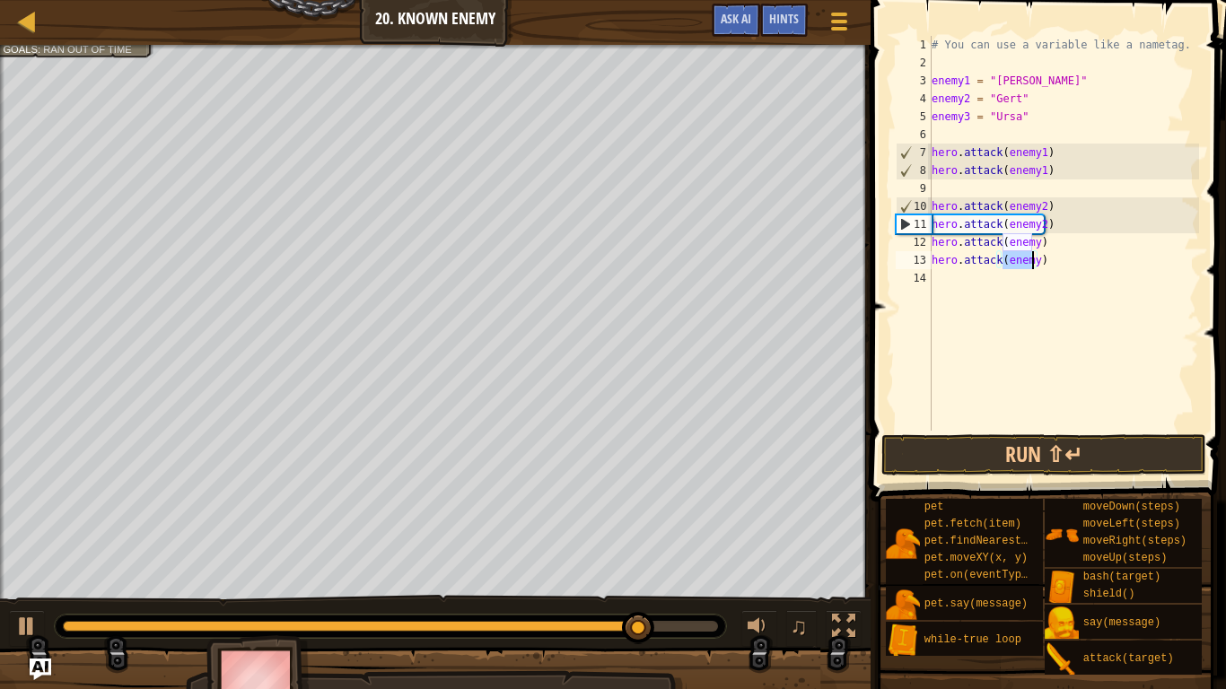
click at [1031, 244] on div "# You can use a variable like a nametag. enemy1 = "Kratt" enemy2 = "Gert" enemy…" at bounding box center [1063, 251] width 271 height 431
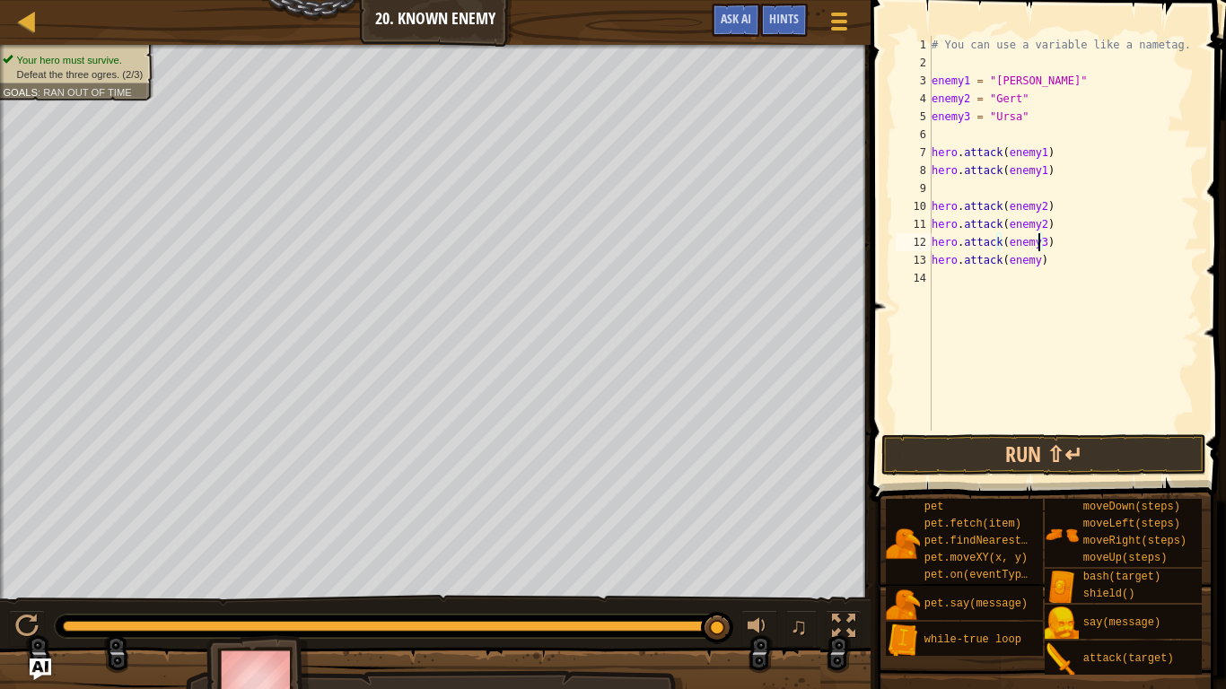
click at [1032, 261] on div "# You can use a variable like a nametag. enemy1 = "Kratt" enemy2 = "Gert" enemy…" at bounding box center [1063, 251] width 271 height 431
type textarea "hero.attack(enemy3)"
click at [1066, 464] on button "Run ⇧↵" at bounding box center [1043, 454] width 324 height 41
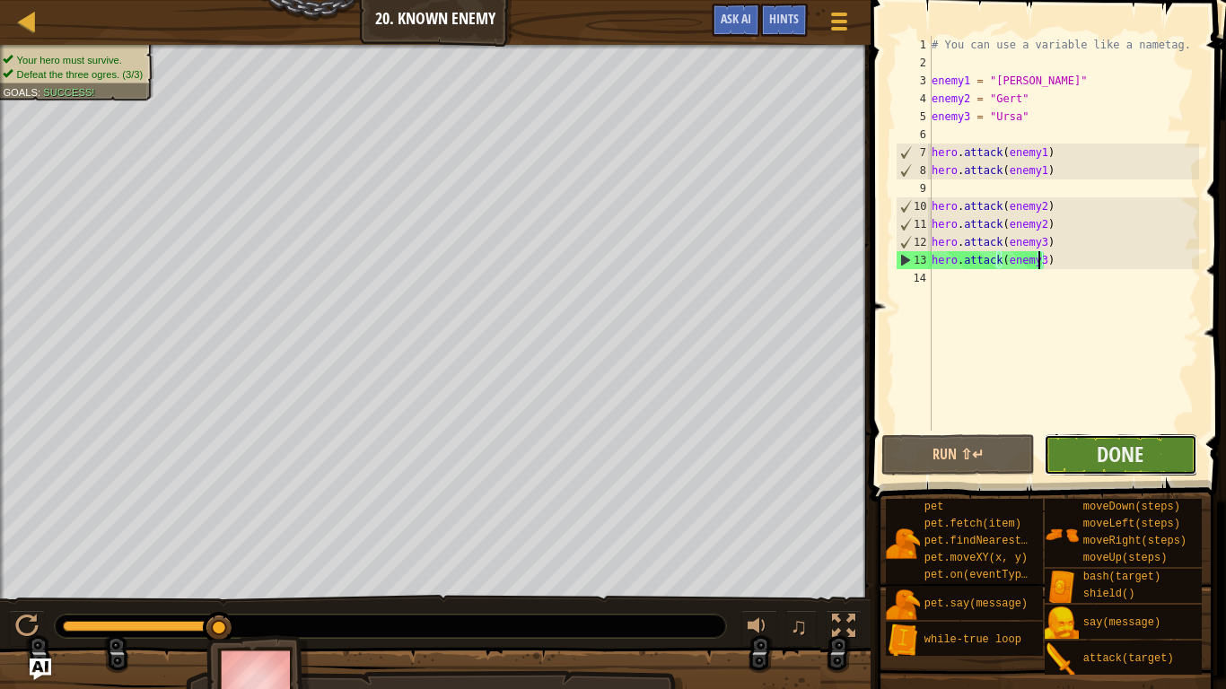
click at [1081, 457] on button "Done" at bounding box center [1120, 454] width 153 height 41
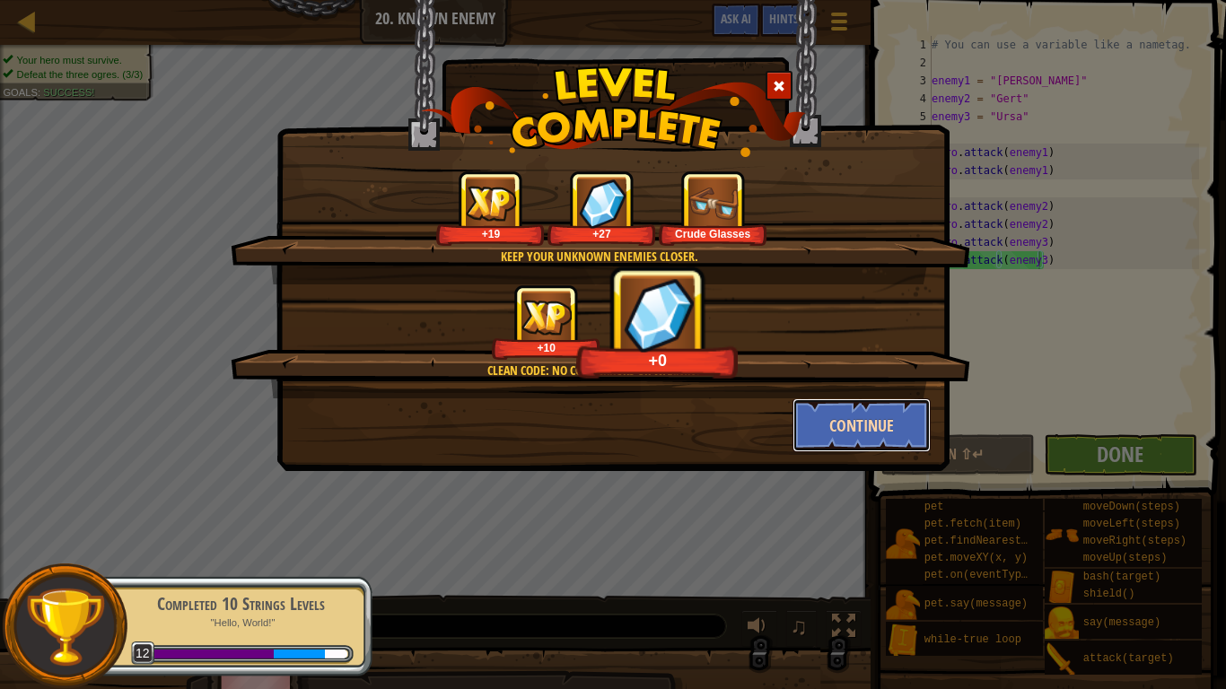
click at [899, 423] on button "Continue" at bounding box center [861, 425] width 139 height 54
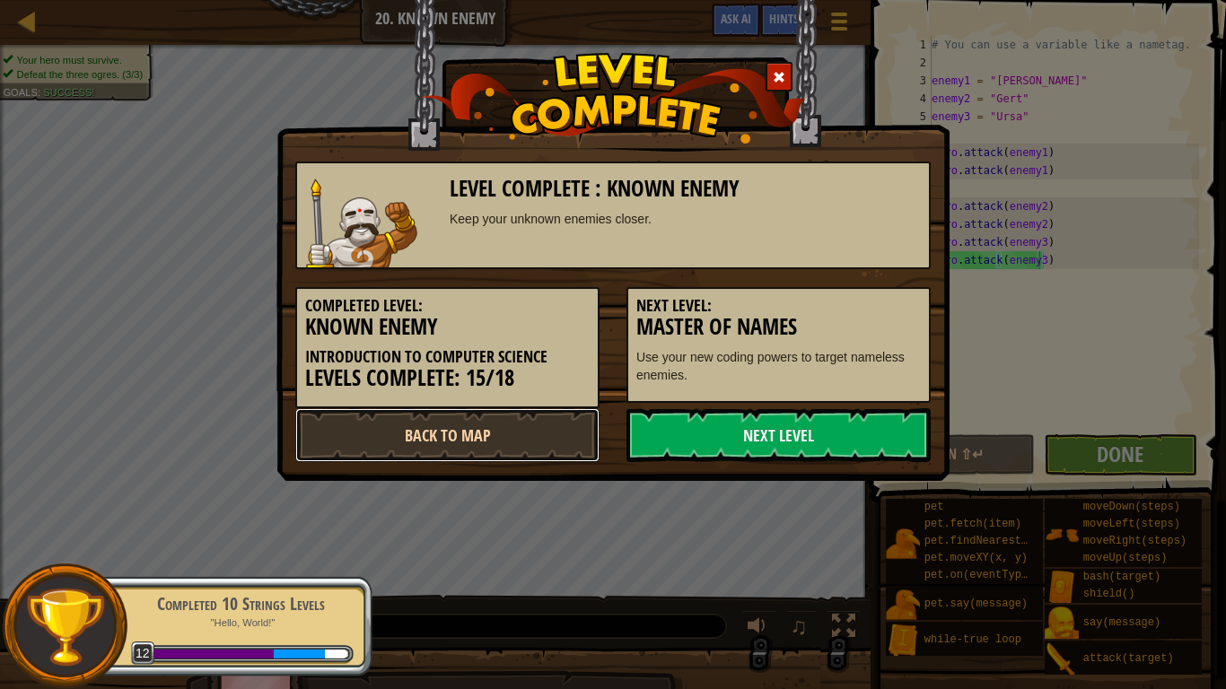
click at [561, 439] on link "Back to Map" at bounding box center [447, 435] width 304 height 54
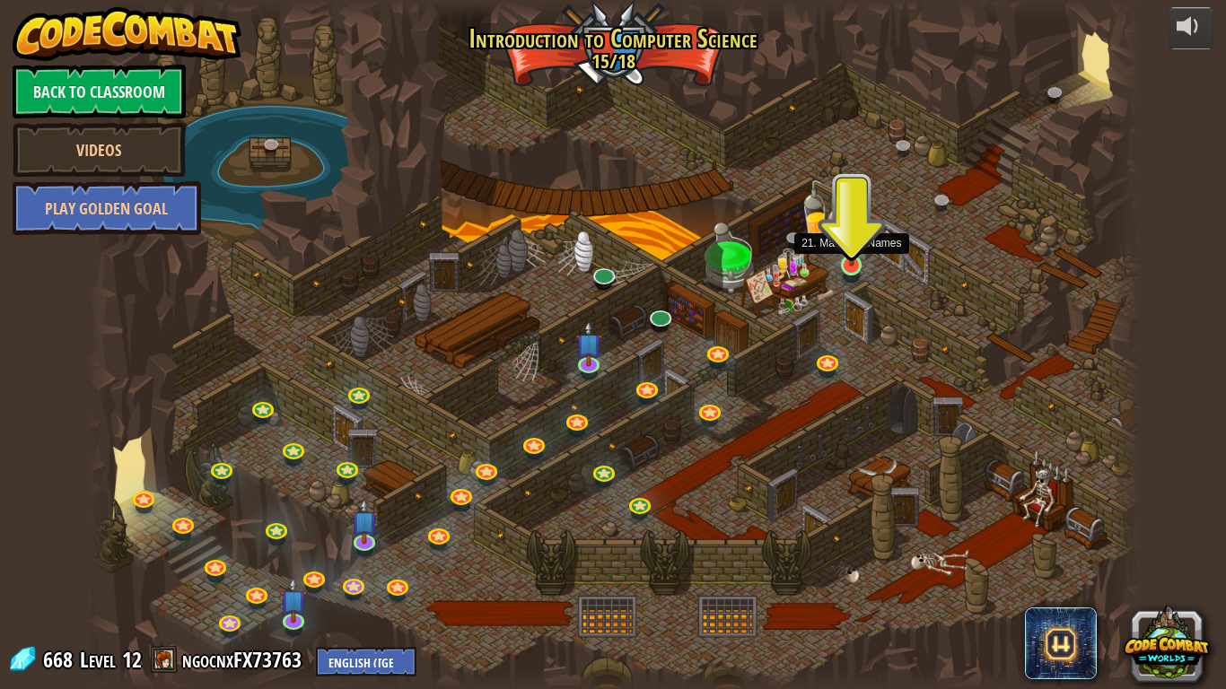
click at [852, 265] on img at bounding box center [851, 236] width 27 height 61
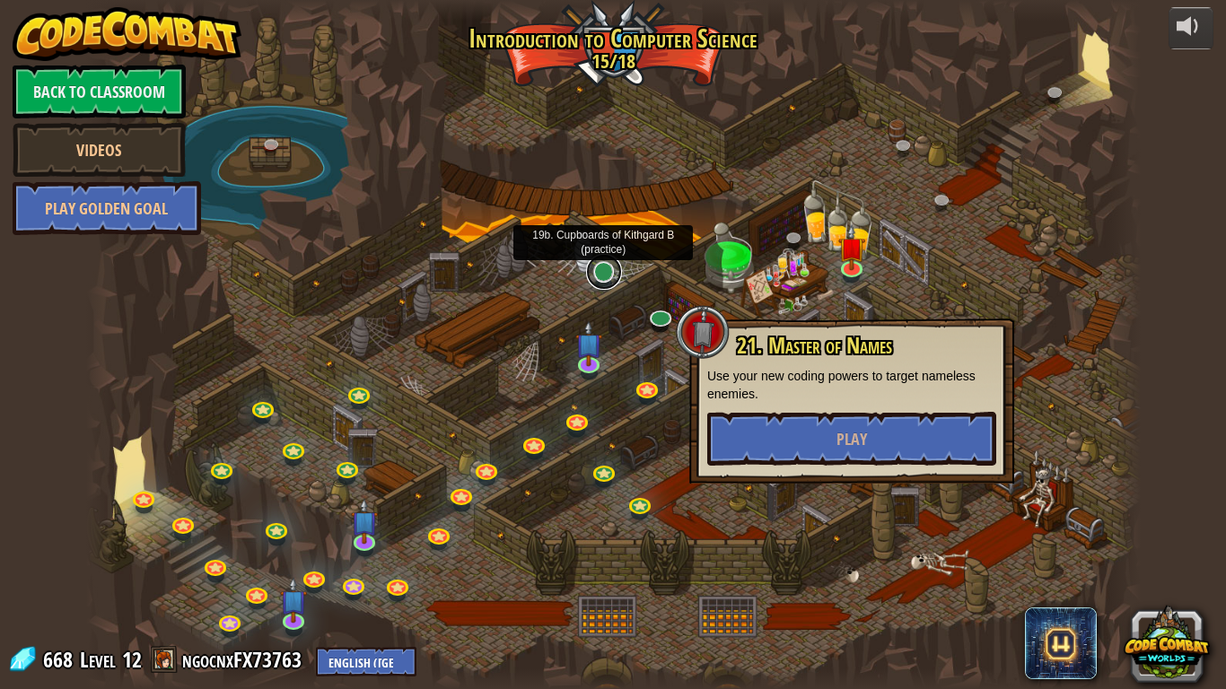
click at [603, 270] on link at bounding box center [604, 272] width 36 height 36
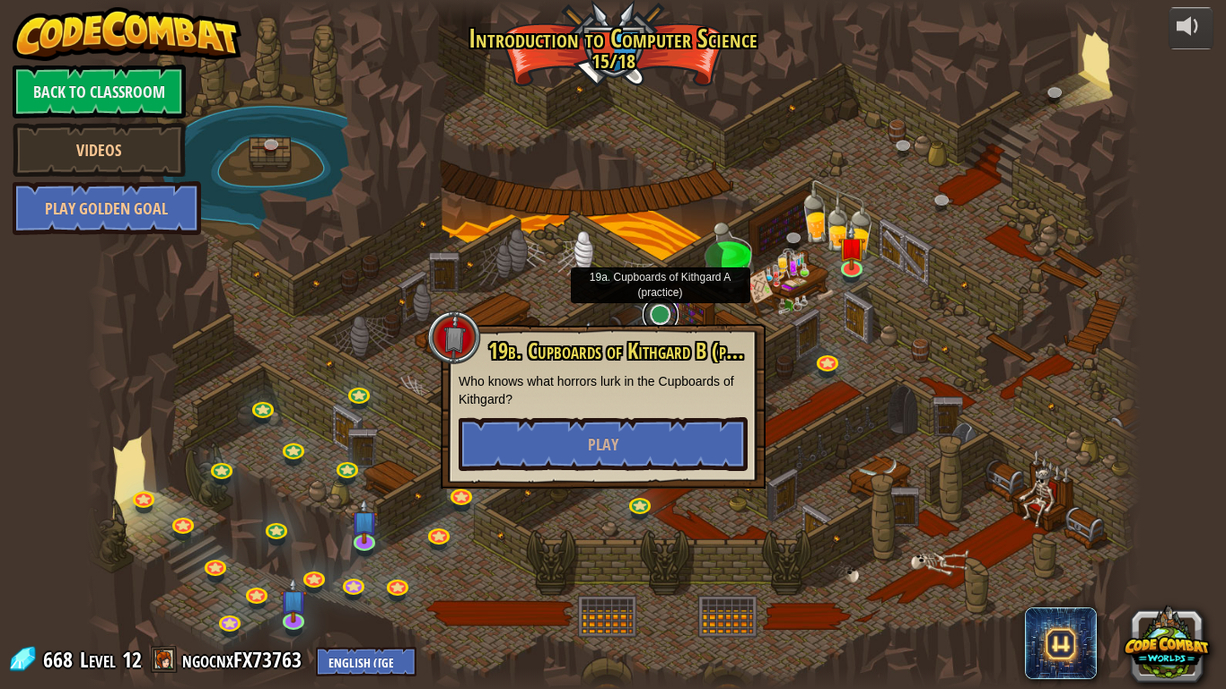
click at [658, 313] on link at bounding box center [661, 315] width 36 height 36
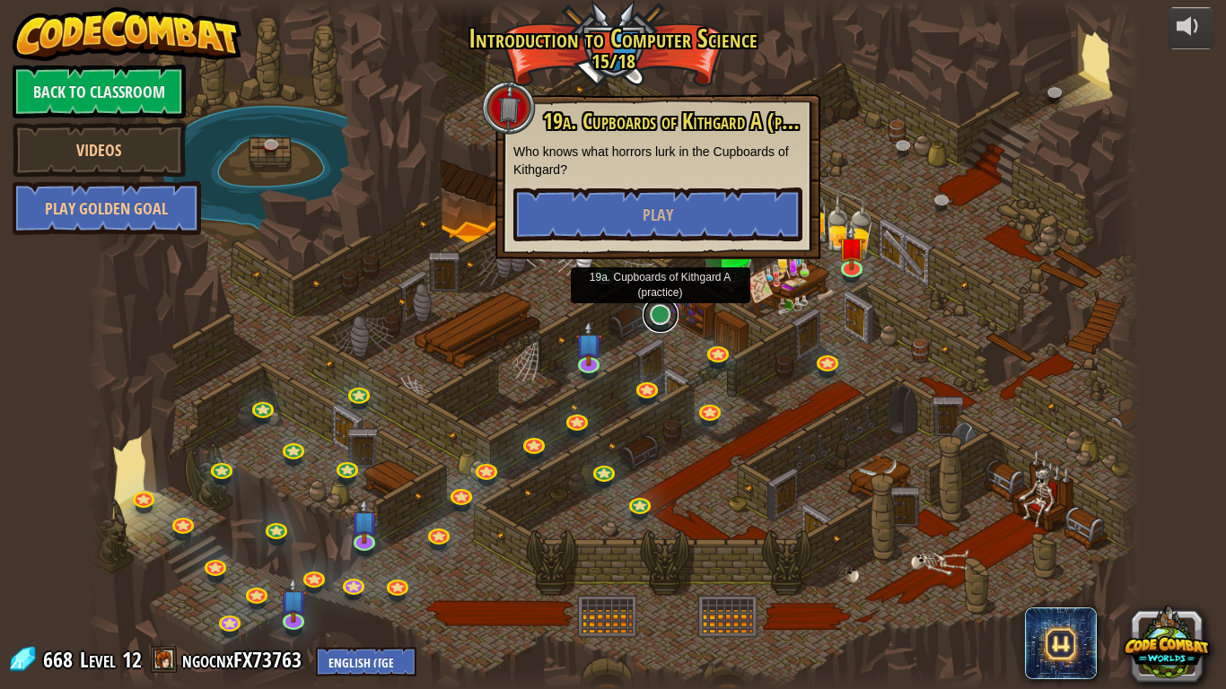
click at [659, 312] on link at bounding box center [661, 315] width 36 height 36
click at [675, 218] on button "Play" at bounding box center [658, 214] width 289 height 54
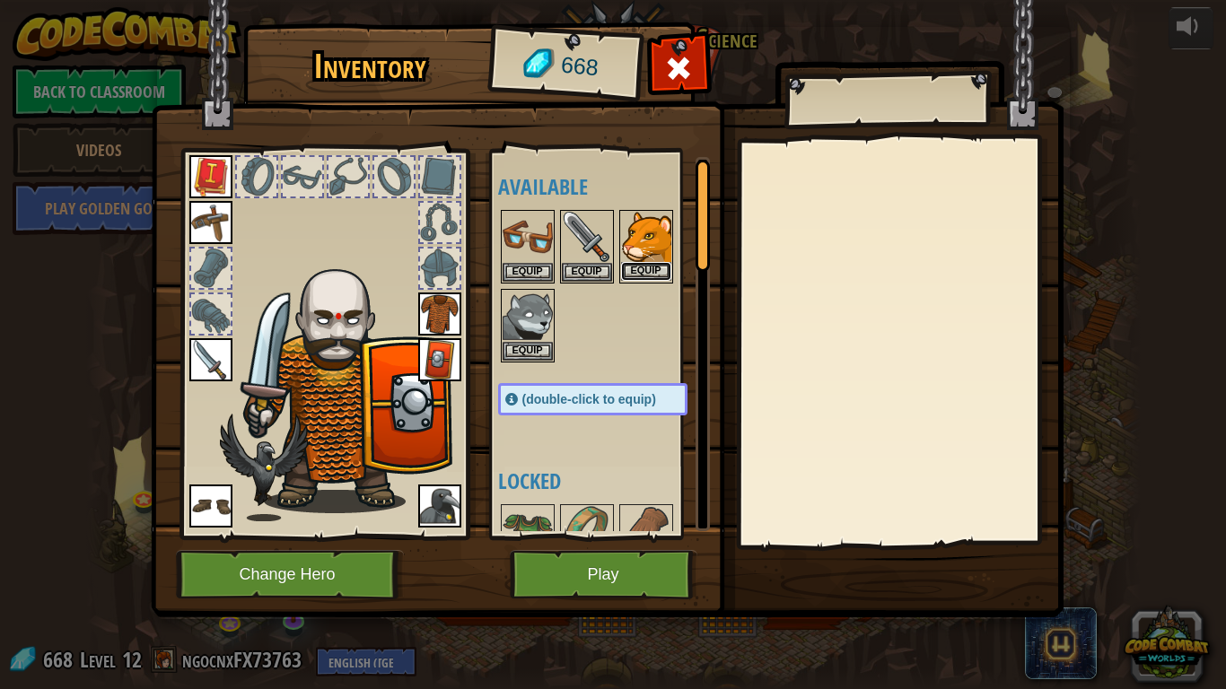
click at [648, 273] on button "Equip" at bounding box center [646, 271] width 50 height 19
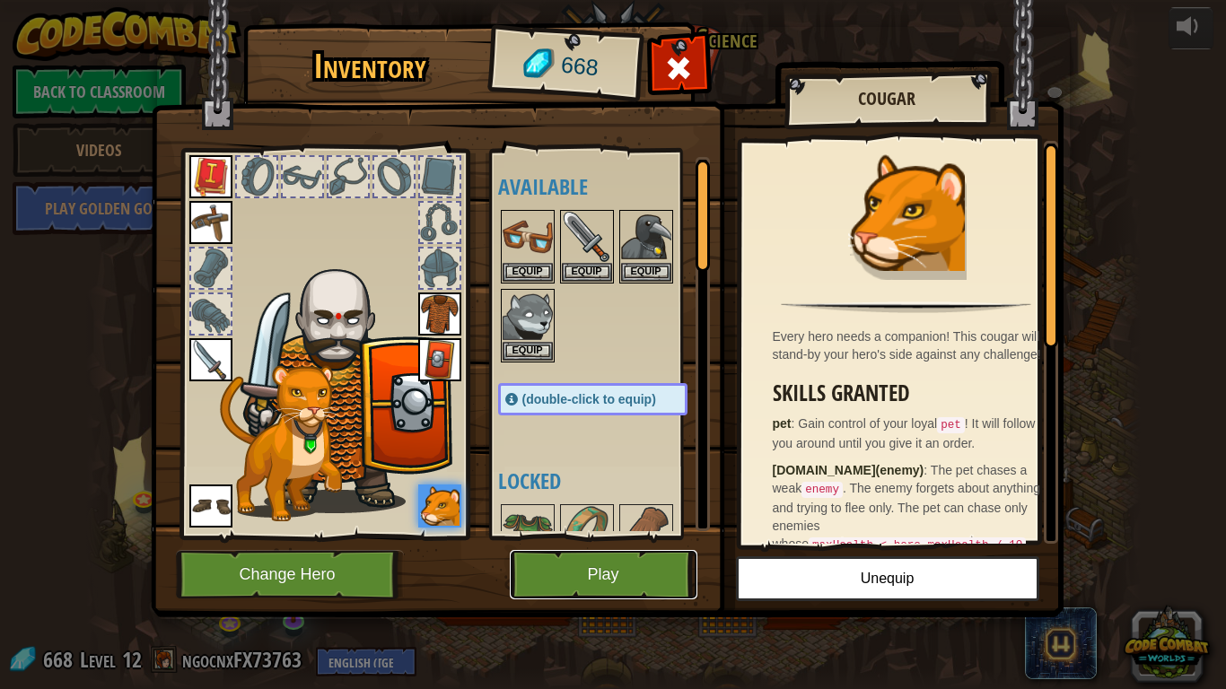
click at [664, 553] on button "Play" at bounding box center [604, 574] width 188 height 49
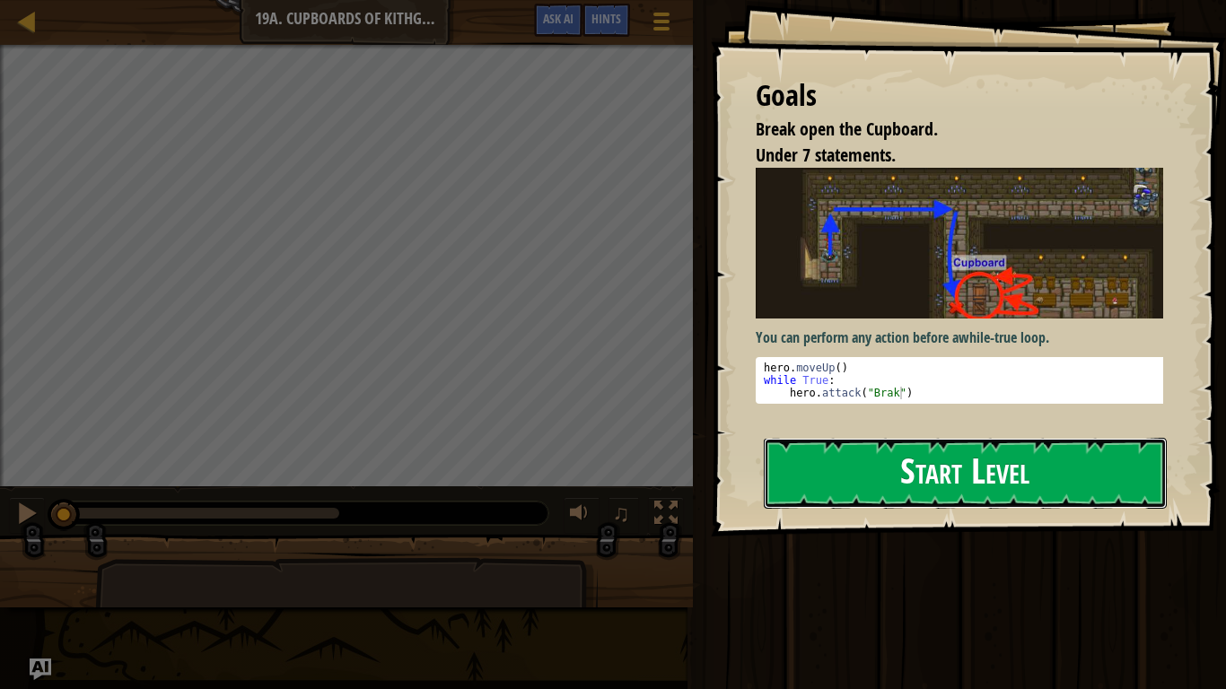
click at [986, 480] on button "Start Level" at bounding box center [965, 473] width 403 height 71
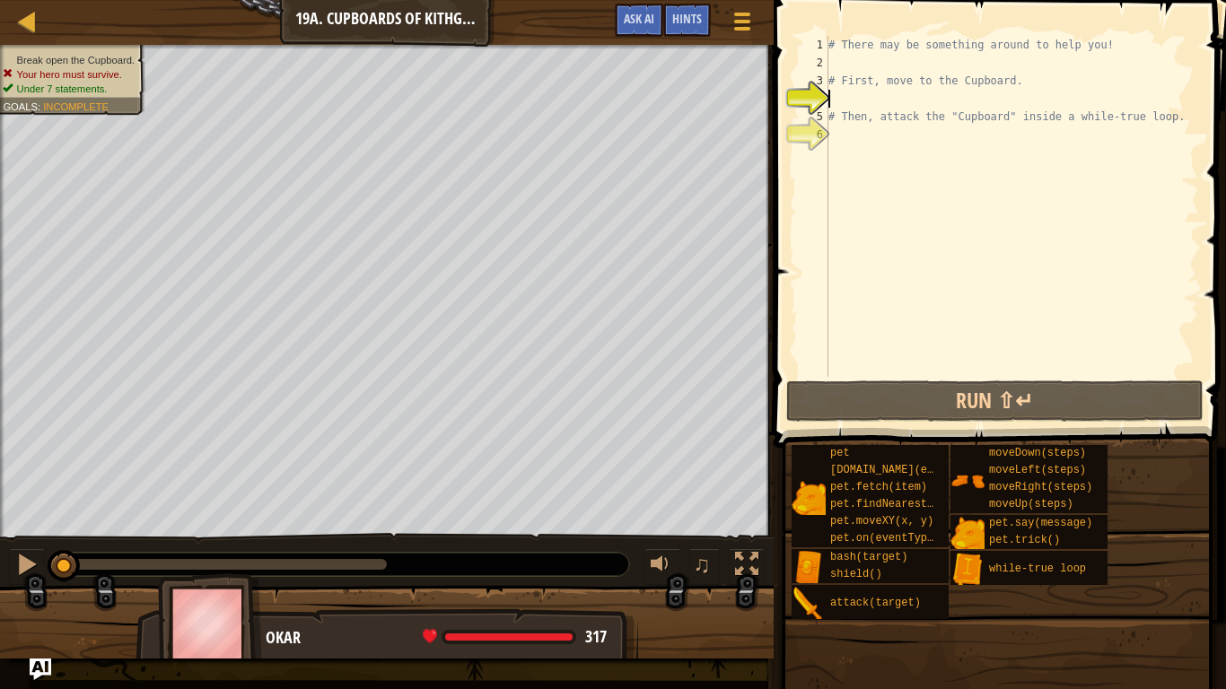
type textarea "h"
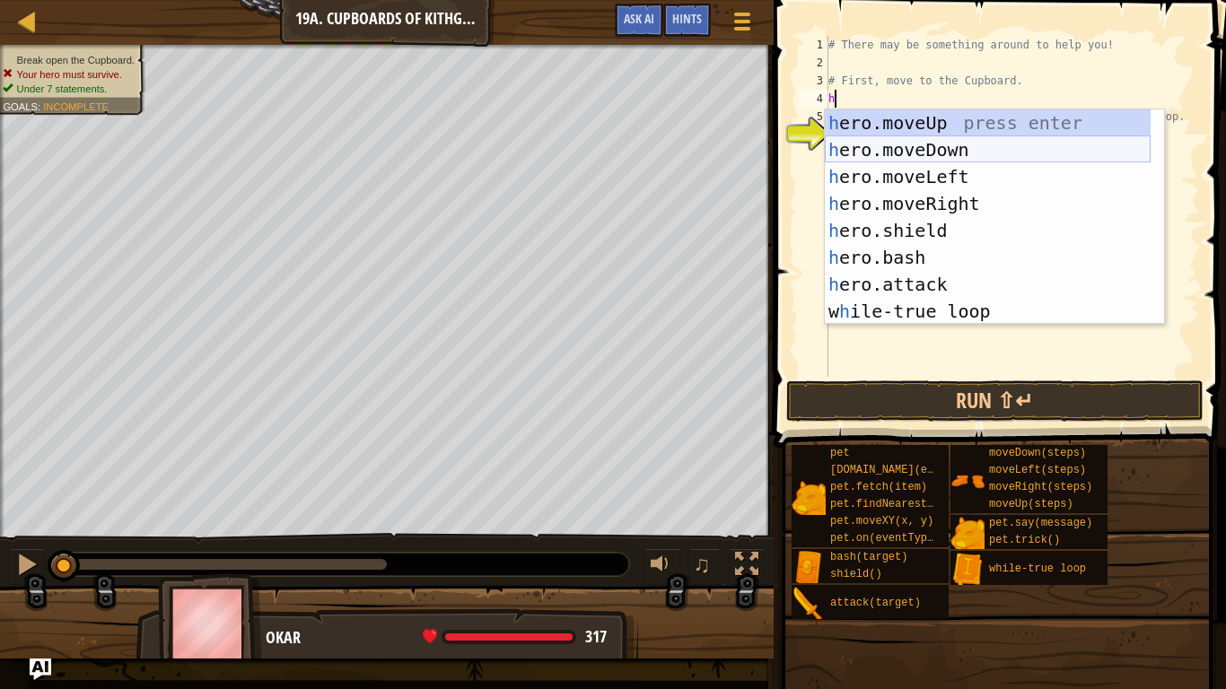
click at [967, 152] on div "h ero.moveUp press enter h ero.moveDown press enter h ero.moveLeft press enter …" at bounding box center [988, 243] width 326 height 269
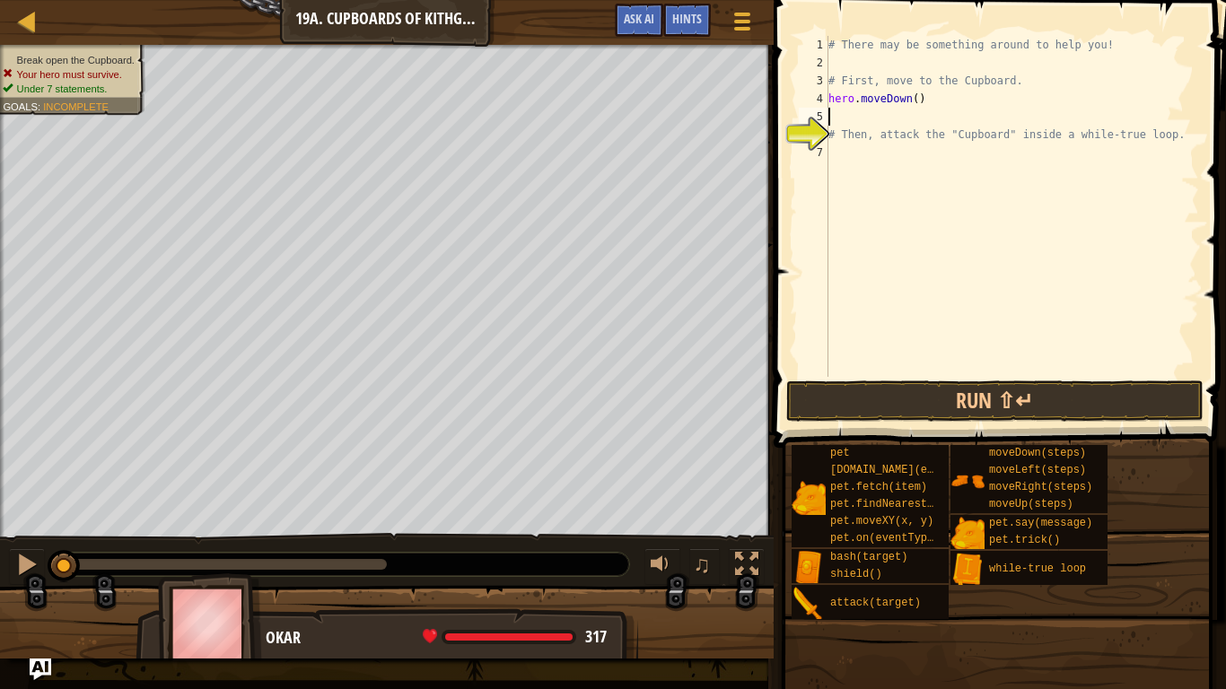
type textarea "h"
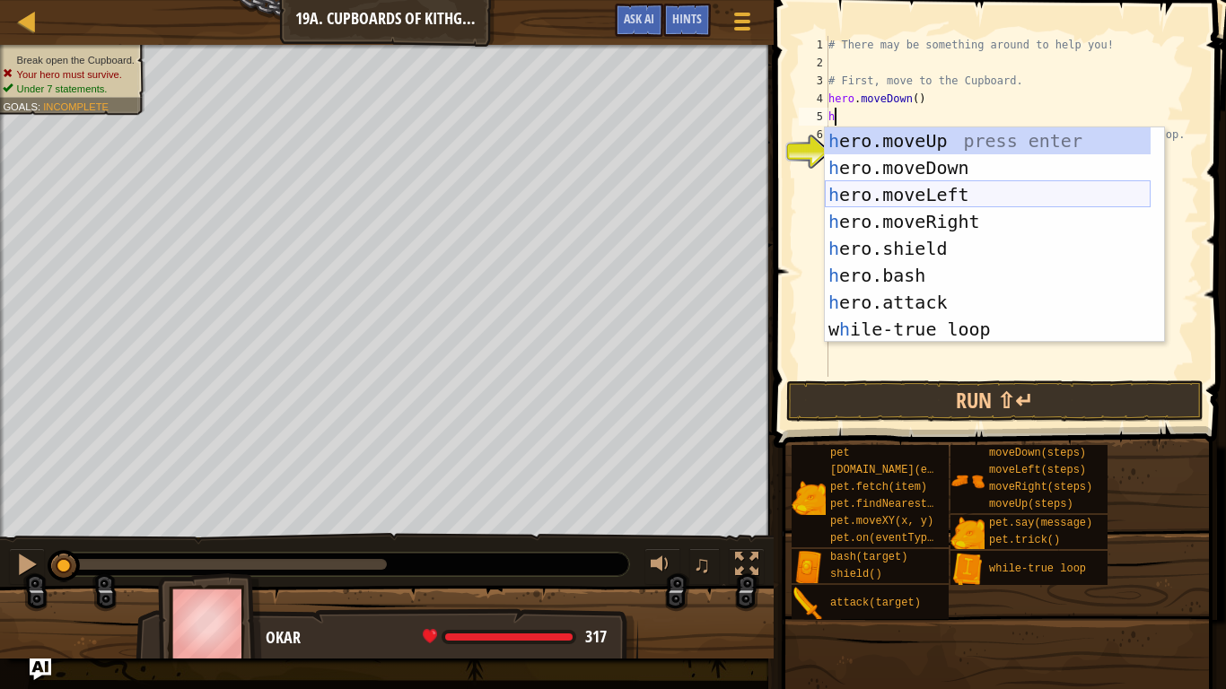
click at [924, 187] on div "h ero.moveUp press enter h ero.moveDown press enter h ero.moveLeft press enter …" at bounding box center [988, 261] width 326 height 269
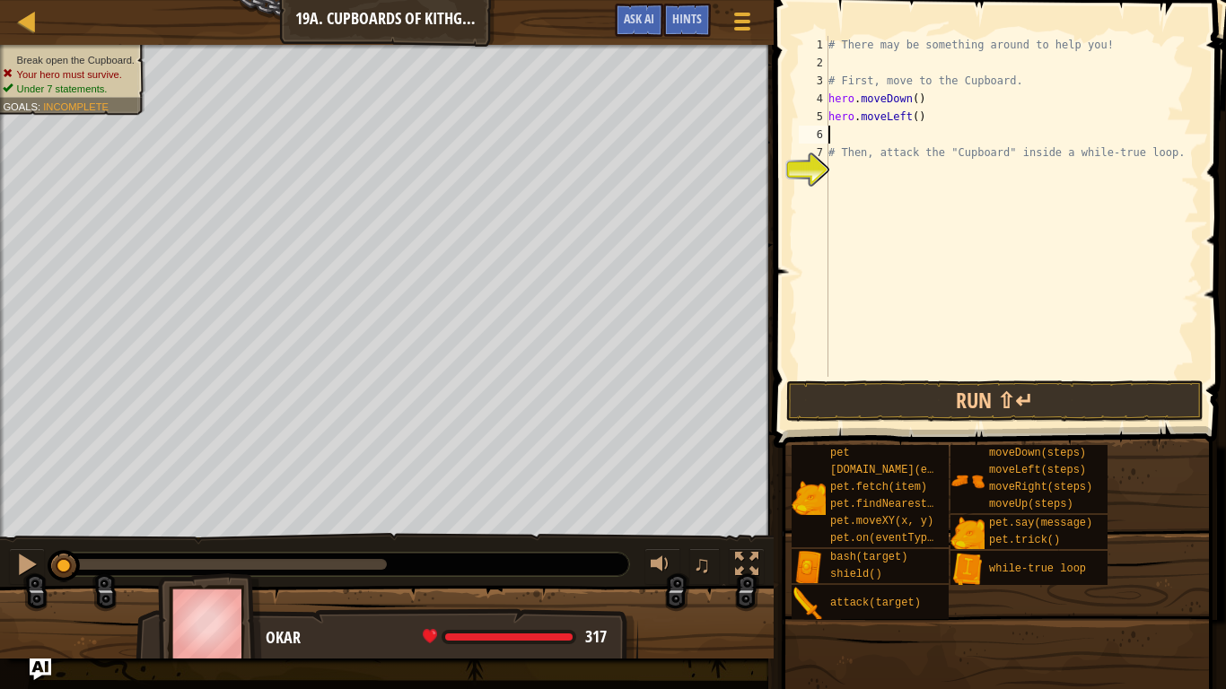
click at [908, 124] on div "# There may be something around to help you! # First, move to the Cupboard. her…" at bounding box center [1012, 224] width 374 height 377
type textarea "hero.moveLeft(2)"
click at [841, 132] on div "# There may be something around to help you! # First, move to the Cupboard. her…" at bounding box center [1012, 224] width 374 height 377
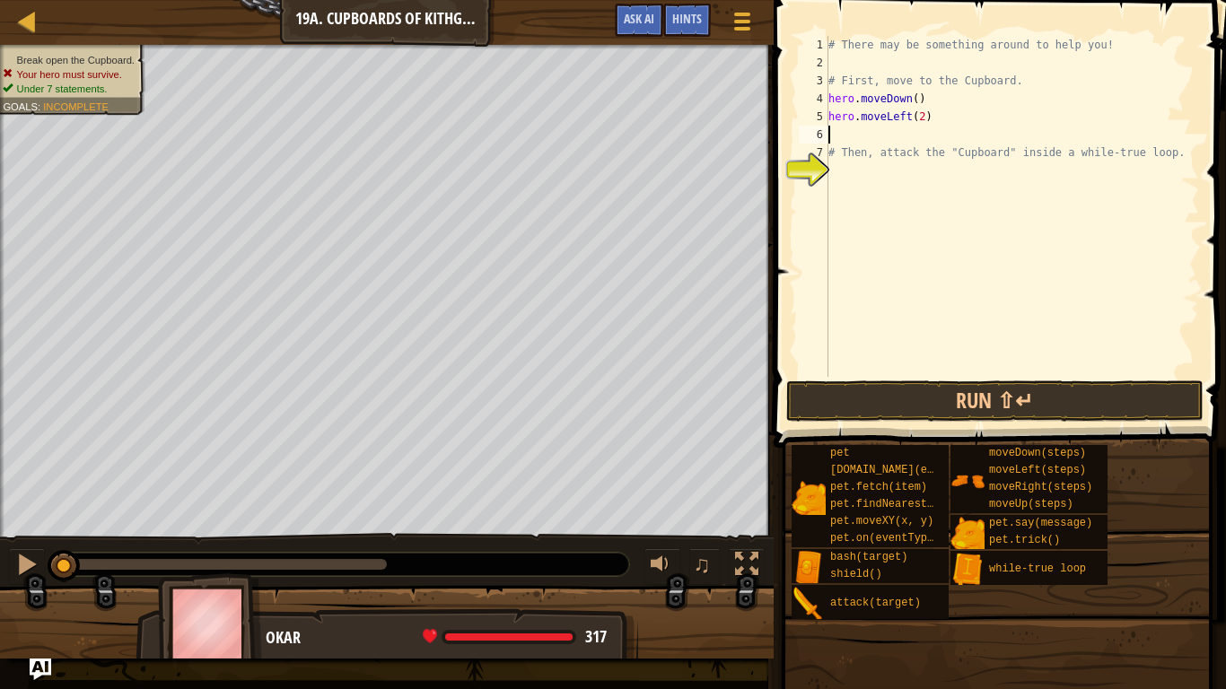
type textarea "h"
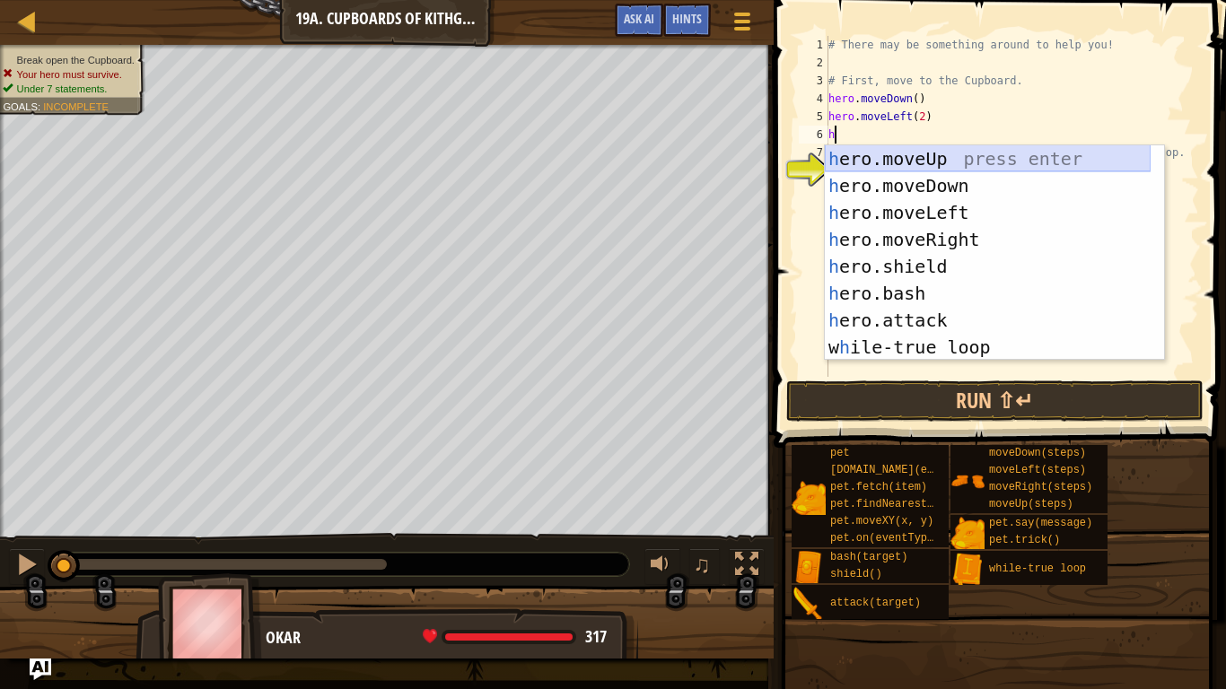
click at [903, 157] on div "h ero.moveUp press enter h ero.moveDown press enter h ero.moveLeft press enter …" at bounding box center [988, 279] width 326 height 269
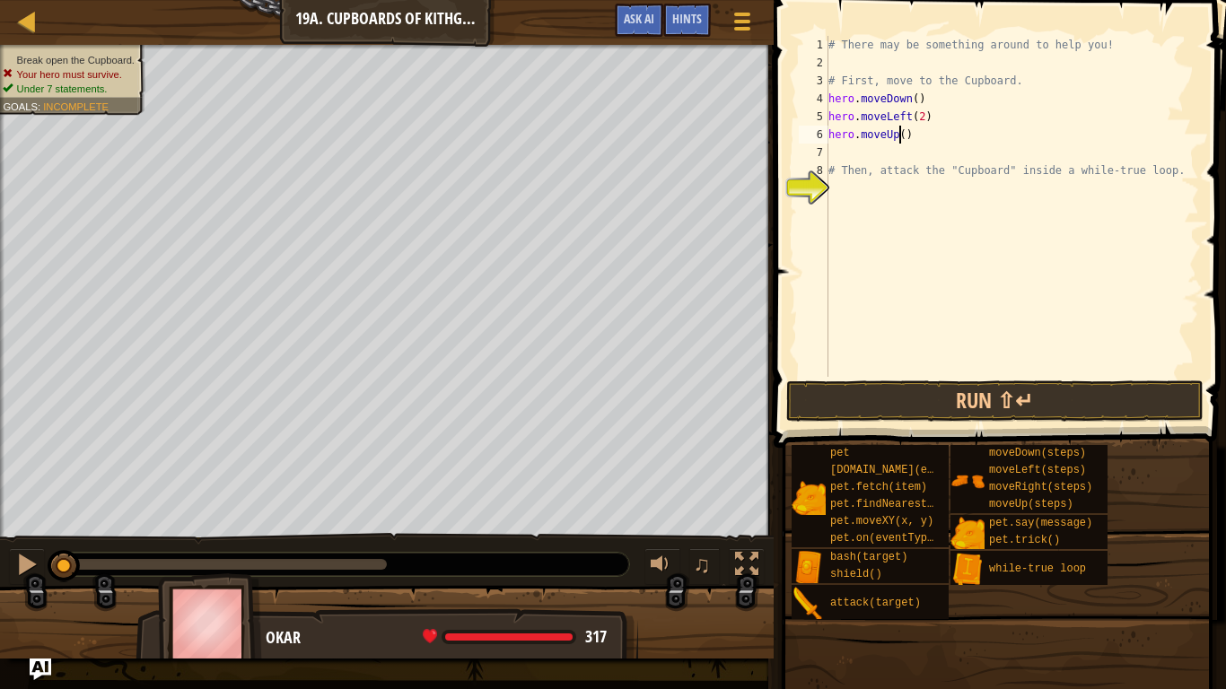
click at [901, 140] on div "# There may be something around to help you! # First, move to the Cupboard. her…" at bounding box center [1012, 224] width 374 height 377
type textarea "hero.moveUp(2)"
click at [843, 150] on div "# There may be something around to help you! # First, move to the Cupboard. her…" at bounding box center [1012, 224] width 374 height 377
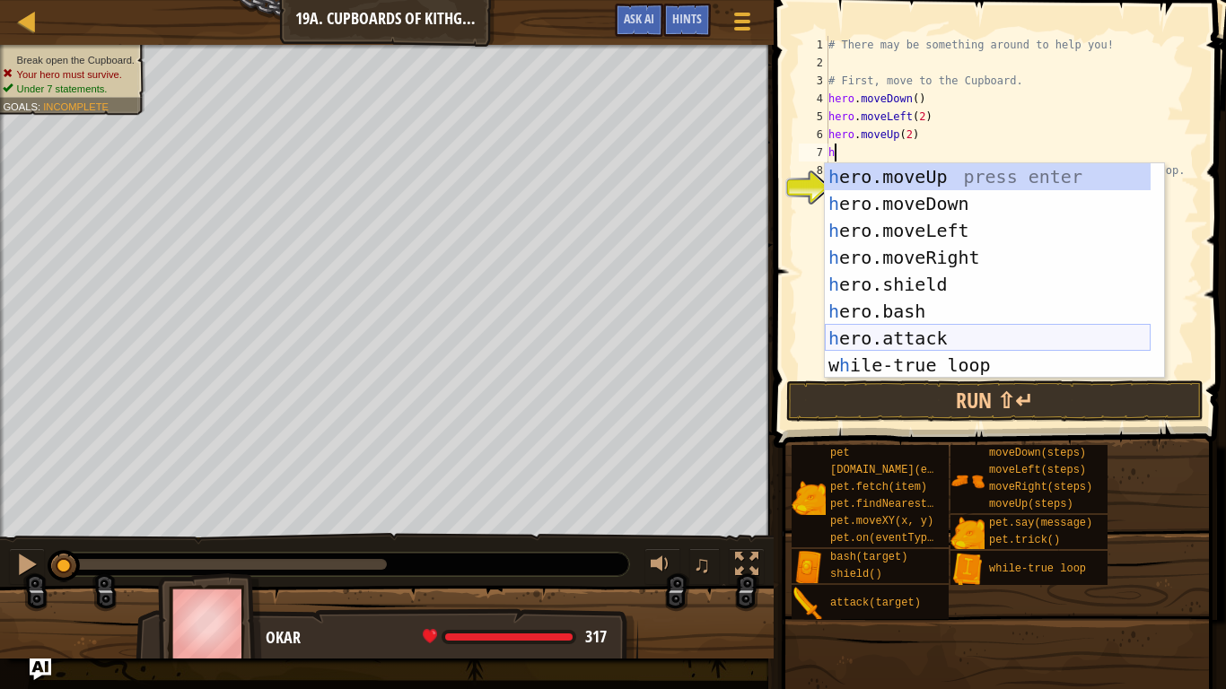
click at [932, 340] on div "h ero.moveUp press enter h ero.moveDown press enter h ero.moveLeft press enter …" at bounding box center [988, 297] width 326 height 269
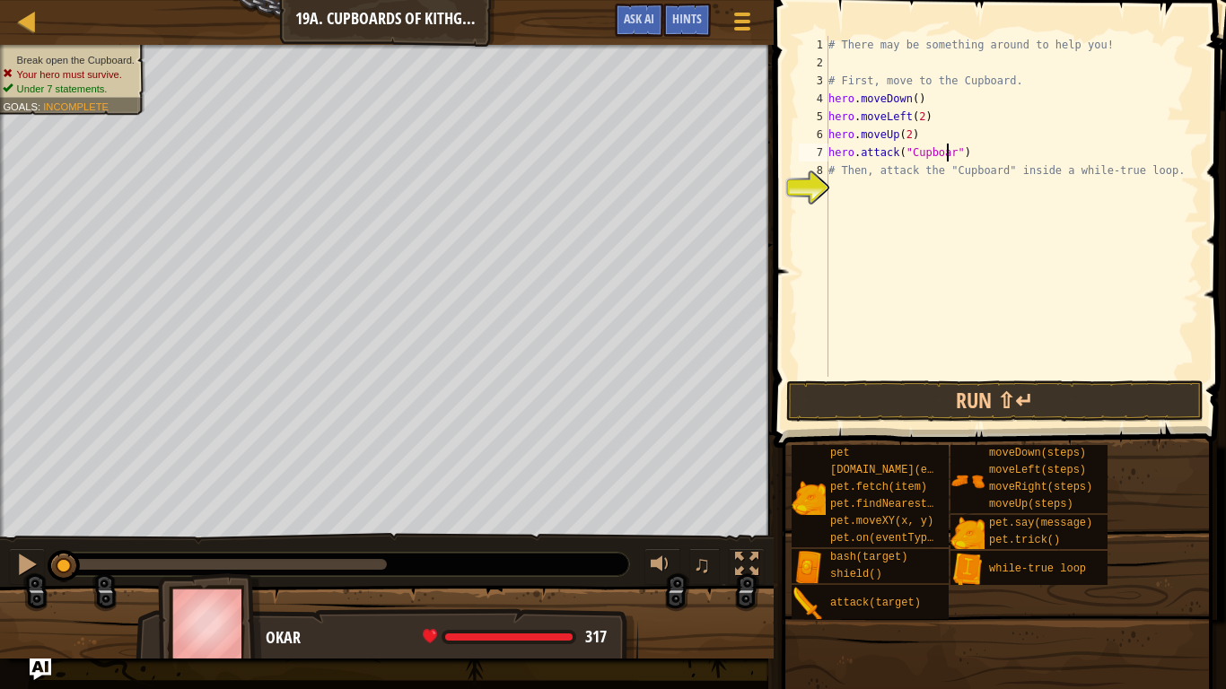
scroll to position [8, 10]
type textarea "hero.attack("Cupboard")"
click at [1073, 389] on button "Run ⇧↵" at bounding box center [995, 401] width 418 height 41
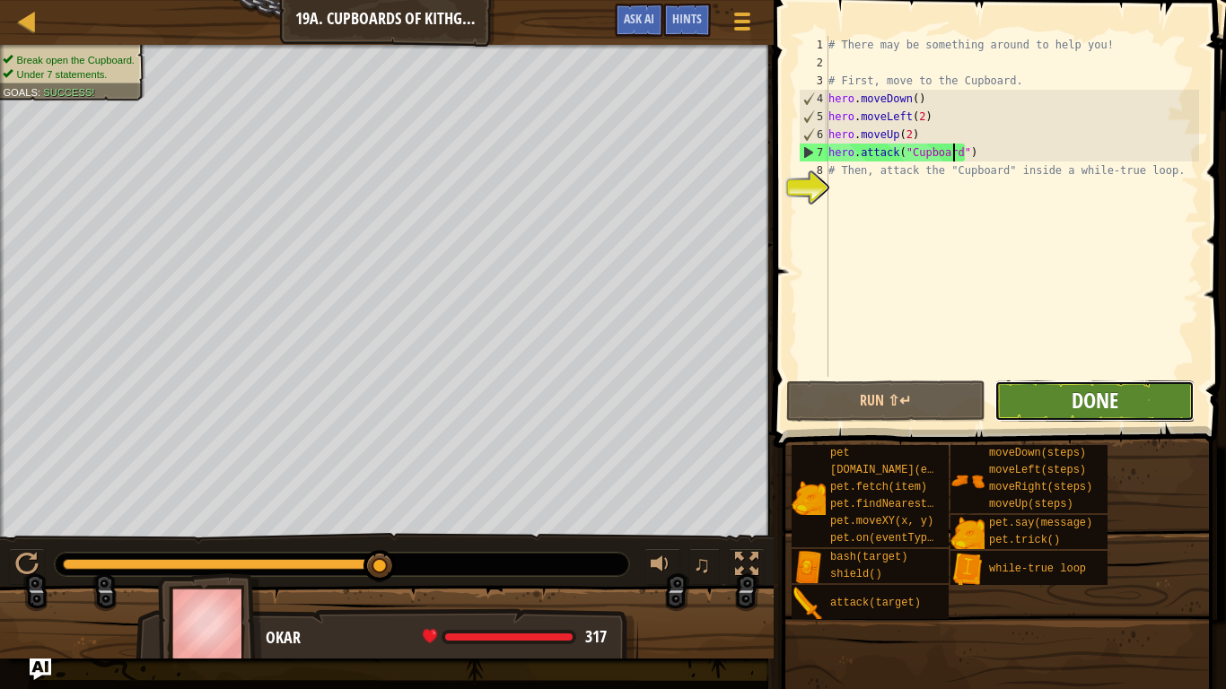
click at [1098, 397] on span "Done" at bounding box center [1095, 400] width 47 height 29
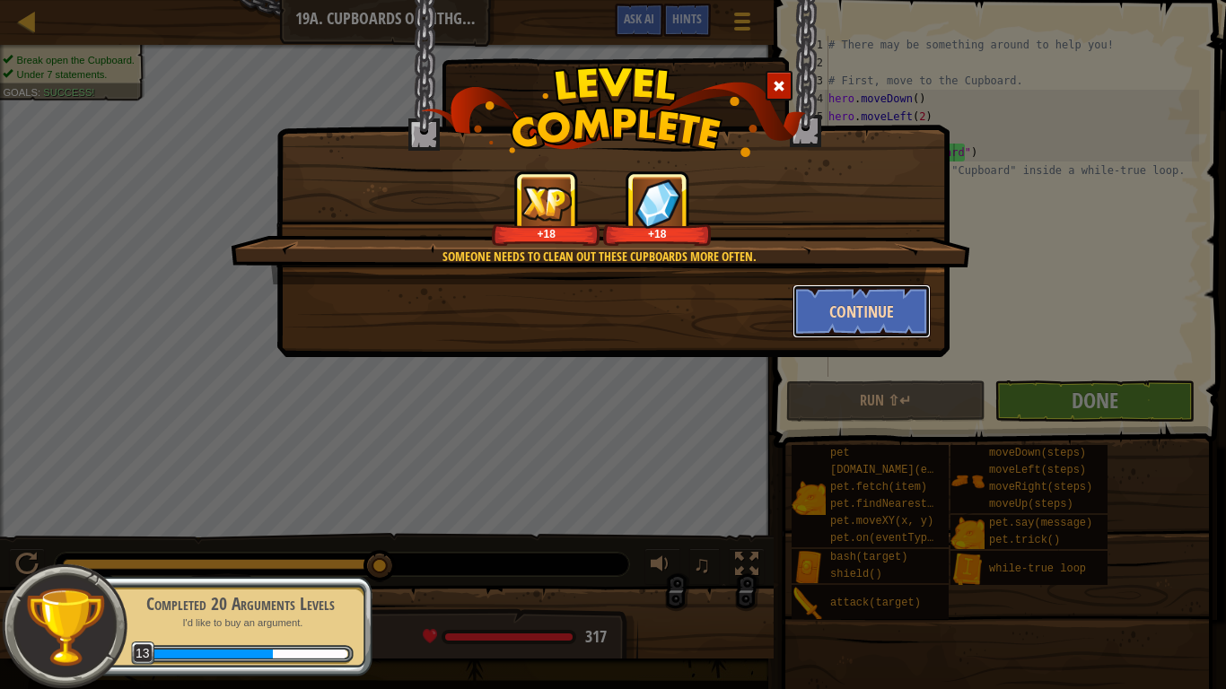
click at [874, 314] on button "Continue" at bounding box center [861, 311] width 139 height 54
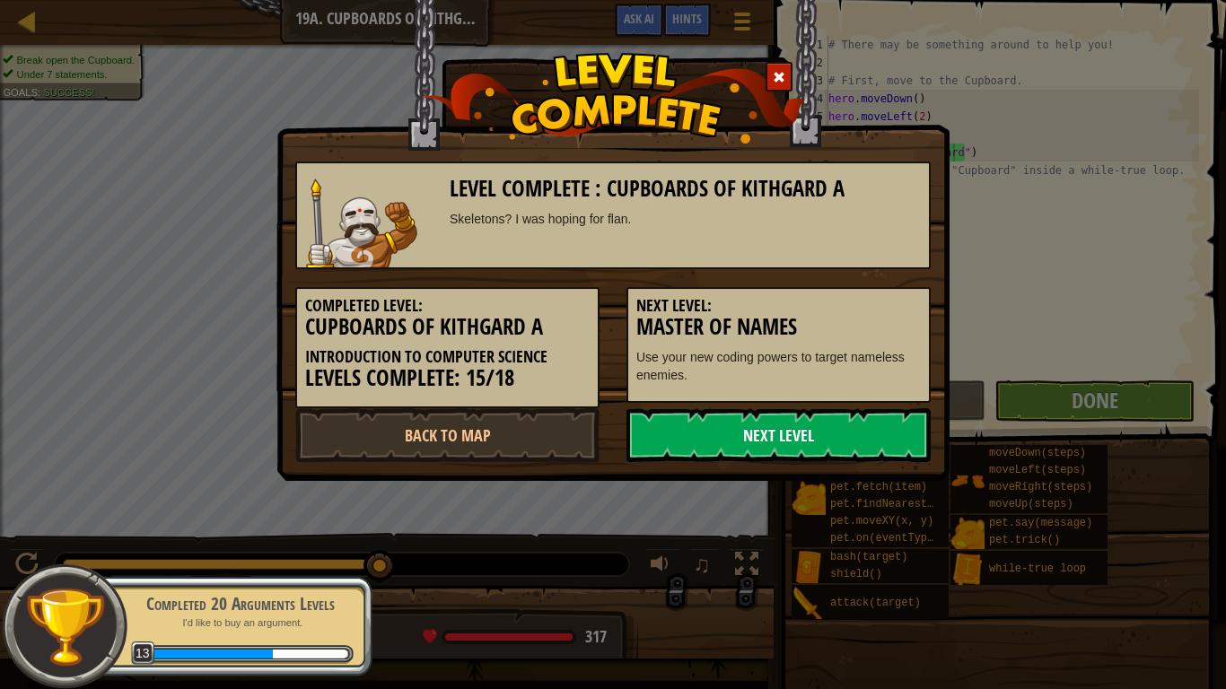
click at [842, 437] on link "Next Level" at bounding box center [778, 435] width 304 height 54
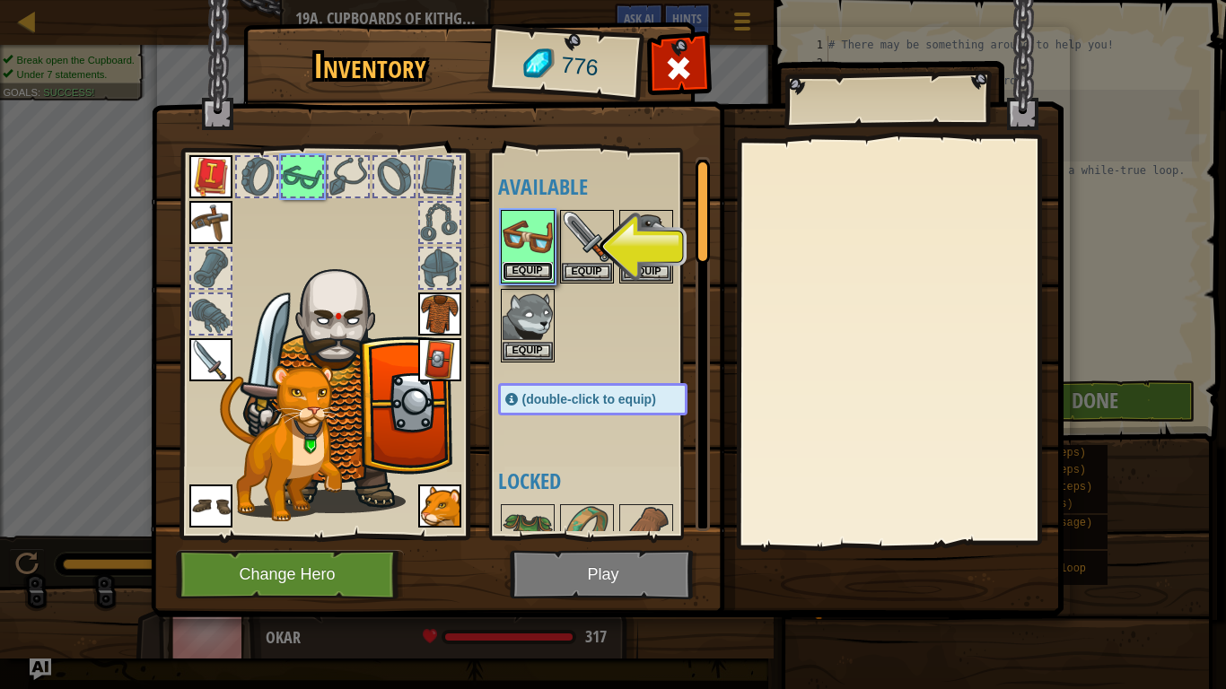
click at [524, 264] on button "Equip" at bounding box center [528, 271] width 50 height 19
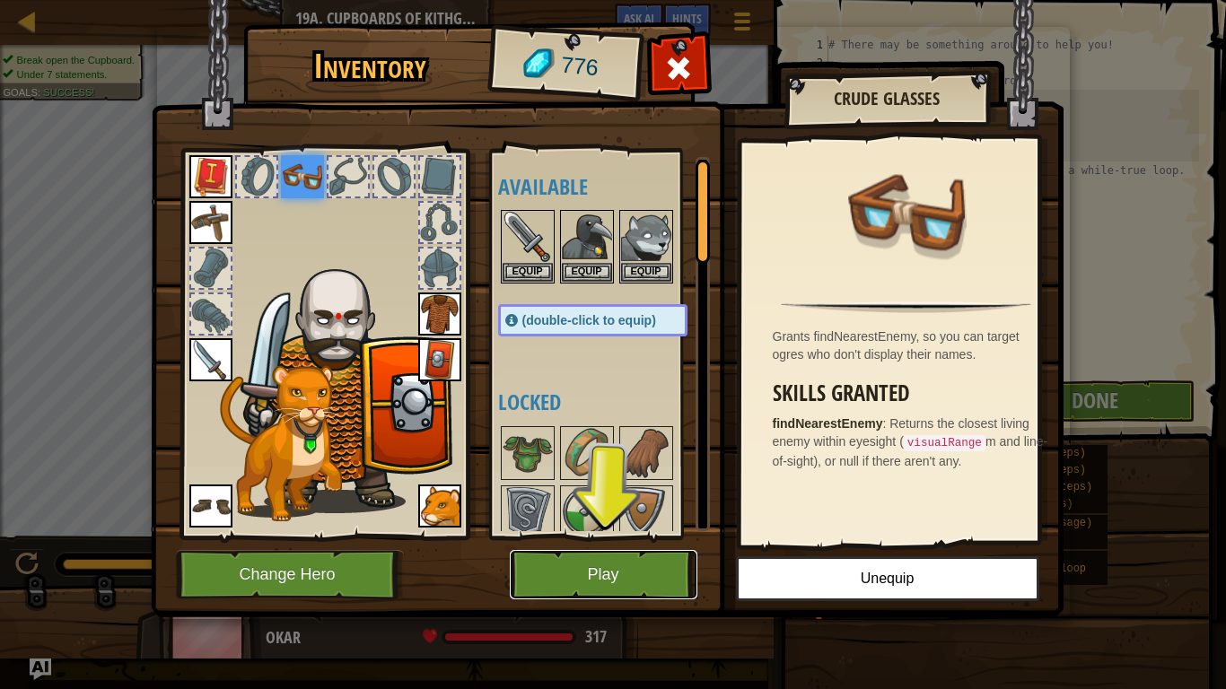
click at [653, 571] on button "Play" at bounding box center [604, 574] width 188 height 49
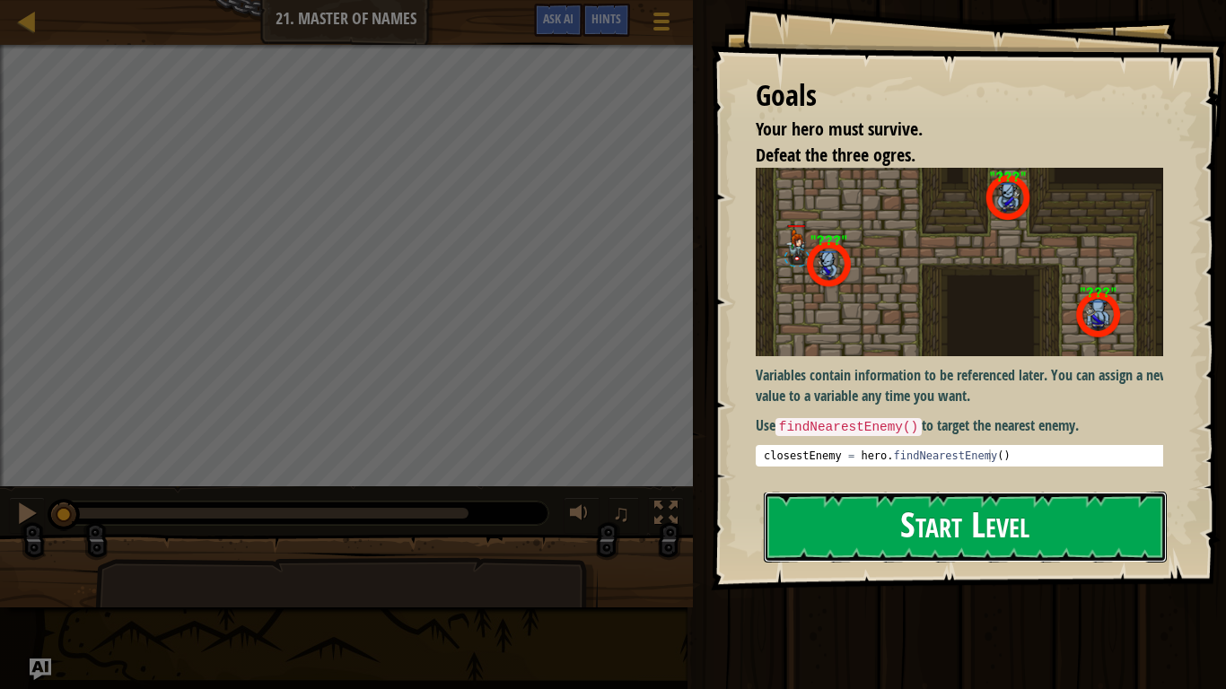
click at [962, 507] on button "Start Level" at bounding box center [965, 527] width 403 height 71
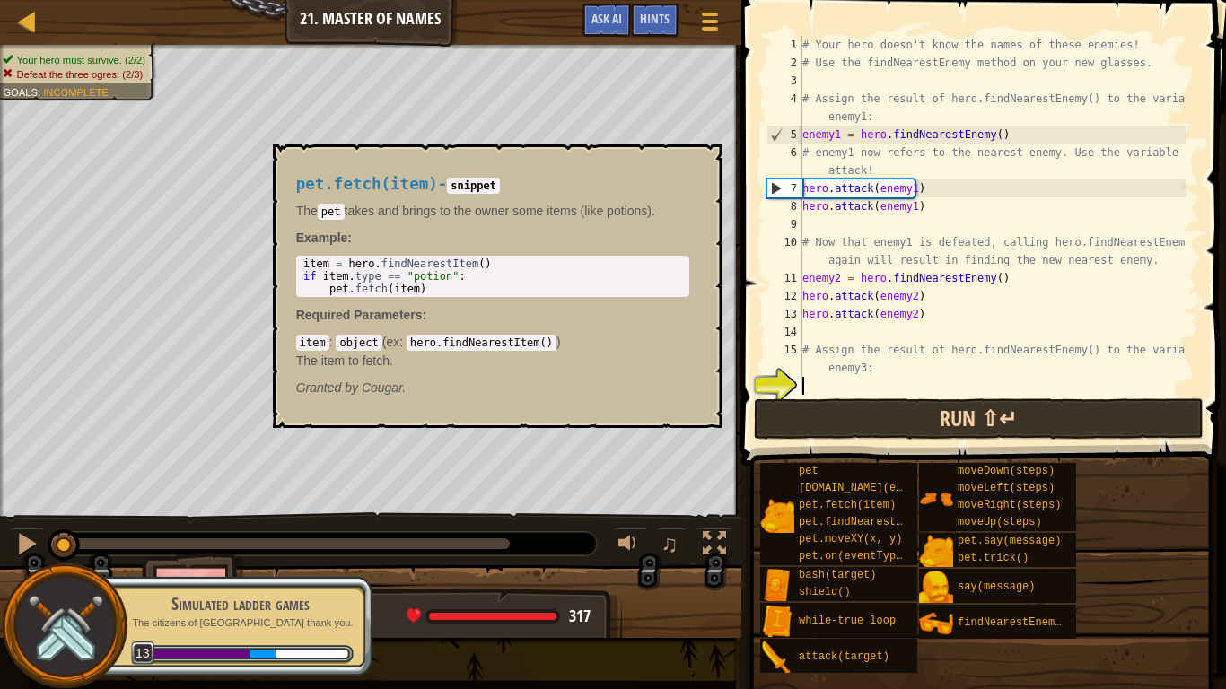
scroll to position [54, 0]
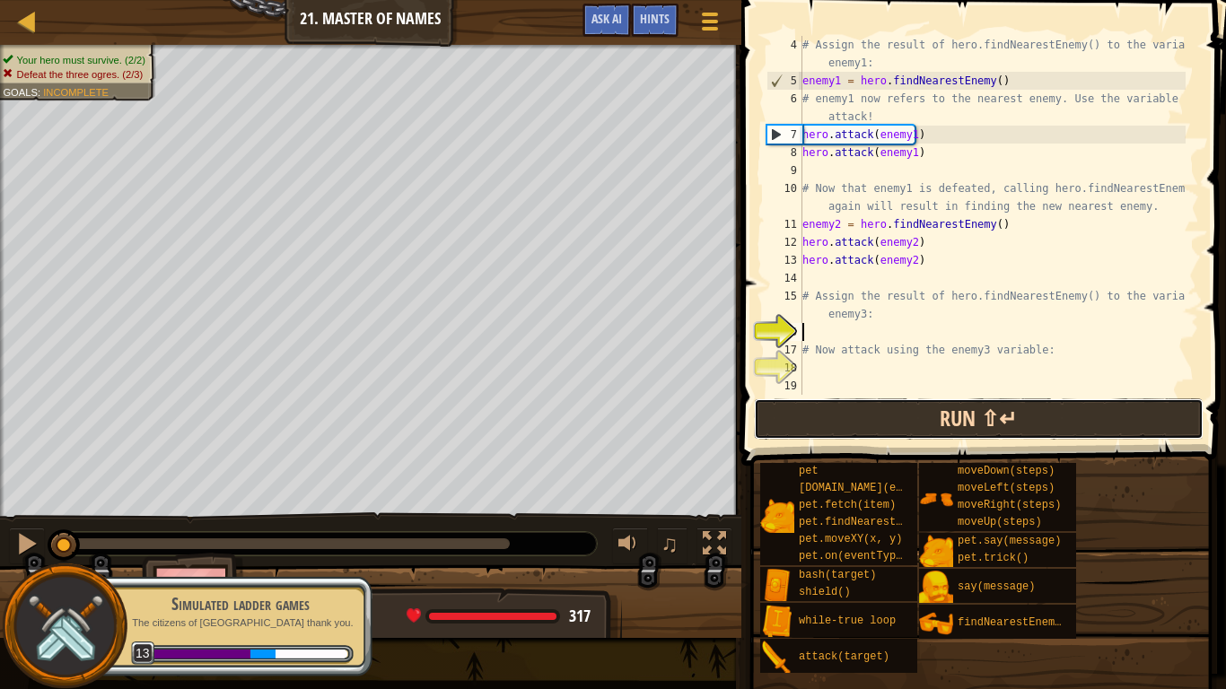
click at [943, 422] on button "Run ⇧↵" at bounding box center [979, 418] width 450 height 41
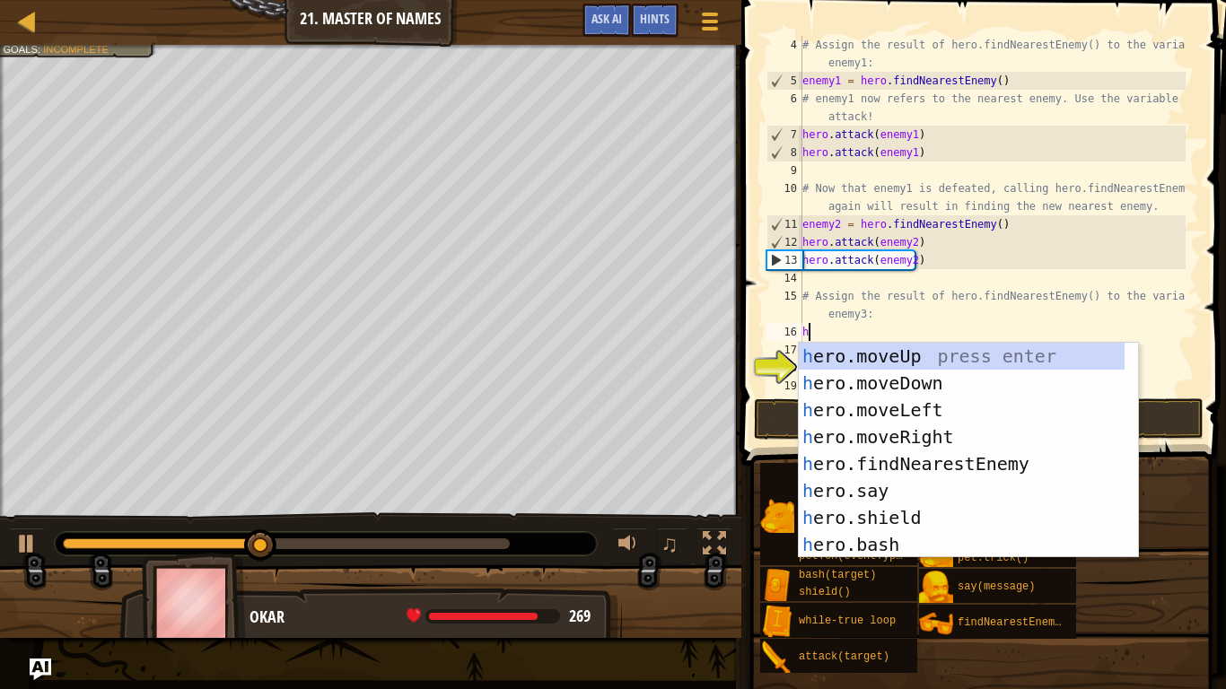
scroll to position [8, 0]
type textarea "h"
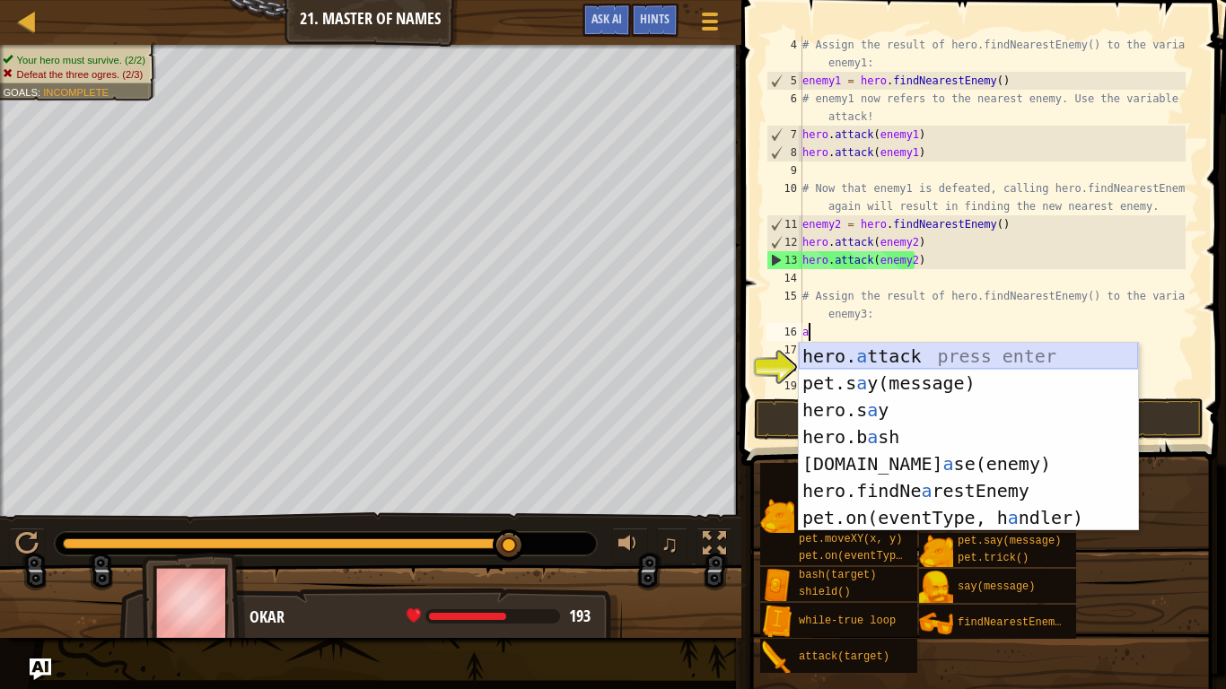
click at [921, 350] on div "hero. a ttack press enter pet.s a y(message) press enter hero.s a y press enter…" at bounding box center [968, 464] width 339 height 242
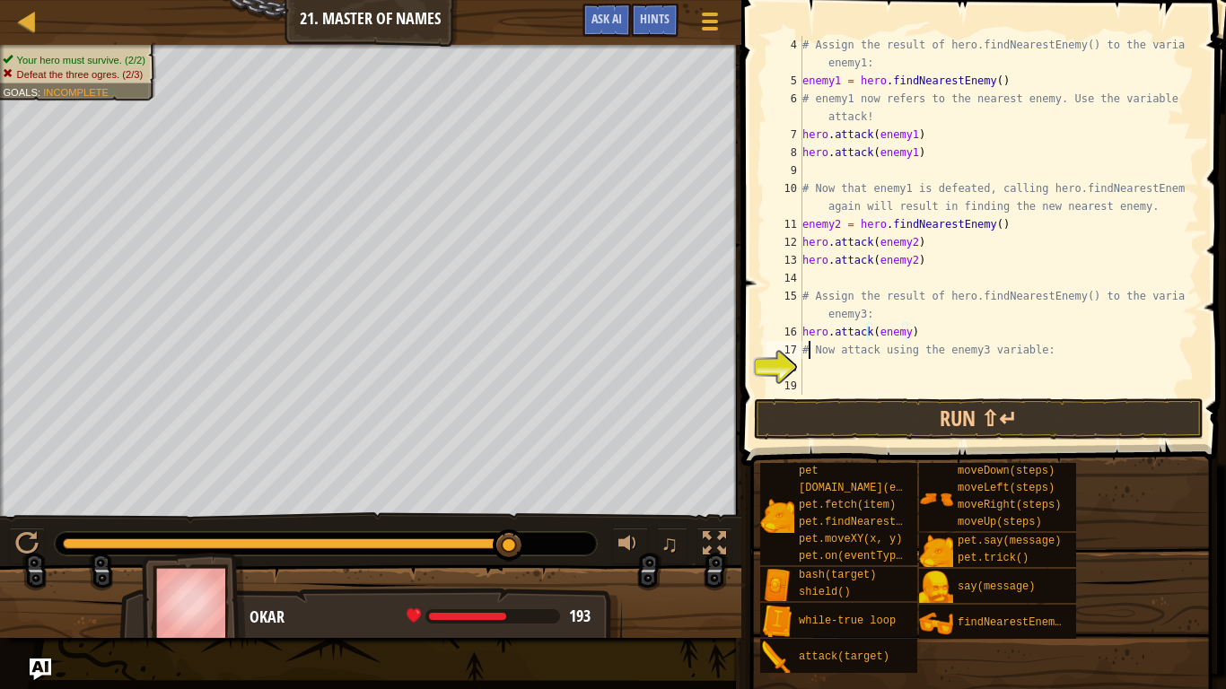
click at [807, 349] on div "# Assign the result of hero.findNearestEnemy() to the variable enemy1: enemy1 =…" at bounding box center [992, 242] width 387 height 413
type textarea "# Now attack using the enemy3 variable:"
click at [803, 349] on div "# Assign the result of hero.findNearestEnemy() to the variable enemy1: enemy1 =…" at bounding box center [992, 242] width 387 height 413
click at [814, 354] on div "# Assign the result of hero.findNearestEnemy() to the variable enemy1: enemy1 =…" at bounding box center [992, 242] width 387 height 413
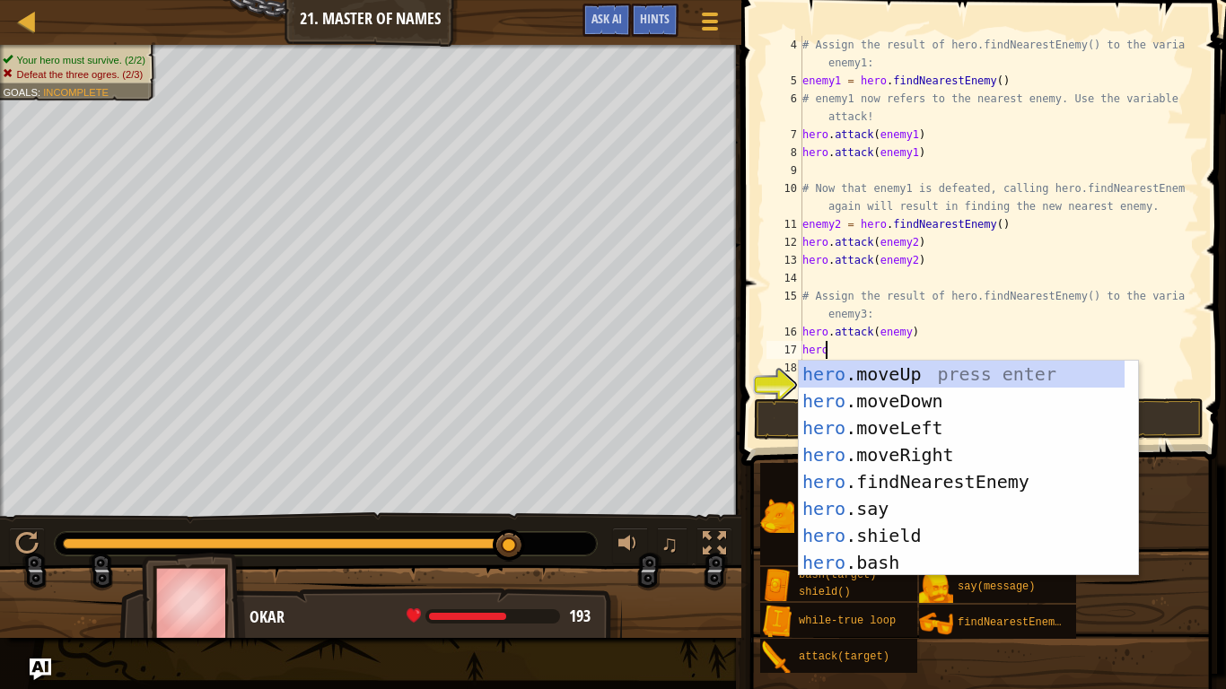
scroll to position [8, 1]
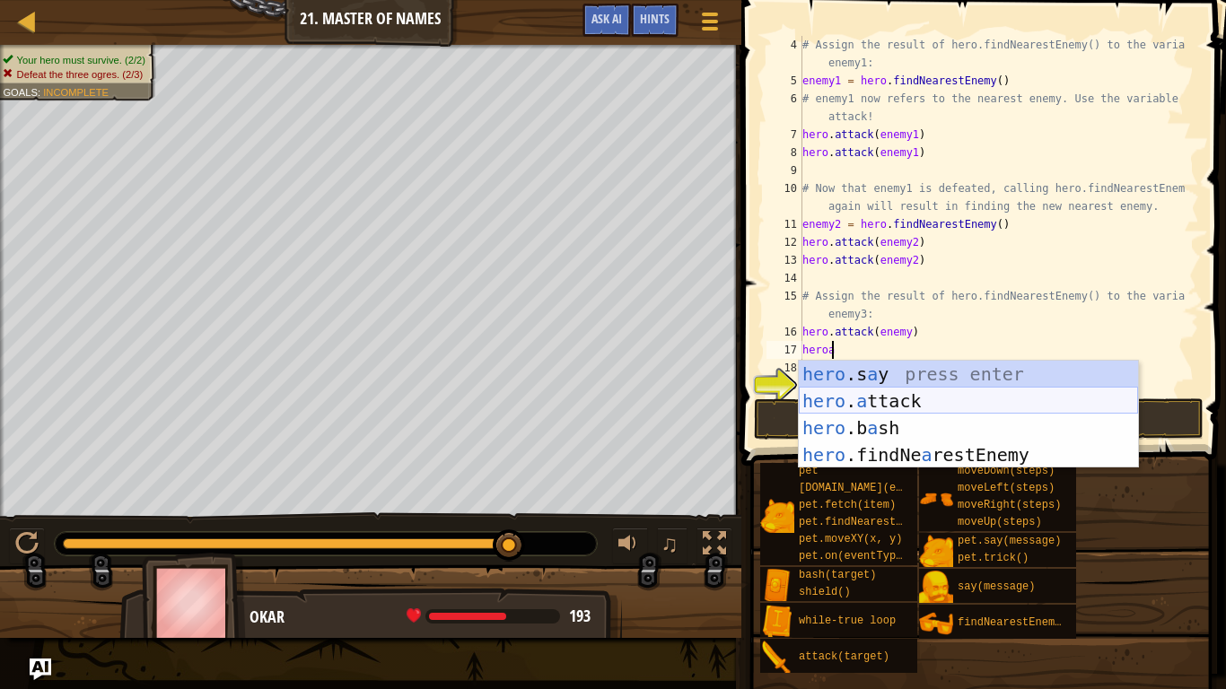
click at [907, 406] on div "hero .s a y press enter hero . a ttack press enter hero .b a sh press enter her…" at bounding box center [968, 442] width 339 height 162
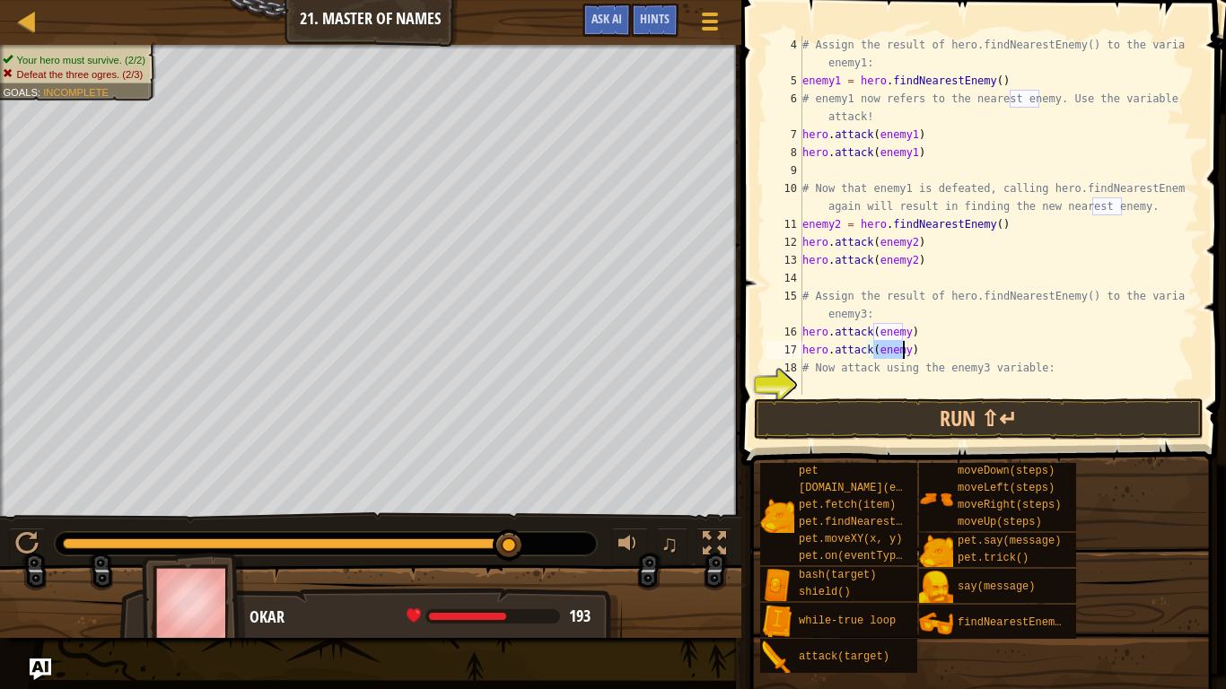
click at [902, 339] on div "# Assign the result of hero.findNearestEnemy() to the variable enemy1: enemy1 =…" at bounding box center [992, 242] width 387 height 413
click at [902, 352] on div "# Assign the result of hero.findNearestEnemy() to the variable enemy1: enemy1 =…" at bounding box center [992, 242] width 387 height 413
type textarea "hero.attack(enemy3)"
click at [922, 420] on button "Run ⇧↵" at bounding box center [979, 418] width 450 height 41
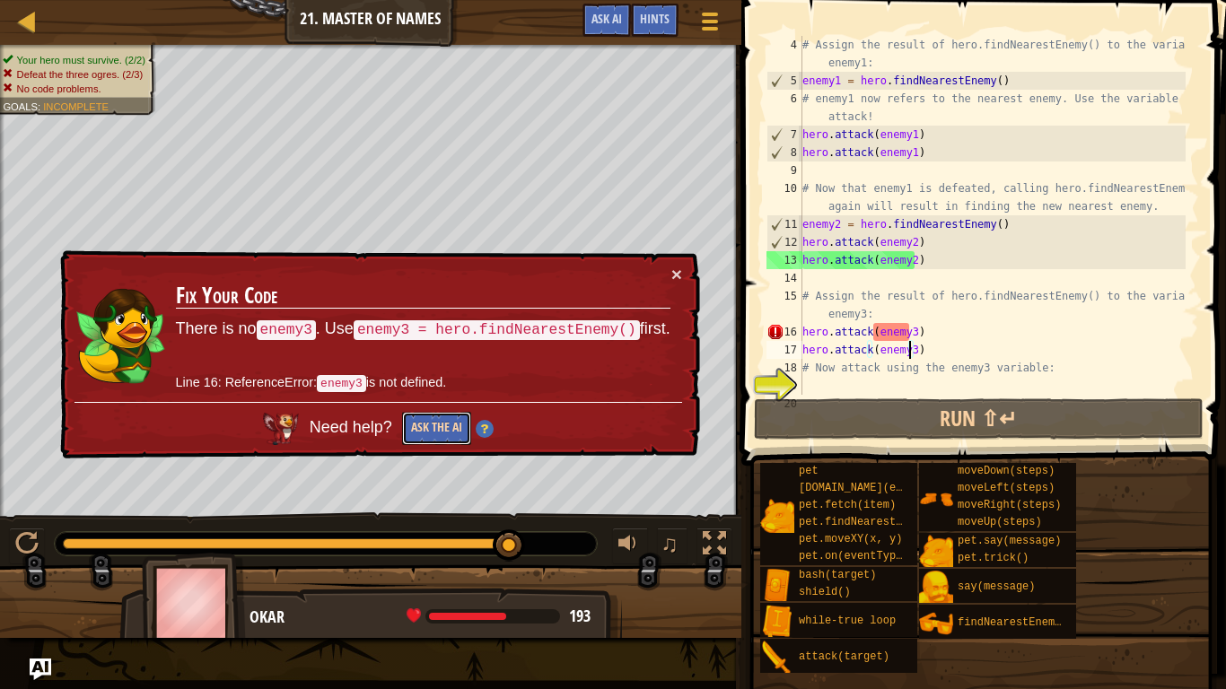
click at [465, 427] on button "Ask the AI" at bounding box center [436, 428] width 69 height 33
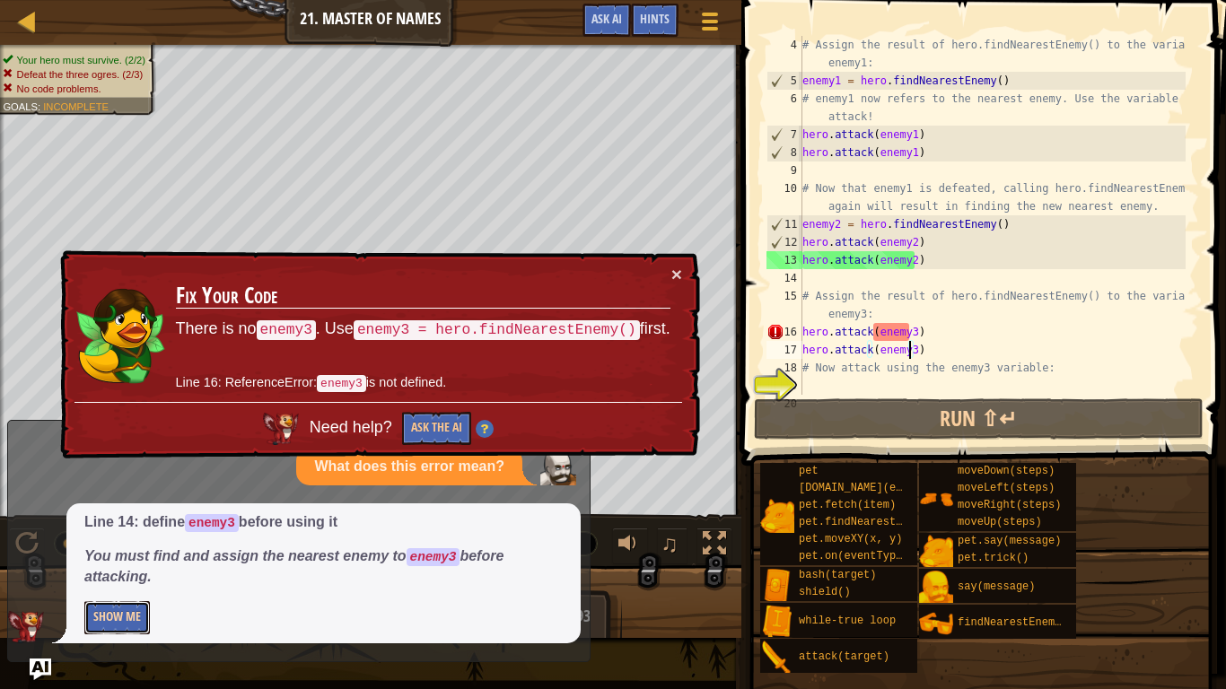
click at [114, 617] on button "Show Me" at bounding box center [117, 617] width 66 height 33
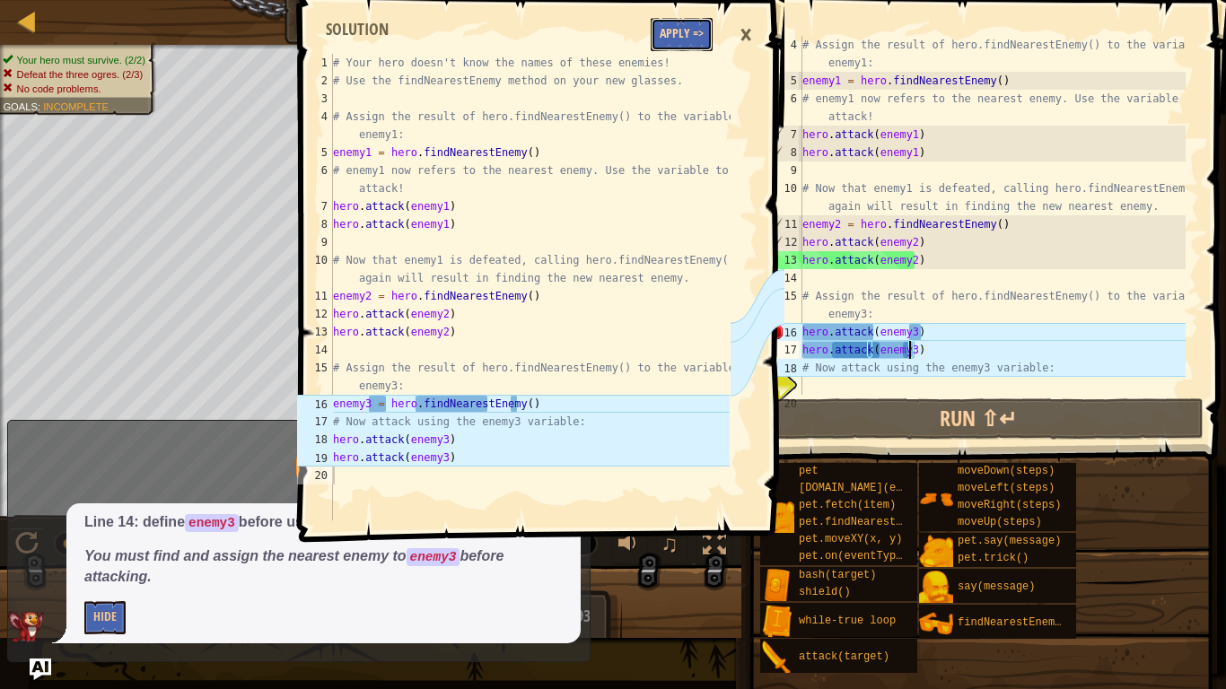
click at [693, 44] on button "Apply =>" at bounding box center [682, 34] width 62 height 33
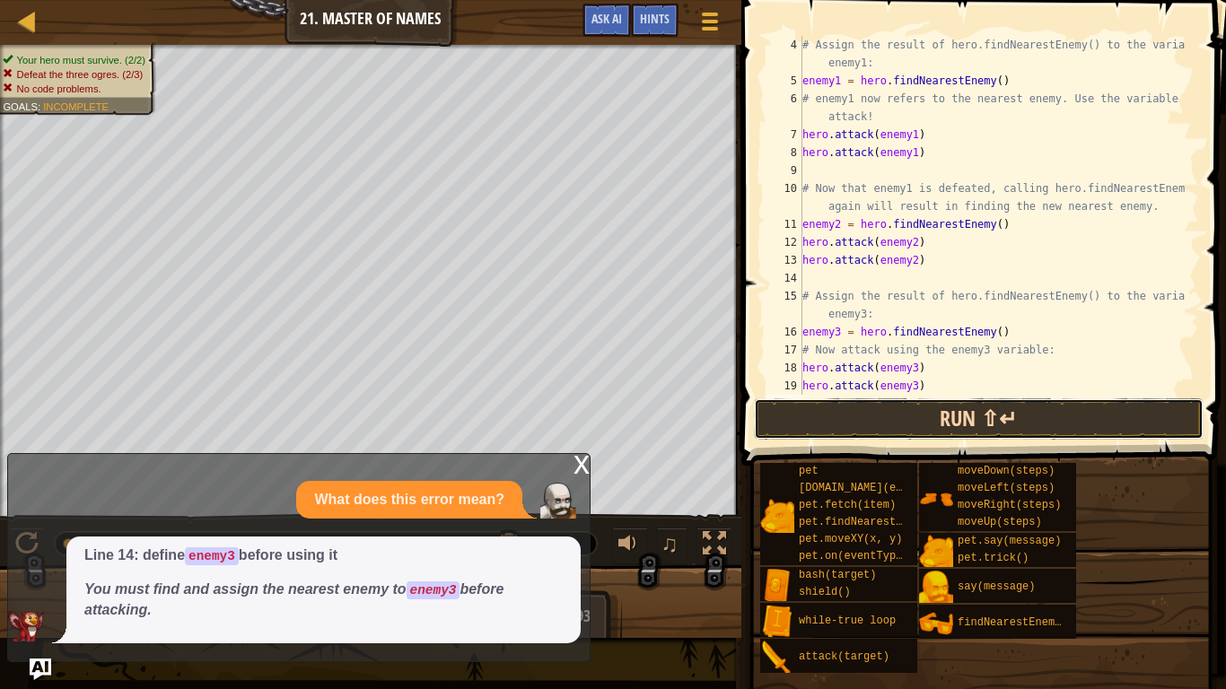
click at [965, 424] on button "Run ⇧↵" at bounding box center [979, 418] width 450 height 41
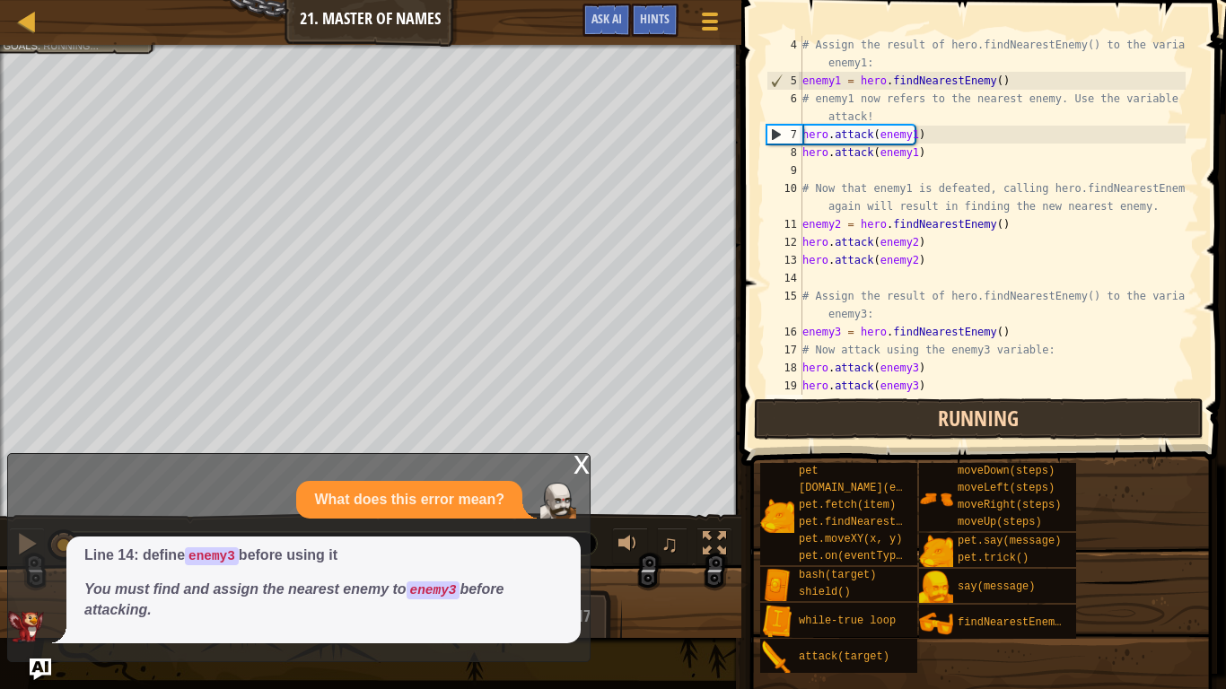
scroll to position [8, 0]
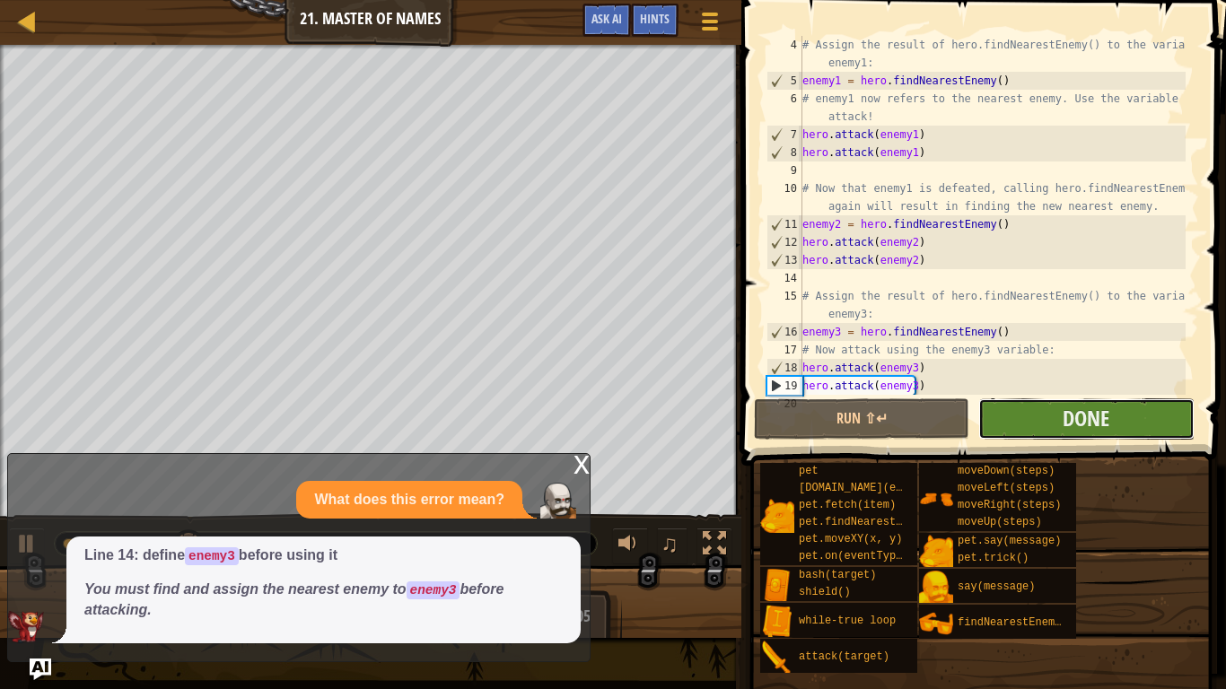
click at [1050, 408] on button "Done" at bounding box center [1085, 418] width 215 height 41
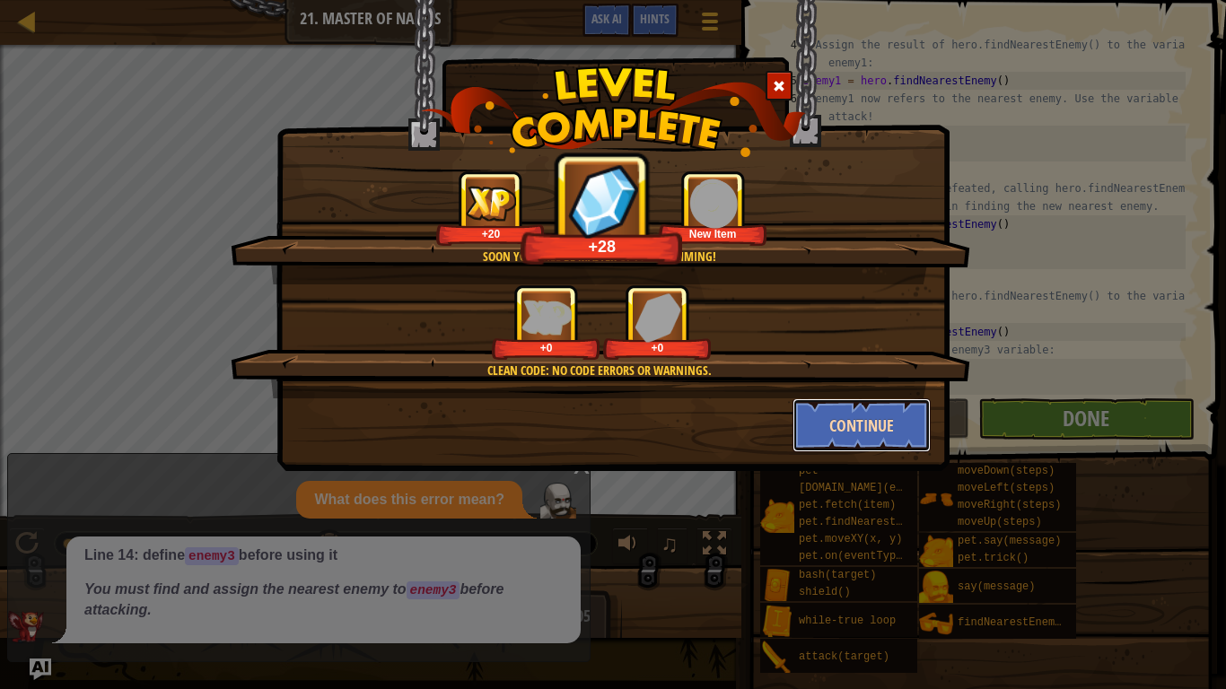
click at [865, 434] on button "Continue" at bounding box center [861, 425] width 139 height 54
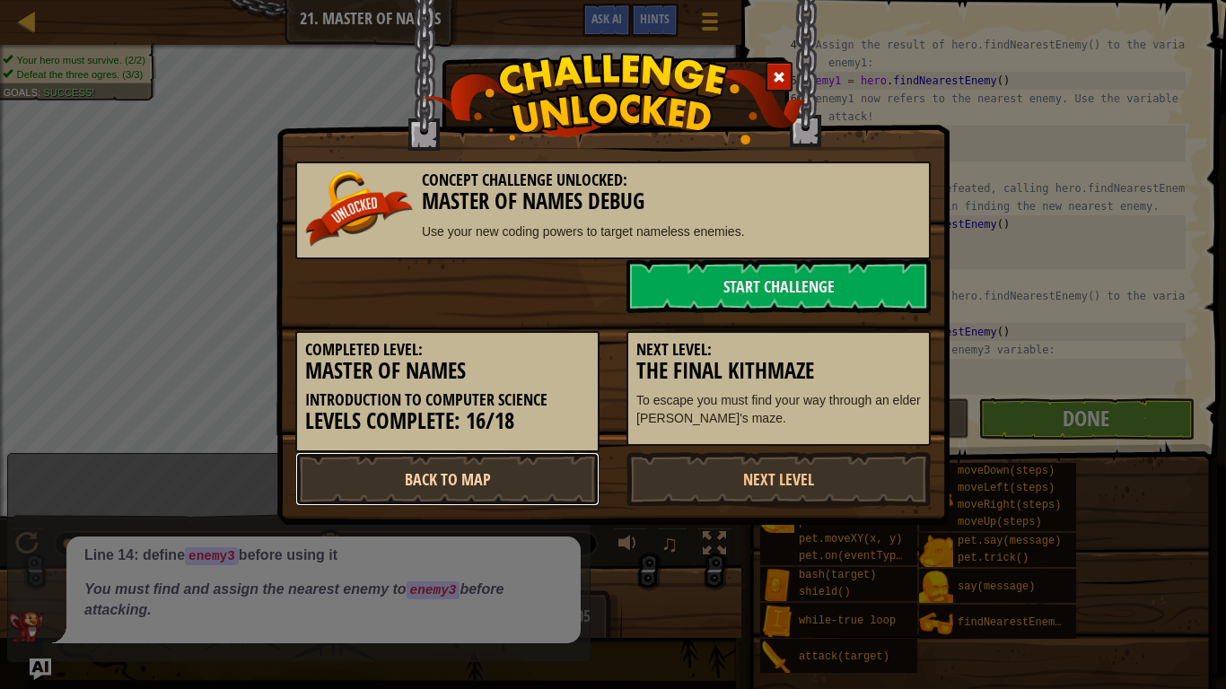
click at [522, 482] on link "Back to Map" at bounding box center [447, 479] width 304 height 54
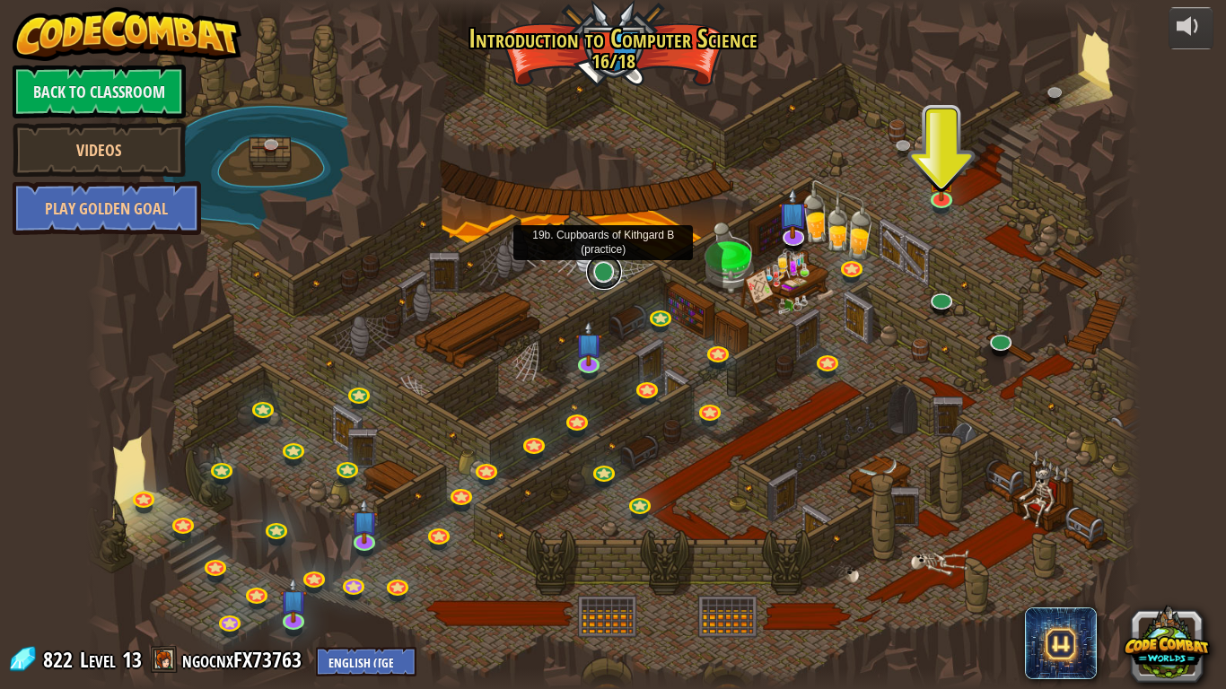
click at [604, 276] on link at bounding box center [604, 272] width 36 height 36
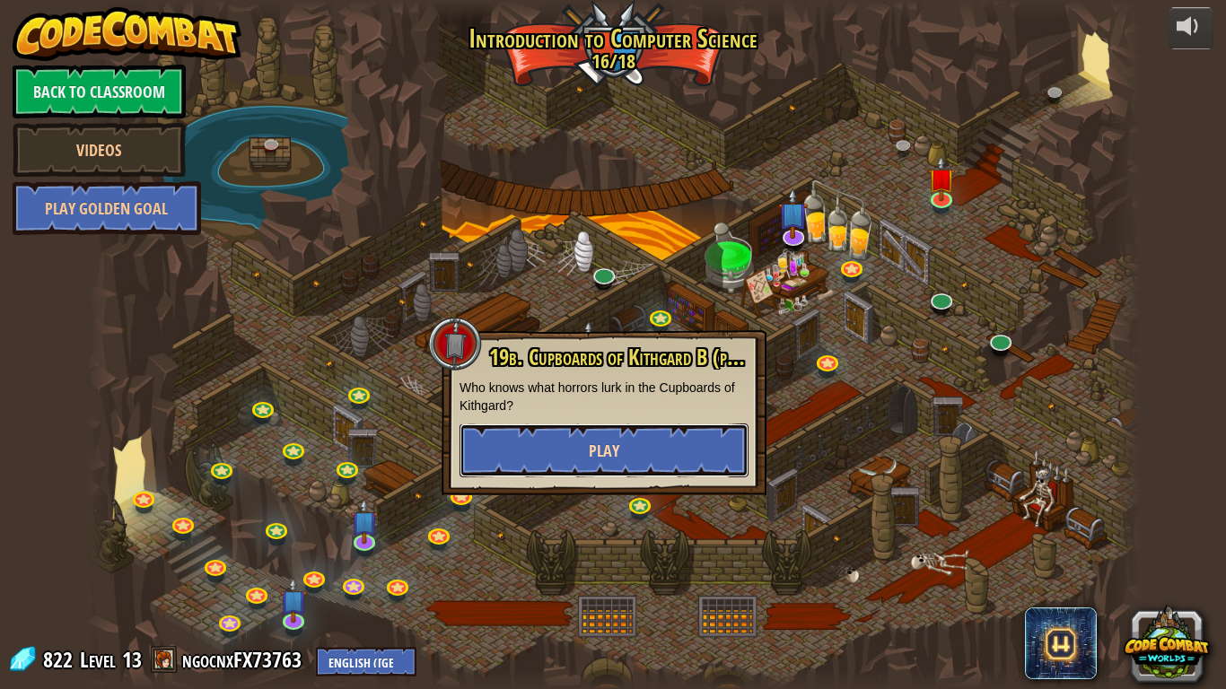
click at [669, 466] on button "Play" at bounding box center [603, 451] width 289 height 54
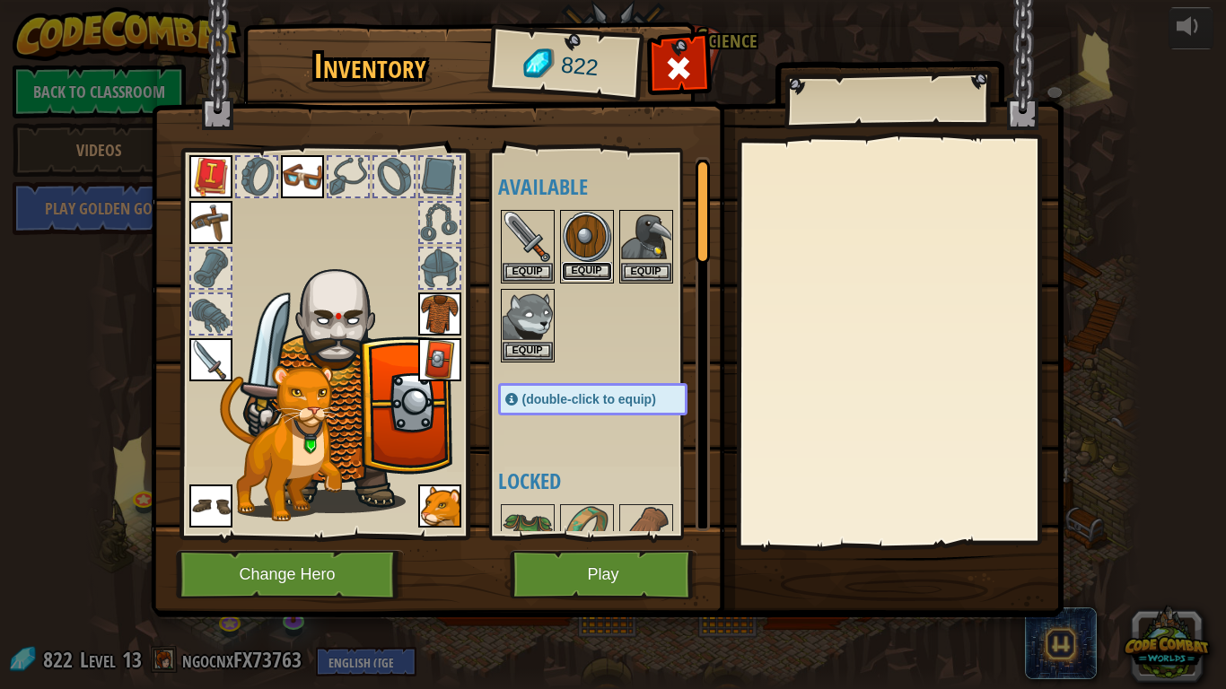
click at [595, 280] on button "Equip" at bounding box center [587, 271] width 50 height 19
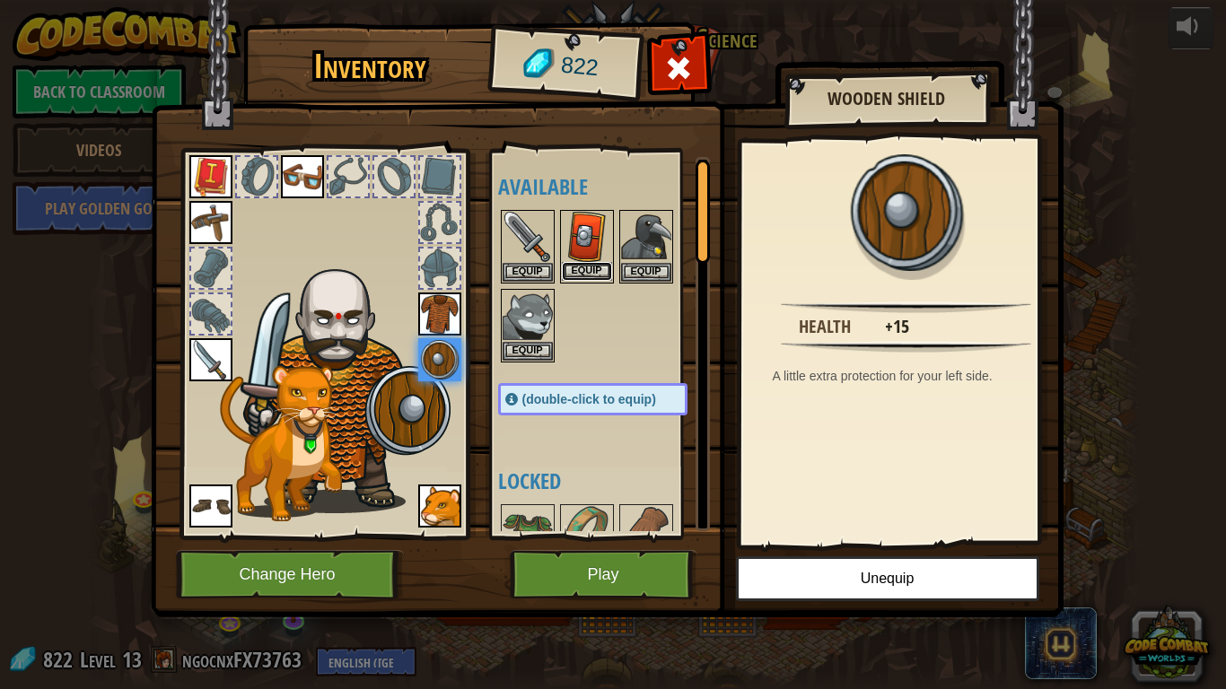
click at [582, 264] on button "Equip" at bounding box center [587, 271] width 50 height 19
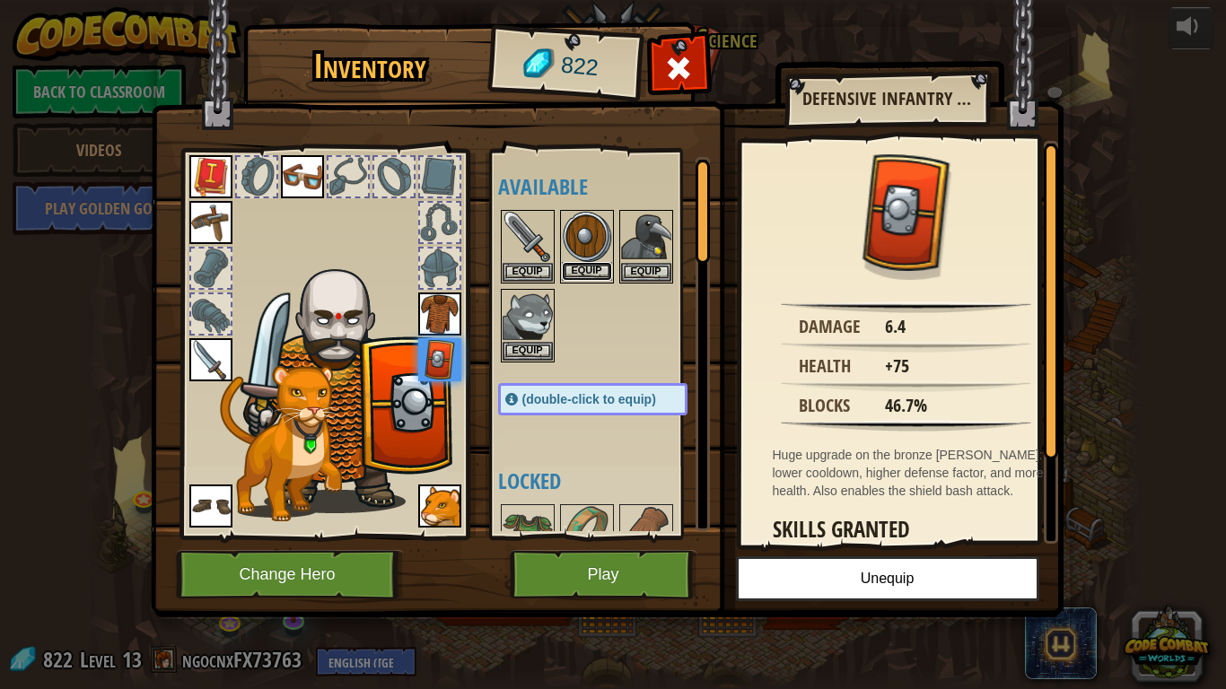
click at [582, 264] on button "Equip" at bounding box center [587, 271] width 50 height 19
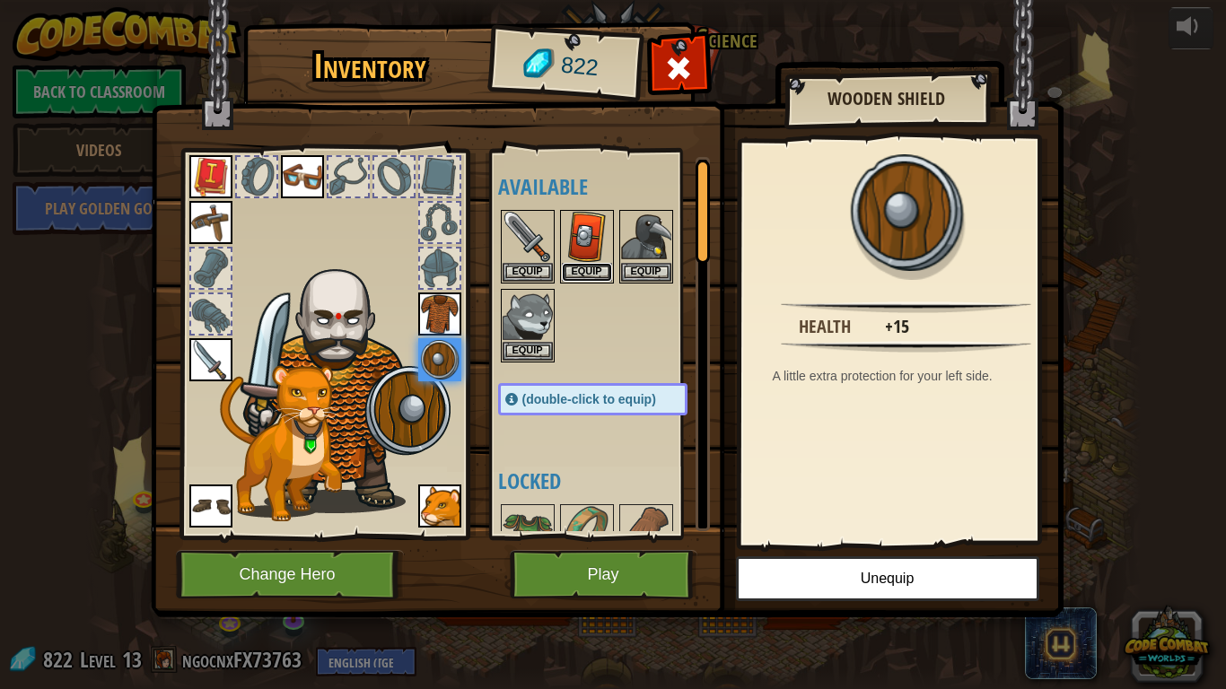
click at [582, 264] on button "Equip" at bounding box center [587, 272] width 50 height 19
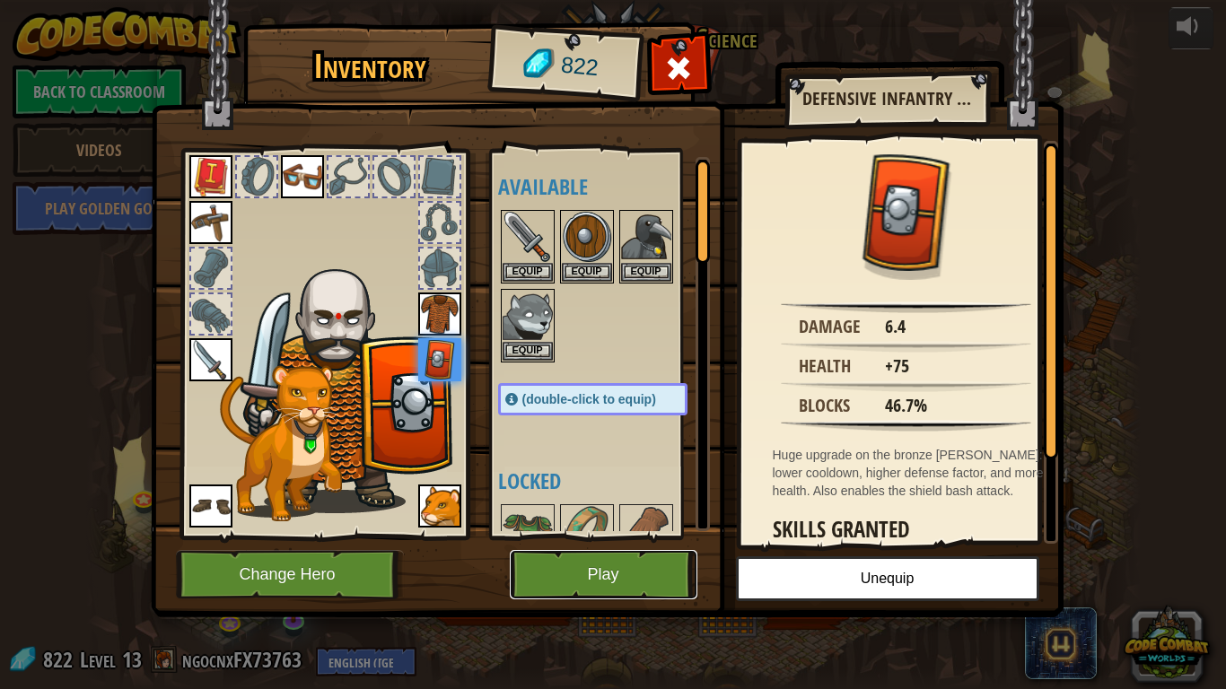
click at [646, 557] on button "Play" at bounding box center [604, 574] width 188 height 49
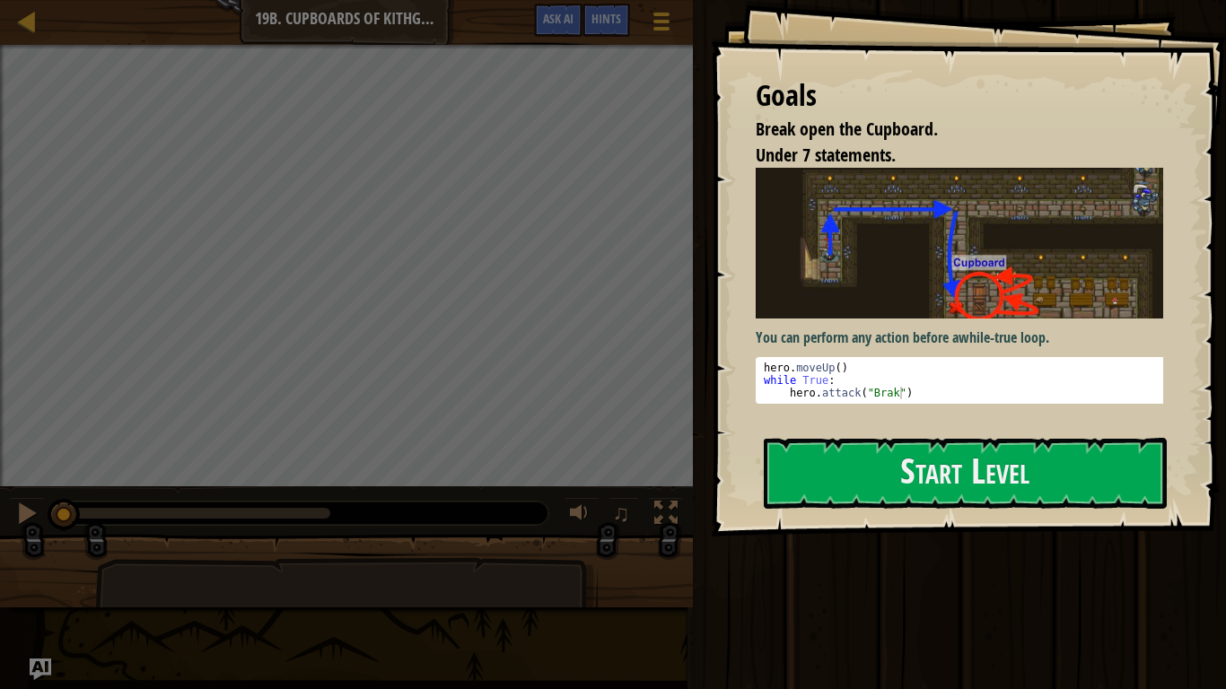
click at [975, 423] on div "Goals Break open the Cupboard. Under 7 statements. You can perform any action b…" at bounding box center [968, 268] width 515 height 537
click at [976, 460] on button "Start Level" at bounding box center [965, 473] width 403 height 71
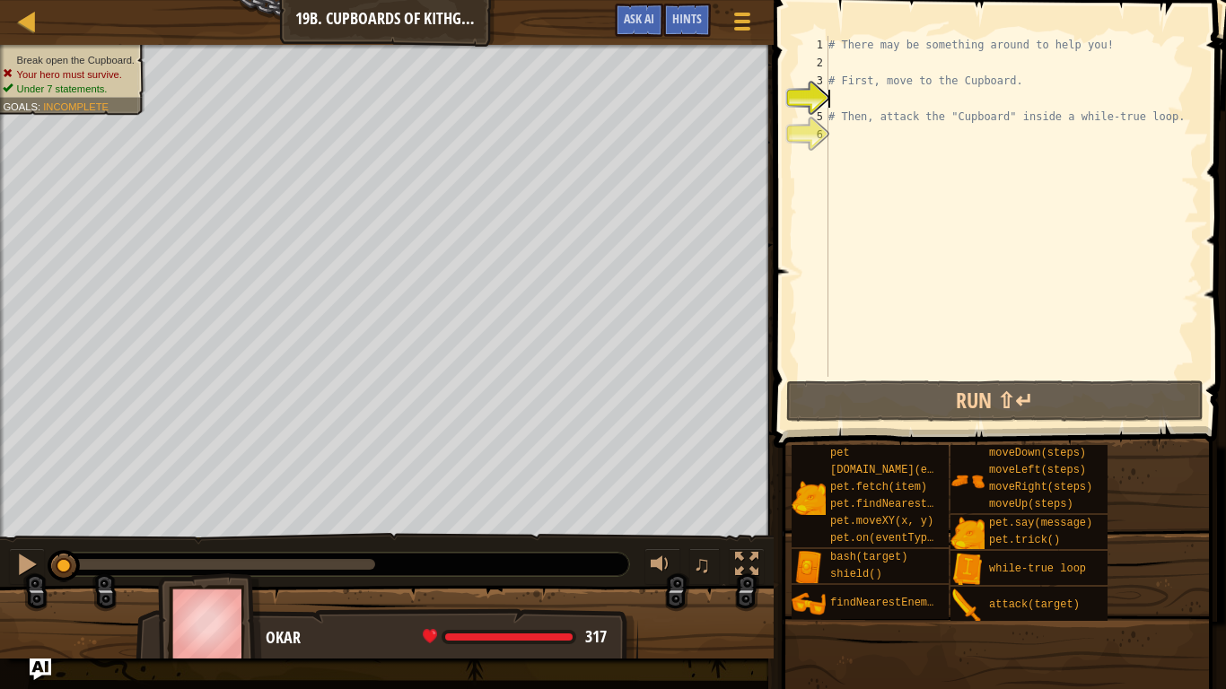
type textarea "h"
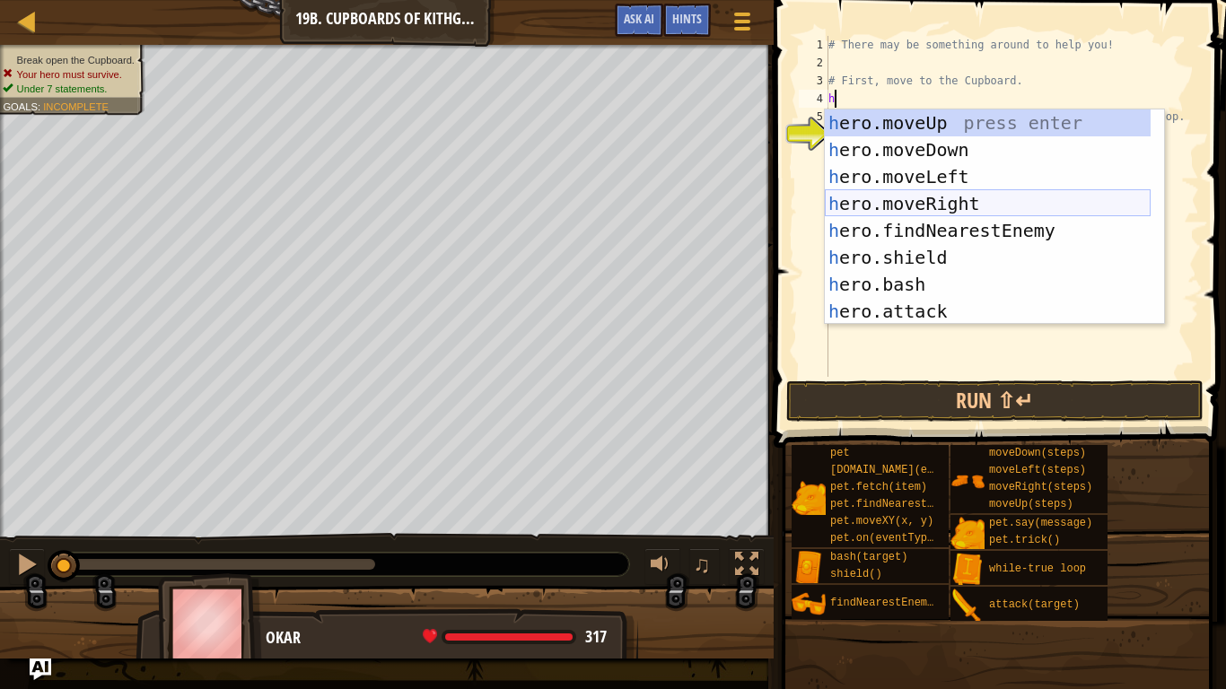
click at [967, 206] on div "h ero.moveUp press enter h ero.moveDown press enter h ero.moveLeft press enter …" at bounding box center [988, 243] width 326 height 269
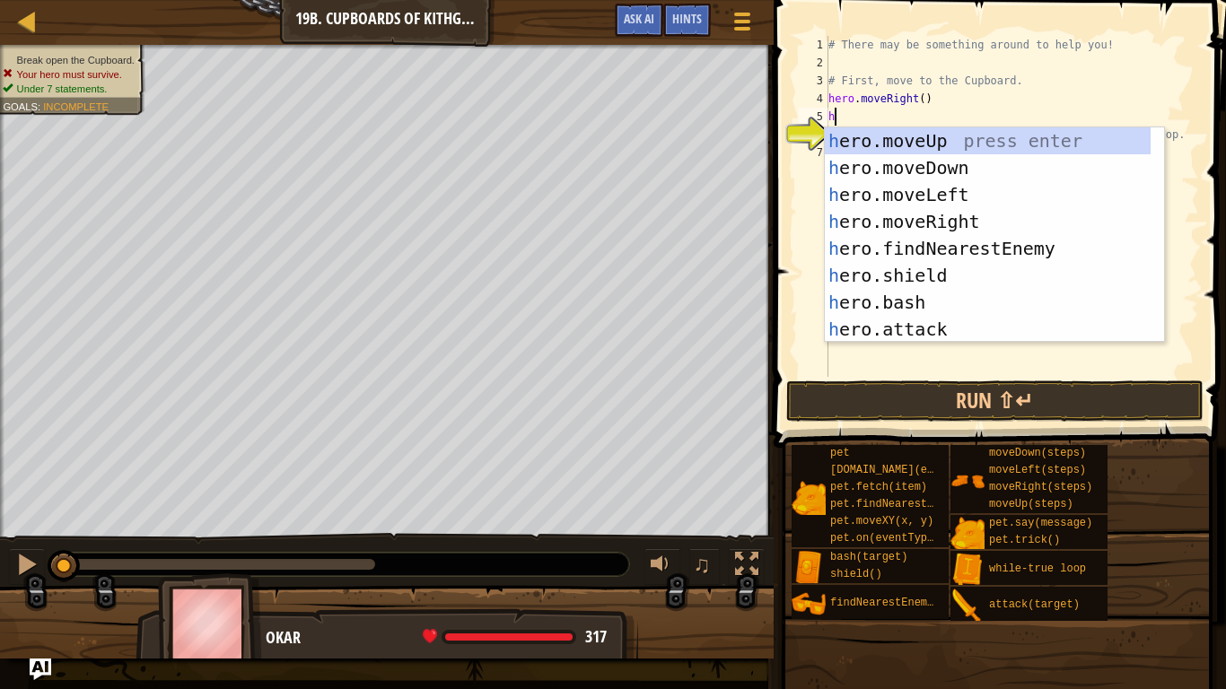
type textarea "h"
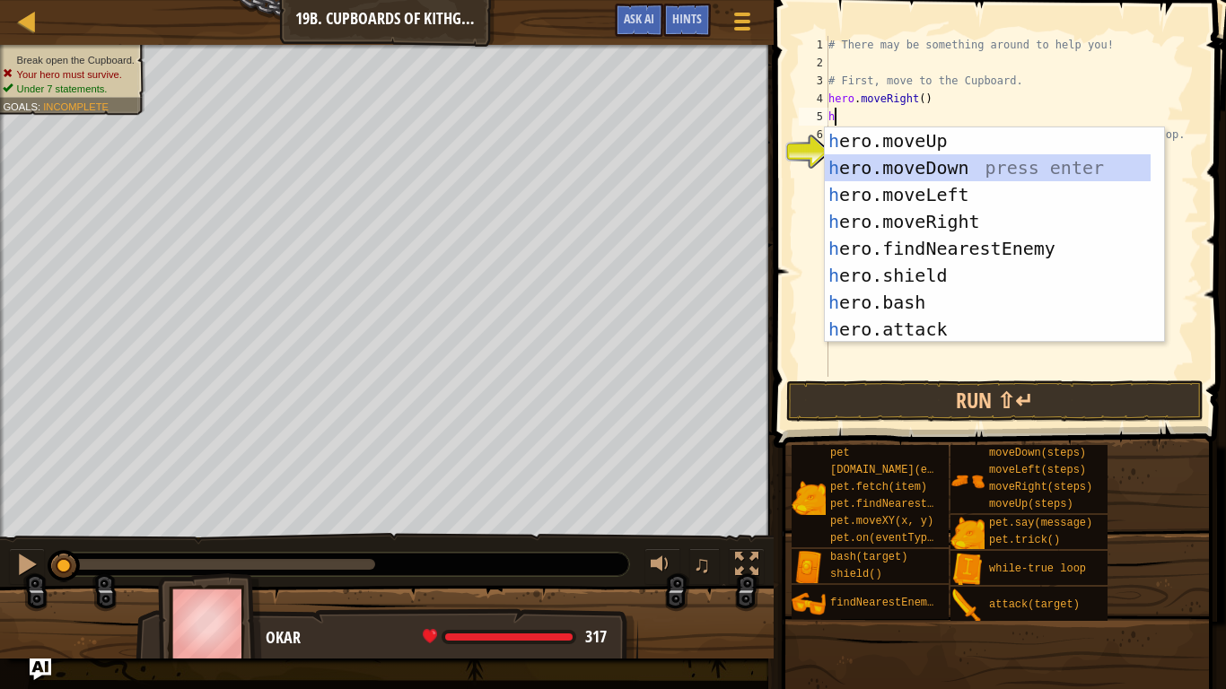
click at [932, 166] on div "h ero.moveUp press enter h ero.moveDown press enter h ero.moveLeft press enter …" at bounding box center [988, 261] width 326 height 269
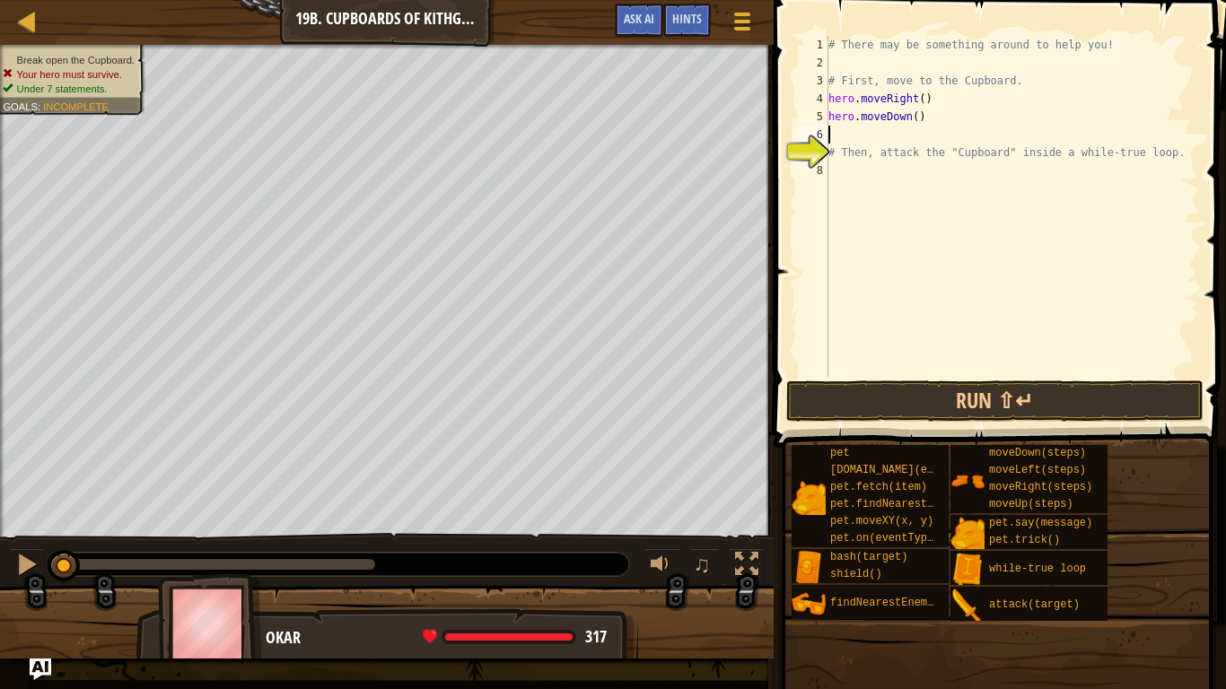
type textarea "h"
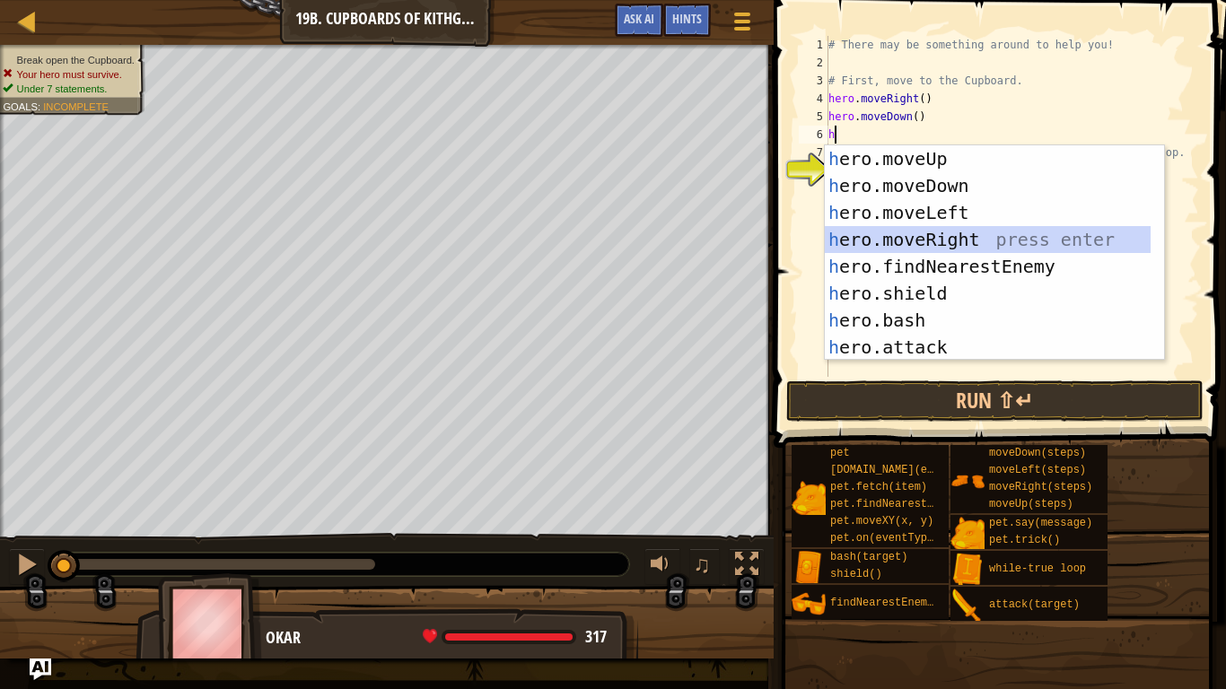
click at [945, 233] on div "h ero.moveUp press enter h ero.moveDown press enter h ero.moveLeft press enter …" at bounding box center [988, 279] width 326 height 269
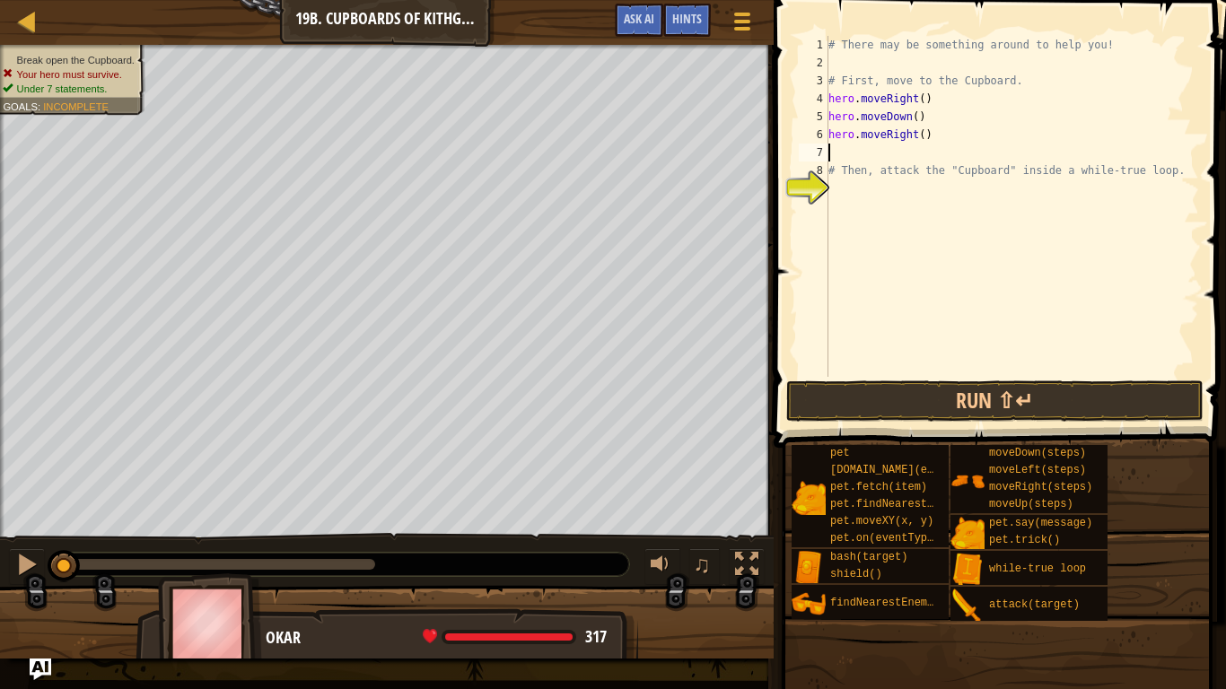
type textarea "h"
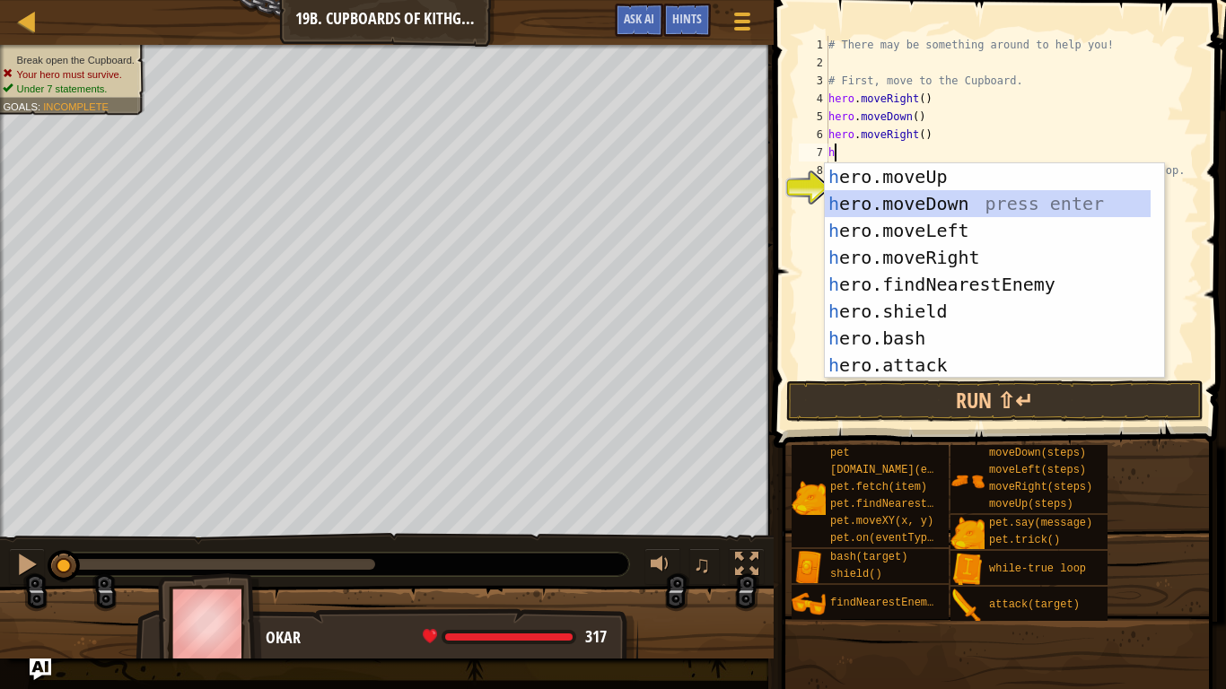
click at [941, 203] on div "h ero.moveUp press enter h ero.moveDown press enter h ero.moveLeft press enter …" at bounding box center [988, 297] width 326 height 269
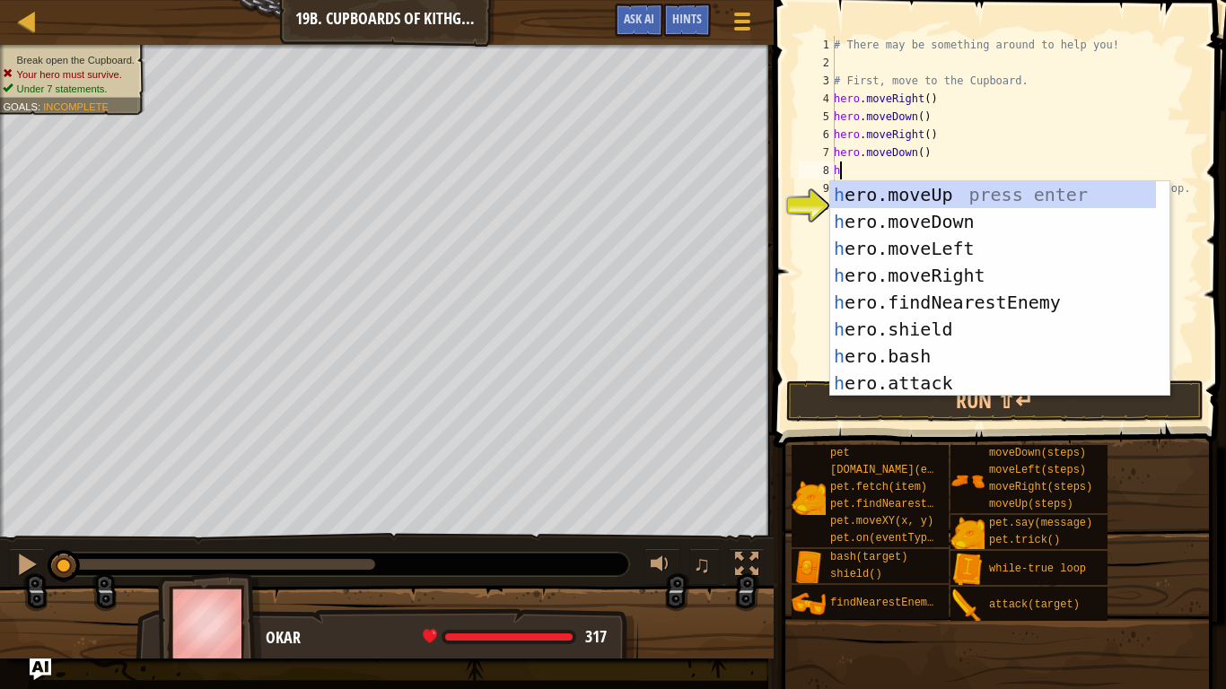
click at [919, 151] on div "# There may be something around to help you! # First, move to the Cupboard. her…" at bounding box center [1014, 224] width 369 height 377
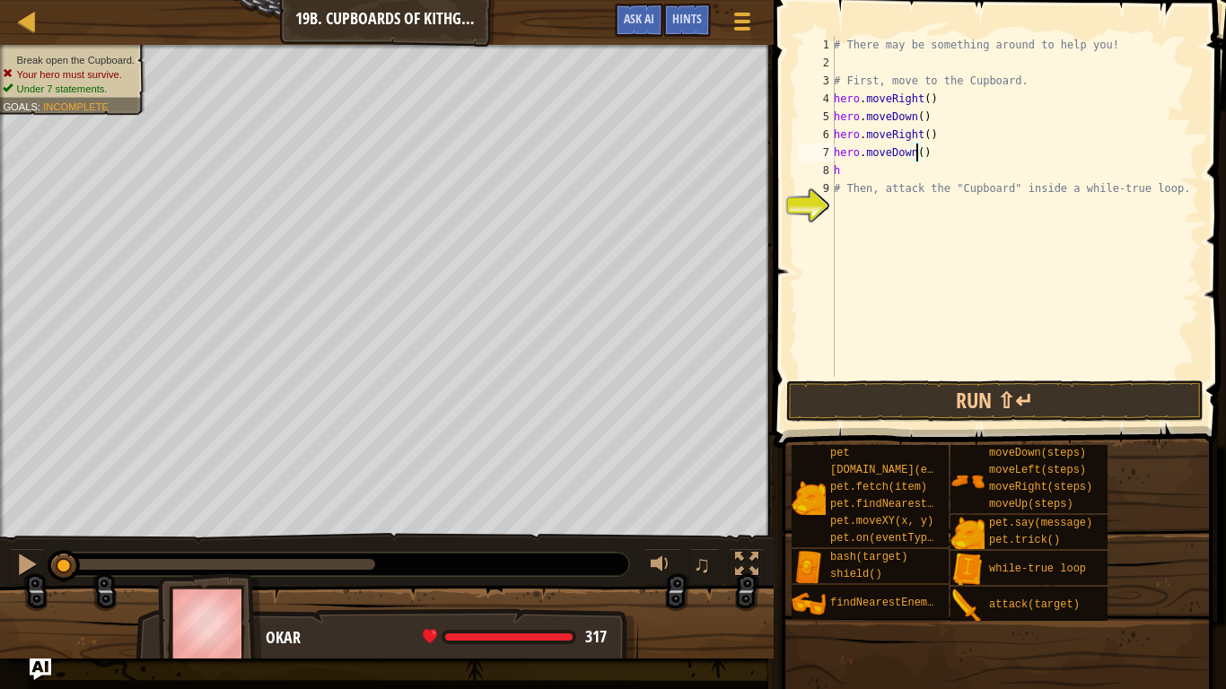
scroll to position [8, 6]
click at [854, 175] on div "# There may be something around to help you! # First, move to the Cupboard. her…" at bounding box center [1014, 224] width 369 height 377
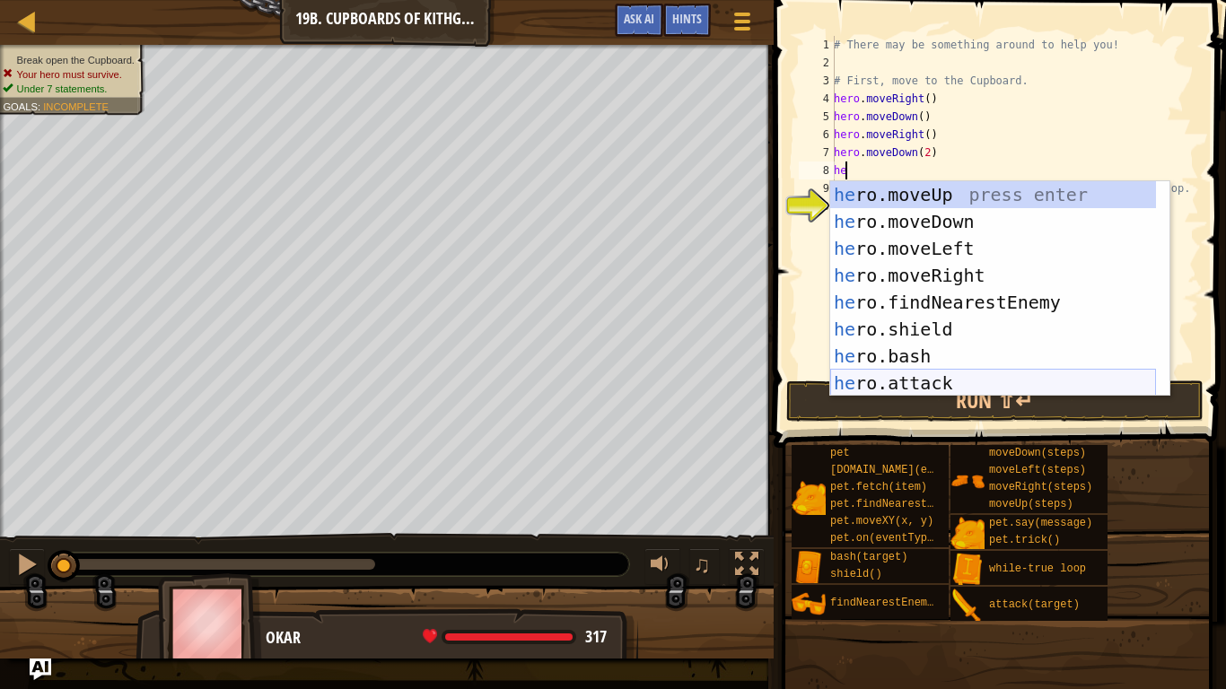
click at [918, 380] on div "he ro.moveUp press enter he ro.moveDown press enter he ro.moveLeft press enter …" at bounding box center [993, 315] width 326 height 269
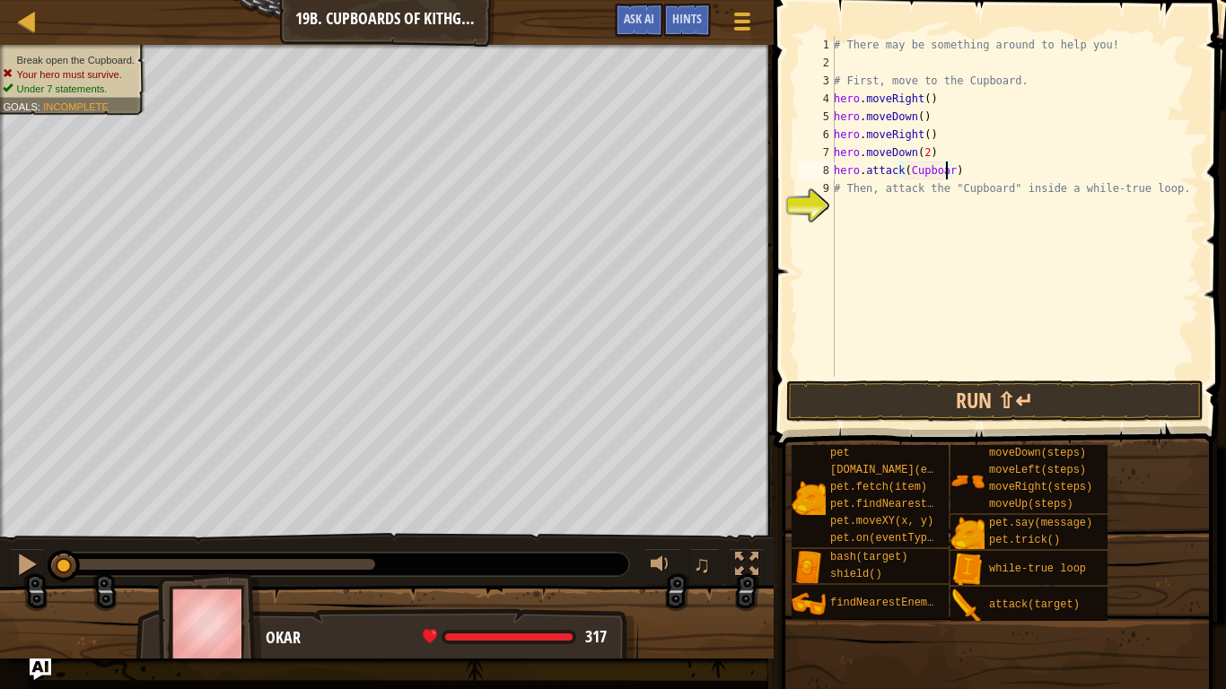
scroll to position [8, 9]
type textarea "hero.attack(Cupboard)"
click at [1092, 402] on button "Run ⇧↵" at bounding box center [995, 401] width 418 height 41
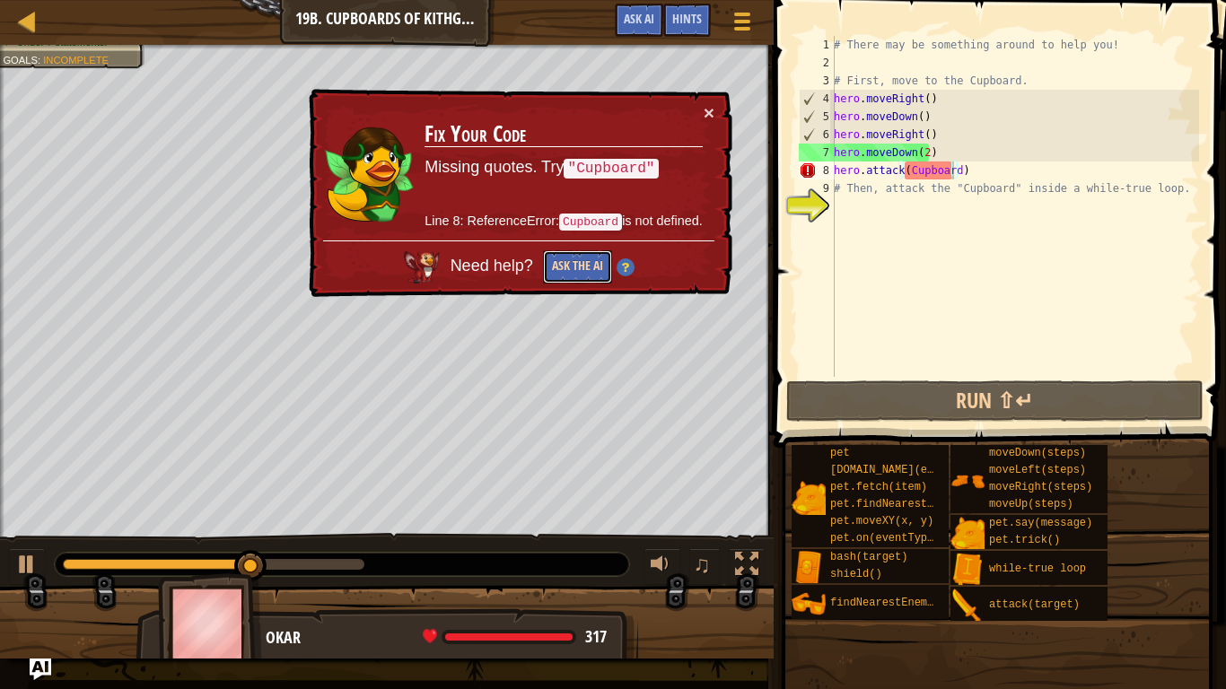
click at [574, 265] on button "Ask the AI" at bounding box center [577, 266] width 69 height 33
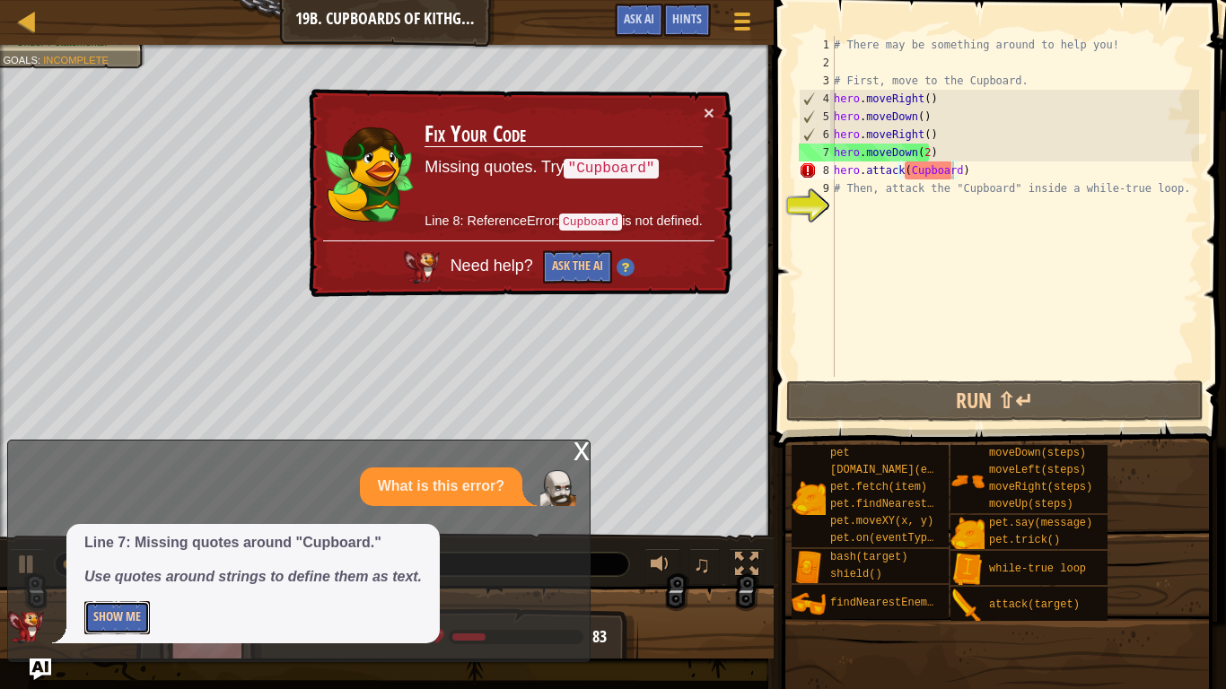
click at [95, 628] on button "Show Me" at bounding box center [117, 617] width 66 height 33
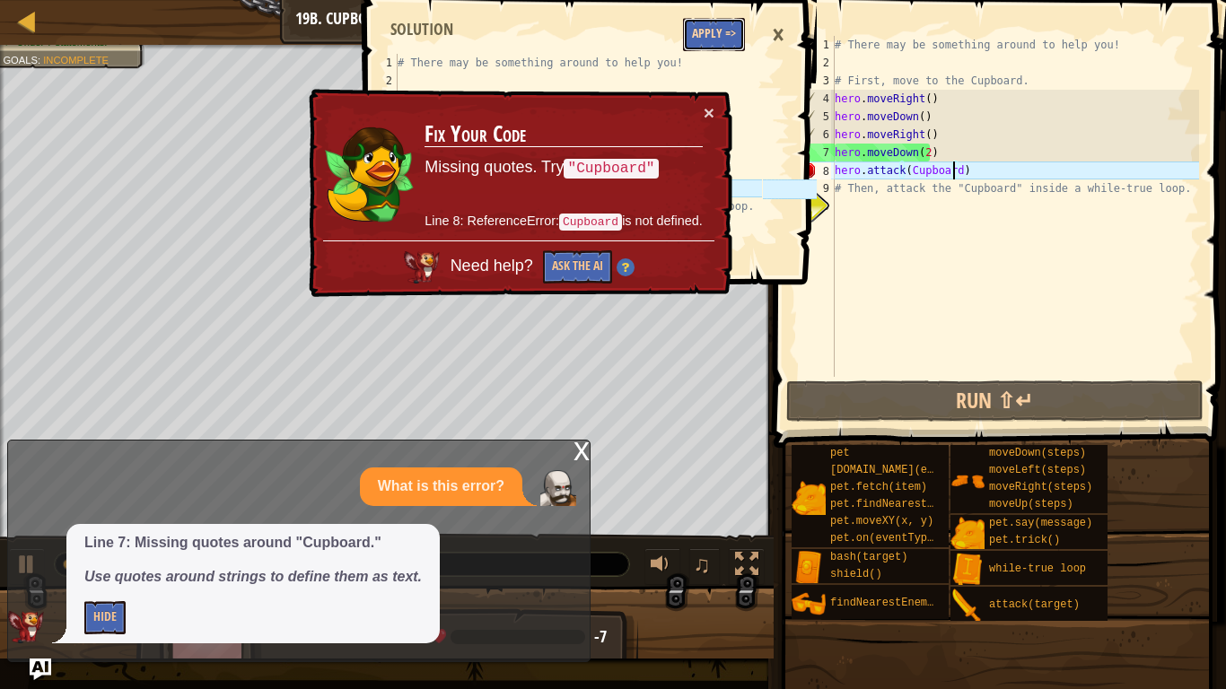
click at [695, 23] on button "Apply =>" at bounding box center [714, 34] width 62 height 33
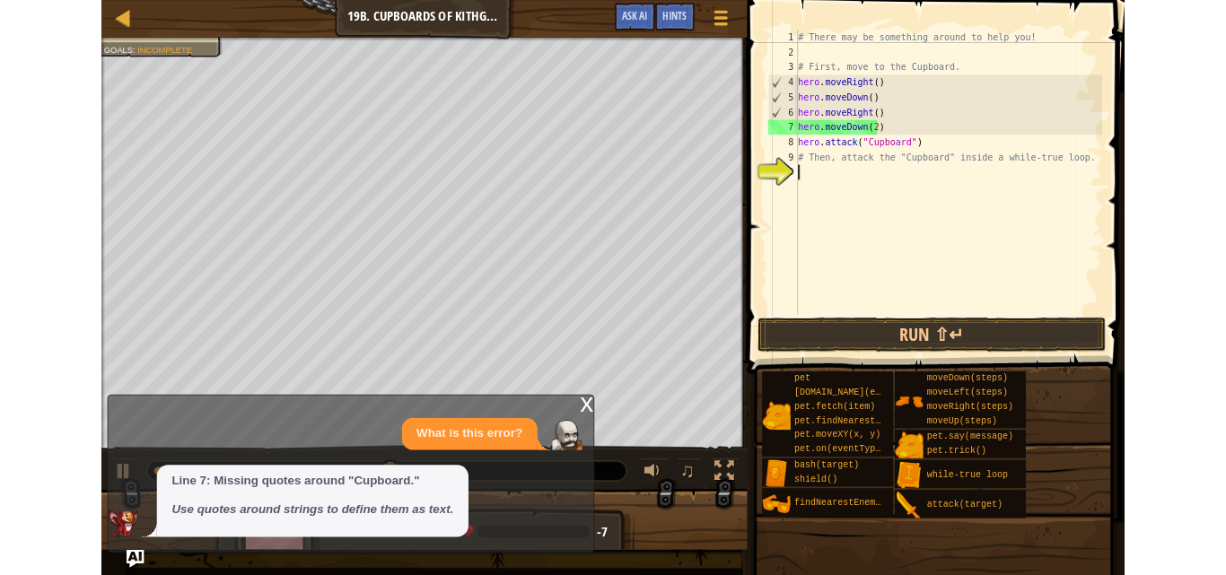
scroll to position [8, 0]
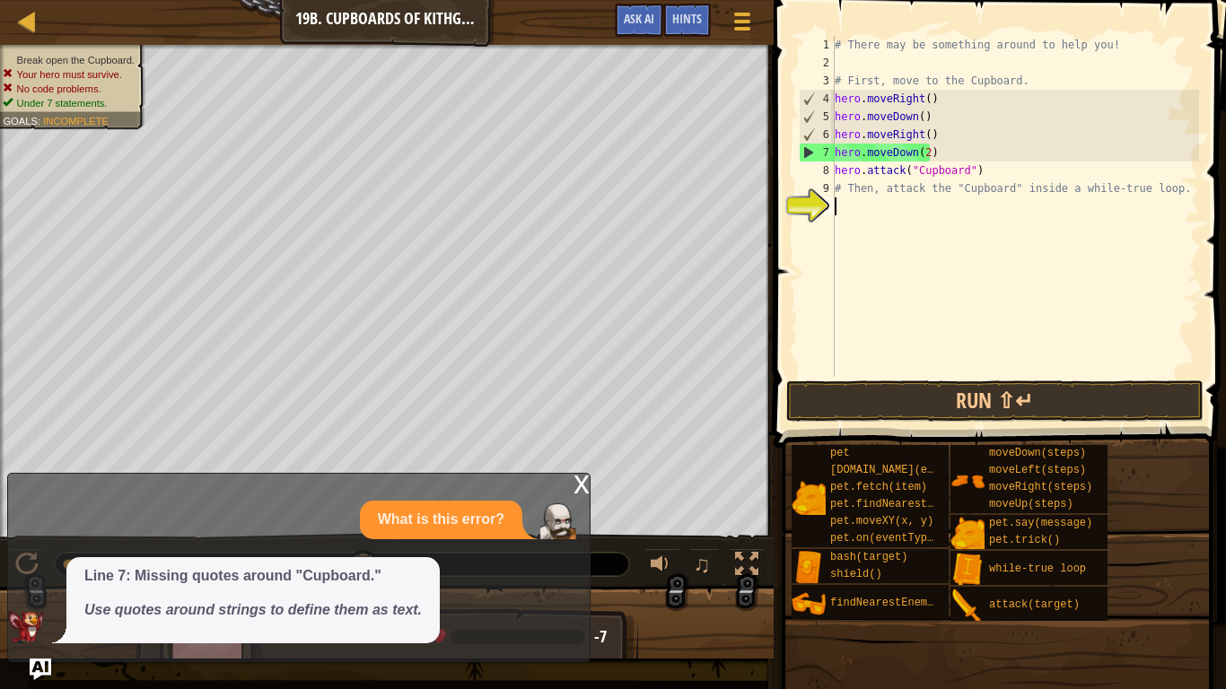
click at [898, 377] on span at bounding box center [1001, 198] width 467 height 501
click at [906, 396] on button "Run ⇧↵" at bounding box center [995, 401] width 418 height 41
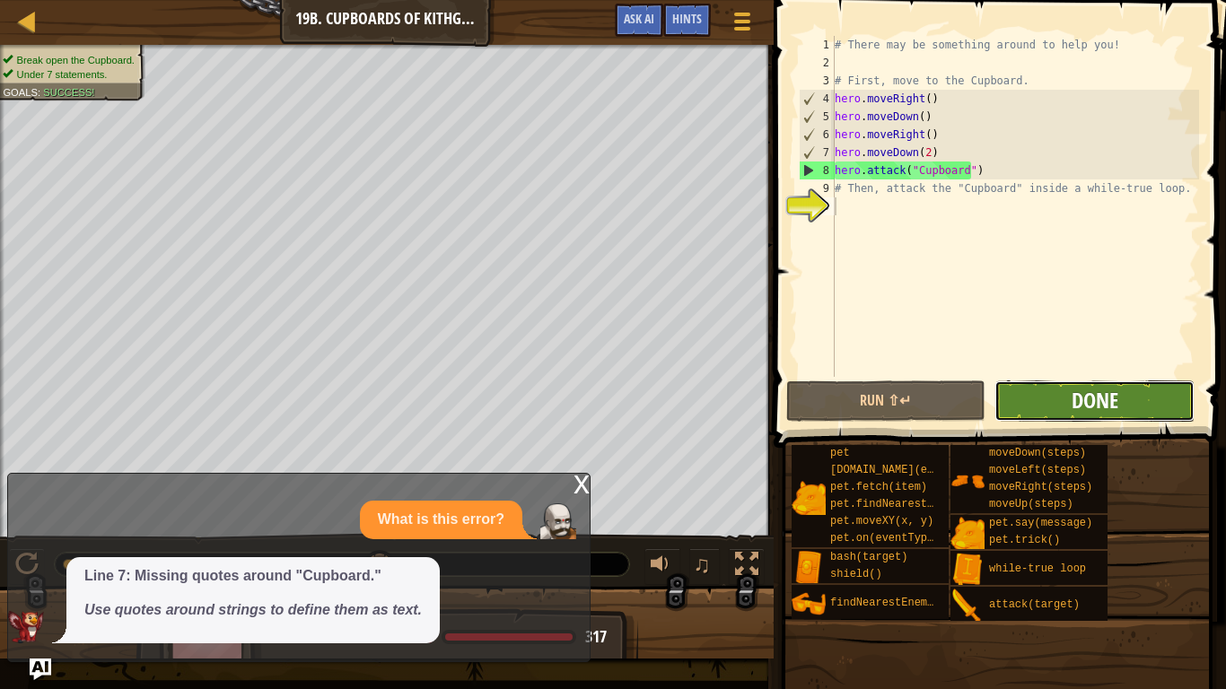
click at [1079, 405] on span "Done" at bounding box center [1095, 400] width 47 height 29
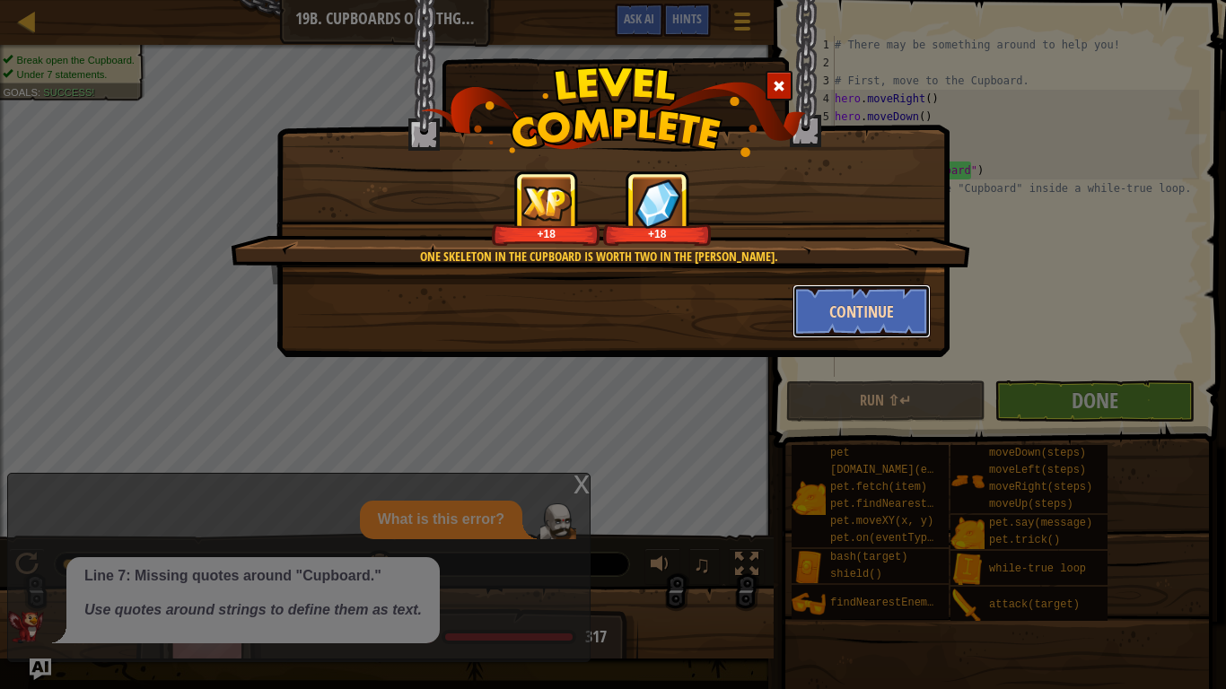
click at [895, 292] on button "Continue" at bounding box center [861, 311] width 139 height 54
